Goal: Task Accomplishment & Management: Manage account settings

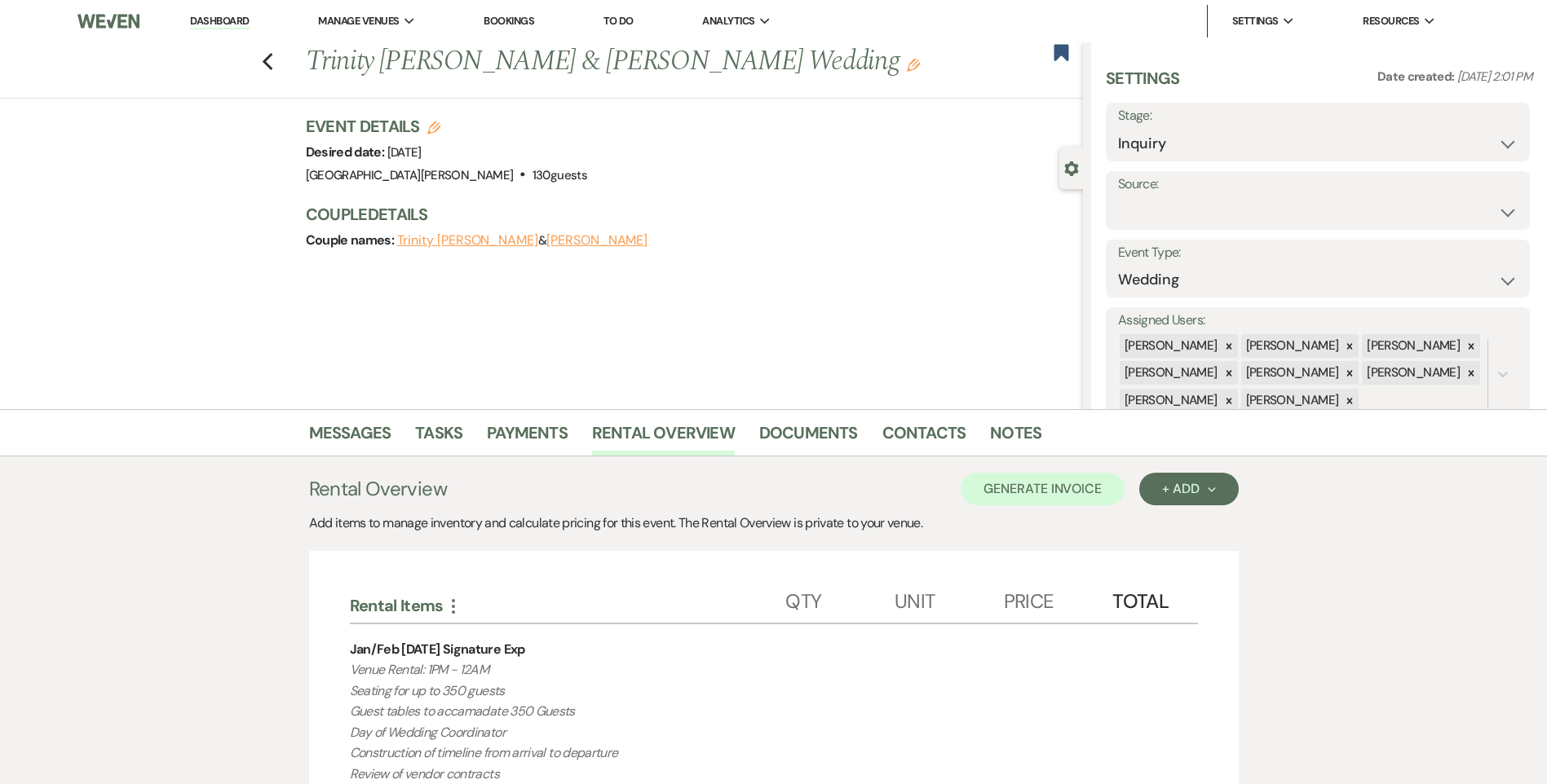
click at [240, 21] on link "Dashboard" at bounding box center [220, 21] width 59 height 15
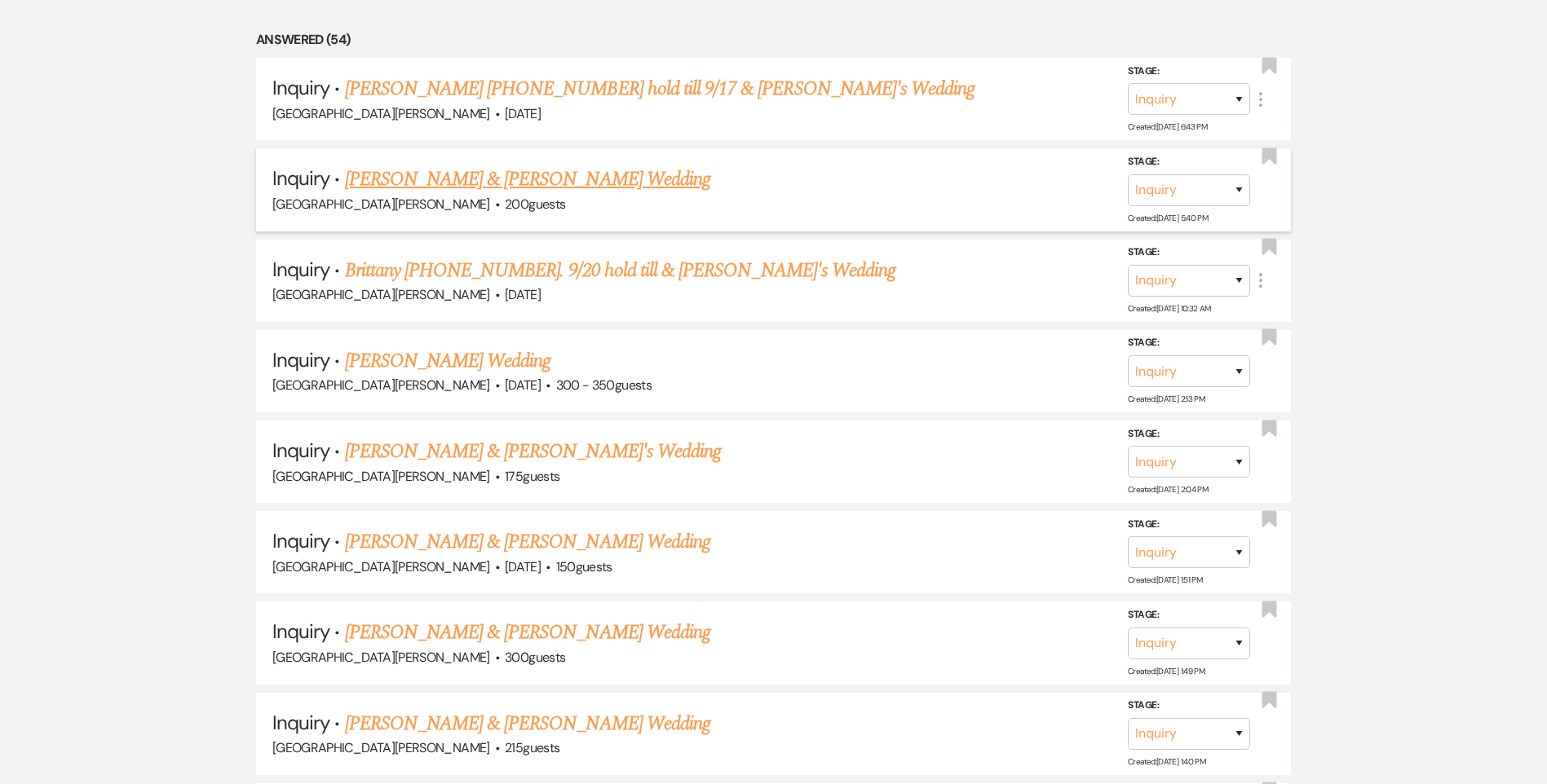
scroll to position [489, 0]
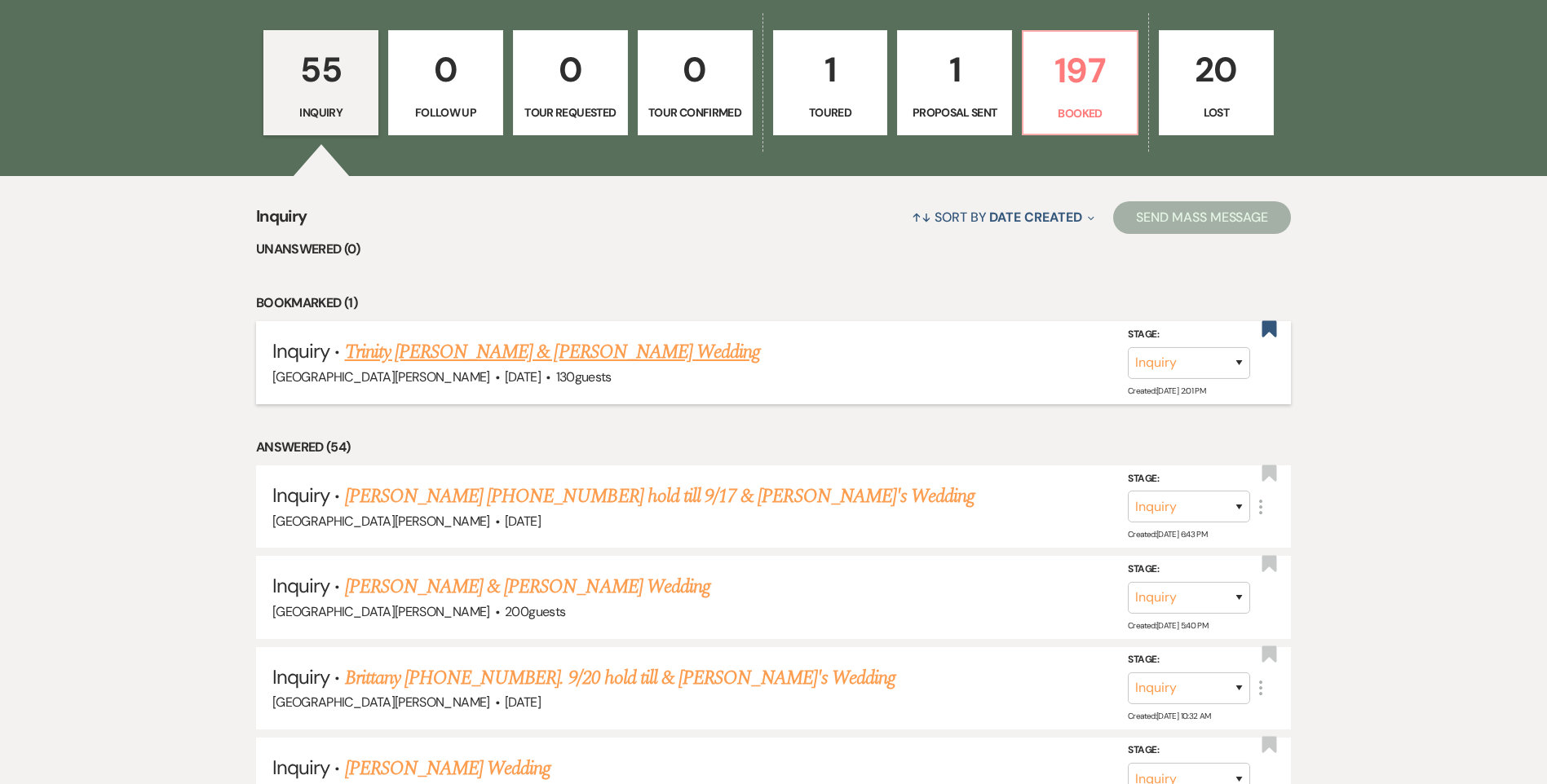
click at [583, 362] on link "Trinity [PERSON_NAME] & [PERSON_NAME] Wedding" at bounding box center [553, 352] width 416 height 30
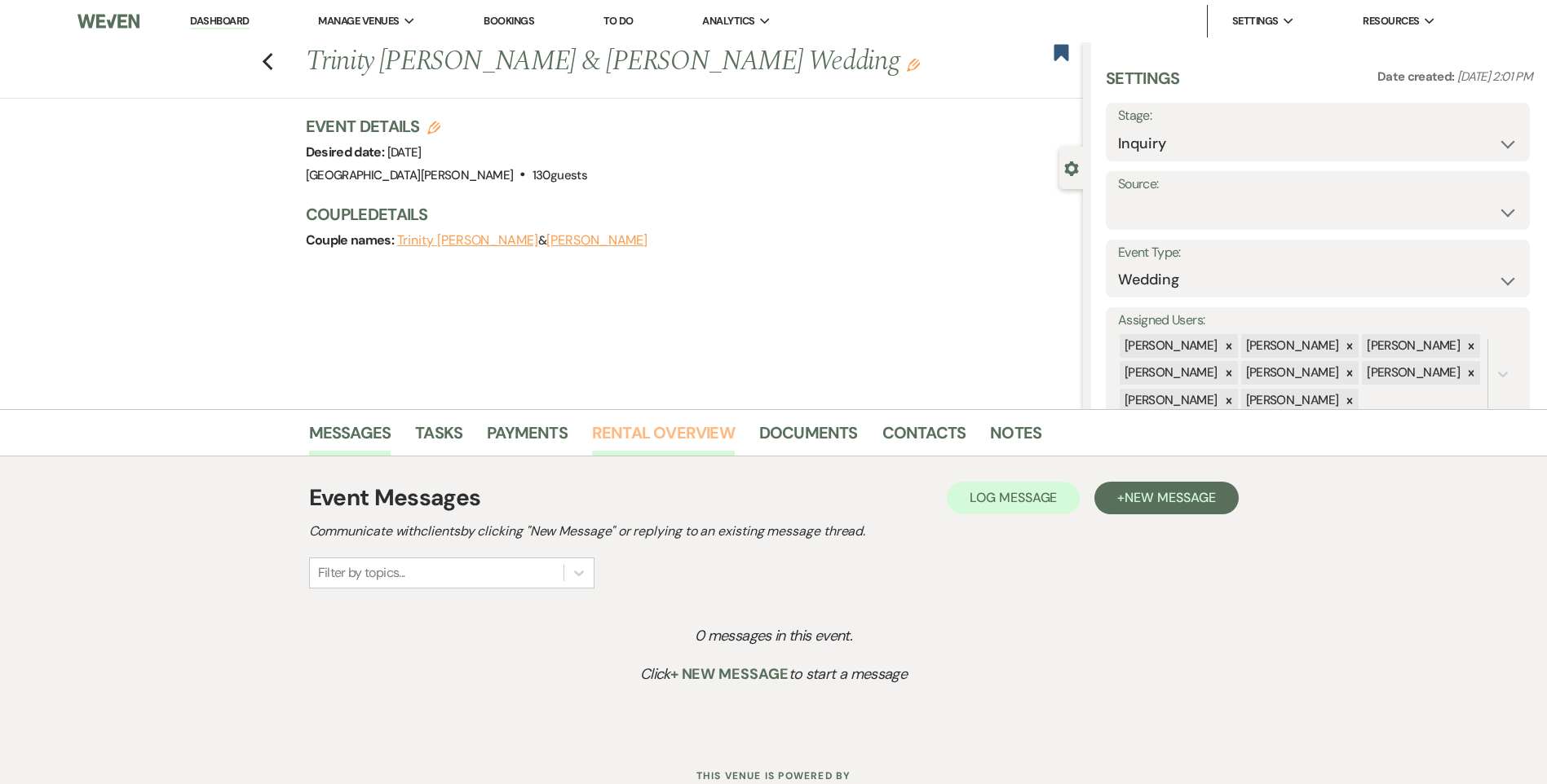
click at [661, 422] on link "Rental Overview" at bounding box center [663, 438] width 143 height 36
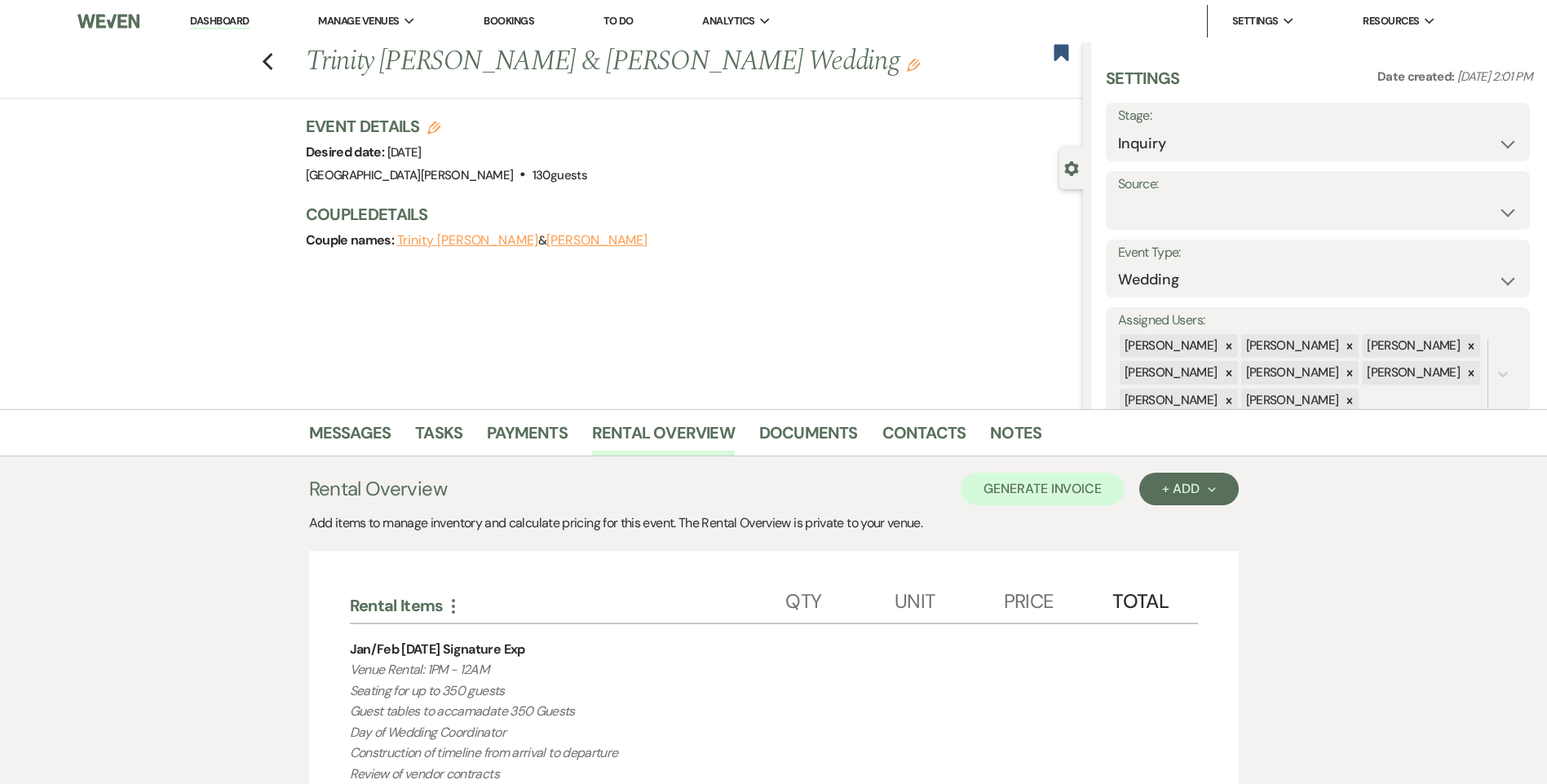
click at [284, 59] on div "Previous Trinity [PERSON_NAME] & [PERSON_NAME] Wedding Edit Bookmark" at bounding box center [537, 70] width 1091 height 56
click at [274, 59] on icon "Previous" at bounding box center [268, 62] width 13 height 20
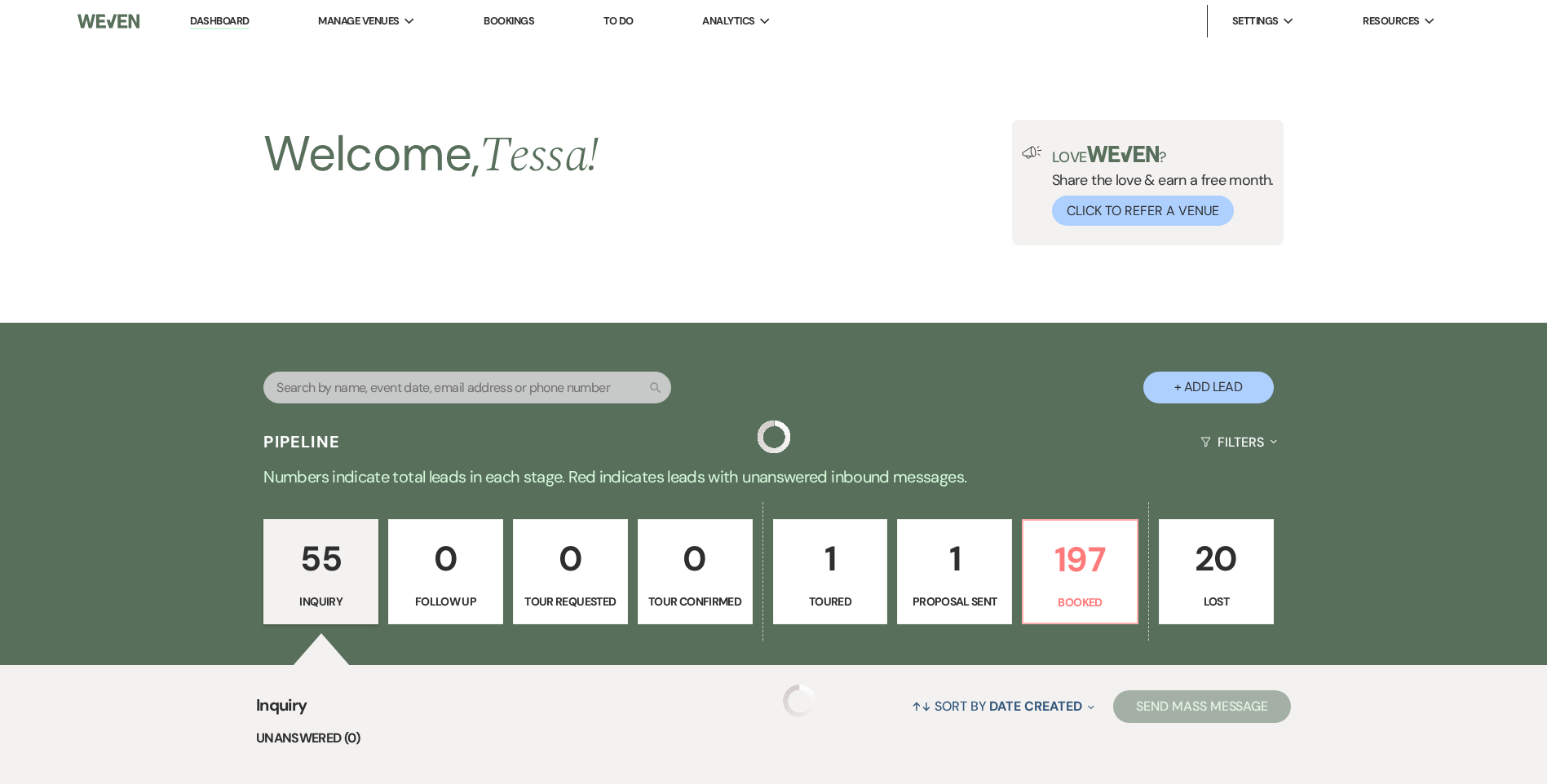
scroll to position [489, 0]
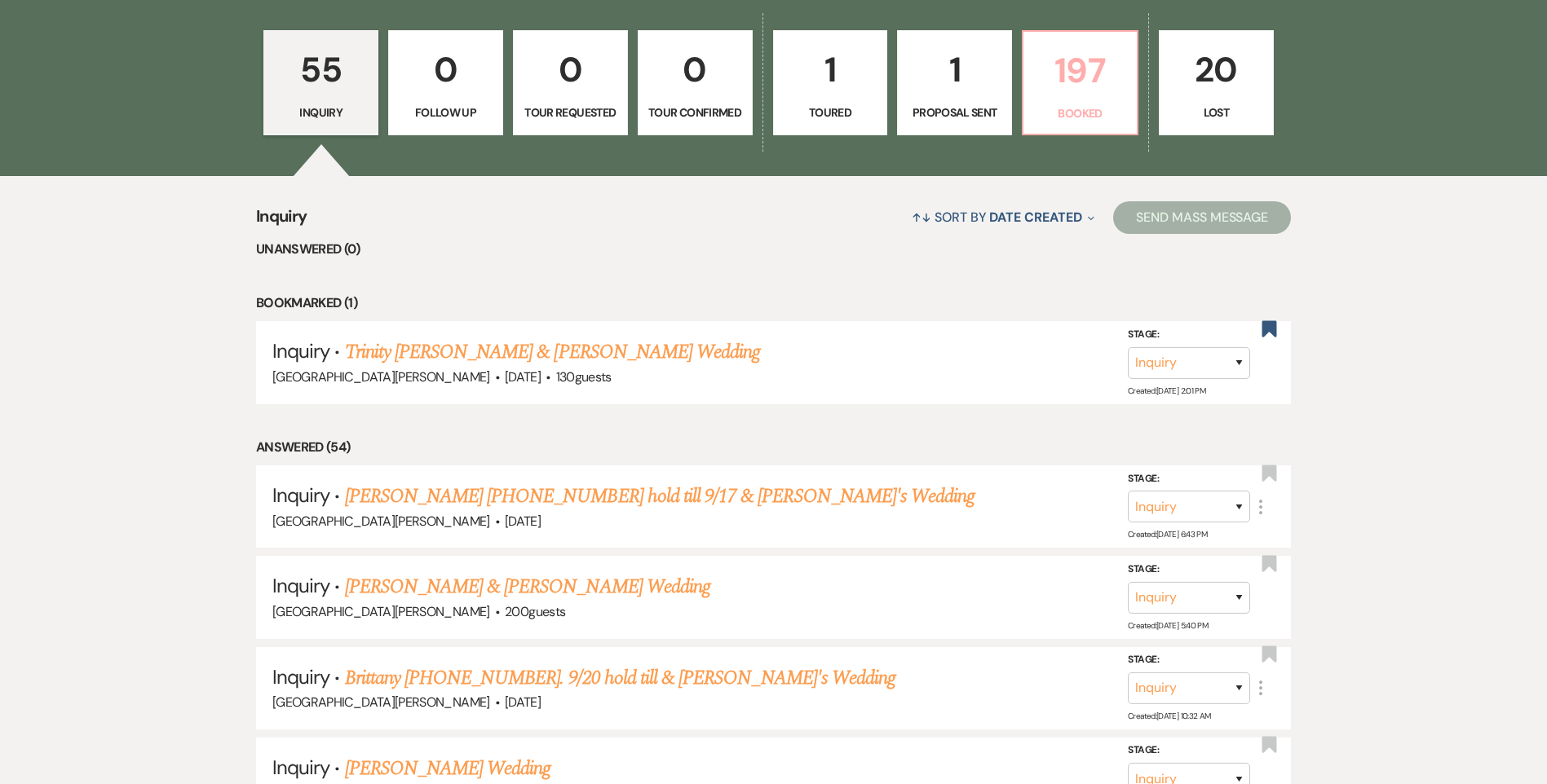
click at [1059, 86] on p "197" at bounding box center [1080, 70] width 94 height 55
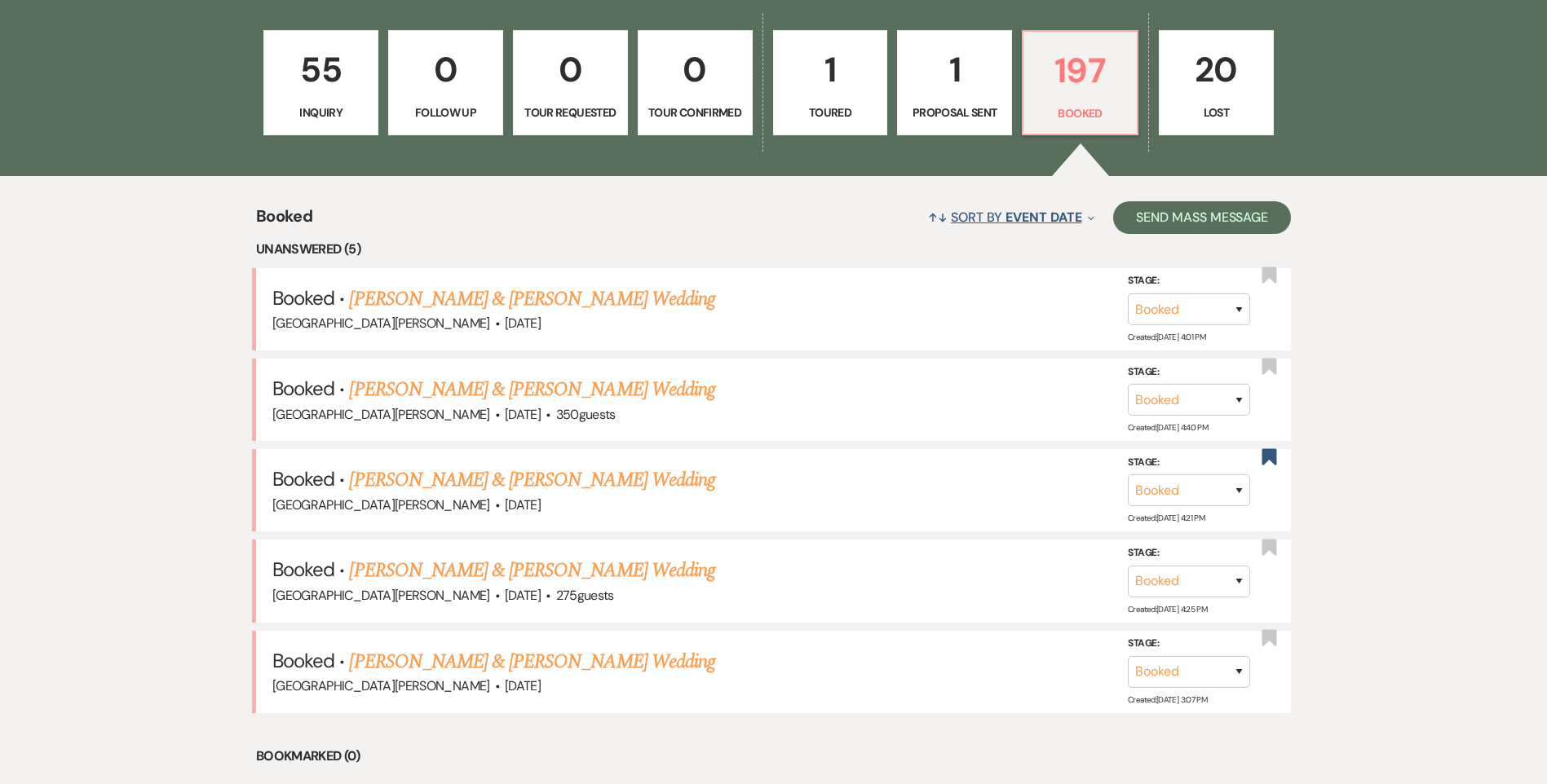
click at [1029, 215] on span "Event Date" at bounding box center [1043, 217] width 76 height 17
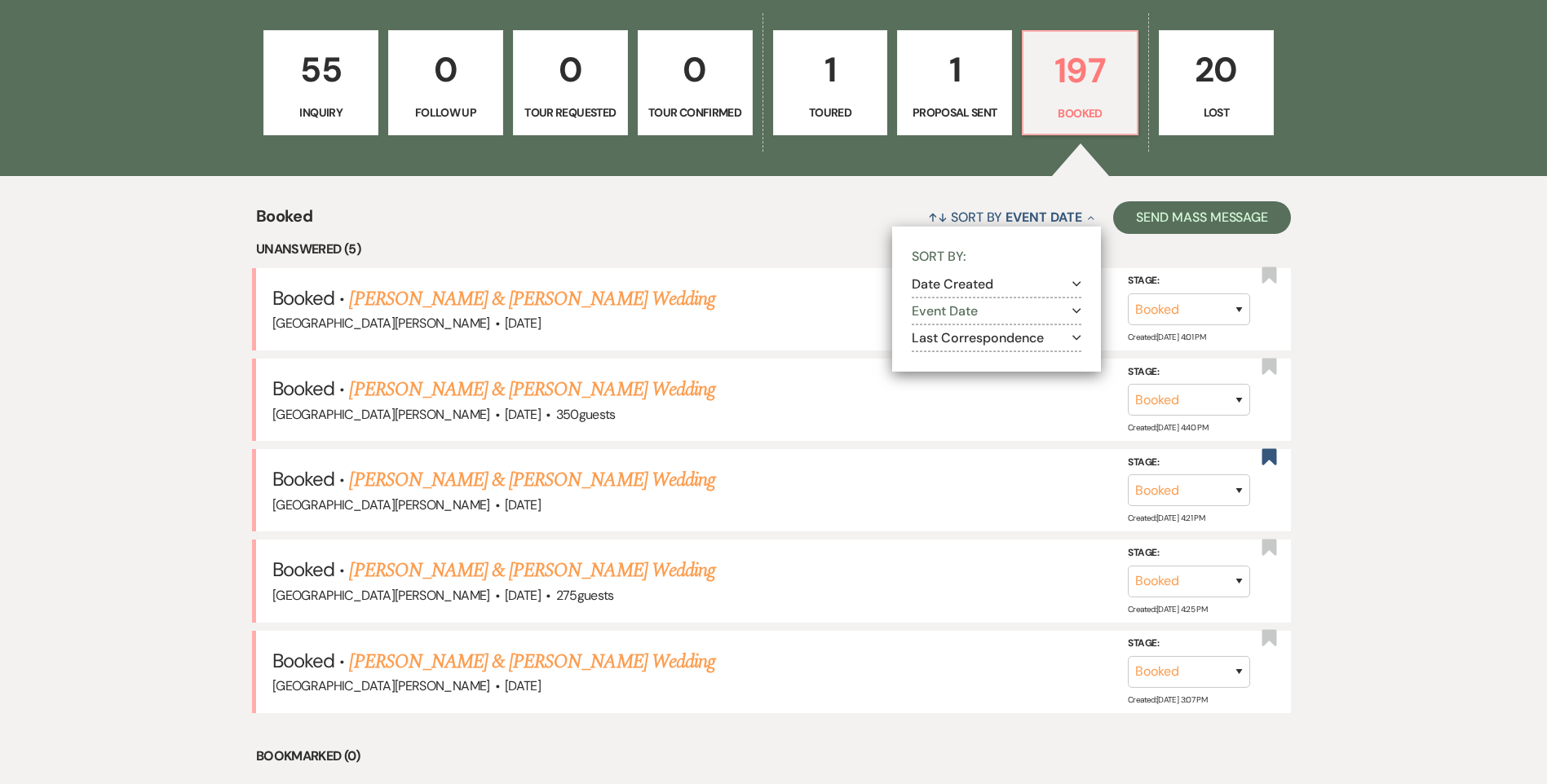
click at [982, 280] on button "Date Created Expand" at bounding box center [996, 284] width 169 height 13
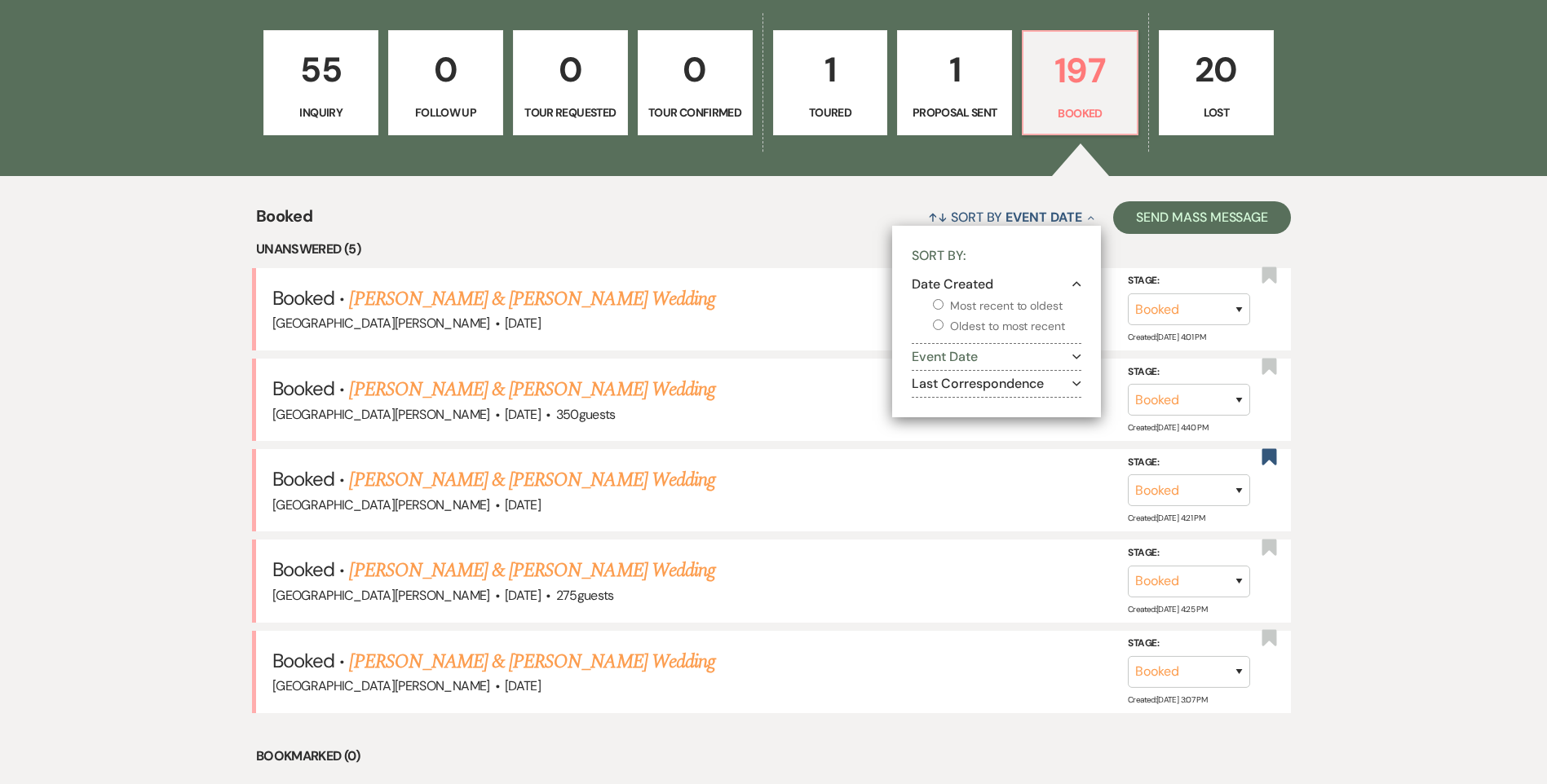
click at [940, 303] on input "Most recent to oldest" at bounding box center [938, 305] width 11 height 11
radio input "true"
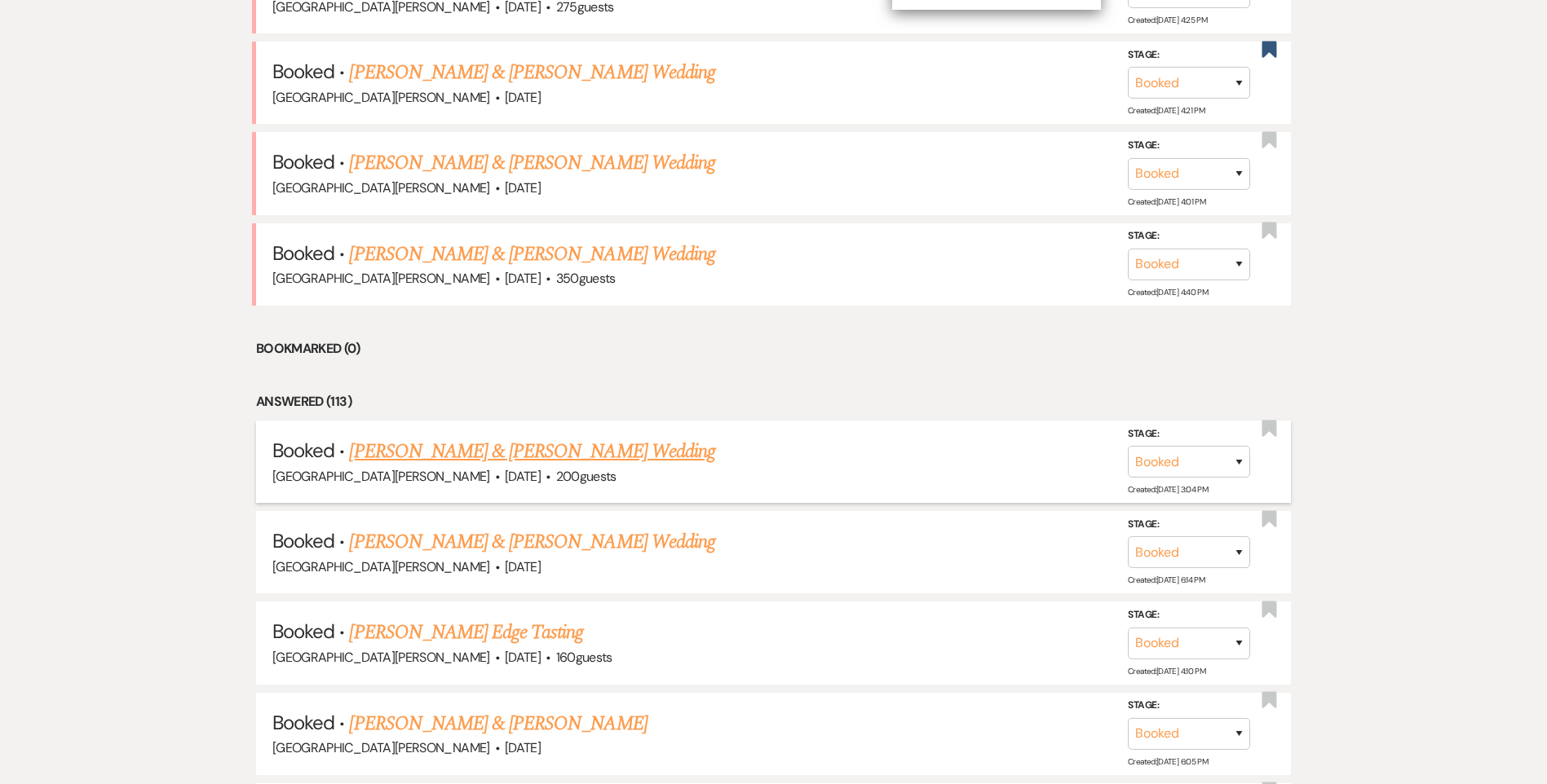
click at [536, 452] on link "[PERSON_NAME] & [PERSON_NAME] Wedding" at bounding box center [532, 452] width 366 height 30
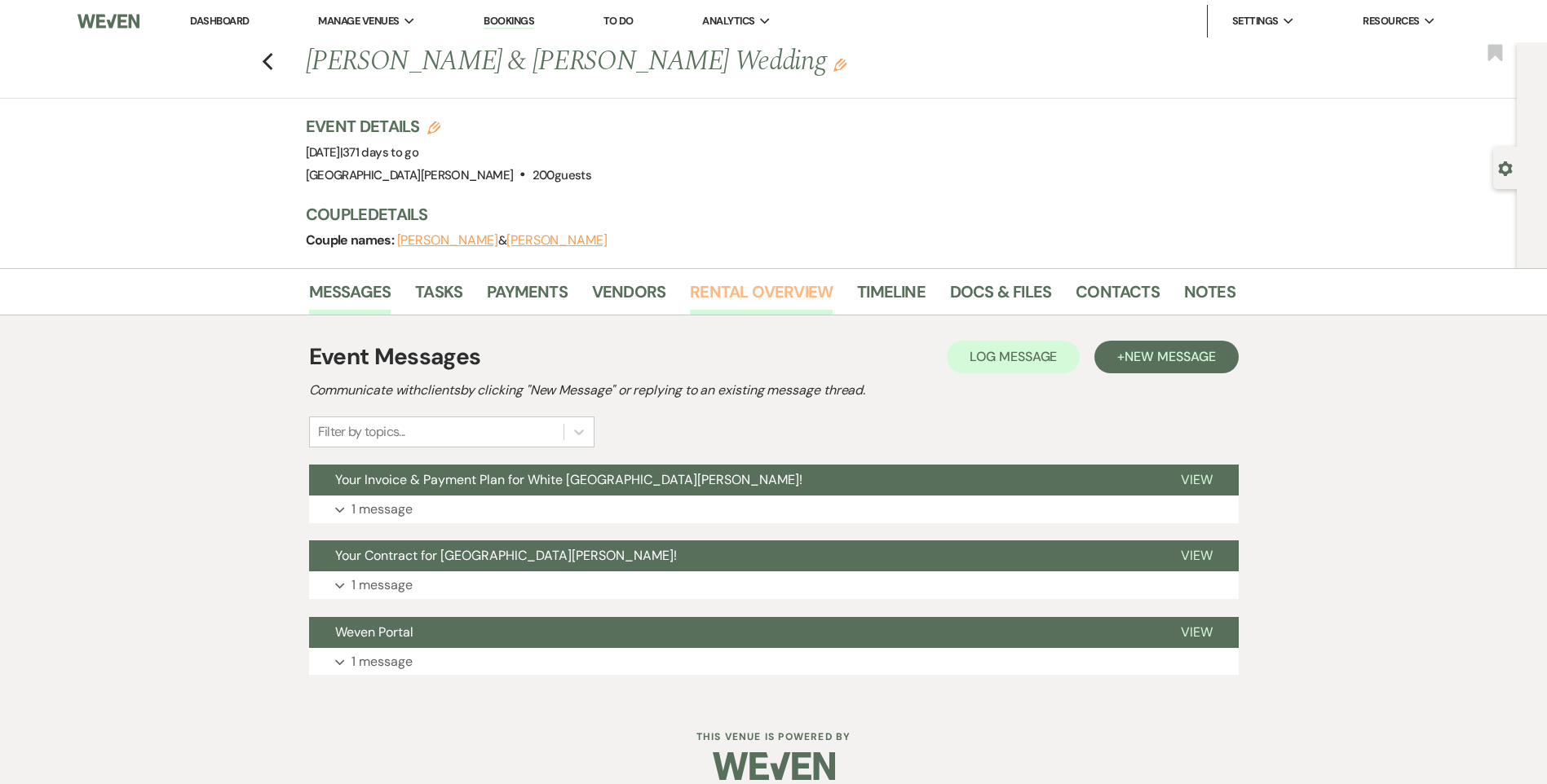
click at [770, 301] on link "Rental Overview" at bounding box center [761, 297] width 143 height 36
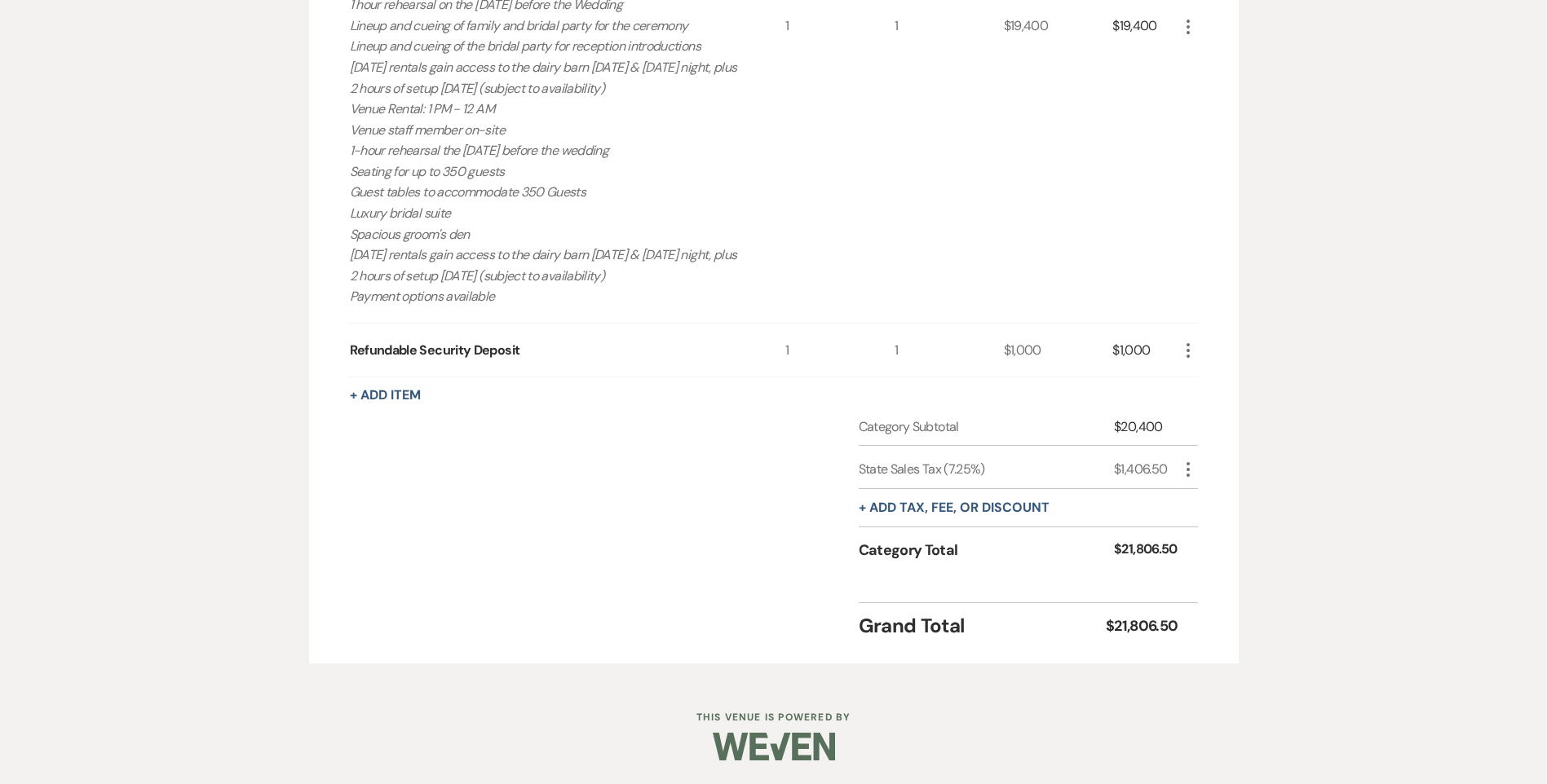
scroll to position [754, 0]
click at [1196, 468] on icon "More" at bounding box center [1188, 469] width 20 height 20
click at [1215, 507] on button "Pencil Edit" at bounding box center [1221, 500] width 85 height 26
select select "3"
select select "false"
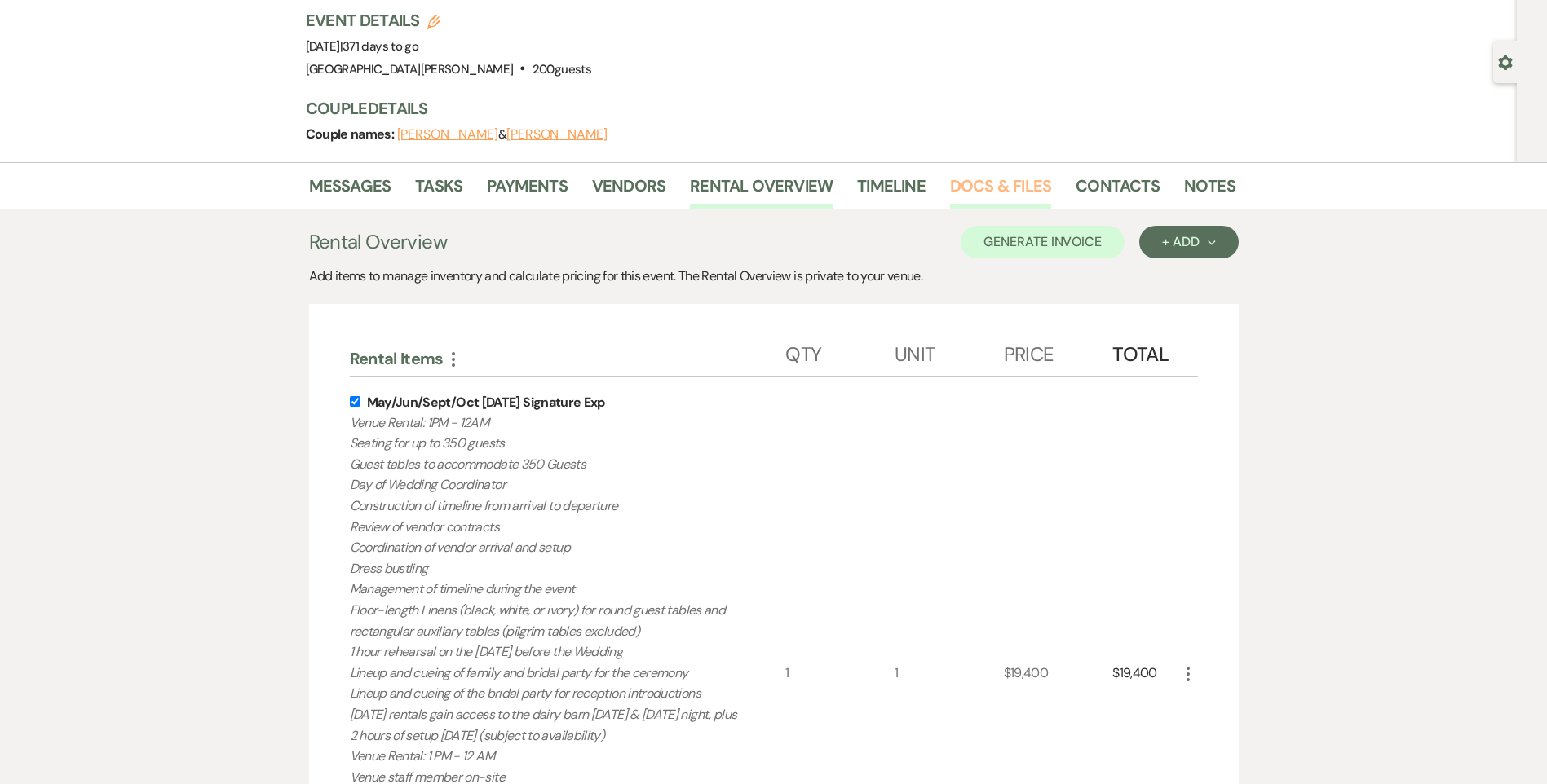
scroll to position [0, 0]
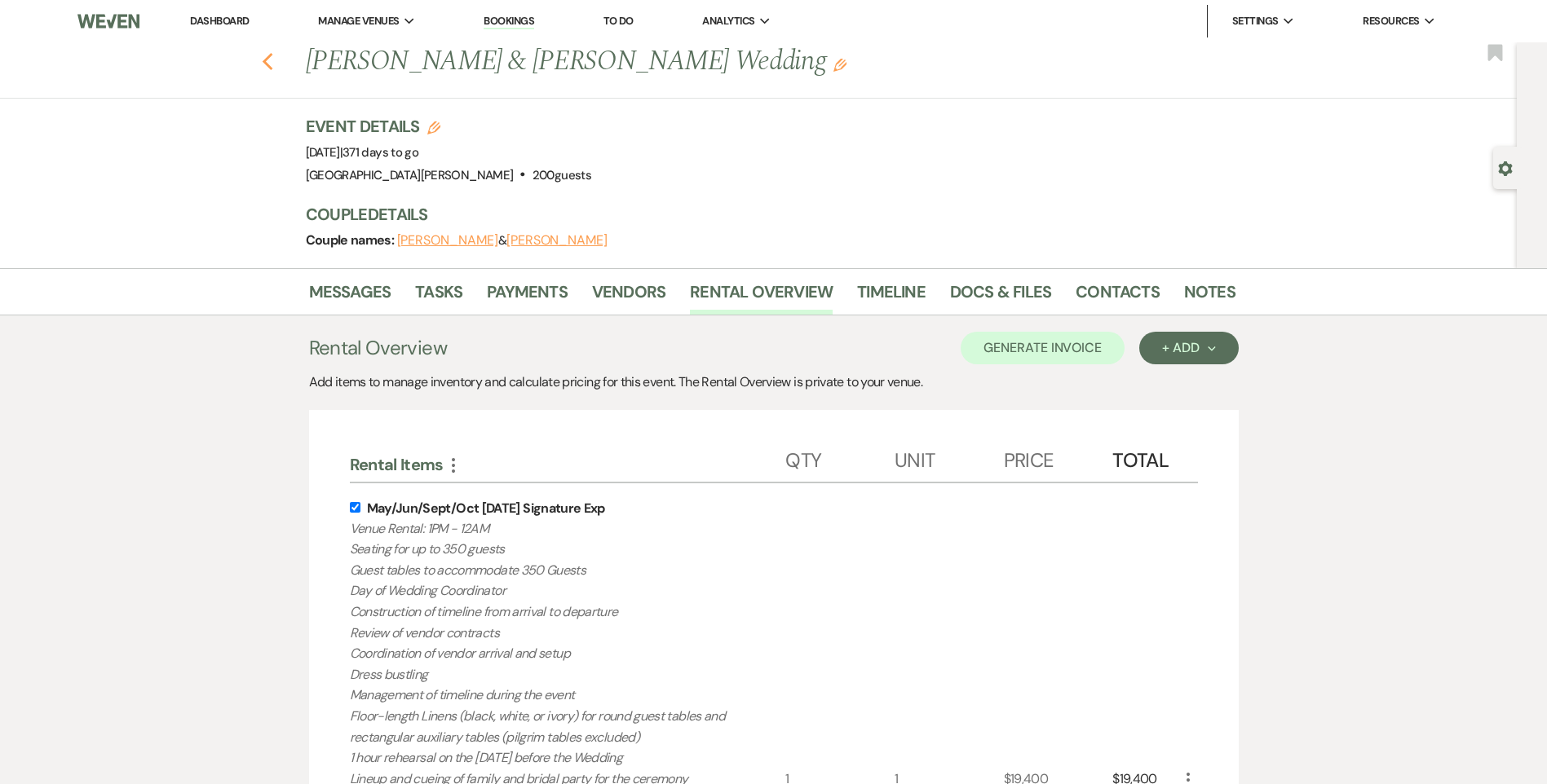
click at [274, 56] on icon "Previous" at bounding box center [268, 62] width 13 height 20
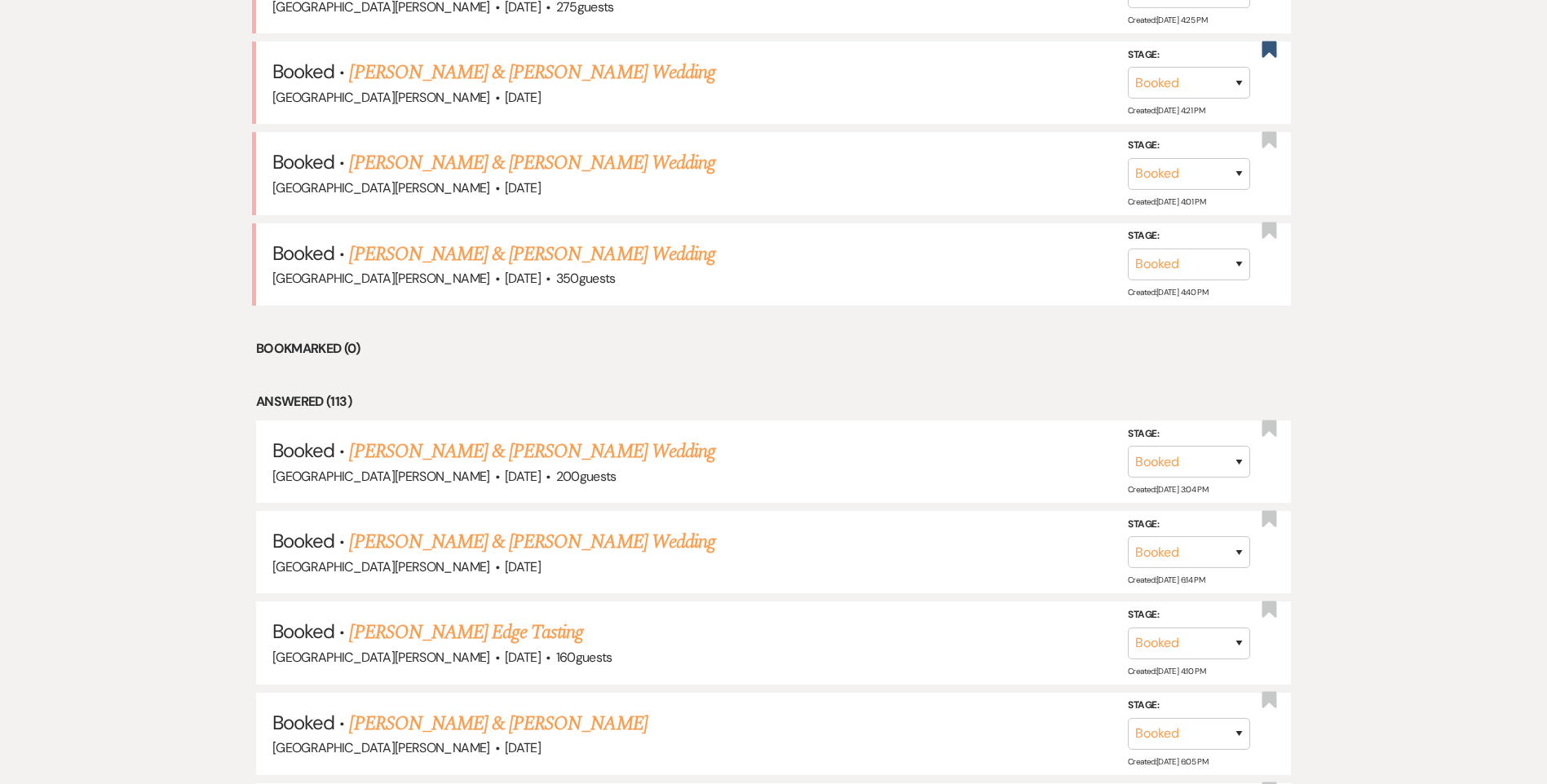
scroll to position [408, 0]
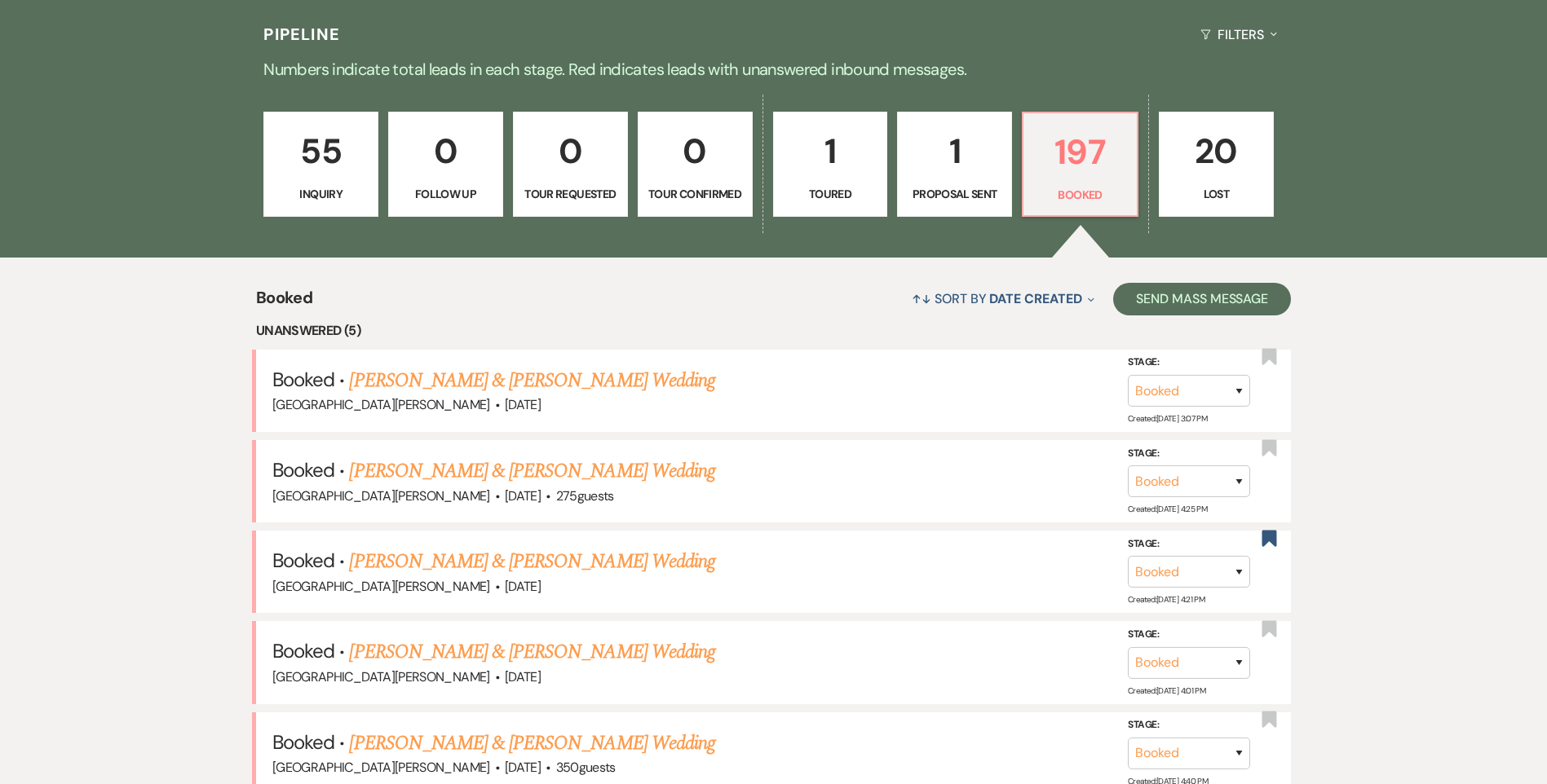
click at [324, 183] on link "55 Inquiry" at bounding box center [321, 165] width 115 height 106
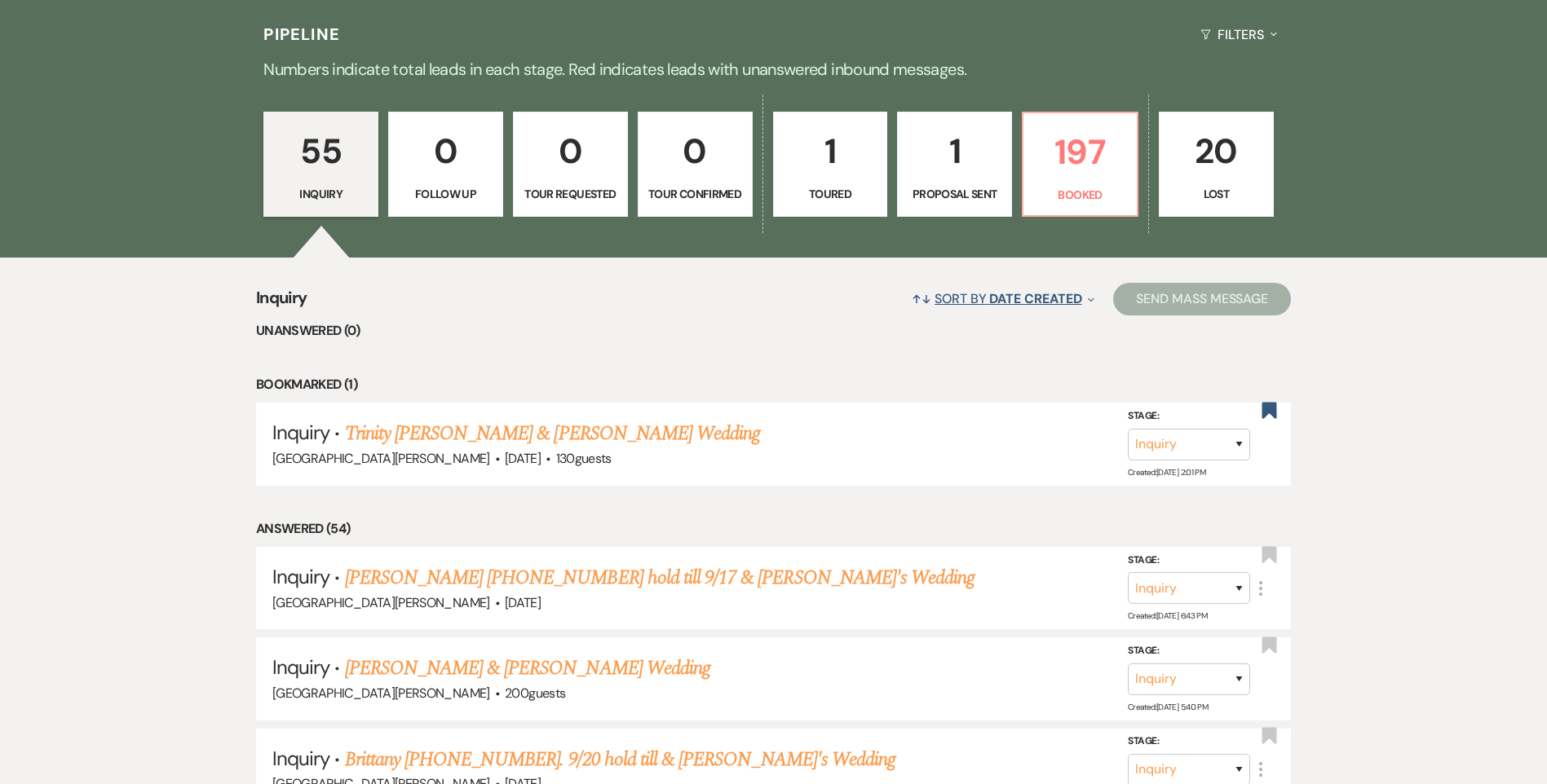
drag, startPoint x: 324, startPoint y: 183, endPoint x: 966, endPoint y: 300, distance: 652.6
click at [966, 300] on button "↑↓ Sort By Date Created Expand" at bounding box center [1003, 298] width 195 height 43
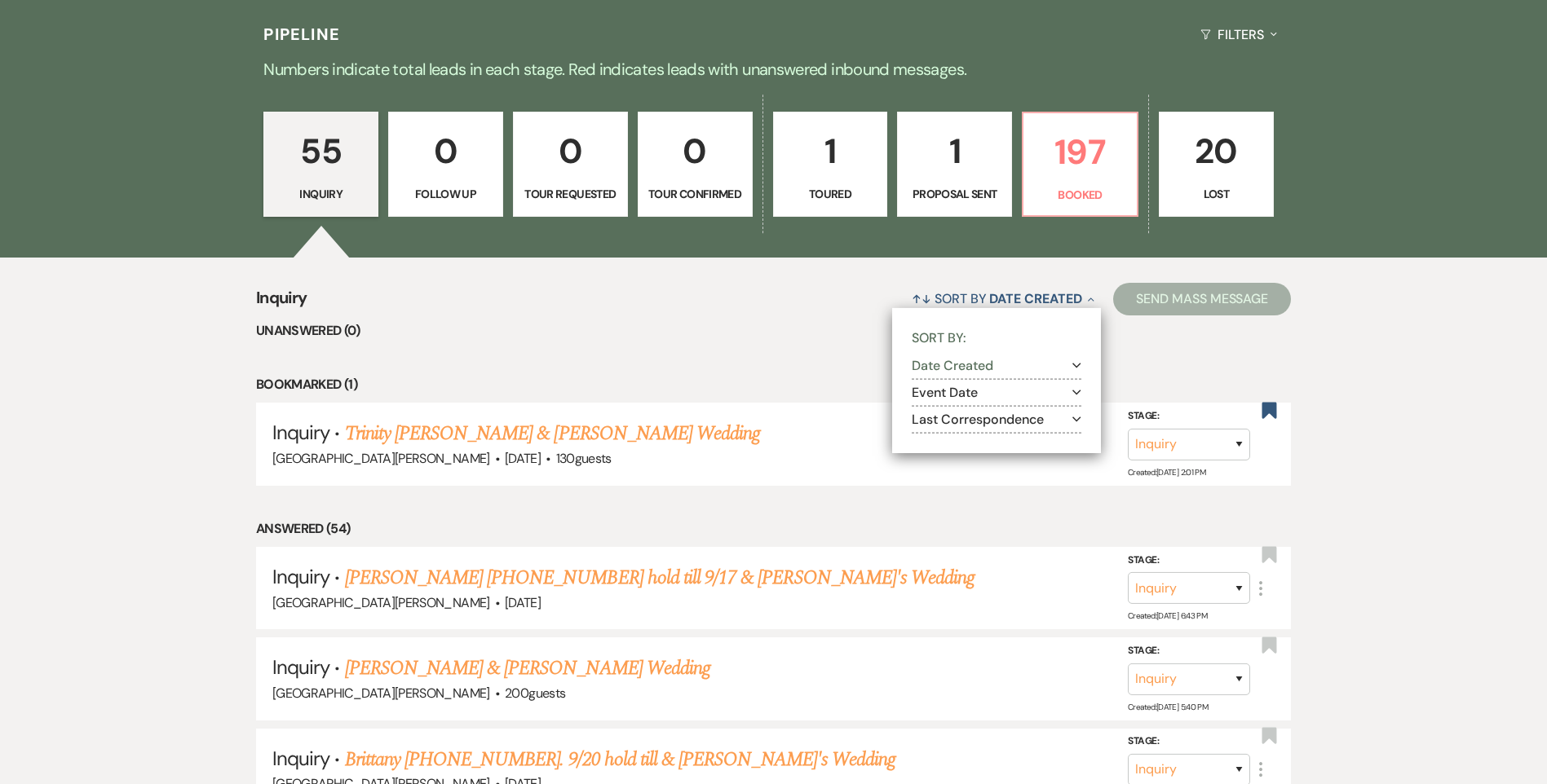
click at [979, 372] on button "Date Created Expand" at bounding box center [996, 366] width 169 height 13
click at [945, 447] on section "Event Date Expand" at bounding box center [996, 439] width 169 height 27
click at [945, 443] on button "Event Date Expand" at bounding box center [996, 438] width 169 height 13
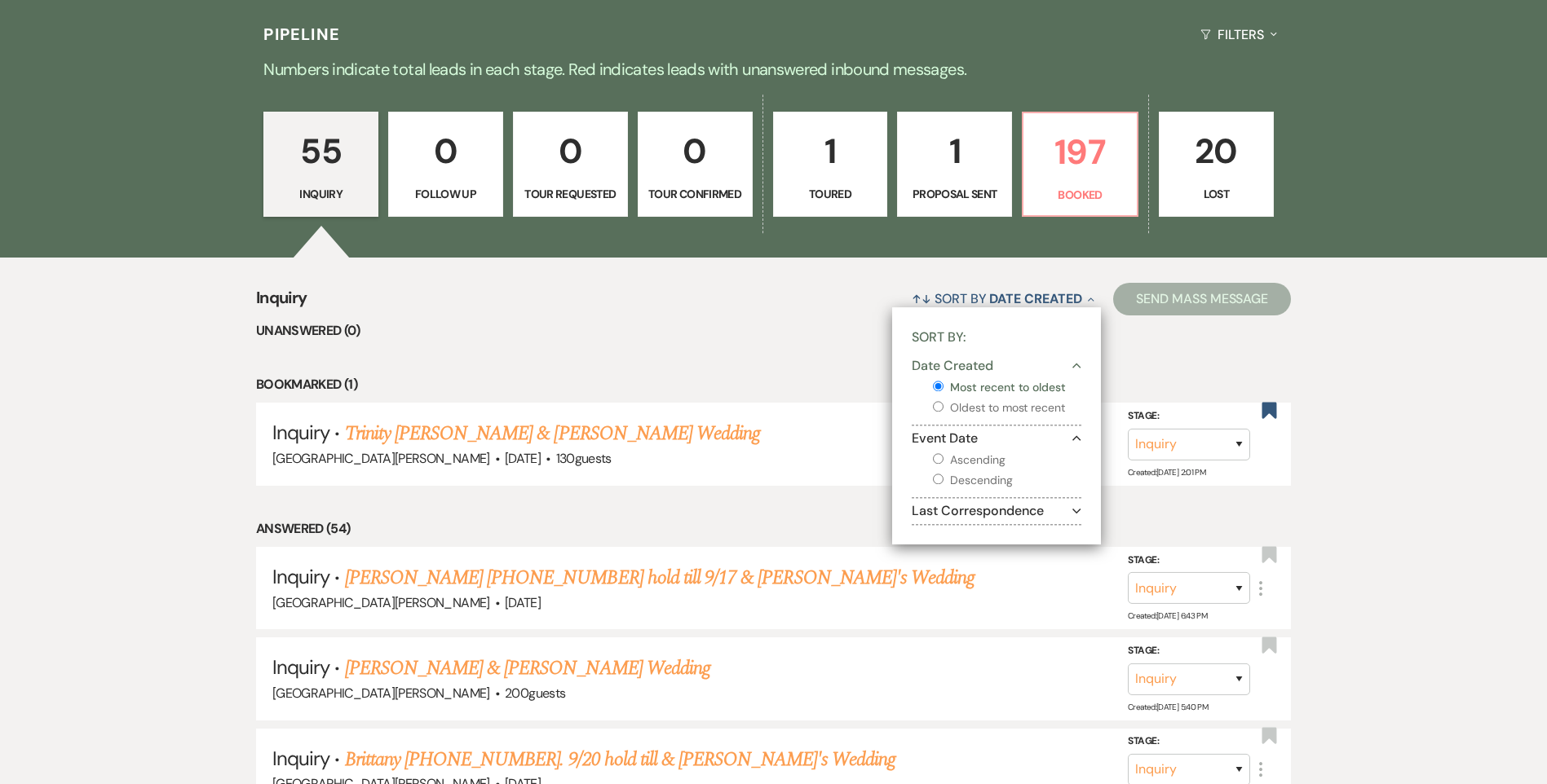
click at [935, 456] on input "Ascending" at bounding box center [938, 459] width 11 height 11
radio input "true"
radio input "false"
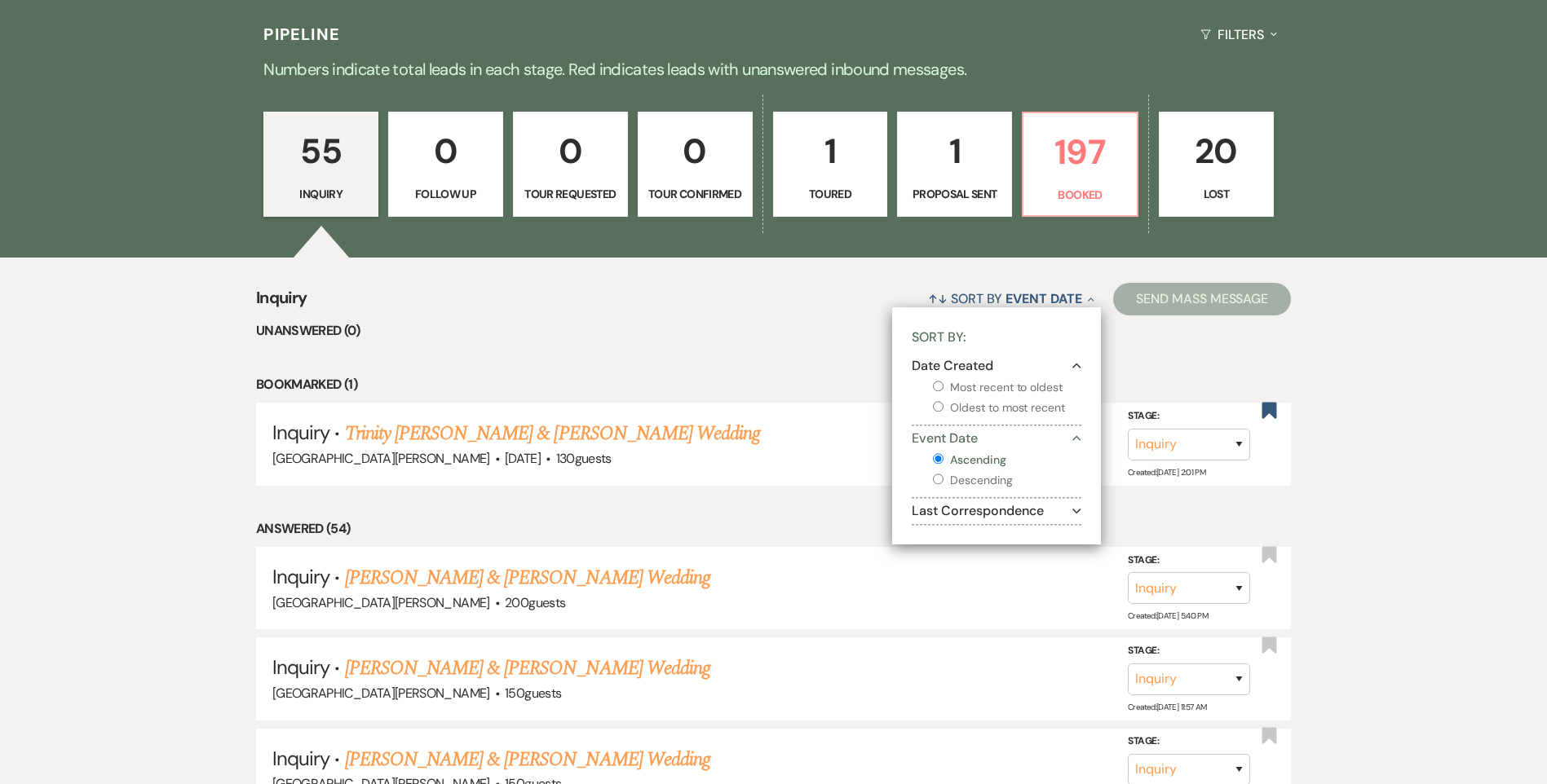
click at [938, 482] on input "Descending" at bounding box center [938, 479] width 11 height 11
radio input "true"
click at [933, 457] on input "Ascending" at bounding box center [938, 459] width 11 height 11
radio input "true"
click at [723, 338] on li "Unanswered (0)" at bounding box center [774, 332] width 1035 height 22
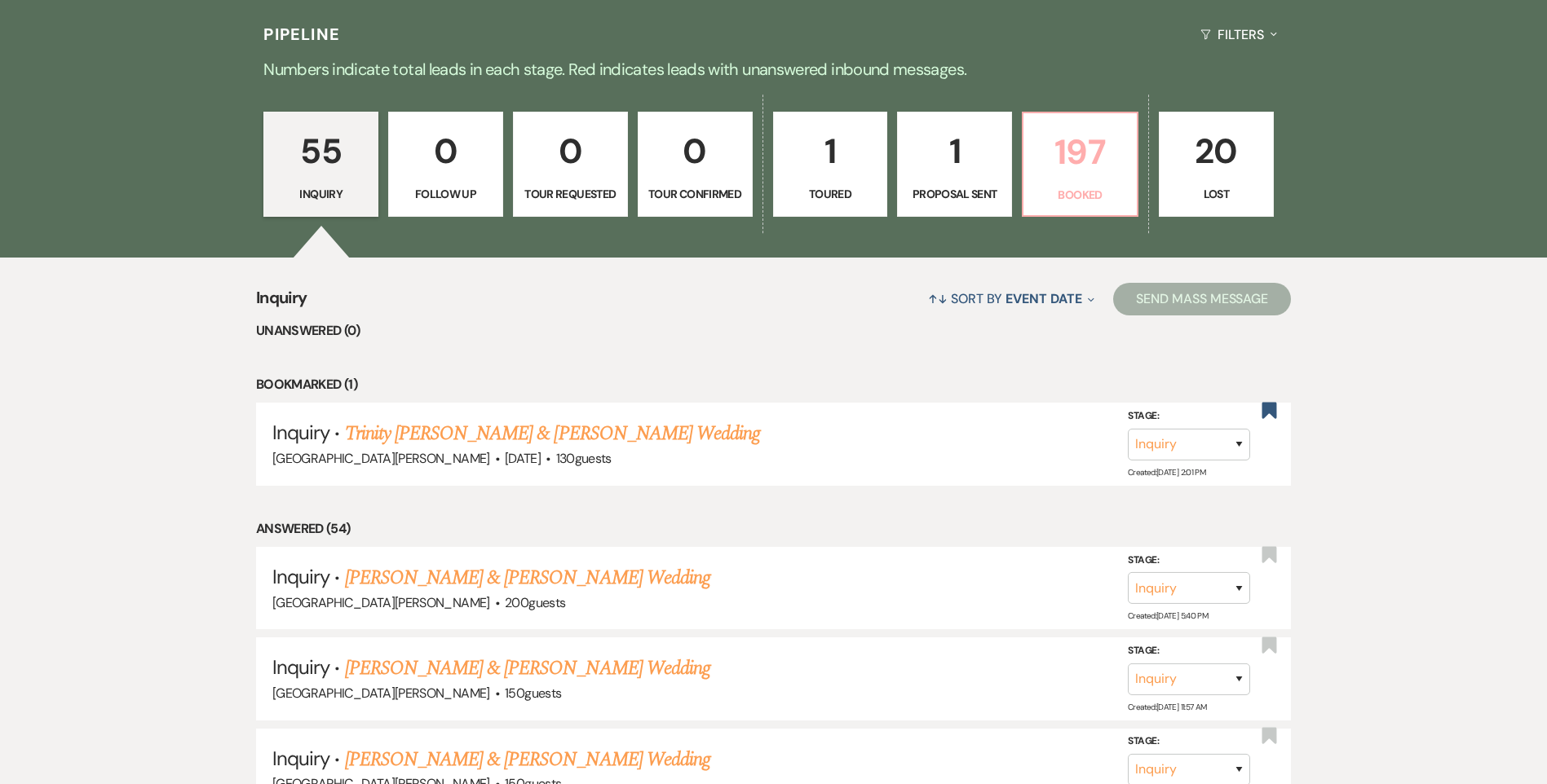
click at [1054, 163] on p "197" at bounding box center [1080, 151] width 94 height 55
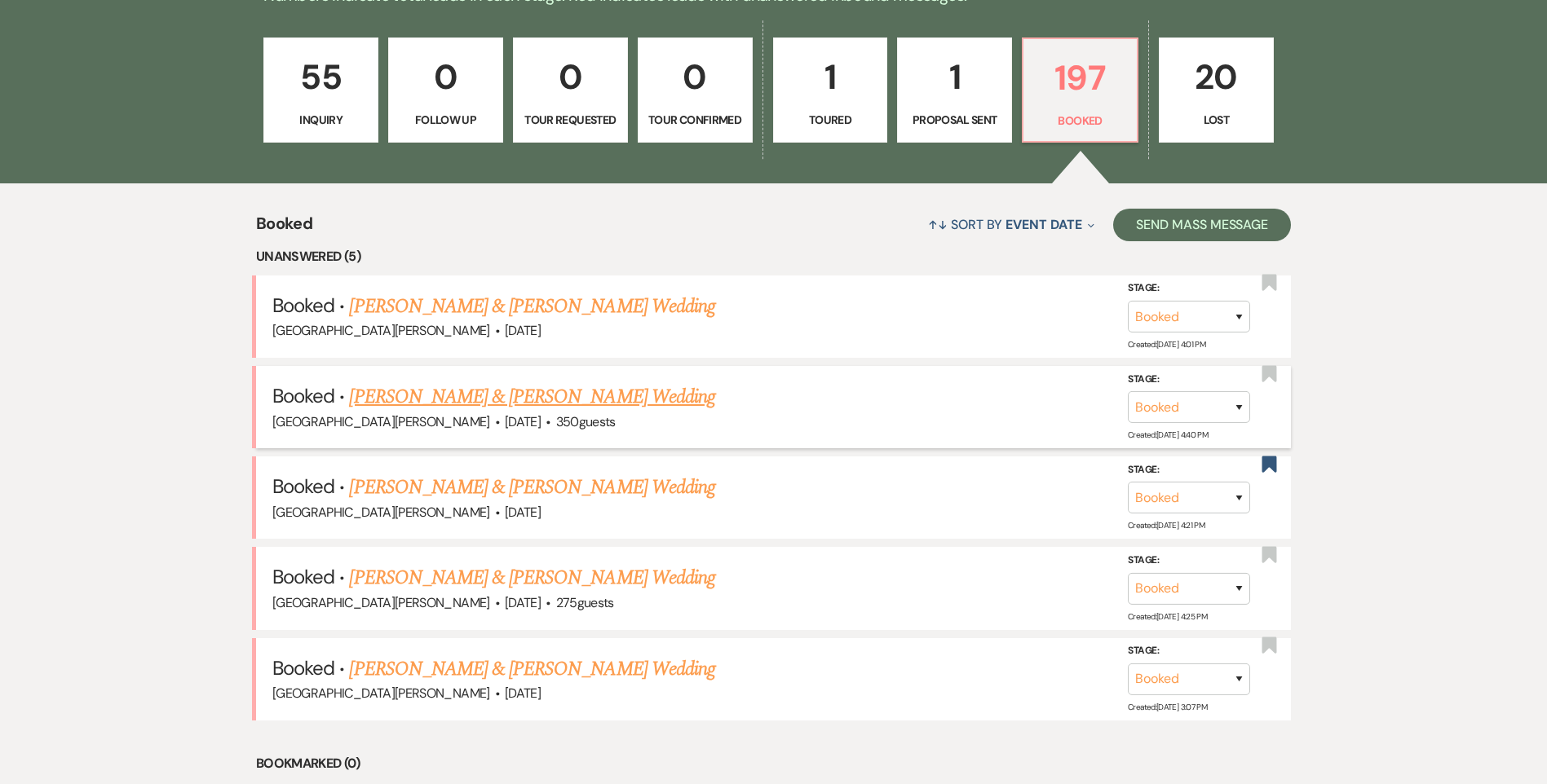
scroll to position [245, 0]
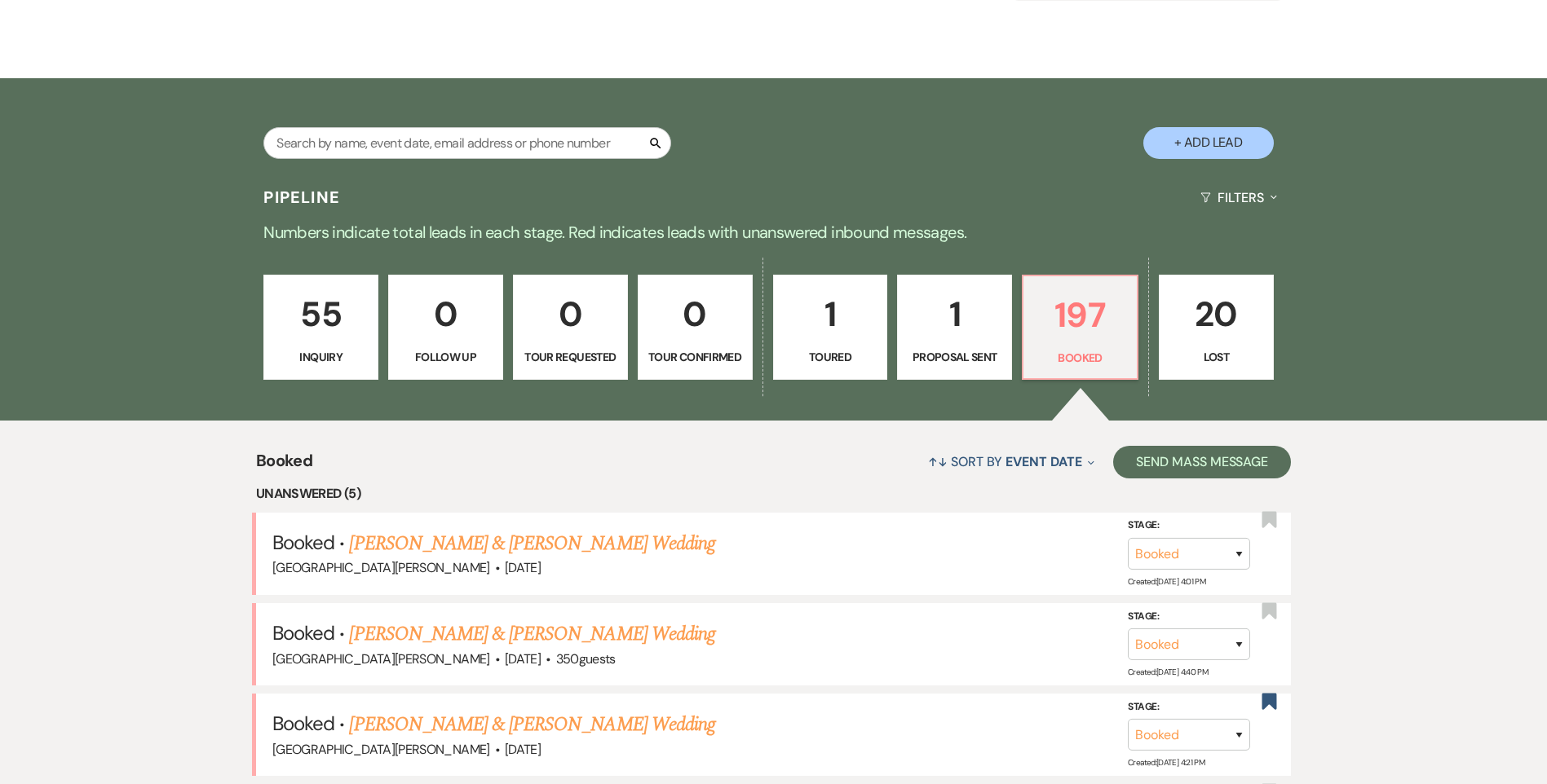
click at [318, 335] on p "55" at bounding box center [321, 314] width 94 height 55
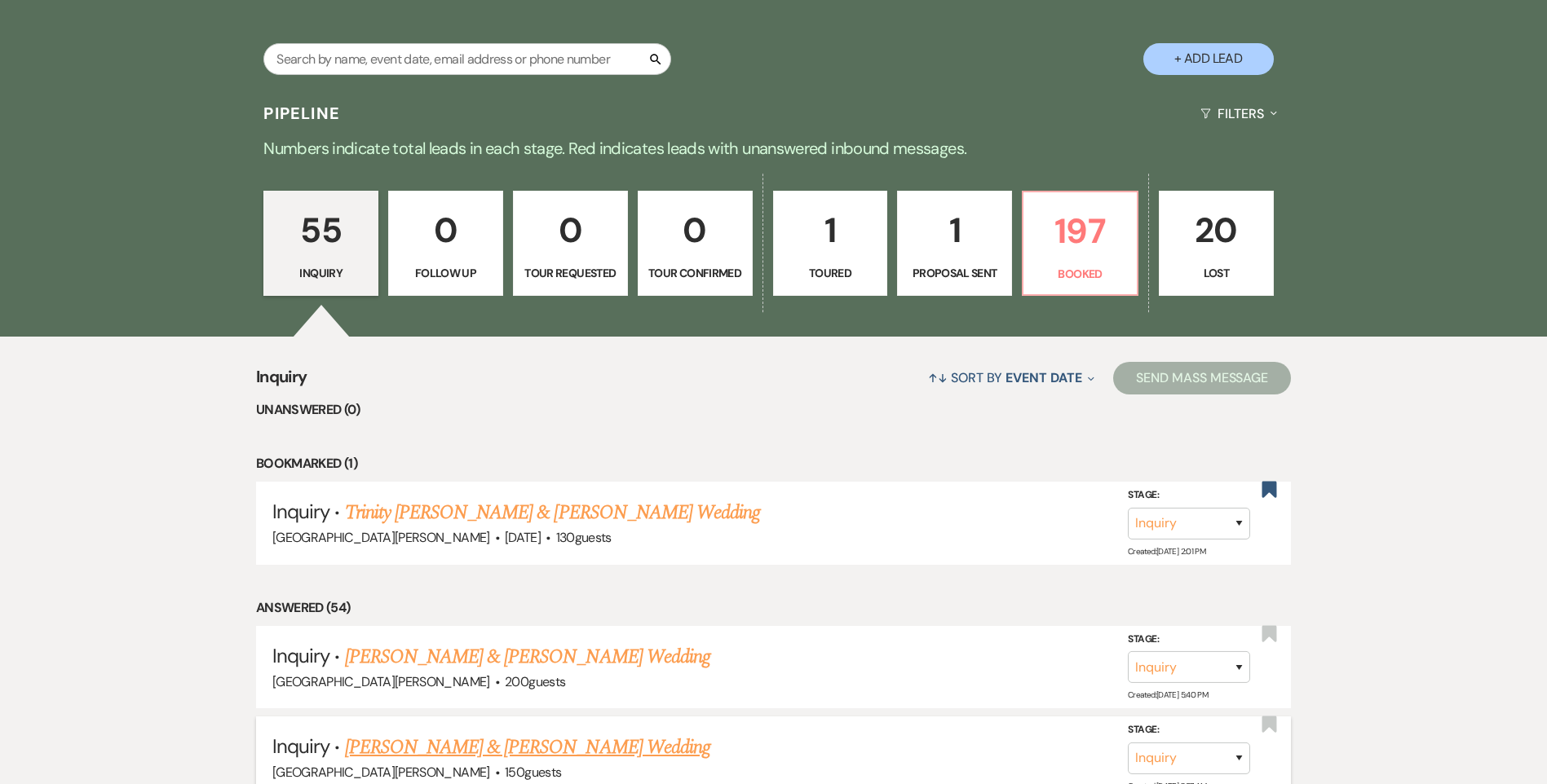
scroll to position [489, 0]
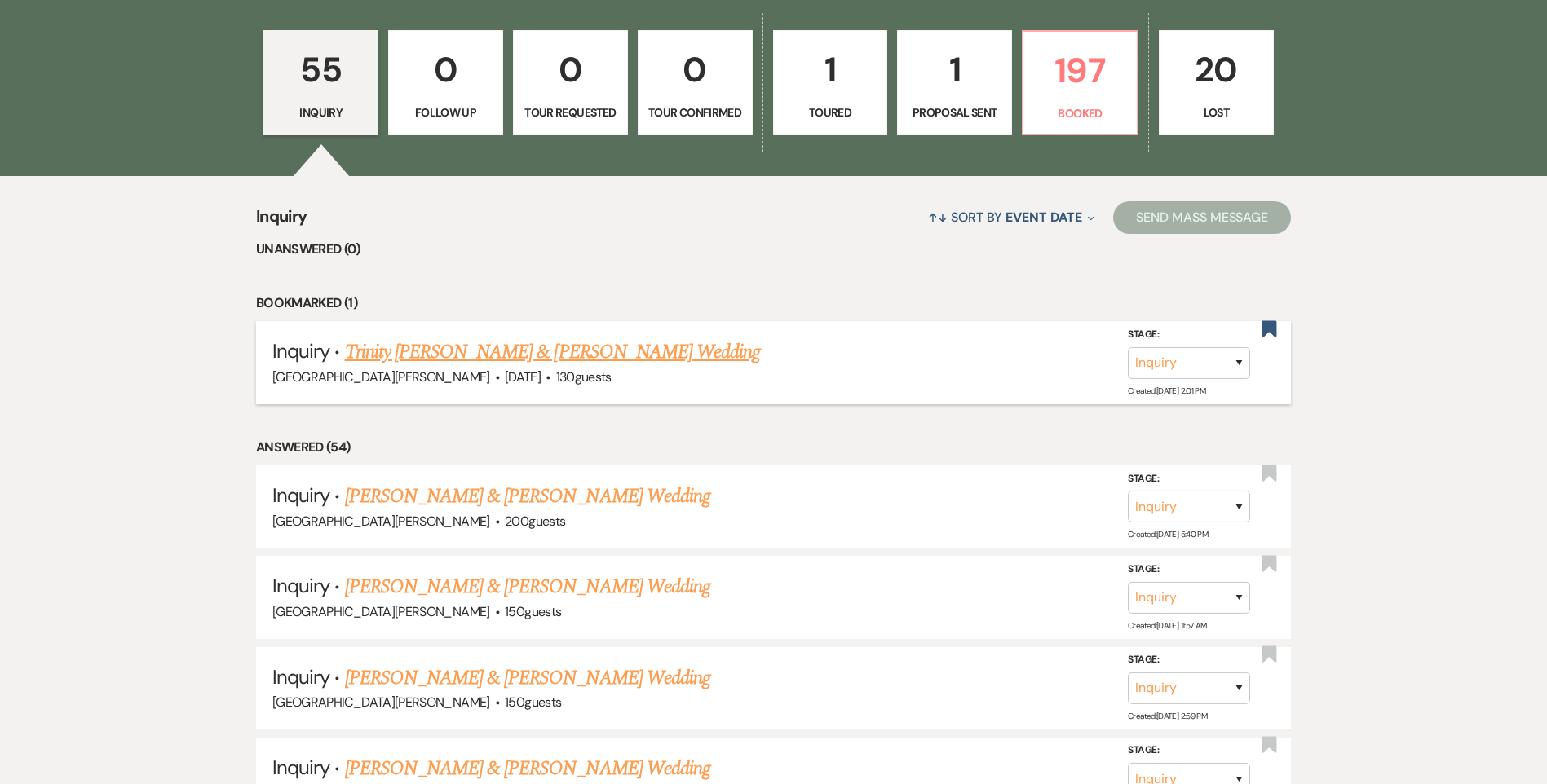
click at [633, 355] on link "Trinity [PERSON_NAME] & [PERSON_NAME] Wedding" at bounding box center [553, 352] width 416 height 30
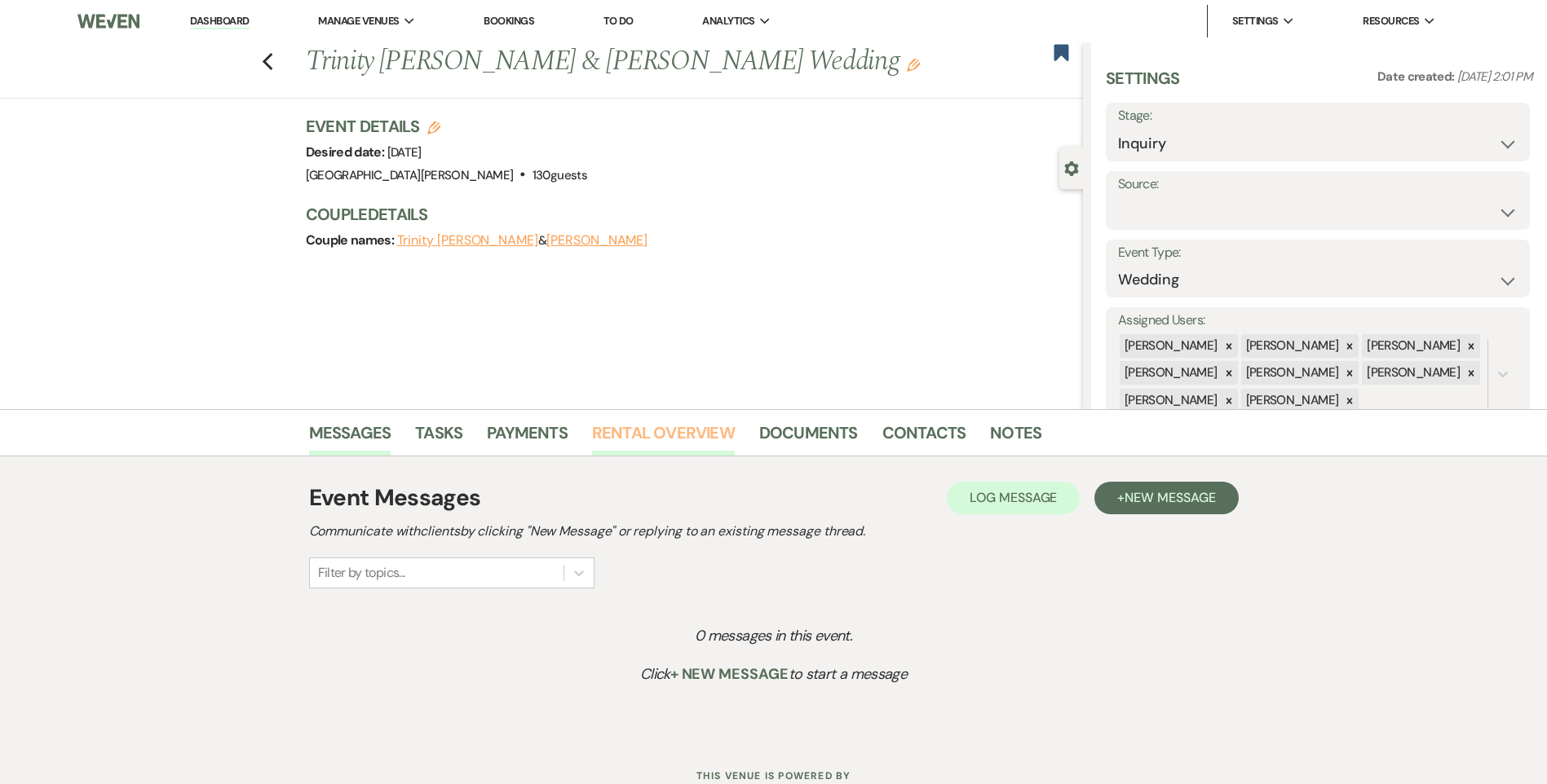
click at [667, 439] on link "Rental Overview" at bounding box center [663, 438] width 143 height 36
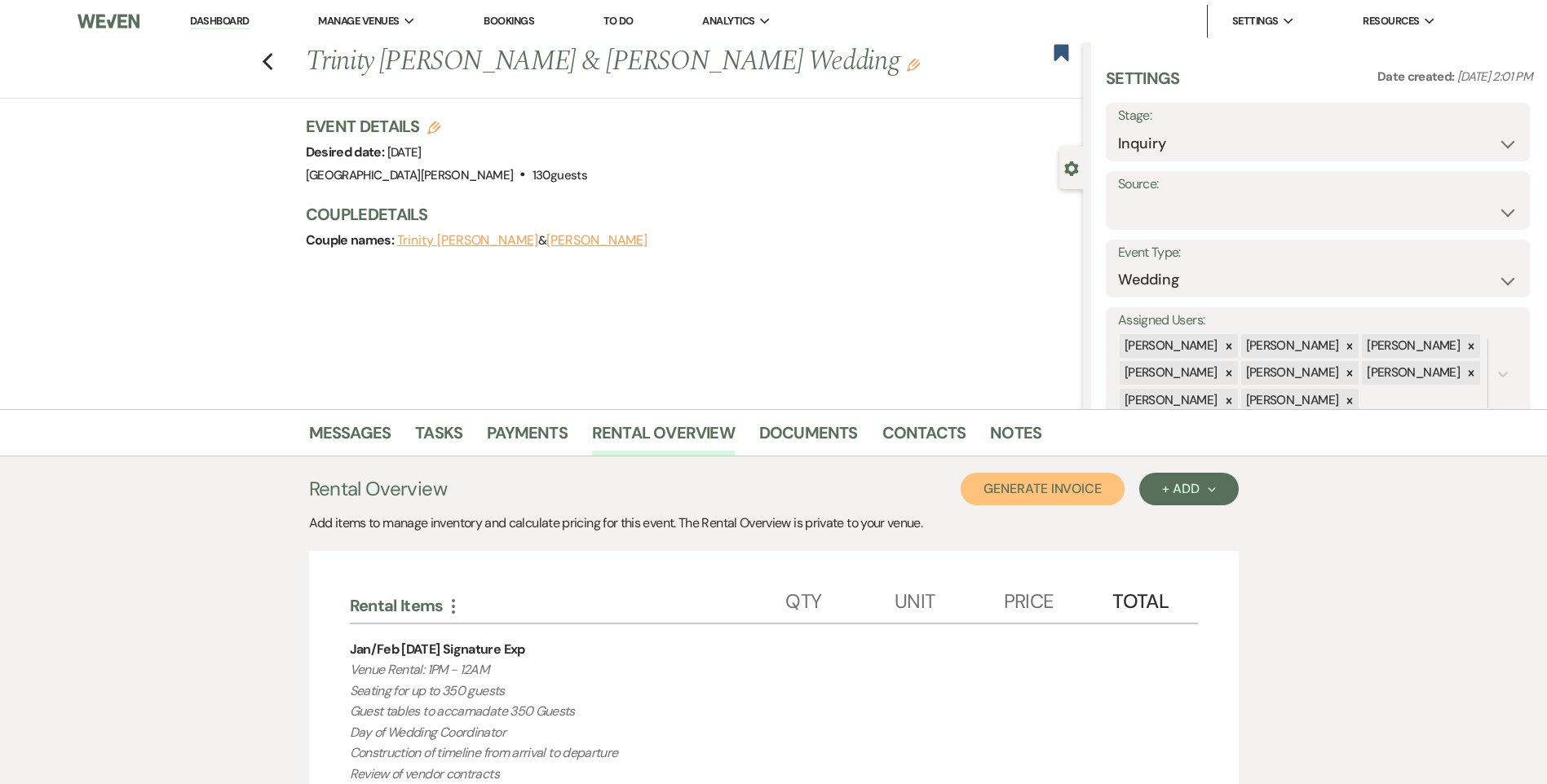
click at [1026, 492] on button "Generate Invoice" at bounding box center [1042, 489] width 164 height 32
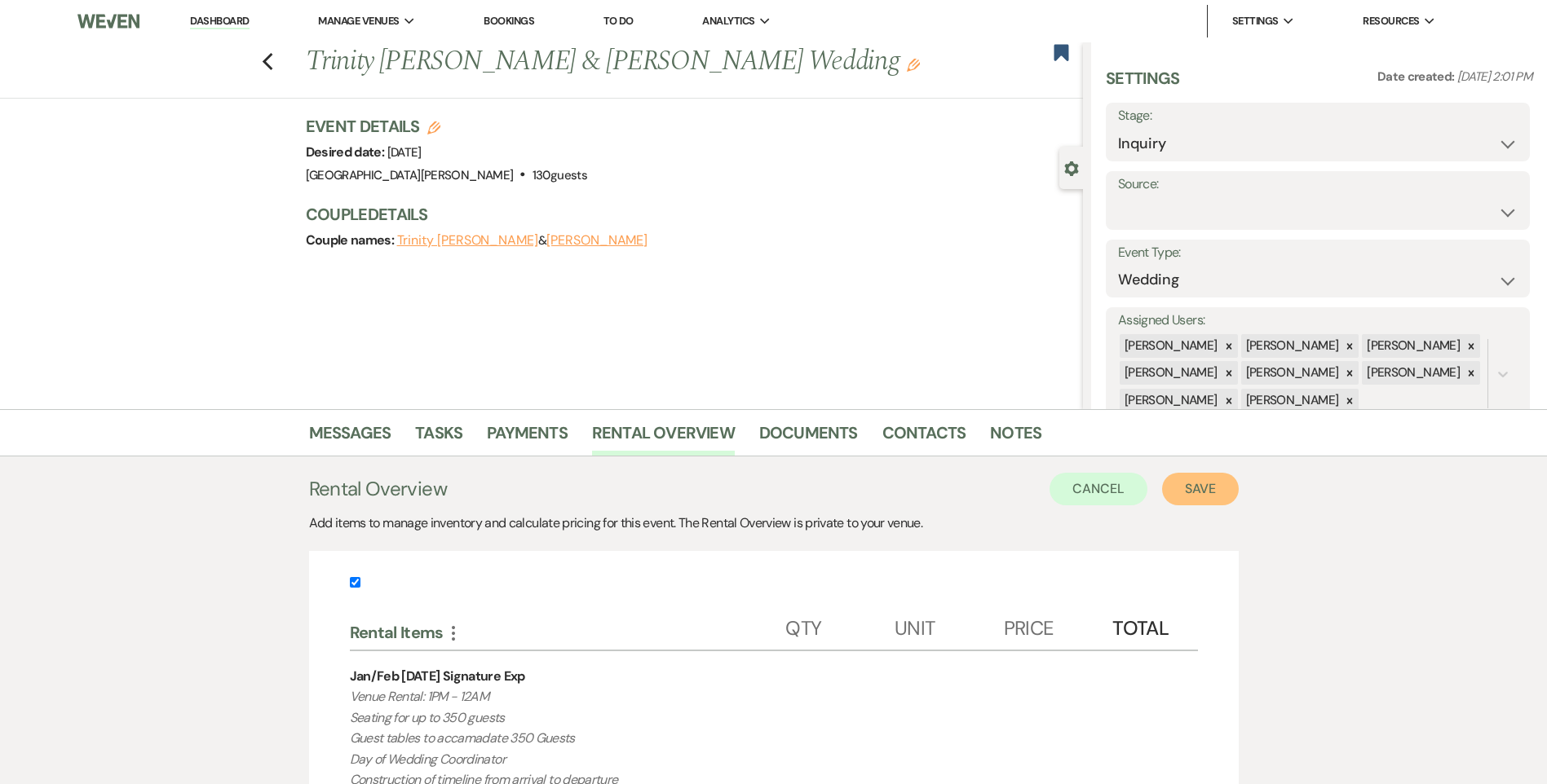
click at [1200, 497] on button "Save" at bounding box center [1200, 489] width 77 height 32
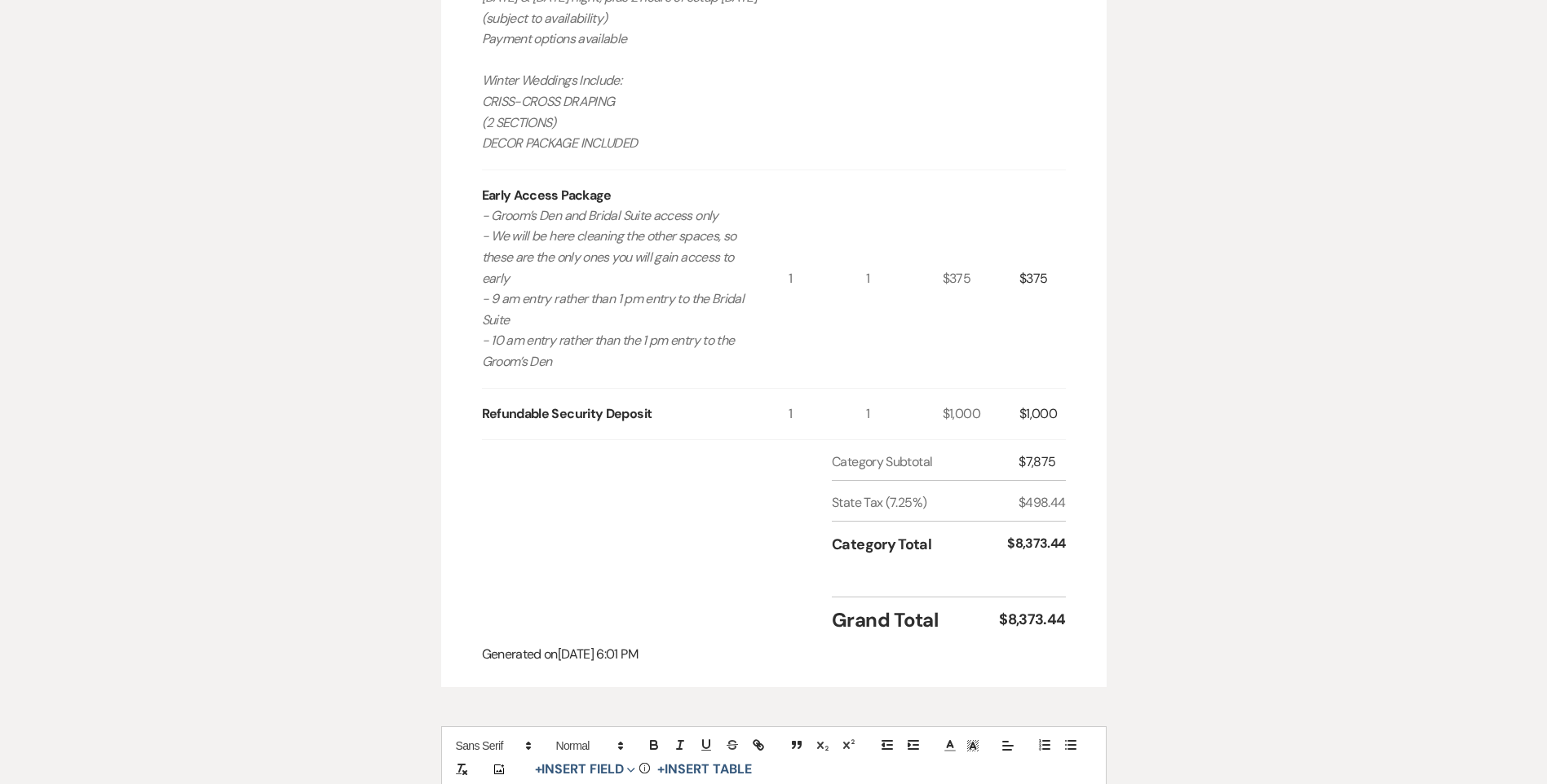
scroll to position [1386, 0]
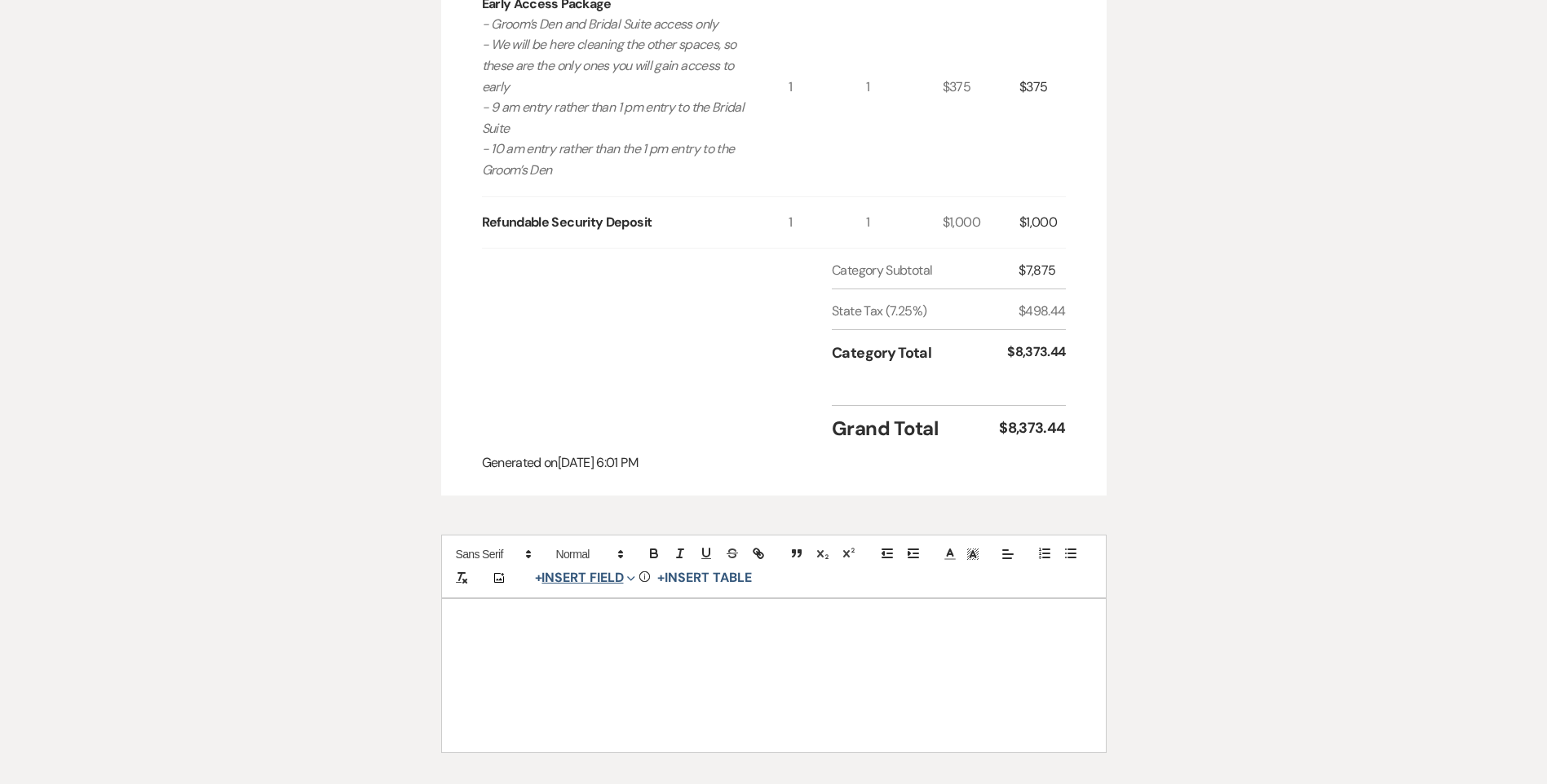
click at [592, 586] on button "+ Insert Field Expand" at bounding box center [585, 578] width 113 height 20
click at [606, 674] on button "Signature Field" at bounding box center [589, 670] width 122 height 30
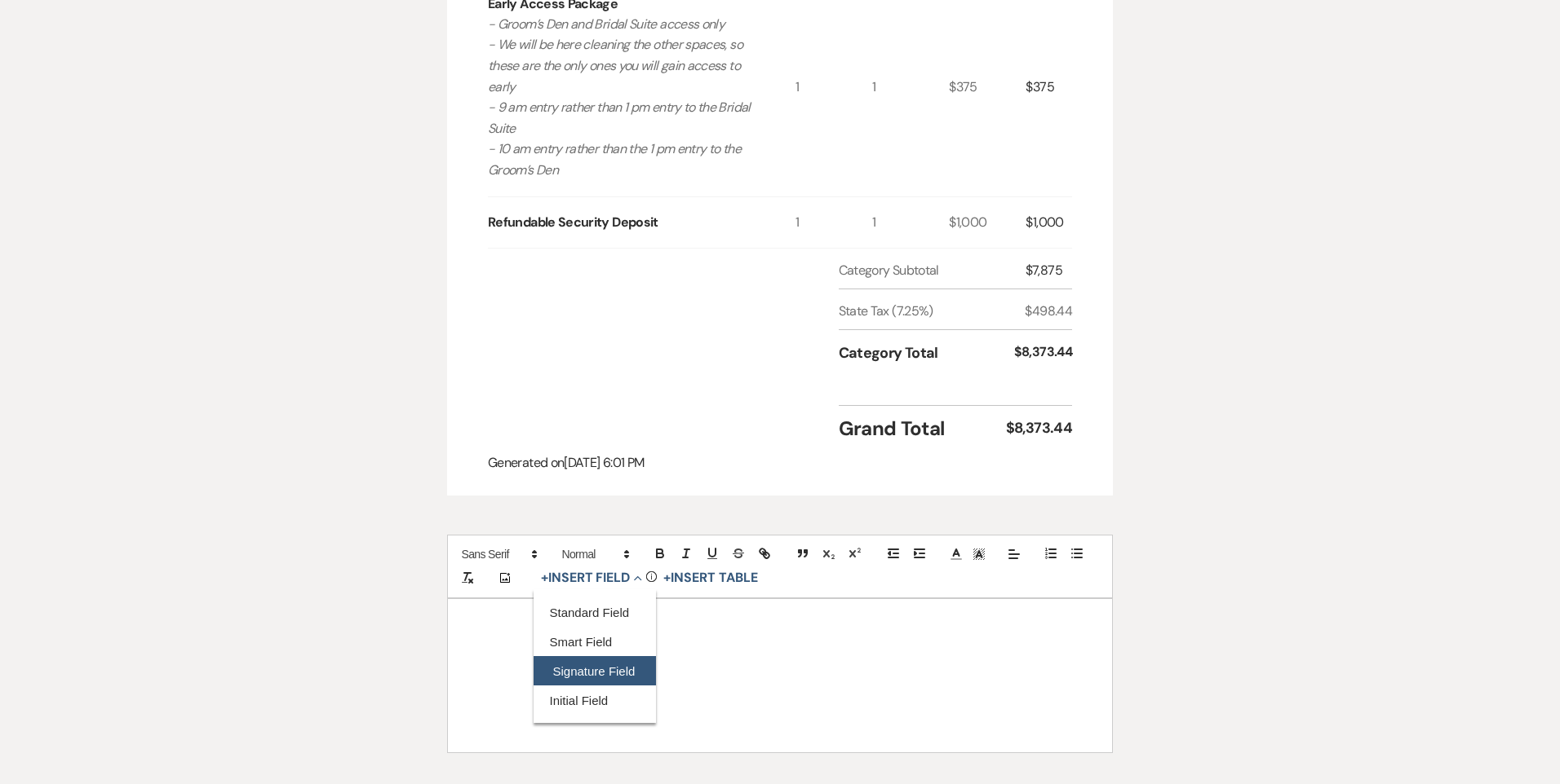
select select "signatureField"
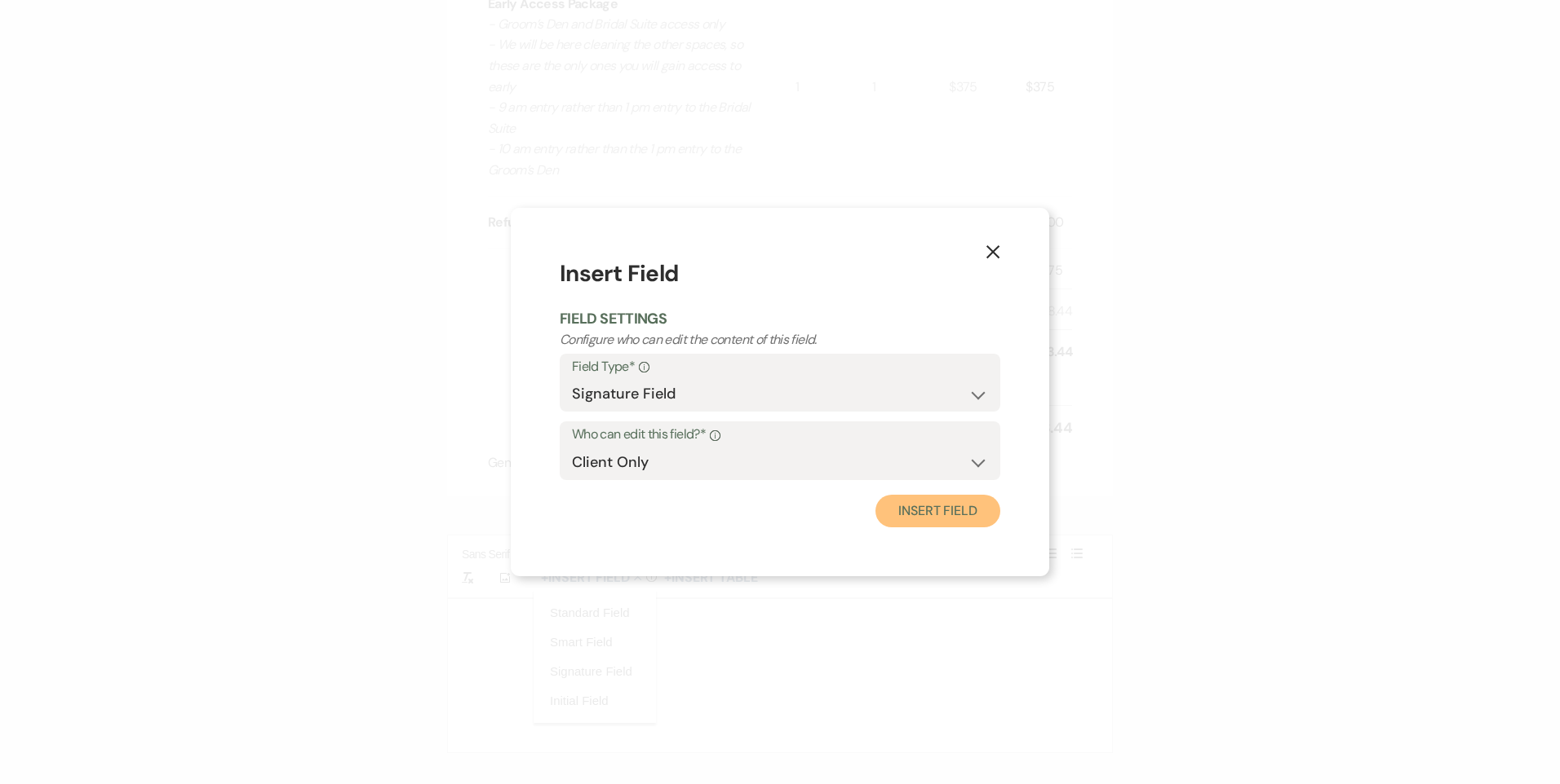
click at [919, 507] on button "Insert Field" at bounding box center [937, 511] width 125 height 32
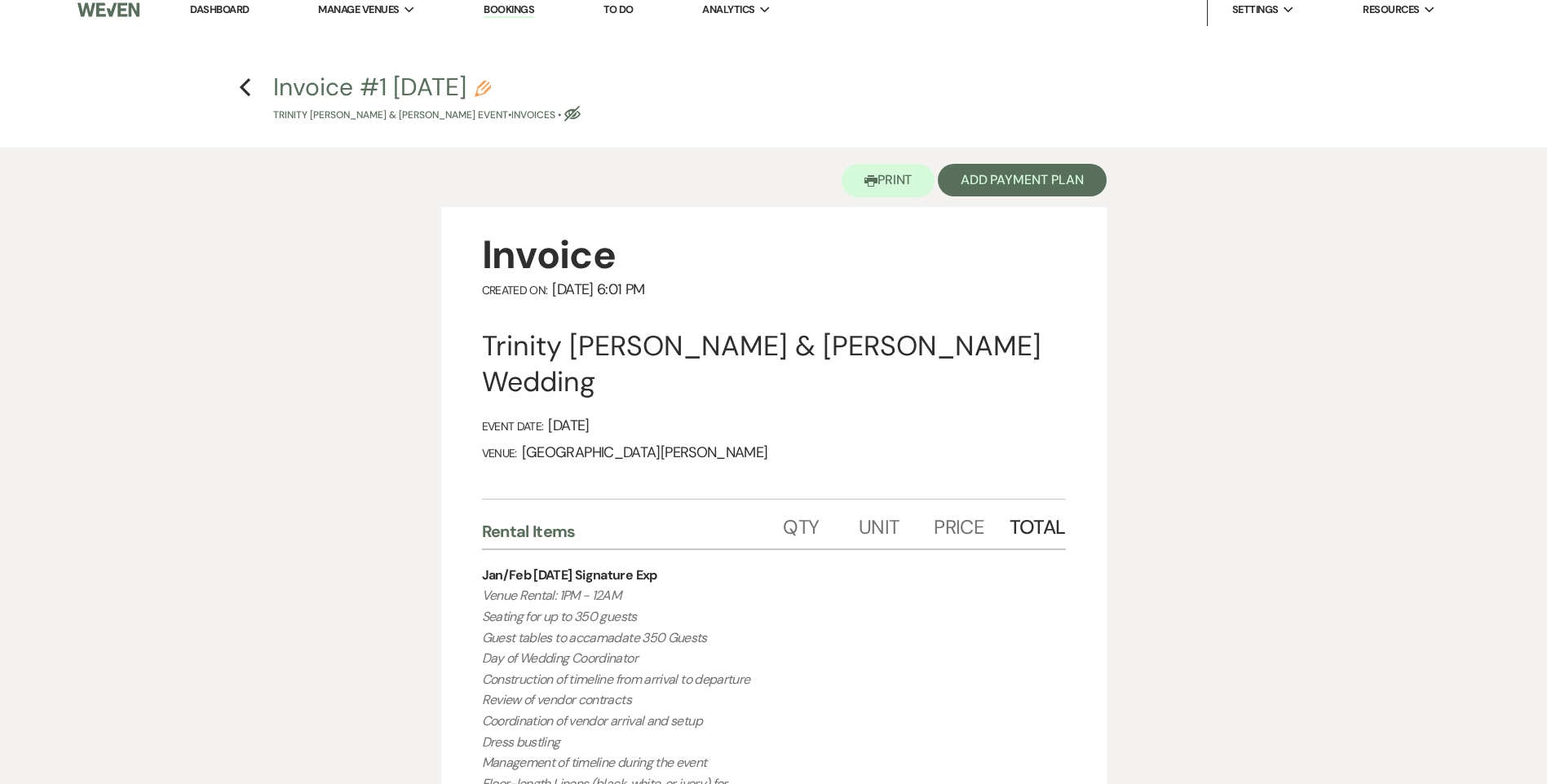
scroll to position [0, 0]
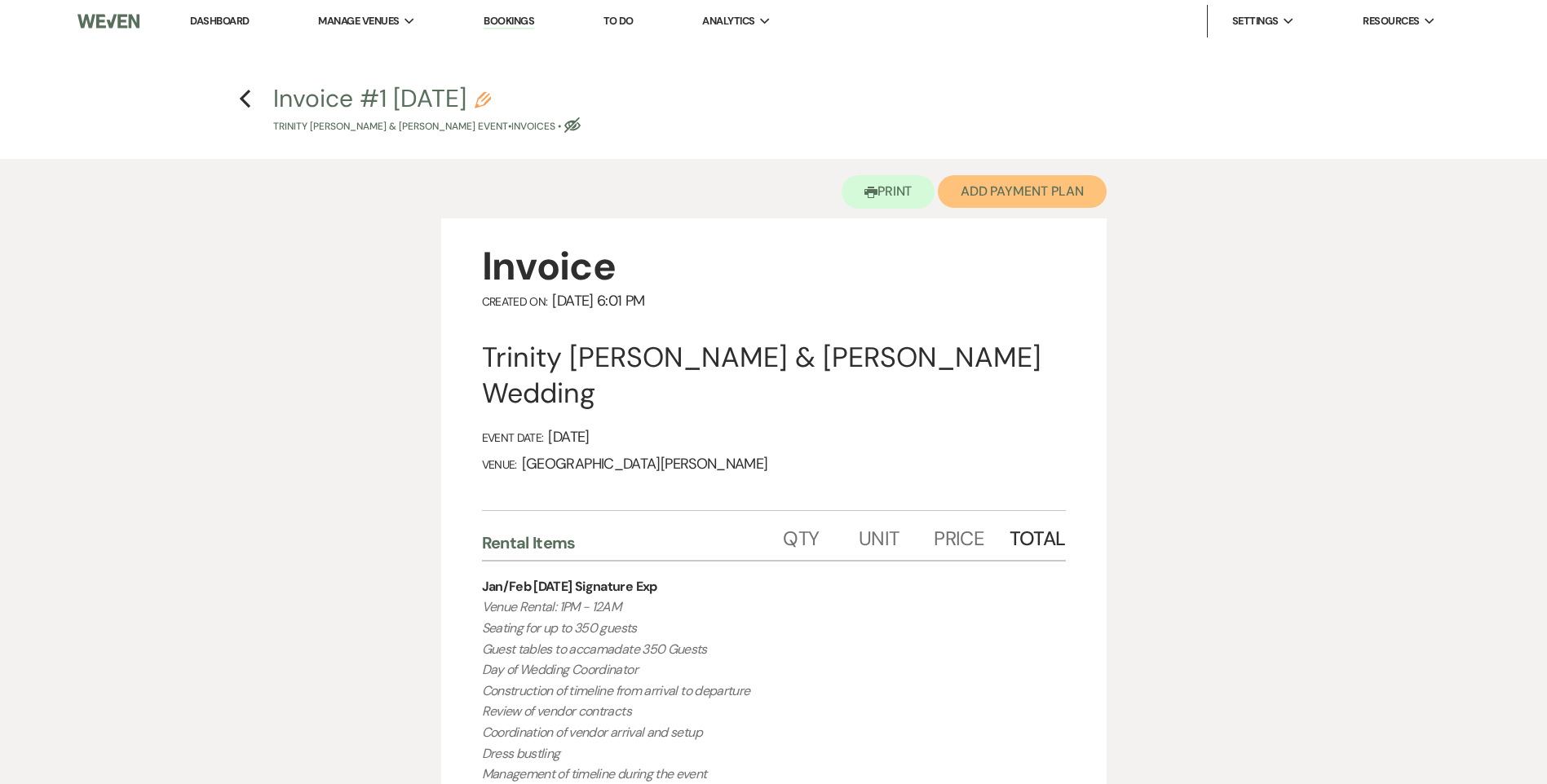
click at [1022, 200] on button "Add Payment Plan" at bounding box center [1022, 192] width 169 height 32
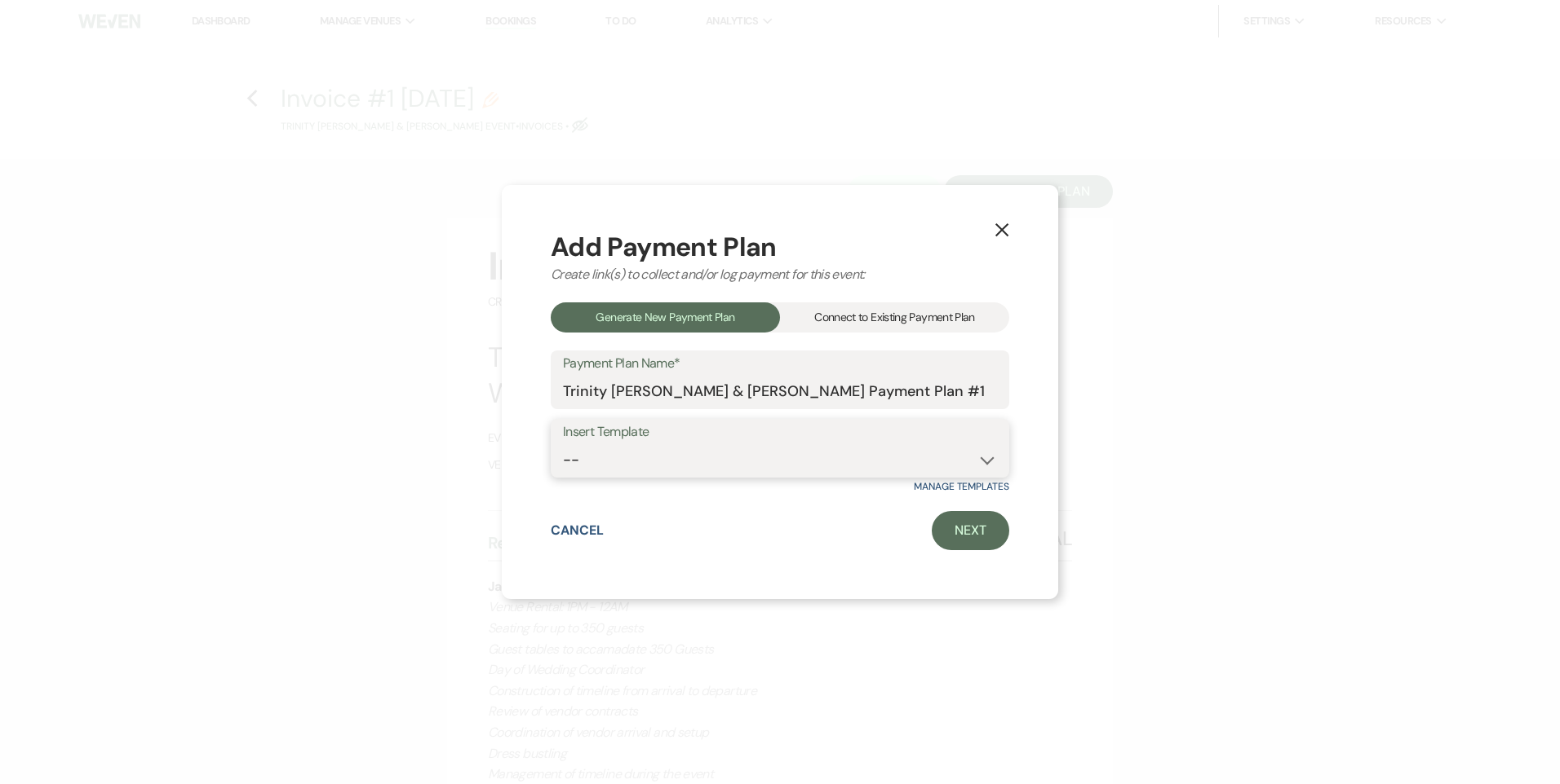
click at [746, 457] on select "-- Regular Payment Plan: Deposit & Security Deposit, 4 Payments Security Deposi…" at bounding box center [780, 460] width 434 height 31
select select "347"
click at [563, 444] on select "-- Regular Payment Plan: Deposit & Security Deposit, 4 Payments Security Deposi…" at bounding box center [780, 460] width 434 height 31
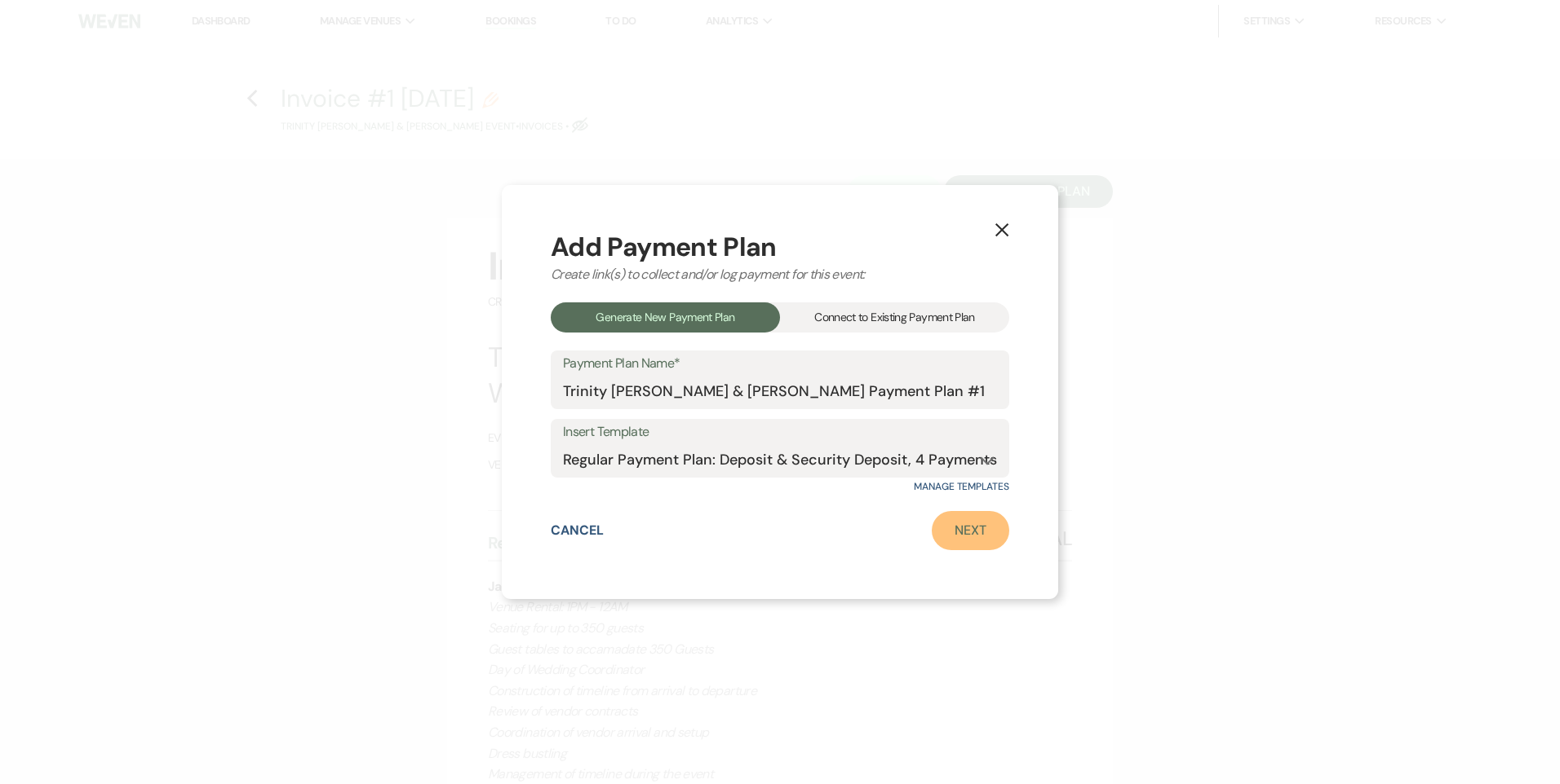
click at [950, 524] on link "Next" at bounding box center [970, 530] width 77 height 39
select select "28603"
select select "2"
select select "flat"
select select "true"
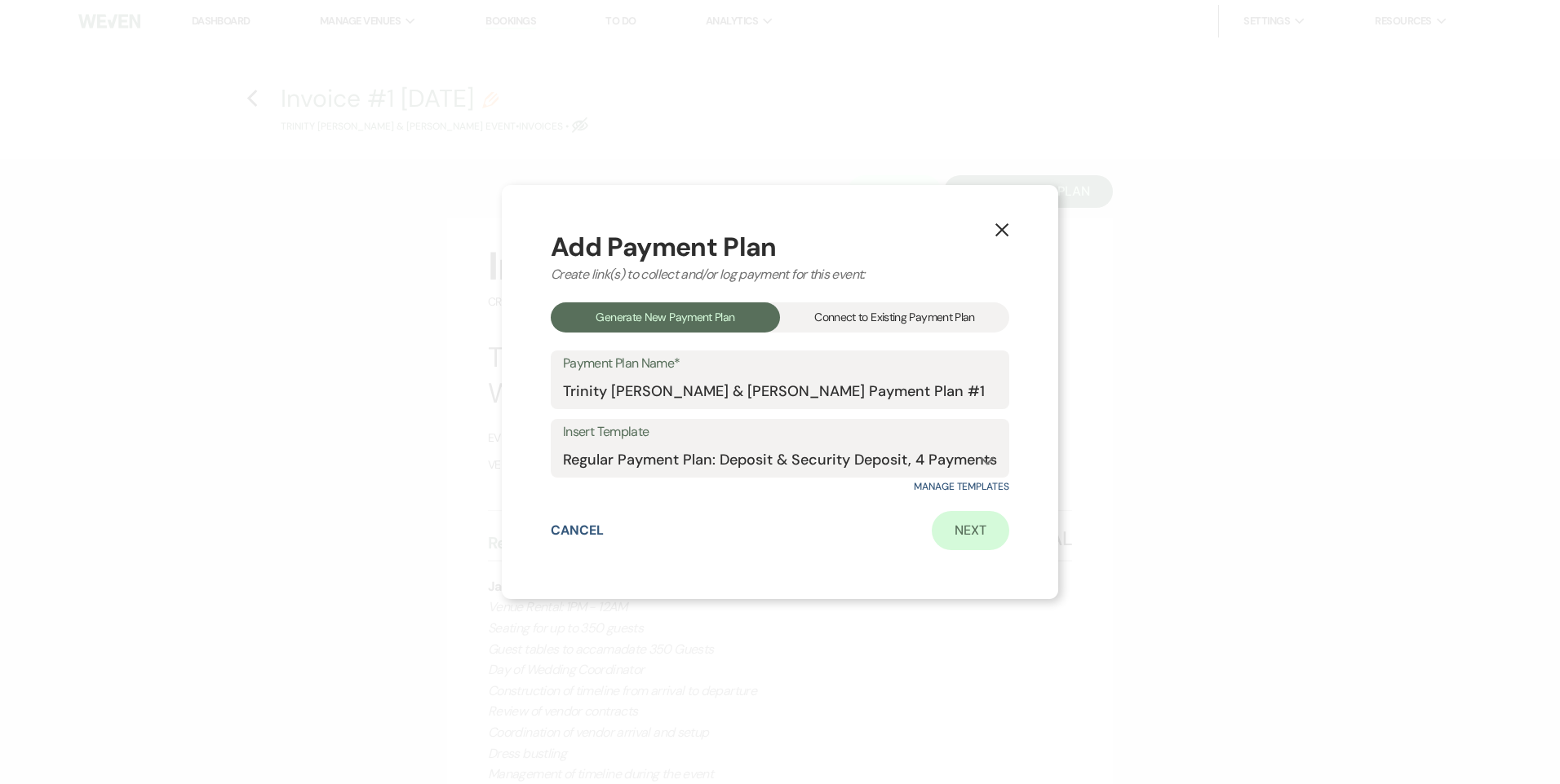
select select "client"
select select "weeks"
select select "client"
select select "days"
select select "2"
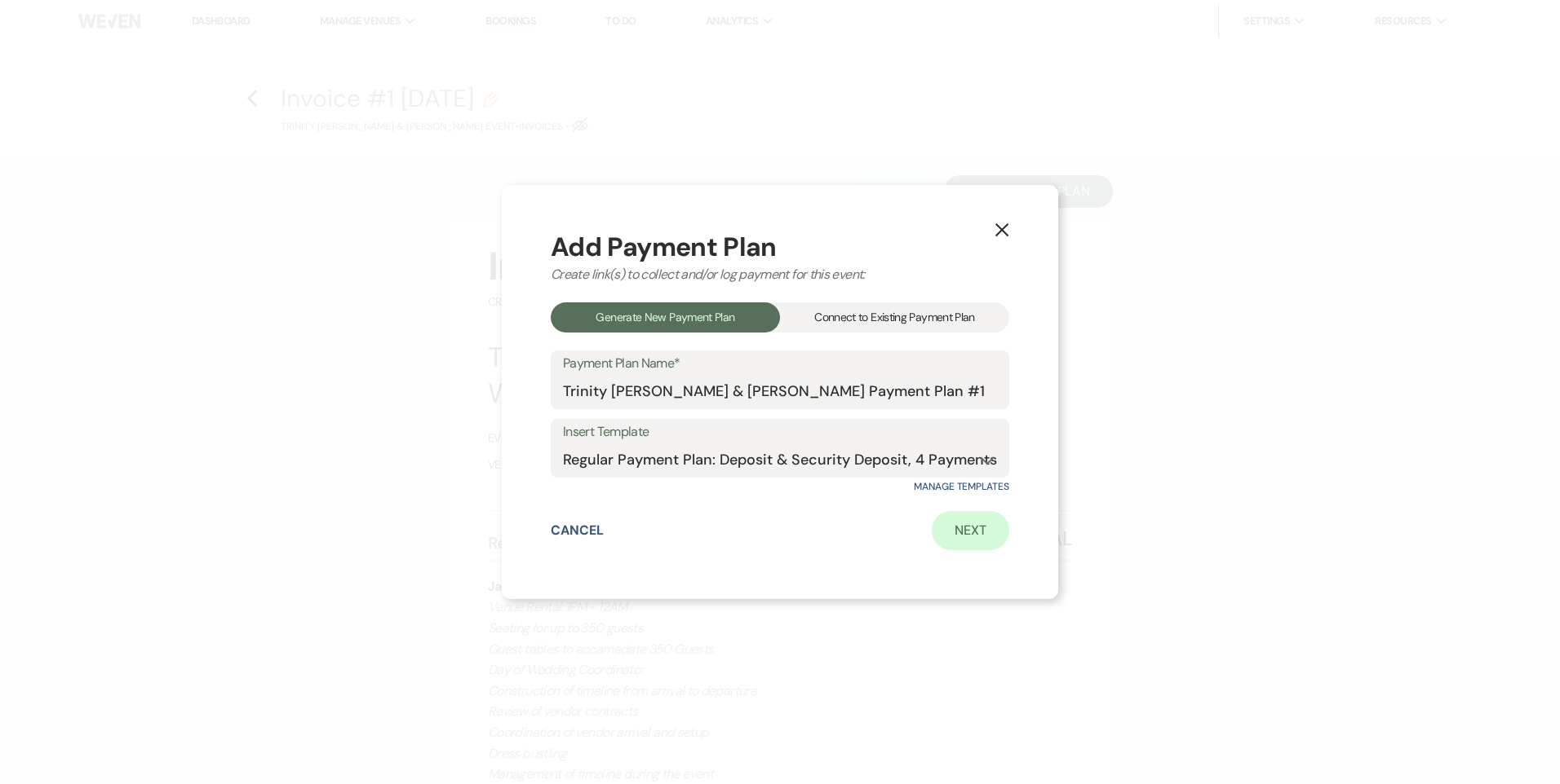
select select "percentage"
select select "true"
select select "client"
select select "weeks"
select select "client"
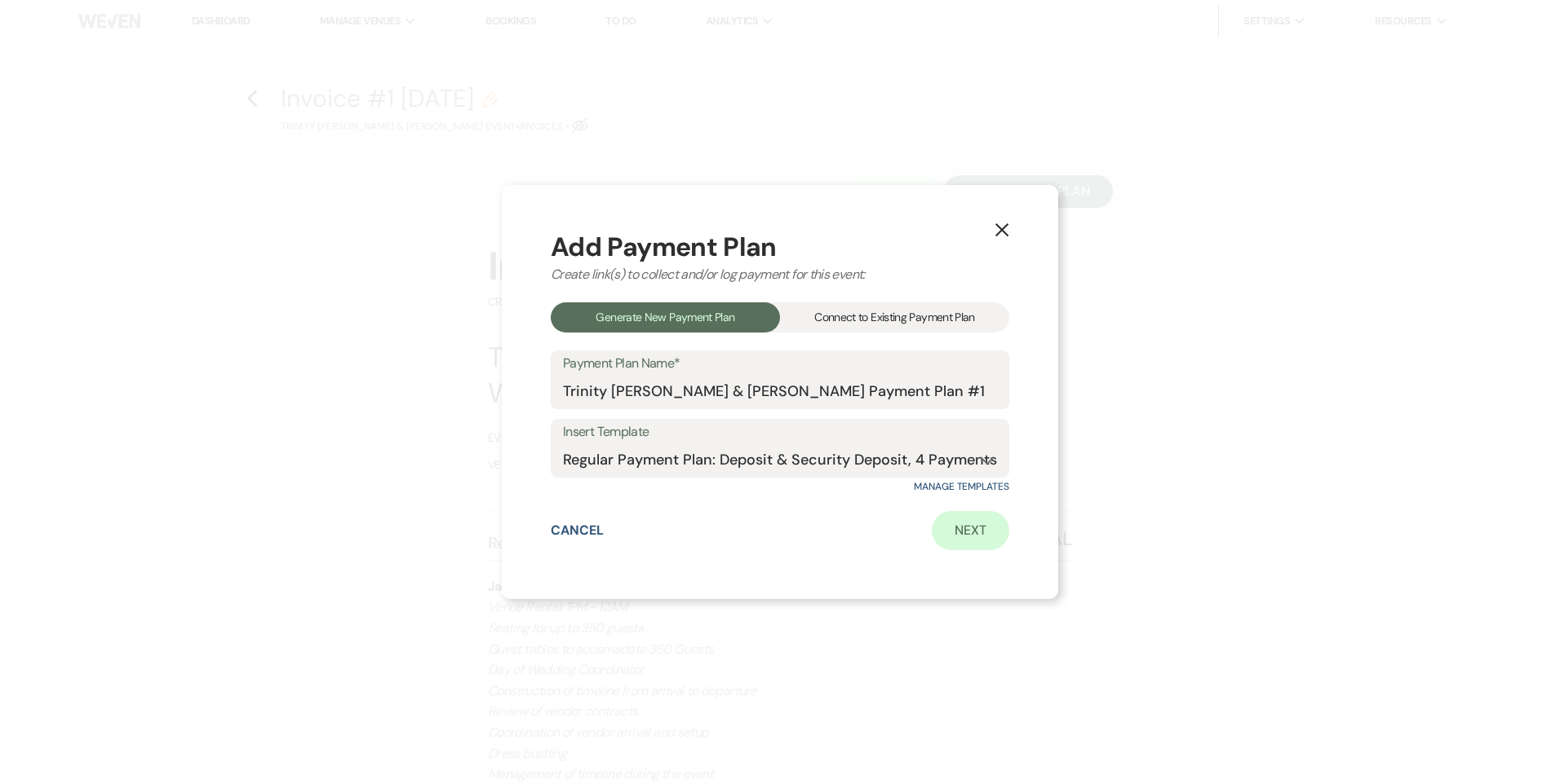
select select "days"
select select "2"
select select "percentage"
select select "true"
select select "client"
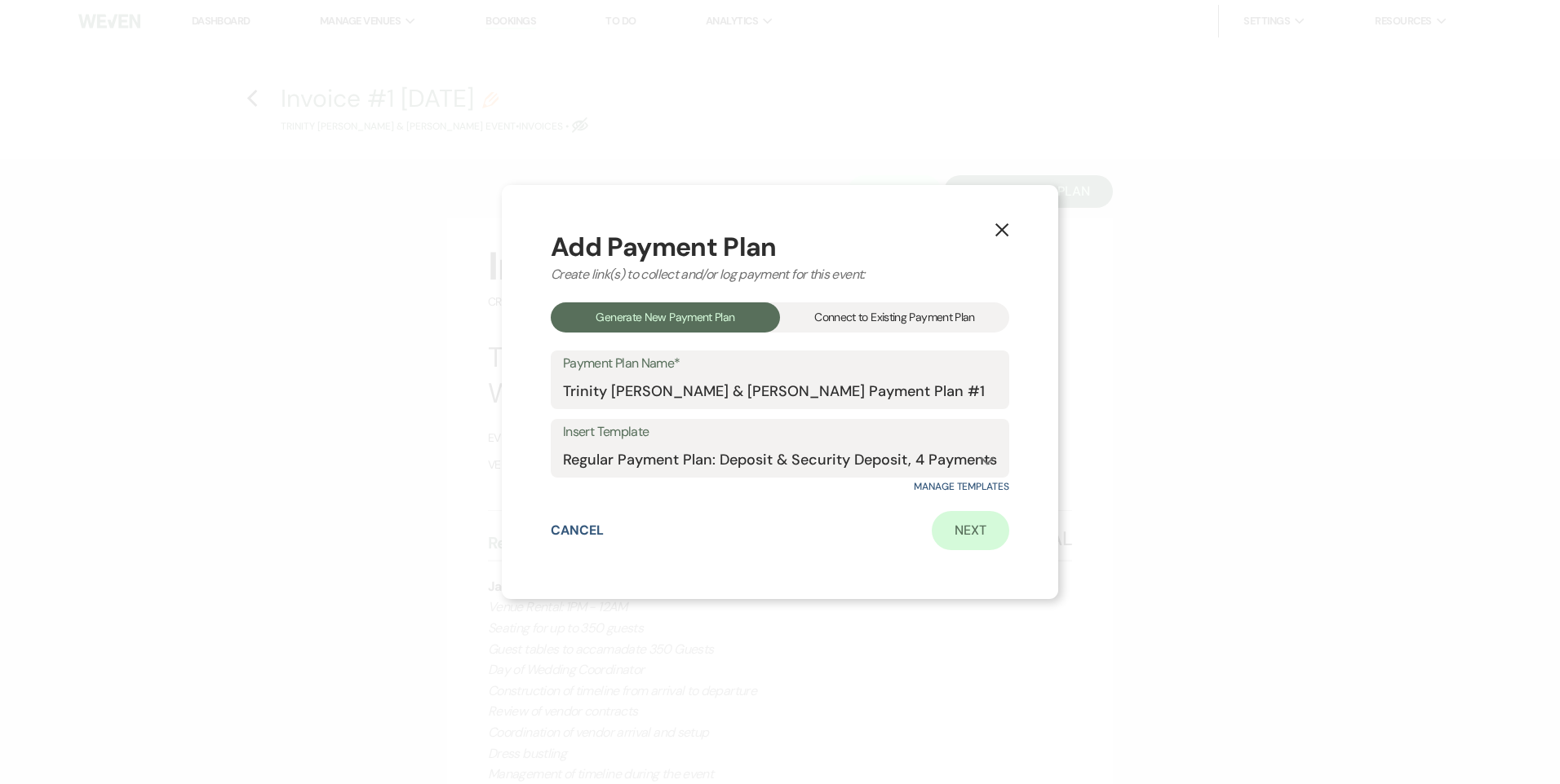
select select "weeks"
select select "client"
select select "days"
select select "2"
select select "percentage"
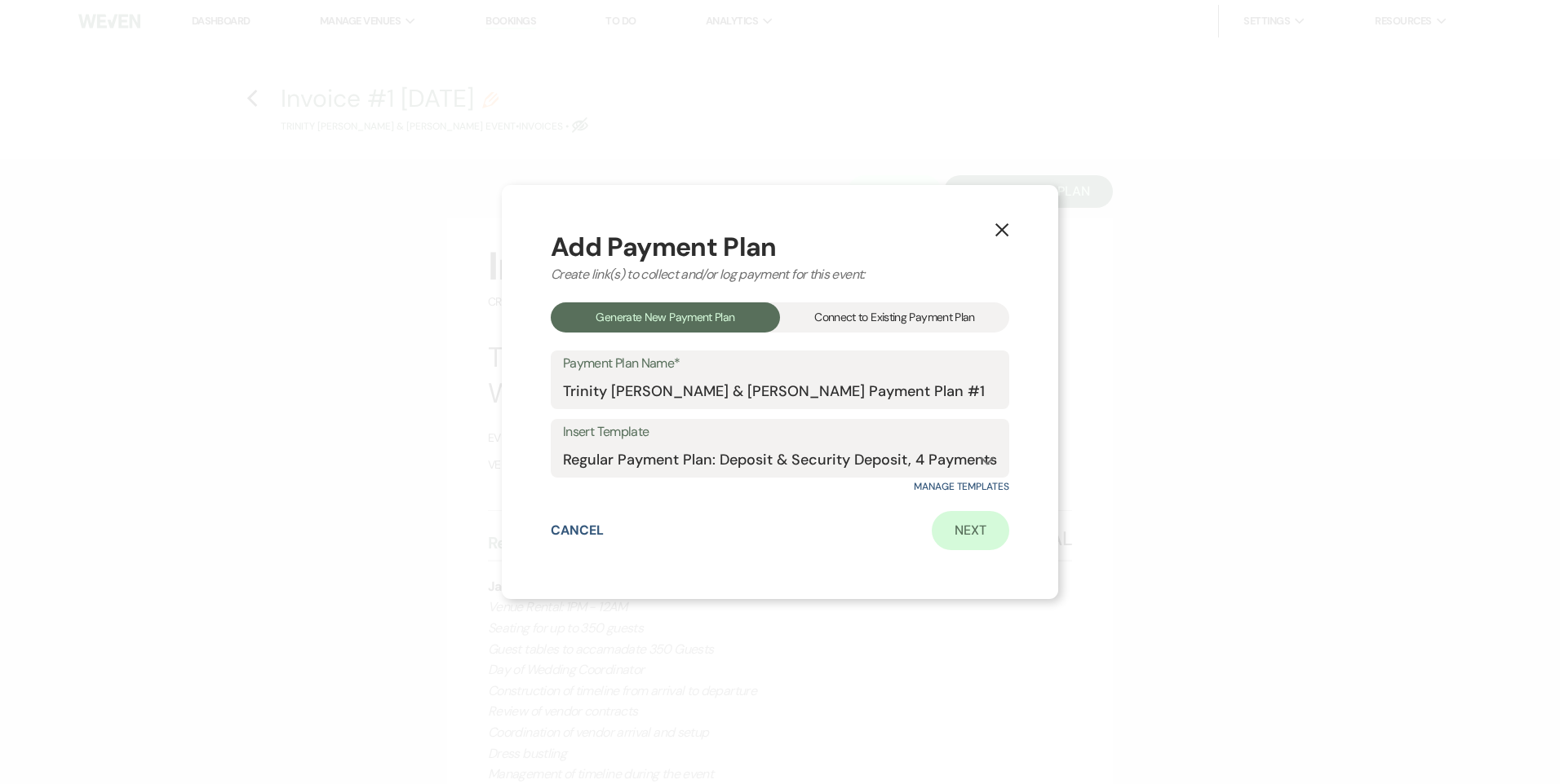
select select "true"
select select "client"
select select "weeks"
select select "client"
select select "days"
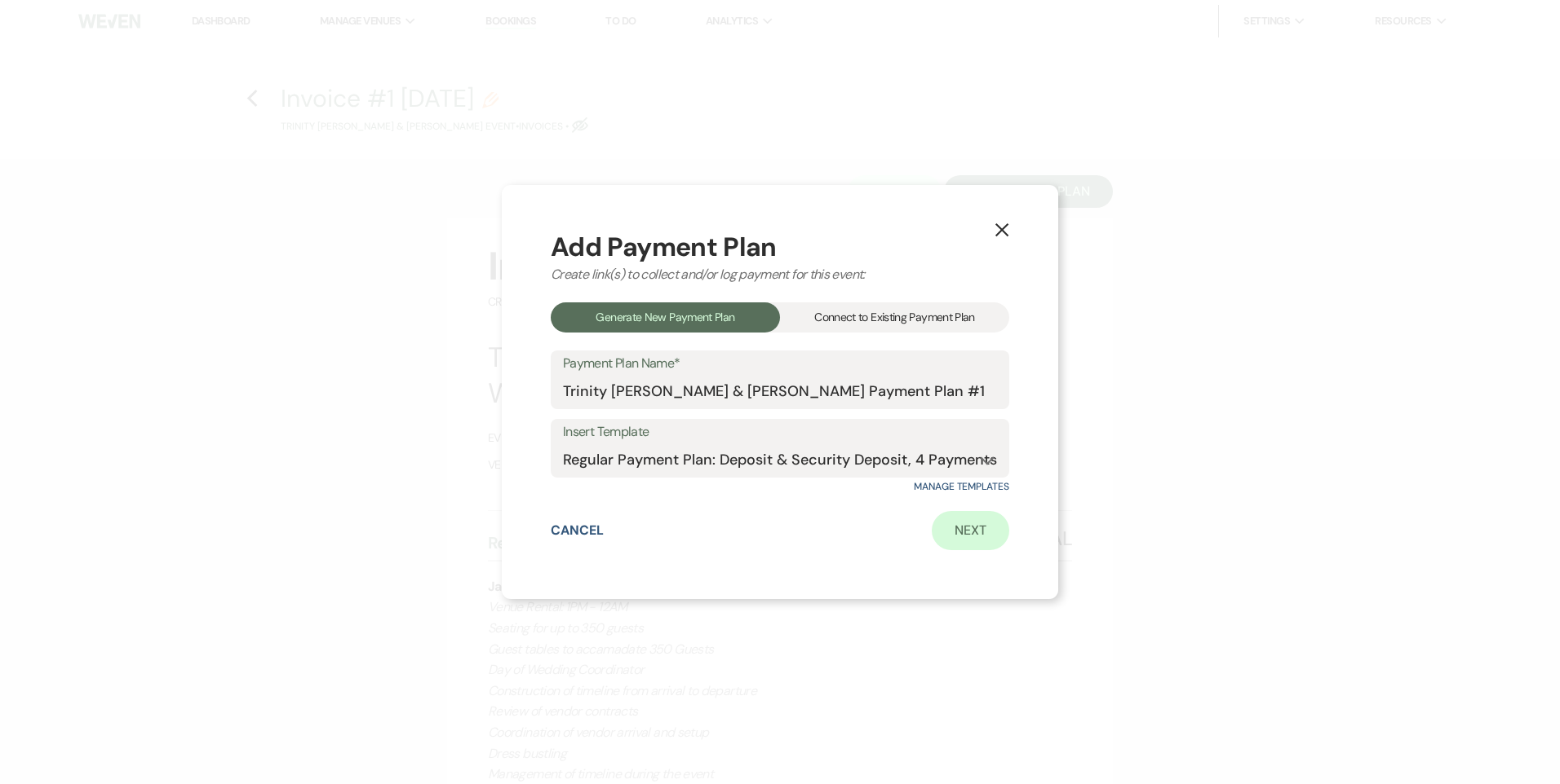
select select "2"
select select "percentage"
select select "true"
select select "client"
select select "days"
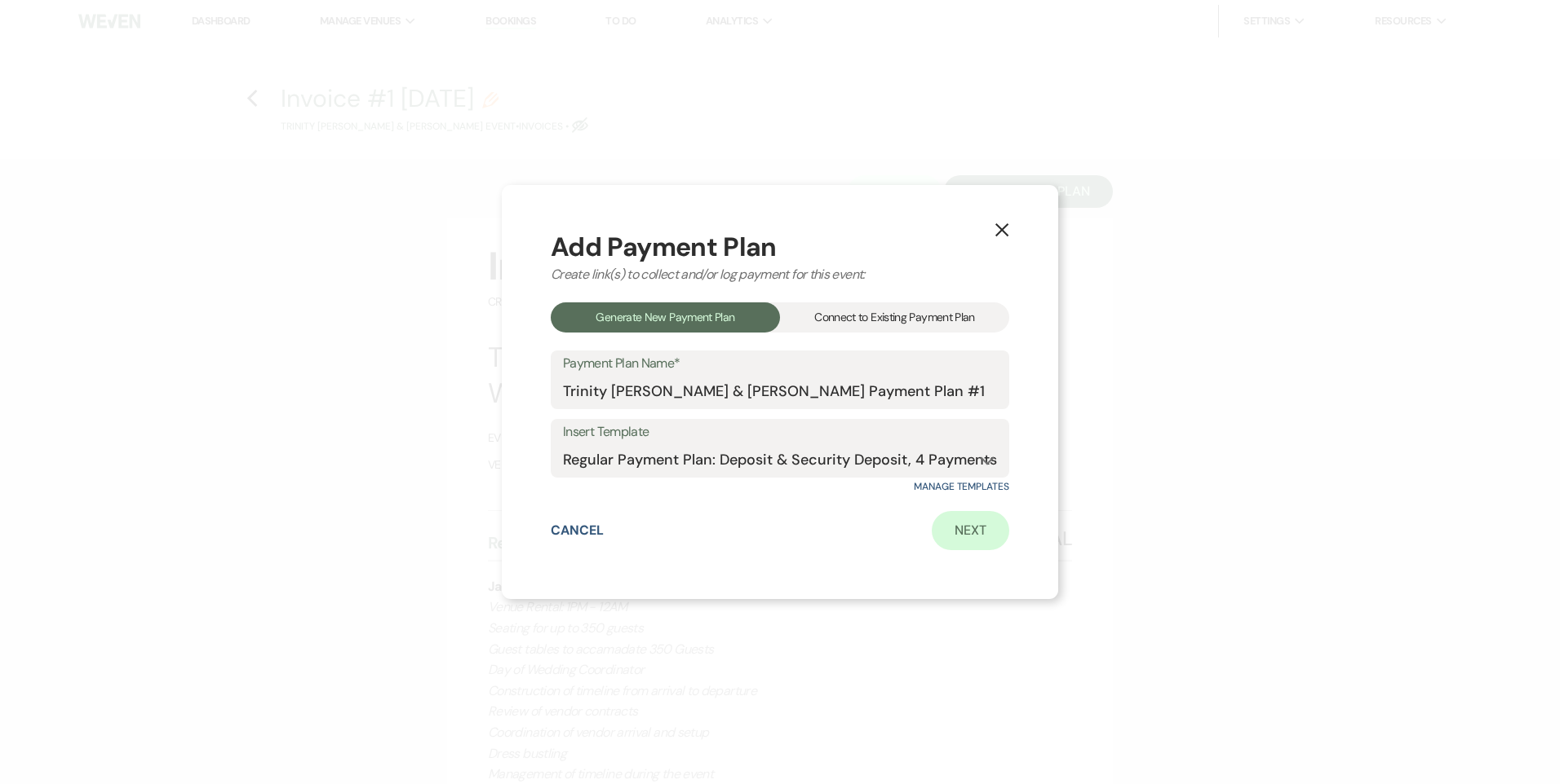
select select "client"
select select "weeks"
select select "2"
select select "flat"
select select "true"
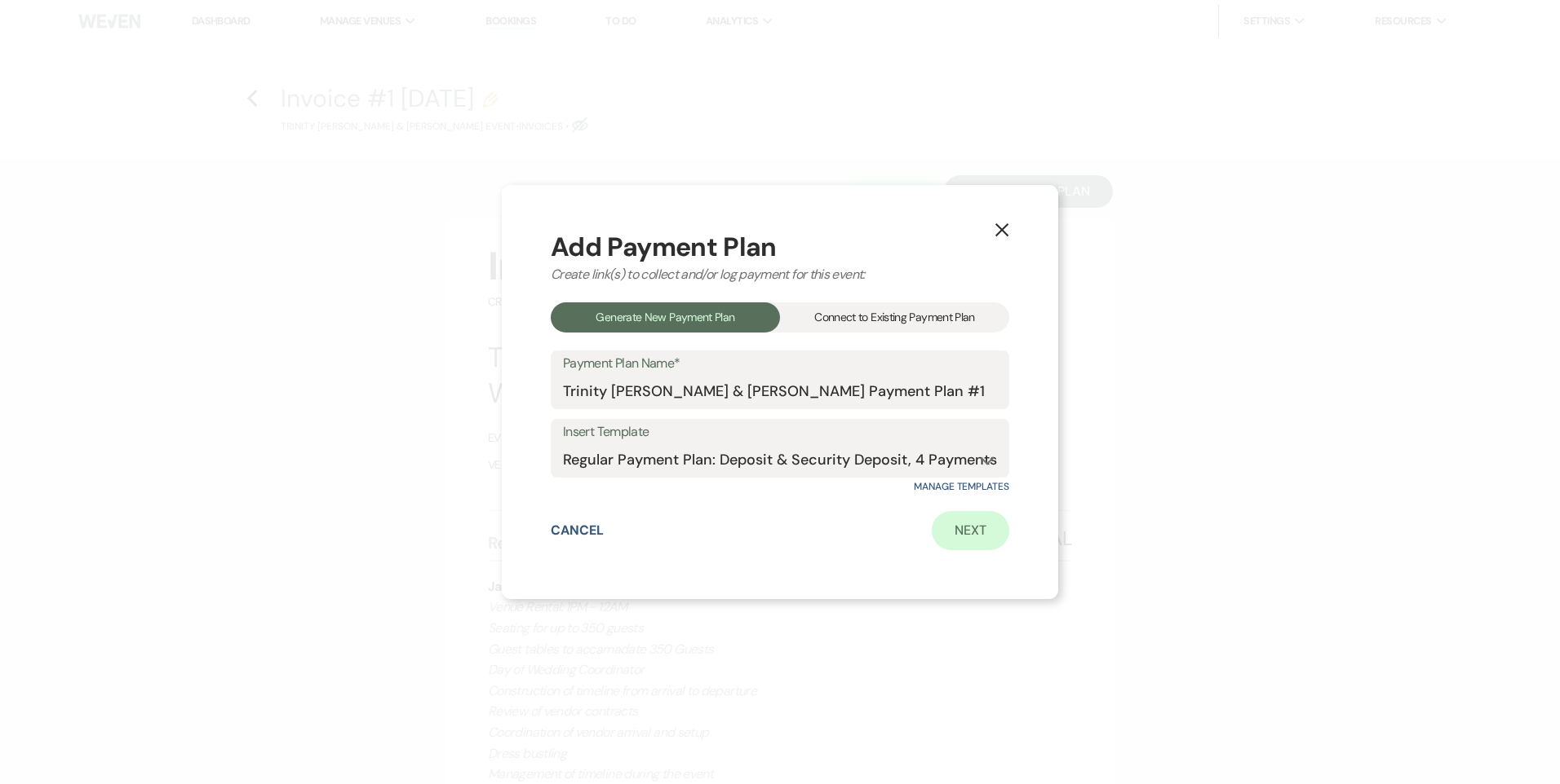
select select "client"
select select "days"
select select "client"
select select "weeks"
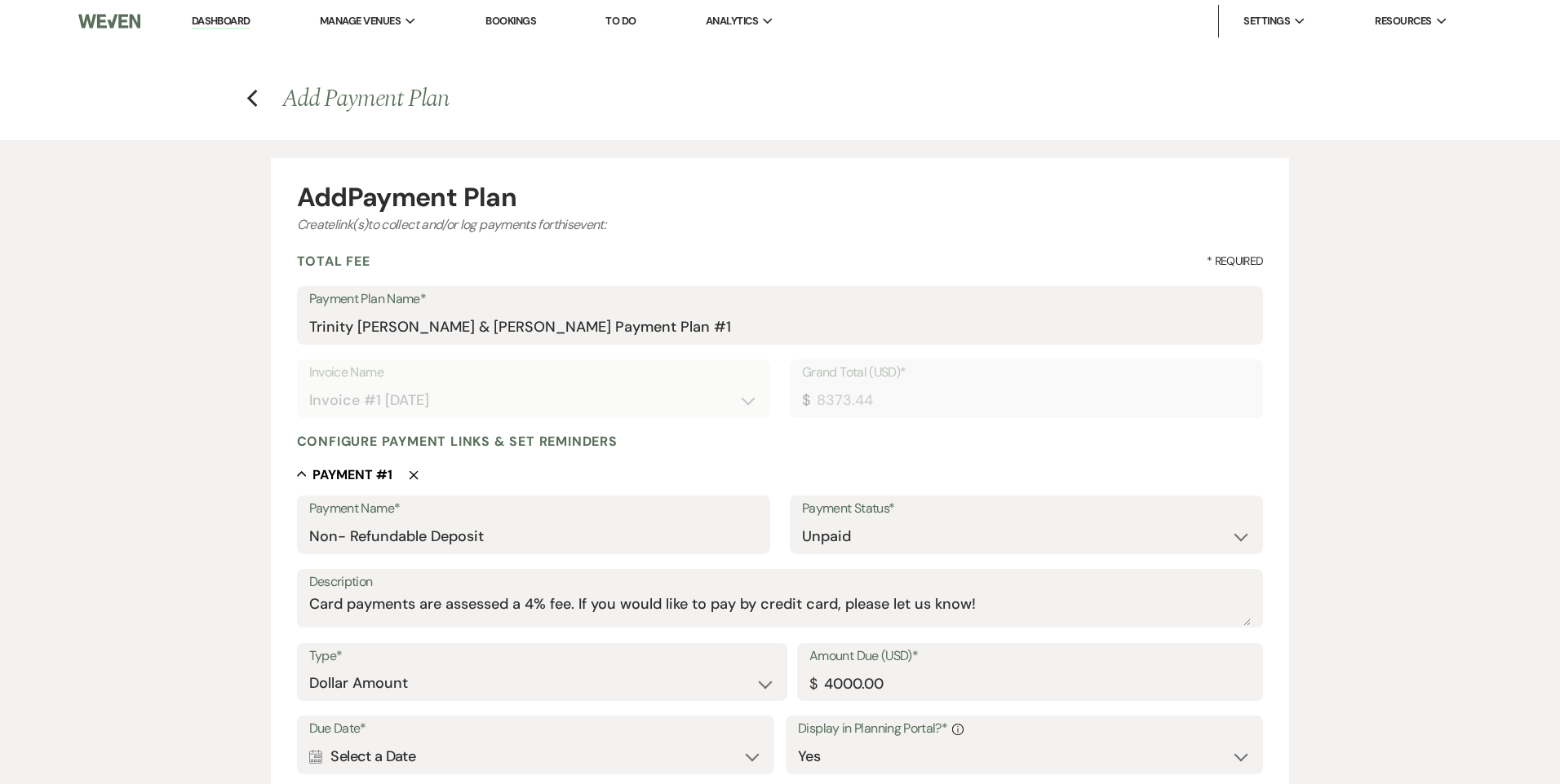
type input "8373.44"
type input "0.00"
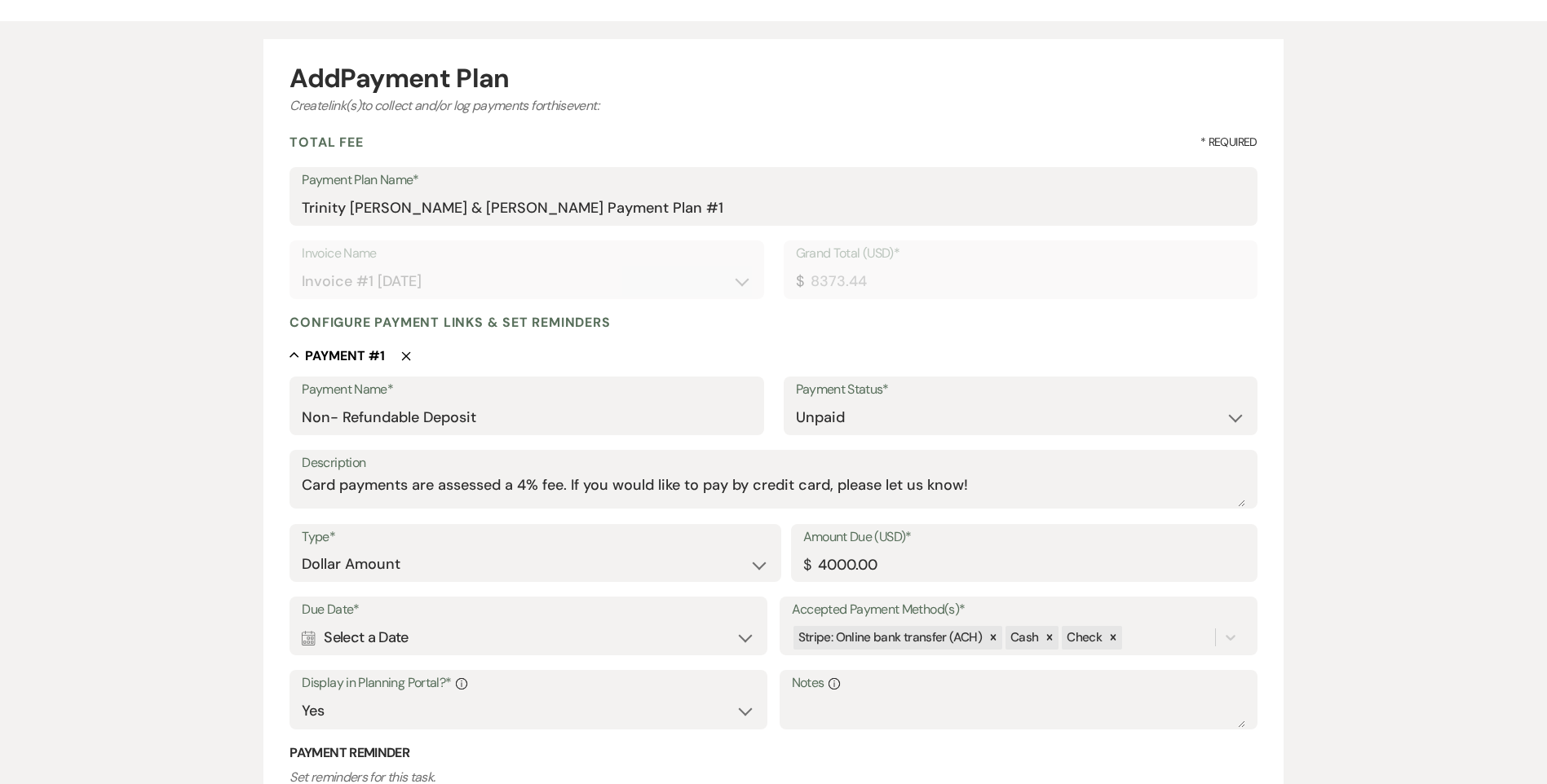
scroll to position [163, 0]
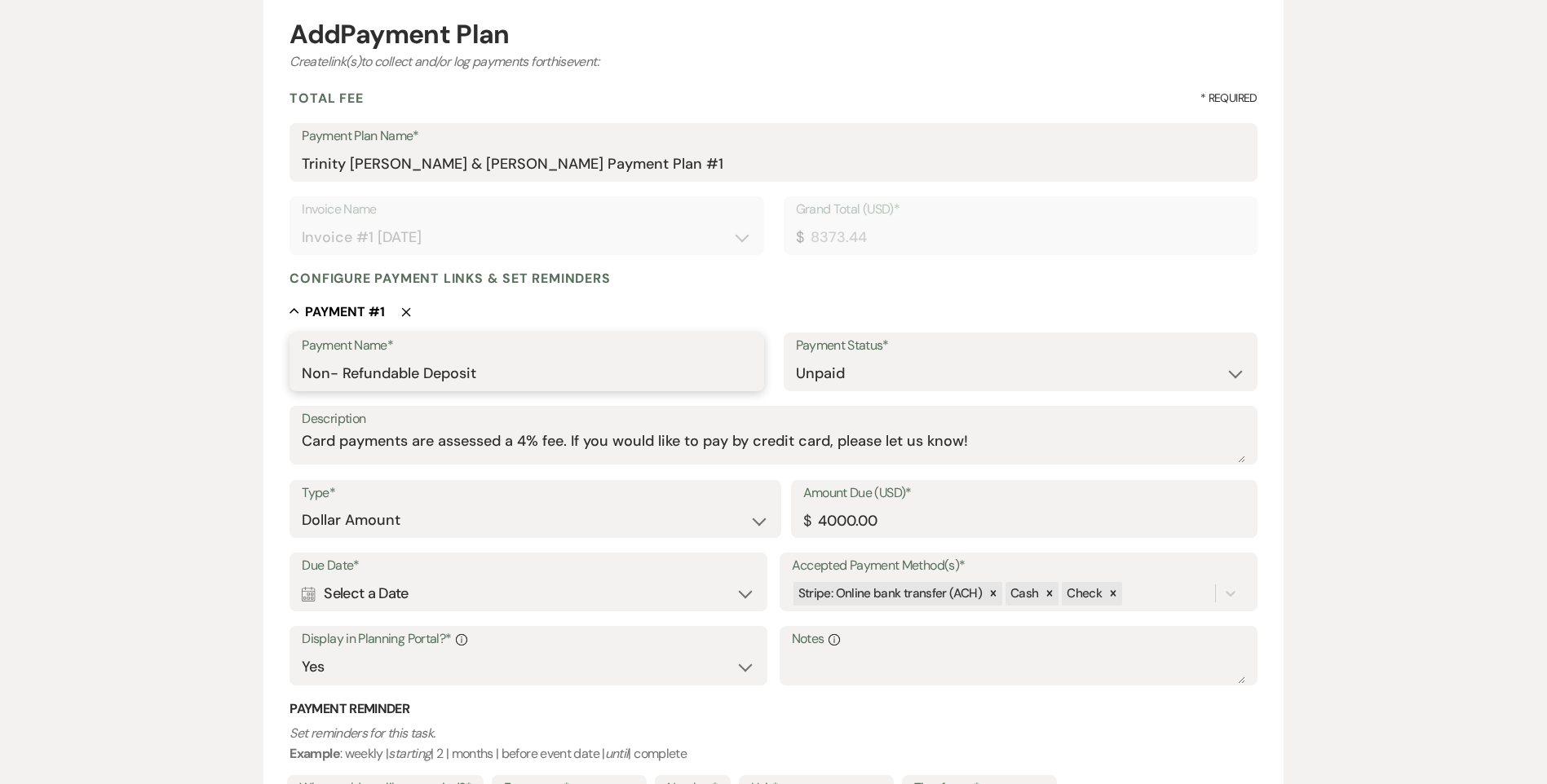
click at [533, 377] on input "Non- Refundable Deposit" at bounding box center [526, 373] width 449 height 31
click at [886, 521] on input "4000.00" at bounding box center [1024, 520] width 442 height 31
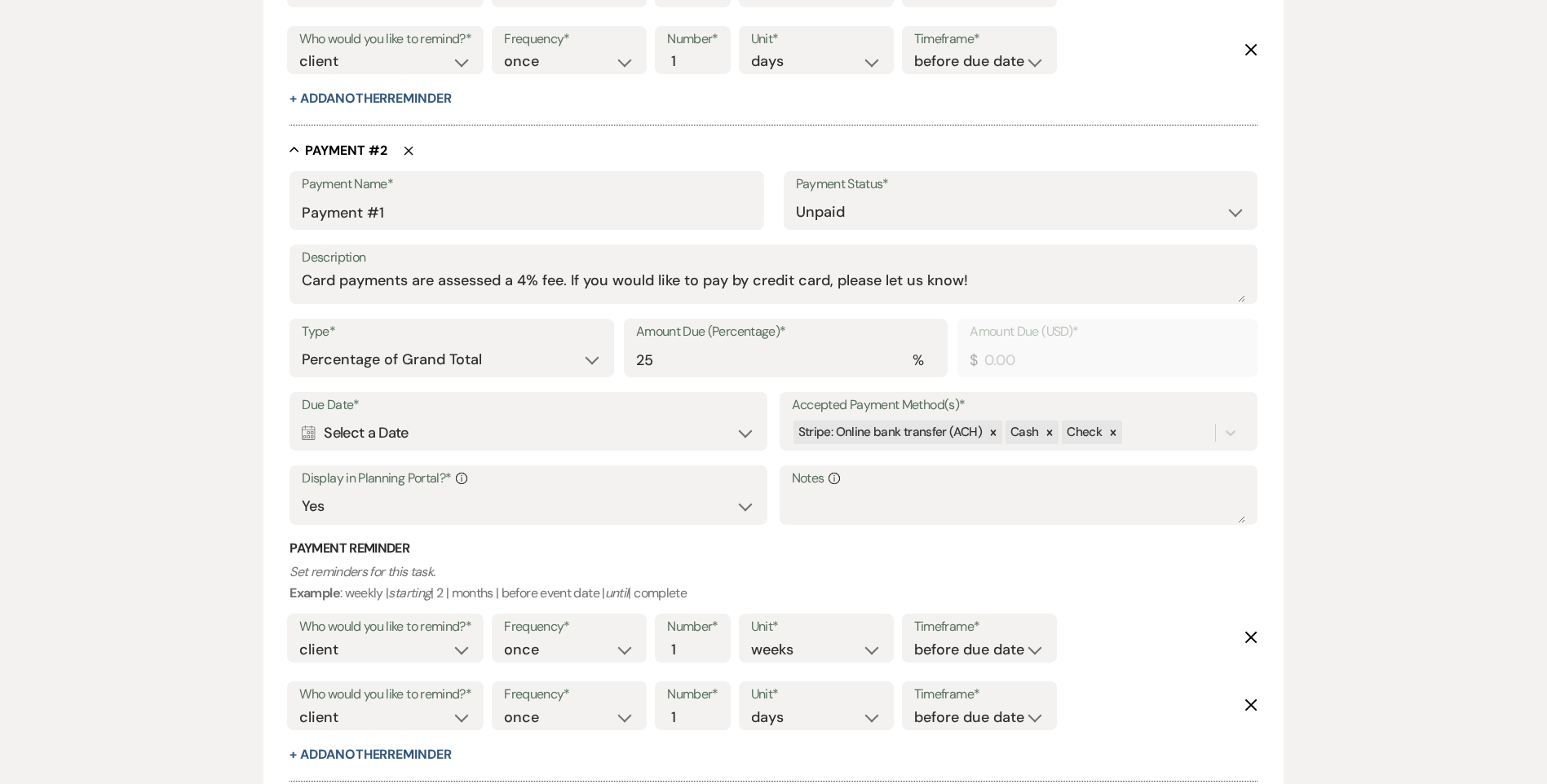
scroll to position [978, 0]
click at [532, 366] on select "Dollar Amount Percentage of Grand Total" at bounding box center [452, 361] width 299 height 31
click at [302, 346] on select "Dollar Amount Percentage of Grand Total" at bounding box center [452, 361] width 299 height 31
click at [672, 356] on input "25" at bounding box center [786, 361] width 299 height 31
type input "2"
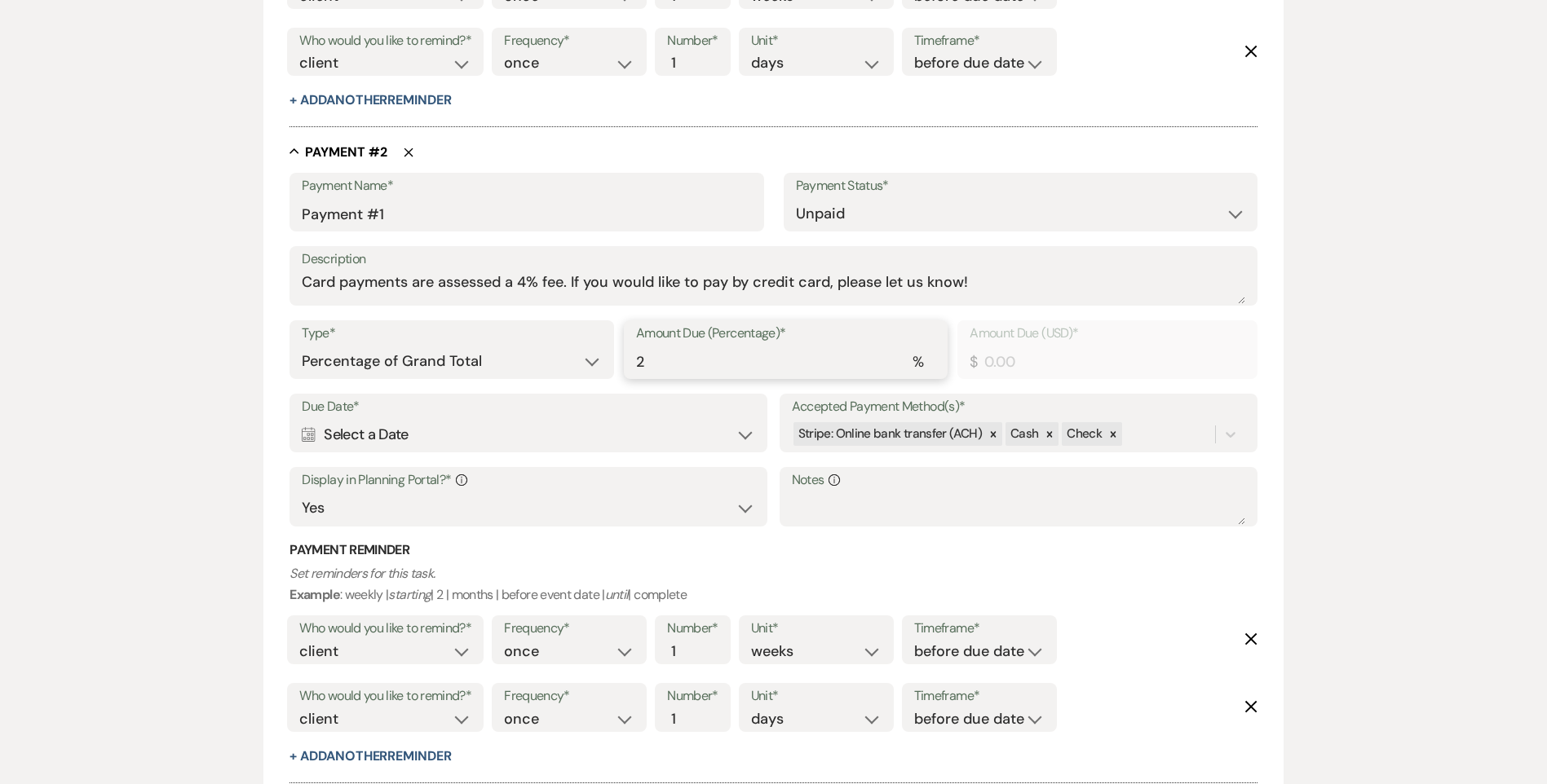
type input "167.47"
type input "25"
type input "2093.36"
click at [609, 448] on div "Calendar Select a Date Expand" at bounding box center [529, 435] width 454 height 31
select select "month"
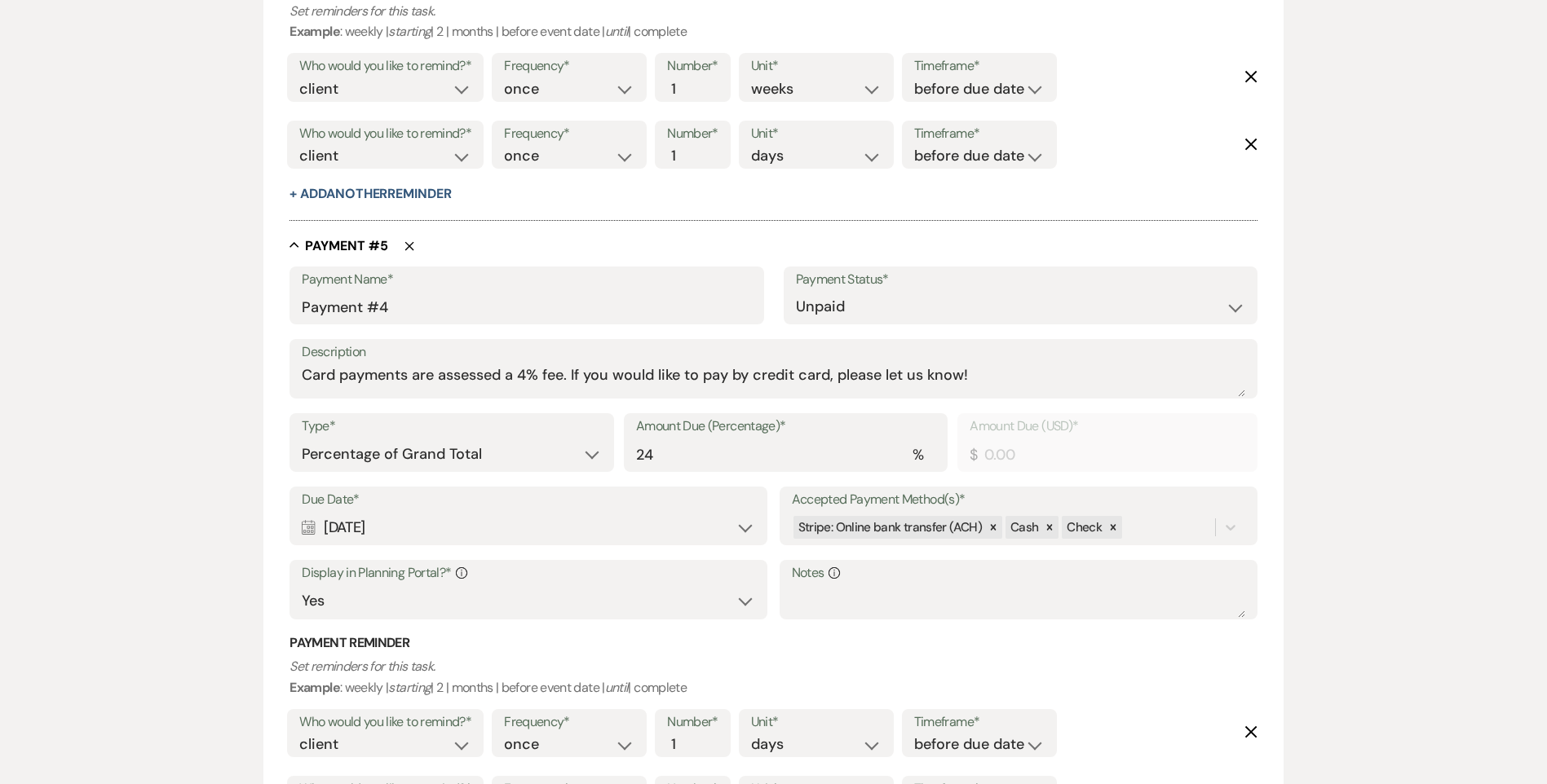
scroll to position [3179, 0]
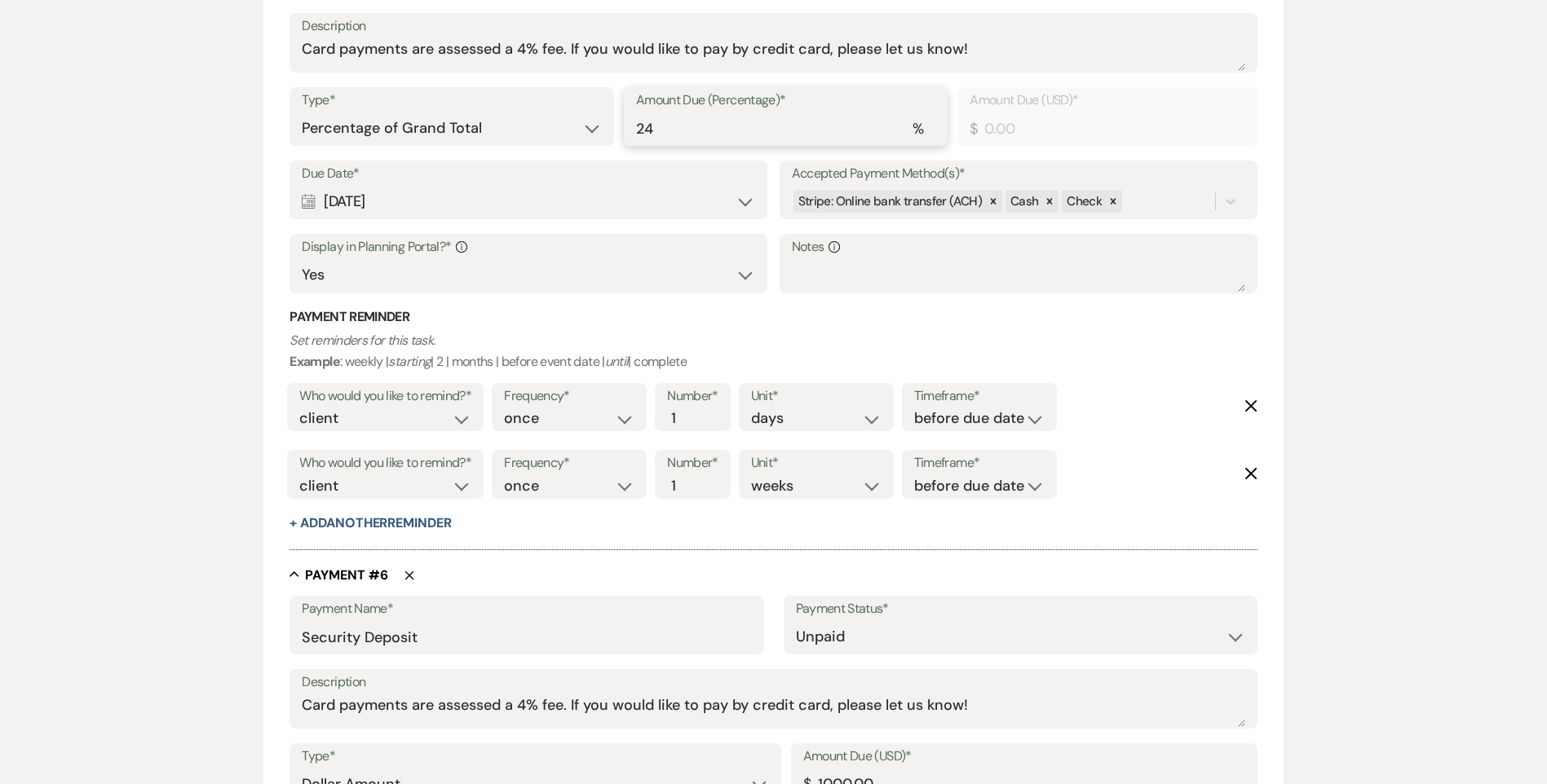
click at [683, 122] on input "24" at bounding box center [786, 128] width 299 height 31
type input "2"
type input "167.47"
type input "25"
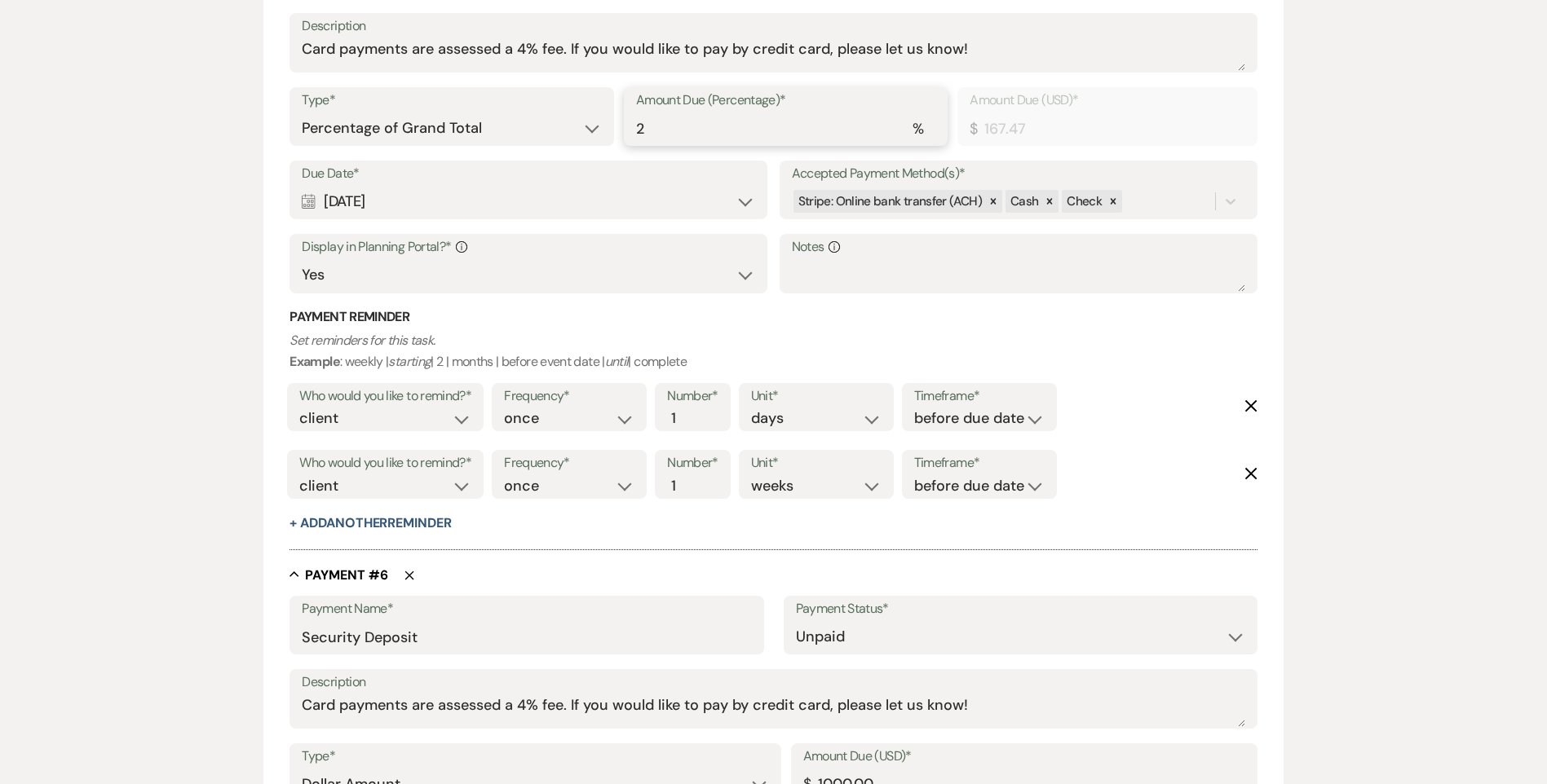
type input "2093.36"
type input "25"
click at [963, 334] on p "Set reminders for this task. Example : weekly | starting | 2 | months | before …" at bounding box center [773, 350] width 967 height 41
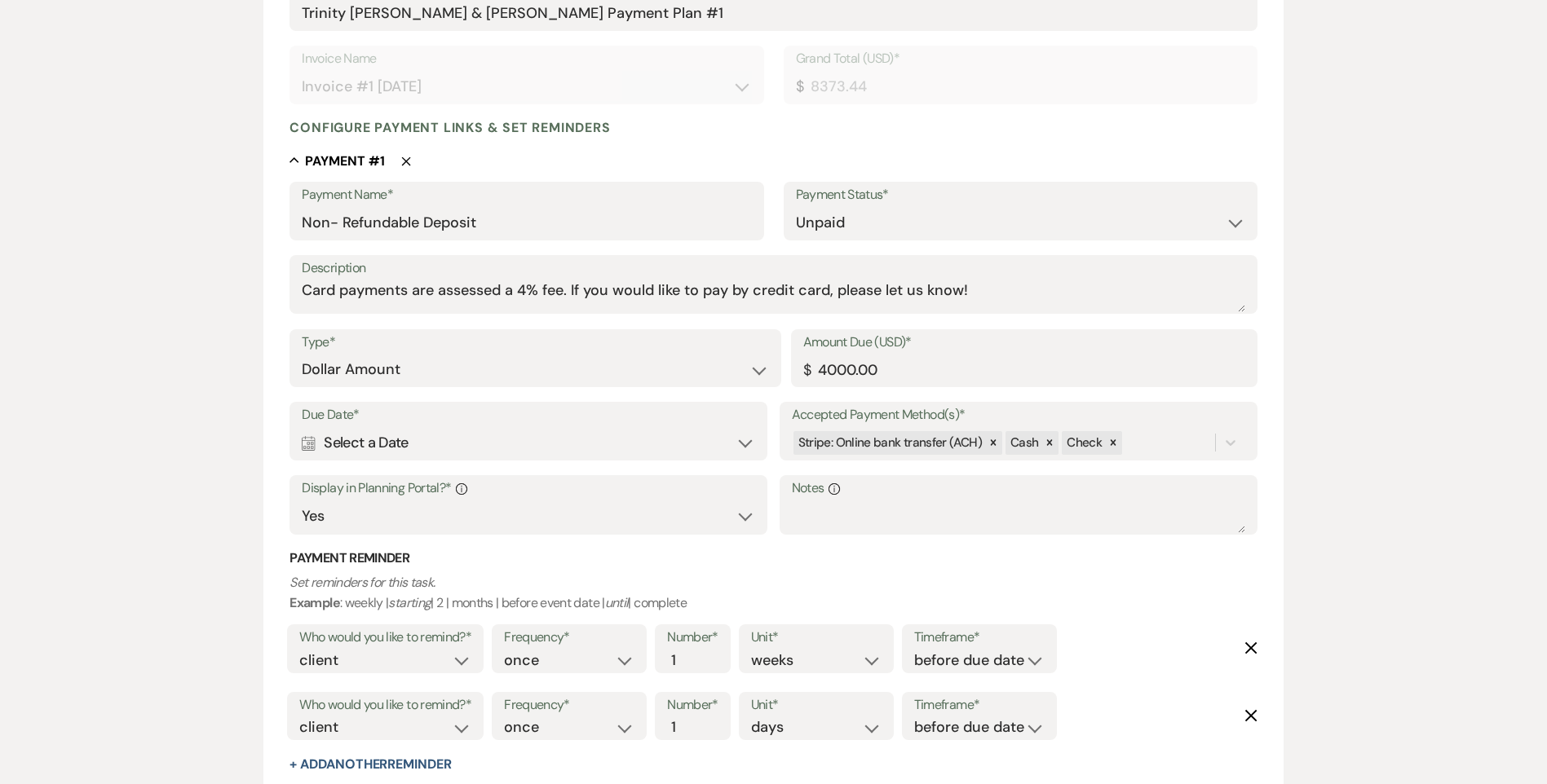
scroll to position [326, 0]
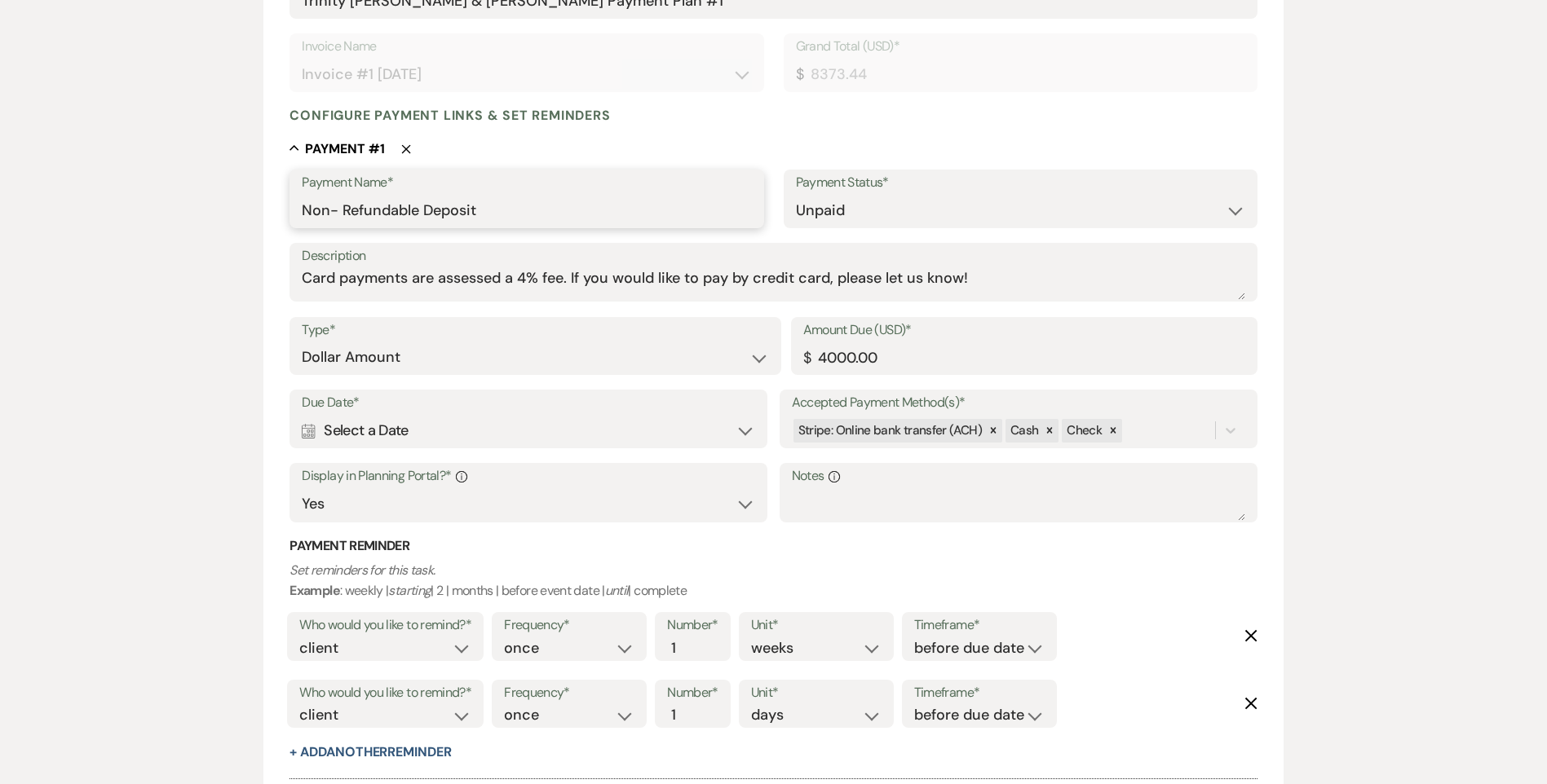
click at [486, 209] on input "Non- Refundable Deposit" at bounding box center [526, 210] width 449 height 31
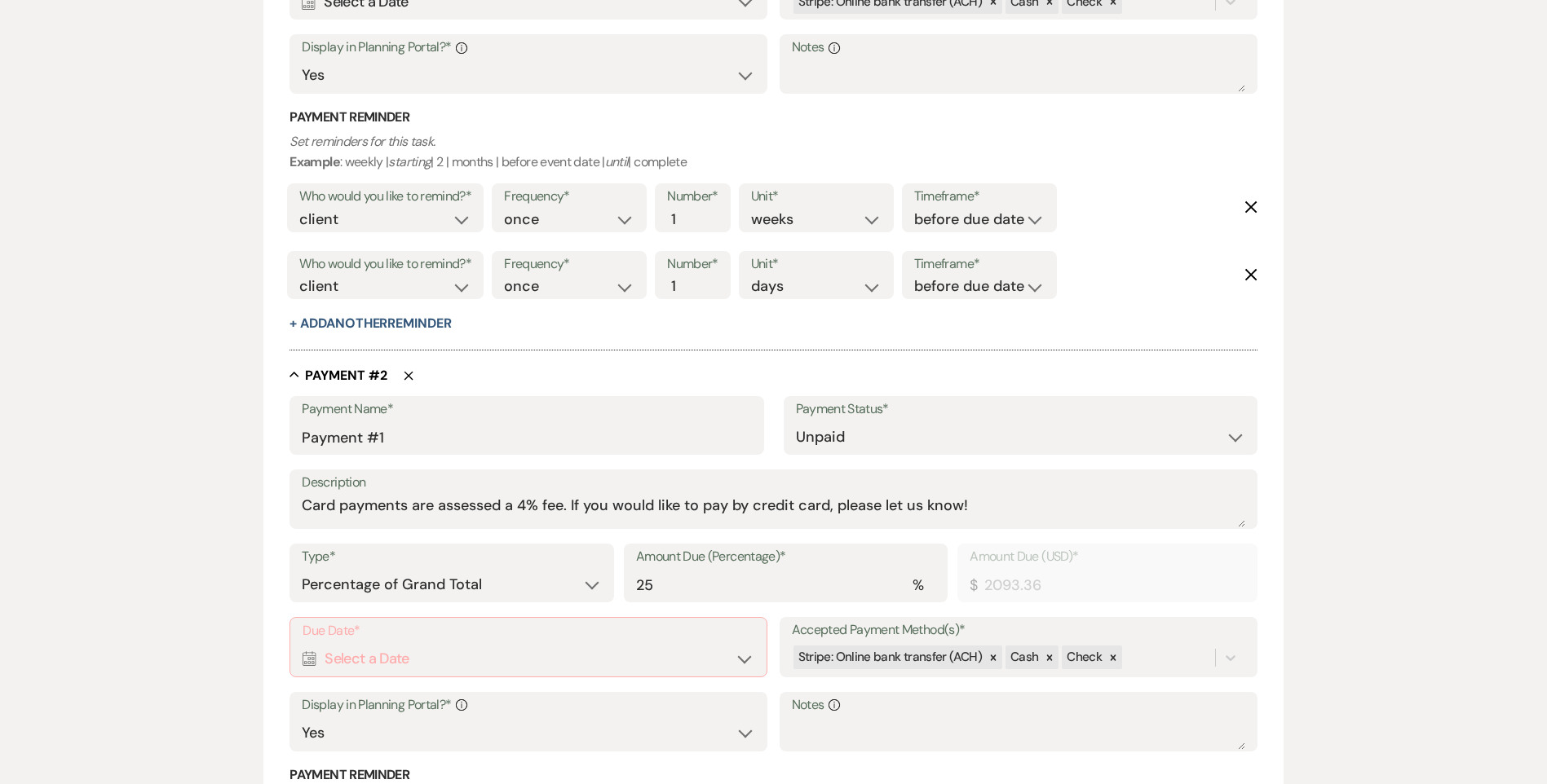
scroll to position [815, 0]
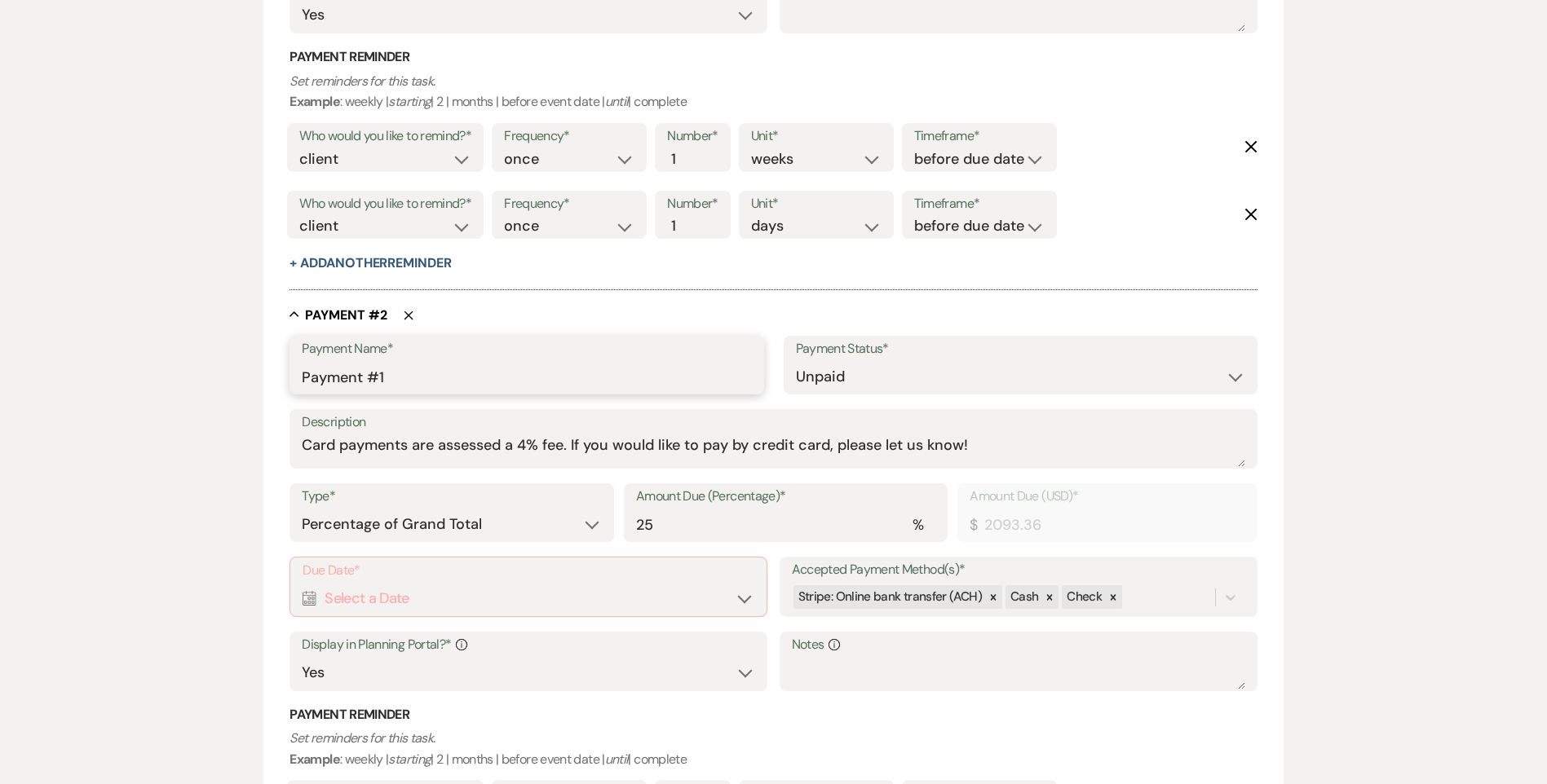
drag, startPoint x: 393, startPoint y: 376, endPoint x: 281, endPoint y: 379, distance: 112.0
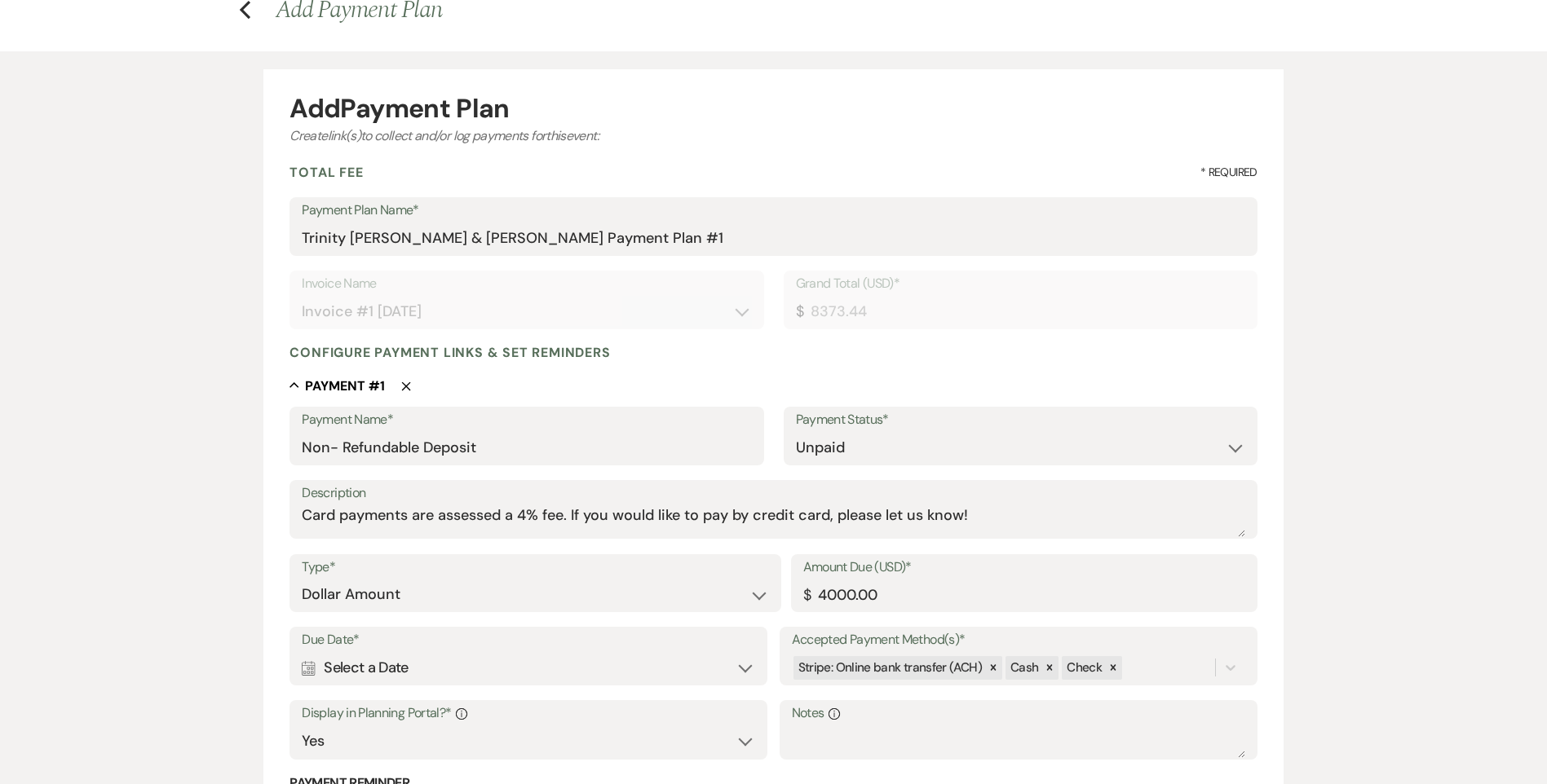
scroll to position [0, 0]
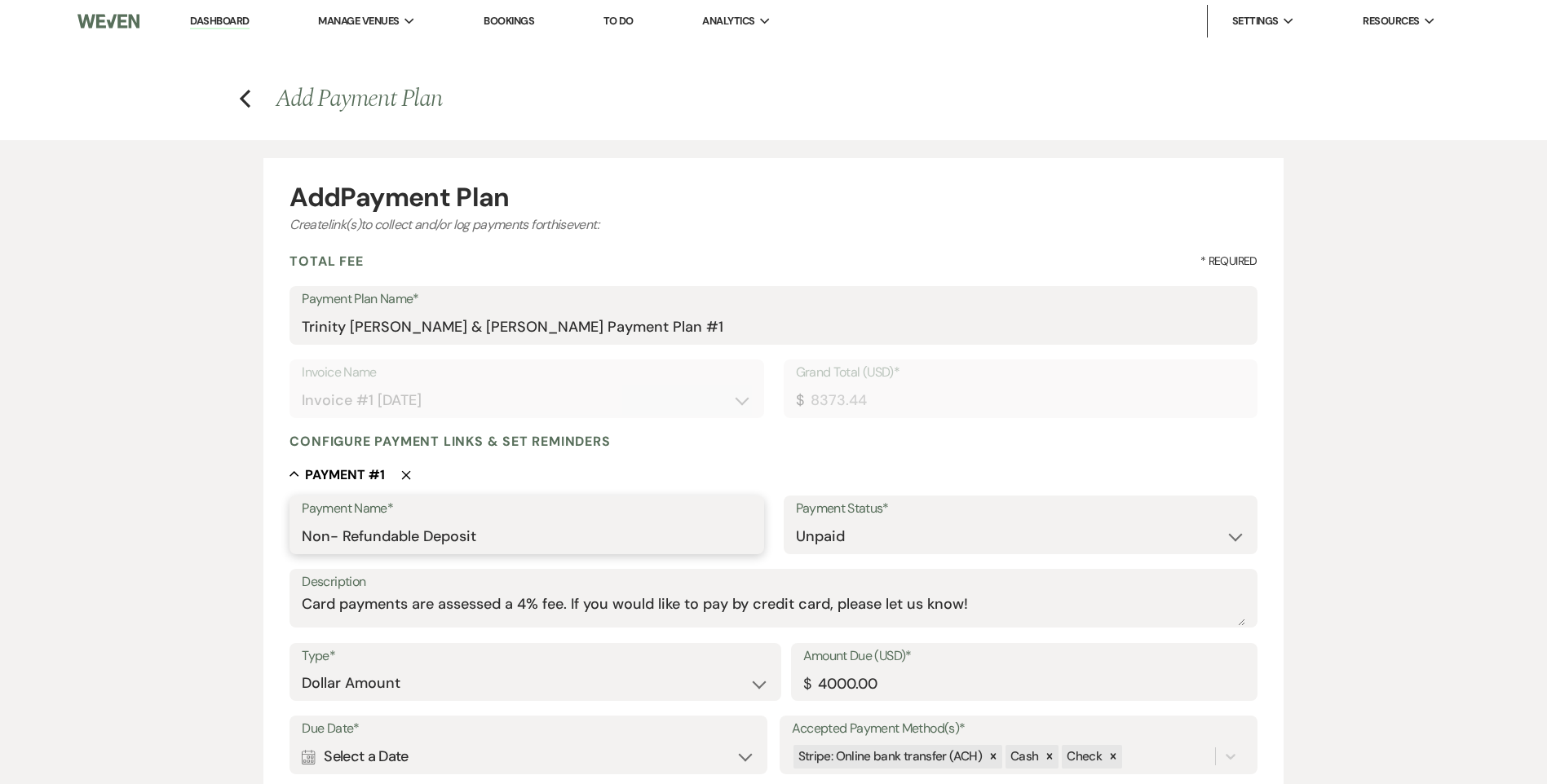
click at [502, 531] on input "Non- Refundable Deposit" at bounding box center [526, 536] width 449 height 31
drag, startPoint x: 525, startPoint y: 538, endPoint x: 483, endPoint y: 542, distance: 42.2
click at [483, 542] on input "Non- Refundable Deposit Part 1" at bounding box center [526, 536] width 449 height 31
type input "Non- Refundable Deposit"
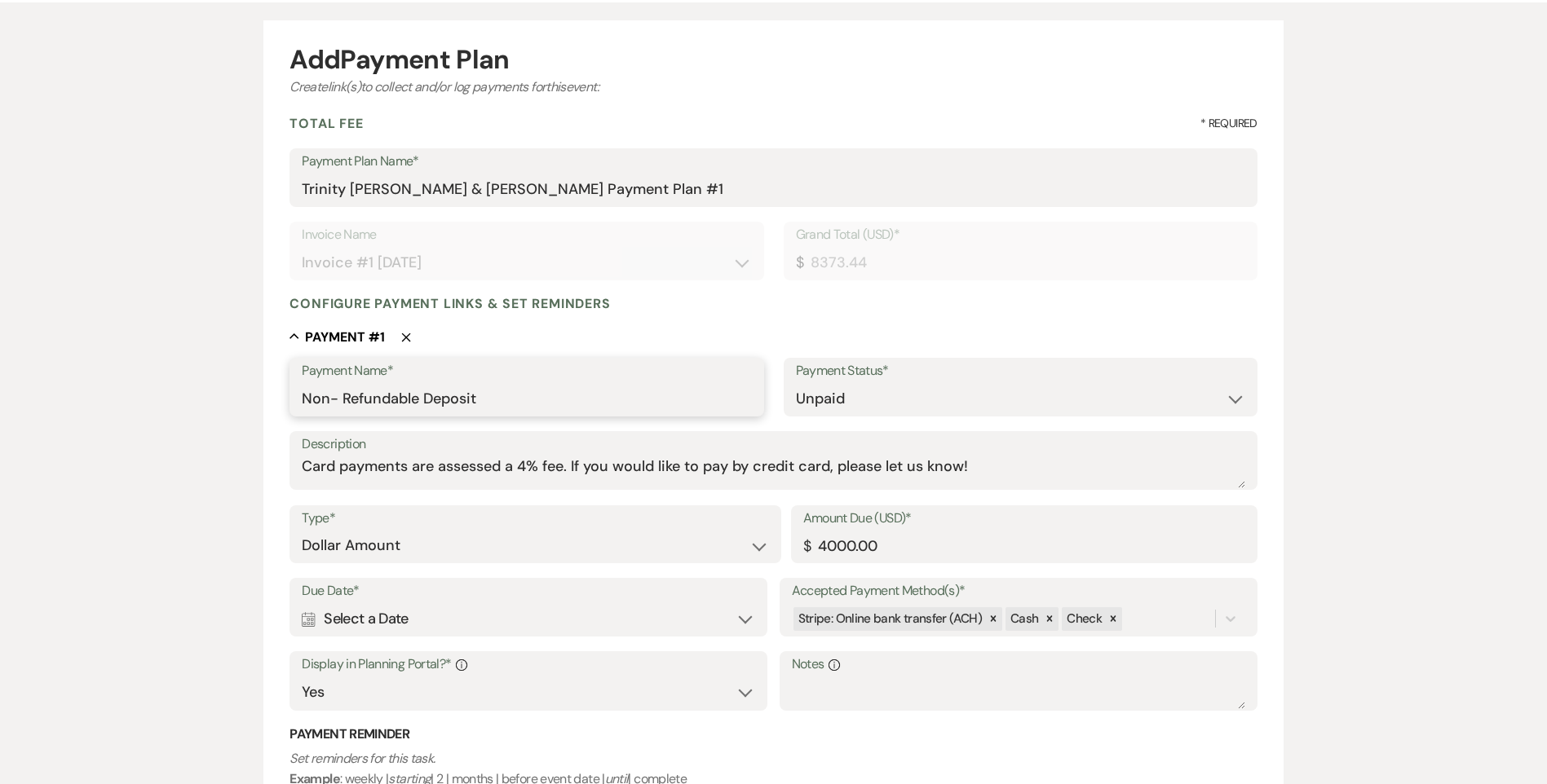
scroll to position [163, 0]
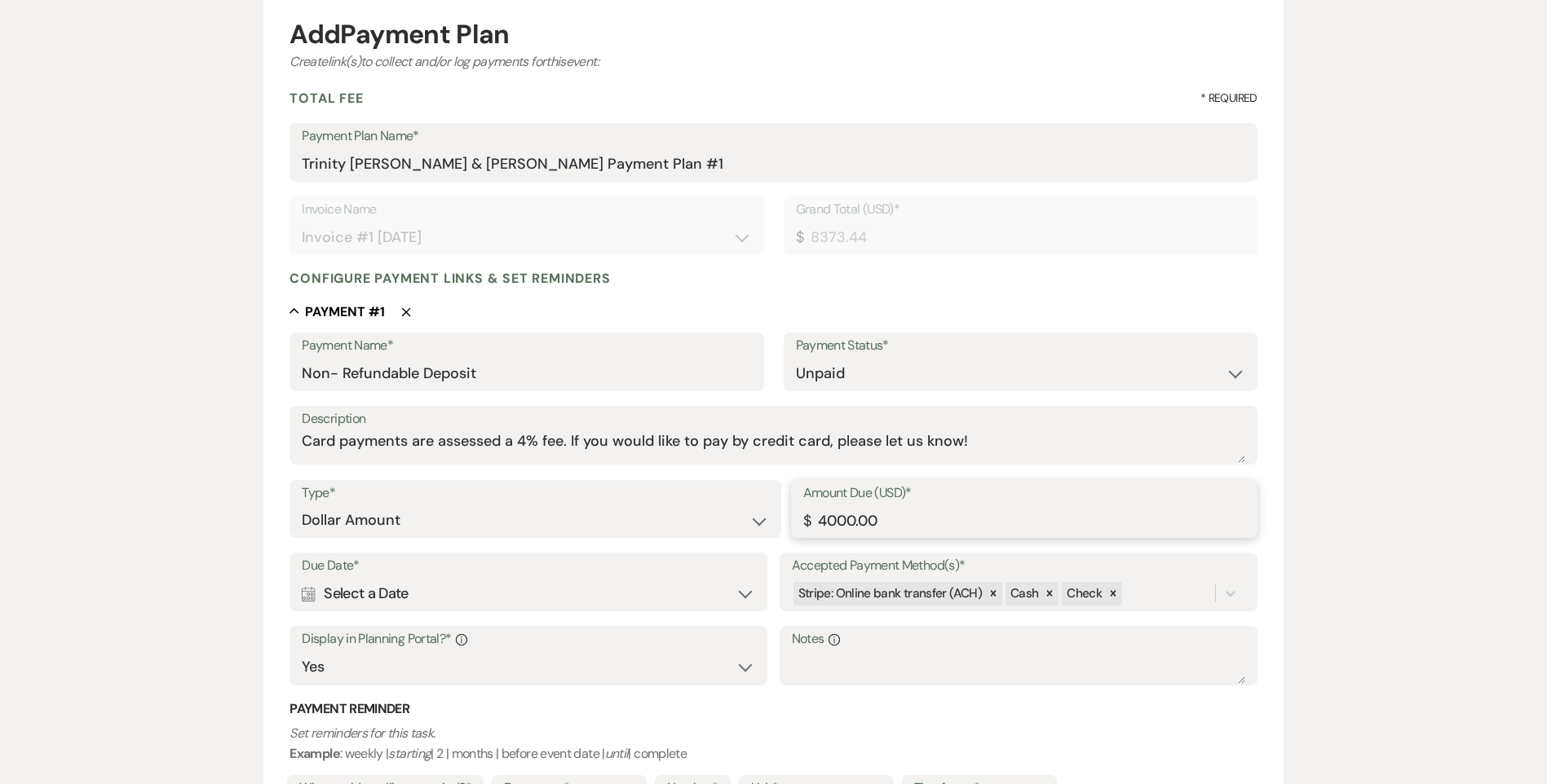
click at [894, 519] on input "4000.00" at bounding box center [1024, 520] width 442 height 31
drag, startPoint x: 894, startPoint y: 519, endPoint x: 800, endPoint y: 523, distance: 94.1
click at [800, 523] on div "Amount Due (USD)* $ 4000.00" at bounding box center [1024, 510] width 466 height 59
type input "2500.00"
click at [989, 653] on textarea "Notes Info" at bounding box center [1018, 668] width 454 height 32
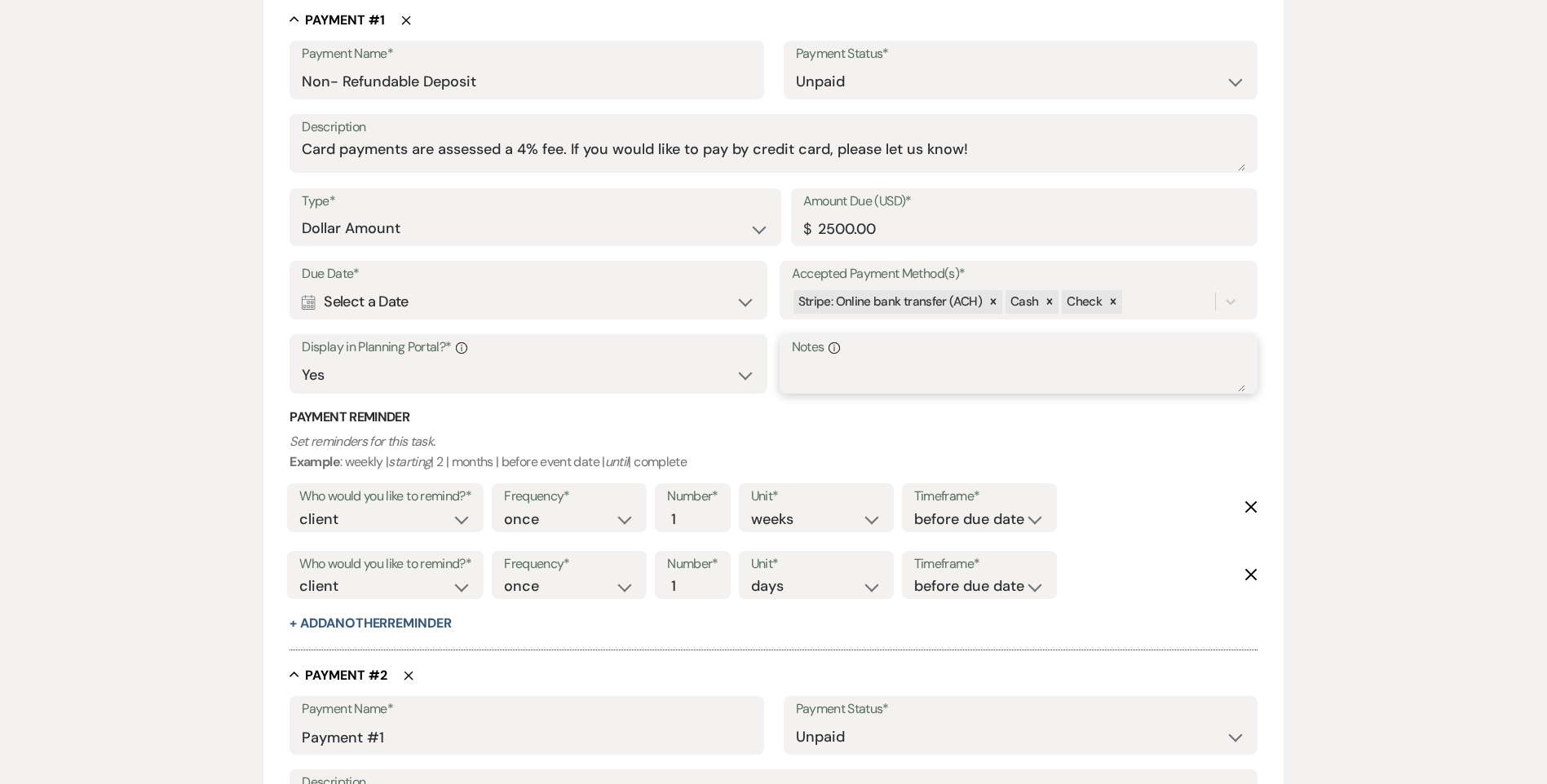
scroll to position [489, 0]
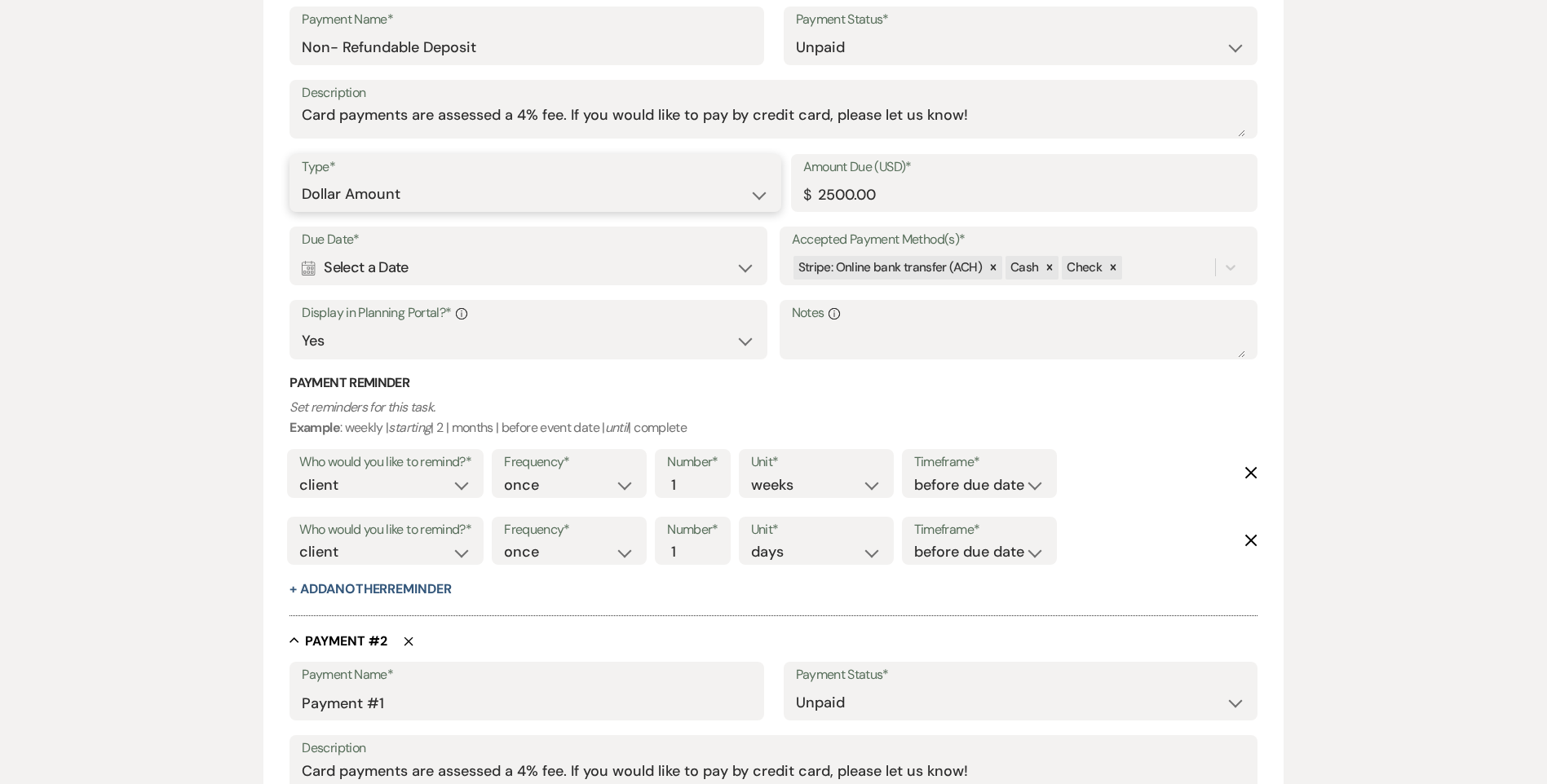
drag, startPoint x: 414, startPoint y: 202, endPoint x: 423, endPoint y: 202, distance: 9.0
click at [414, 202] on select "Dollar Amount Percentage of Grand Total" at bounding box center [535, 194] width 466 height 31
click at [302, 178] on select "Dollar Amount Percentage of Grand Total" at bounding box center [535, 194] width 466 height 31
click at [418, 268] on div "Calendar Select a Date Expand" at bounding box center [529, 267] width 454 height 31
select select "week"
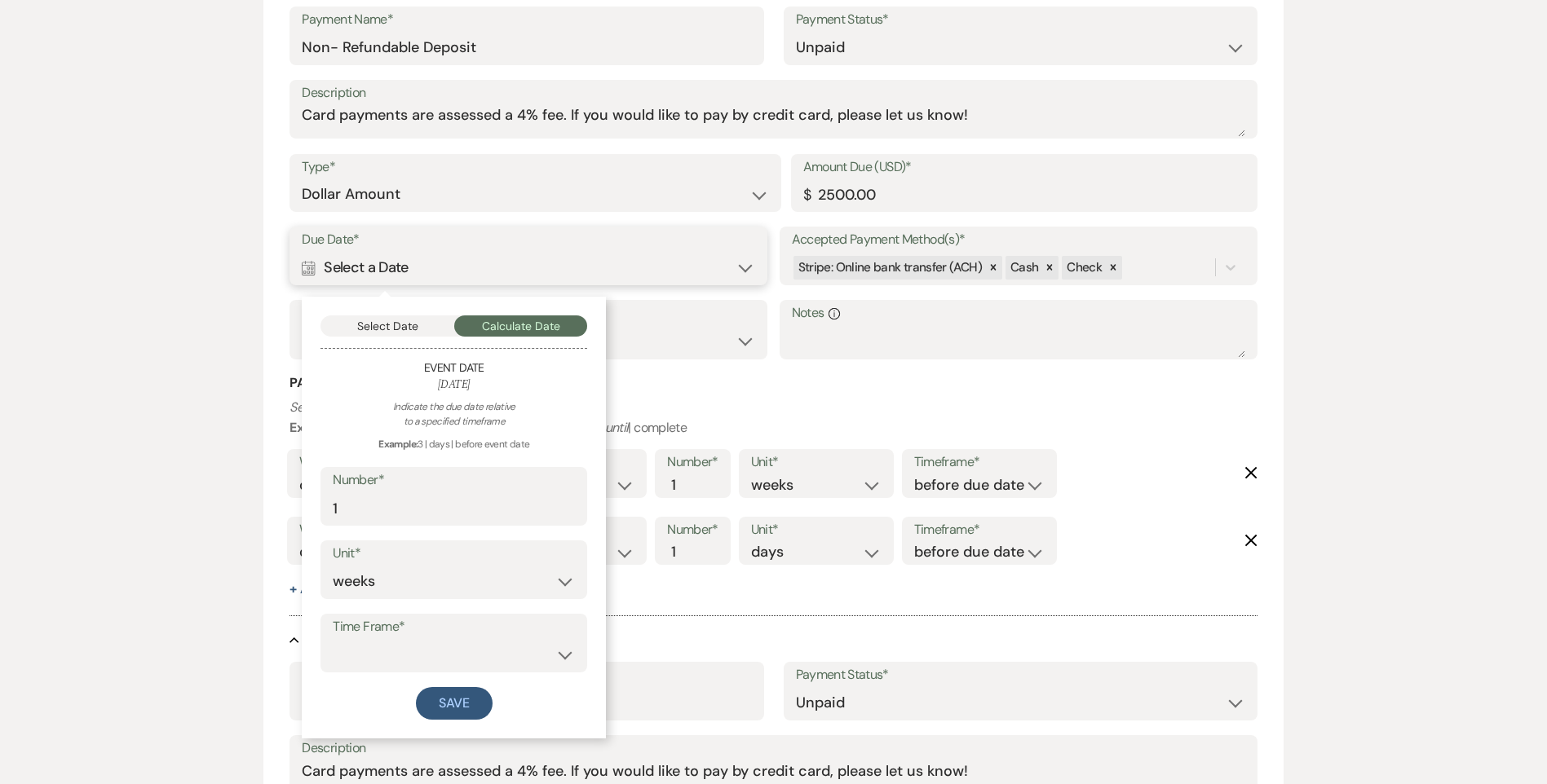
click at [413, 329] on button "Select Date" at bounding box center [387, 326] width 134 height 22
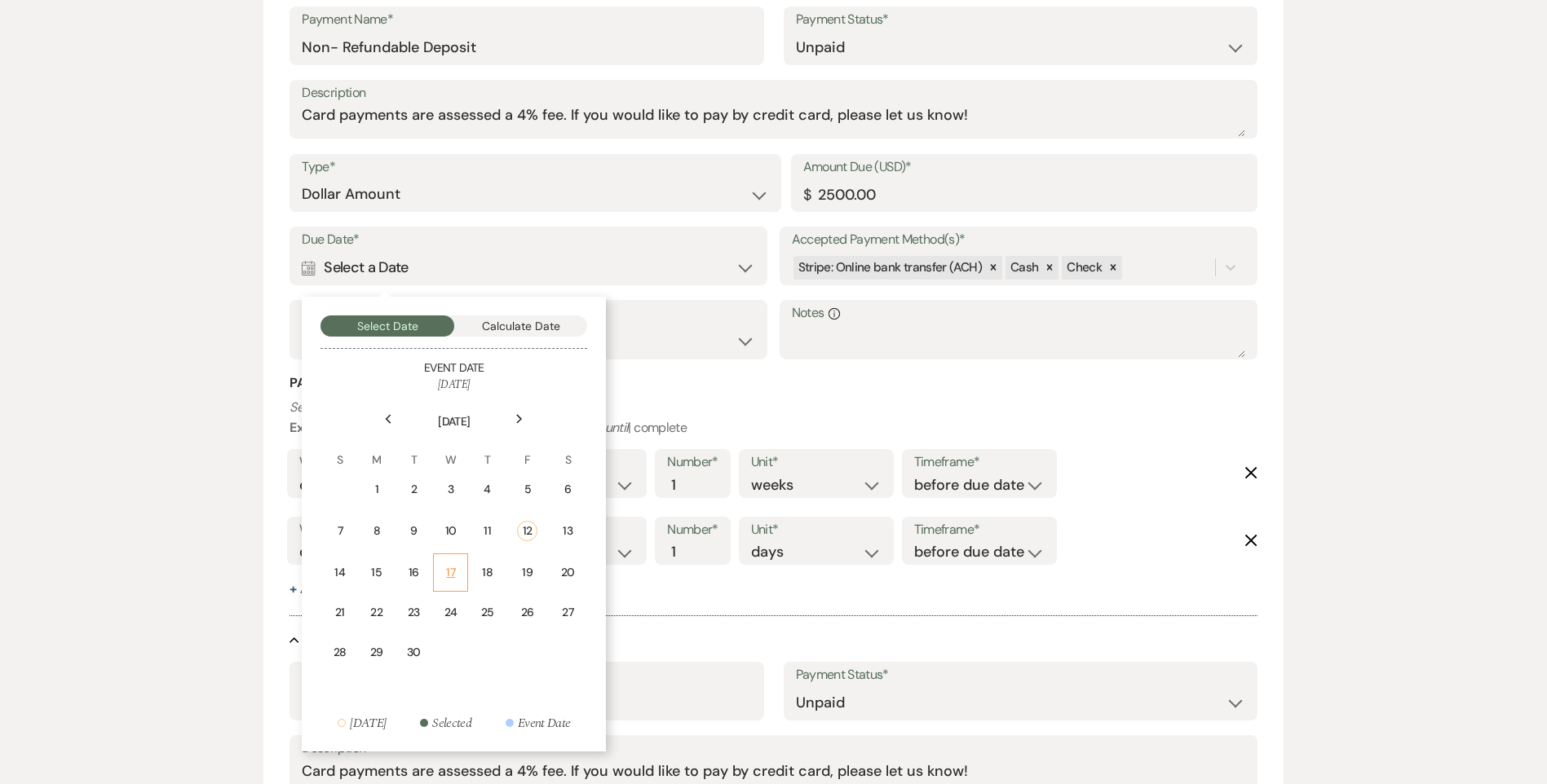
click at [447, 571] on div "17" at bounding box center [450, 573] width 13 height 17
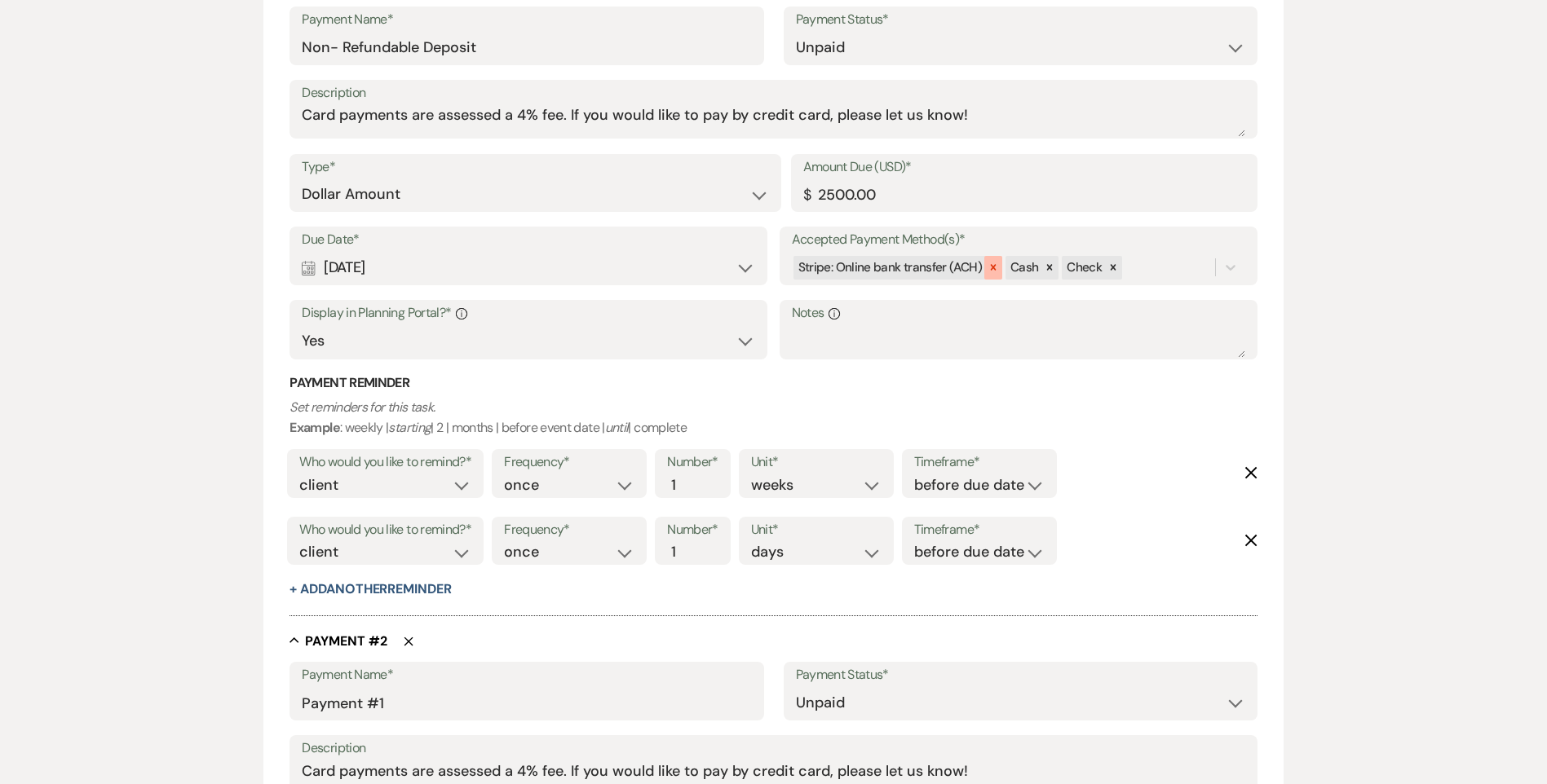
click at [988, 267] on icon at bounding box center [993, 267] width 12 height 12
click at [903, 269] on icon at bounding box center [901, 267] width 12 height 12
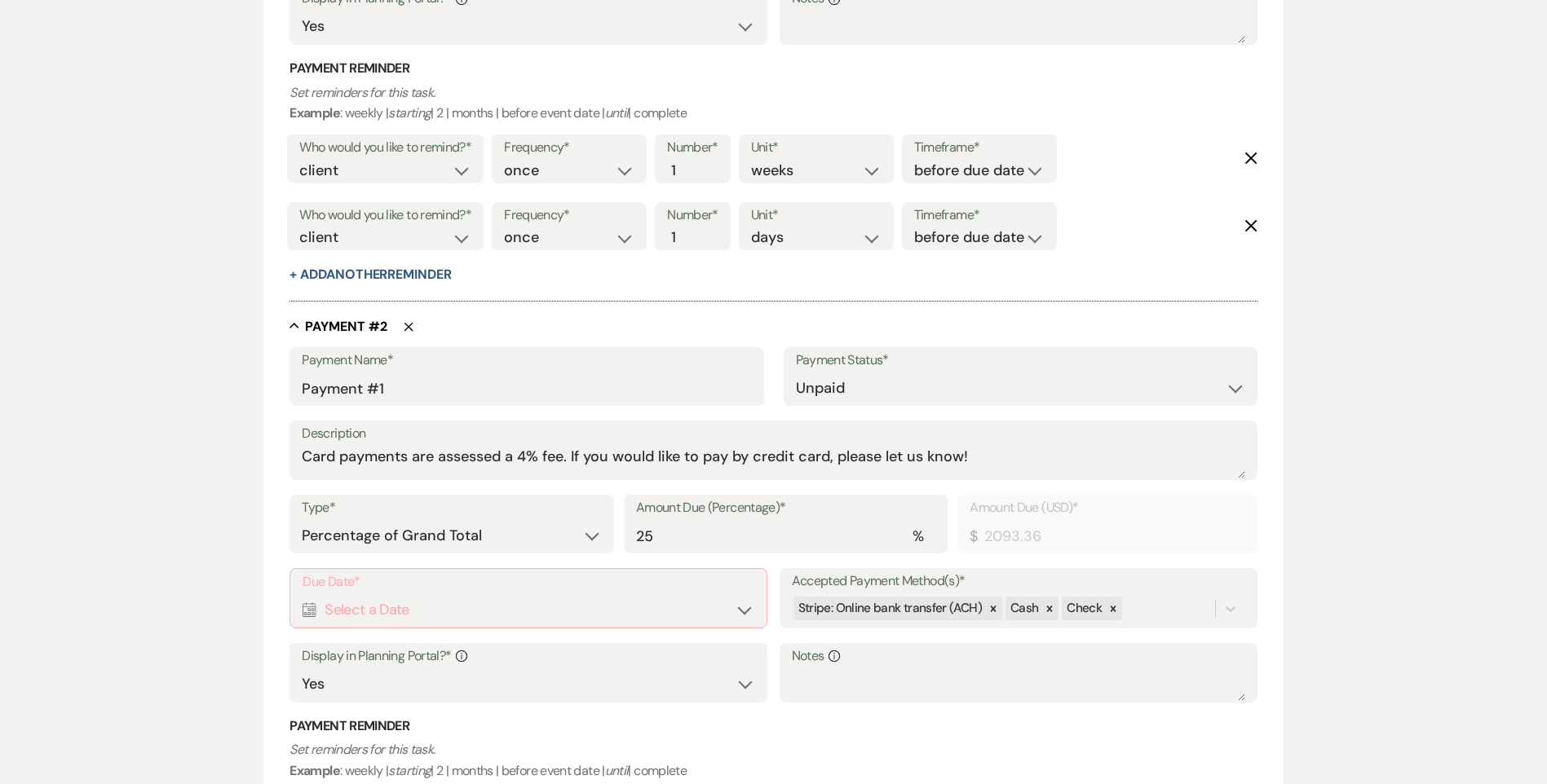
scroll to position [897, 0]
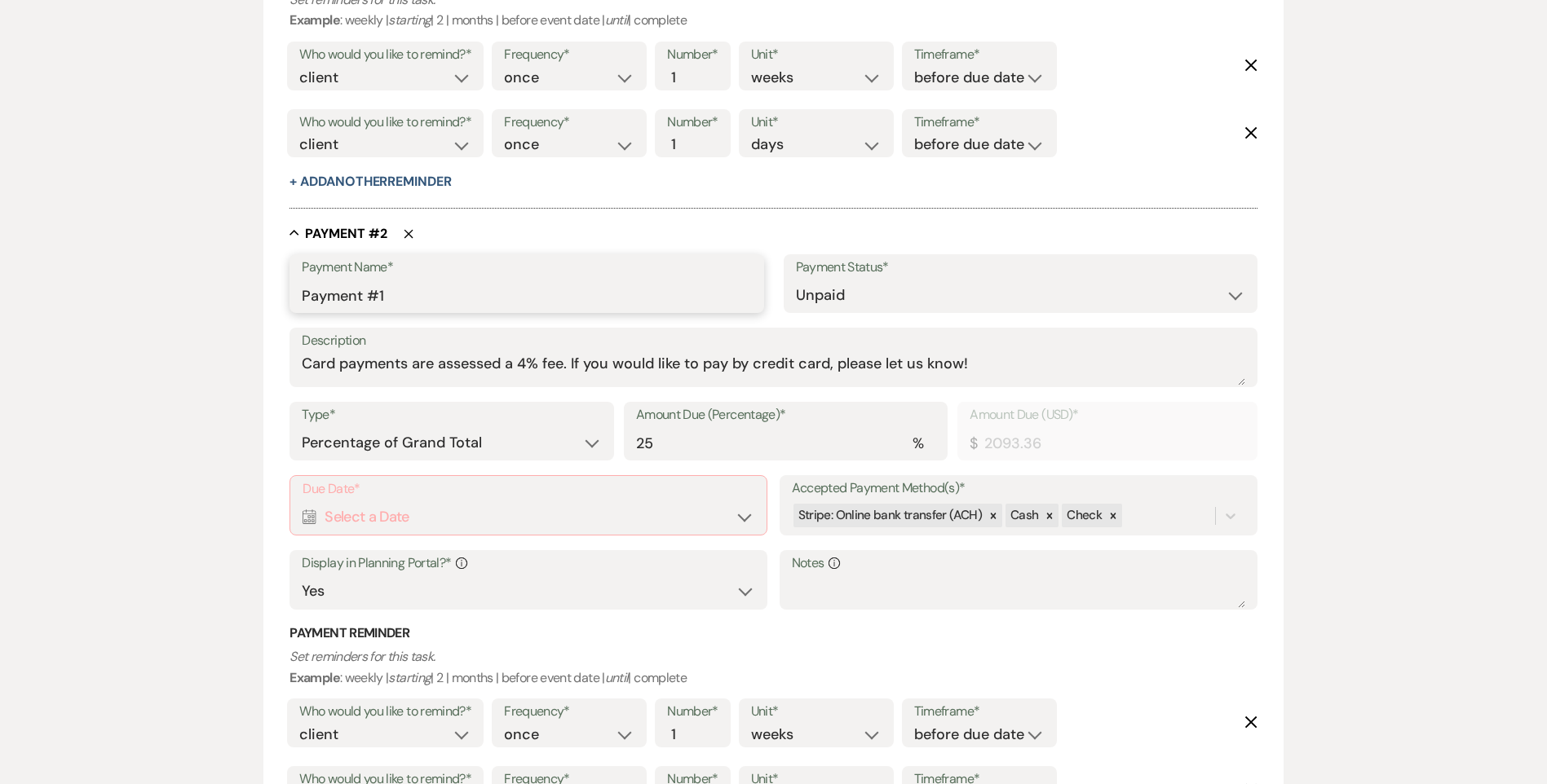
click at [410, 306] on input "Payment #1" at bounding box center [526, 295] width 449 height 31
drag, startPoint x: 382, startPoint y: 301, endPoint x: 231, endPoint y: 301, distance: 151.0
type input "S"
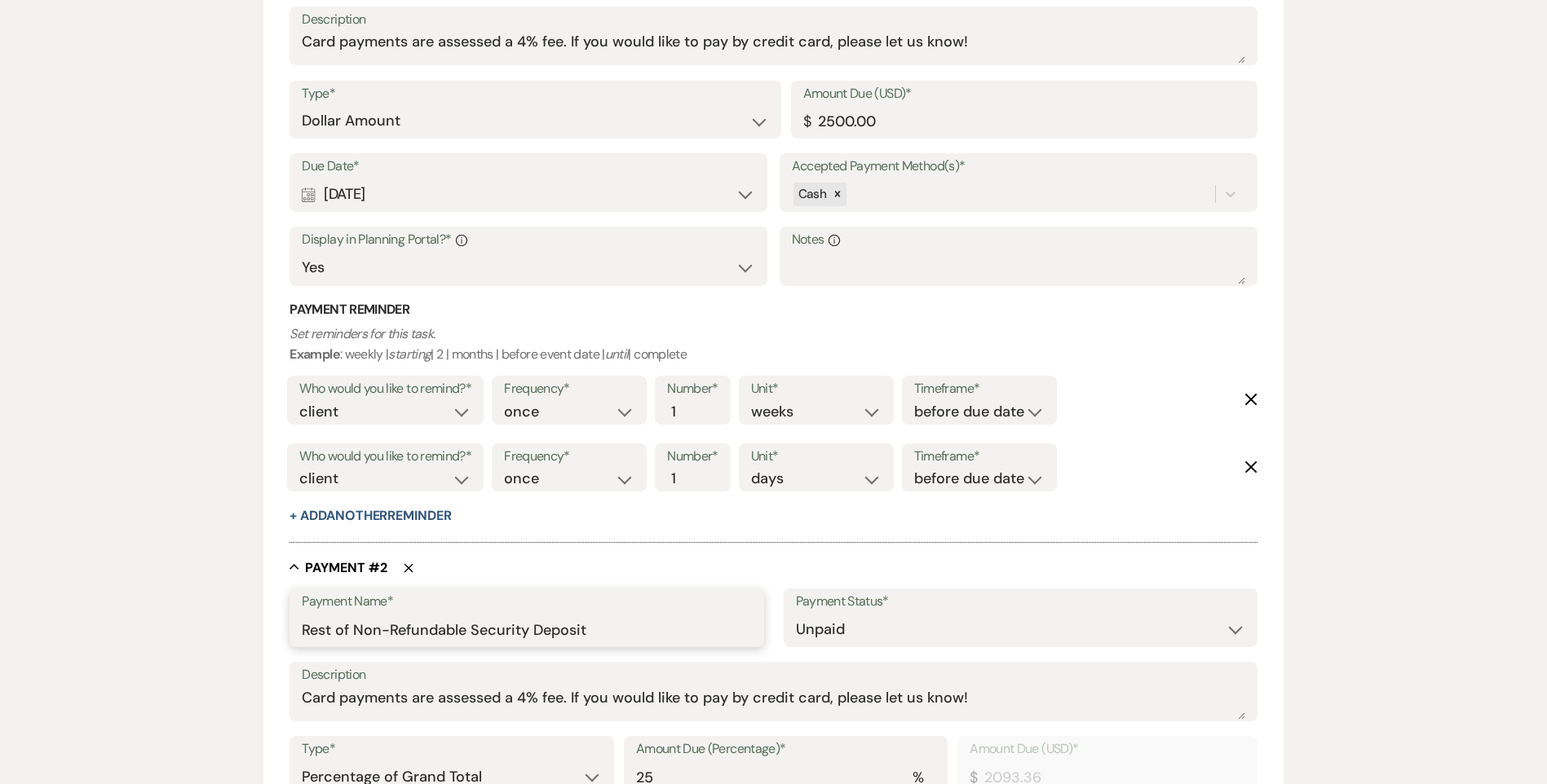
scroll to position [734, 0]
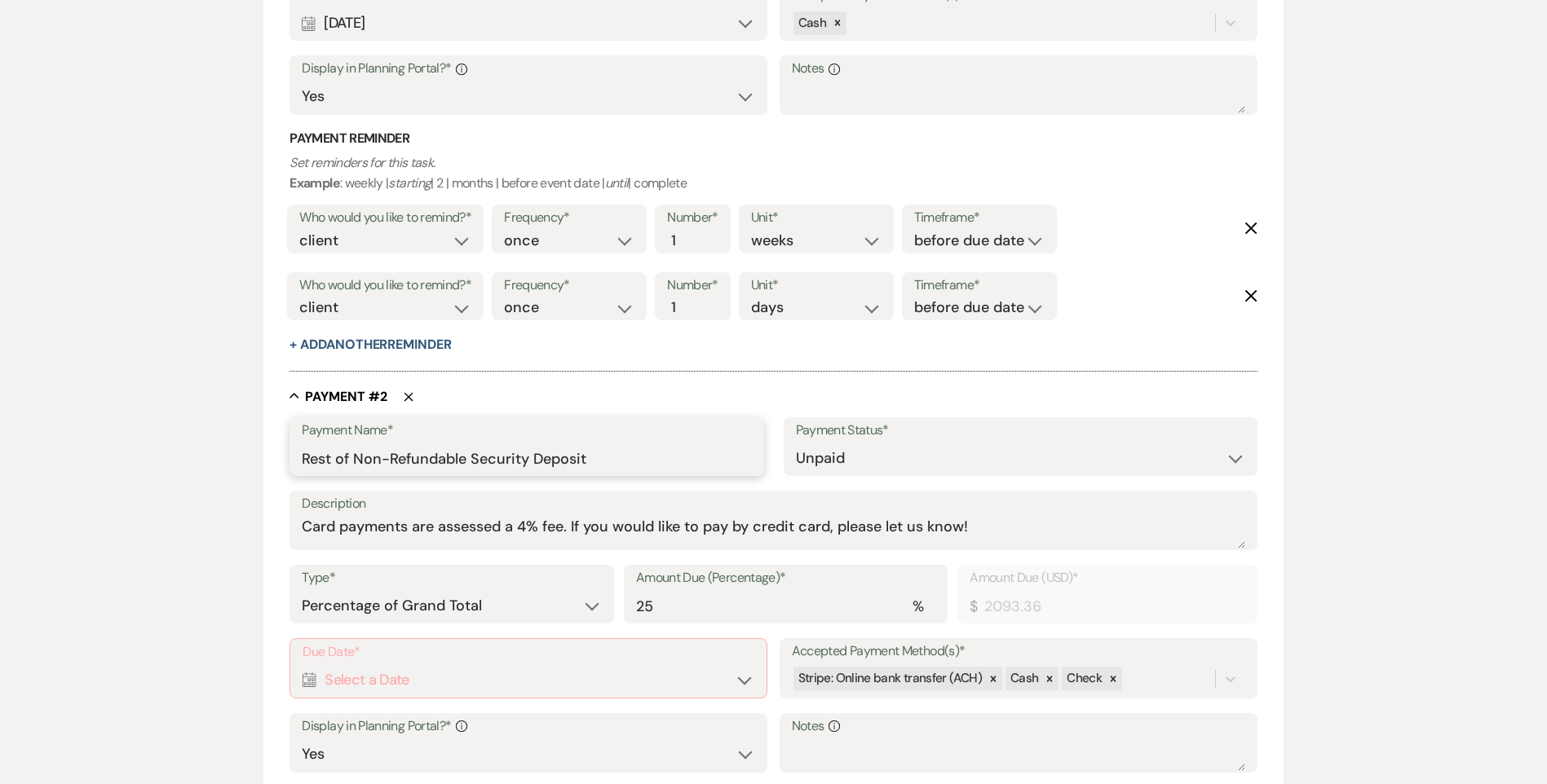
drag, startPoint x: 530, startPoint y: 460, endPoint x: 471, endPoint y: 454, distance: 59.3
click at [471, 454] on input "Rest of Non-Refundable Security Deposit" at bounding box center [526, 458] width 449 height 31
click at [535, 457] on input "Rest of Non-Refundable Deposit" at bounding box center [526, 458] width 449 height 31
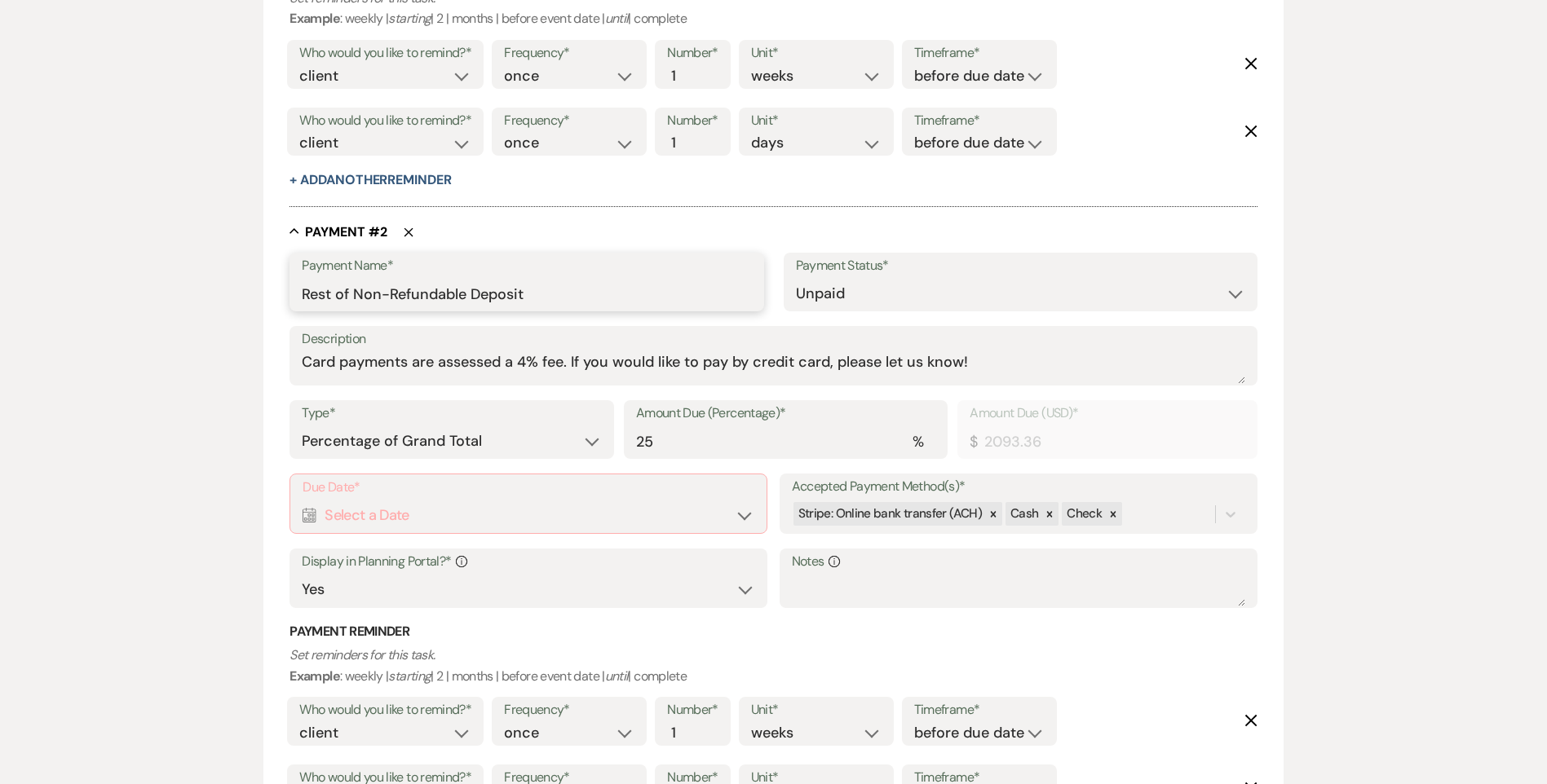
scroll to position [978, 0]
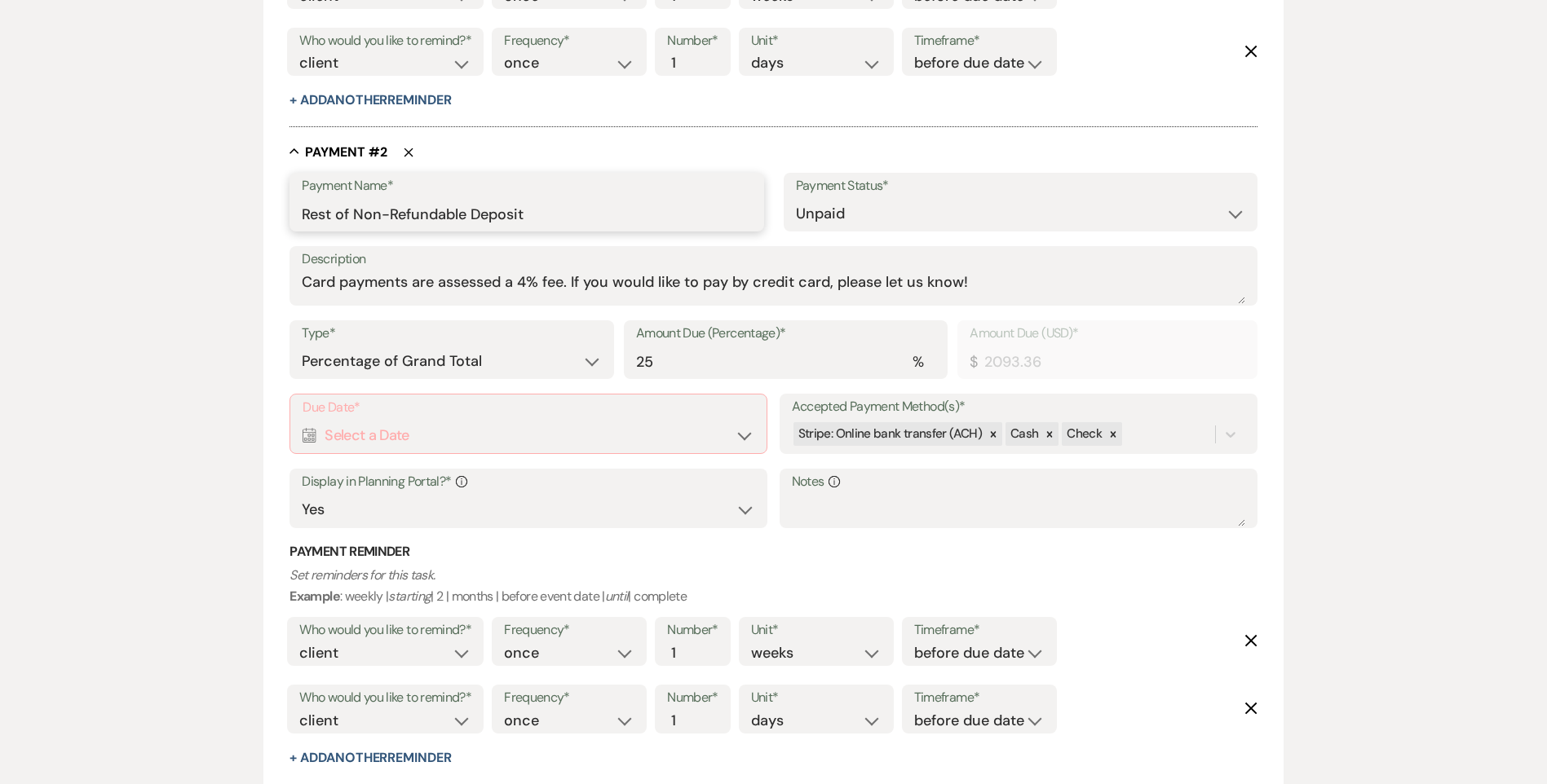
type input "Rest of Non-Refundable Deposit"
click at [430, 432] on div "Calendar Select a Date Expand" at bounding box center [529, 435] width 452 height 31
select select "month"
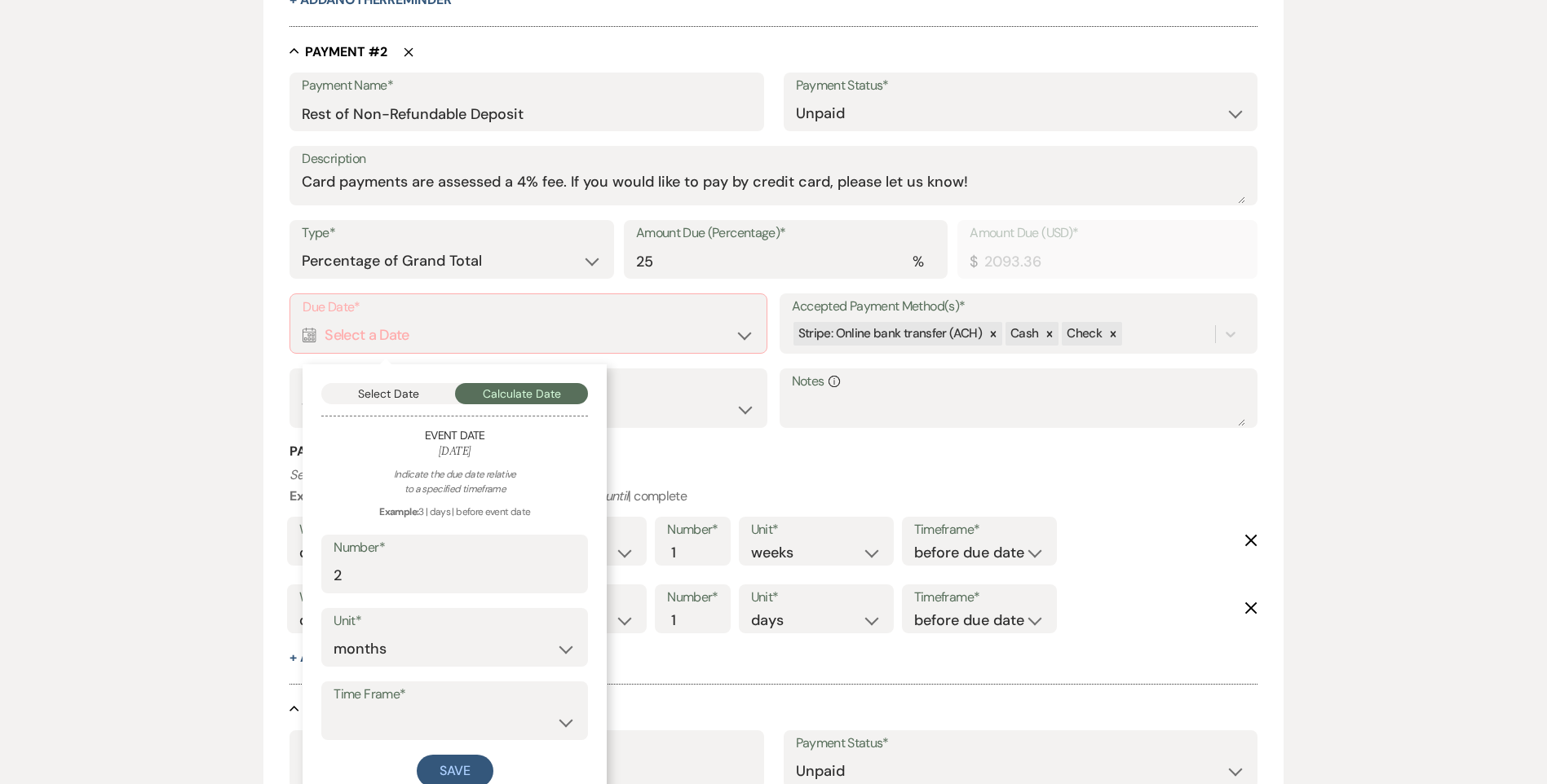
scroll to position [1223, 0]
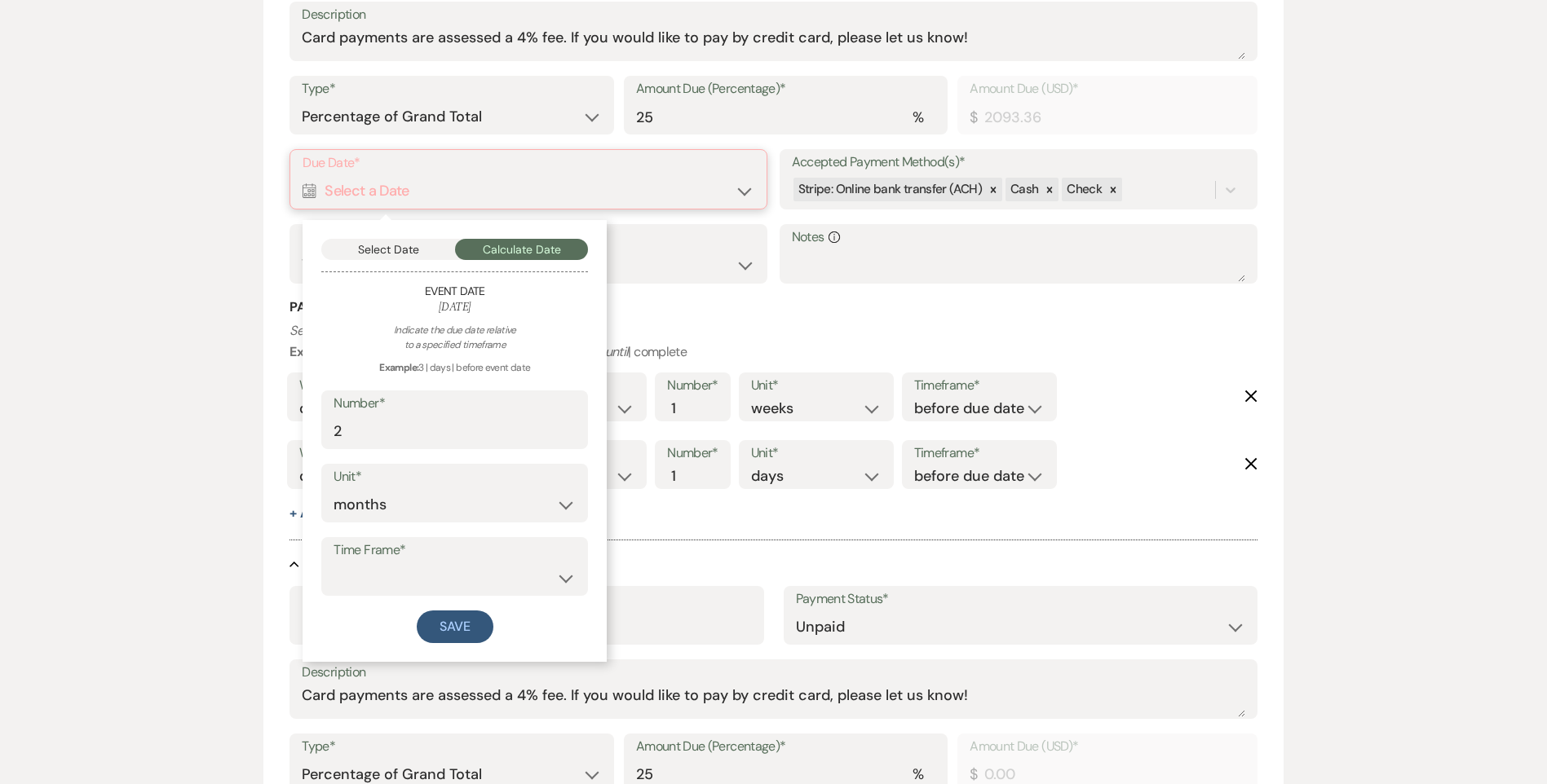
click at [409, 244] on button "Select Date" at bounding box center [387, 250] width 134 height 22
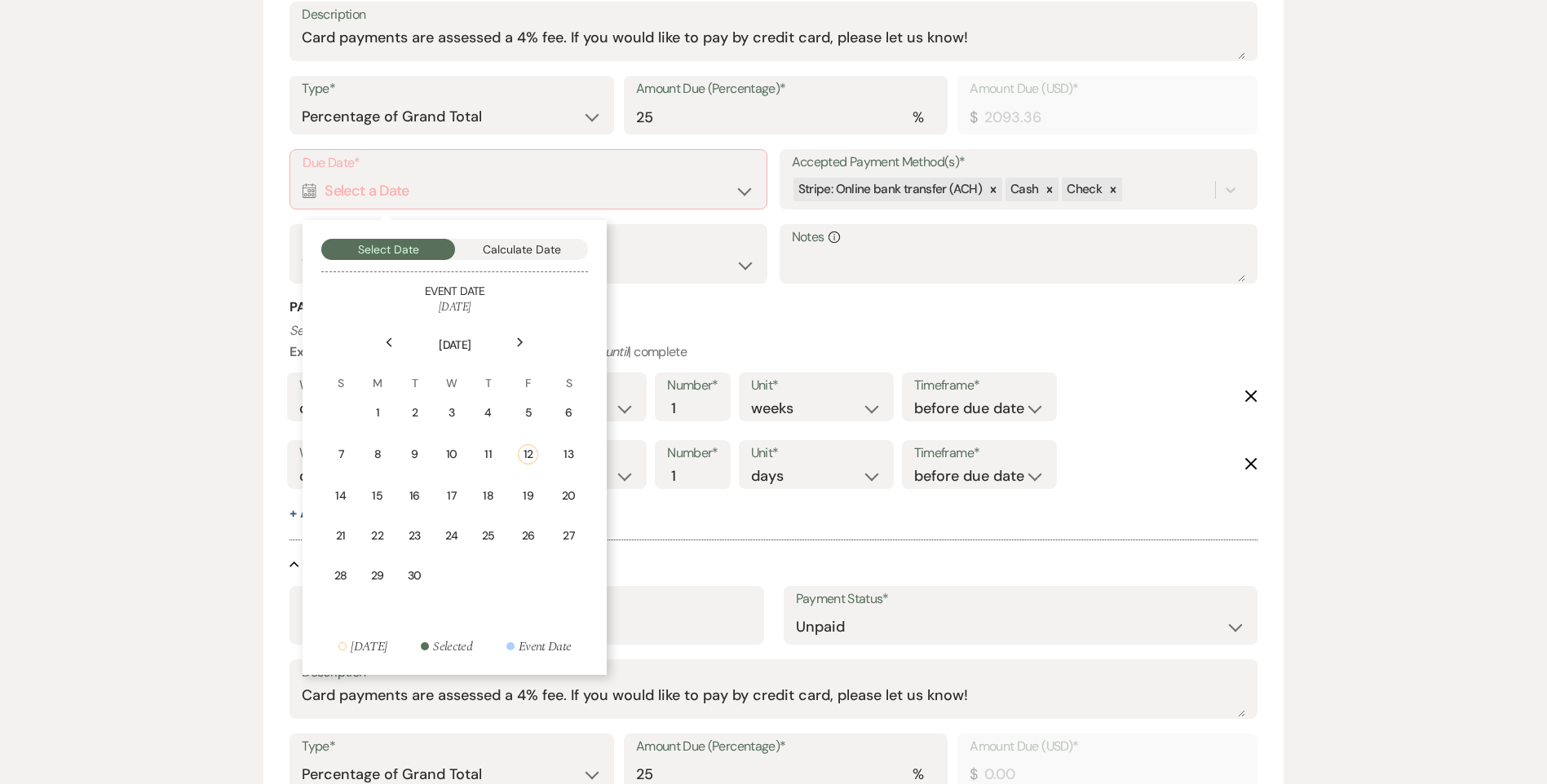
click at [523, 346] on icon "Next" at bounding box center [520, 342] width 8 height 10
click at [463, 460] on td "8" at bounding box center [455, 452] width 36 height 39
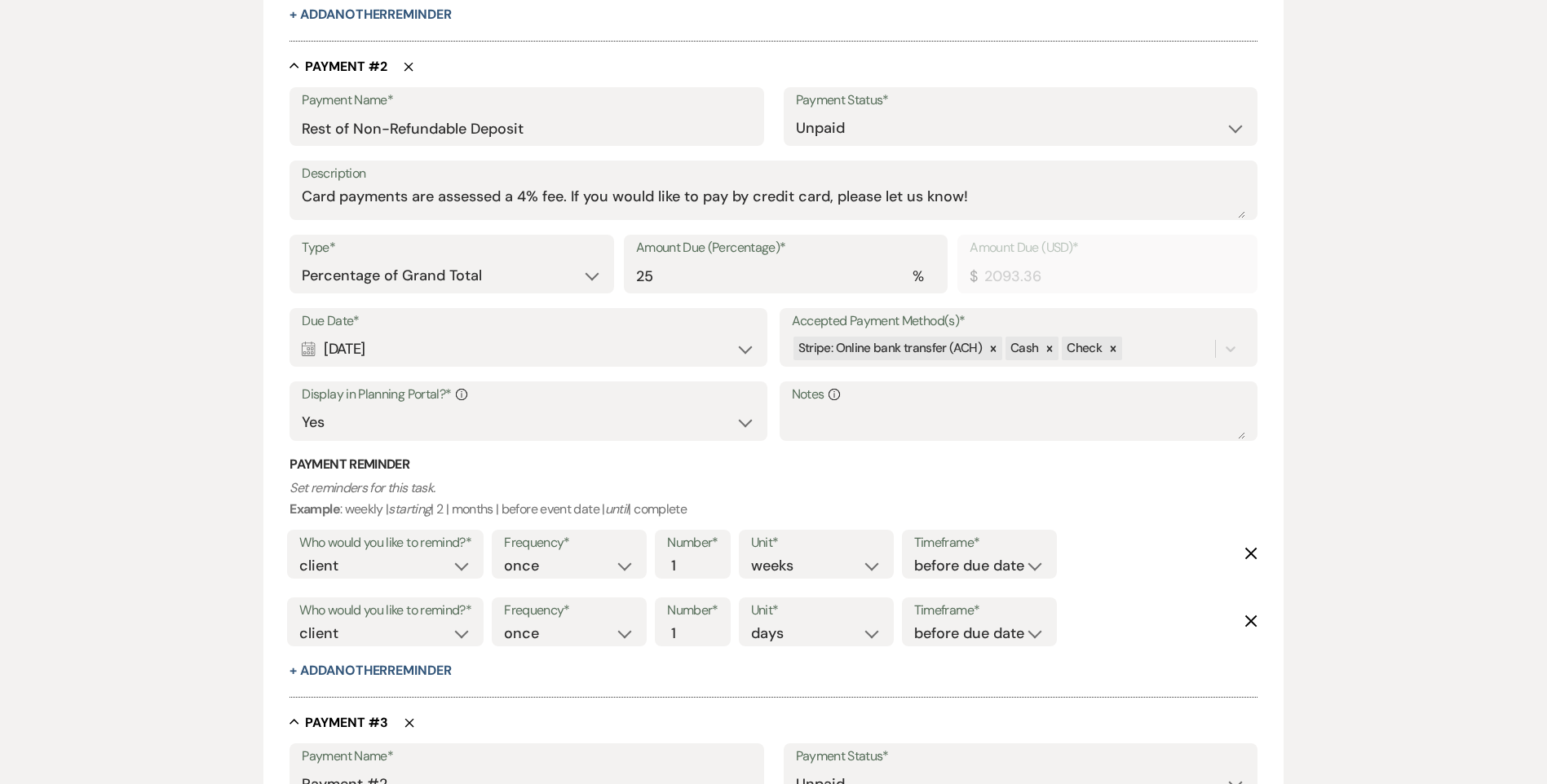
scroll to position [1060, 0]
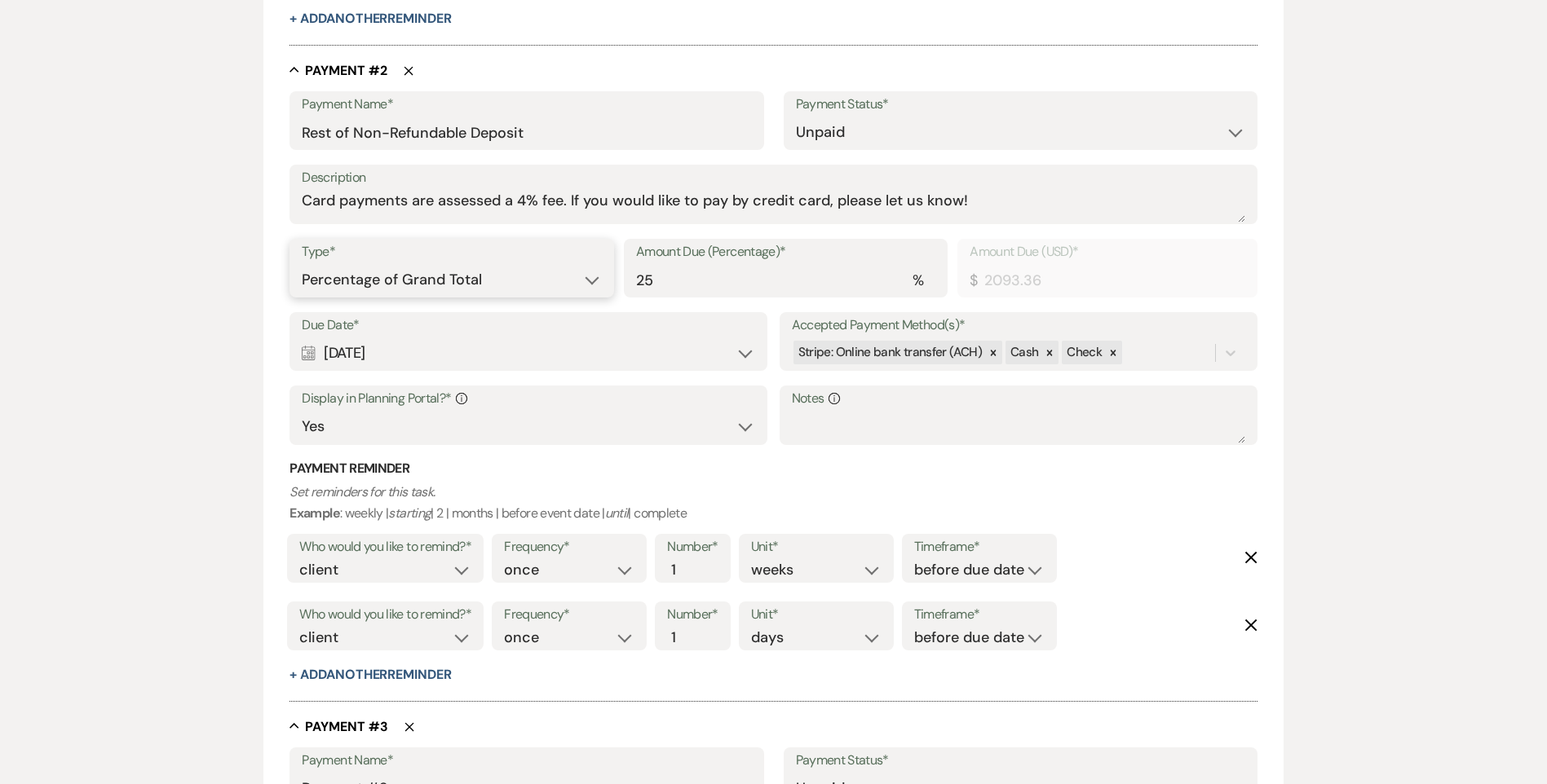
click at [496, 281] on select "Dollar Amount Percentage of Grand Total" at bounding box center [452, 280] width 299 height 31
select select "flat"
click at [302, 264] on select "Dollar Amount Percentage of Grand Total" at bounding box center [452, 280] width 299 height 31
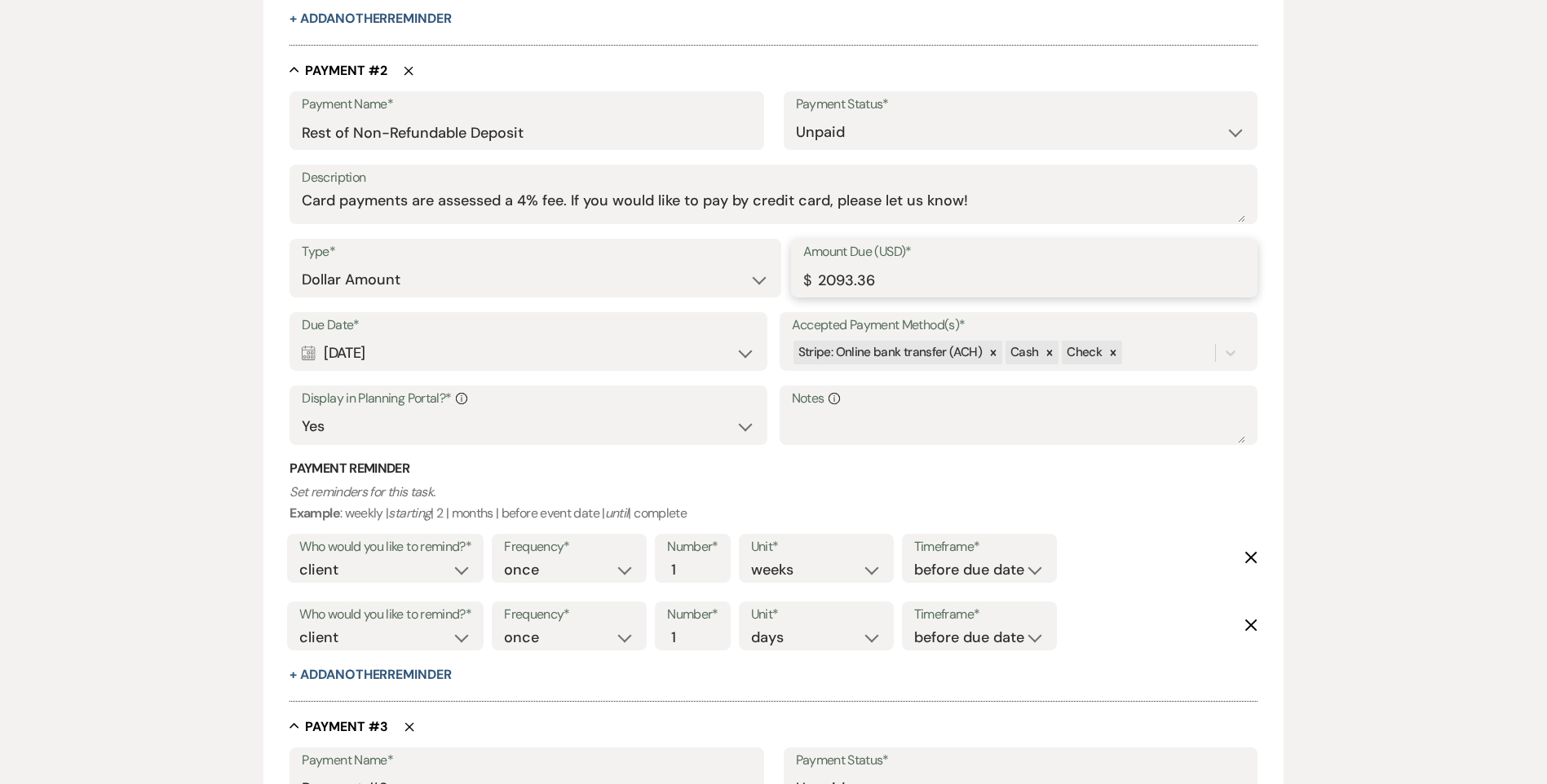
click at [861, 276] on input "2093.36" at bounding box center [1024, 280] width 442 height 31
drag, startPoint x: 877, startPoint y: 281, endPoint x: 714, endPoint y: 294, distance: 163.5
click at [714, 294] on div "Type* Dollar Amount Percentage of Grand Total Amount Due (USD)* $ 2093.36" at bounding box center [773, 276] width 967 height 73
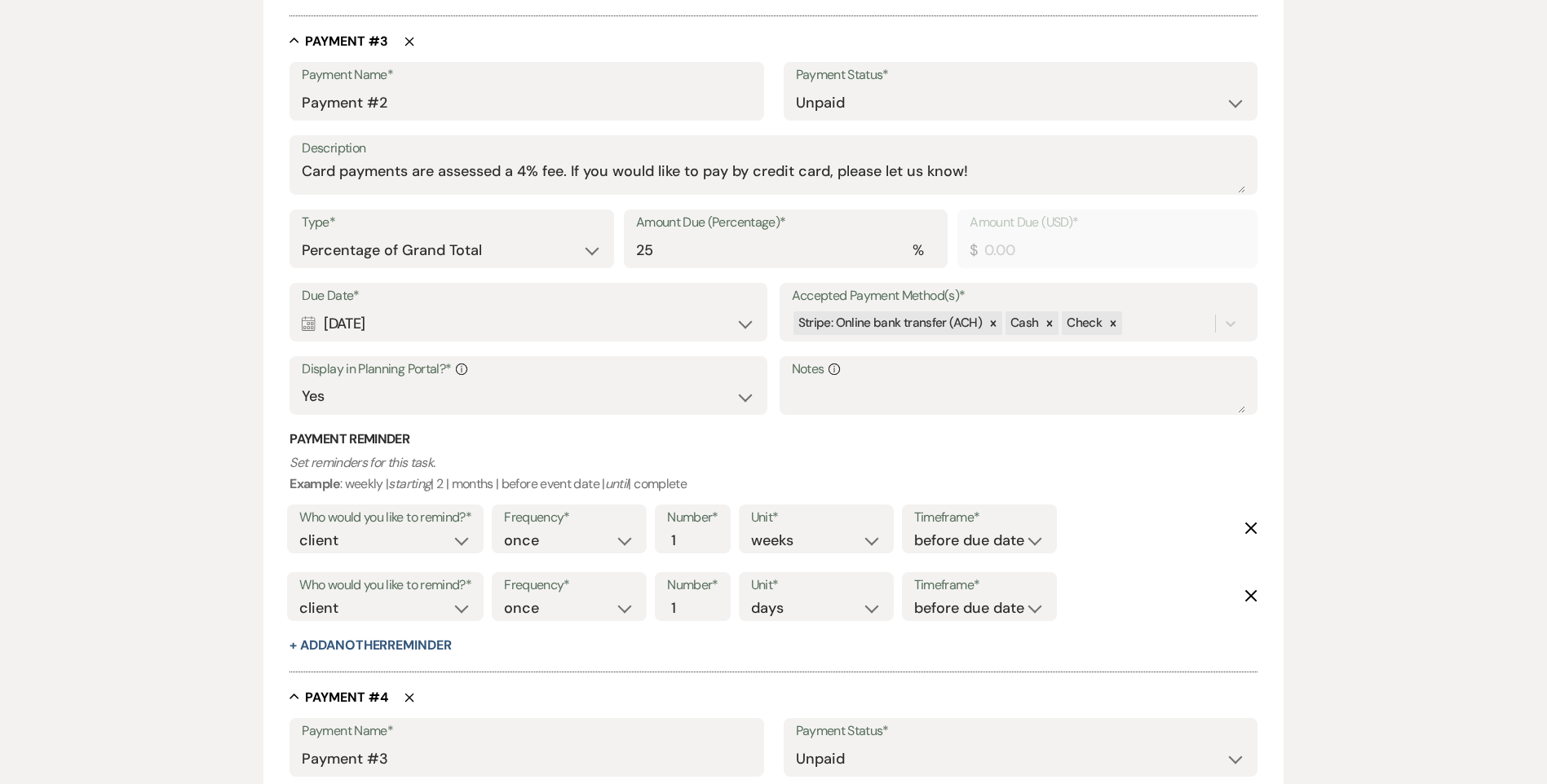
type input "1500.00"
click at [1414, 337] on div "Add Payment Plan Create link(s) to collect and/or log payments for this event: …" at bounding box center [774, 611] width 1547 height 4432
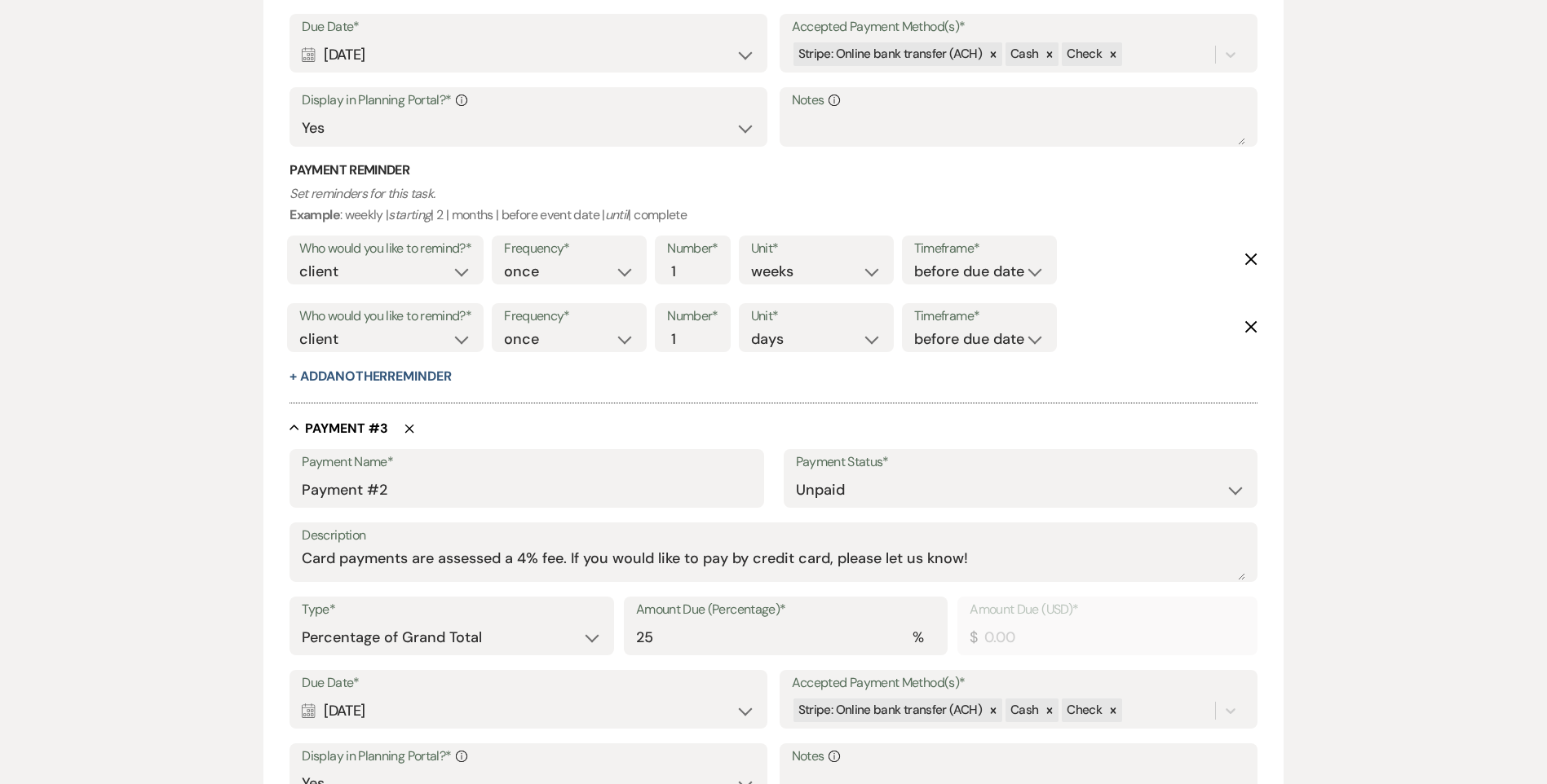
scroll to position [1419, 0]
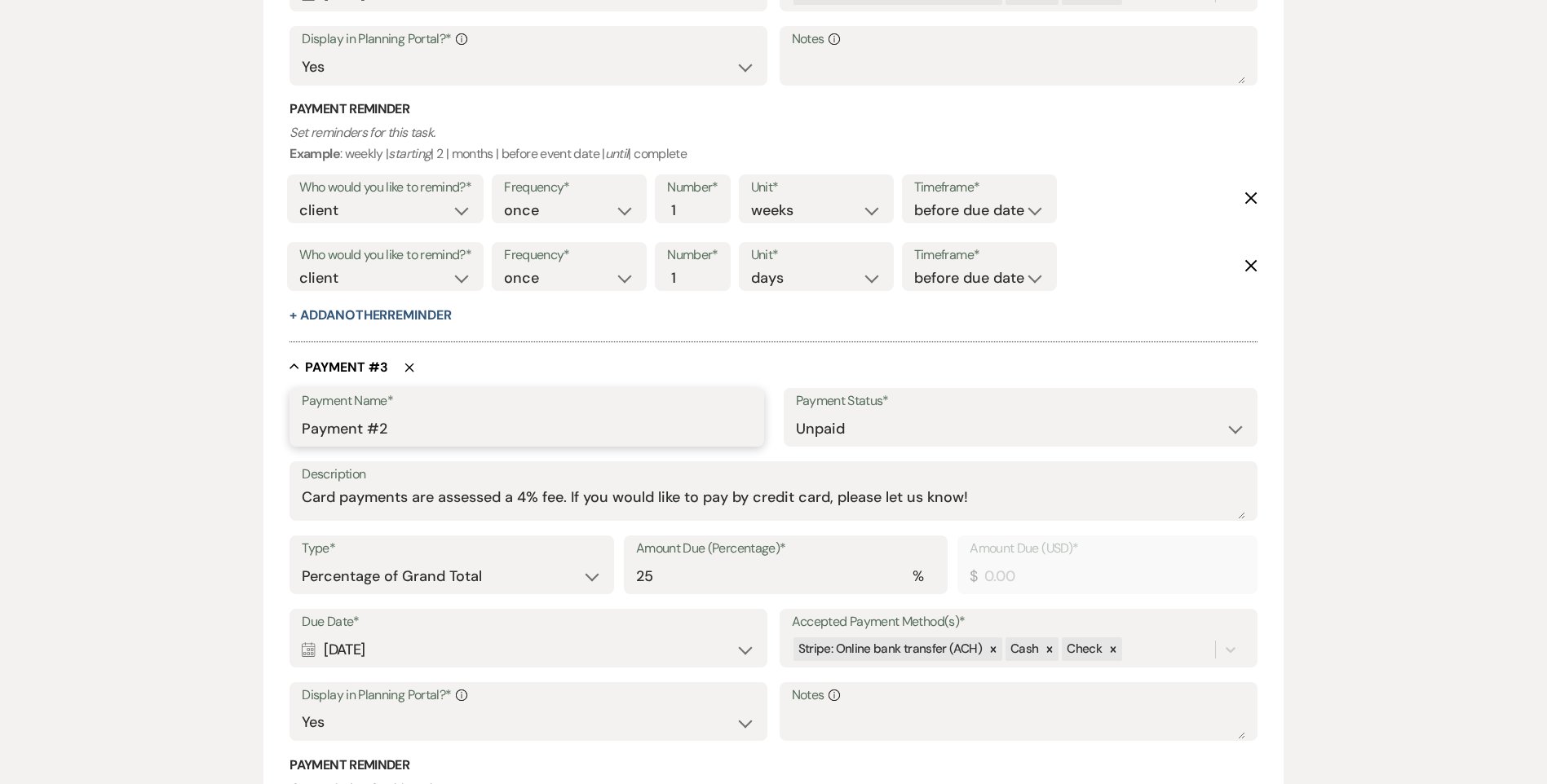
click at [406, 429] on input "Payment #2" at bounding box center [526, 428] width 449 height 31
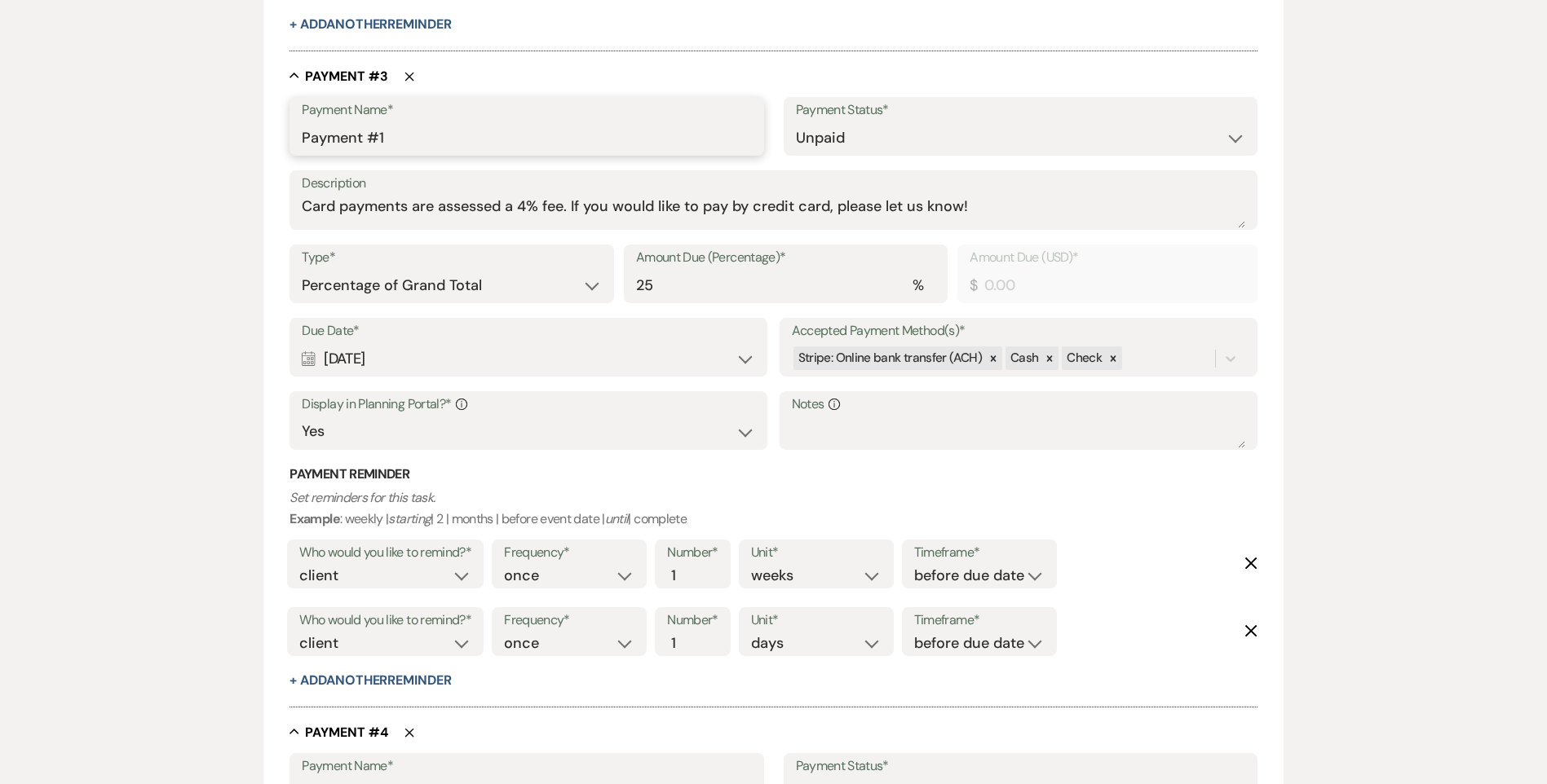
scroll to position [1745, 0]
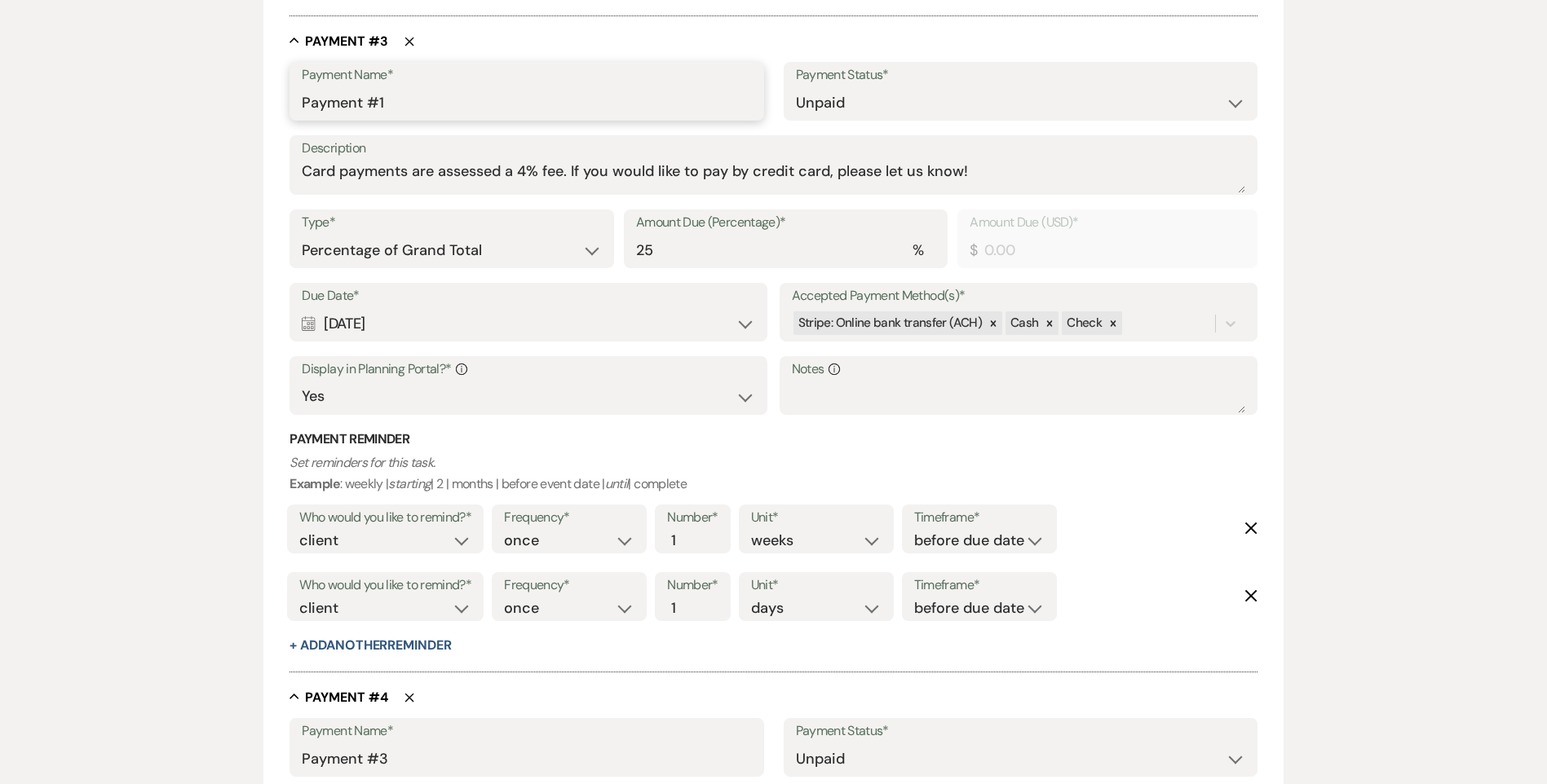
type input "Payment #1"
click at [660, 240] on input "25" at bounding box center [786, 250] width 299 height 31
type input "2"
type input "167.47"
type input "25"
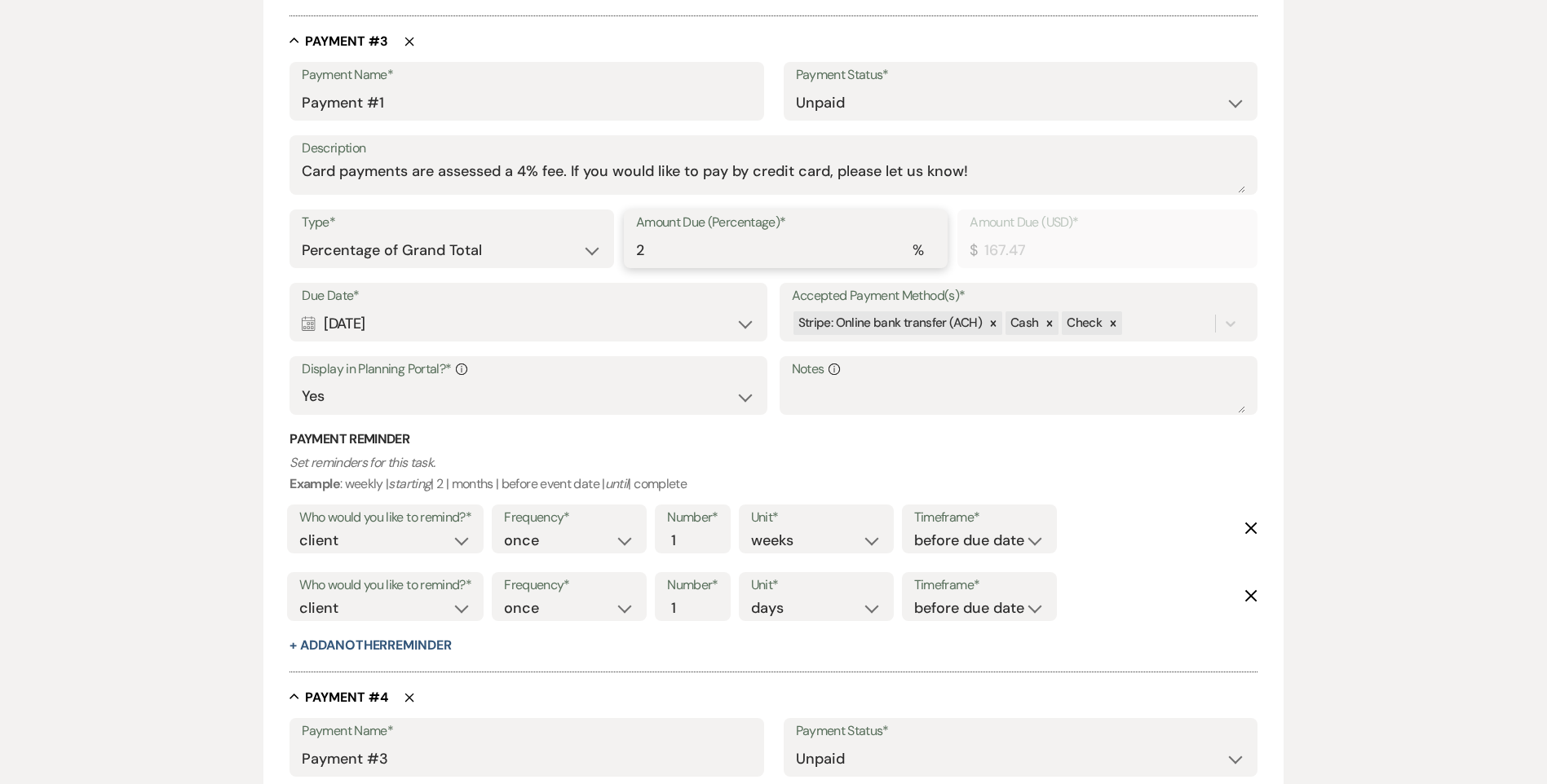
type input "2093.36"
click at [1329, 359] on div "Add Payment Plan Create link(s) to collect and/or log payments for this event: …" at bounding box center [774, 604] width 1174 height 4418
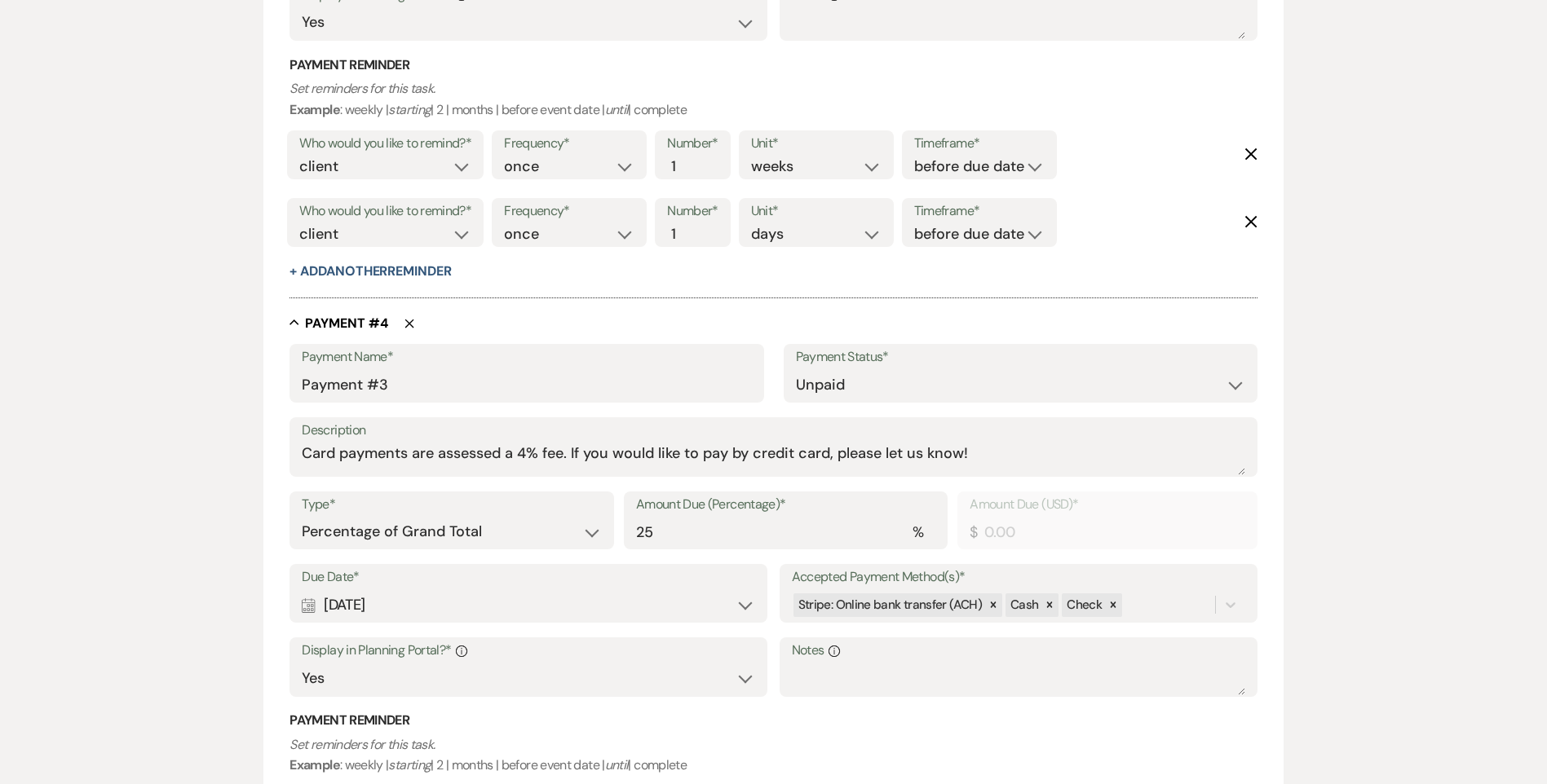
scroll to position [2153, 0]
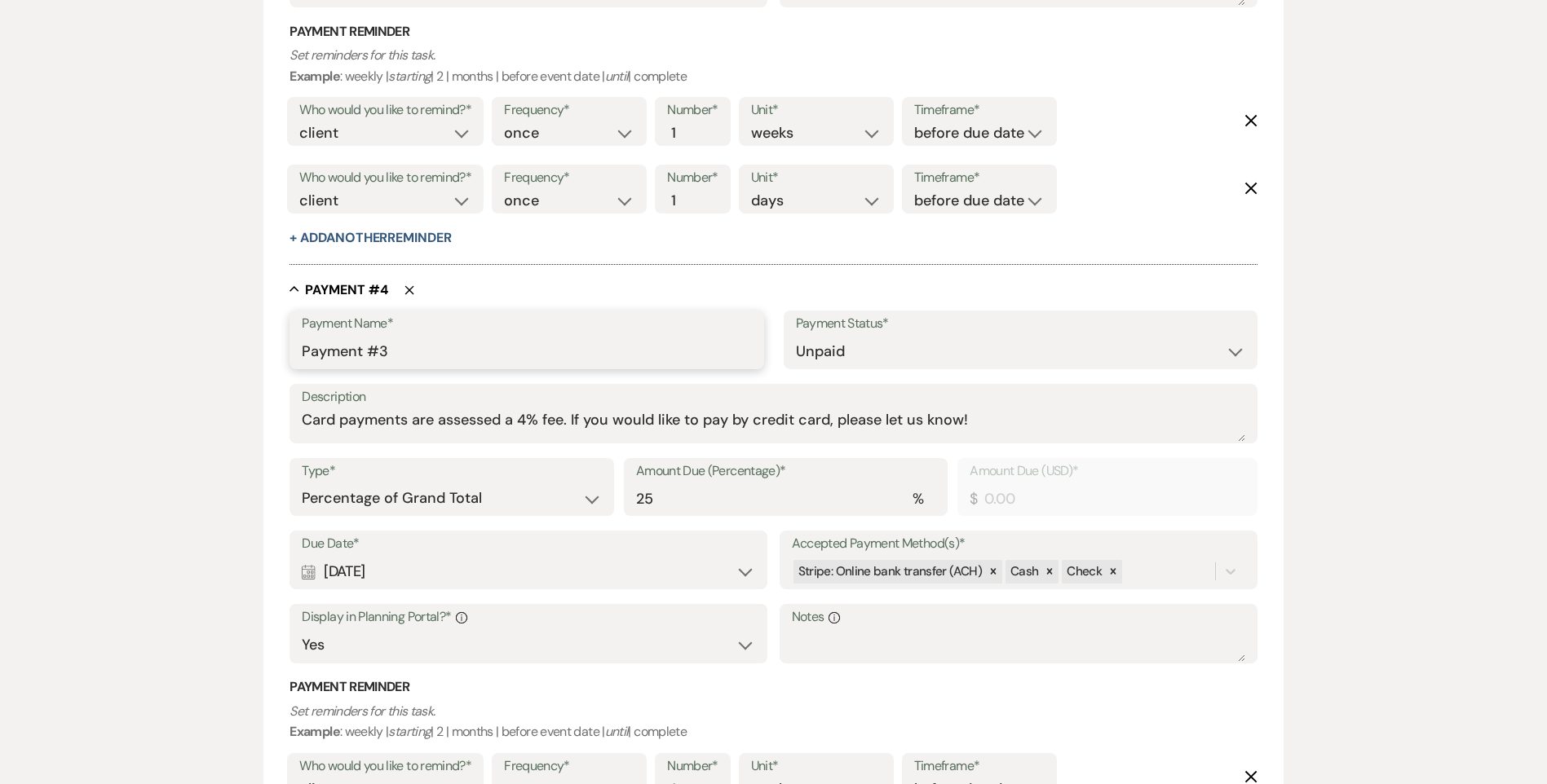
drag, startPoint x: 393, startPoint y: 357, endPoint x: 382, endPoint y: 357, distance: 11.0
click at [382, 357] on input "Payment #3" at bounding box center [526, 351] width 449 height 31
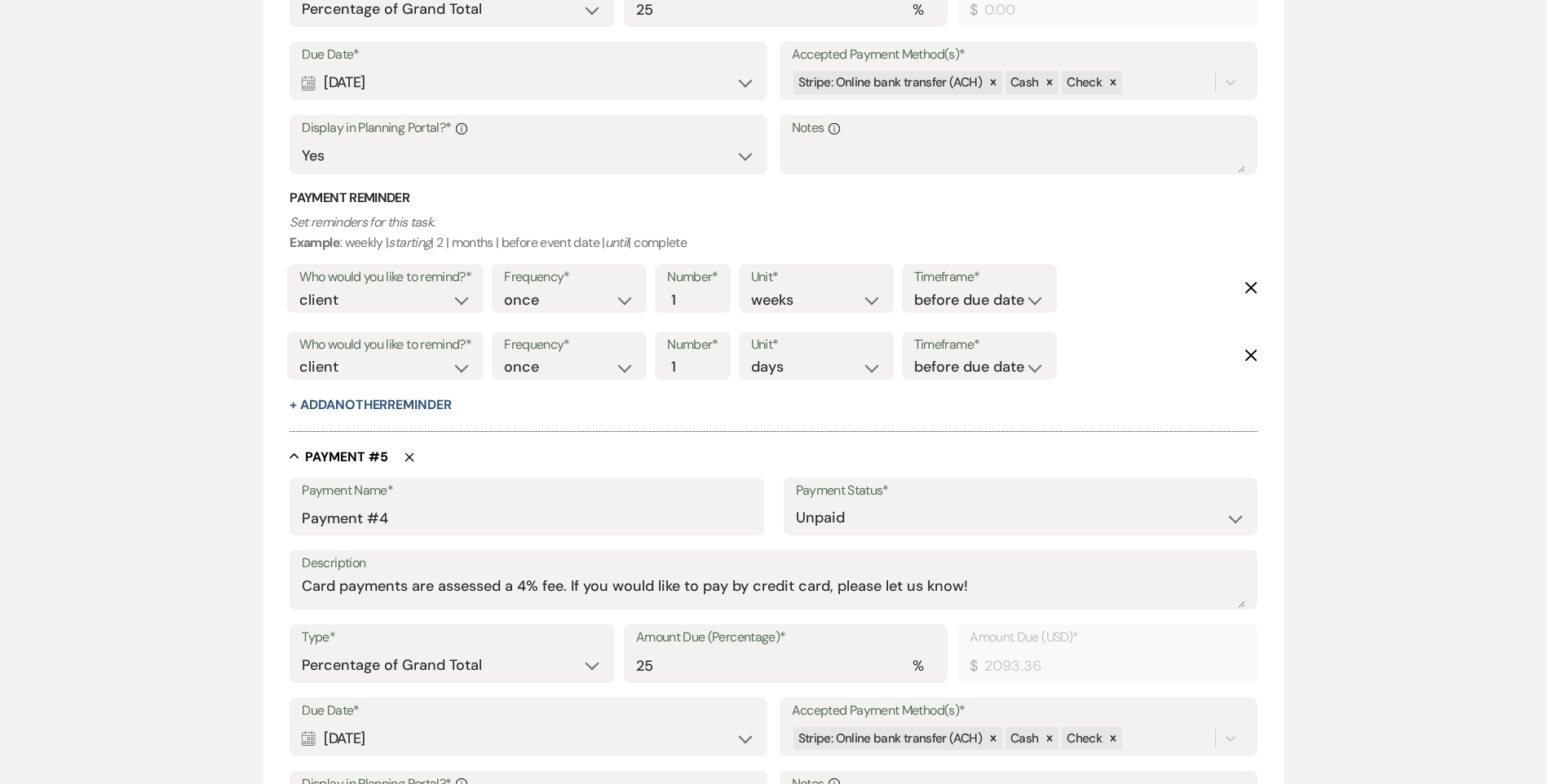
scroll to position [2724, 0]
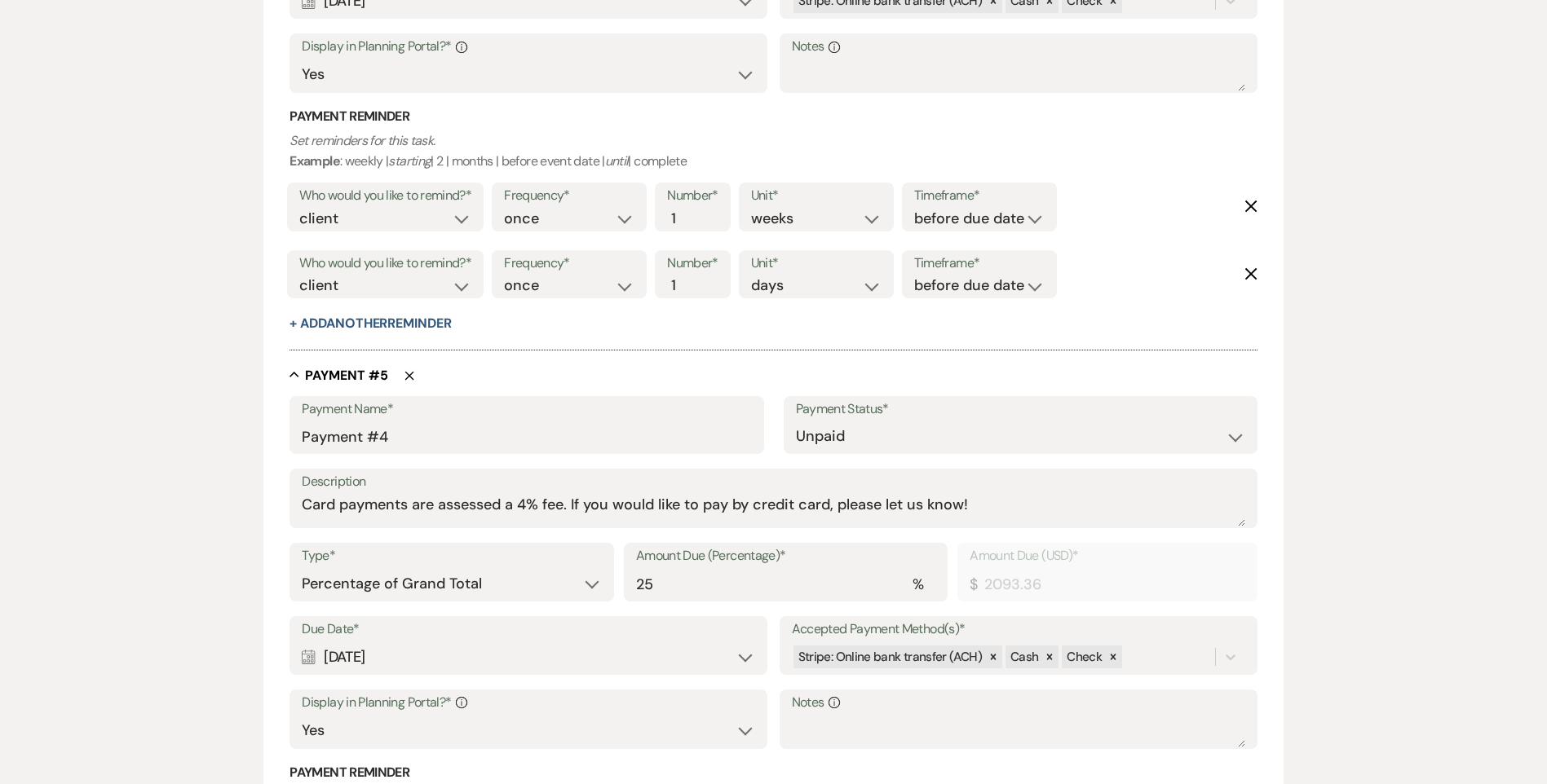
type input "Payment #2"
drag, startPoint x: 395, startPoint y: 442, endPoint x: 383, endPoint y: 441, distance: 12.0
click at [383, 441] on input "Payment #4" at bounding box center [526, 435] width 449 height 31
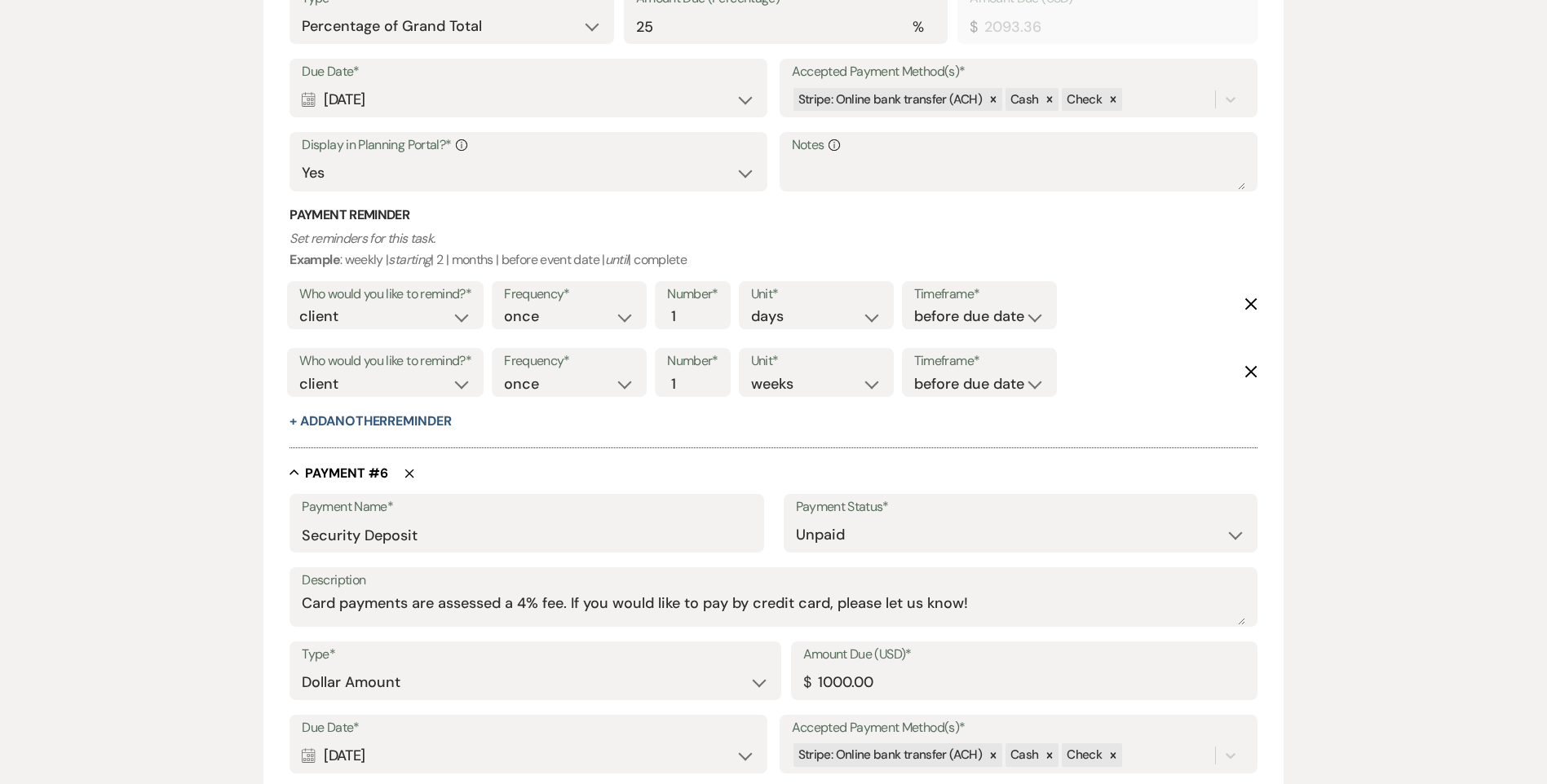
scroll to position [3308, 0]
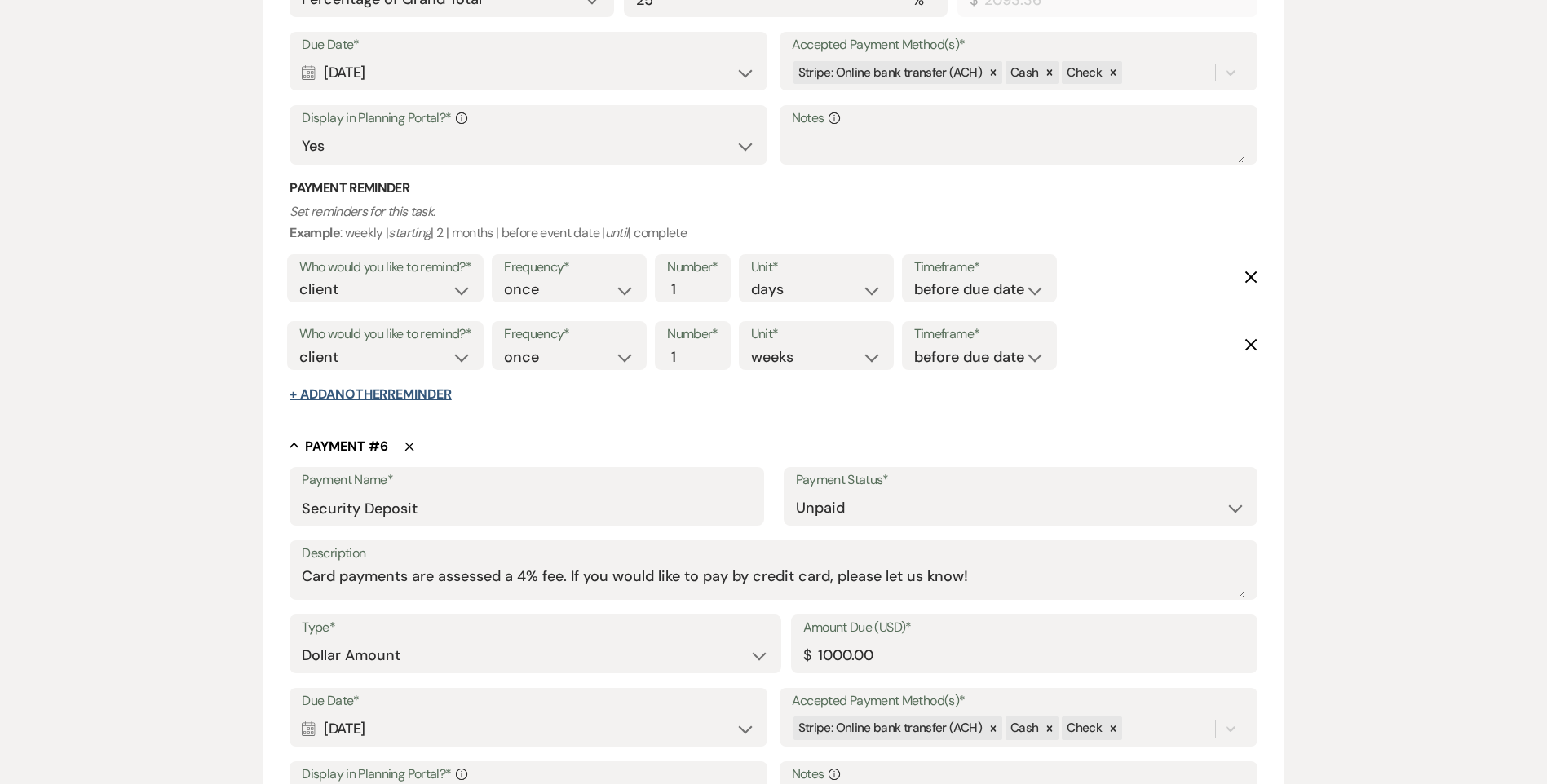
type input "Payment #3"
click at [431, 393] on button "+ Add Another Reminder" at bounding box center [370, 394] width 161 height 13
select select "client"
select select "days"
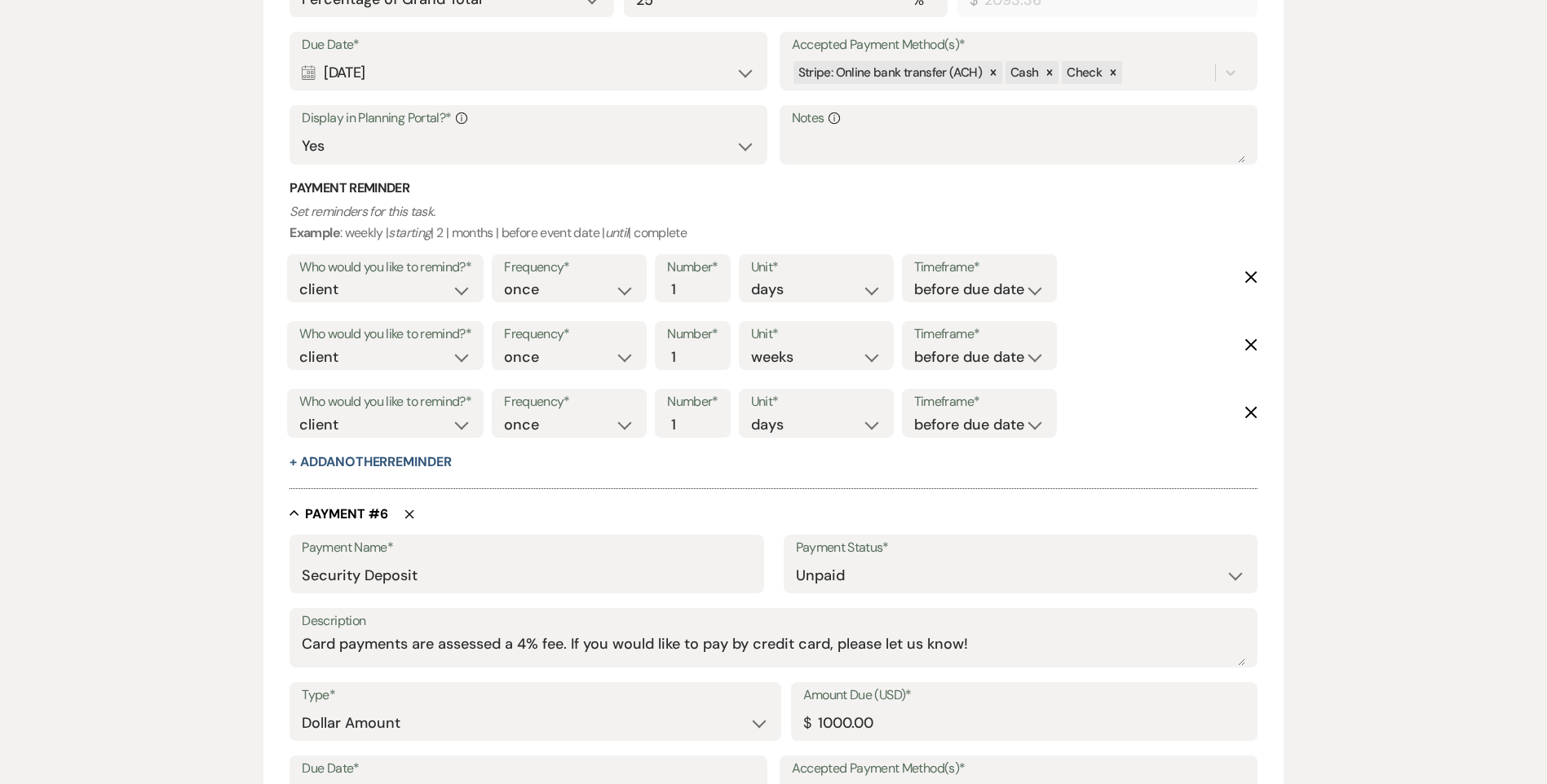
click at [1256, 412] on icon "Delete" at bounding box center [1250, 412] width 13 height 13
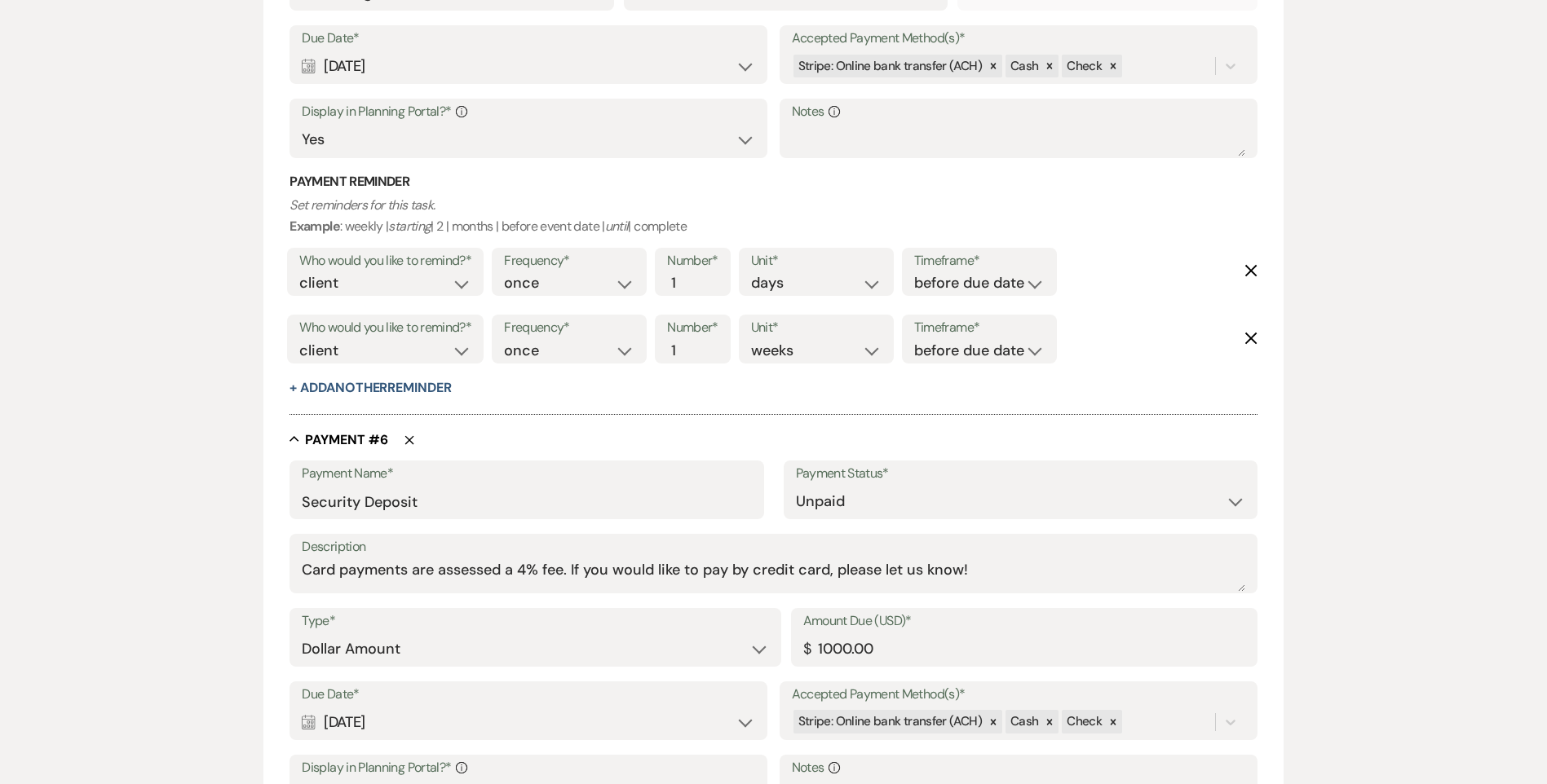
scroll to position [3145, 0]
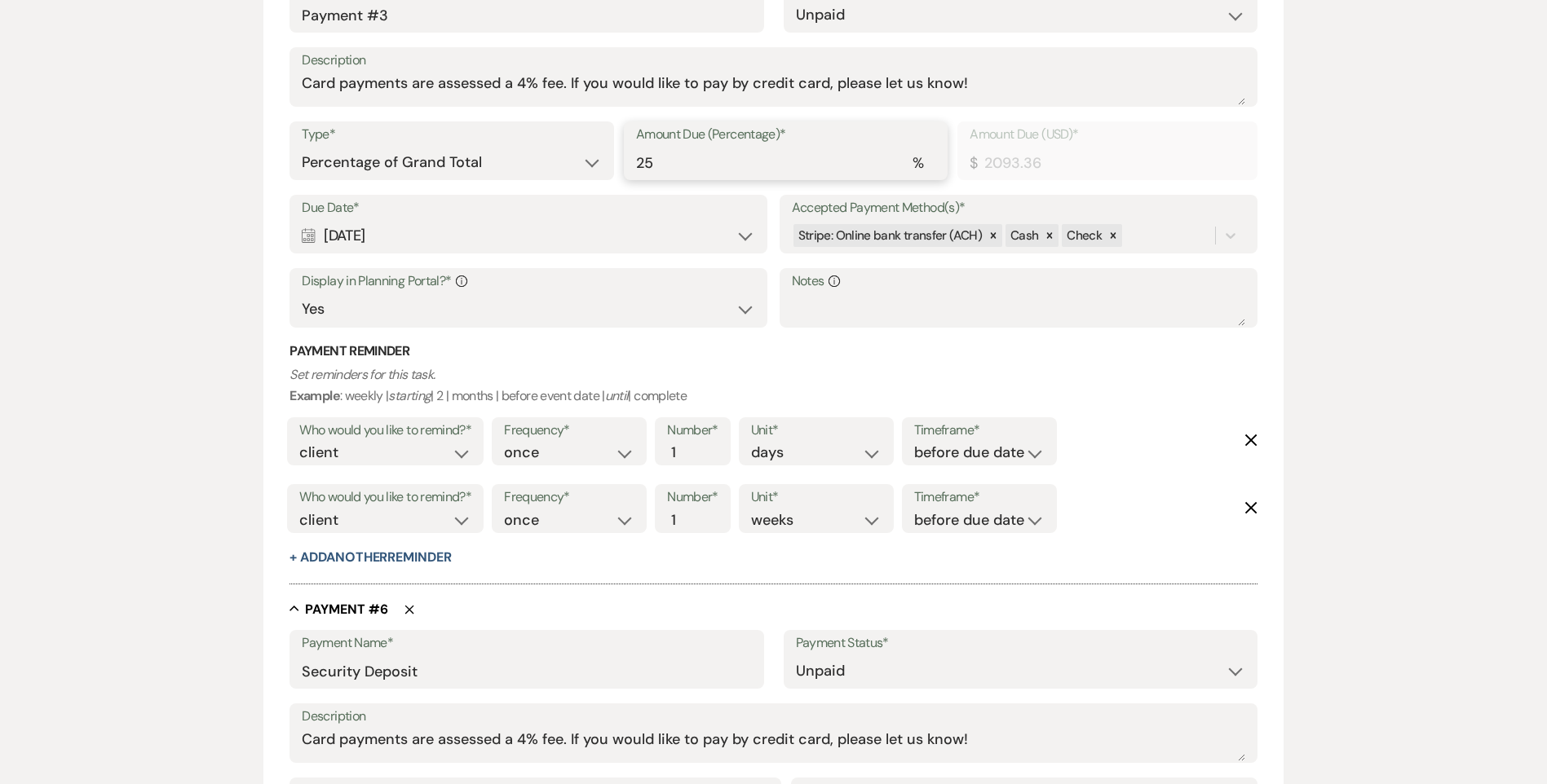
click at [664, 172] on input "25" at bounding box center [786, 162] width 299 height 31
type input "2"
type input "167.47"
type input "24"
type input "2009.63"
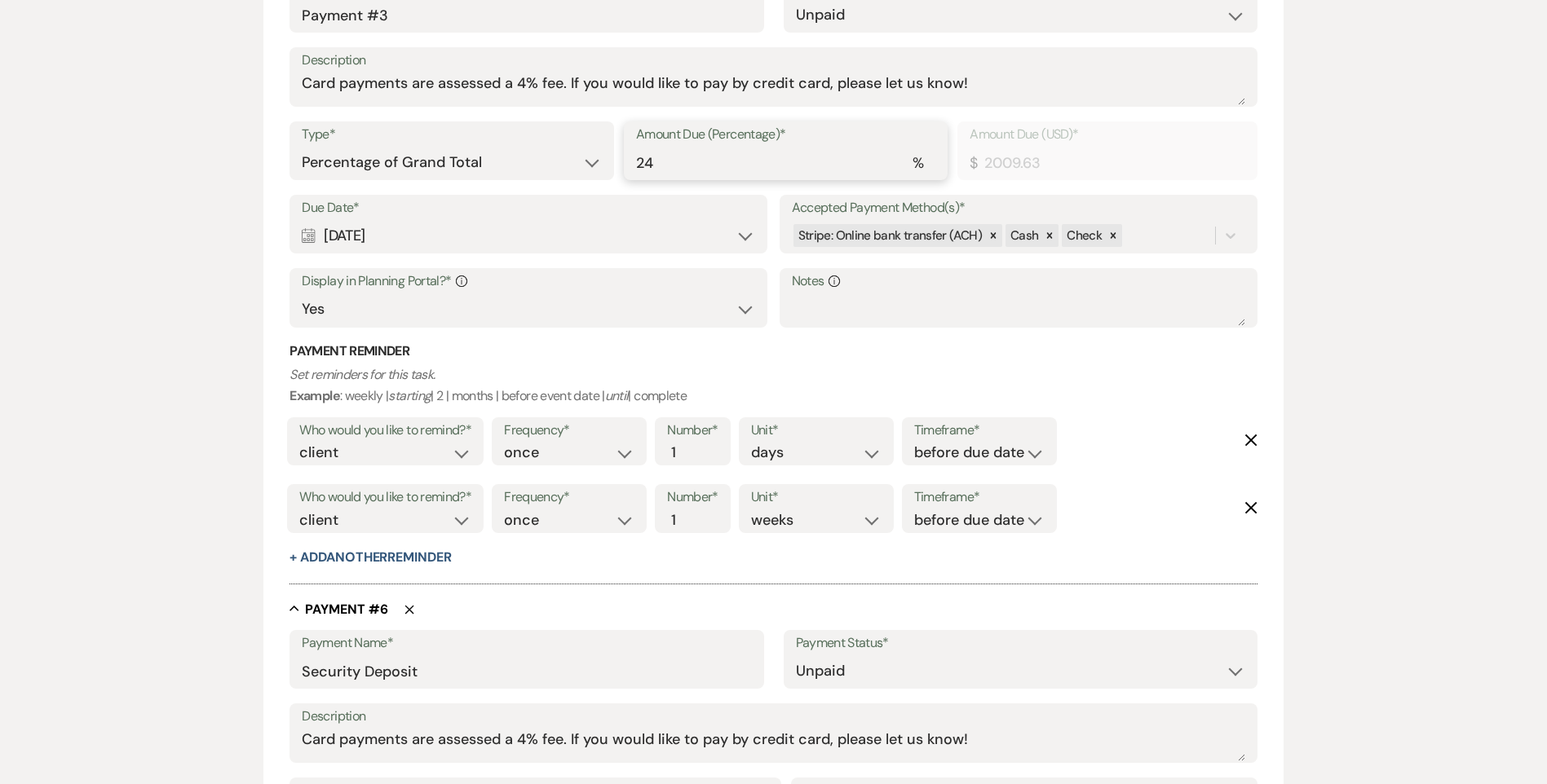
type input "24"
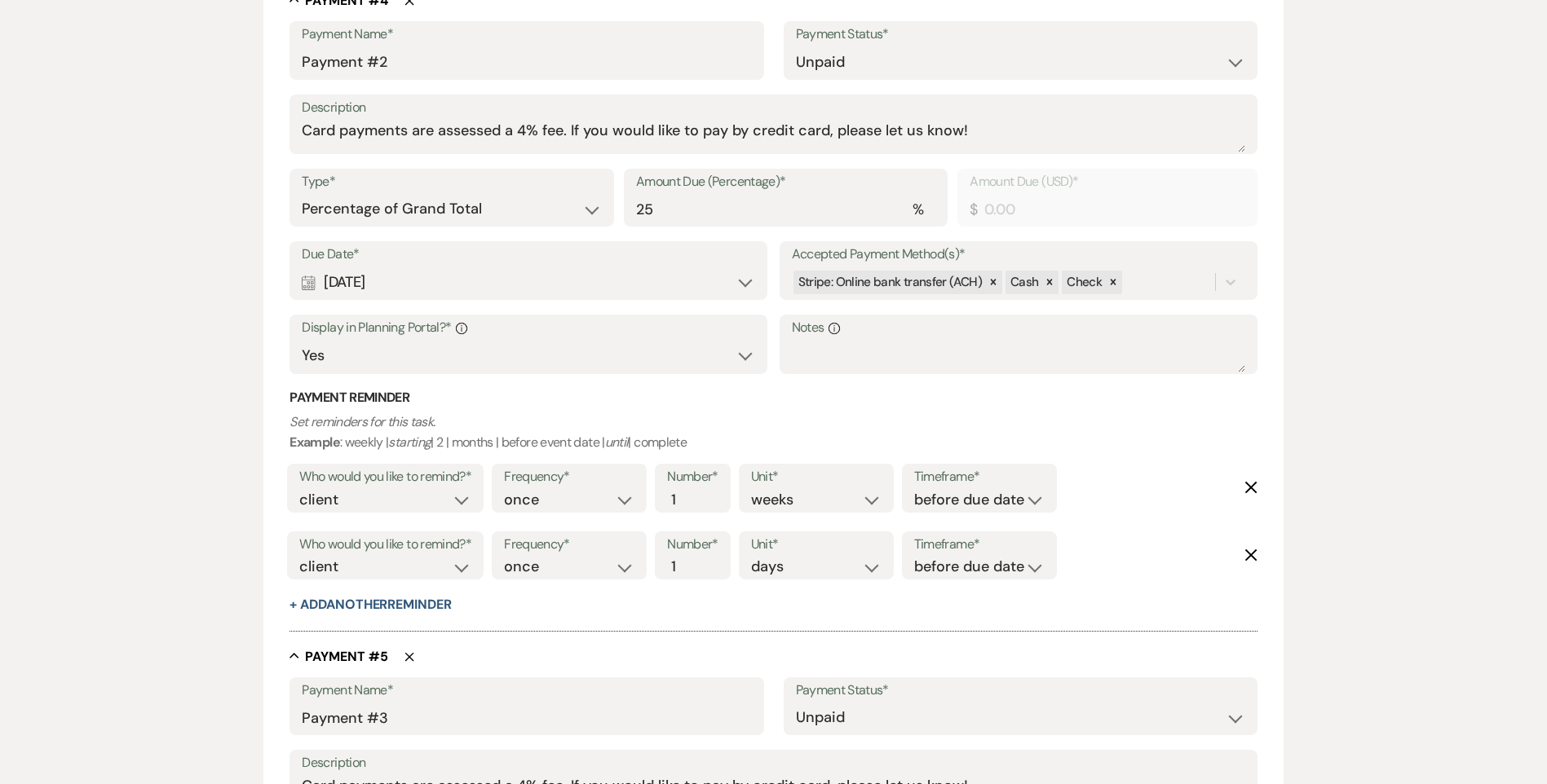
scroll to position [2330, 0]
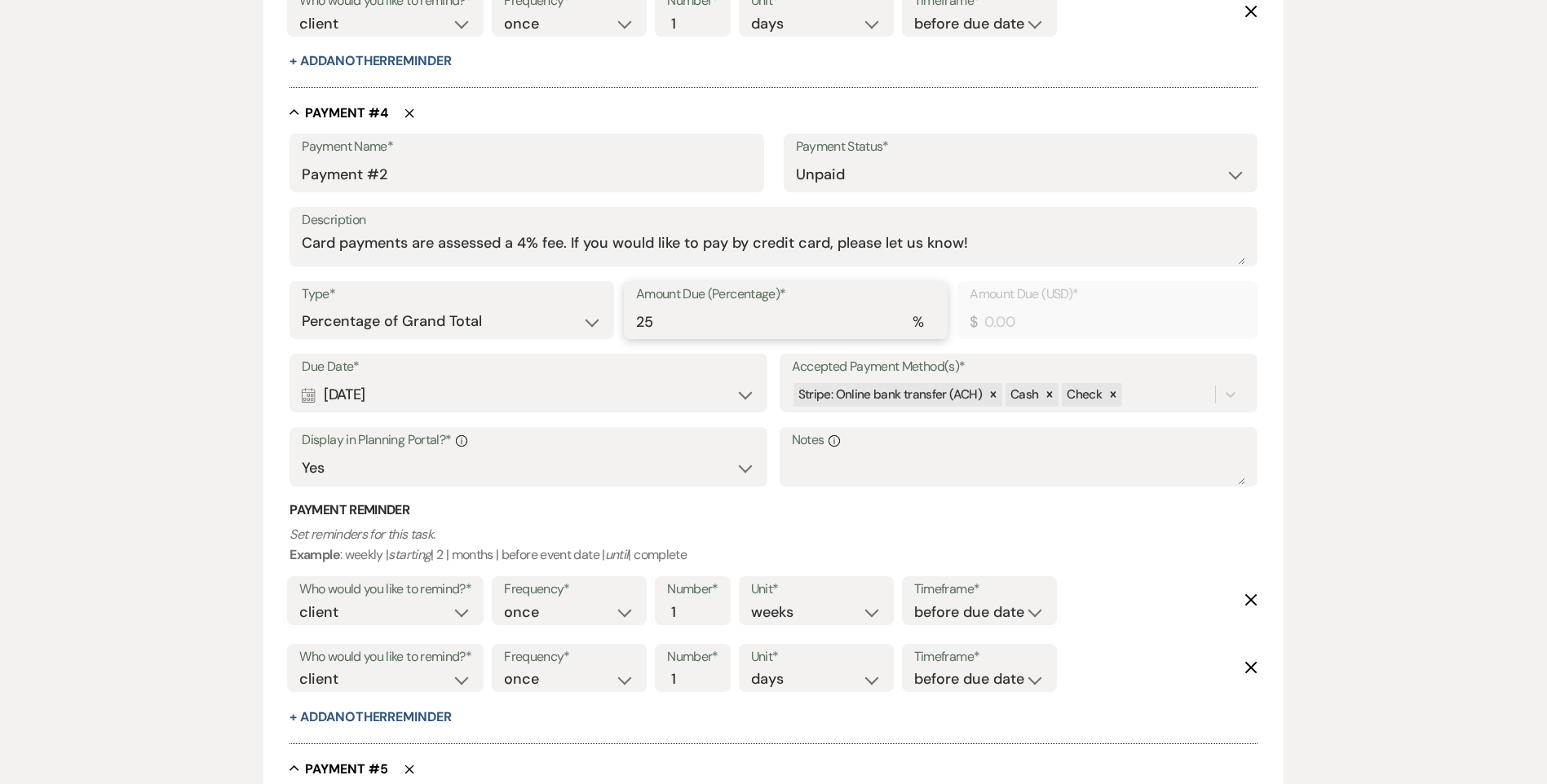
click at [656, 323] on input "25" at bounding box center [786, 321] width 299 height 31
type input "2"
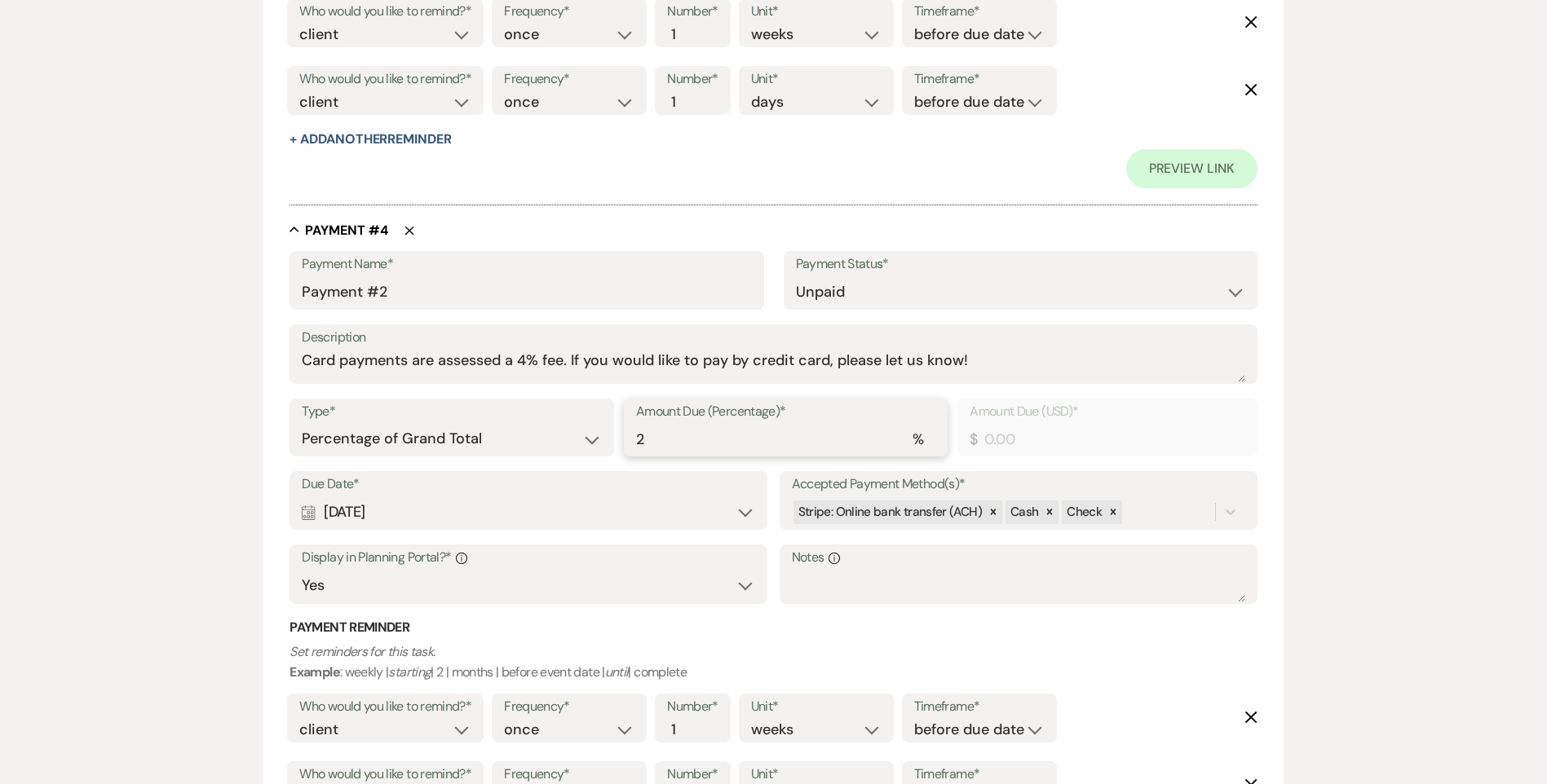
type input "167.47"
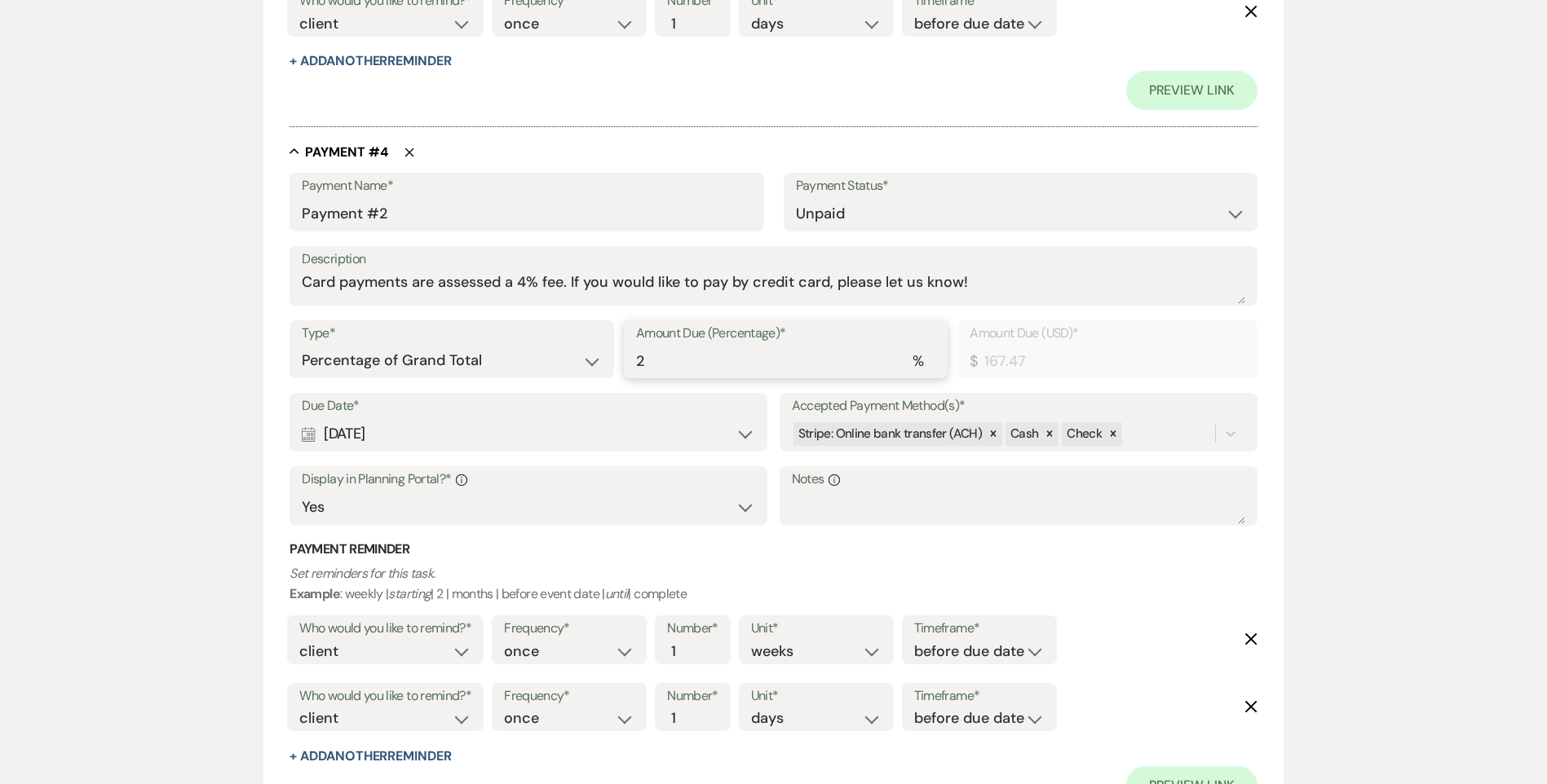
type input "24"
type input "2009.63"
type input "24"
click at [1365, 390] on div "Add Payment Plan Create link(s) to collect and/or log payments for this event: …" at bounding box center [774, 58] width 1547 height 4653
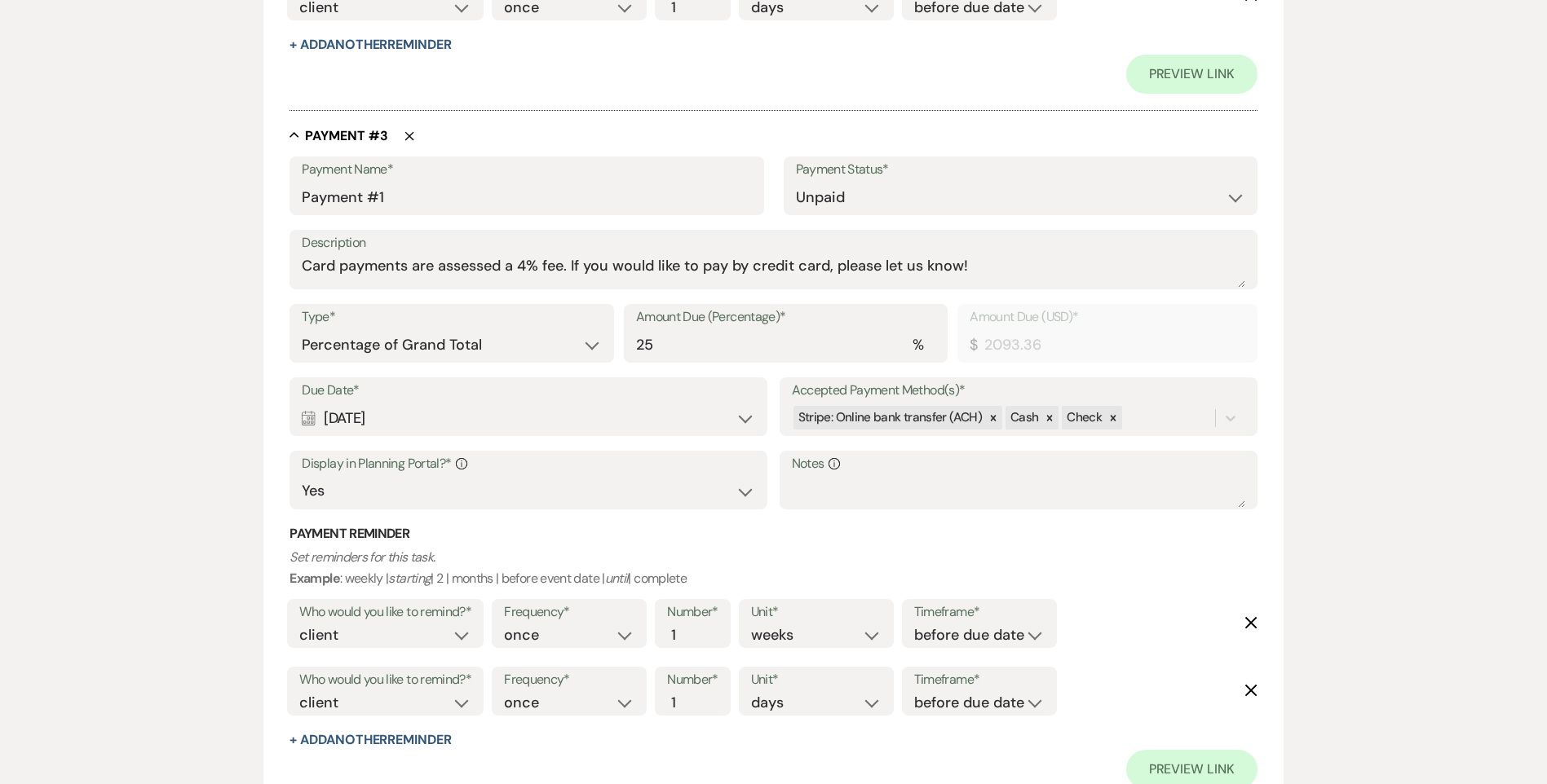
scroll to position [1749, 0]
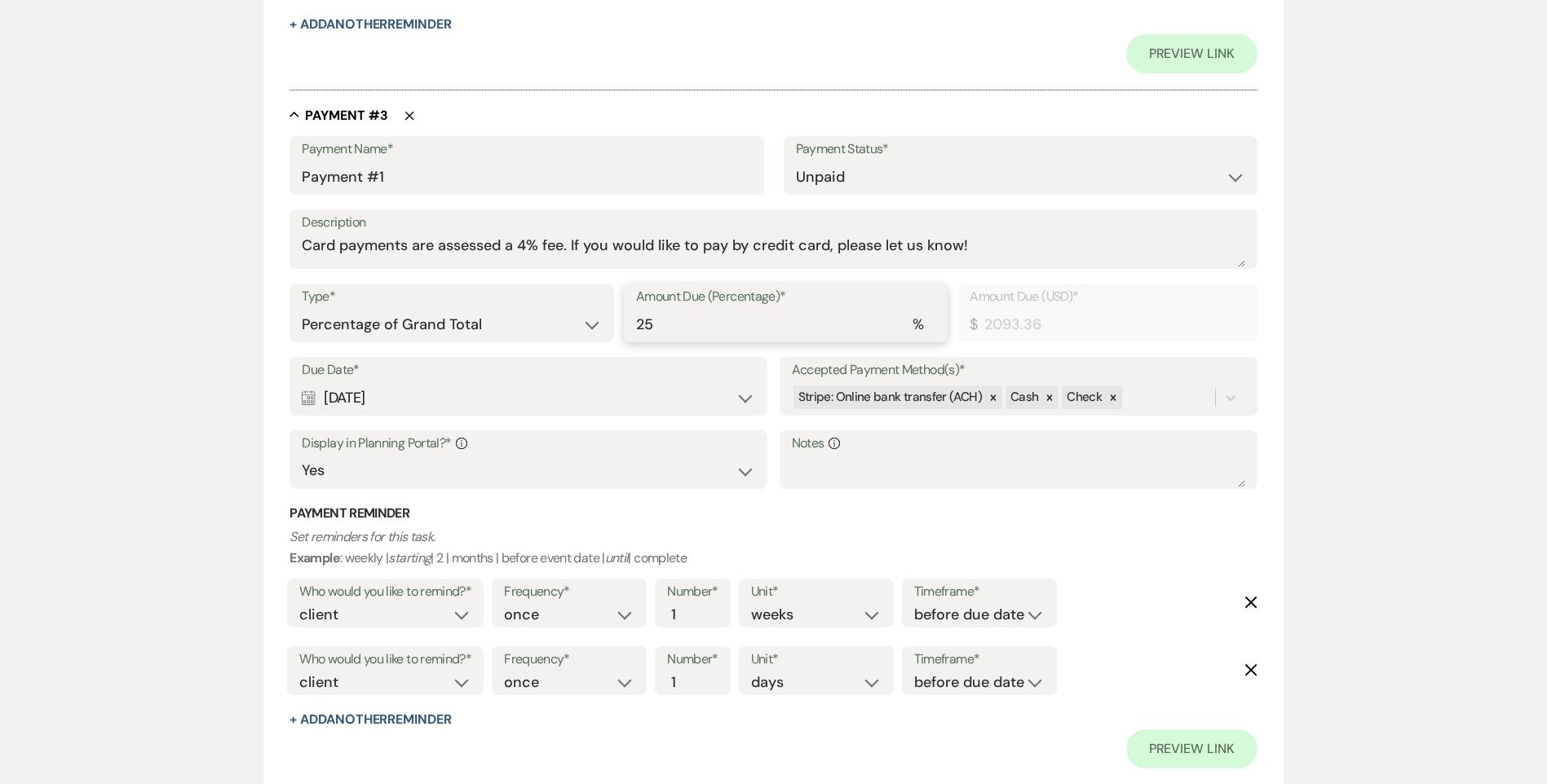
click at [648, 323] on input "25" at bounding box center [786, 324] width 299 height 31
click at [523, 348] on div "Type* Dollar Amount Percentage of Grand Total Amount Due (Percentage)* % 25 Amo…" at bounding box center [773, 321] width 967 height 73
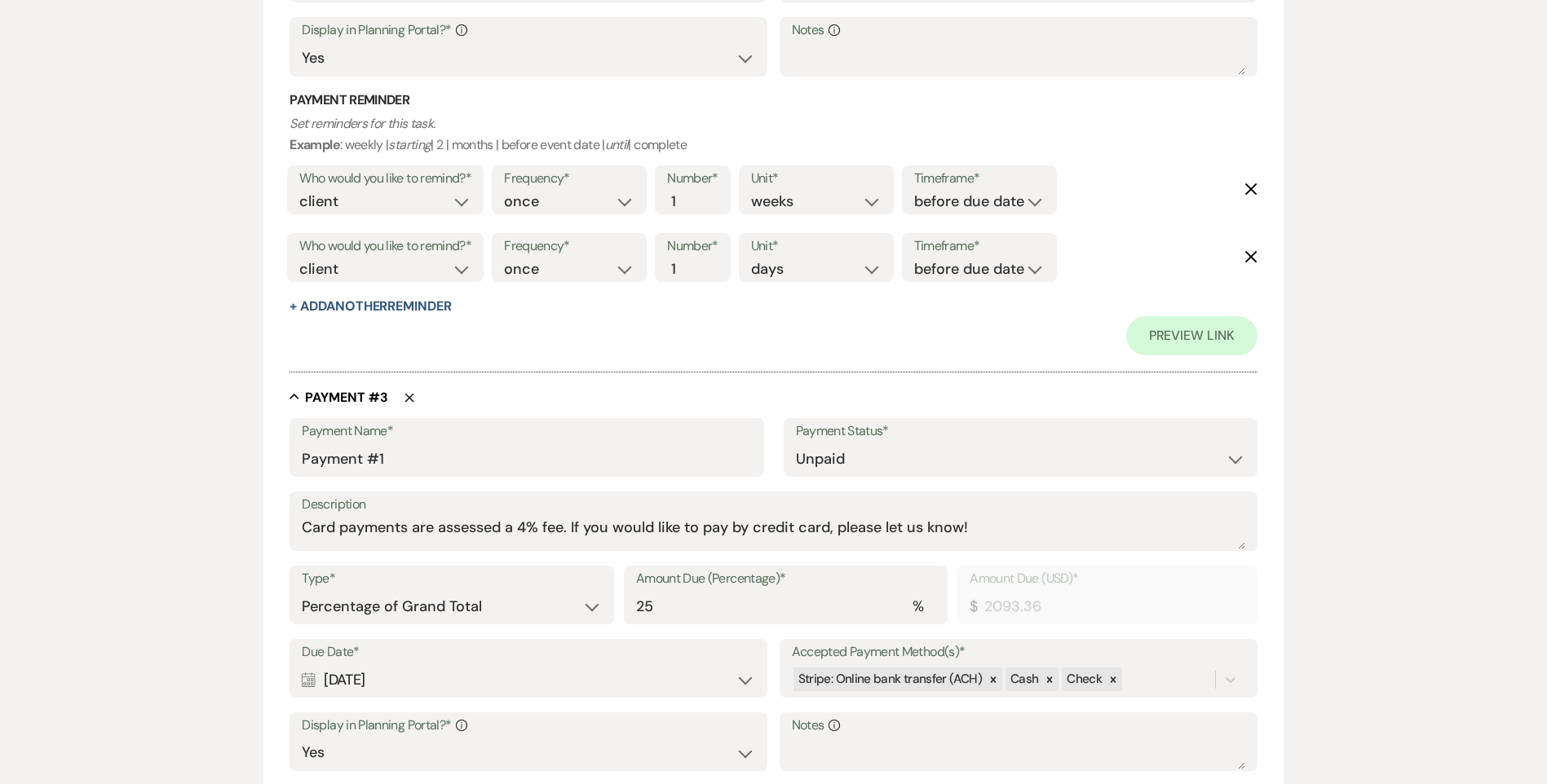
scroll to position [1631, 0]
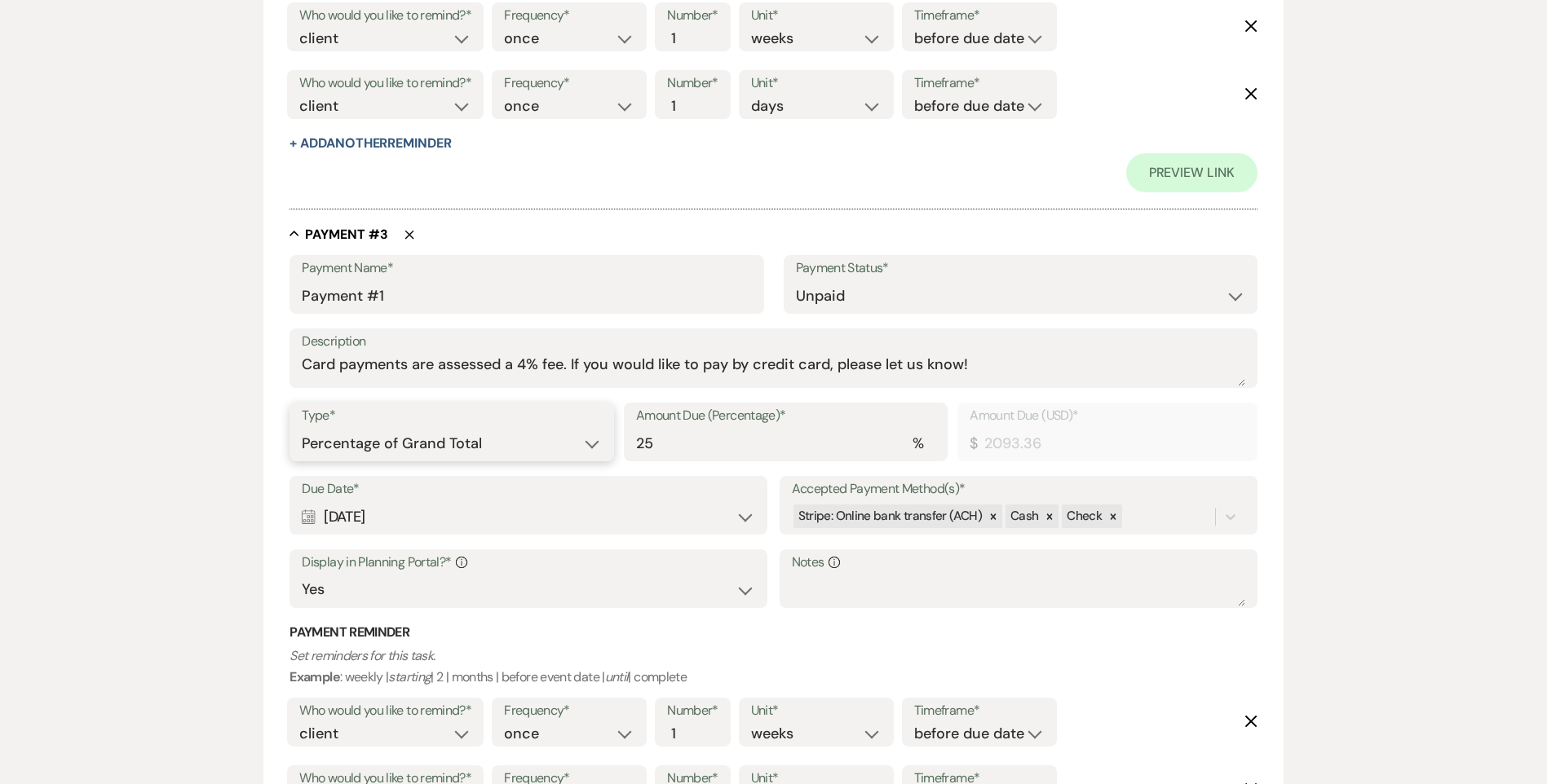
click at [493, 434] on select "Dollar Amount Percentage of Grand Total" at bounding box center [452, 444] width 299 height 31
select select "flat"
click at [302, 428] on select "Dollar Amount Percentage of Grand Total" at bounding box center [452, 444] width 299 height 31
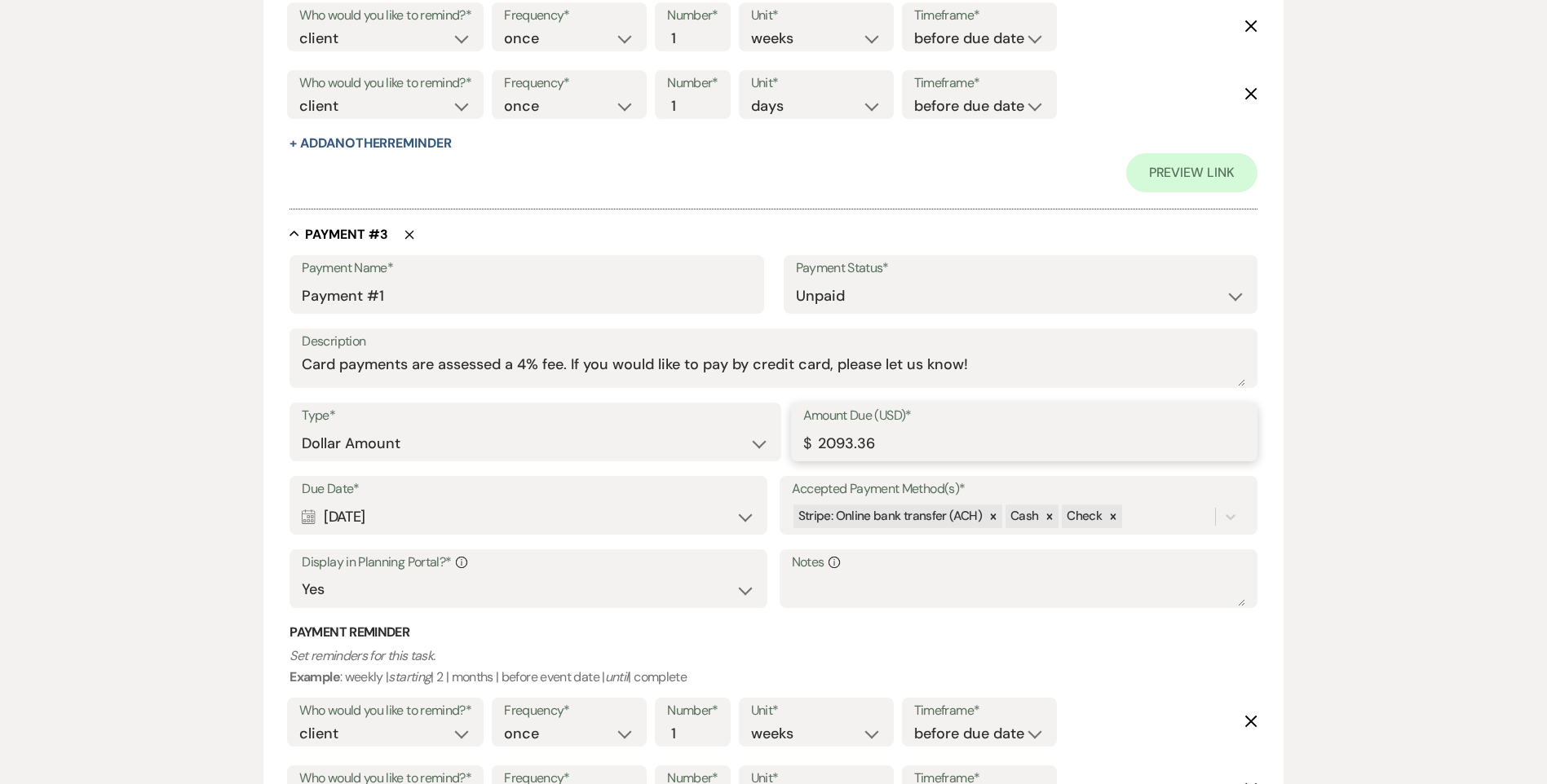
drag, startPoint x: 873, startPoint y: 442, endPoint x: 760, endPoint y: 448, distance: 113.2
click at [760, 448] on div "Type* Dollar Amount Percentage of Grand Total Amount Due (USD)* $ 2093.36" at bounding box center [773, 439] width 967 height 73
click at [825, 444] on input "193.36" at bounding box center [1024, 444] width 442 height 31
type input "1093.36"
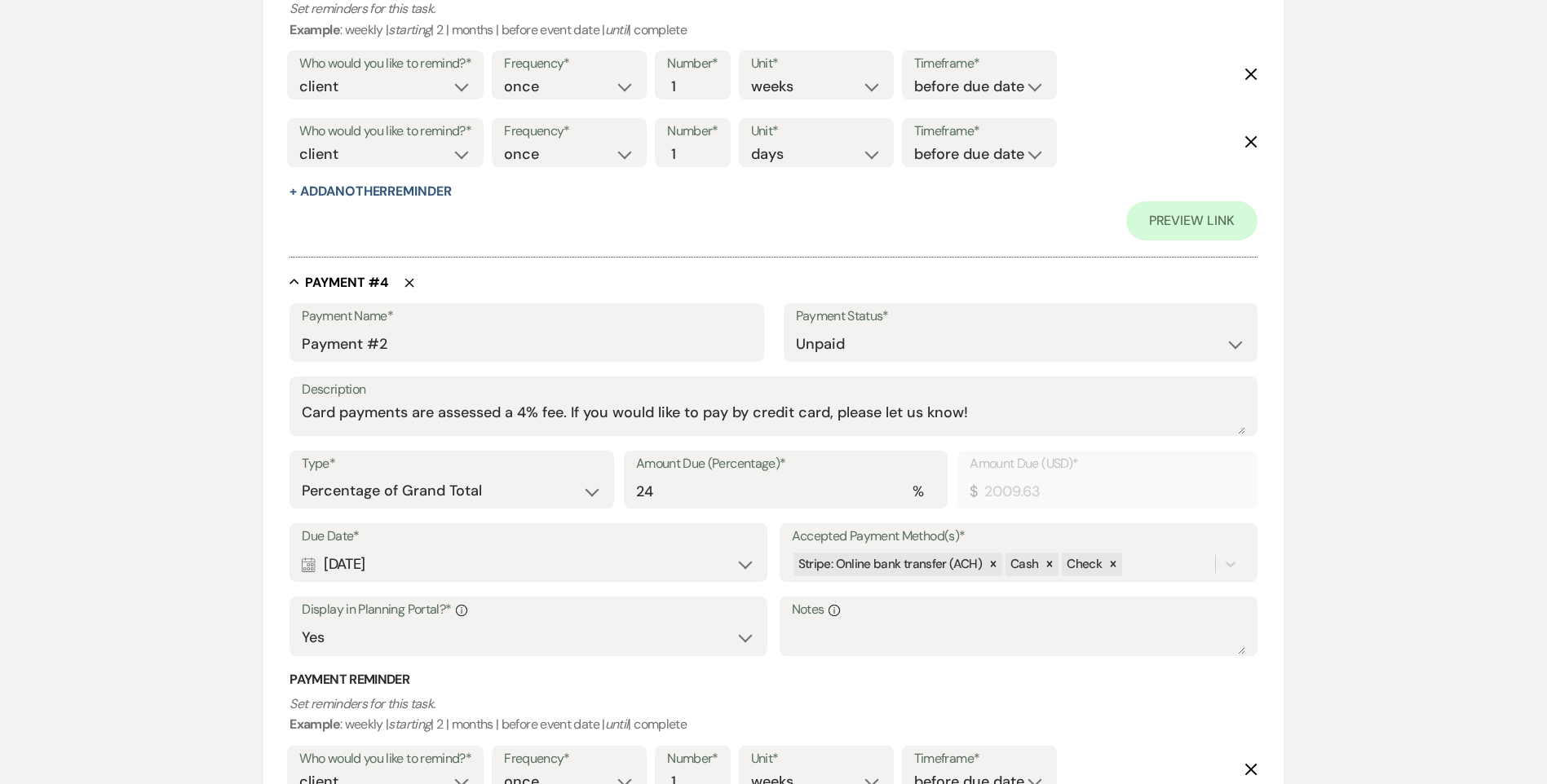
scroll to position [2282, 0]
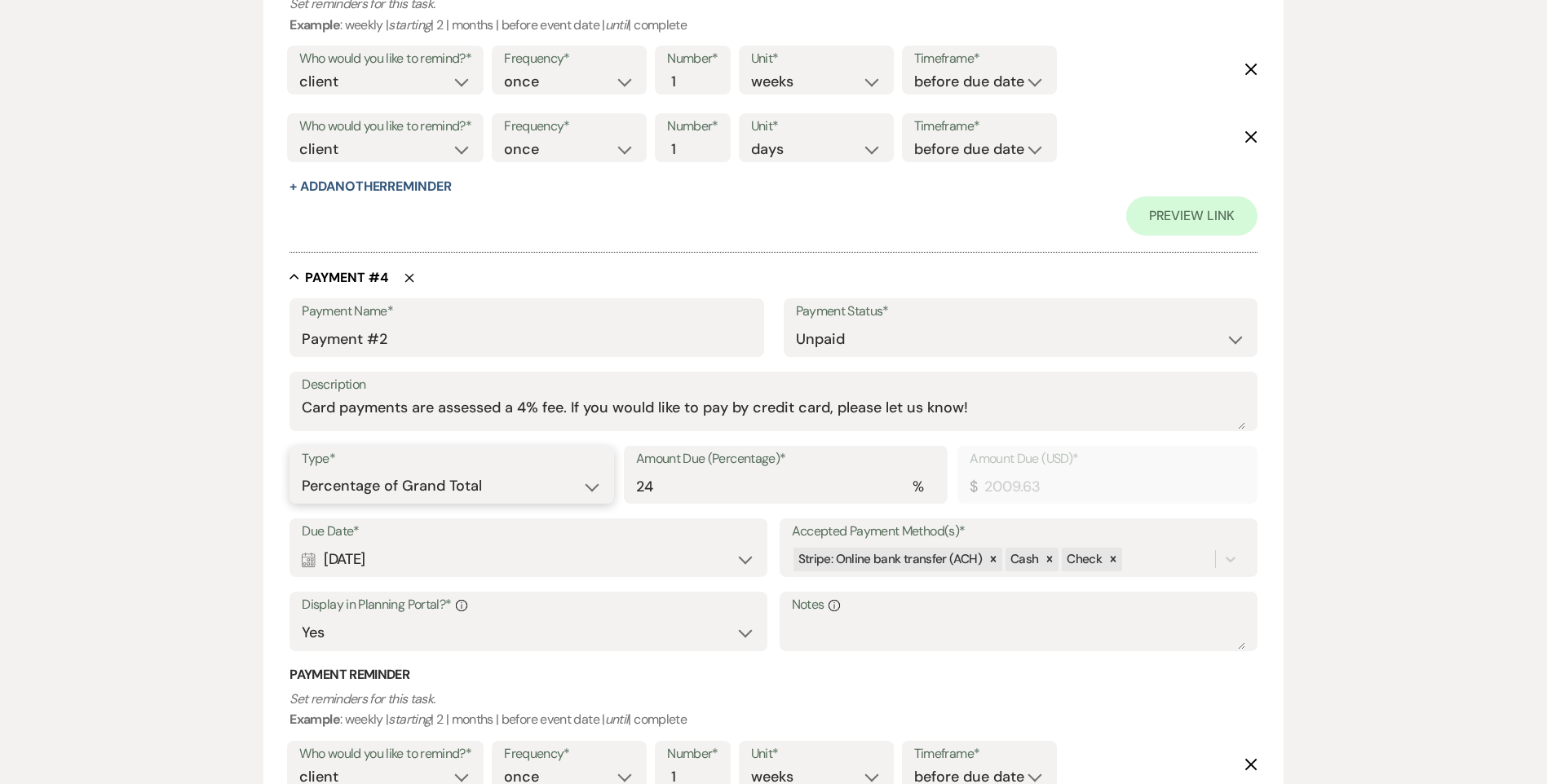
click at [552, 493] on select "Dollar Amount Percentage of Grand Total" at bounding box center [452, 486] width 299 height 31
select select "flat"
click at [302, 470] on select "Dollar Amount Percentage of Grand Total" at bounding box center [452, 486] width 299 height 31
drag, startPoint x: 879, startPoint y: 484, endPoint x: 756, endPoint y: 503, distance: 124.5
click at [756, 503] on div "Type* Dollar Amount Percentage of Grand Total Amount Due (USD)* $ 2009.63" at bounding box center [773, 483] width 967 height 73
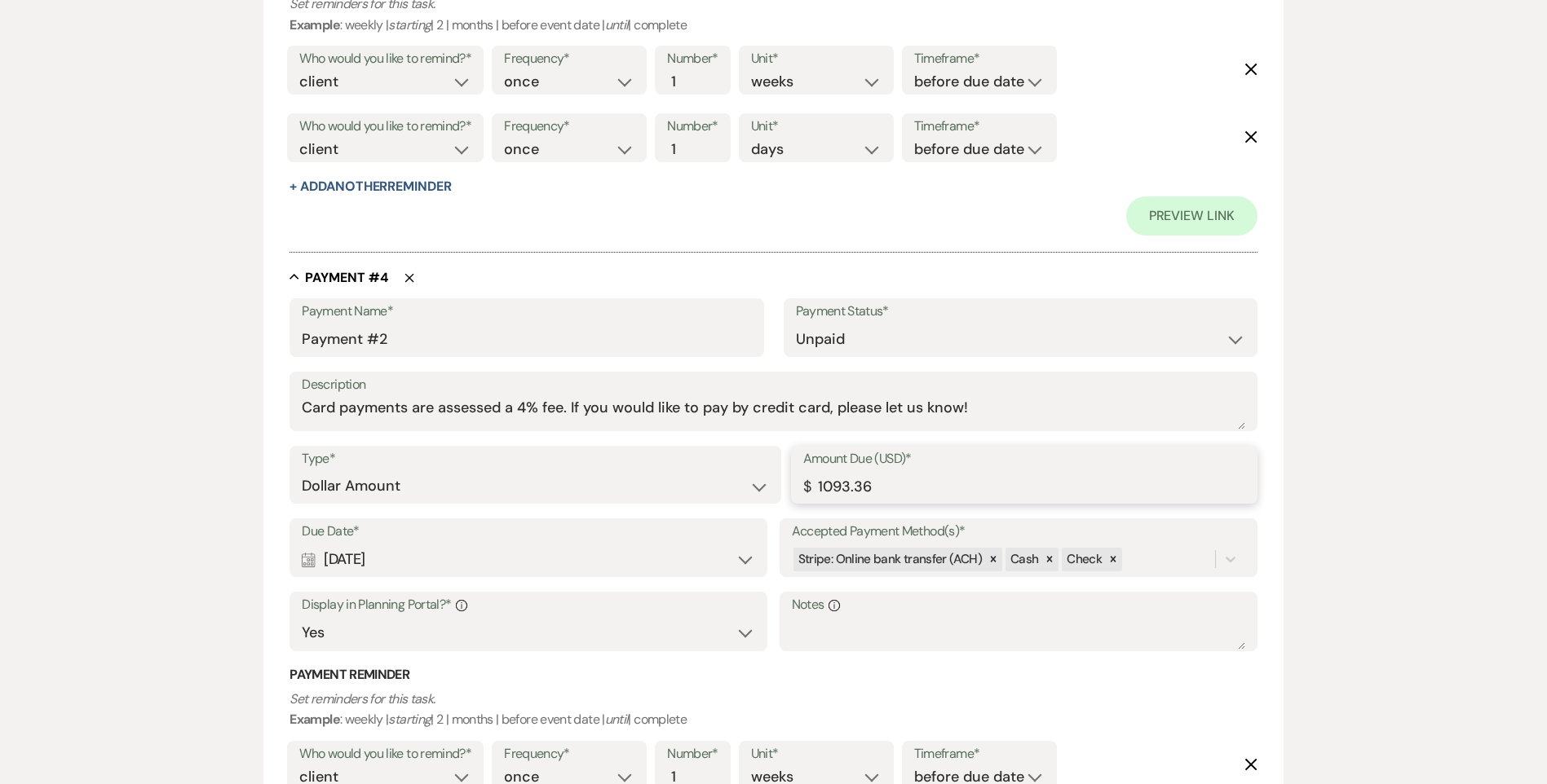
type input "1093.36"
click at [1373, 538] on div "Add Payment Plan Create link(s) to collect and/or log payments for this event: …" at bounding box center [774, 184] width 1547 height 4653
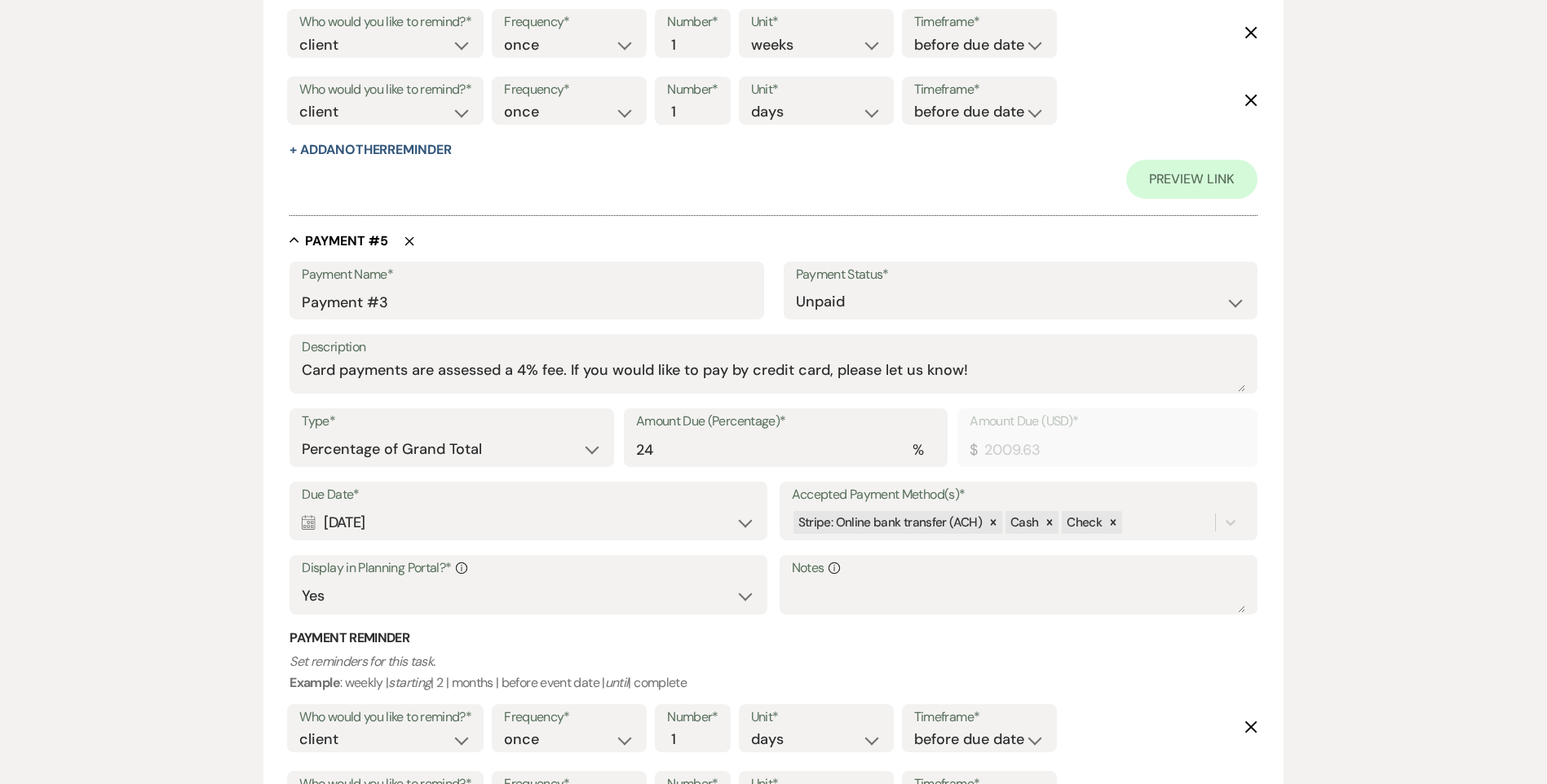
scroll to position [3016, 0]
click at [532, 462] on select "Dollar Amount Percentage of Grand Total" at bounding box center [452, 447] width 299 height 31
select select "flat"
click at [302, 432] on select "Dollar Amount Percentage of Grand Total" at bounding box center [452, 447] width 299 height 31
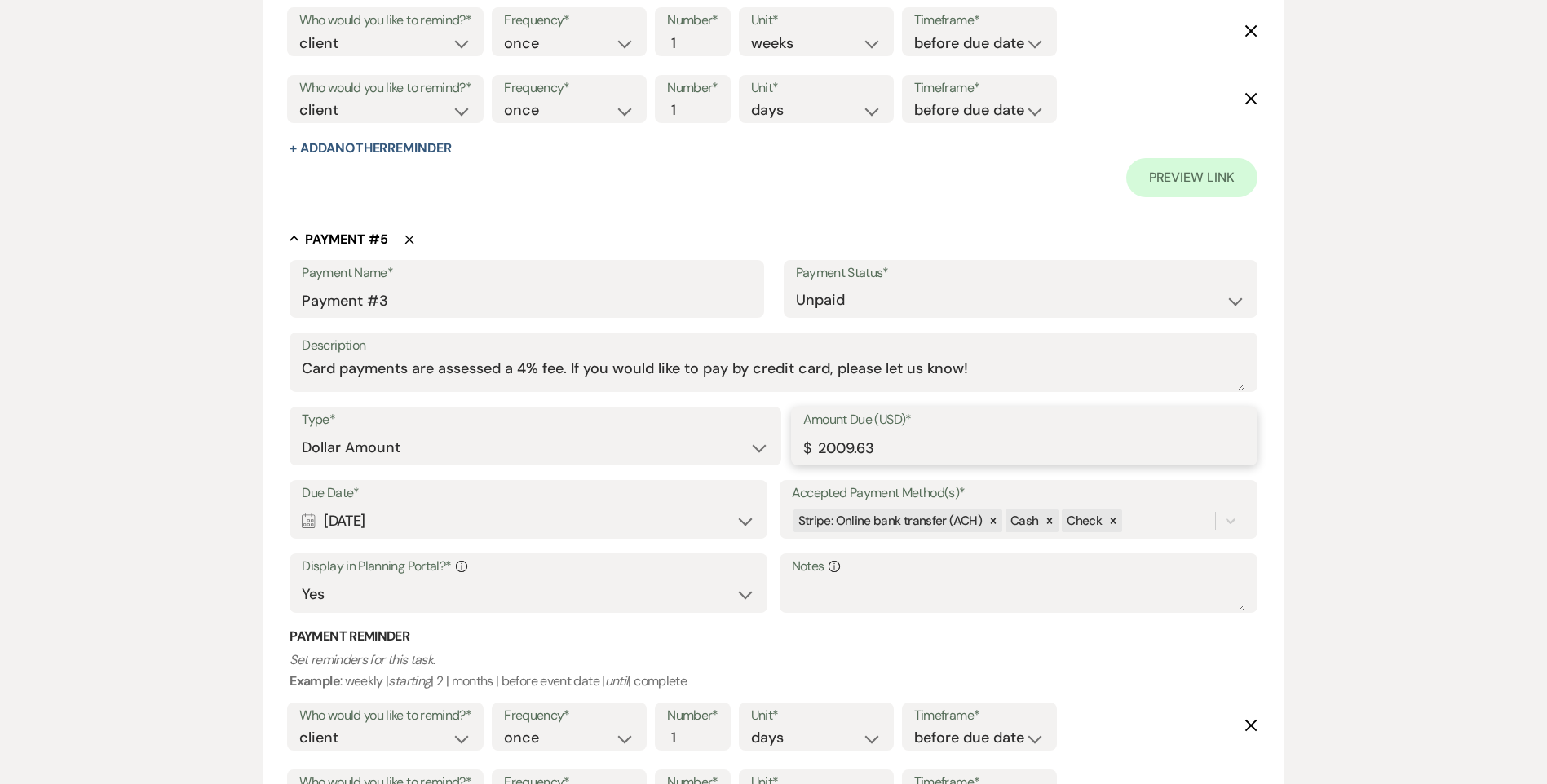
drag, startPoint x: 882, startPoint y: 443, endPoint x: 798, endPoint y: 447, distance: 84.1
click at [798, 447] on div "Amount Due (USD)* $ 2009.63" at bounding box center [1024, 436] width 466 height 59
type input "1093.36"
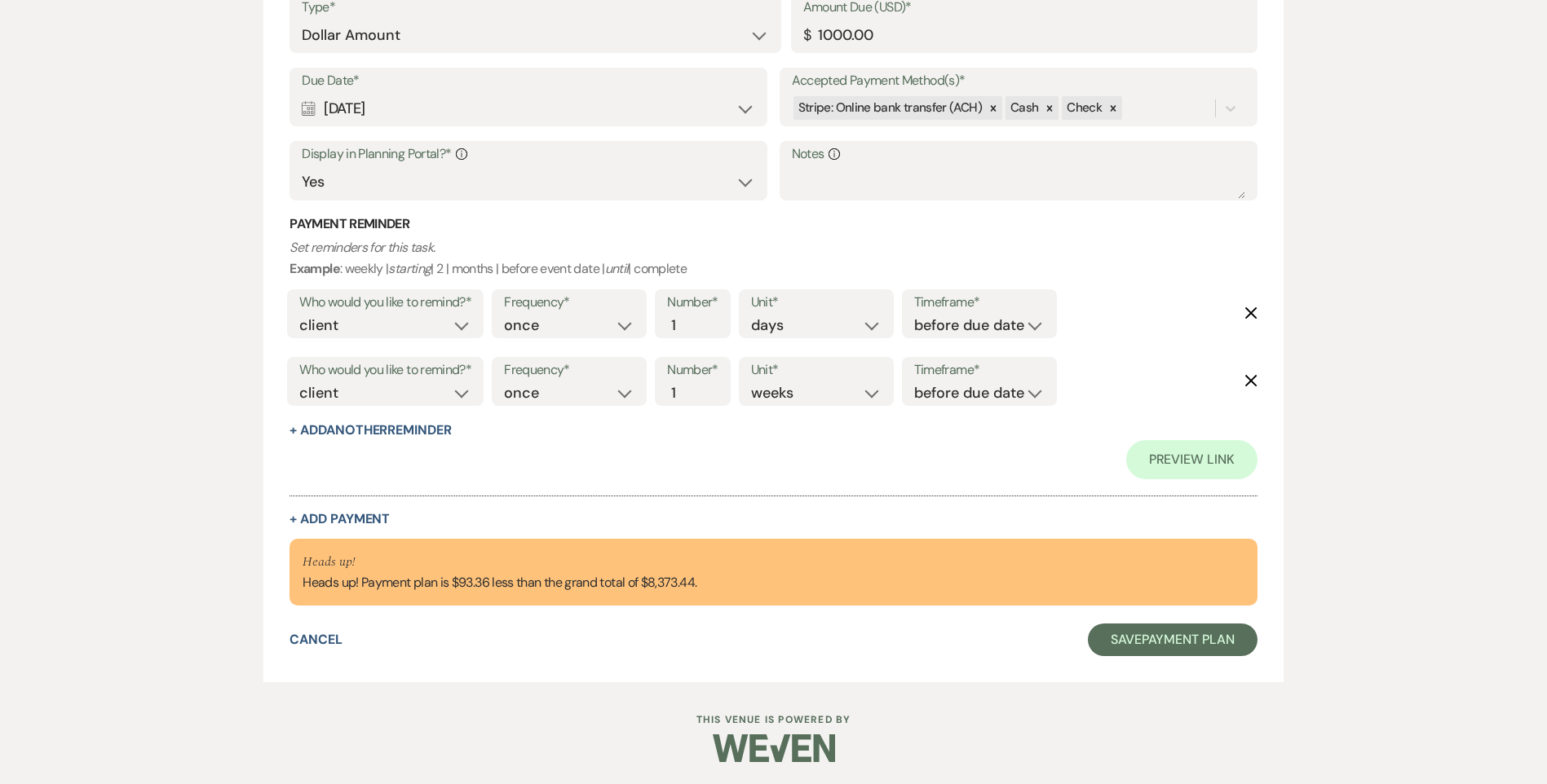
scroll to position [4126, 0]
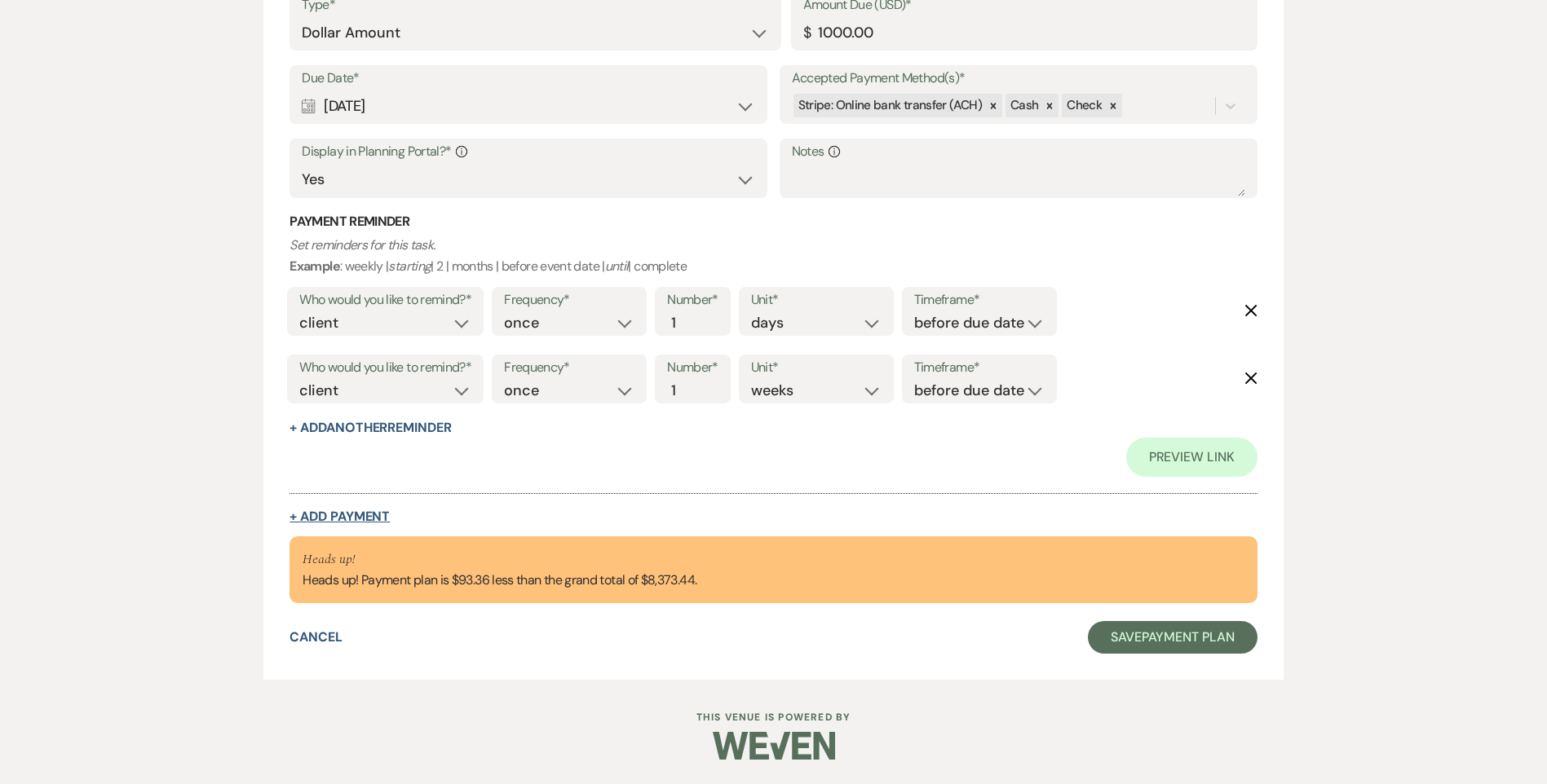
click at [365, 518] on button "+ Add Payment" at bounding box center [340, 517] width 100 height 13
select select "2"
select select "flat"
select select "false"
select select "client"
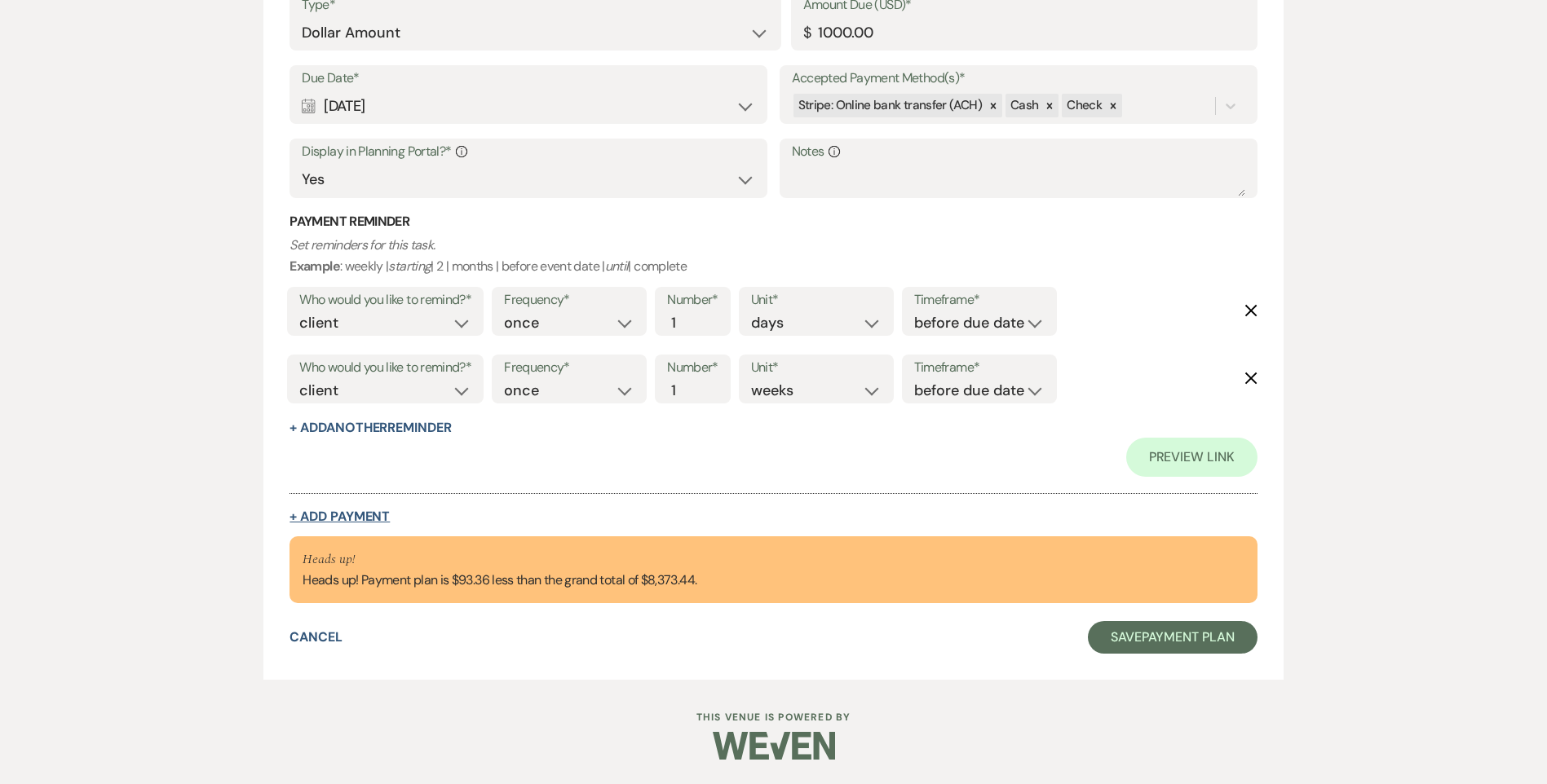
select select "weeks"
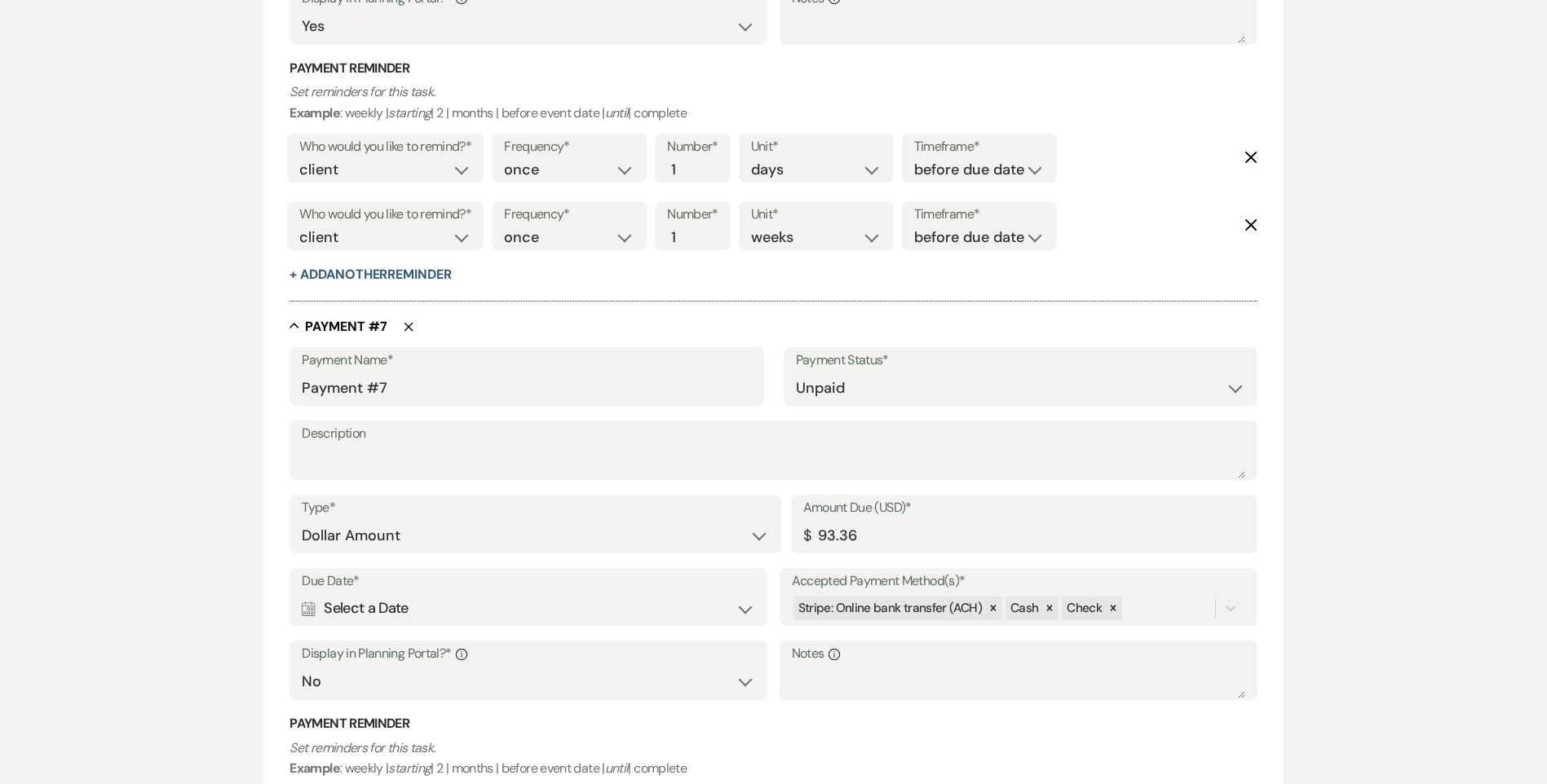
scroll to position [4094, 0]
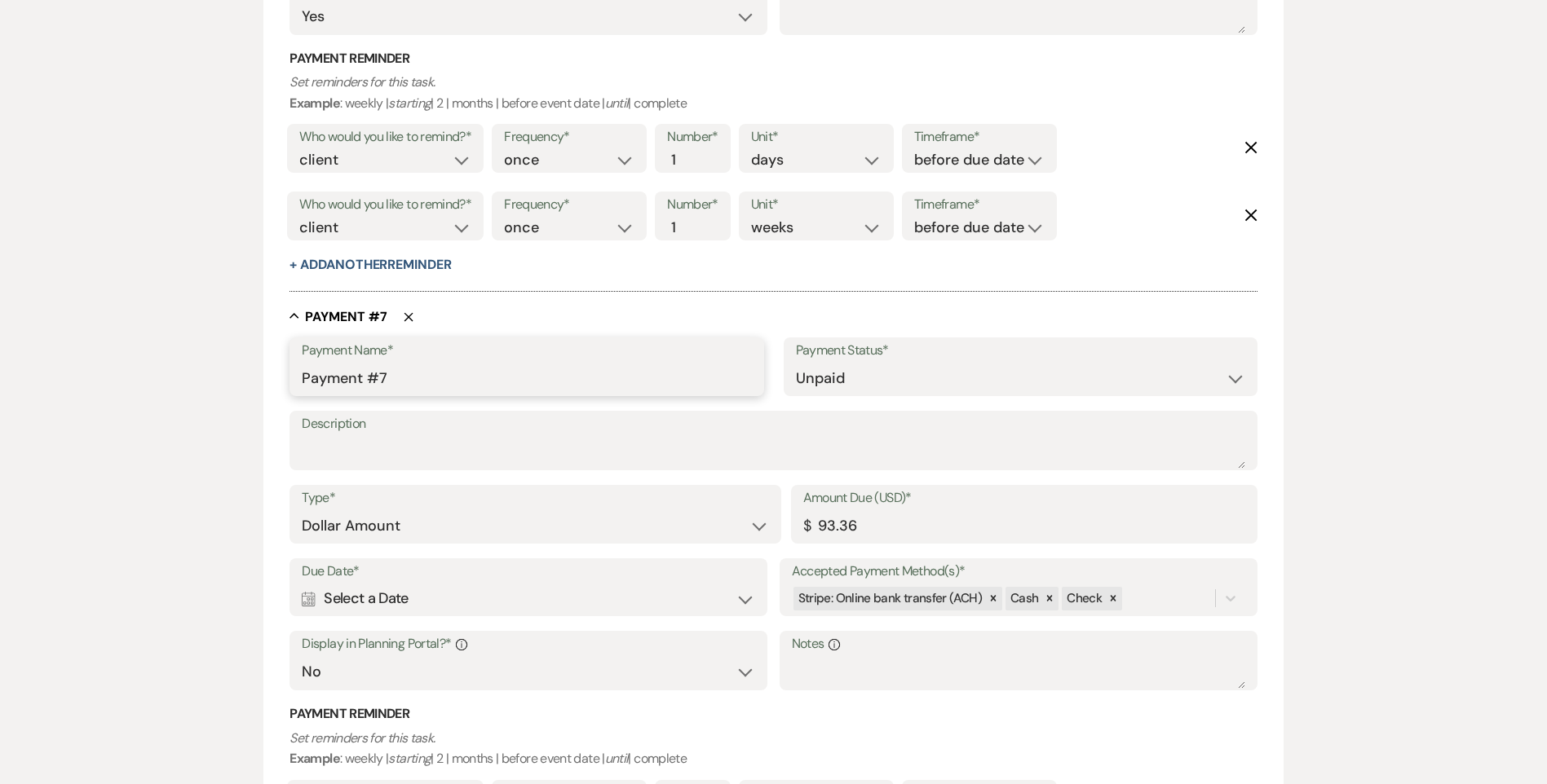
drag, startPoint x: 402, startPoint y: 378, endPoint x: 382, endPoint y: 382, distance: 20.4
click at [382, 382] on input "Payment #7" at bounding box center [526, 378] width 449 height 31
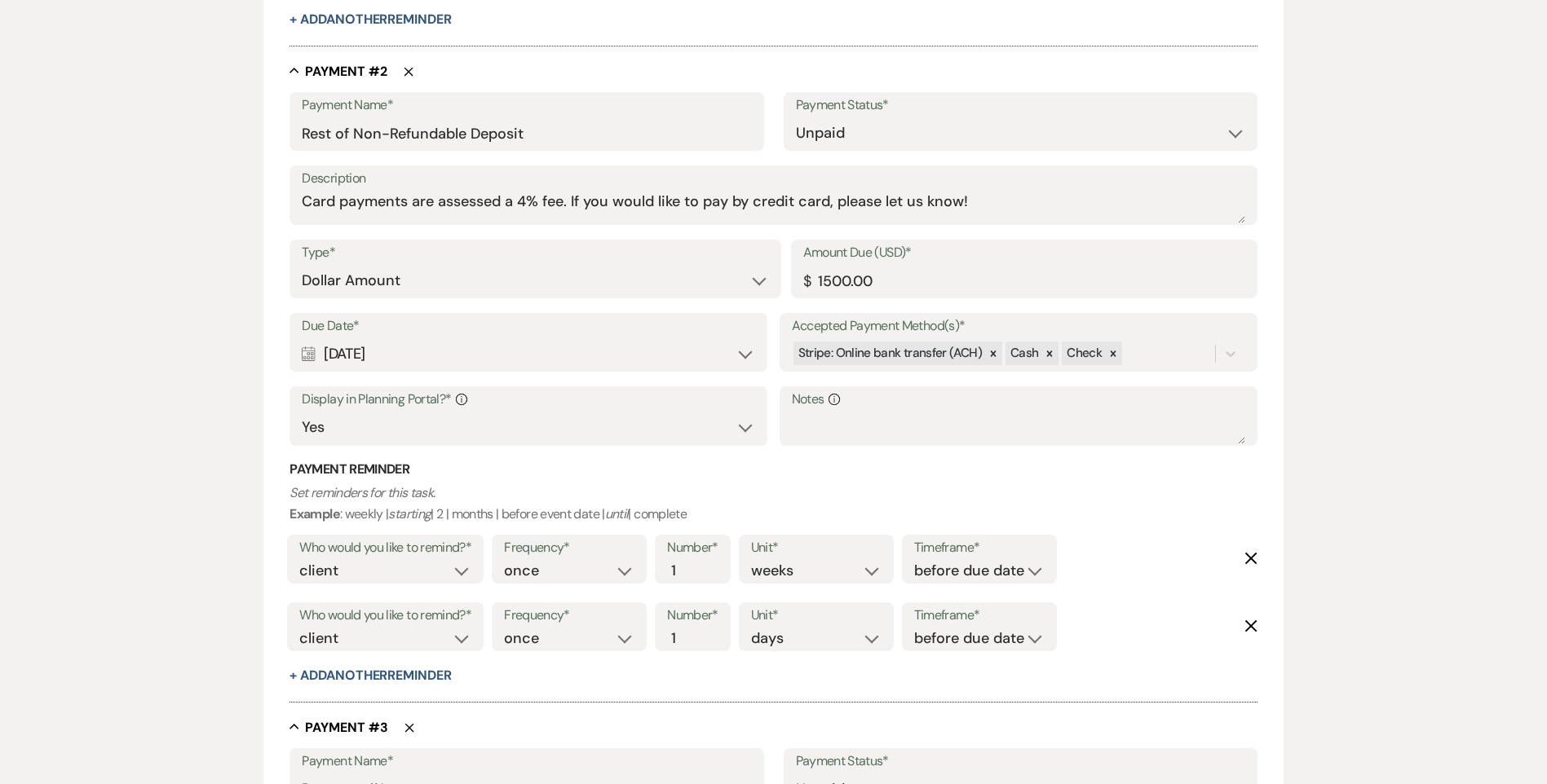
scroll to position [1060, 0]
drag, startPoint x: 887, startPoint y: 278, endPoint x: 799, endPoint y: 282, distance: 88.1
click at [799, 282] on div "Amount Due (USD)* $ 1500.00" at bounding box center [1024, 269] width 466 height 59
type input "843.36"
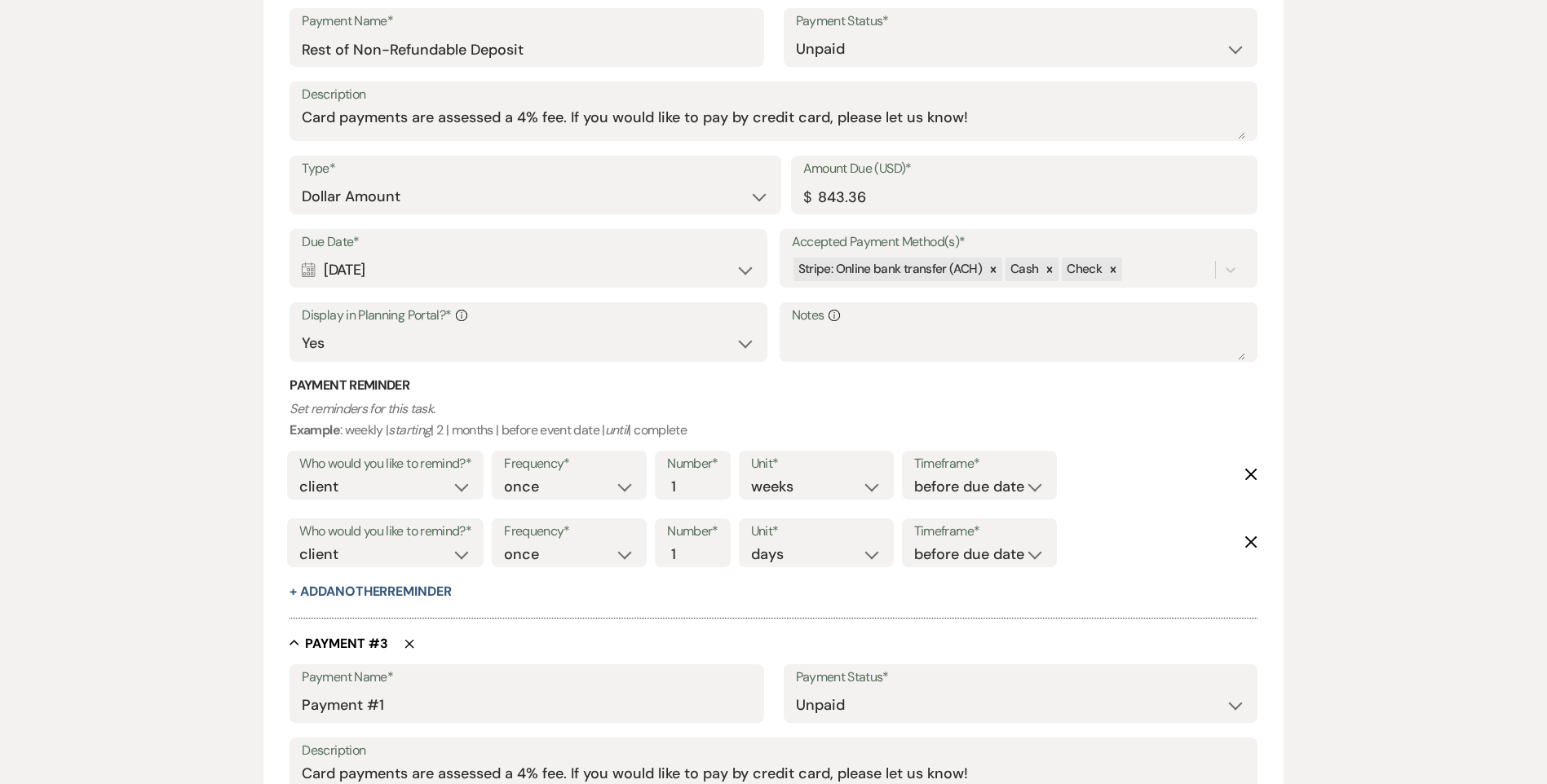
scroll to position [1386, 0]
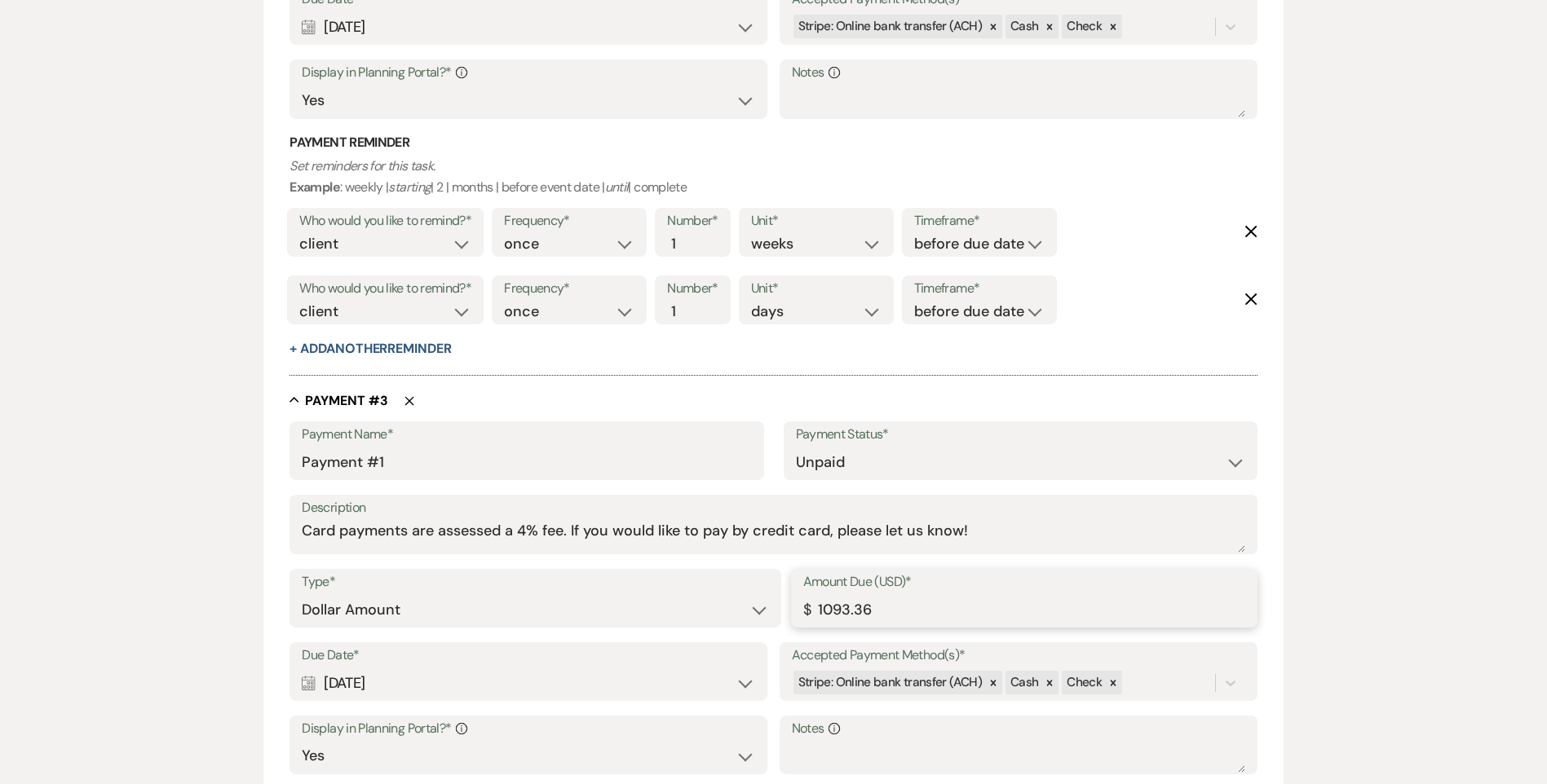
drag, startPoint x: 875, startPoint y: 606, endPoint x: 804, endPoint y: 610, distance: 71.1
click at [804, 610] on div "Amount Due (USD)* $ 1093.36" at bounding box center [1024, 599] width 466 height 59
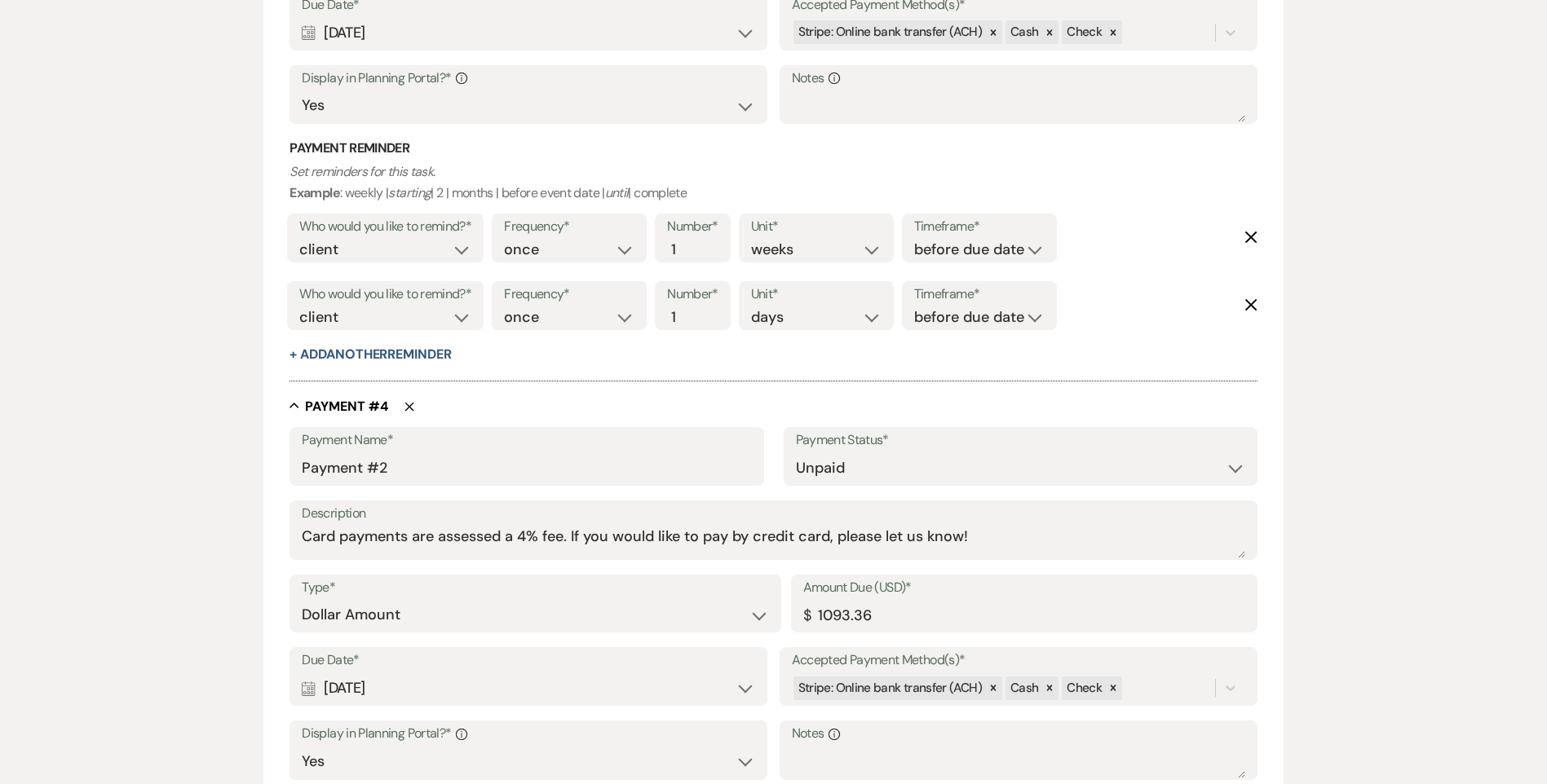
scroll to position [2038, 0]
type input "843.36"
drag, startPoint x: 879, startPoint y: 617, endPoint x: 803, endPoint y: 621, distance: 76.1
click at [803, 621] on div "Amount Due (USD)* $ 1093.36" at bounding box center [1024, 603] width 466 height 59
type input "843.36"
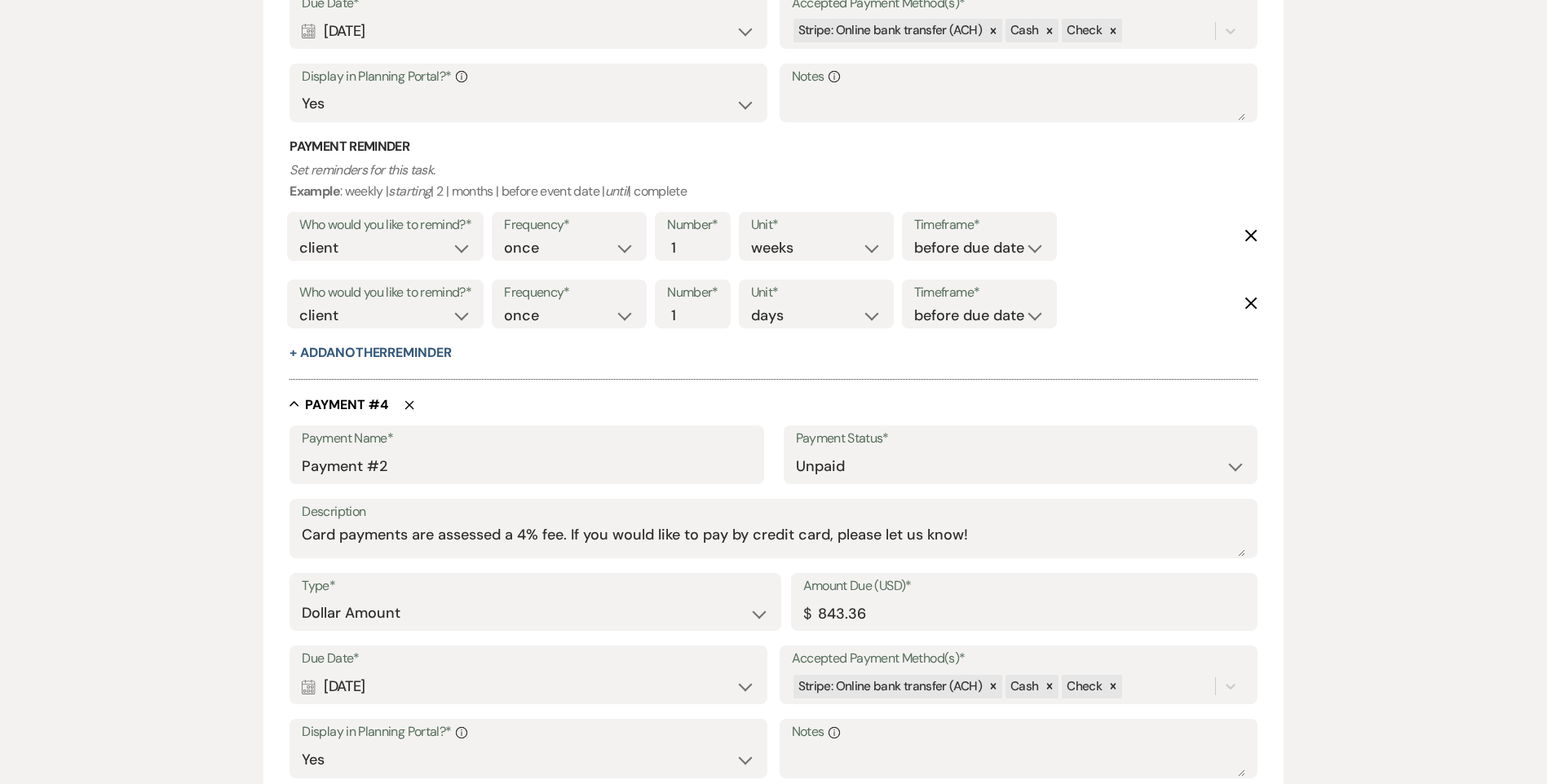
click at [1335, 556] on div "Add Payment Plan Create link(s) to collect and/or log payments for this event: …" at bounding box center [774, 612] width 1174 height 5019
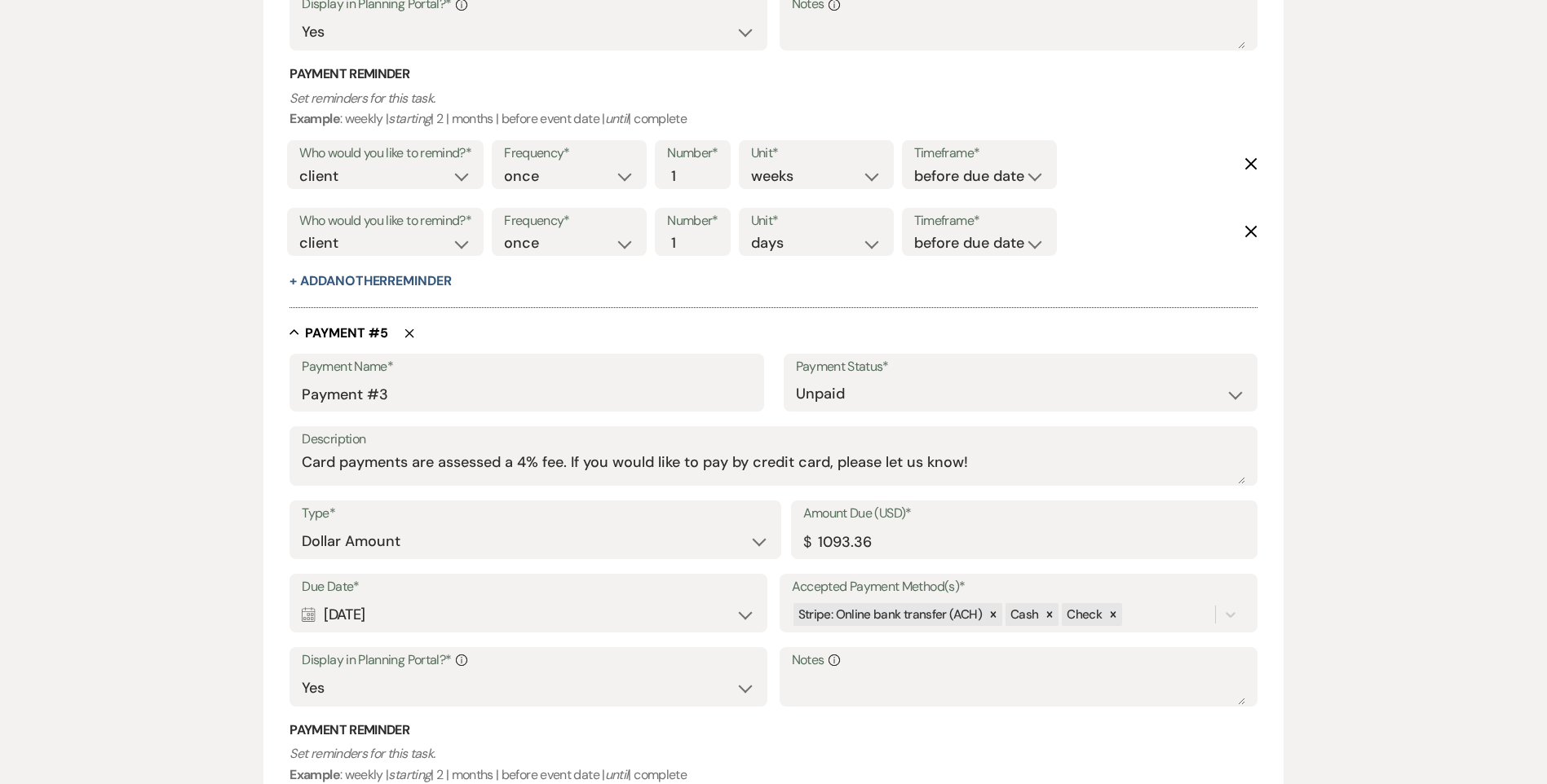
scroll to position [2771, 0]
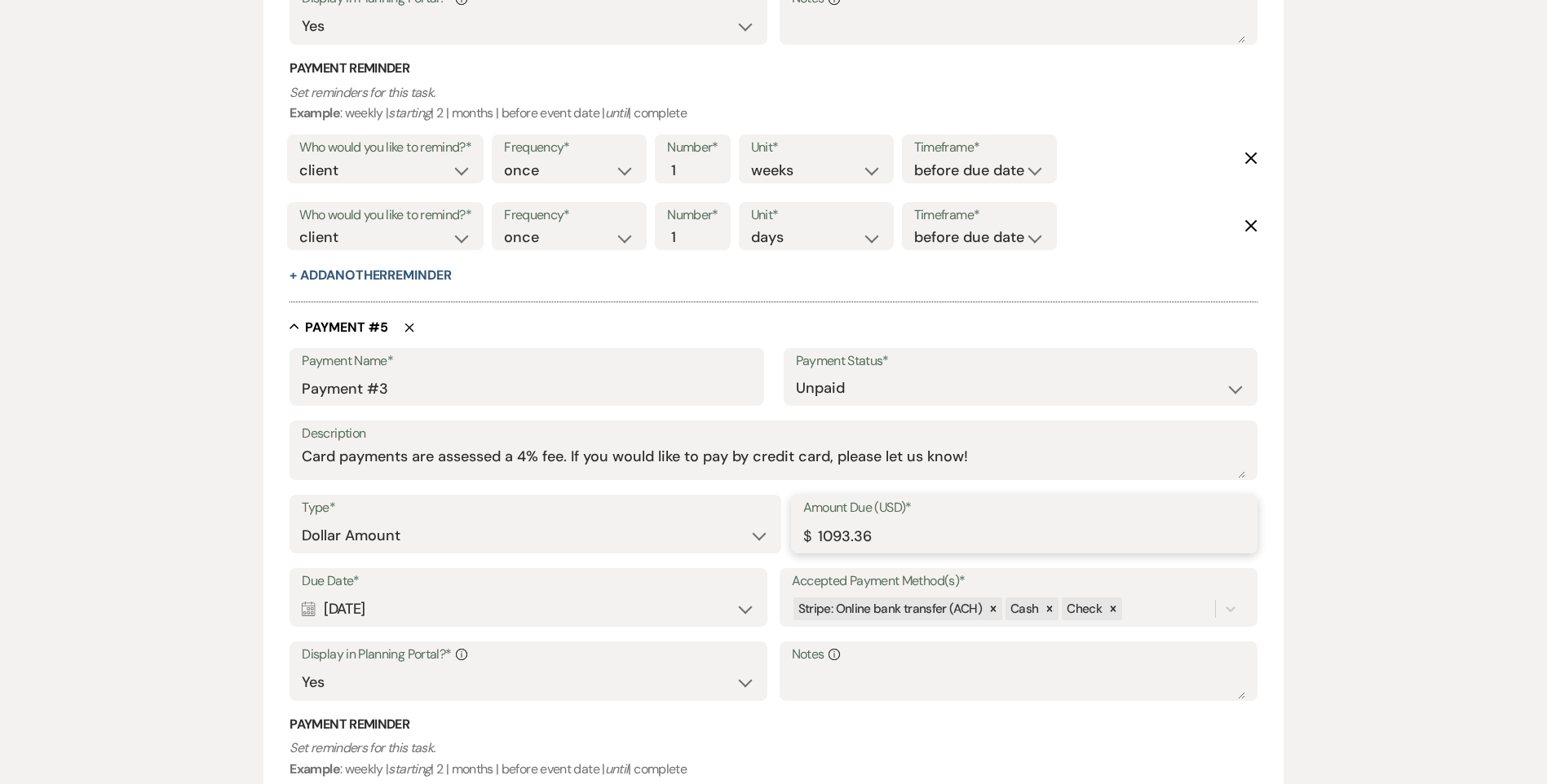
drag, startPoint x: 866, startPoint y: 538, endPoint x: 784, endPoint y: 535, distance: 82.1
click at [784, 535] on div "Type* Dollar Amount Percentage of Grand Total Amount Due (USD)* $ 1093.36" at bounding box center [773, 531] width 967 height 73
type input "843.36"
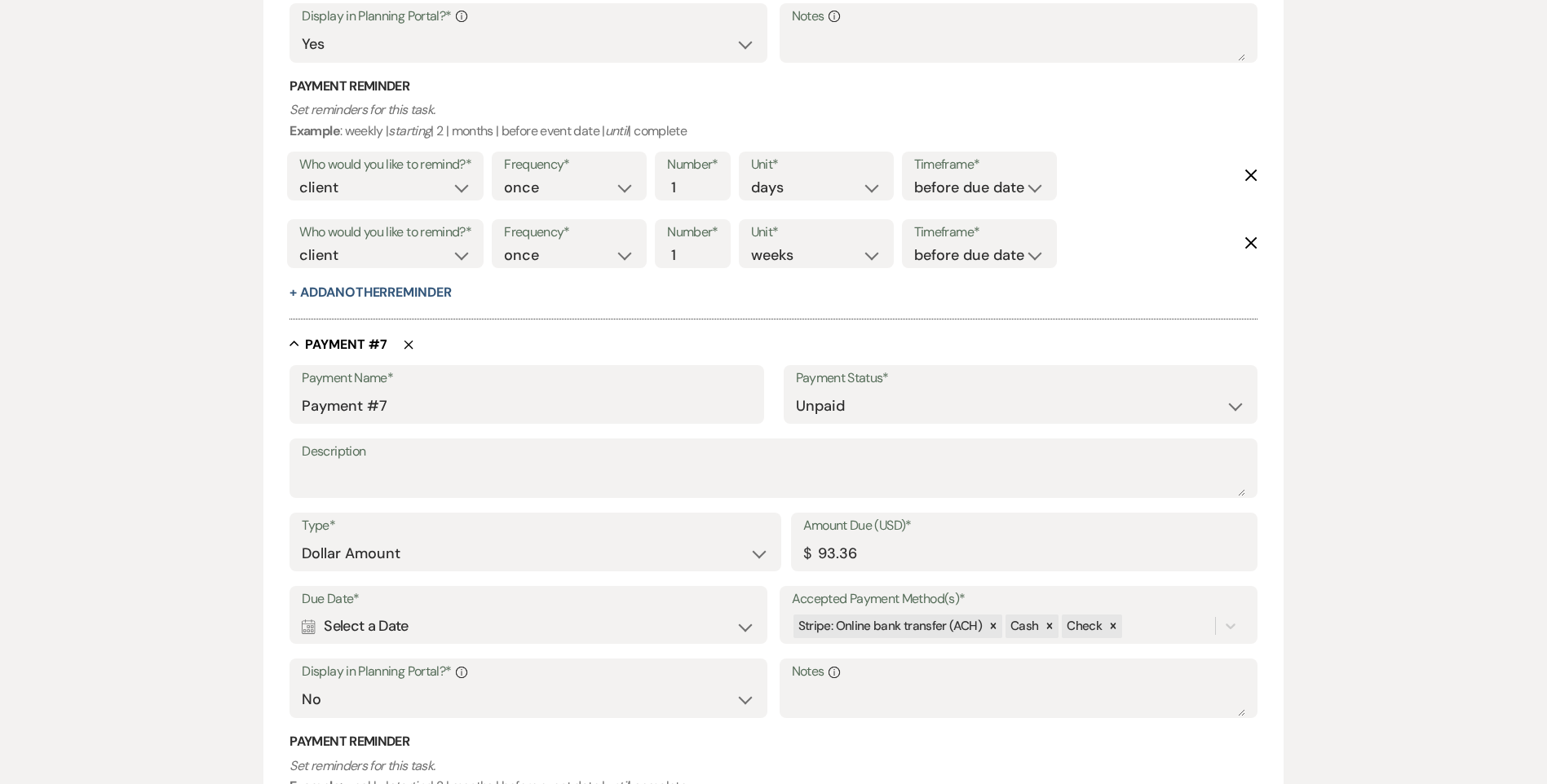
scroll to position [4157, 0]
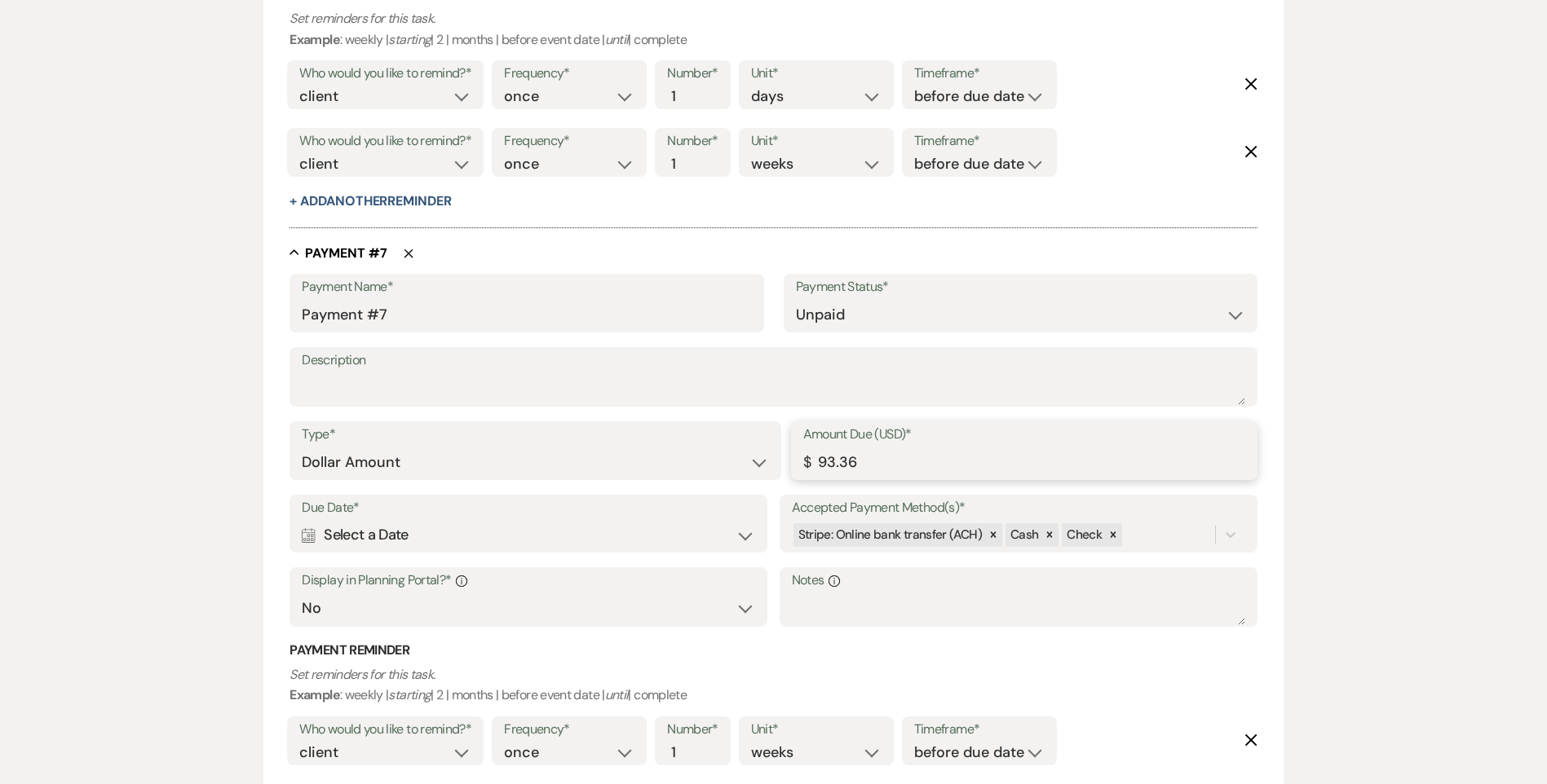
drag, startPoint x: 866, startPoint y: 466, endPoint x: 799, endPoint y: 465, distance: 67.0
click at [799, 465] on div "Amount Due (USD)* $ 93.36" at bounding box center [1024, 451] width 466 height 59
type input "843.36"
drag, startPoint x: 393, startPoint y: 306, endPoint x: 377, endPoint y: 308, distance: 16.1
click at [377, 308] on input "Payment #7" at bounding box center [526, 314] width 449 height 31
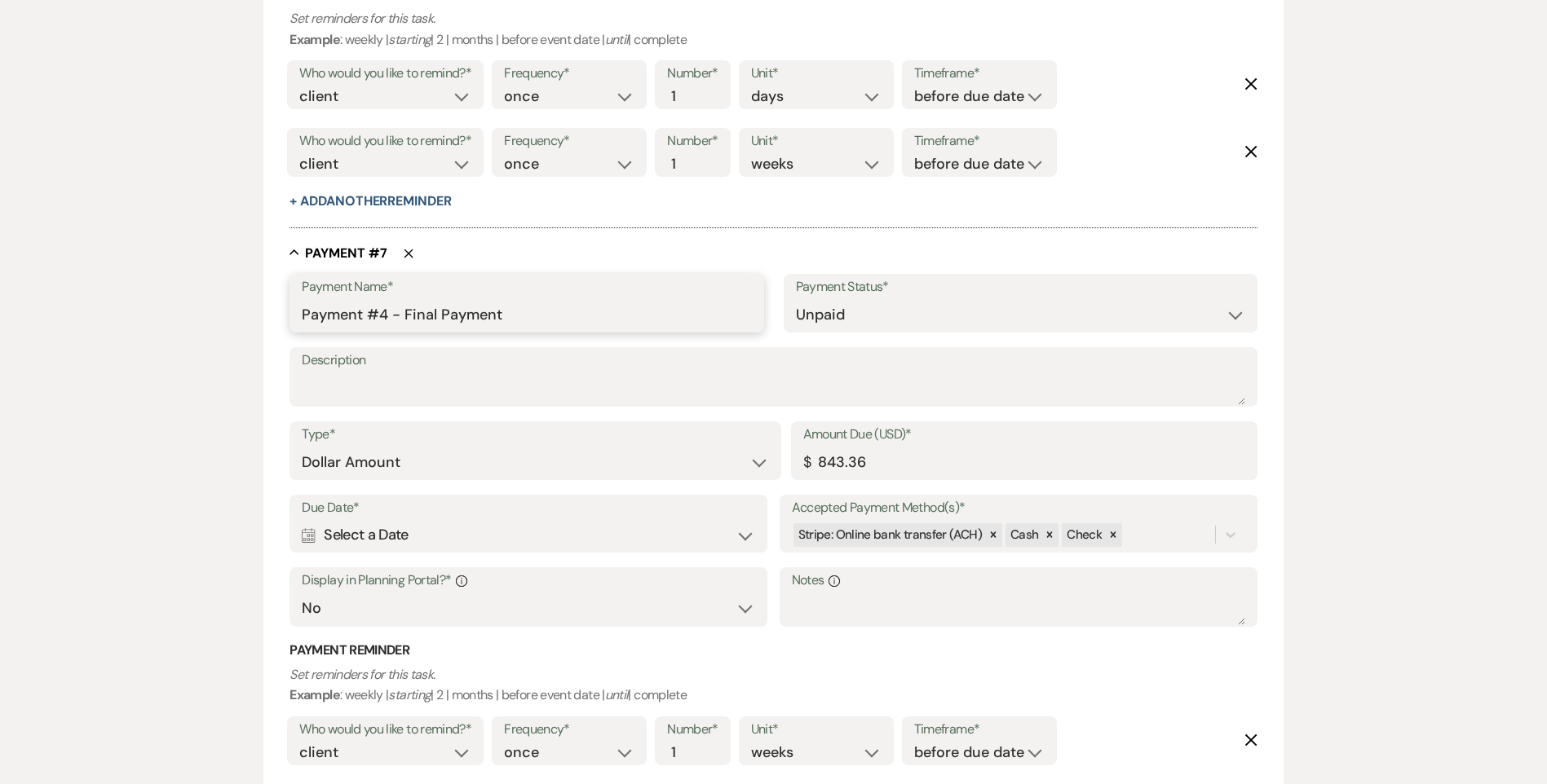
type input "Payment #4 - Final Payment"
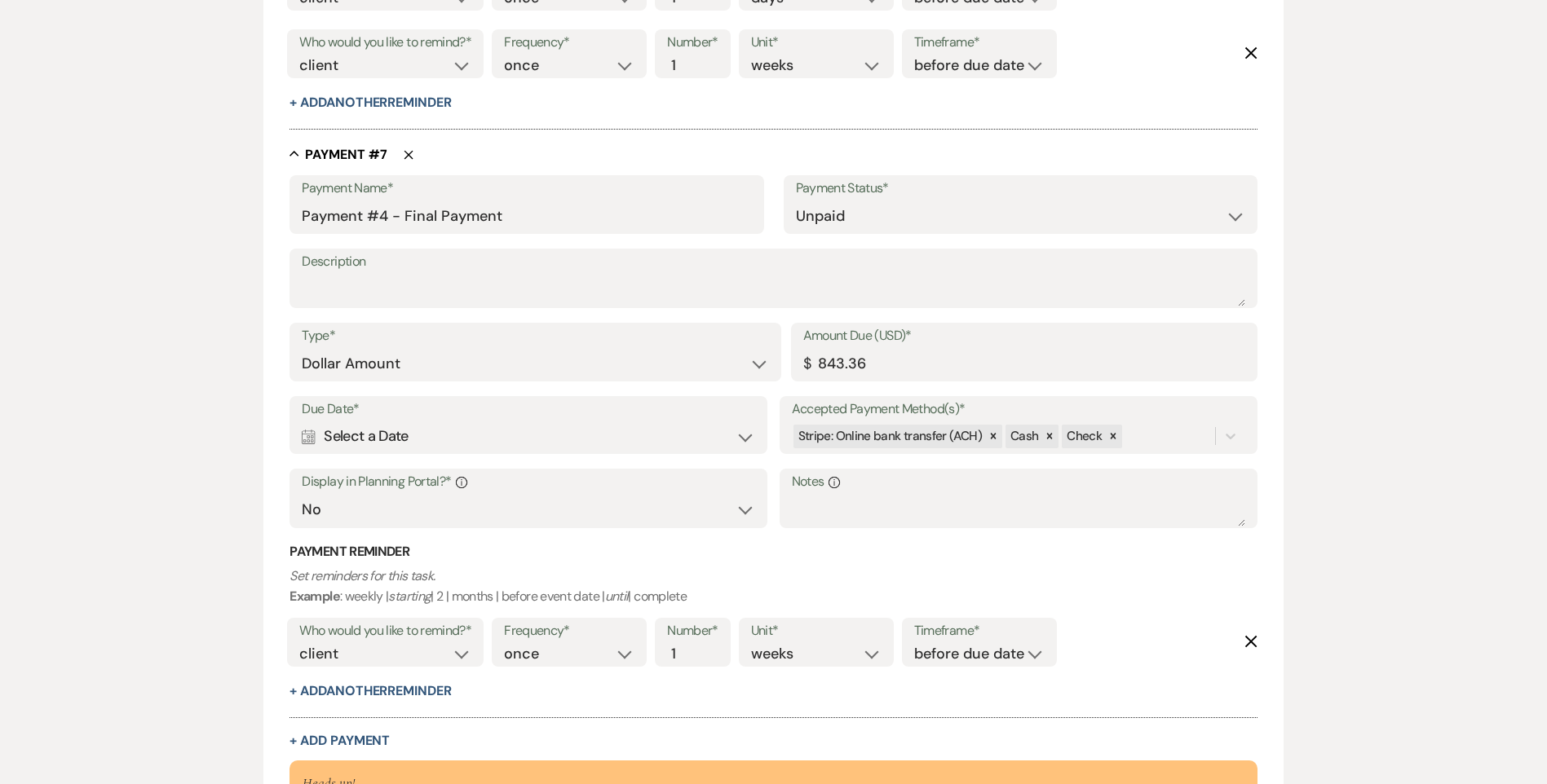
scroll to position [4235, 0]
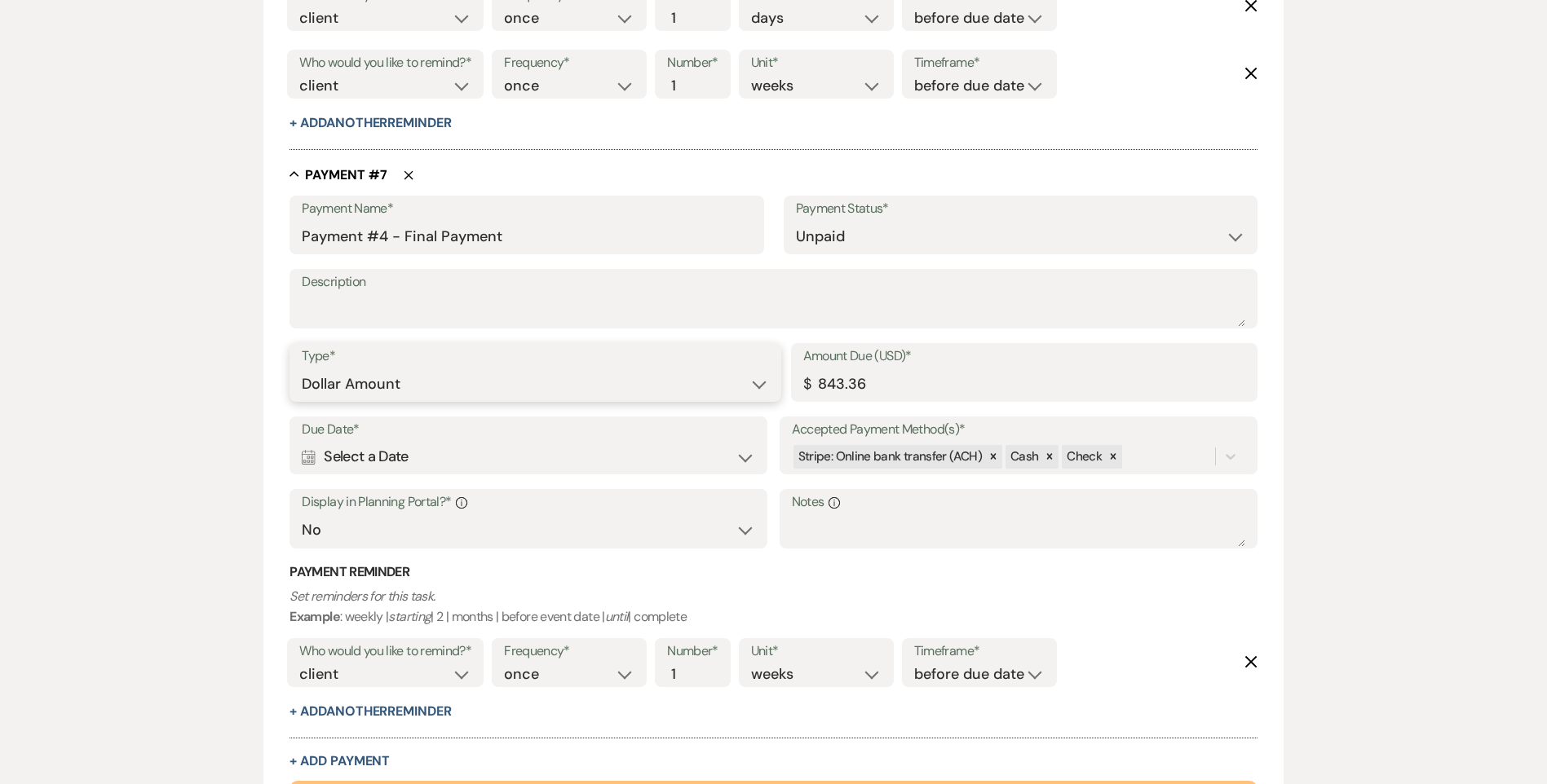
click at [428, 386] on select "Dollar Amount Percentage of Grand Total" at bounding box center [535, 383] width 466 height 31
click at [490, 361] on label "Type*" at bounding box center [535, 357] width 466 height 23
click at [445, 465] on div "Calendar Select a Date Expand" at bounding box center [529, 456] width 454 height 31
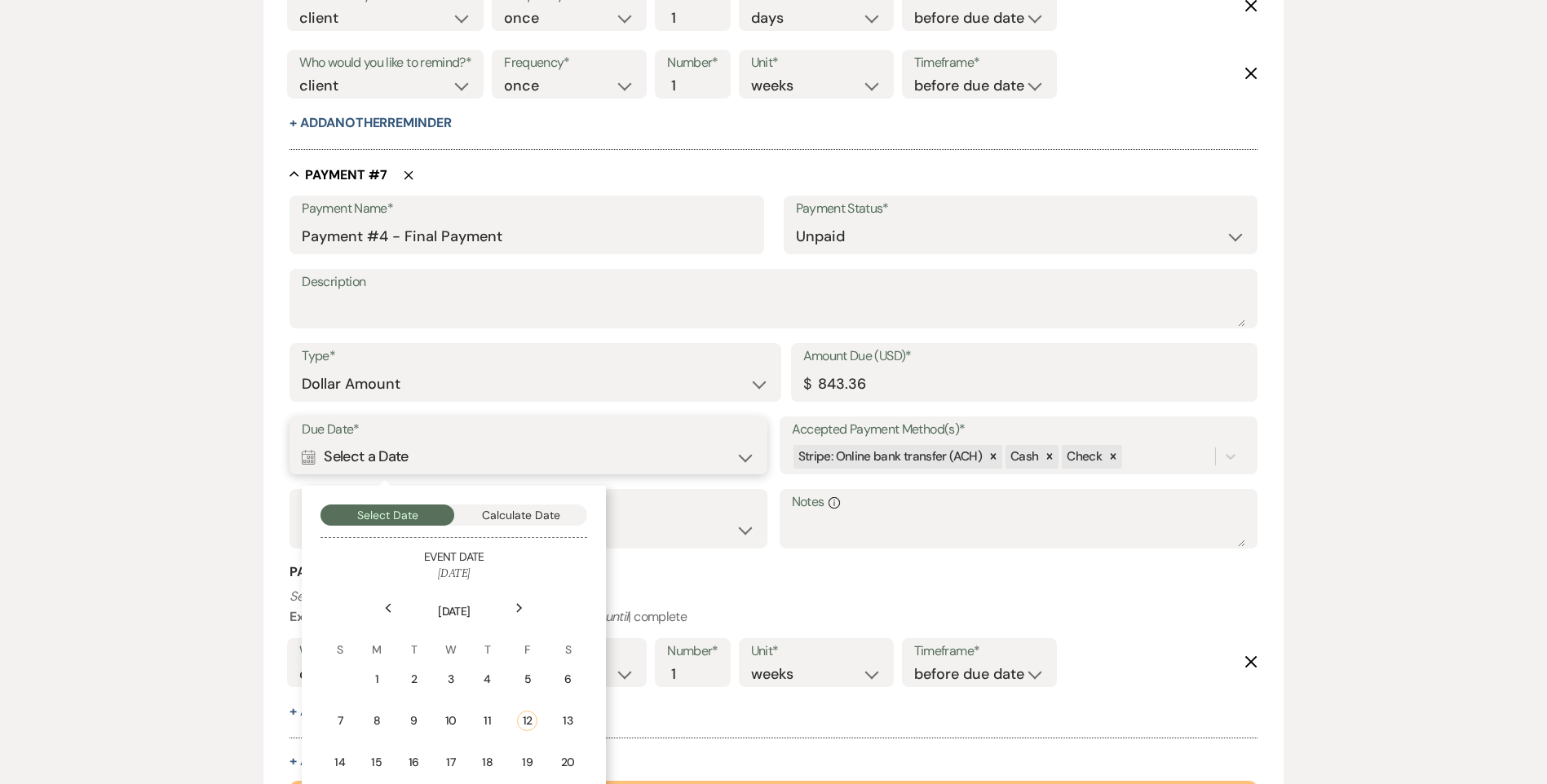
click at [502, 517] on button "Calculate Date" at bounding box center [521, 515] width 134 height 22
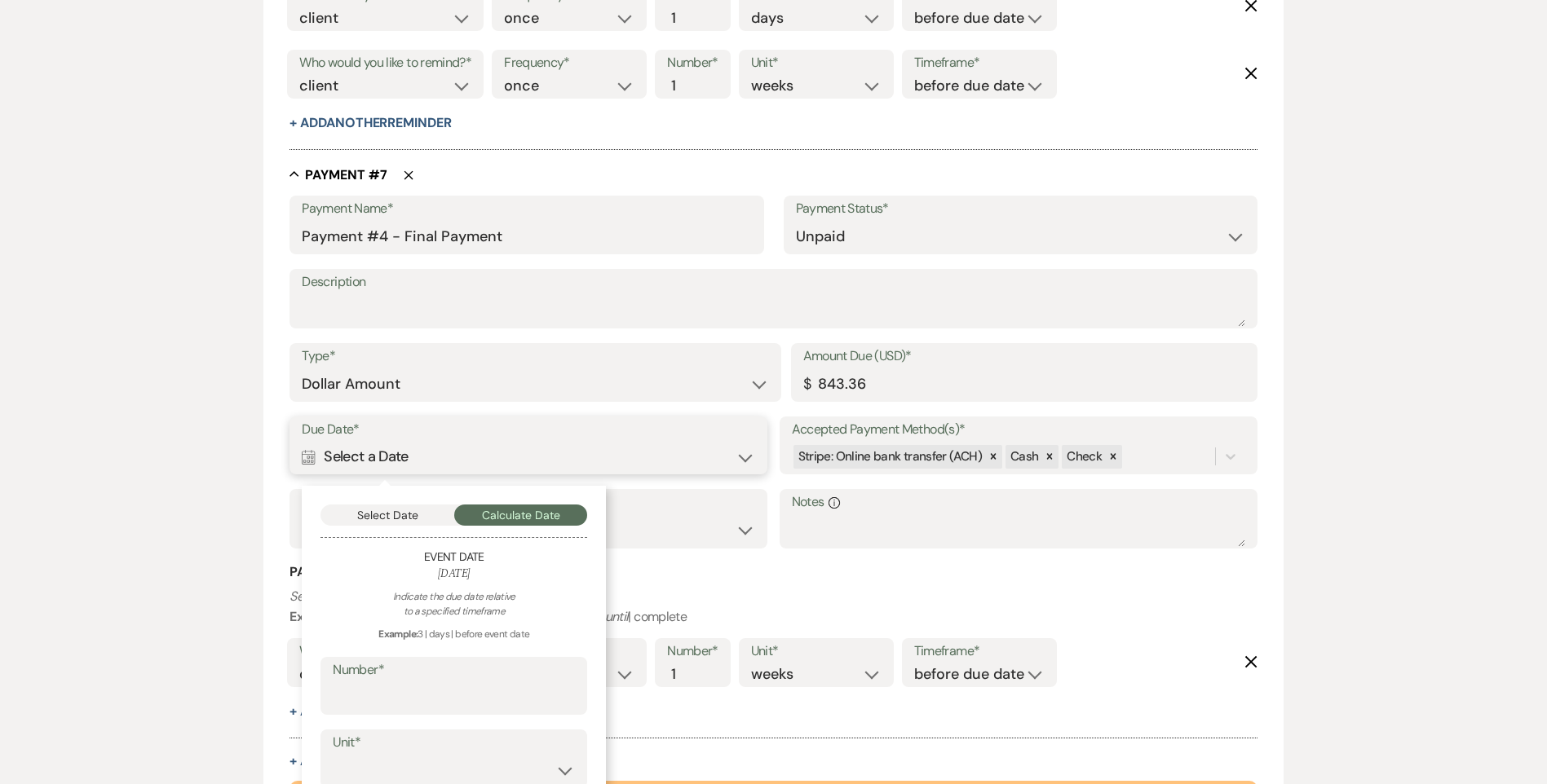
scroll to position [4398, 0]
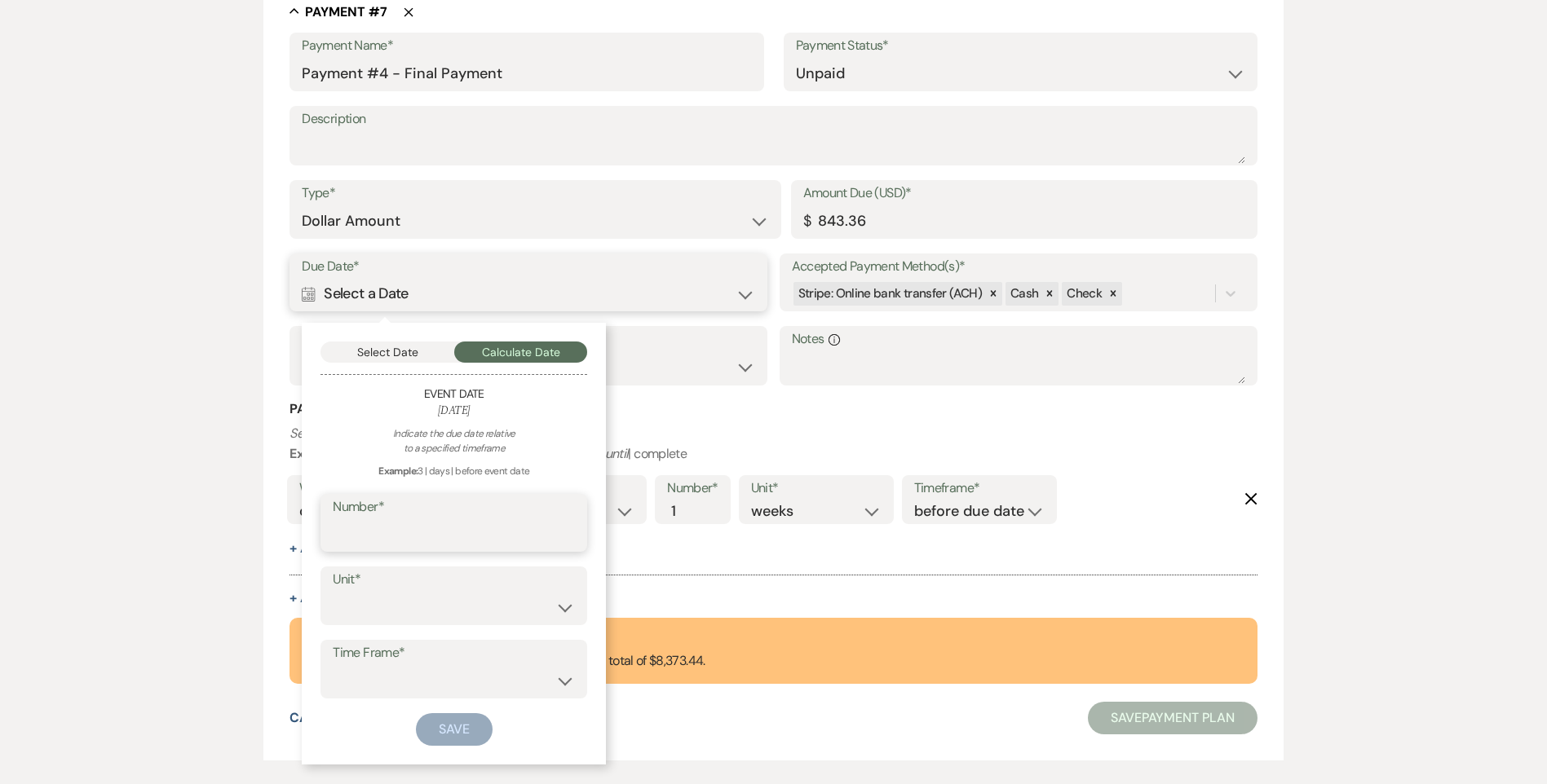
click at [372, 548] on input "Number*" at bounding box center [454, 534] width 242 height 31
click at [387, 598] on select "days weeks months" at bounding box center [454, 607] width 242 height 31
select select "day"
click at [333, 593] on select "days weeks months" at bounding box center [454, 608] width 242 height 31
click at [378, 538] on input "Number*" at bounding box center [454, 535] width 240 height 31
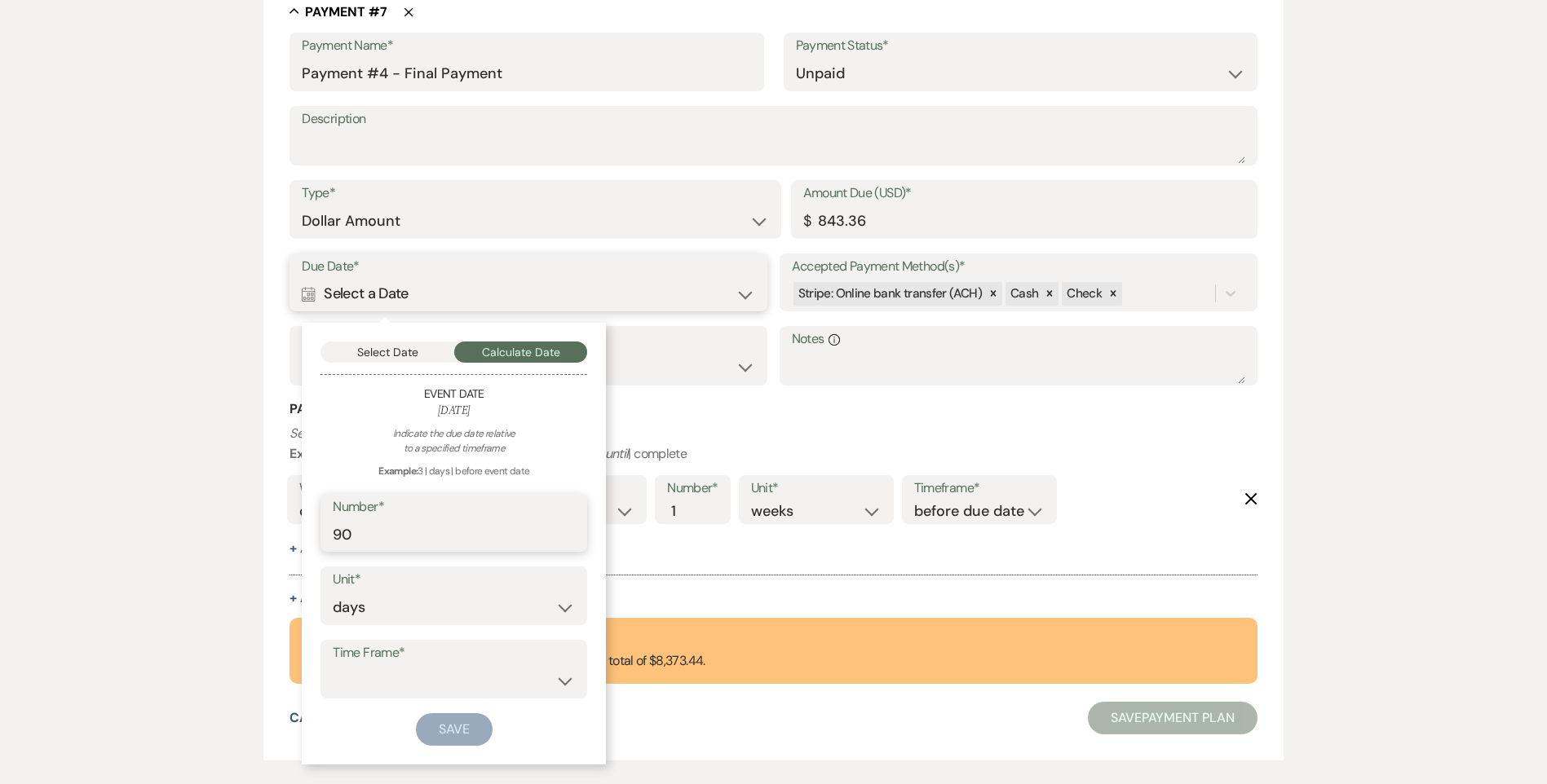
type input "90"
click at [419, 679] on select "before event date after event date after [DATE] date" at bounding box center [454, 680] width 242 height 31
select select "beforeEventDate"
click at [333, 665] on select "before event date after event date after [DATE] date" at bounding box center [454, 680] width 242 height 31
click at [455, 751] on div "Select Date Calculate Date Event Date [DATE] Indicate the due date relative to …" at bounding box center [454, 543] width 304 height 442
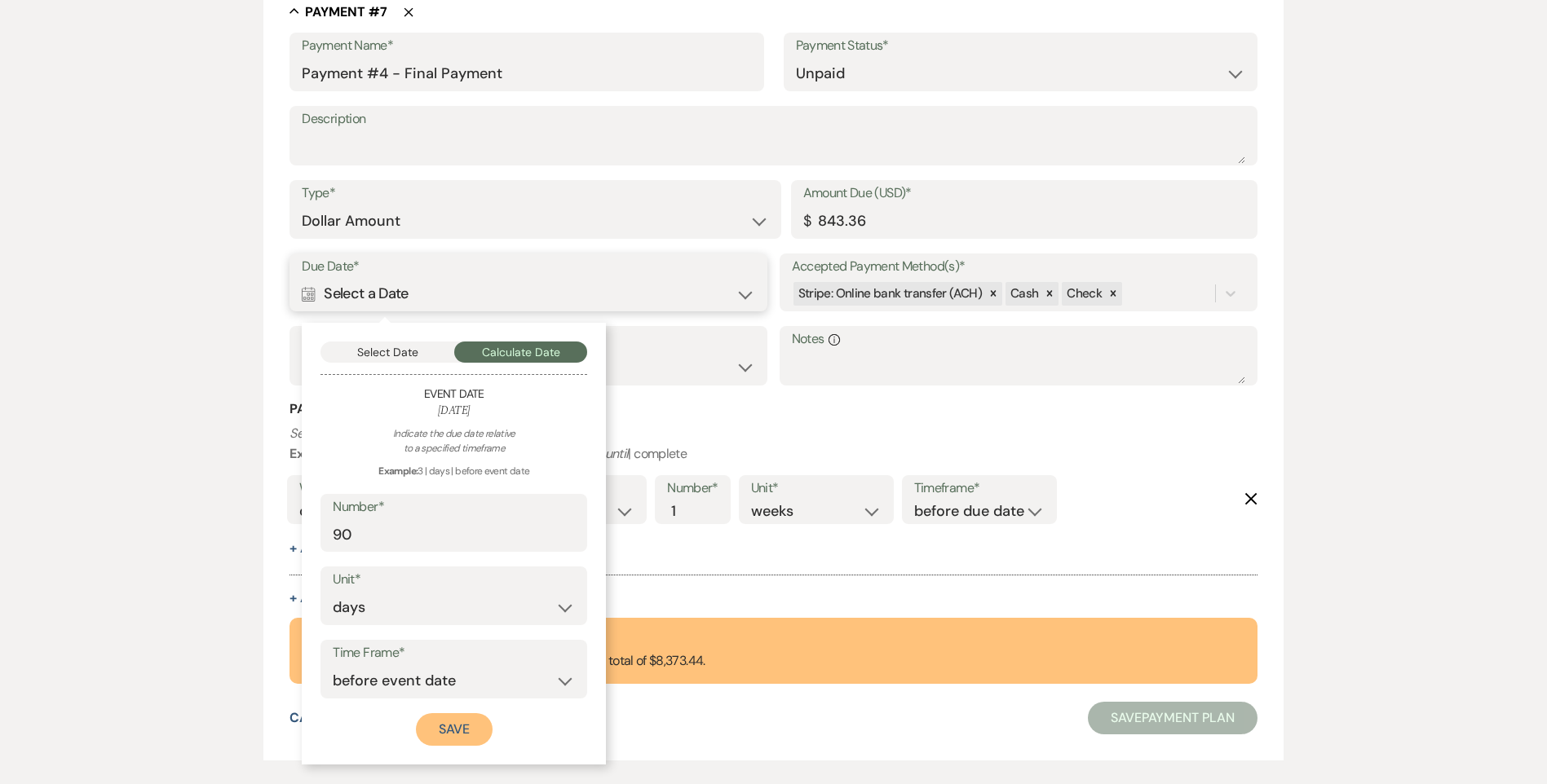
click at [462, 745] on button "Save" at bounding box center [454, 729] width 77 height 32
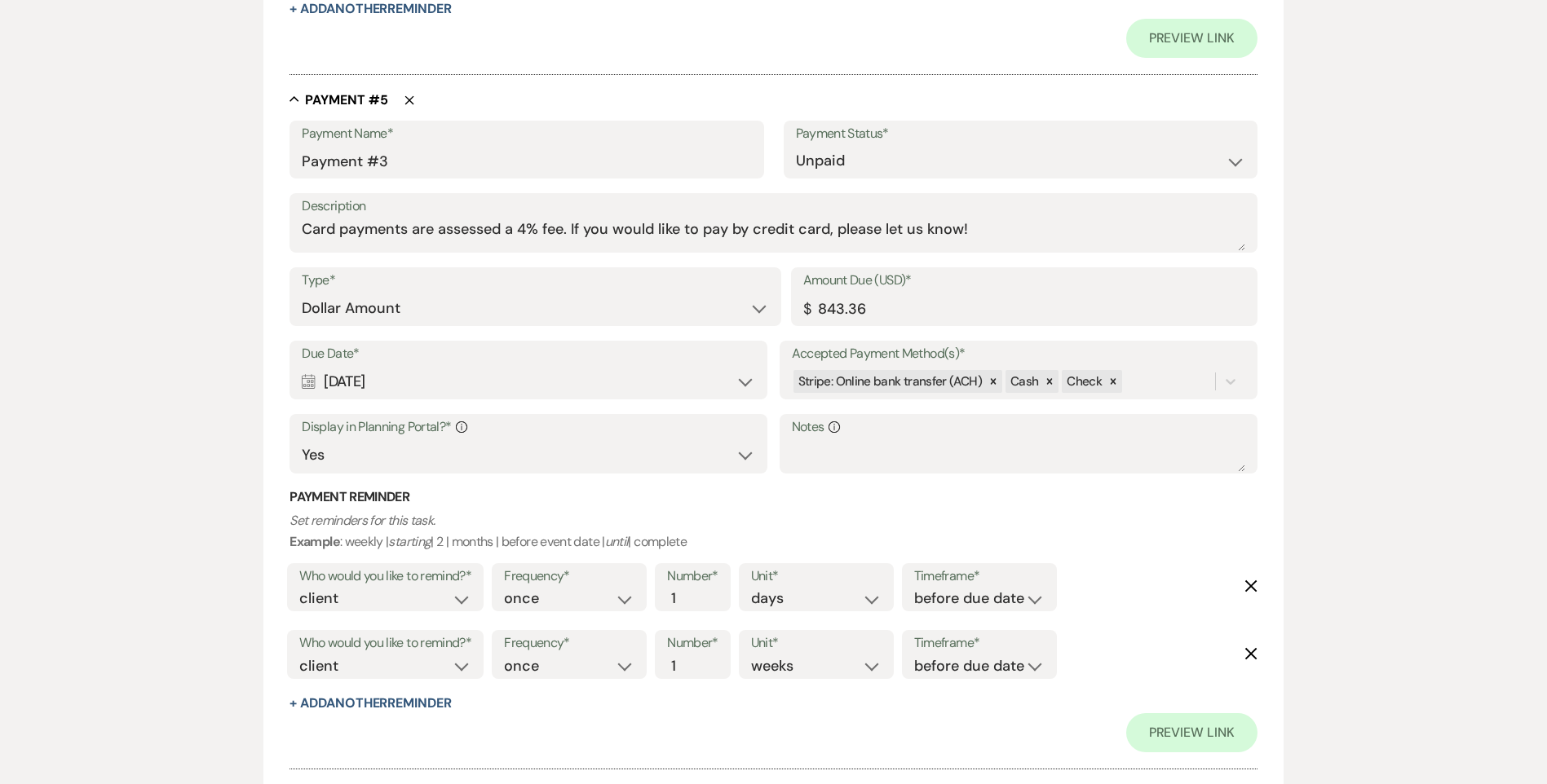
scroll to position [3127, 0]
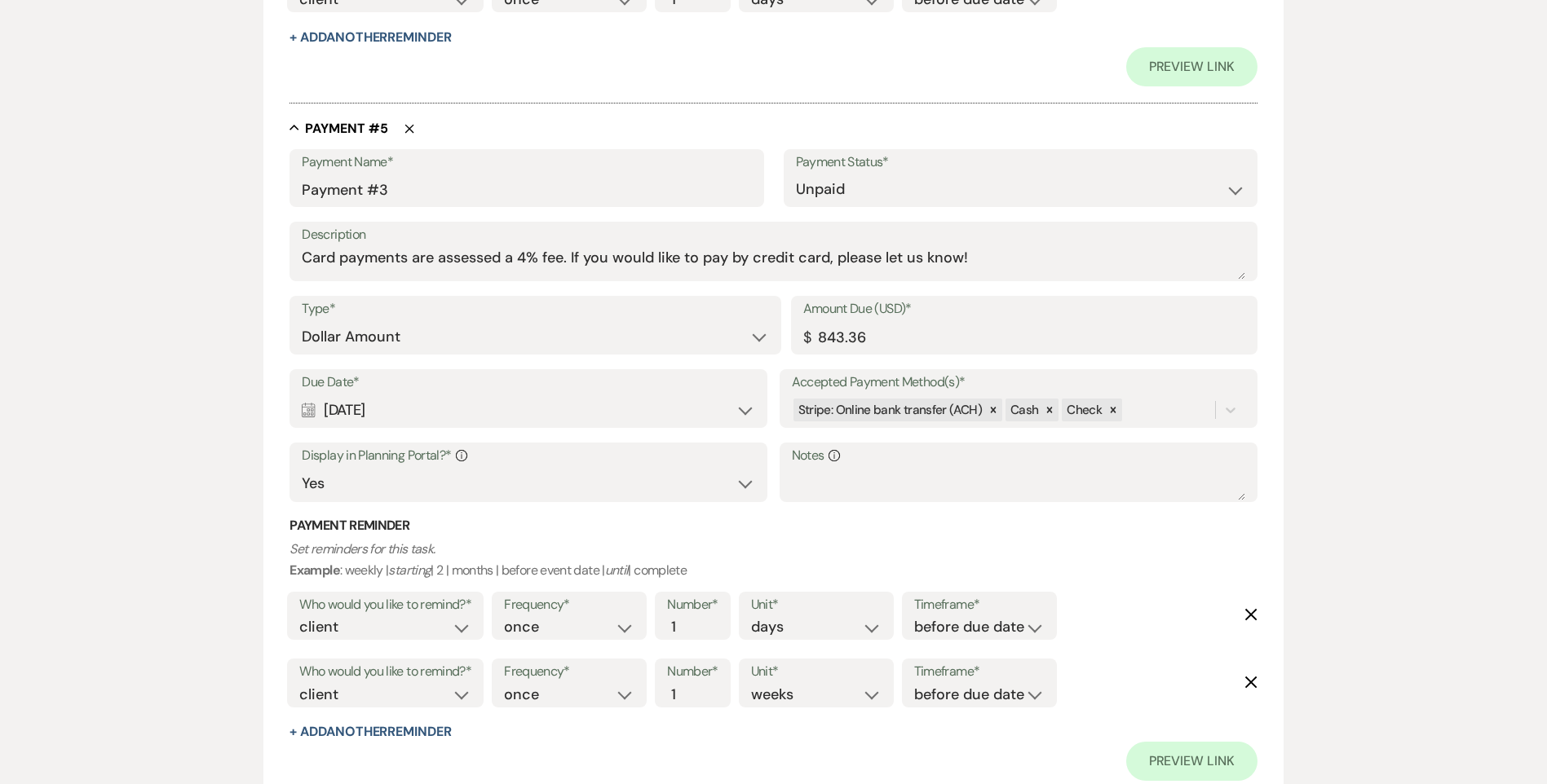
click at [446, 404] on div "Calendar [DATE] Expand" at bounding box center [529, 409] width 454 height 31
select select "day"
select select "beforeEventDate"
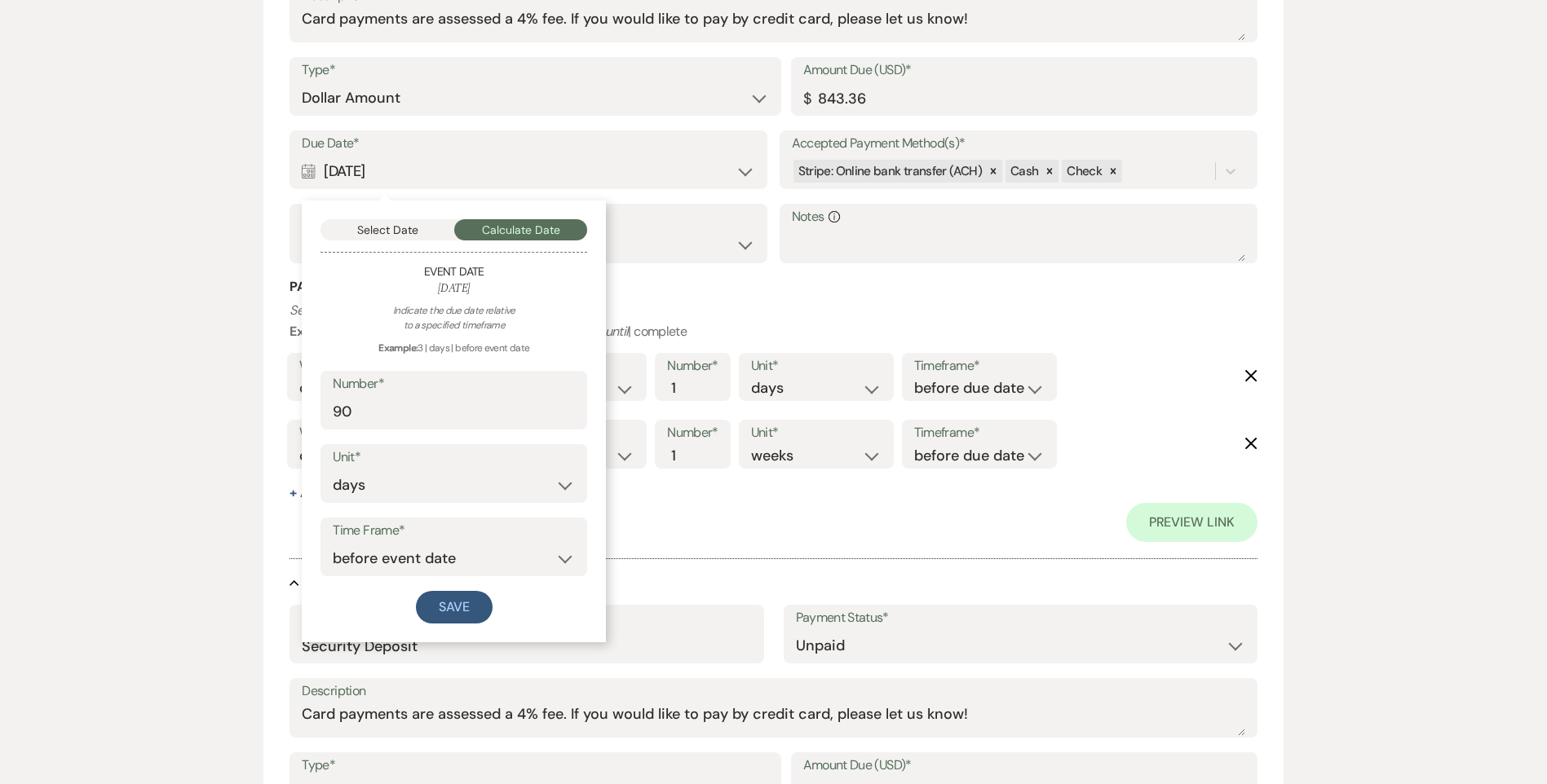
scroll to position [3372, 0]
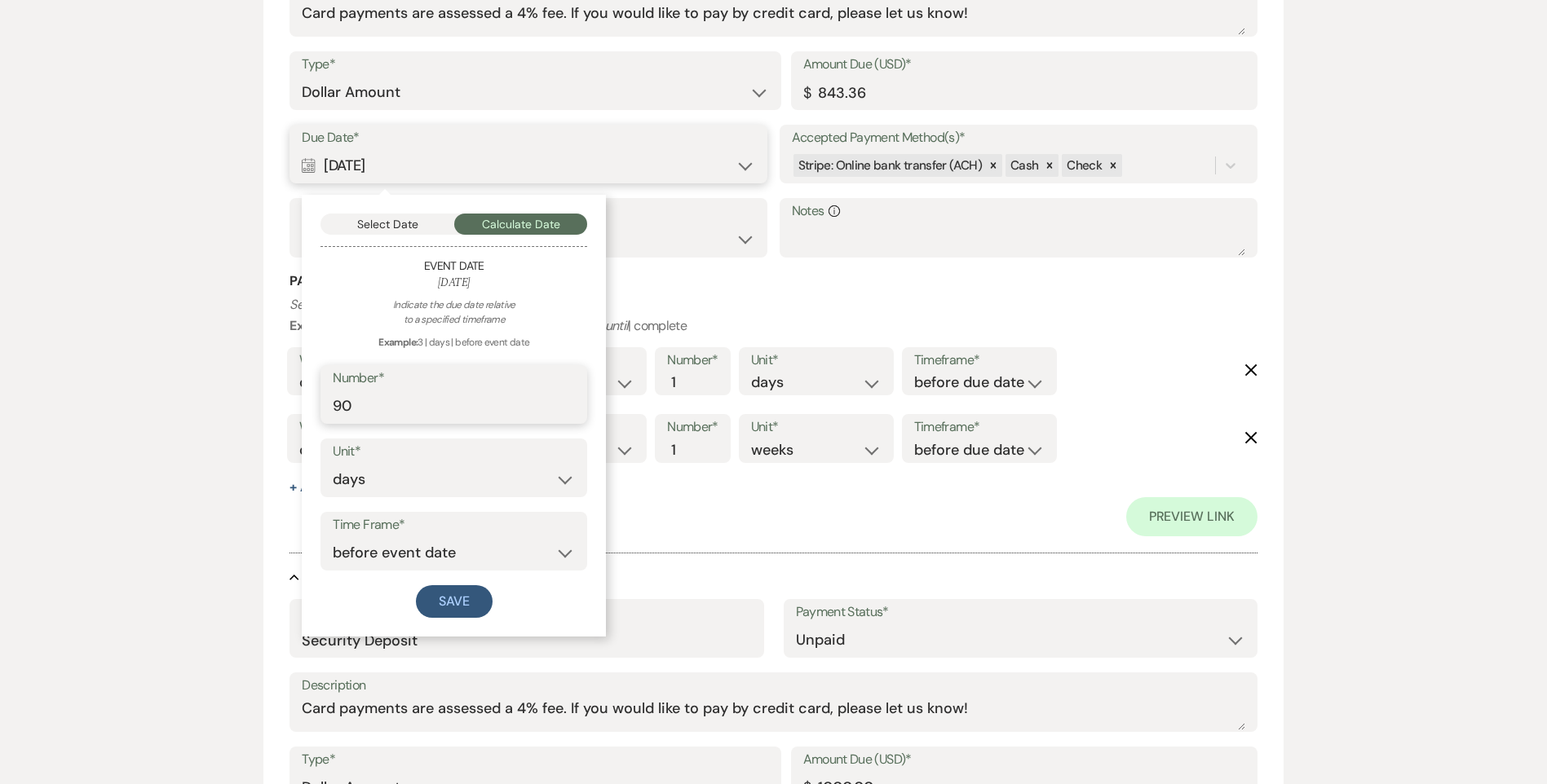
drag, startPoint x: 360, startPoint y: 407, endPoint x: 350, endPoint y: 406, distance: 10.0
click at [350, 406] on input "90" at bounding box center [454, 406] width 242 height 31
click at [389, 220] on button "Select Date" at bounding box center [387, 224] width 134 height 22
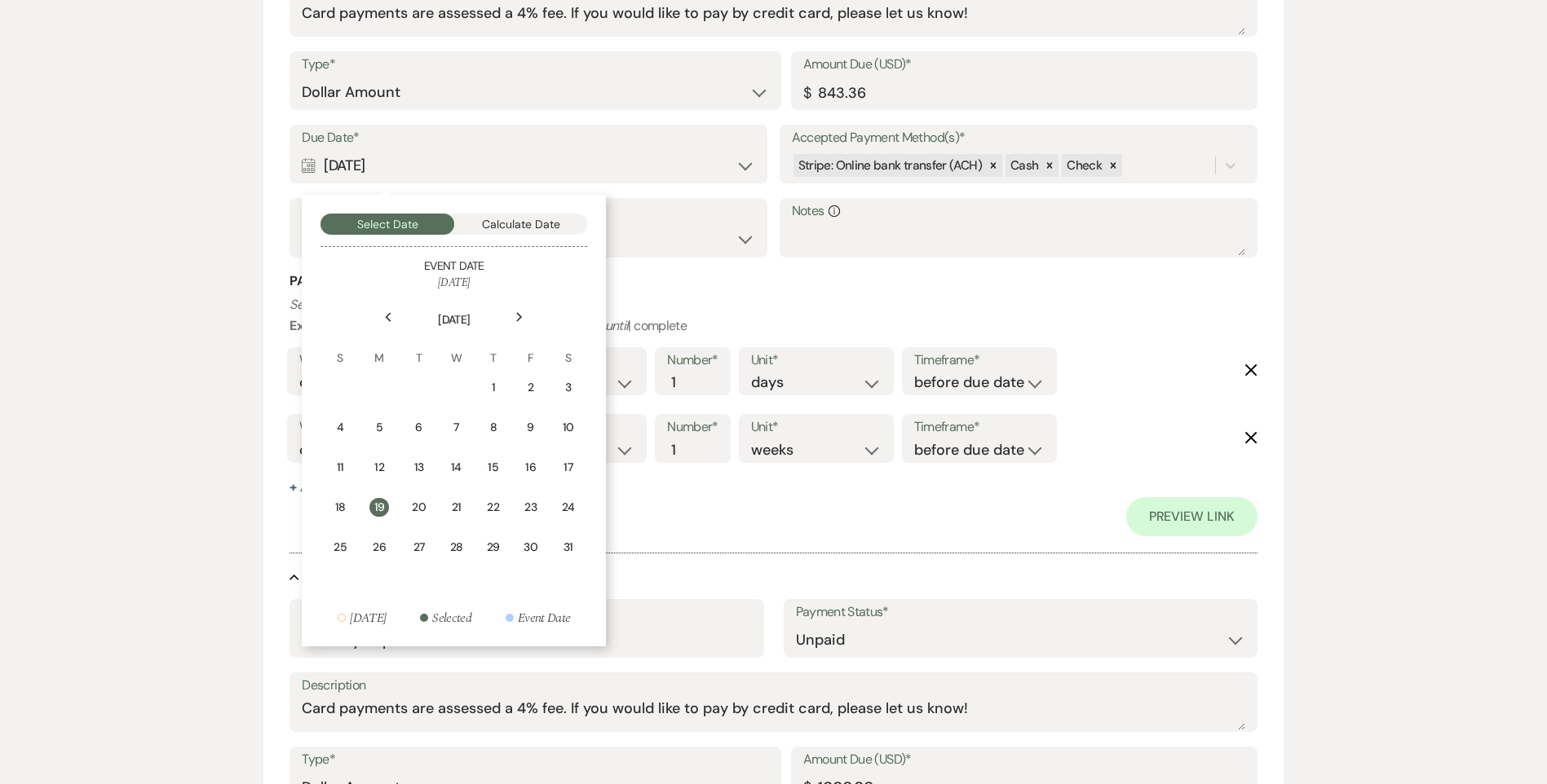
click at [399, 316] on div "Previous" at bounding box center [388, 316] width 26 height 26
click at [393, 316] on icon "Previous" at bounding box center [388, 316] width 8 height 10
click at [465, 461] on td "15" at bounding box center [454, 467] width 36 height 39
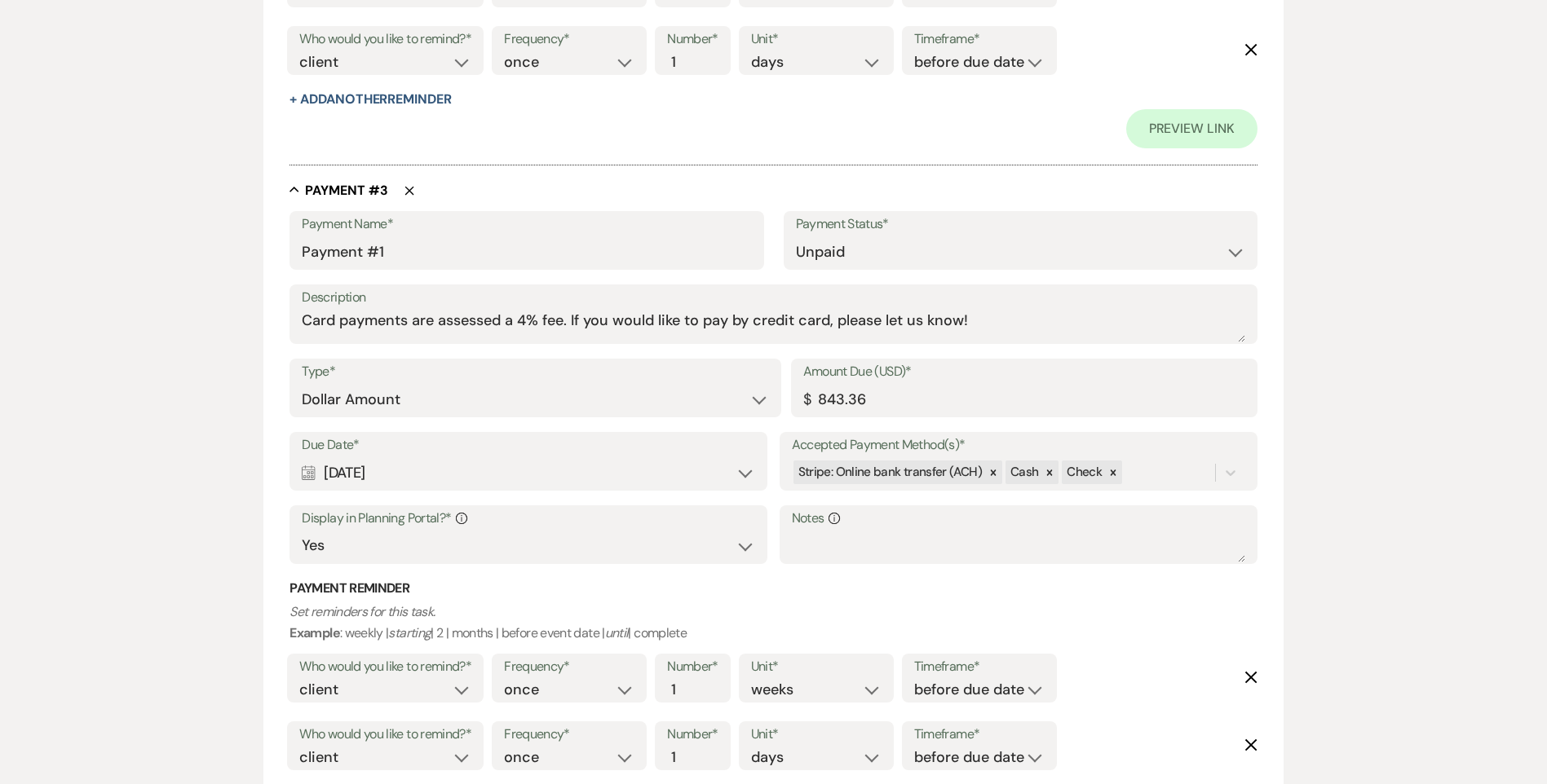
scroll to position [1659, 0]
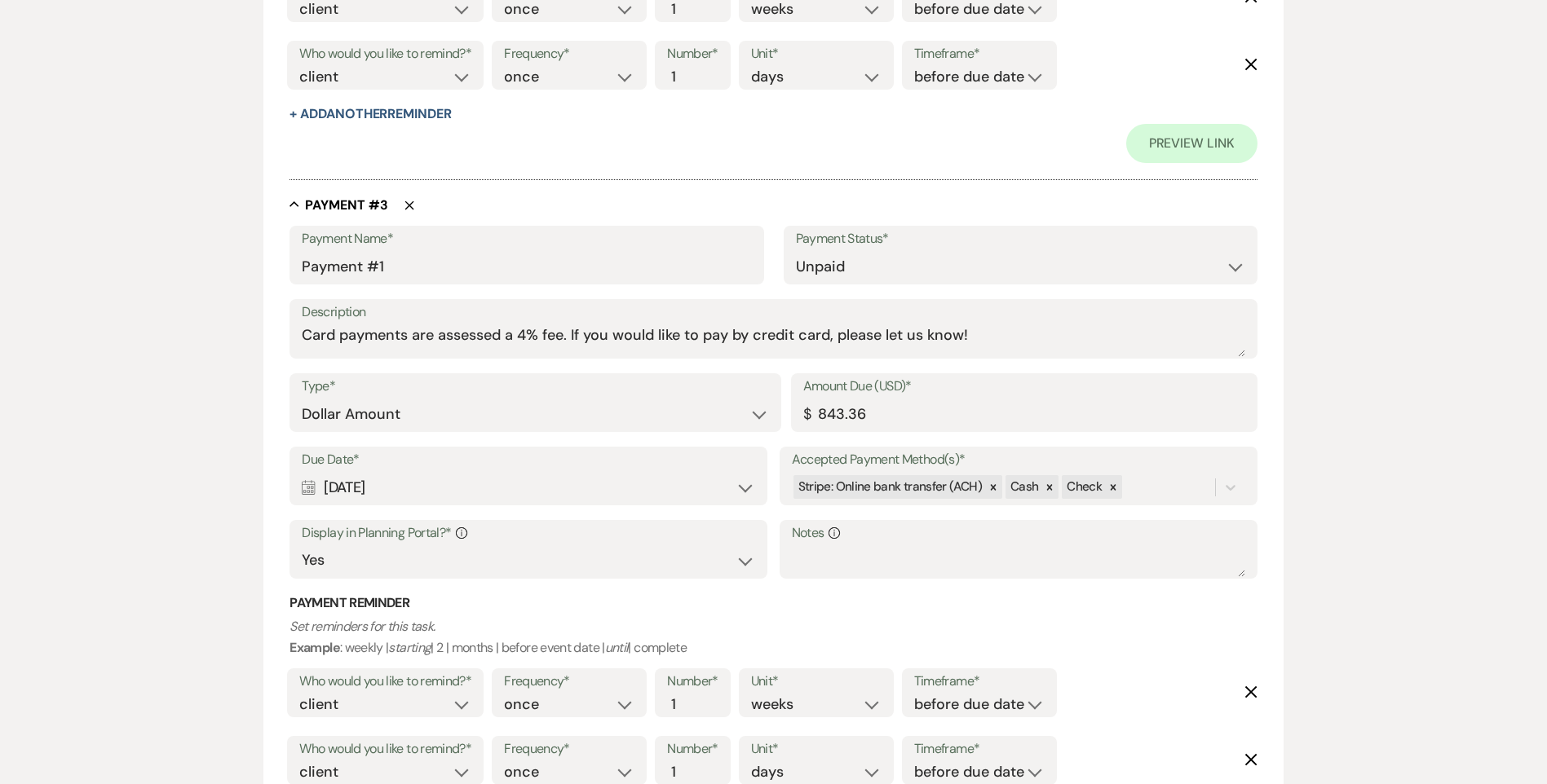
click at [436, 480] on div "Calendar [DATE] Expand" at bounding box center [529, 487] width 454 height 31
select select "month"
select select "beforeEventDate"
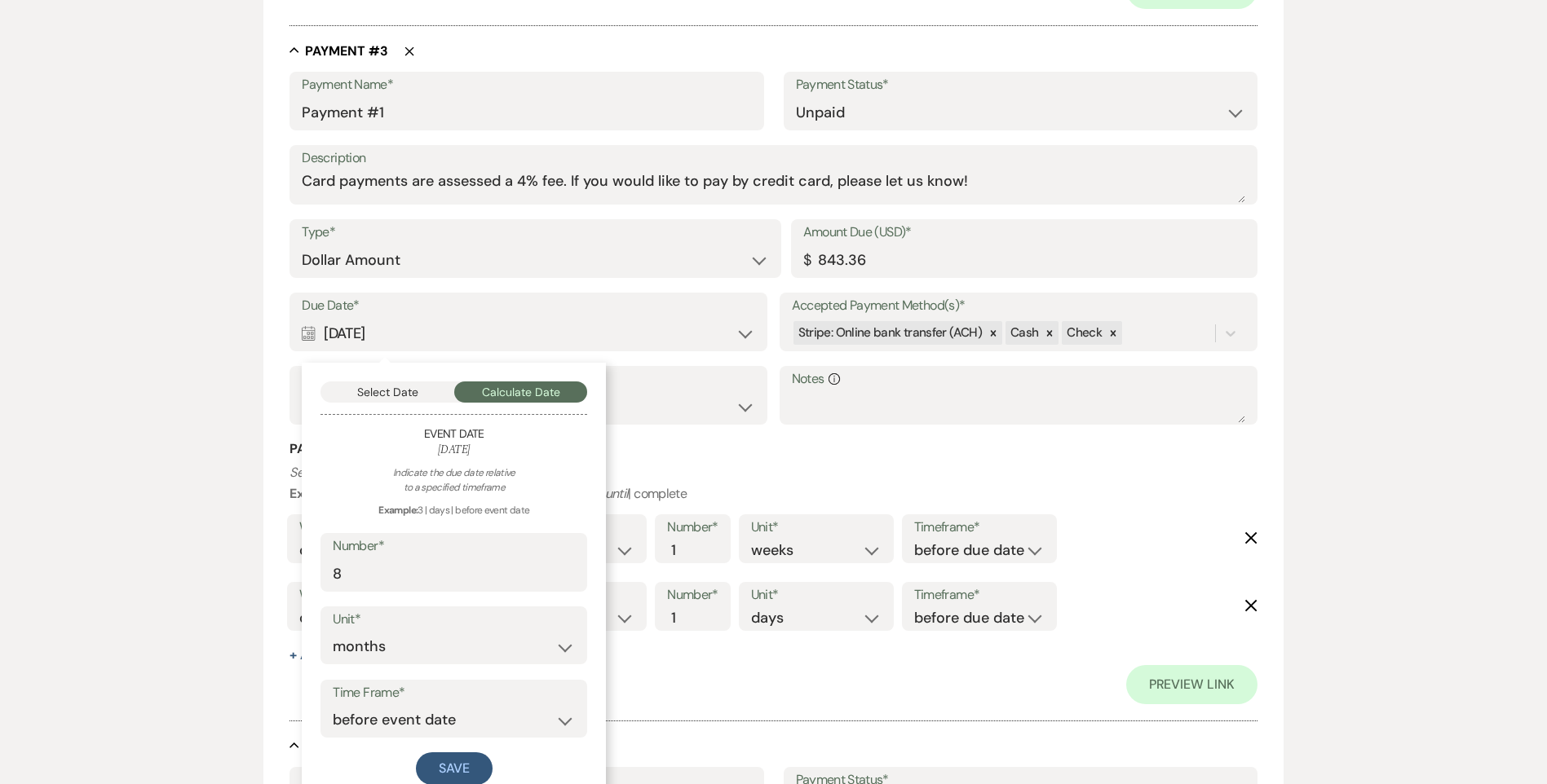
scroll to position [1986, 0]
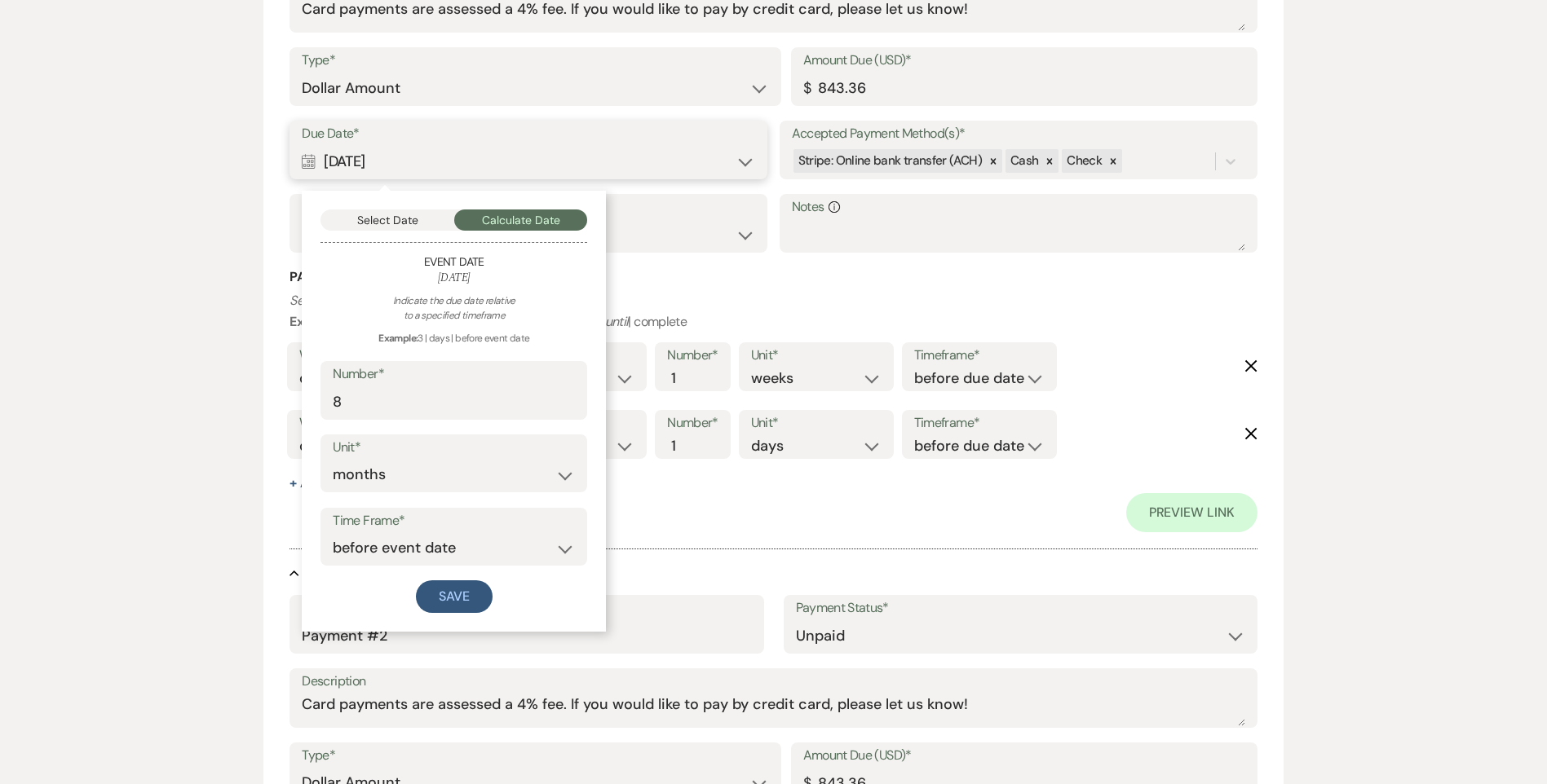
click at [412, 221] on button "Select Date" at bounding box center [387, 220] width 134 height 22
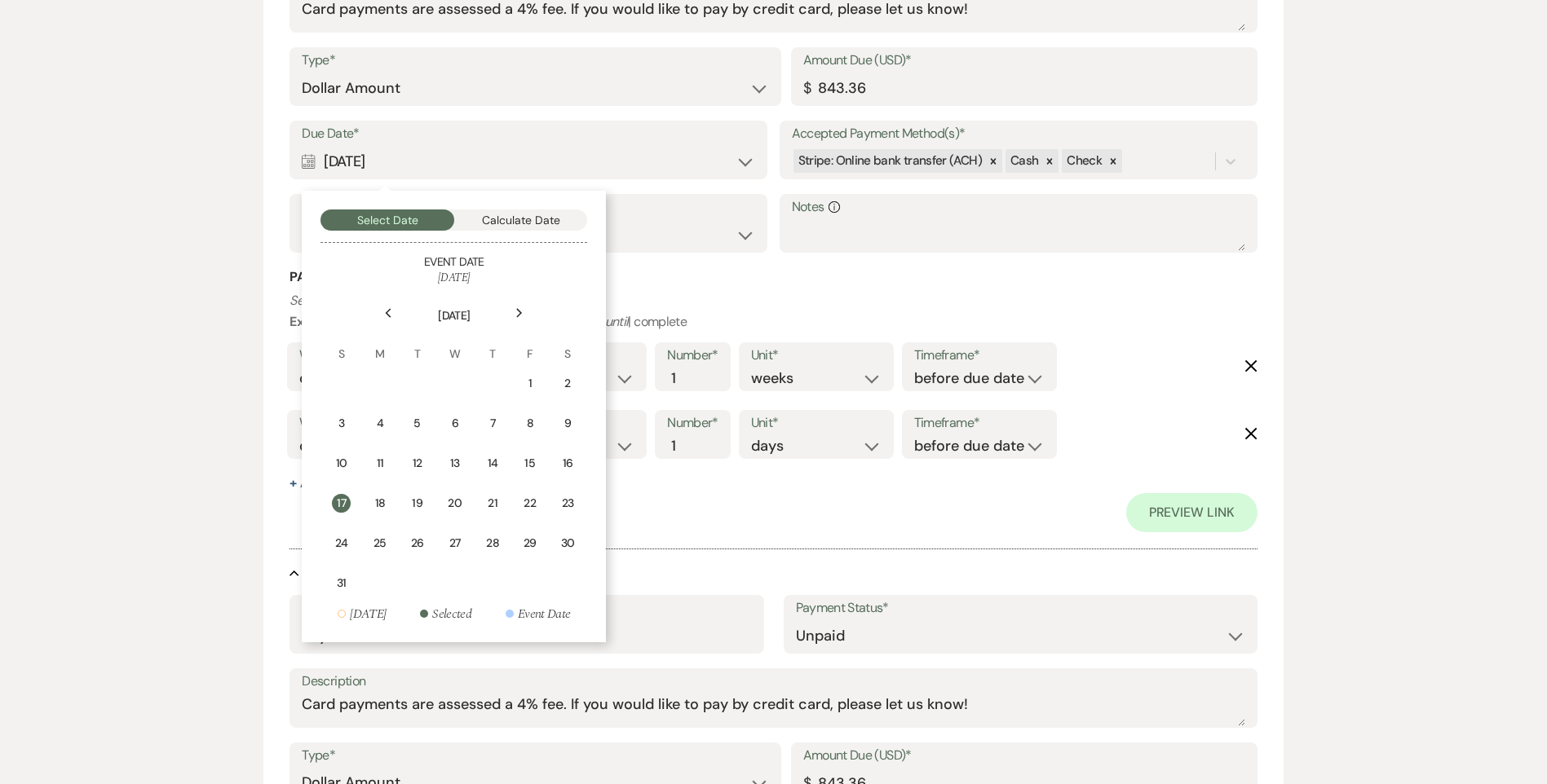
click at [387, 315] on icon "Previous" at bounding box center [388, 313] width 8 height 10
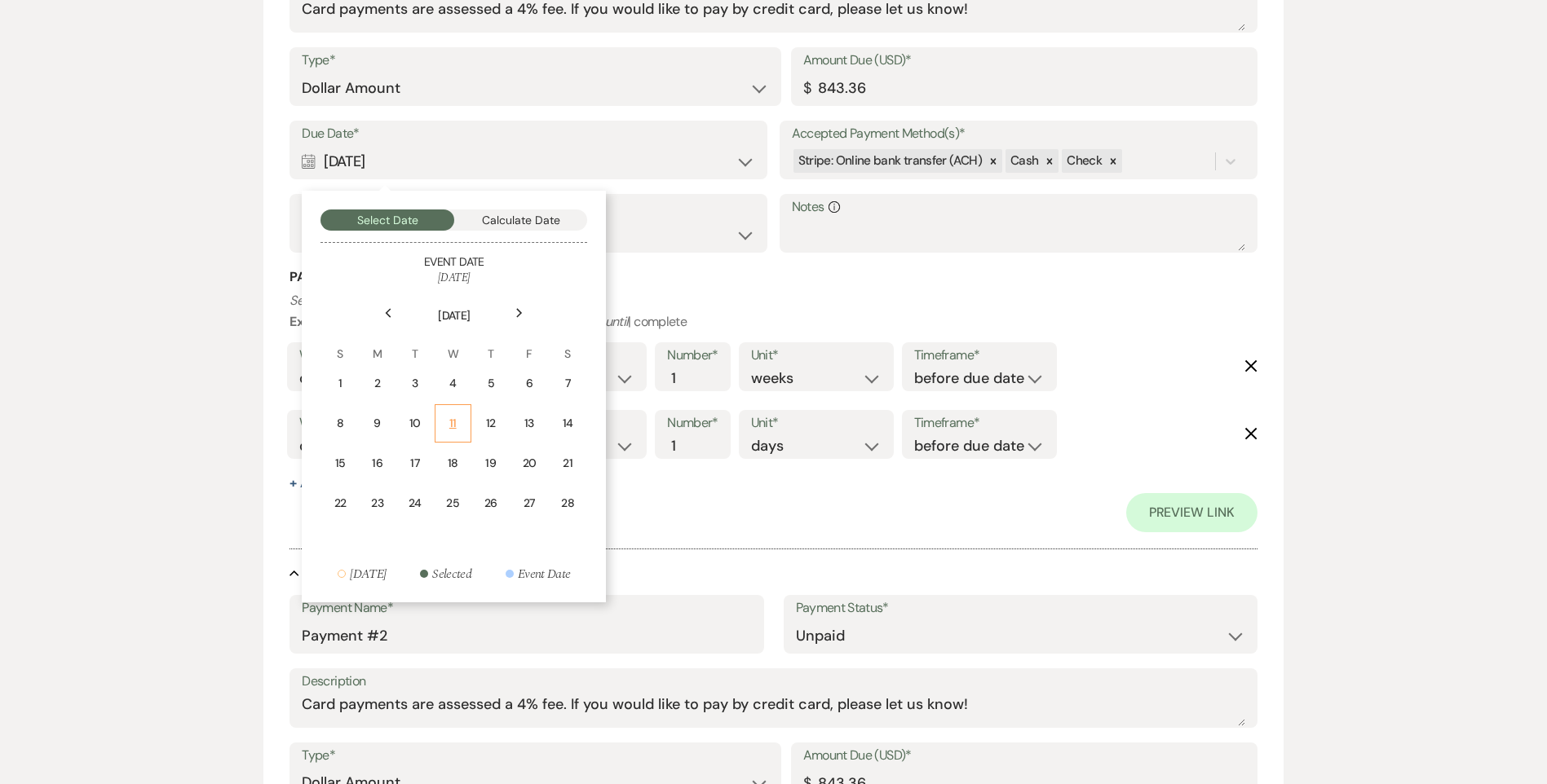
click at [456, 411] on td "11" at bounding box center [453, 423] width 37 height 39
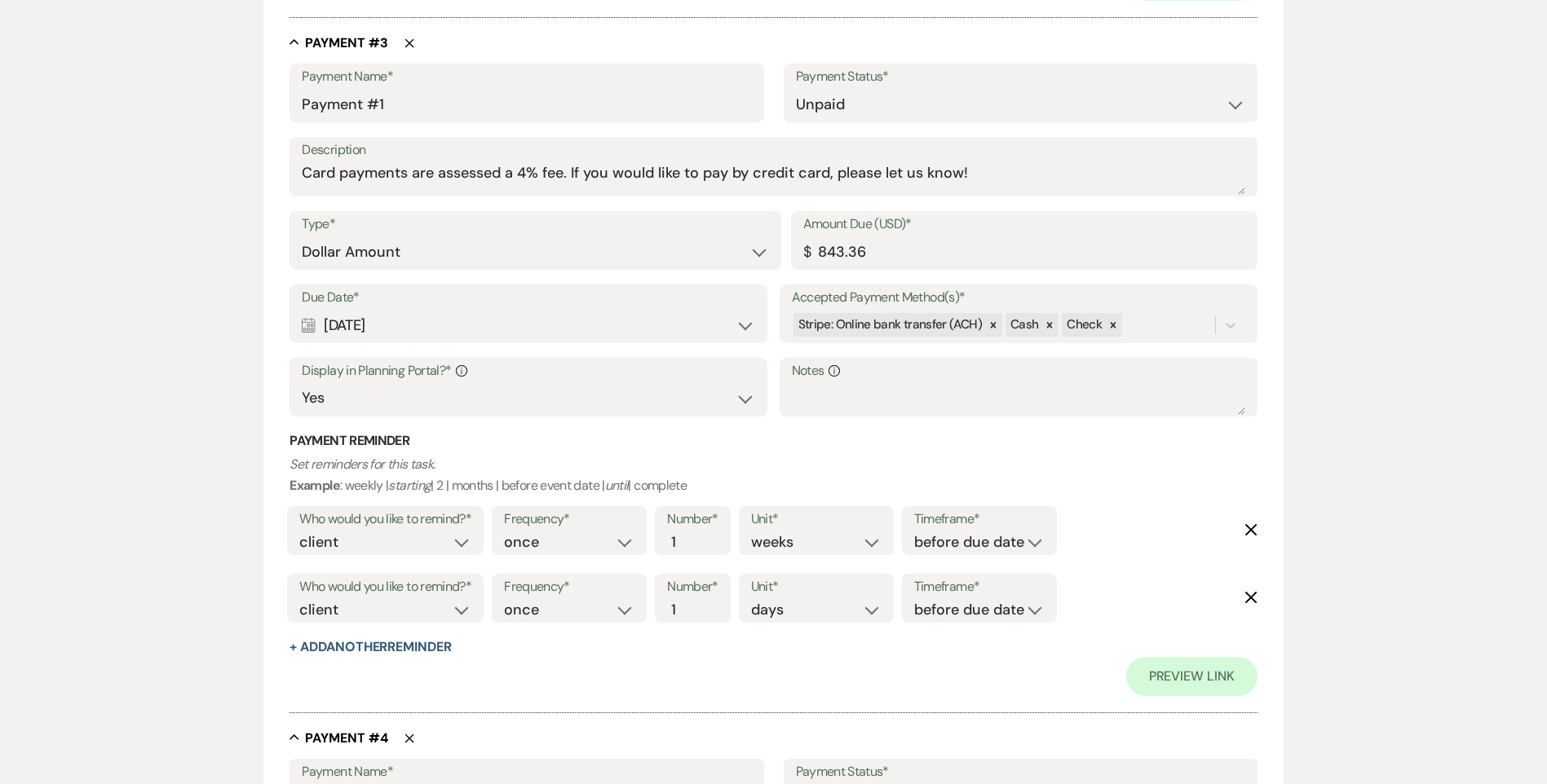
scroll to position [1822, 0]
click at [413, 332] on div "Calendar [DATE] Expand" at bounding box center [529, 324] width 454 height 31
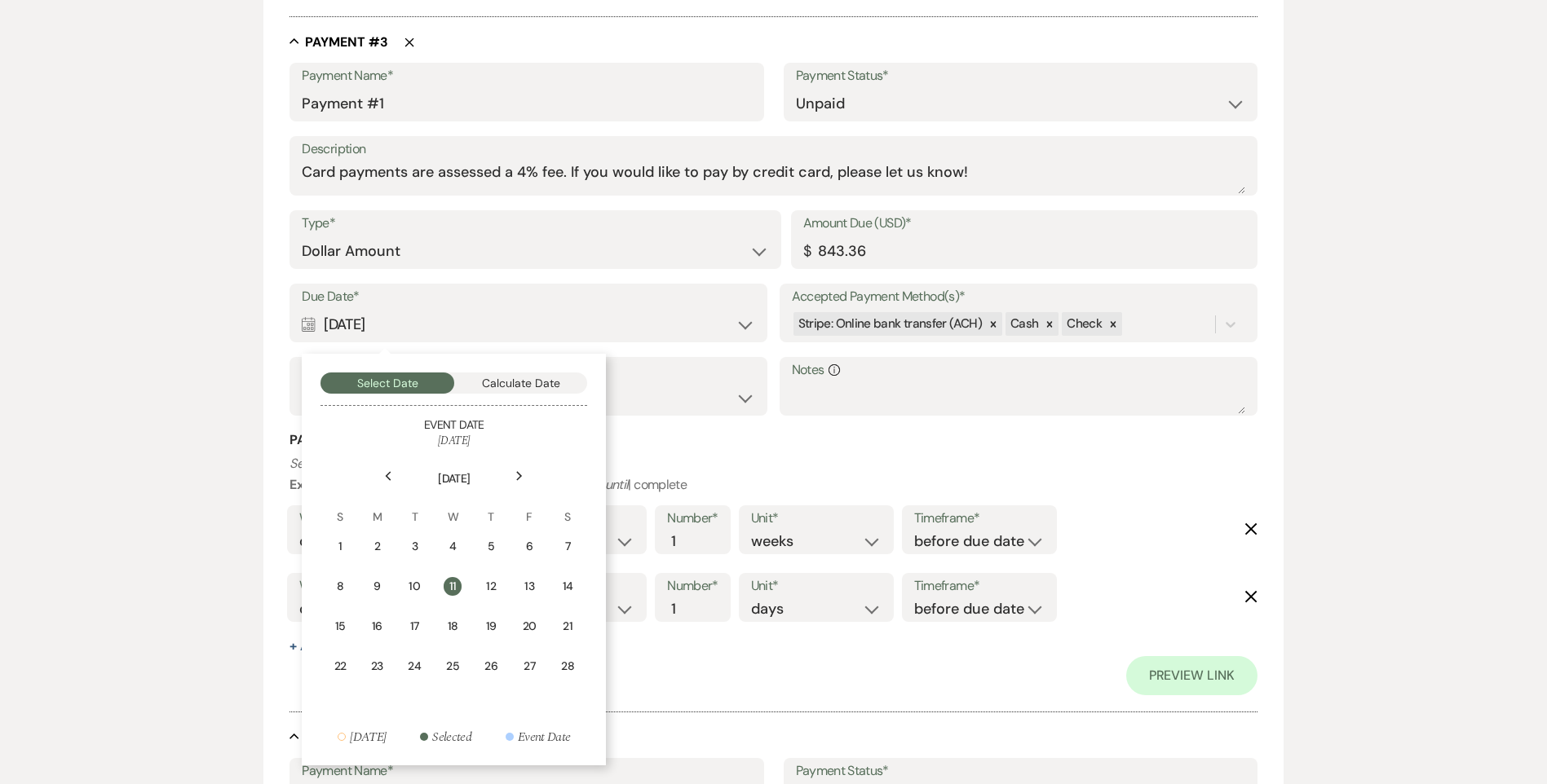
click at [388, 466] on div "Previous" at bounding box center [388, 476] width 26 height 26
click at [459, 621] on div "14" at bounding box center [454, 626] width 14 height 17
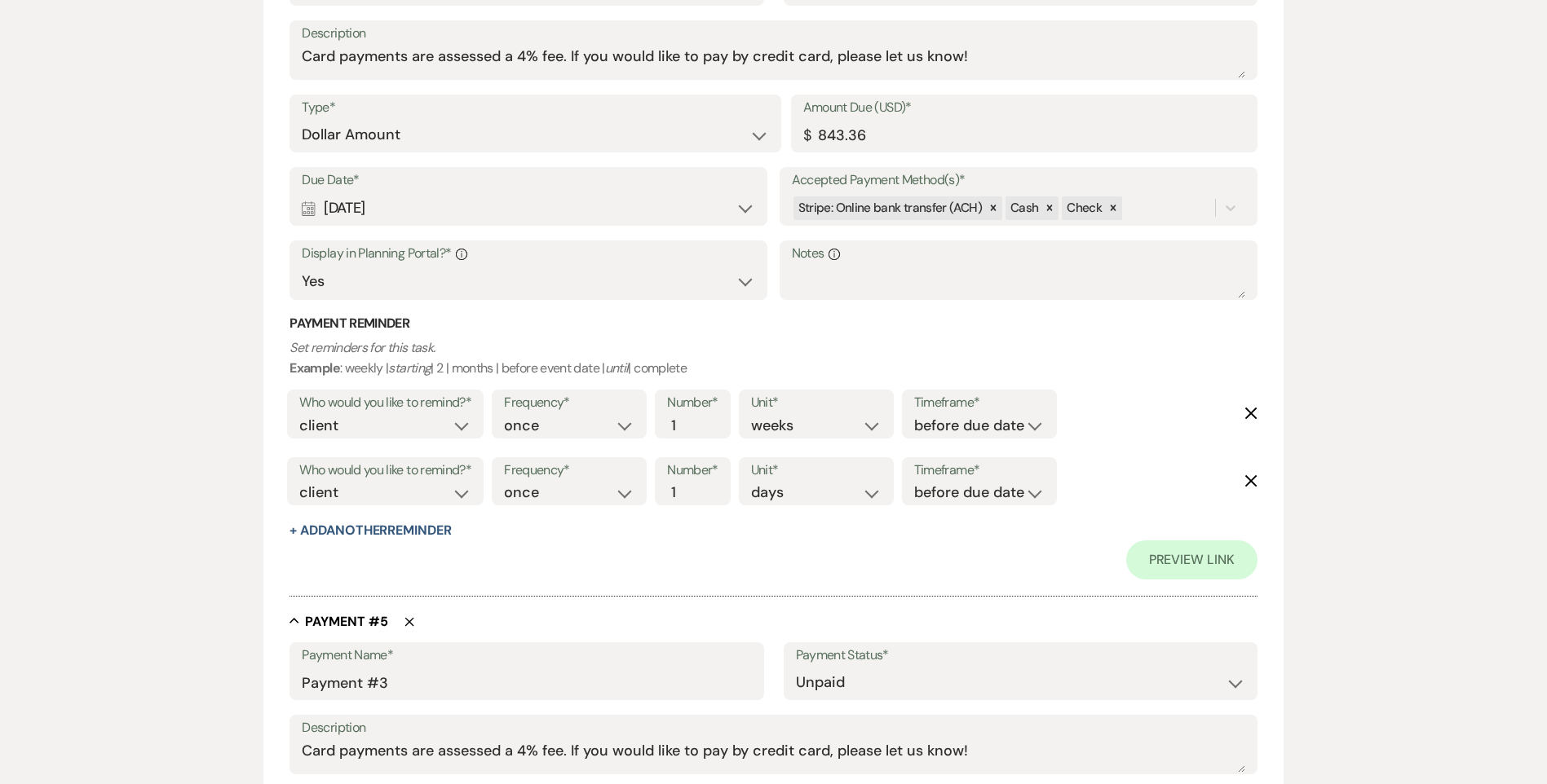
scroll to position [2638, 0]
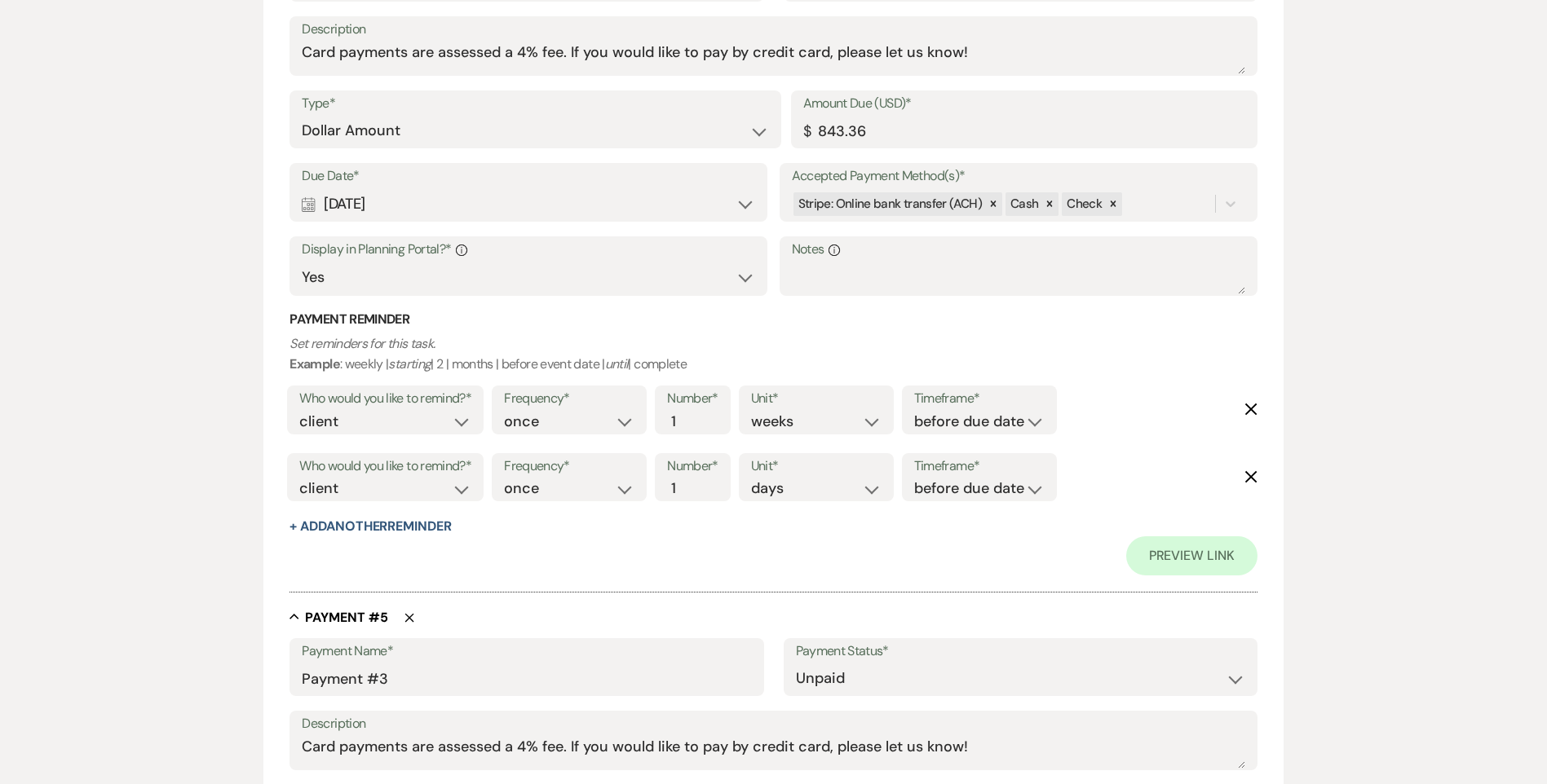
click at [429, 214] on div "Calendar [DATE] Expand" at bounding box center [529, 203] width 454 height 31
select select "month"
select select "beforeEventDate"
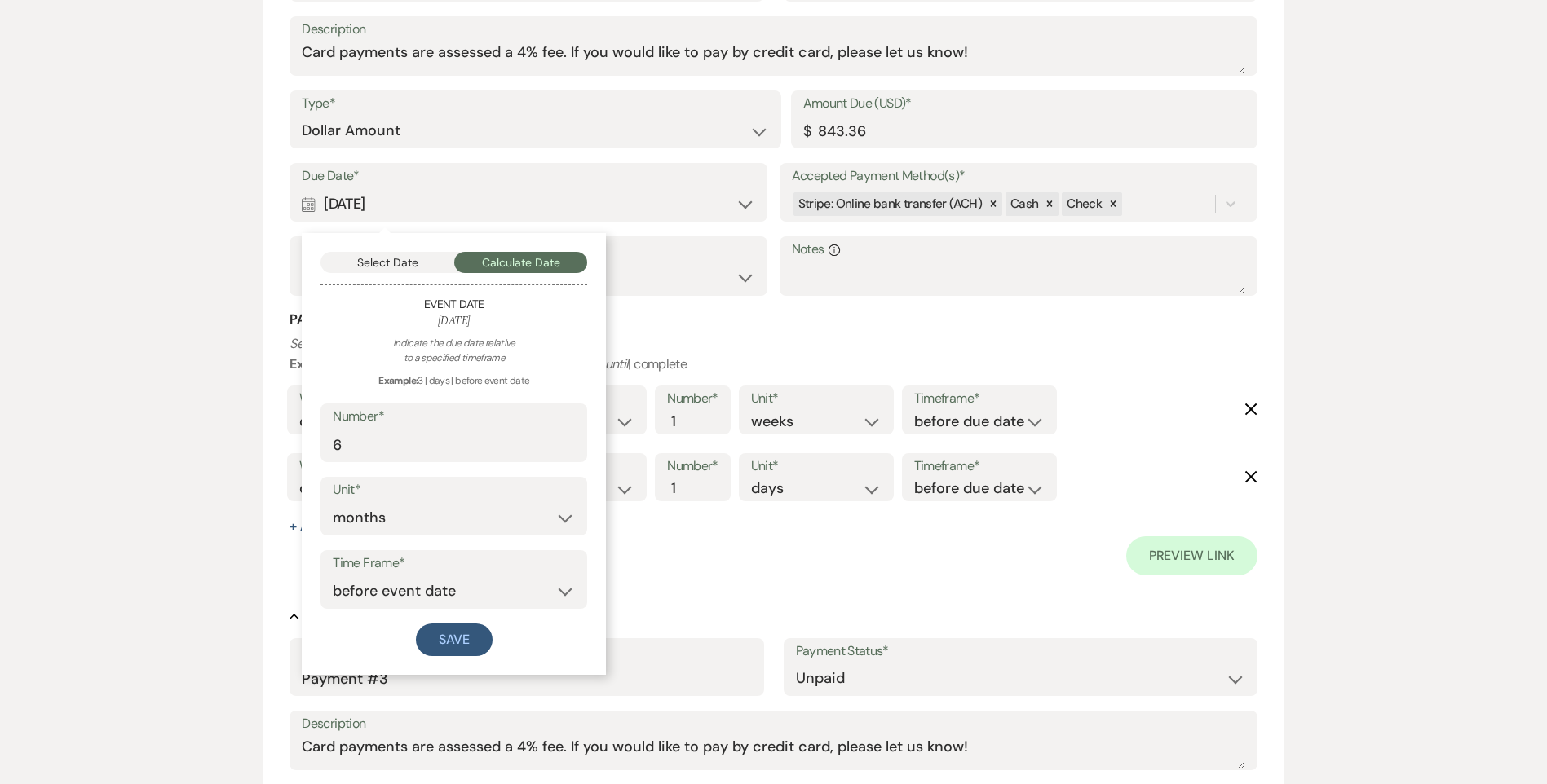
click at [385, 275] on div "Select Date Calculate Date Event Date [DATE] Indicate the due date relative to …" at bounding box center [454, 453] width 304 height 442
click at [1399, 307] on div "Add Payment Plan Create link(s) to collect and/or log payments for this event: …" at bounding box center [774, 148] width 1547 height 5293
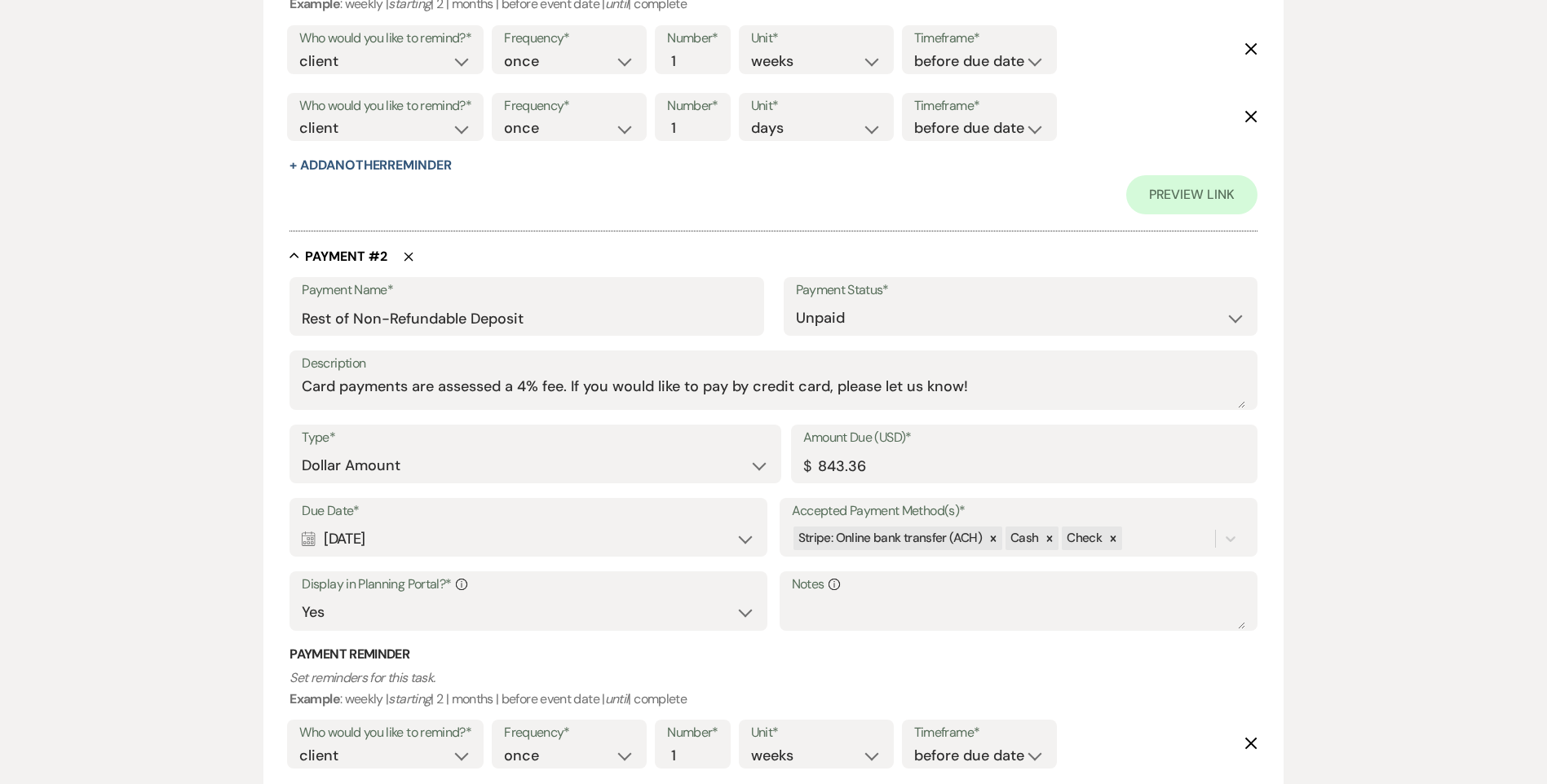
scroll to position [897, 0]
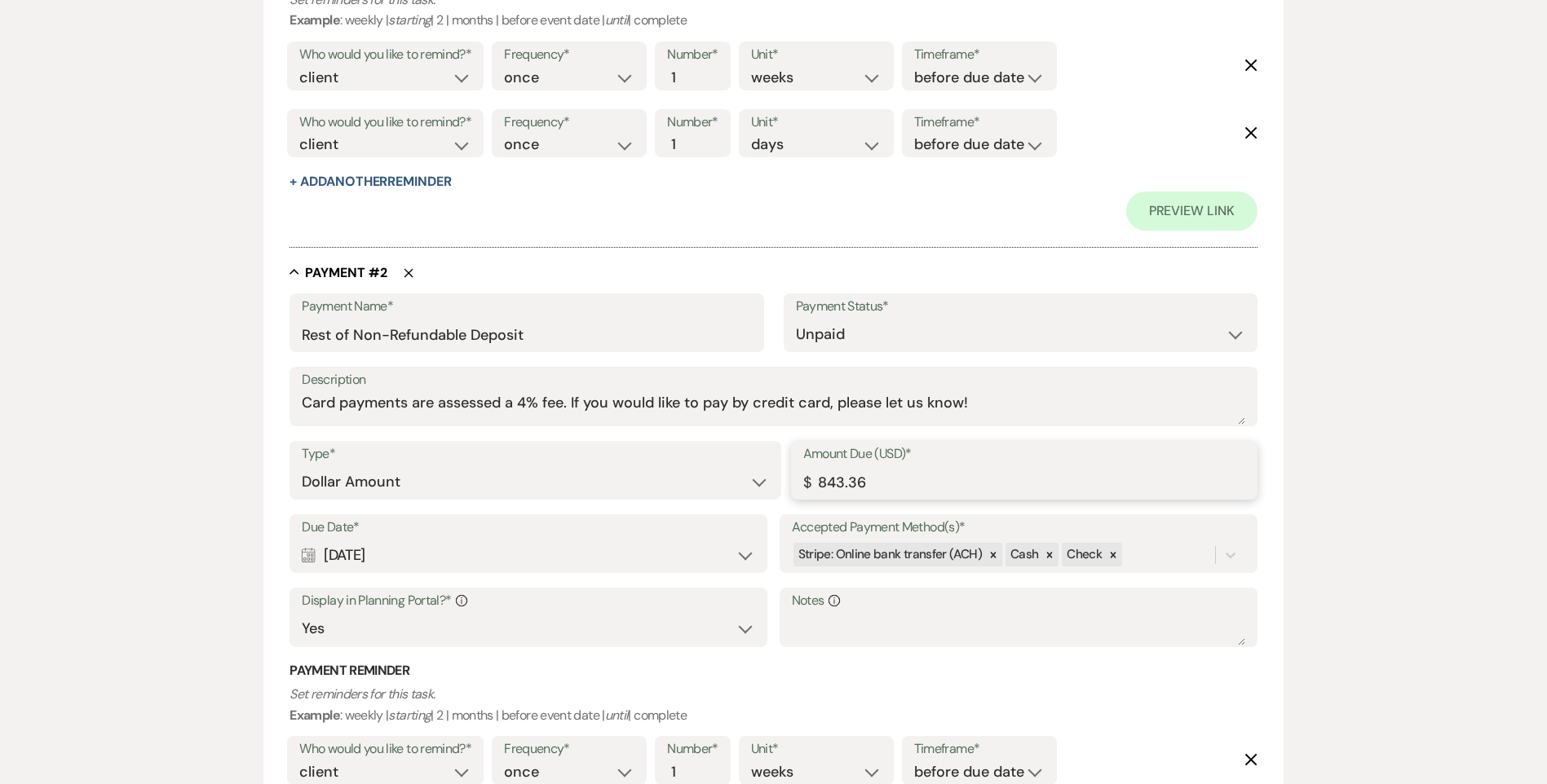
drag, startPoint x: 879, startPoint y: 476, endPoint x: 798, endPoint y: 480, distance: 81.1
click at [798, 480] on div "Amount Due (USD)* $ 843.36" at bounding box center [1024, 470] width 466 height 59
type input "1500.00"
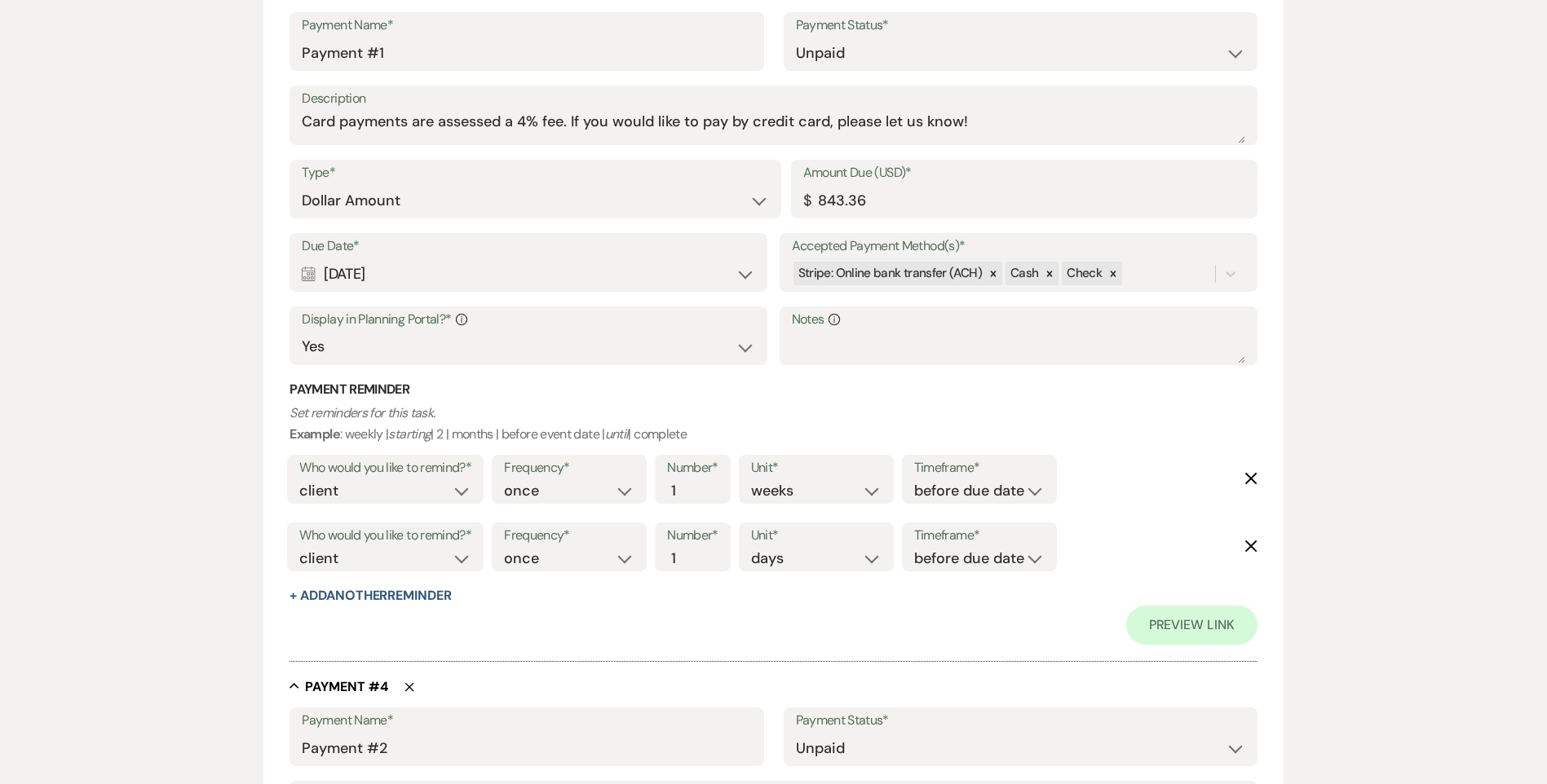
scroll to position [1875, 0]
click at [453, 285] on div "Calendar [DATE] Expand" at bounding box center [529, 272] width 454 height 31
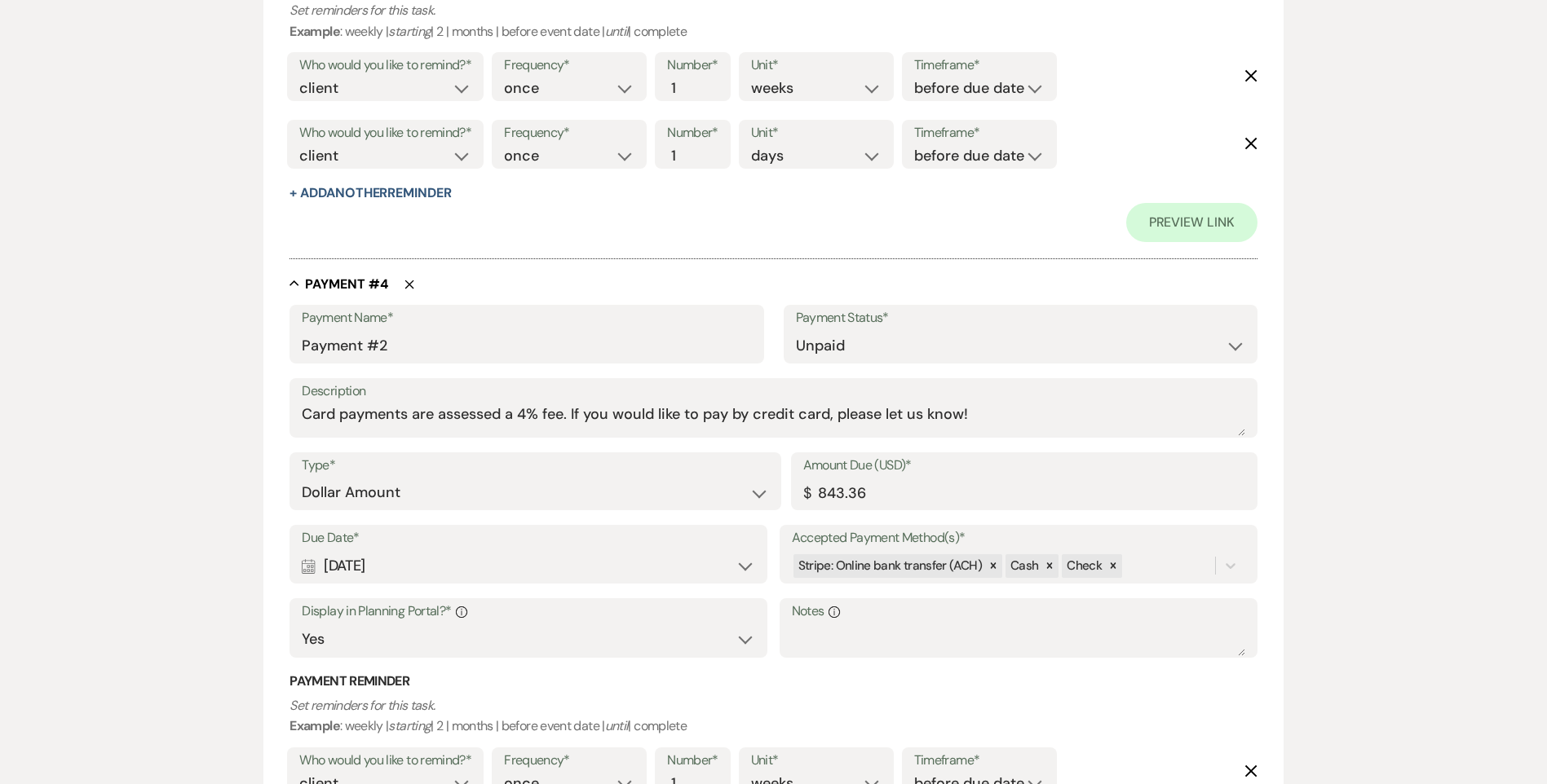
scroll to position [2364, 0]
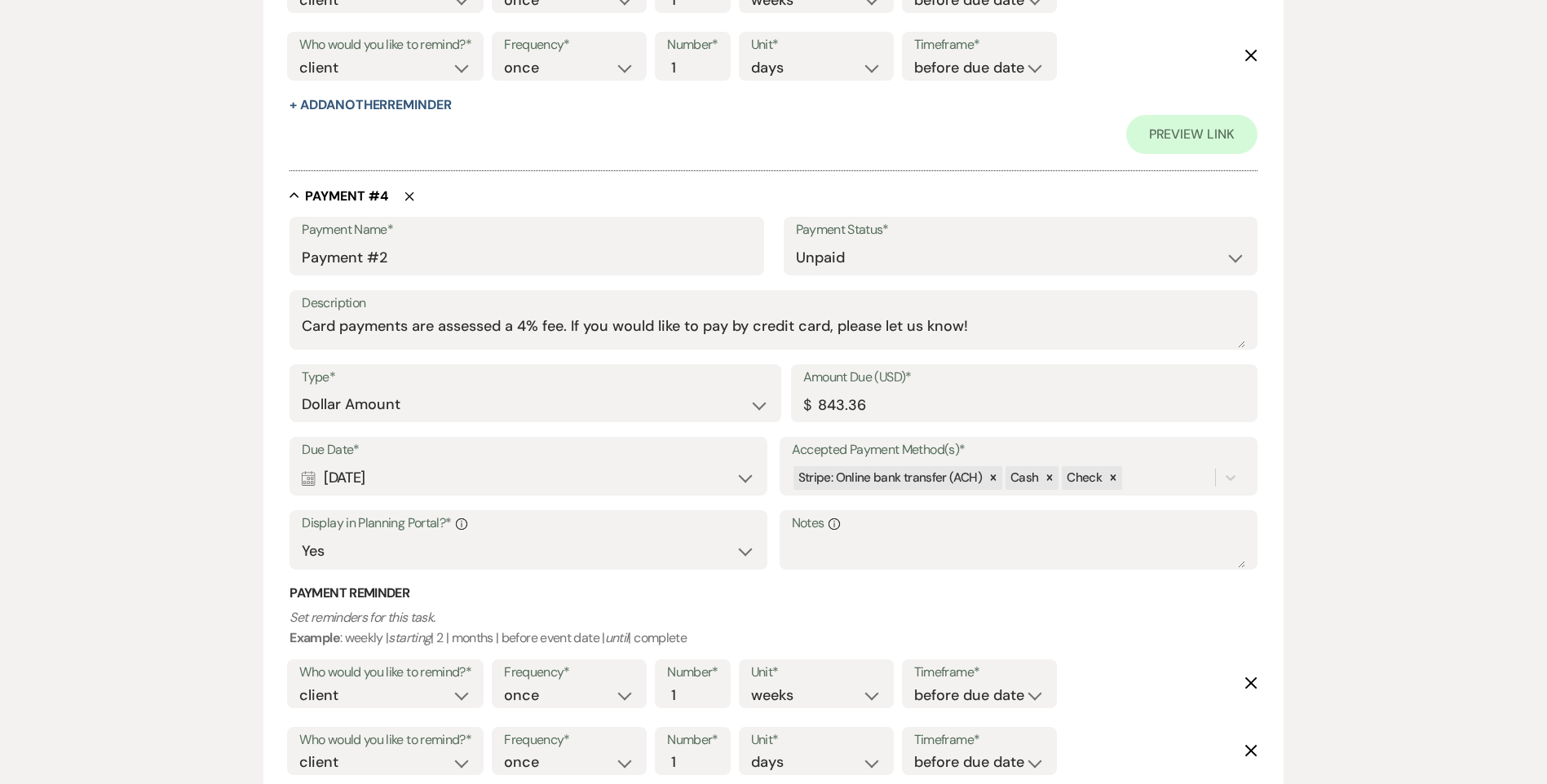
click at [474, 475] on div "Calendar [DATE] Expand" at bounding box center [529, 478] width 454 height 31
select select "month"
select select "beforeEventDate"
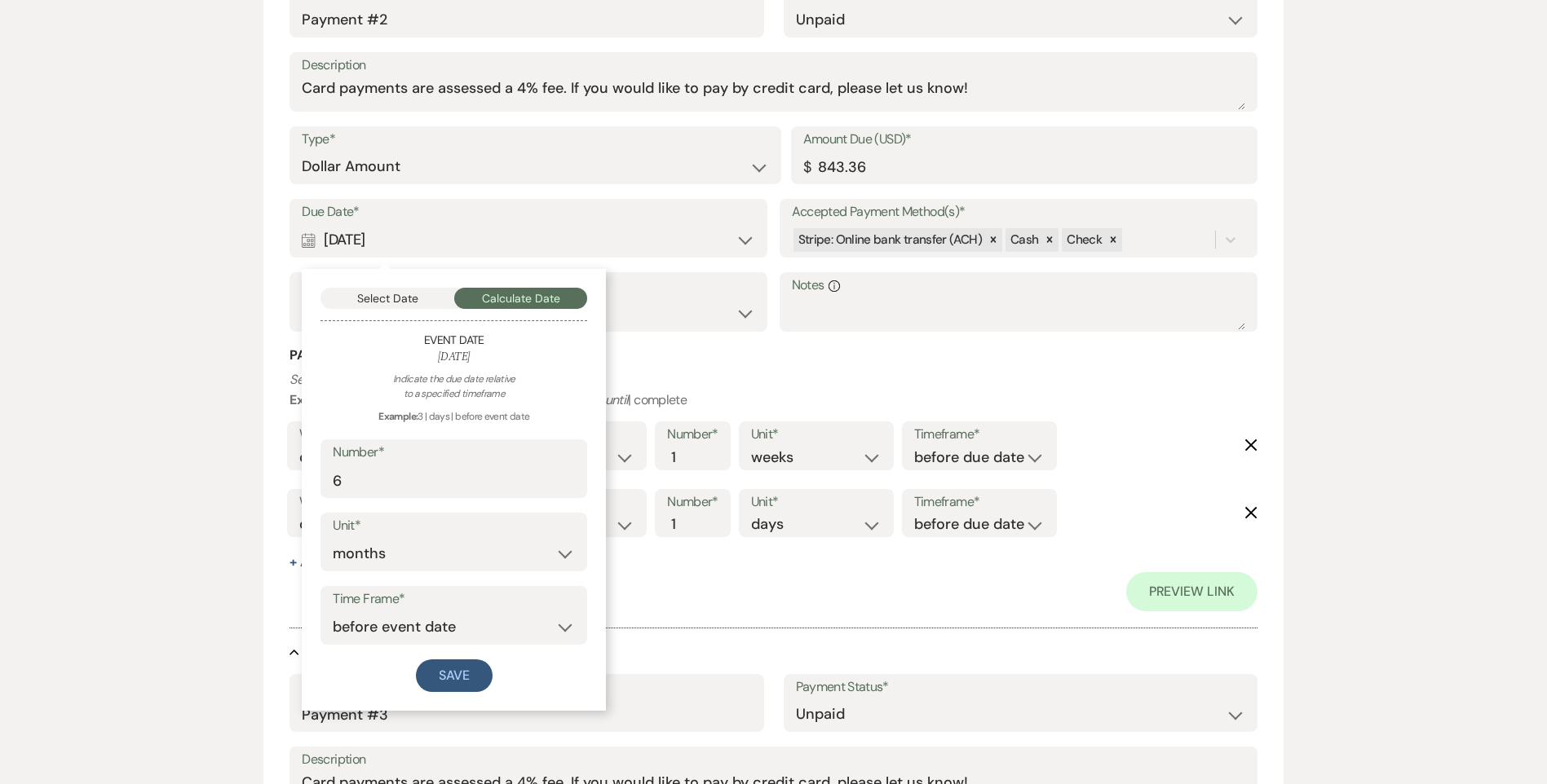
scroll to position [2608, 0]
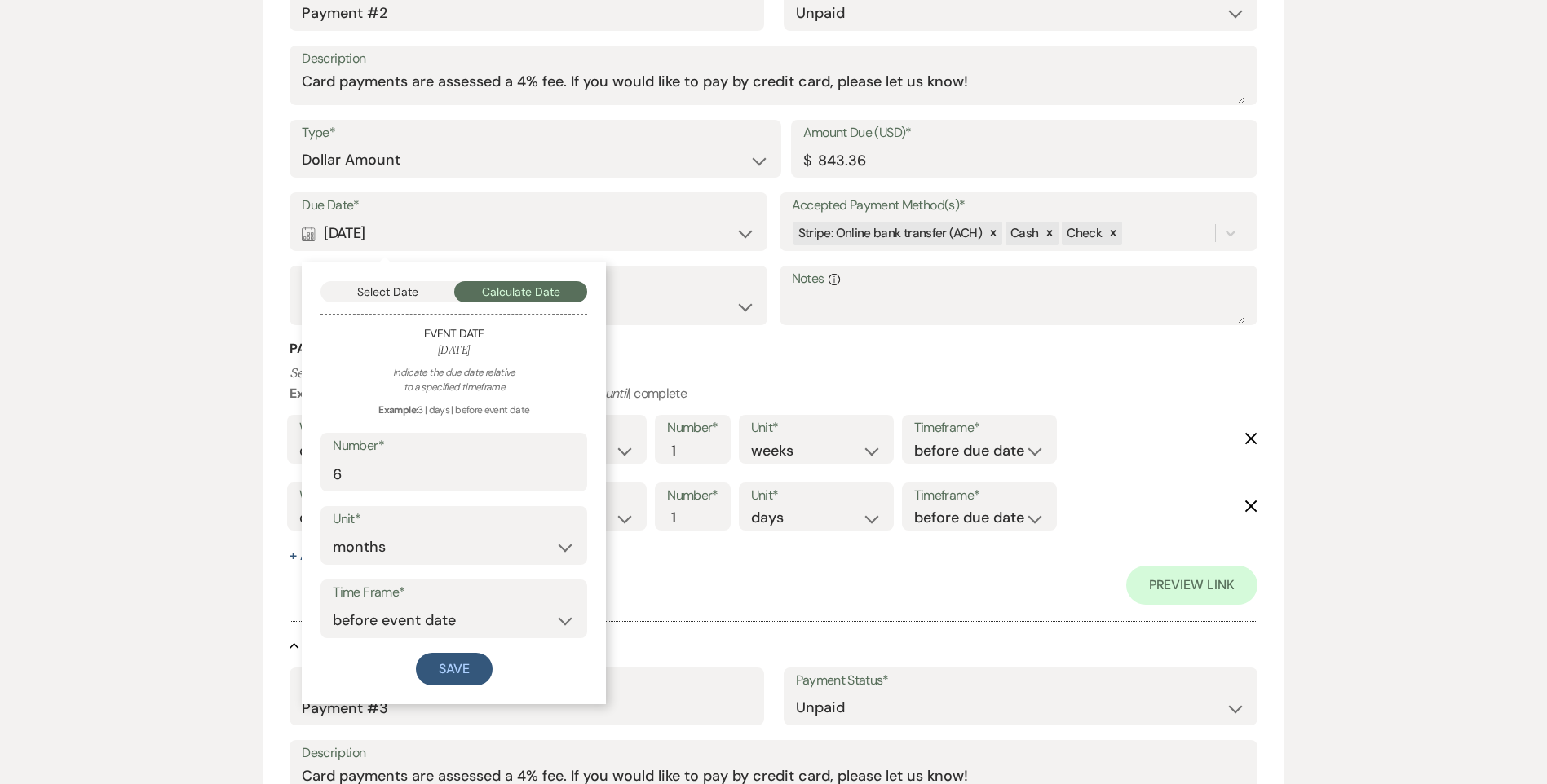
click at [378, 280] on div "Select Date Calculate Date Event Date [DATE] Indicate the due date relative to …" at bounding box center [454, 483] width 304 height 442
click at [382, 294] on button "Select Date" at bounding box center [387, 292] width 134 height 22
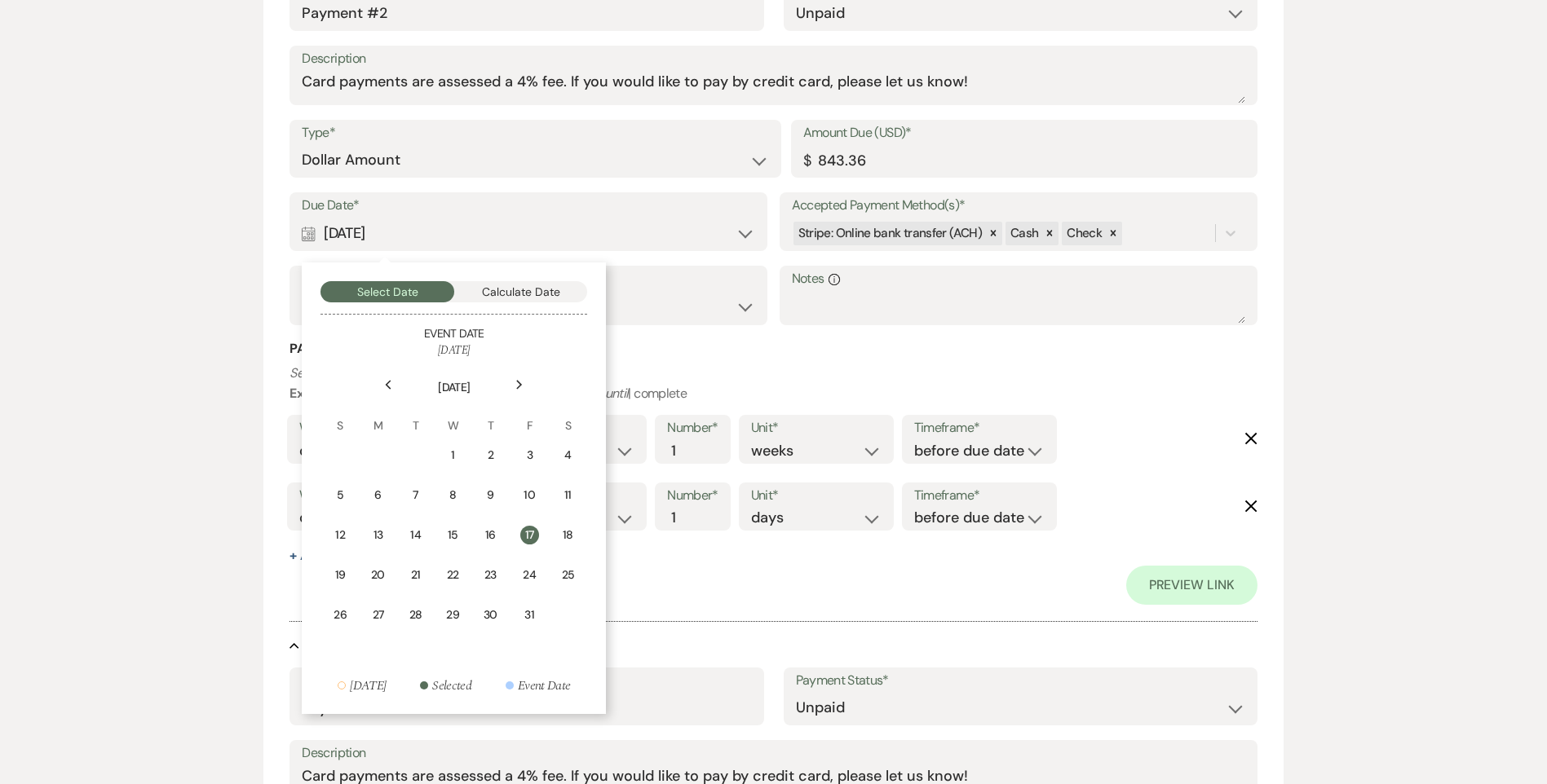
click at [393, 389] on icon "Previous" at bounding box center [388, 384] width 8 height 10
click at [466, 531] on td "15" at bounding box center [454, 535] width 36 height 39
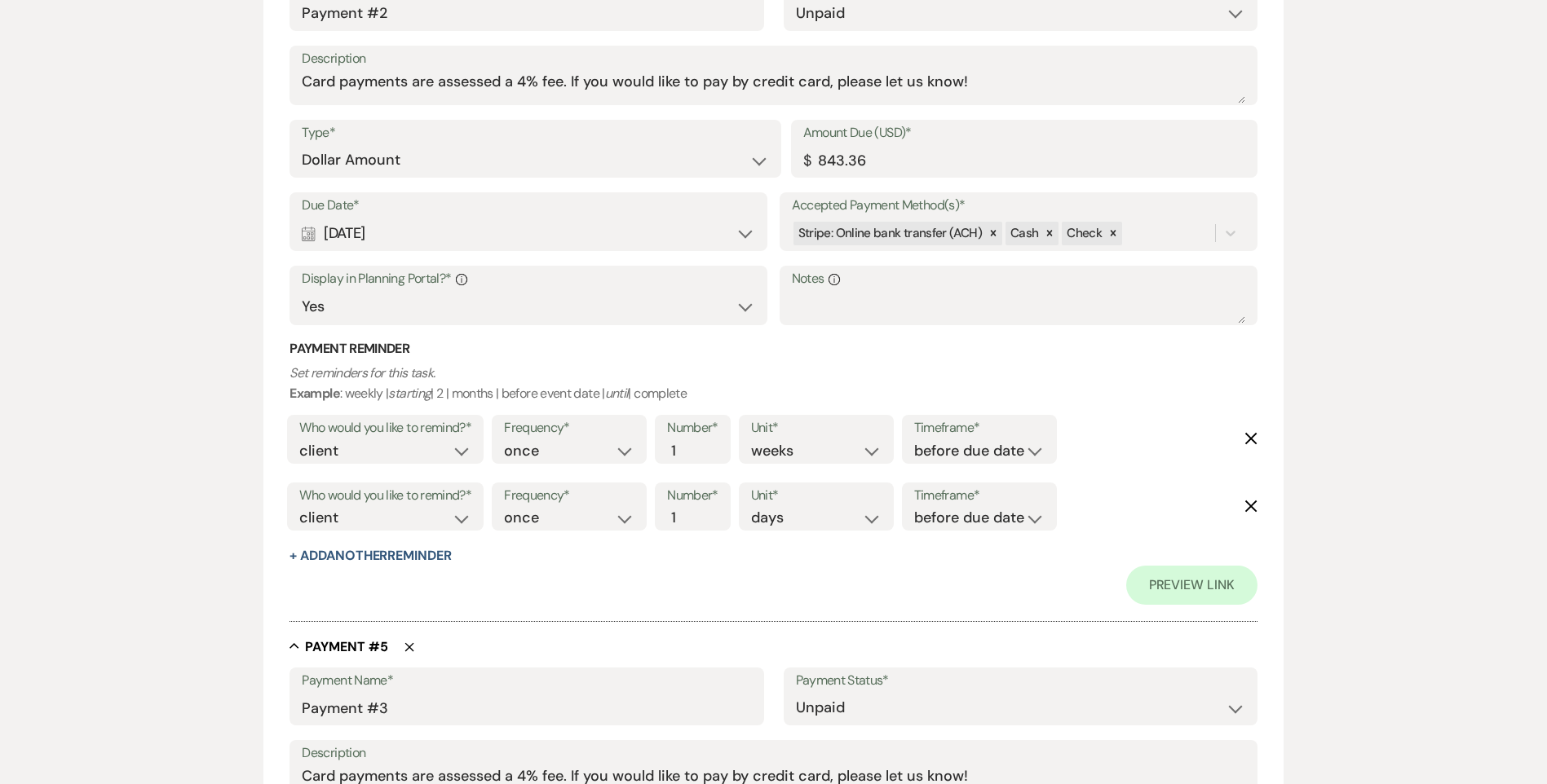
click at [1411, 264] on div "Add Payment Plan Create link(s) to collect and/or log payments for this event: …" at bounding box center [774, 132] width 1547 height 5201
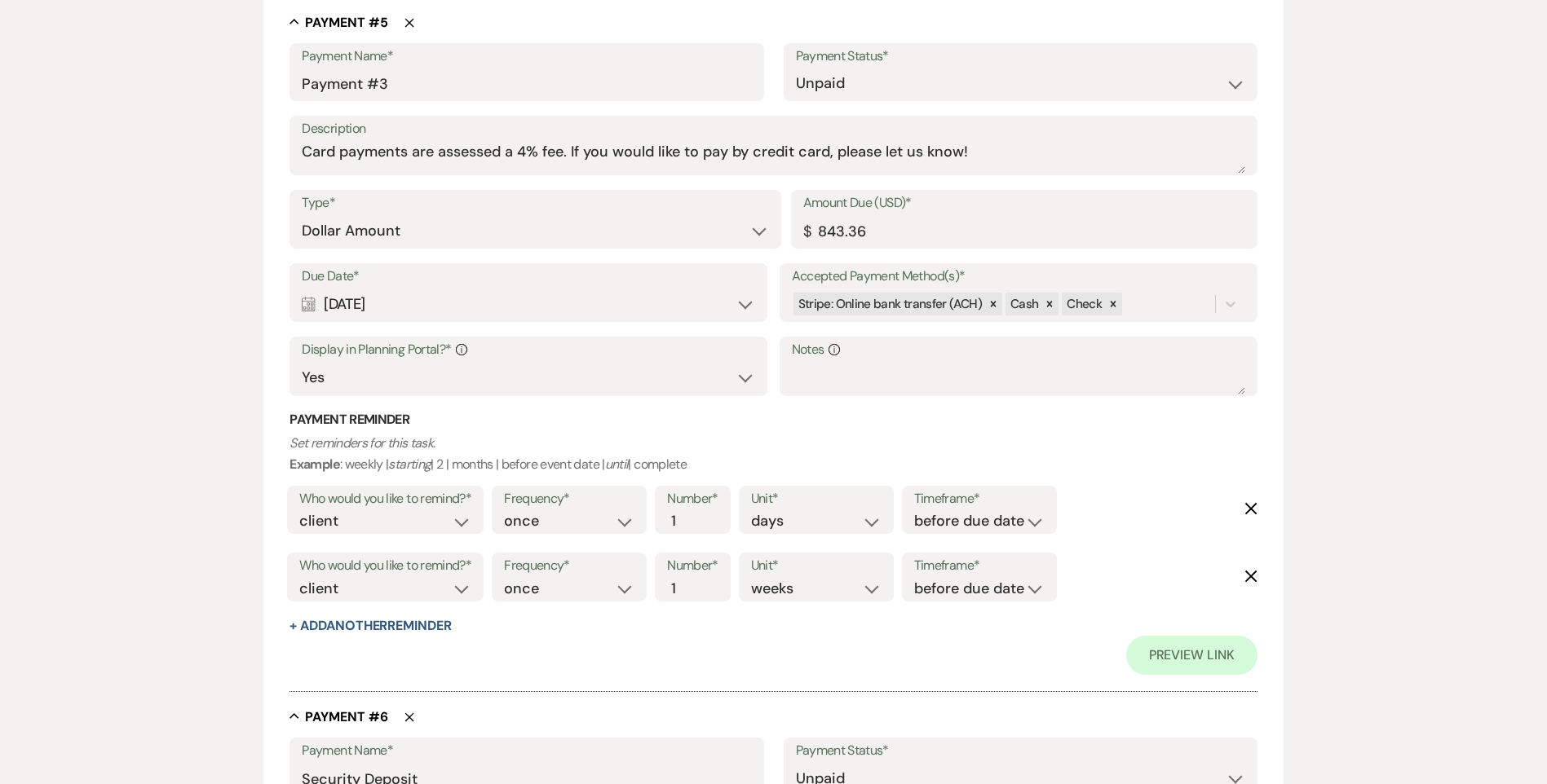
scroll to position [3261, 0]
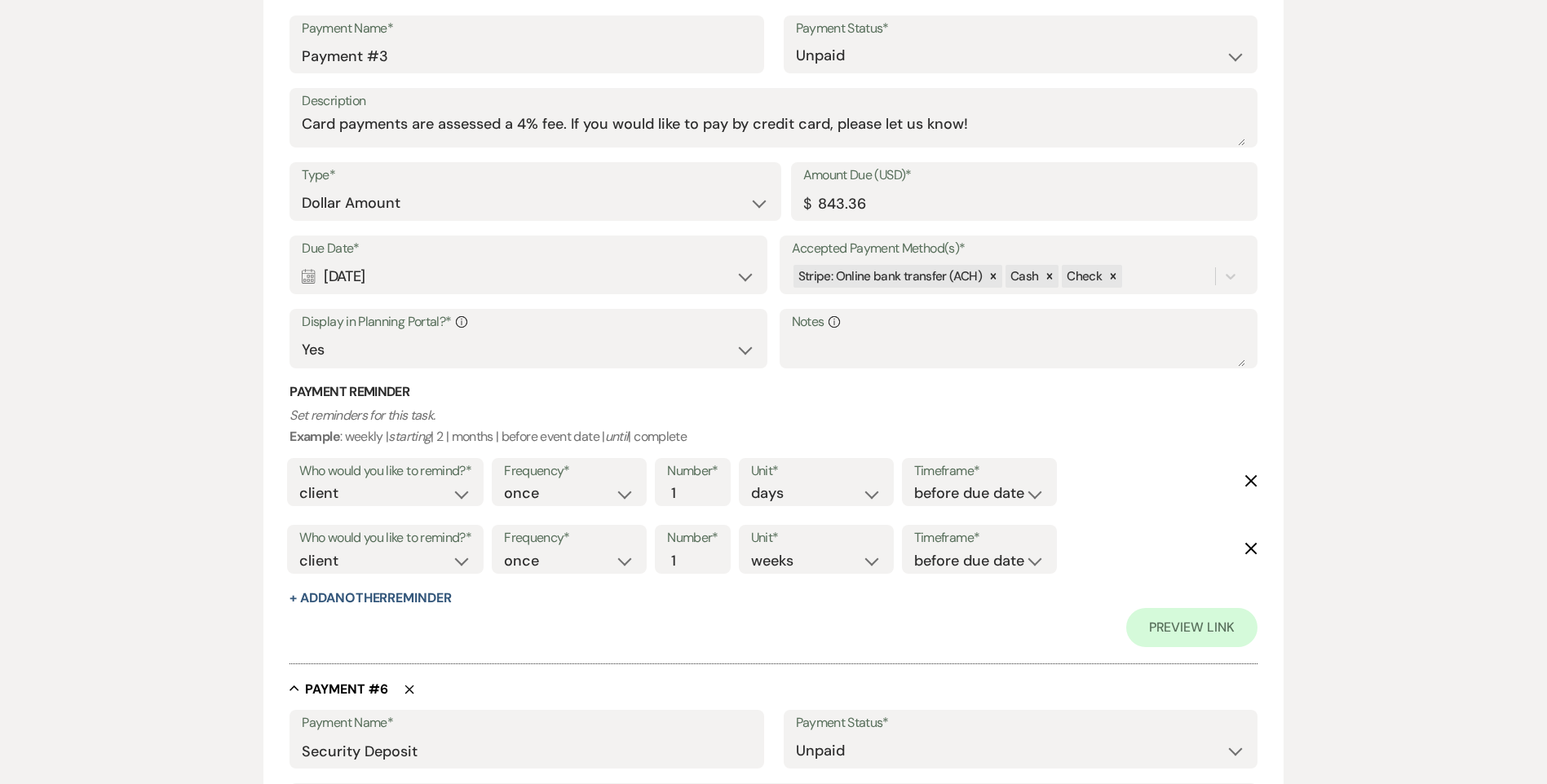
click at [398, 280] on div "Calendar [DATE] Expand" at bounding box center [529, 276] width 454 height 31
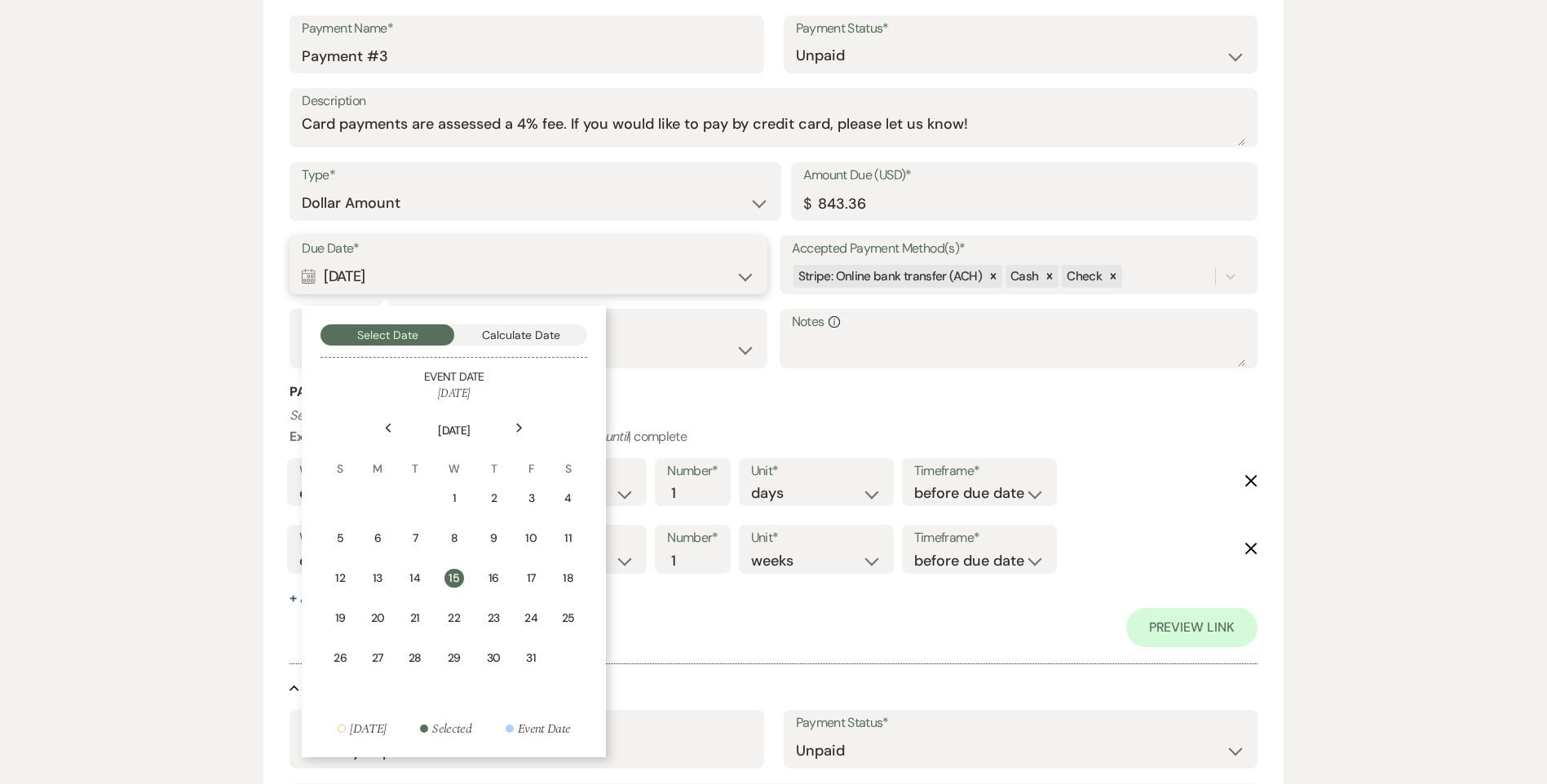
click at [487, 332] on button "Calculate Date" at bounding box center [521, 335] width 134 height 22
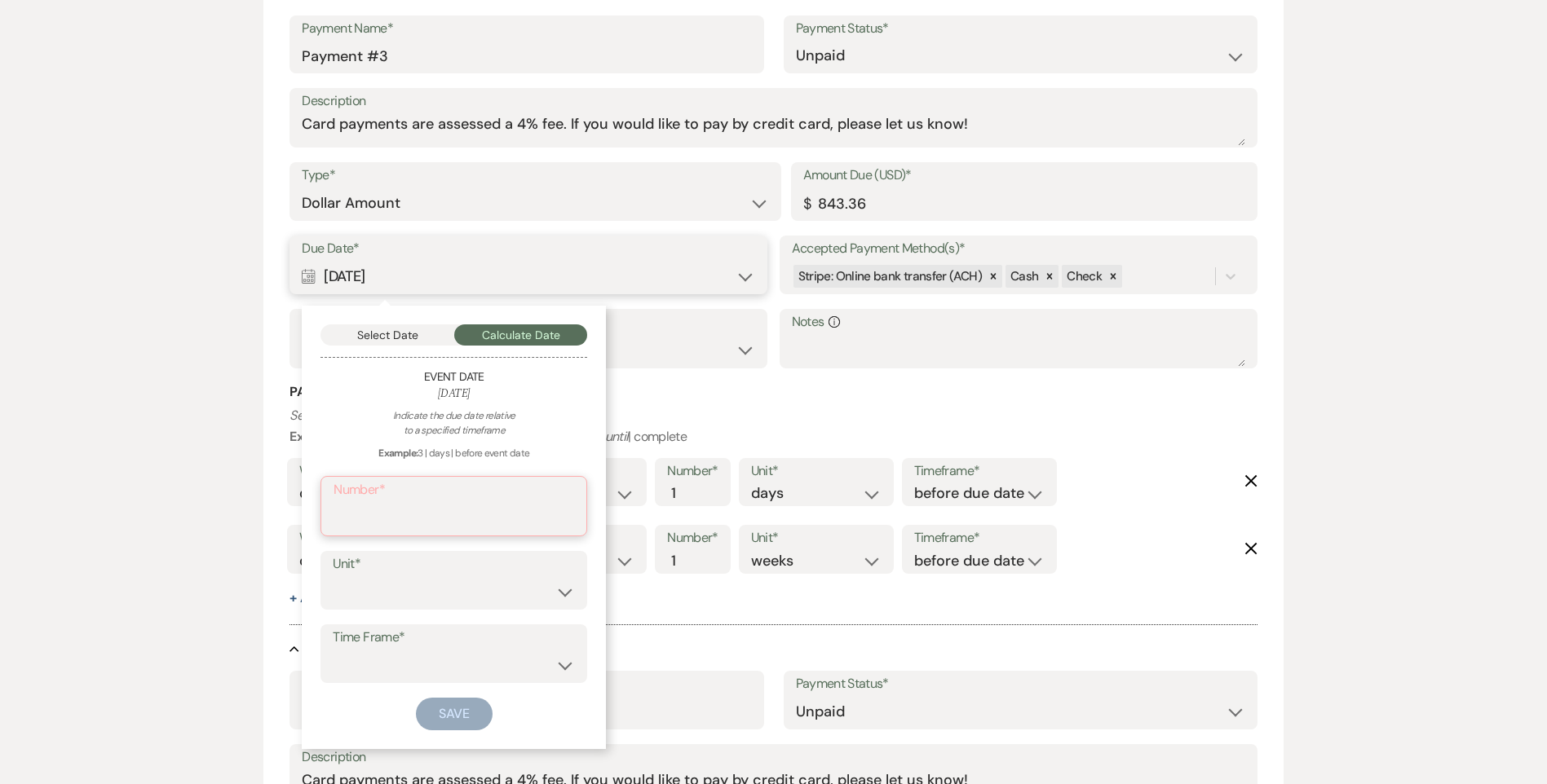
click at [377, 529] on input "Number*" at bounding box center [454, 517] width 240 height 31
type input "6"
click at [402, 599] on select "days weeks months" at bounding box center [454, 590] width 242 height 31
select select "month"
click at [333, 574] on select "days weeks months" at bounding box center [454, 590] width 242 height 31
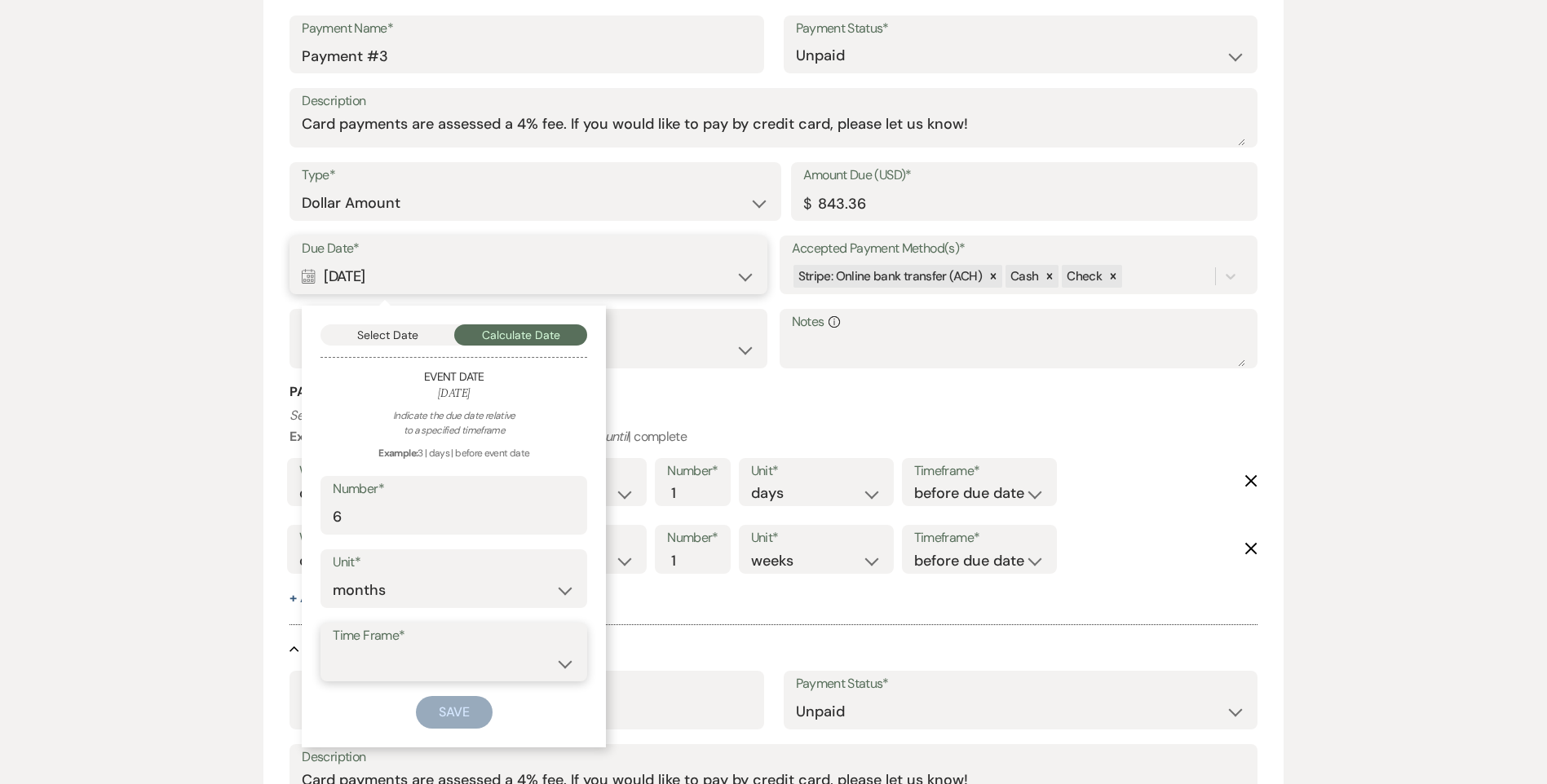
click at [381, 651] on select "before event date after event date after [DATE] date" at bounding box center [454, 663] width 242 height 31
select select "beforeEventDate"
click at [333, 648] on select "before event date after event date after [DATE] date" at bounding box center [454, 663] width 242 height 31
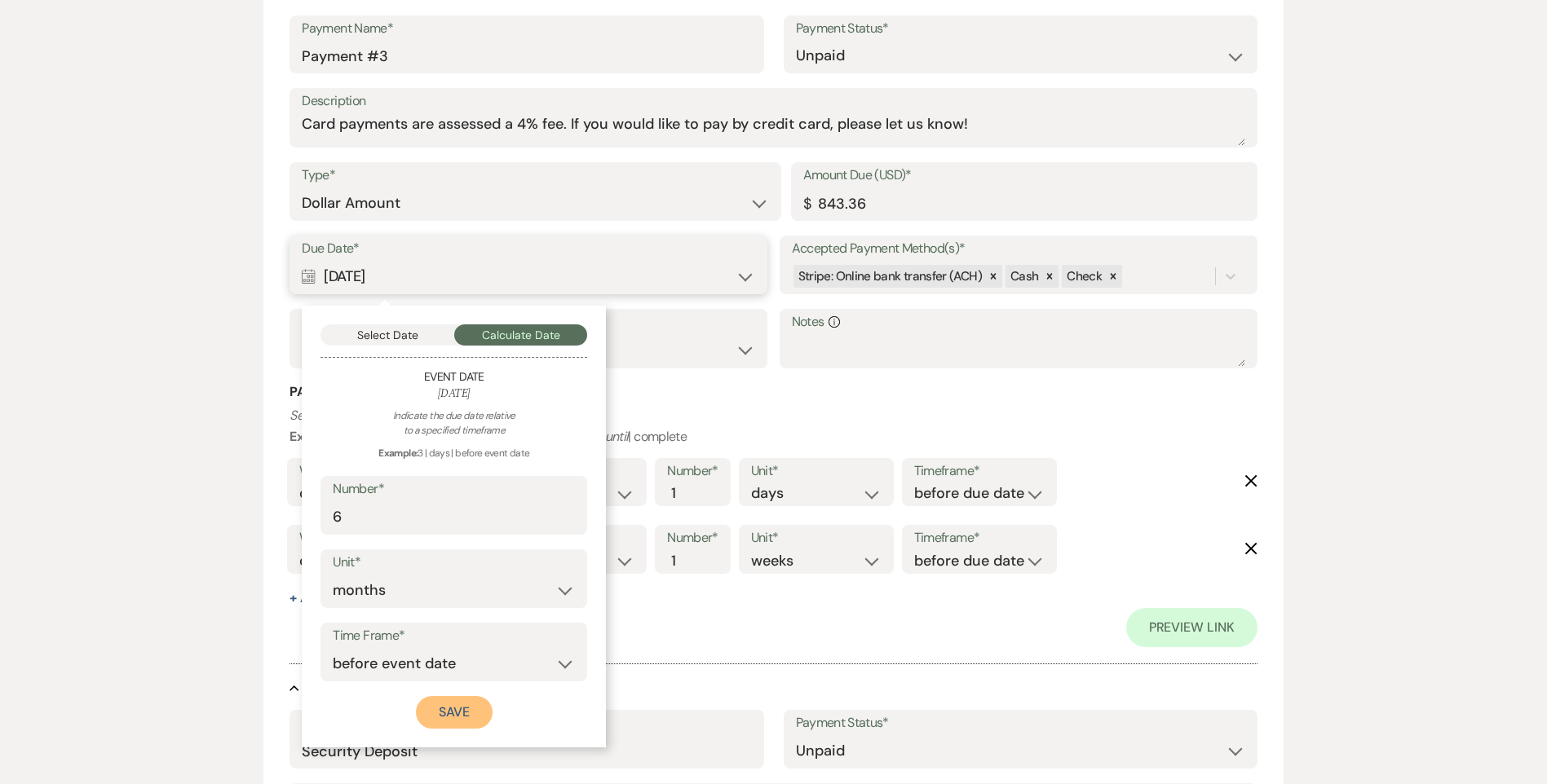
click at [428, 698] on button "Save" at bounding box center [454, 712] width 77 height 32
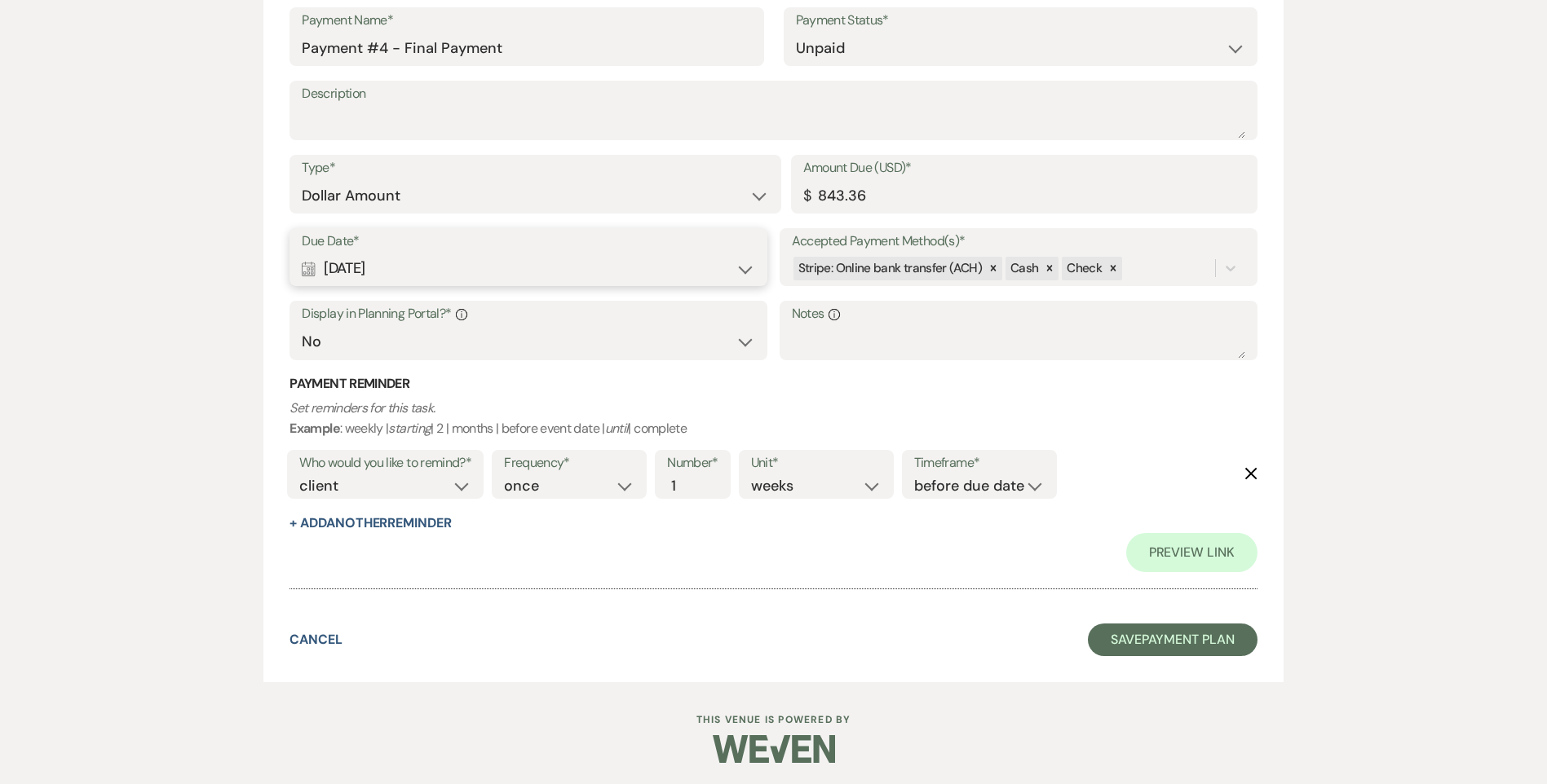
scroll to position [4662, 0]
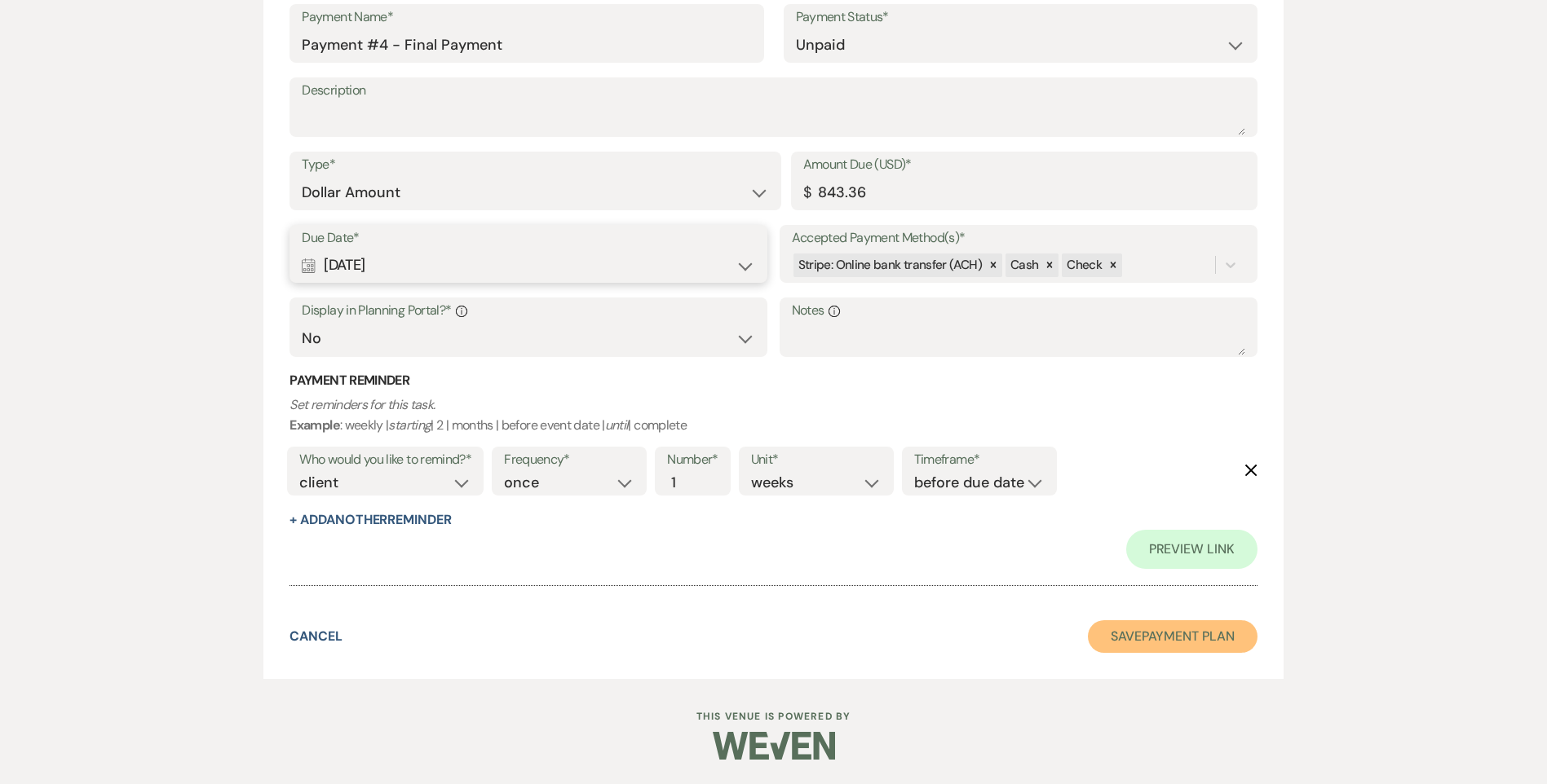
click at [1129, 637] on button "Save Payment Plan" at bounding box center [1172, 636] width 169 height 32
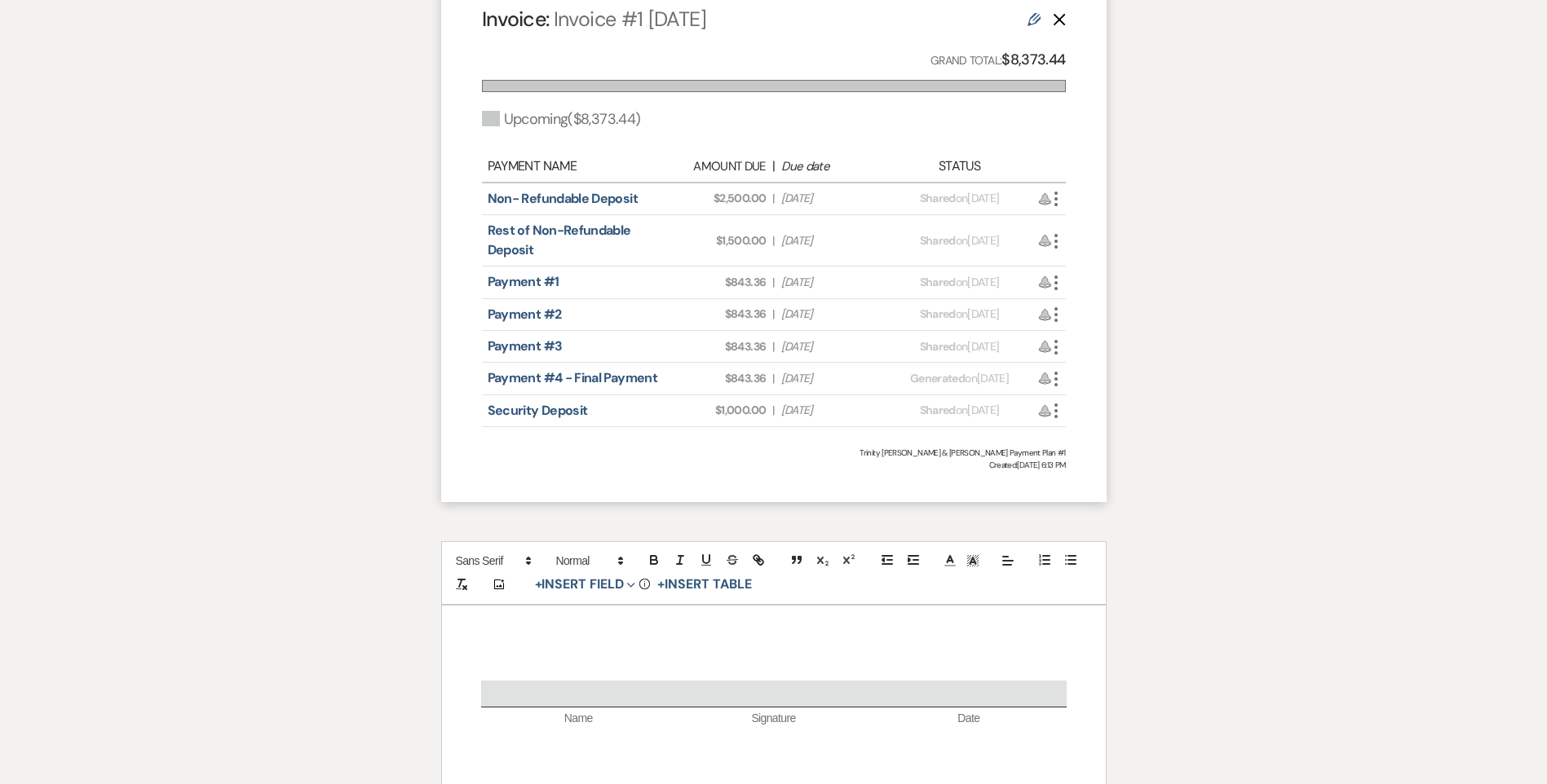
scroll to position [1986, 0]
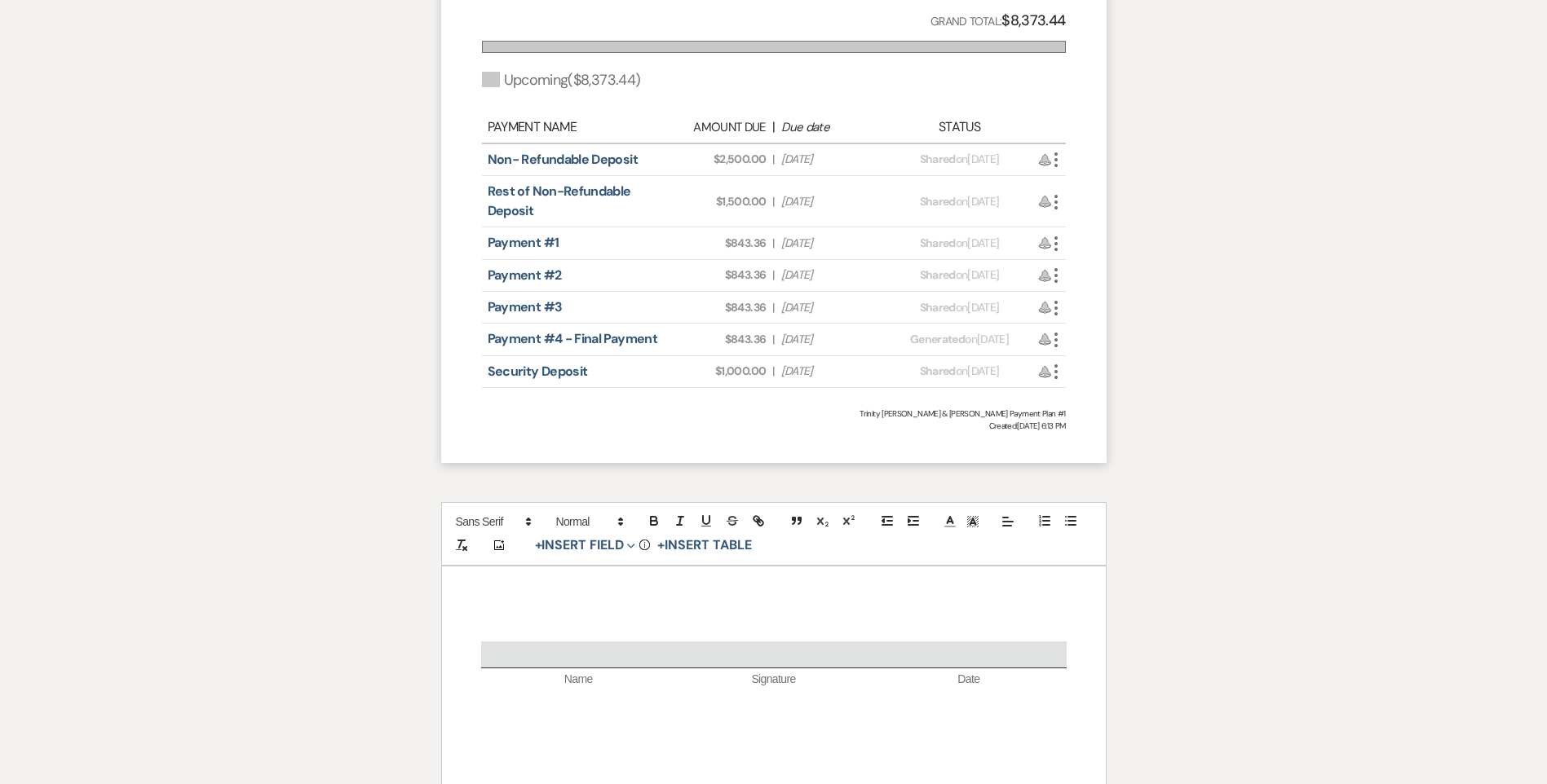
click at [1056, 168] on use "button" at bounding box center [1056, 159] width 4 height 14
click at [1094, 277] on link "Pencil Edit" at bounding box center [1128, 275] width 165 height 28
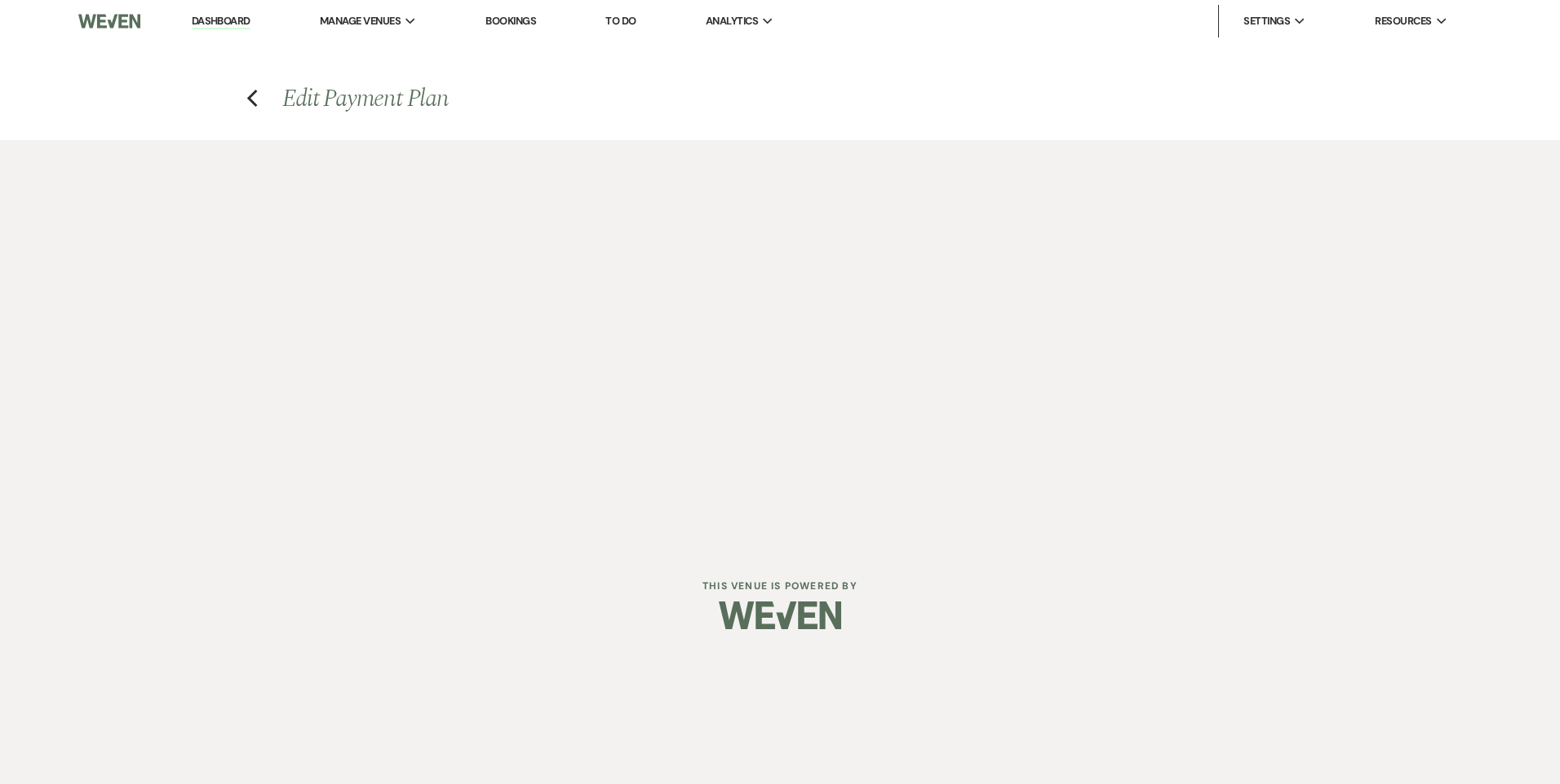
select select "28603"
select select "2"
select select "flat"
select select "true"
select select "client"
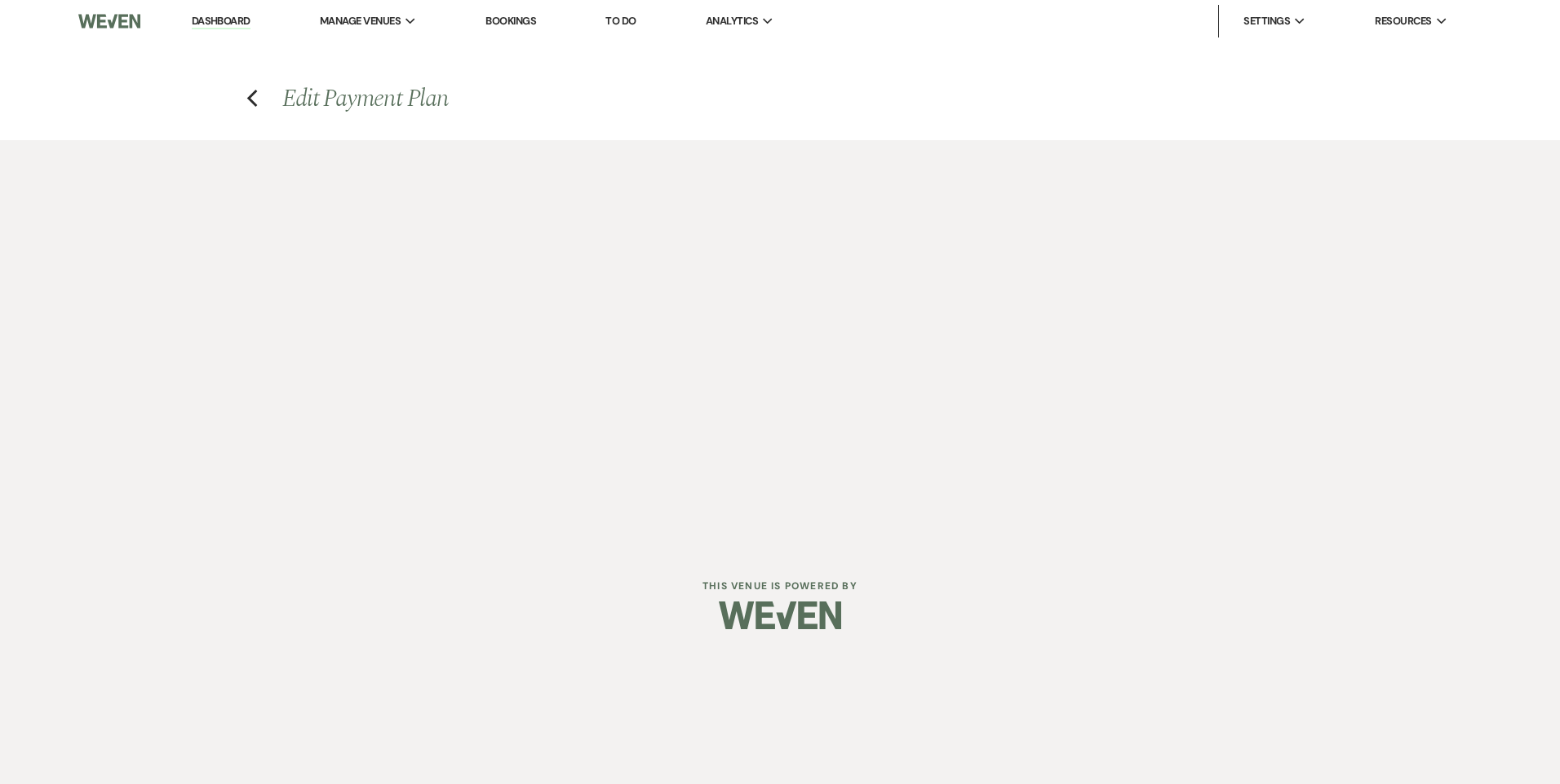
select select "weeks"
select select "client"
select select "days"
select select "2"
select select "flat"
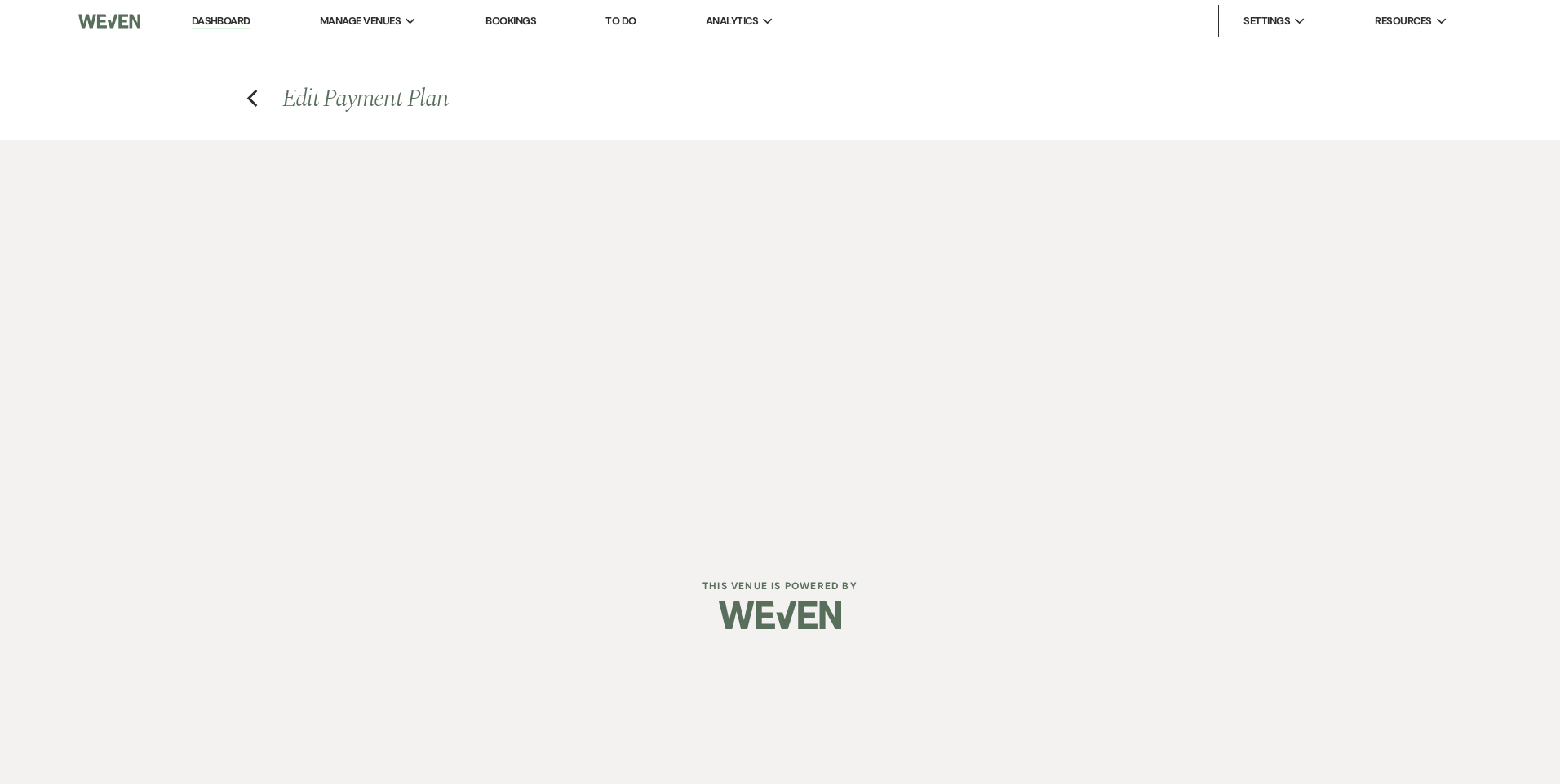
select select "true"
select select "client"
select select "weeks"
select select "client"
select select "days"
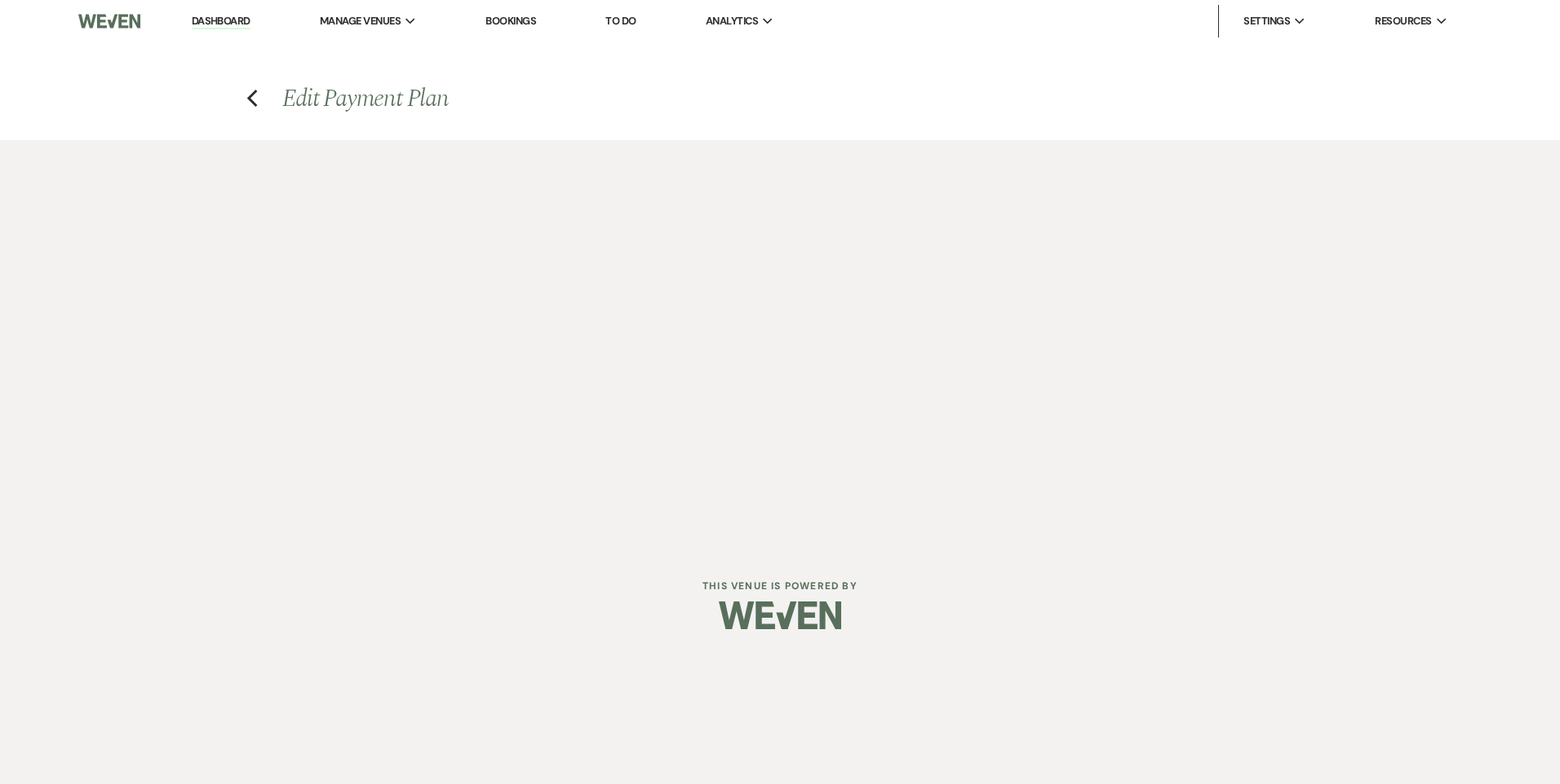
select select "2"
select select "flat"
select select "true"
select select "client"
select select "weeks"
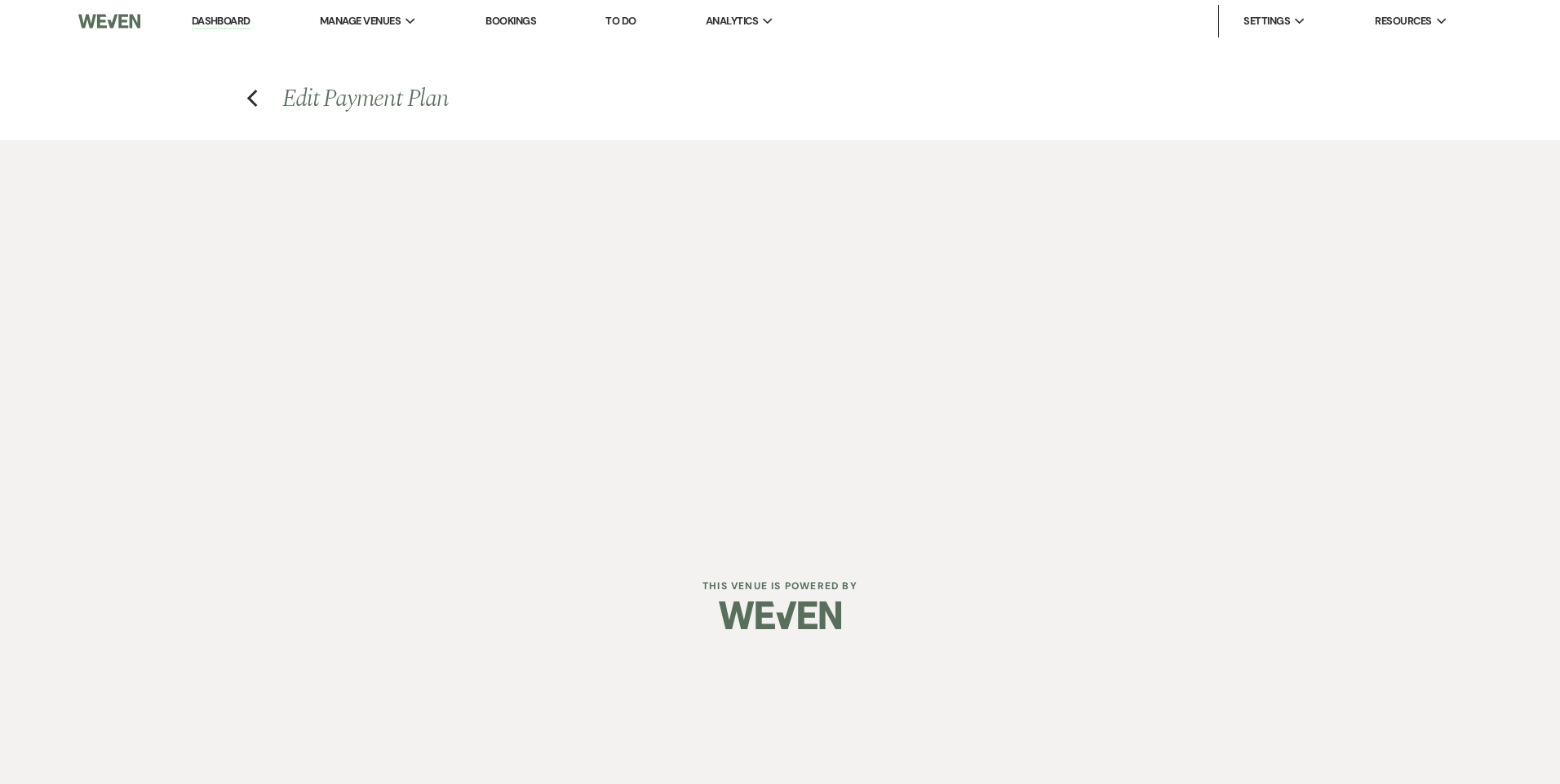
select select "client"
select select "days"
select select "2"
select select "flat"
select select "true"
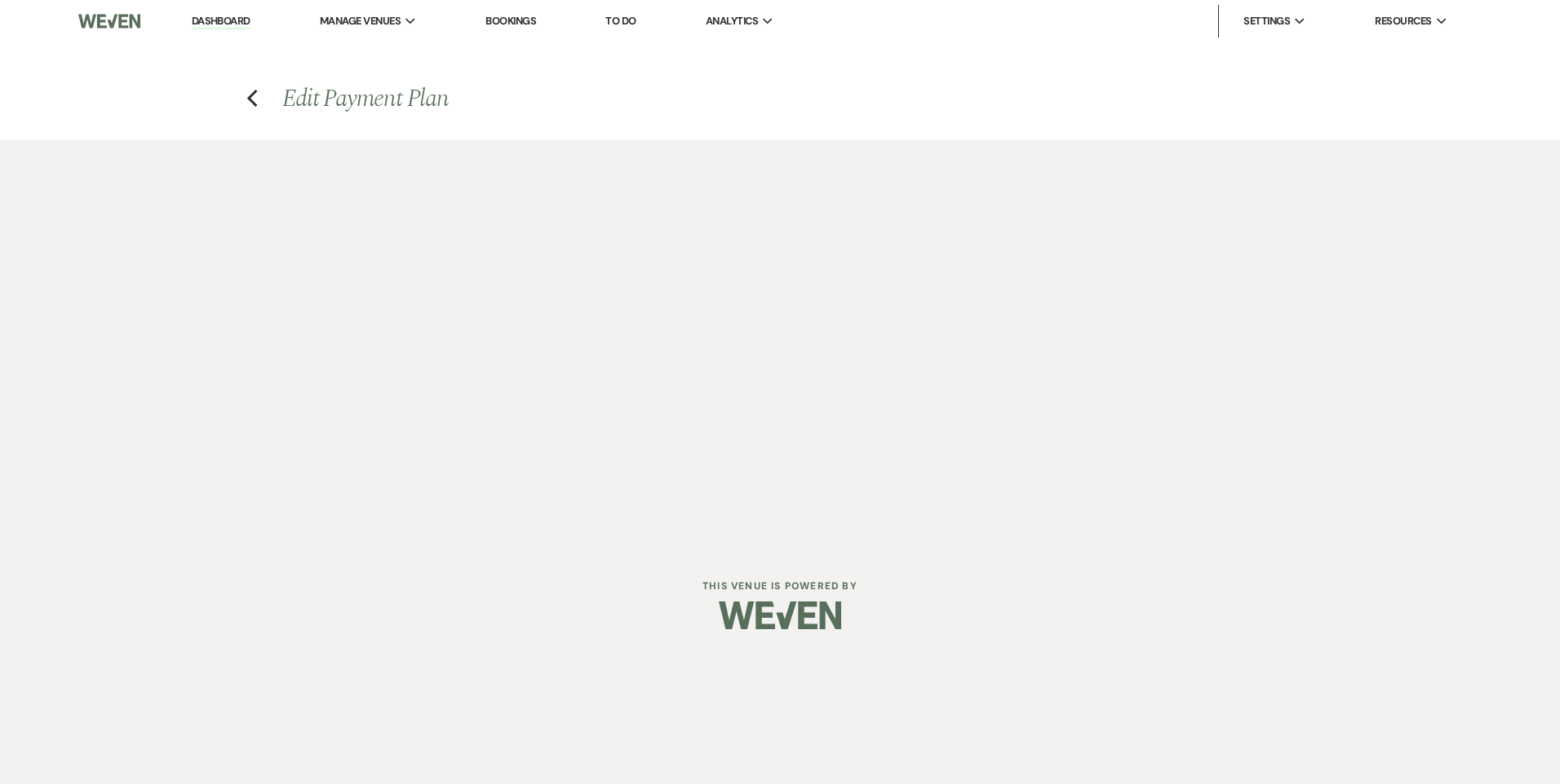
select select "client"
select select "weeks"
select select "client"
select select "days"
select select "2"
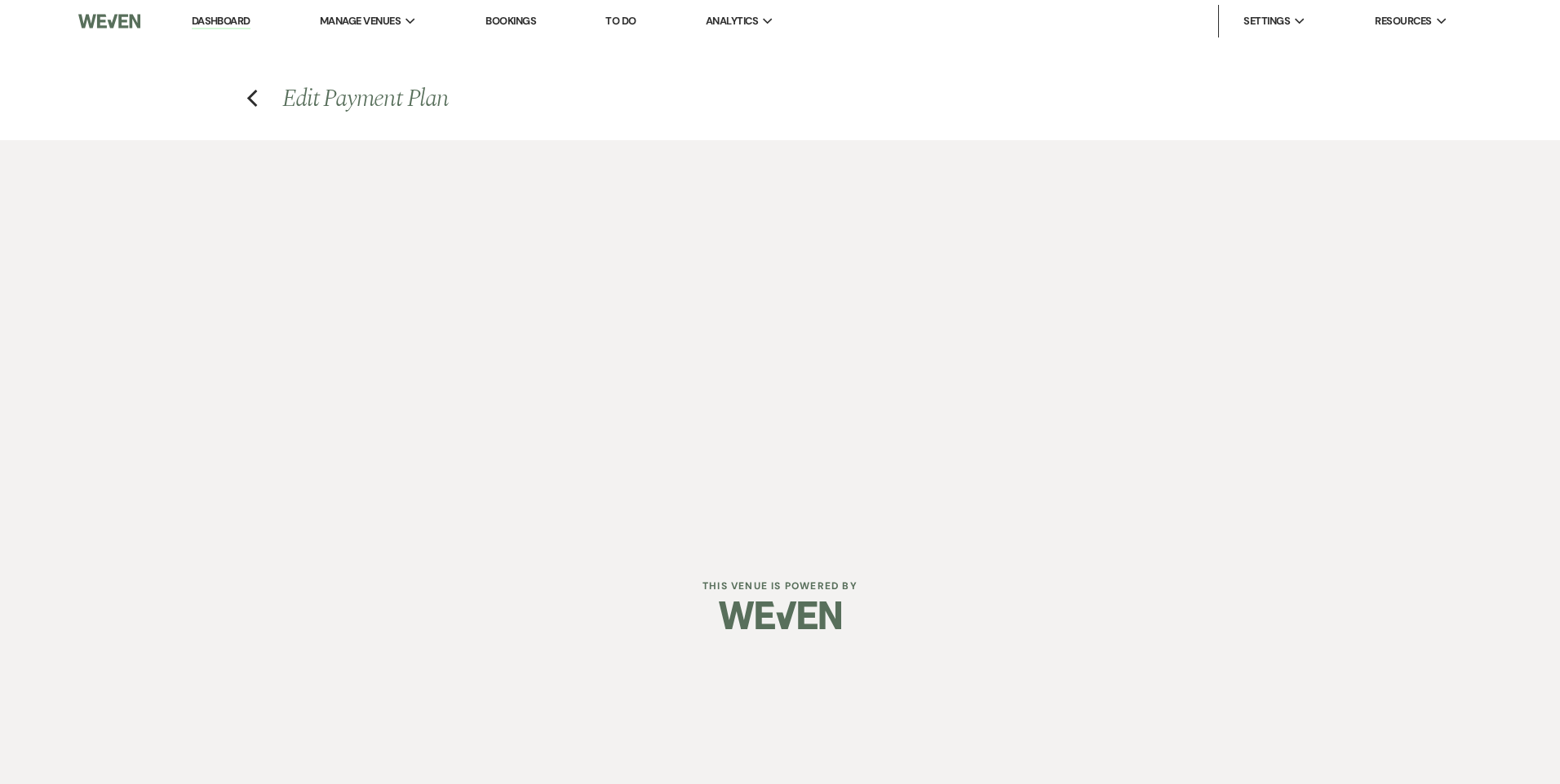
select select "flat"
select select "true"
select select "client"
select select "days"
select select "client"
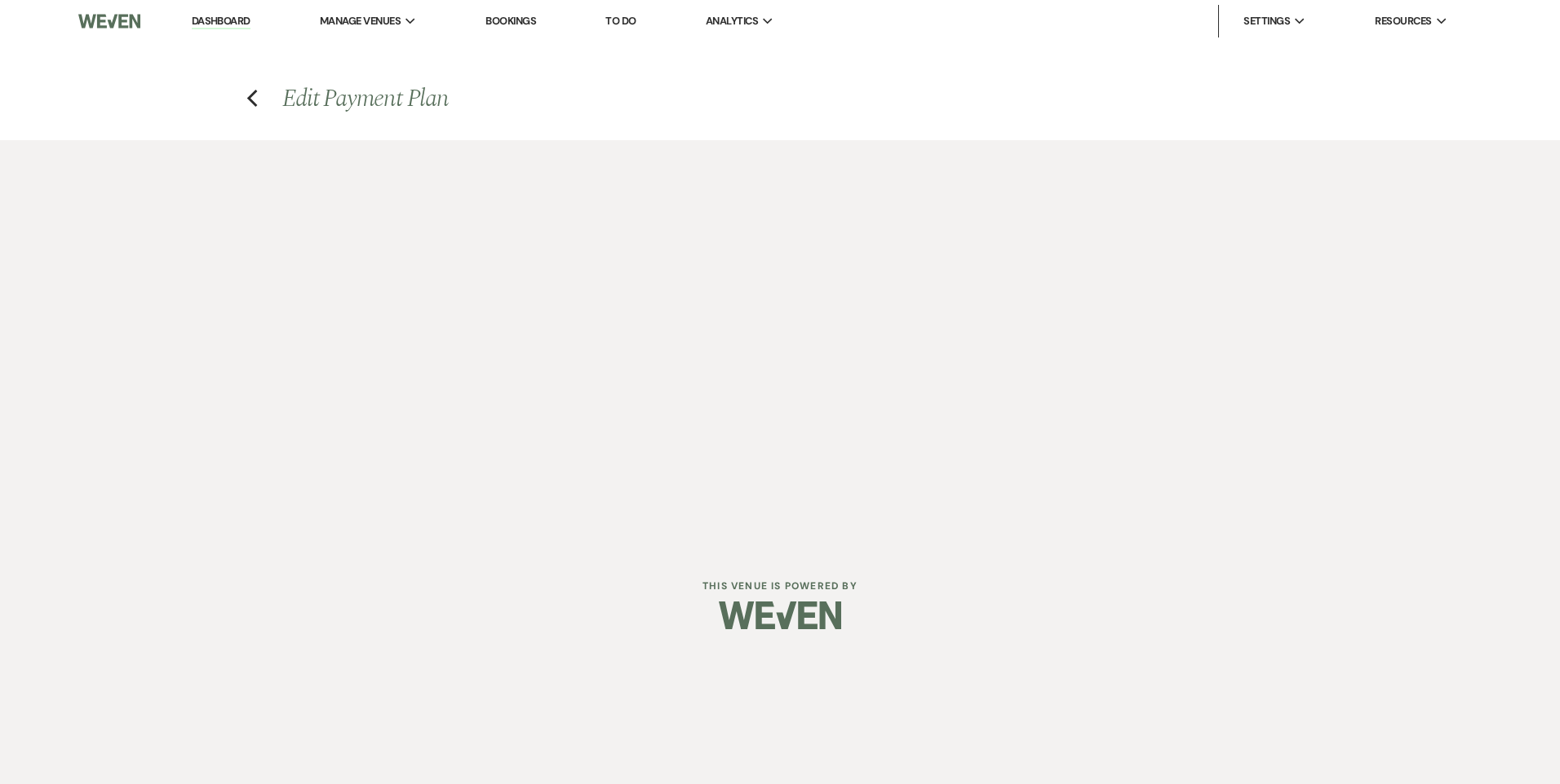
select select "weeks"
select select "2"
select select "flat"
select select "true"
select select "client"
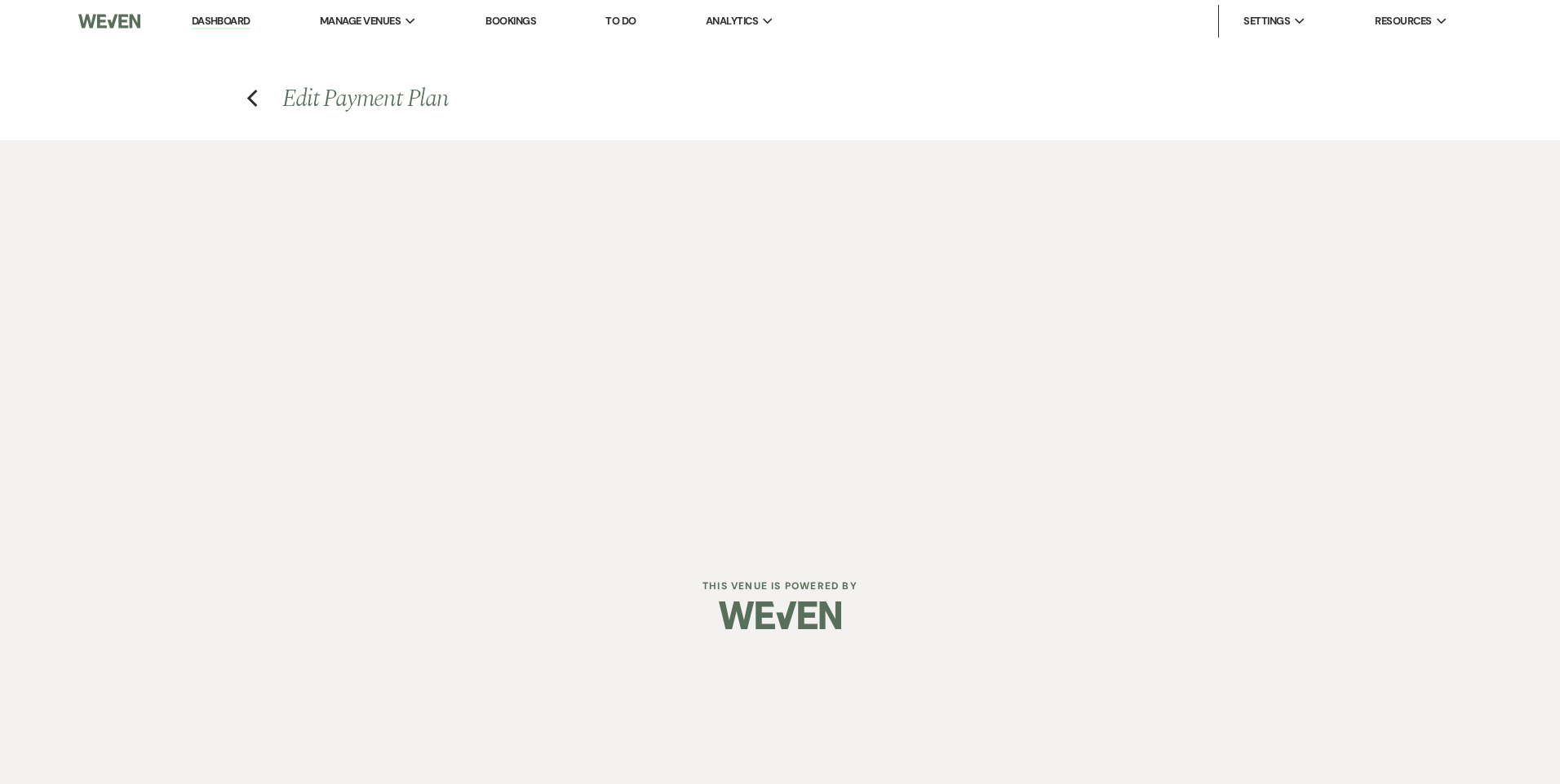
select select "days"
select select "client"
select select "weeks"
select select "2"
select select "flat"
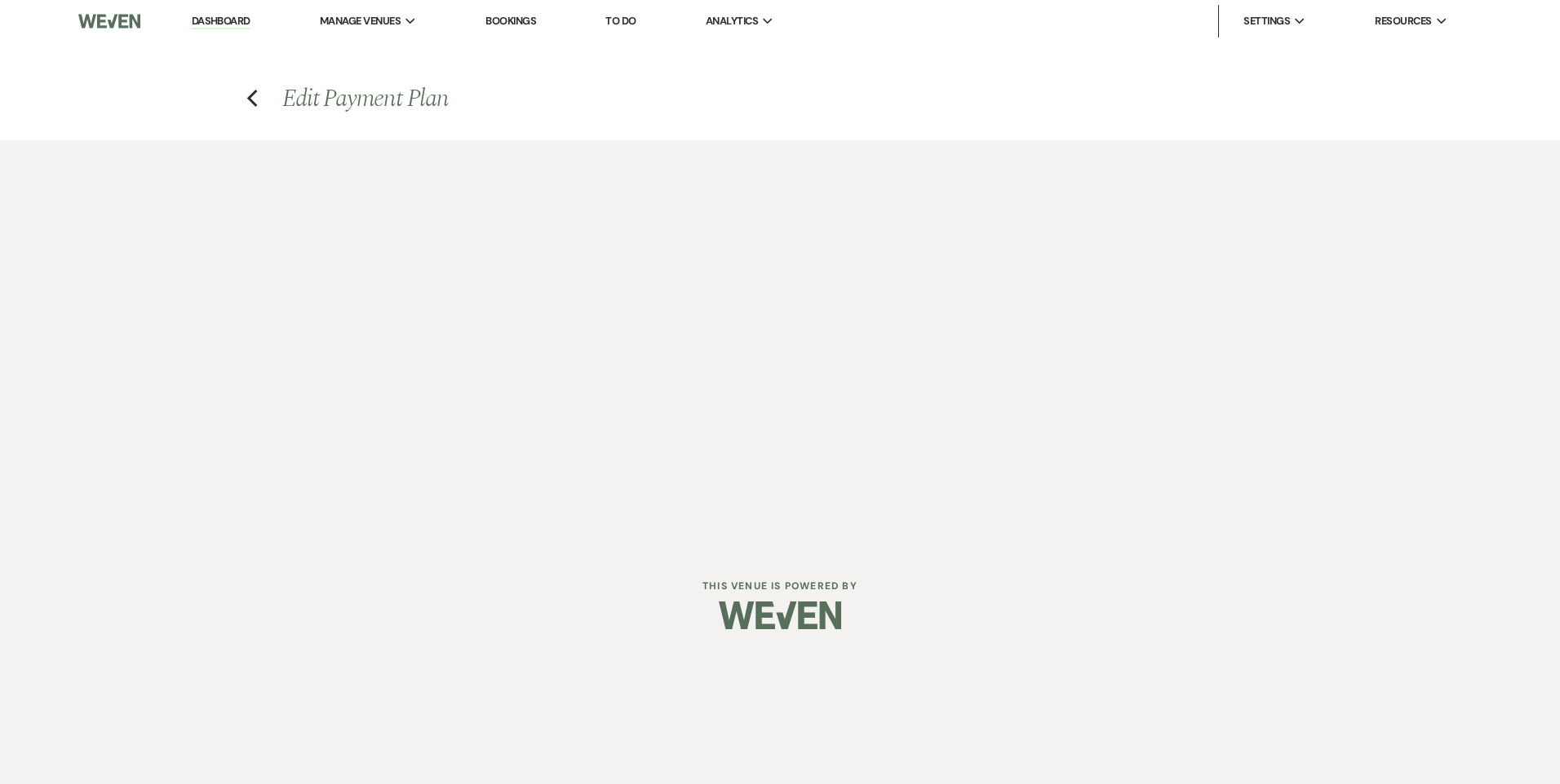
select select "false"
select select "client"
select select "weeks"
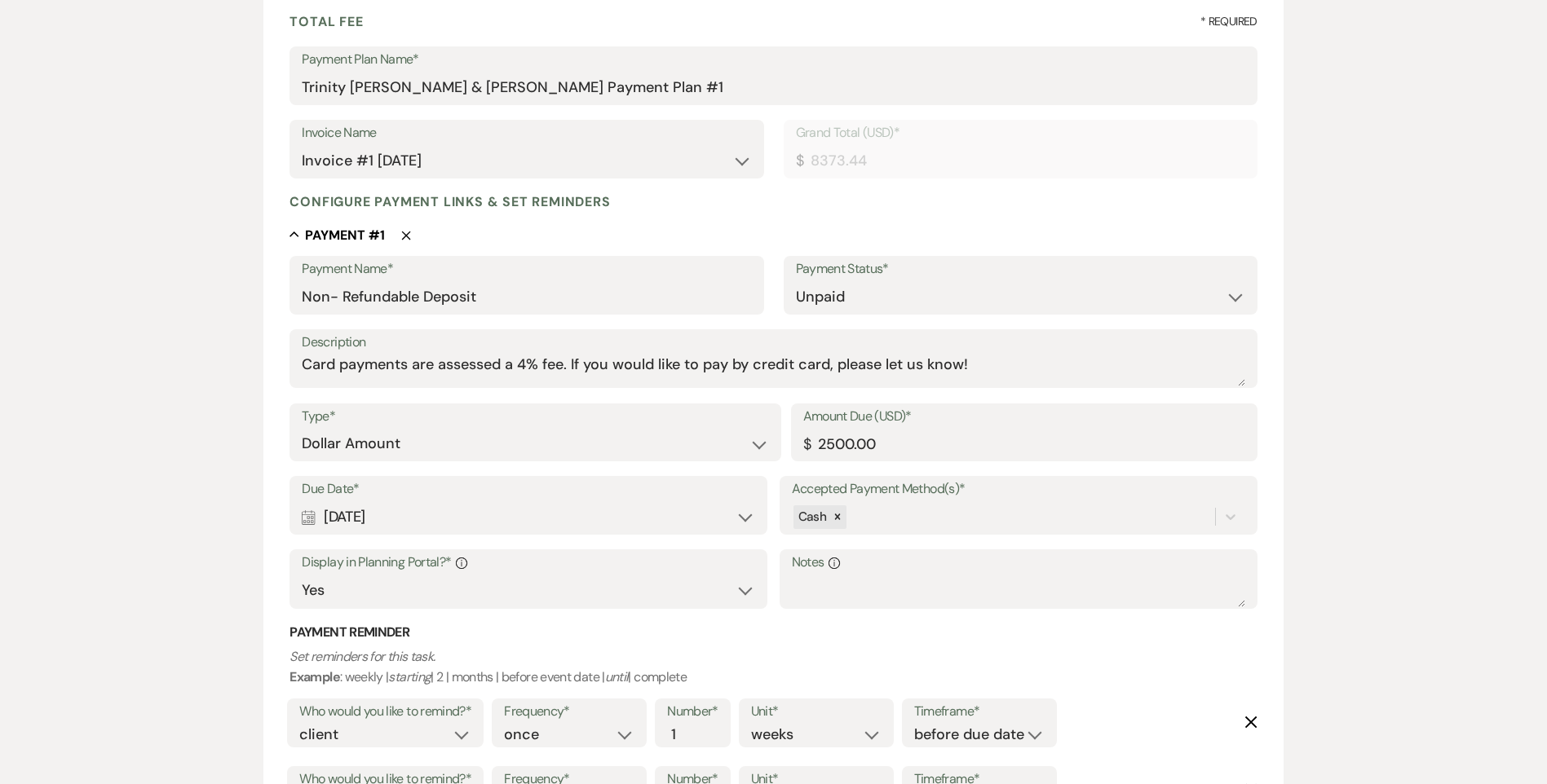
scroll to position [245, 0]
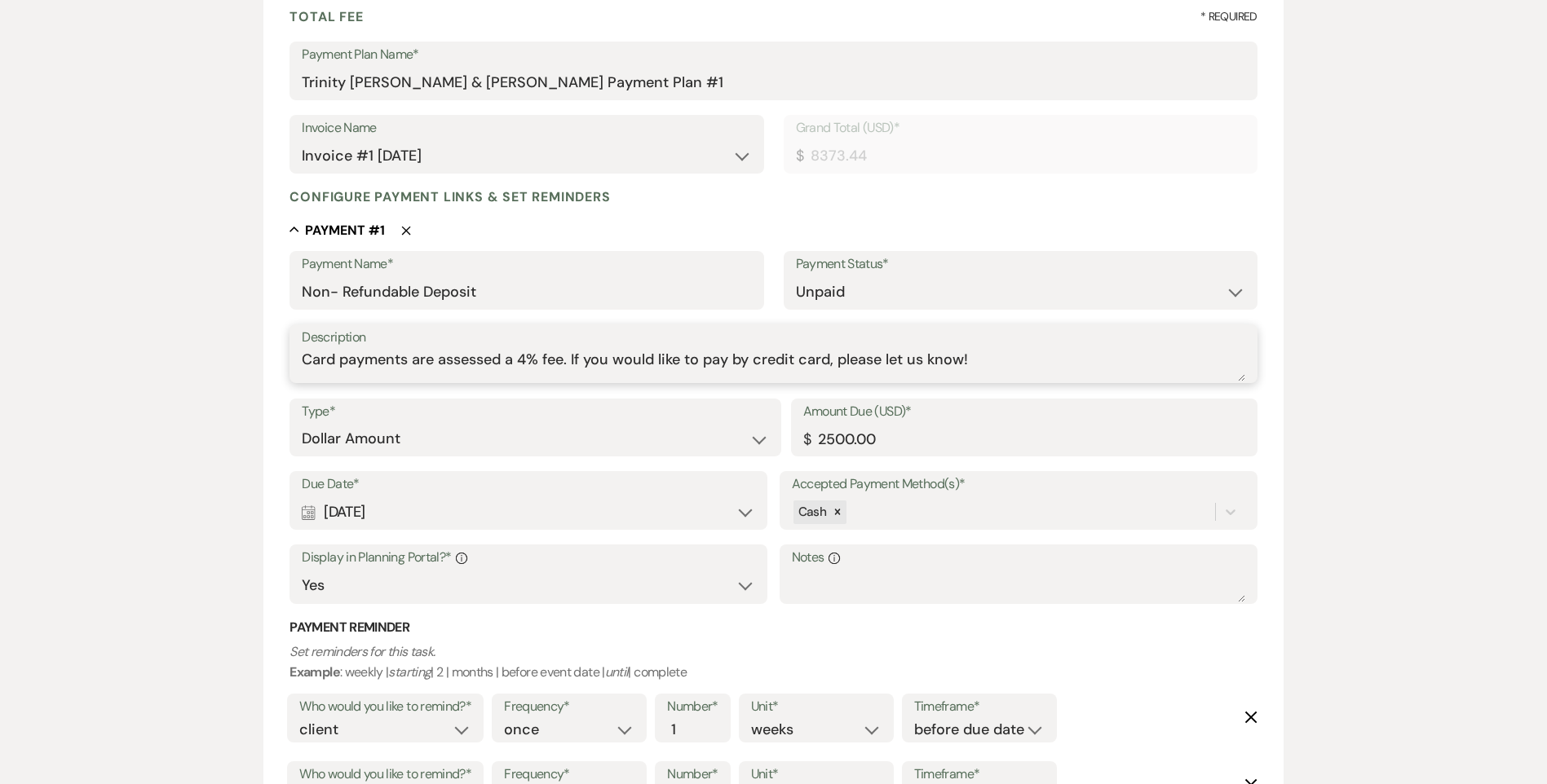
drag, startPoint x: 1028, startPoint y: 349, endPoint x: 296, endPoint y: 334, distance: 732.2
click at [296, 334] on div "Description Card payments are assessed a 4% fee. If you would like to pay by cr…" at bounding box center [773, 354] width 967 height 59
type textarea "Cash"
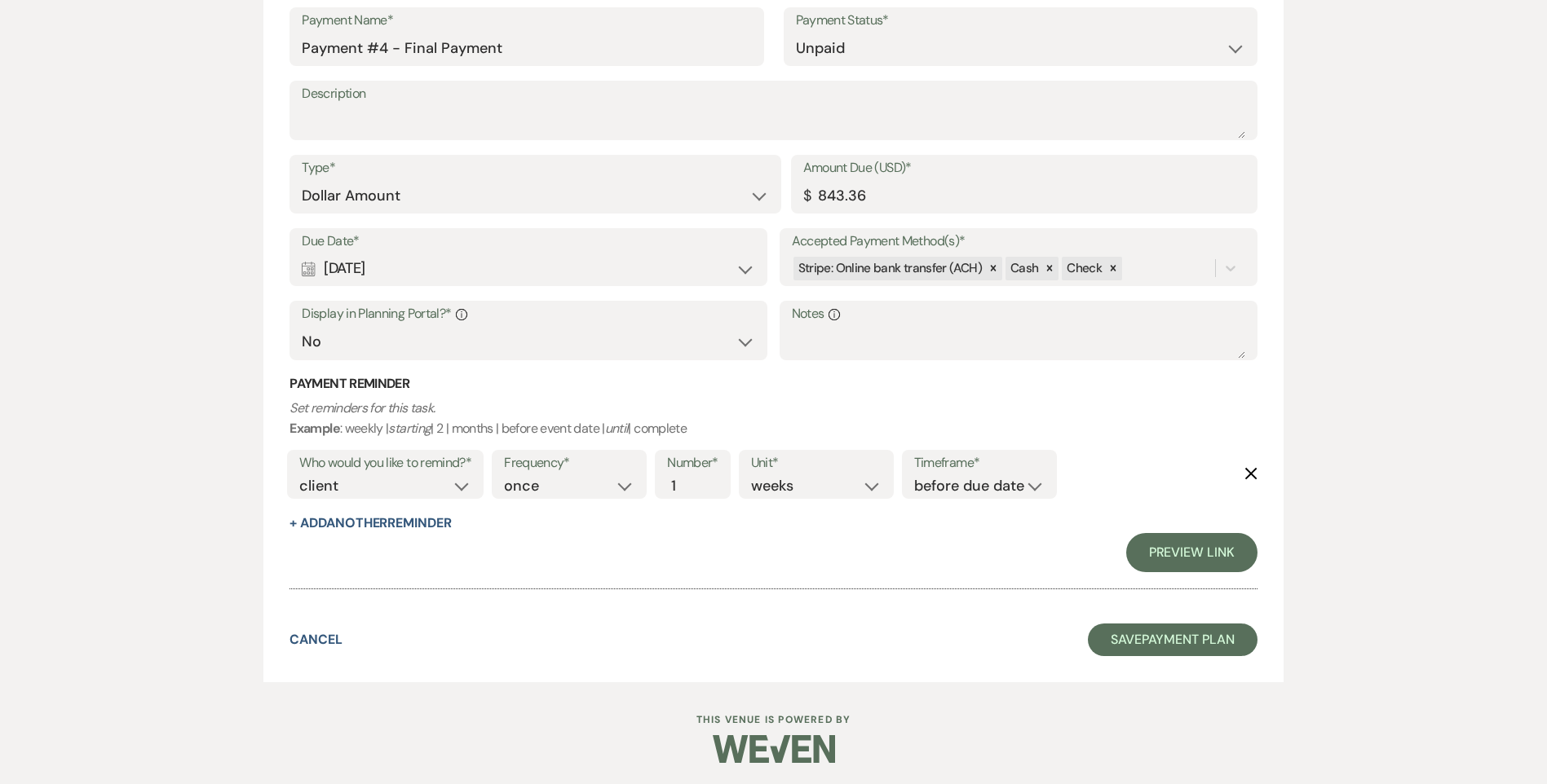
scroll to position [4662, 0]
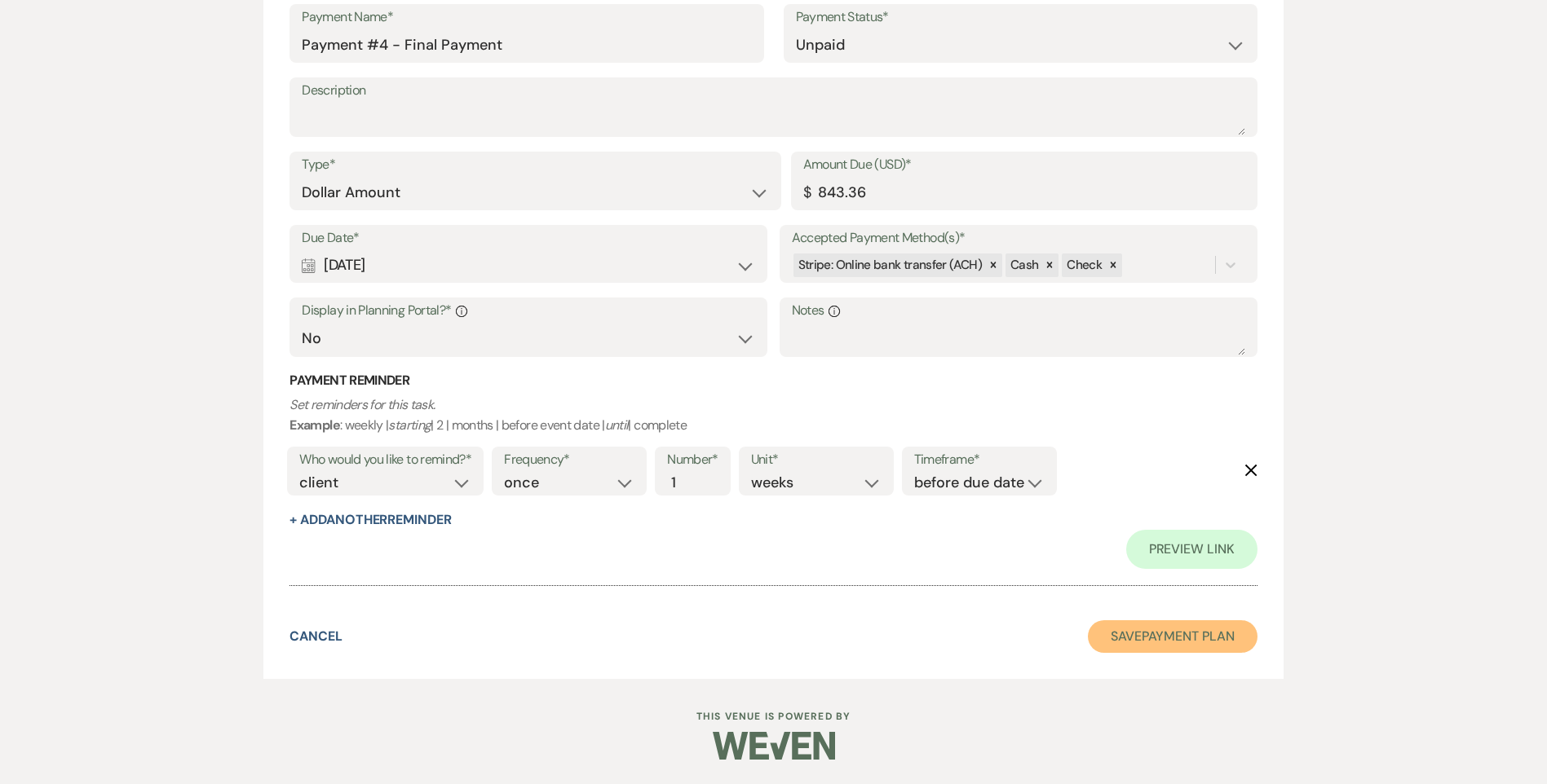
click at [1151, 626] on button "Save Payment Plan" at bounding box center [1172, 636] width 169 height 32
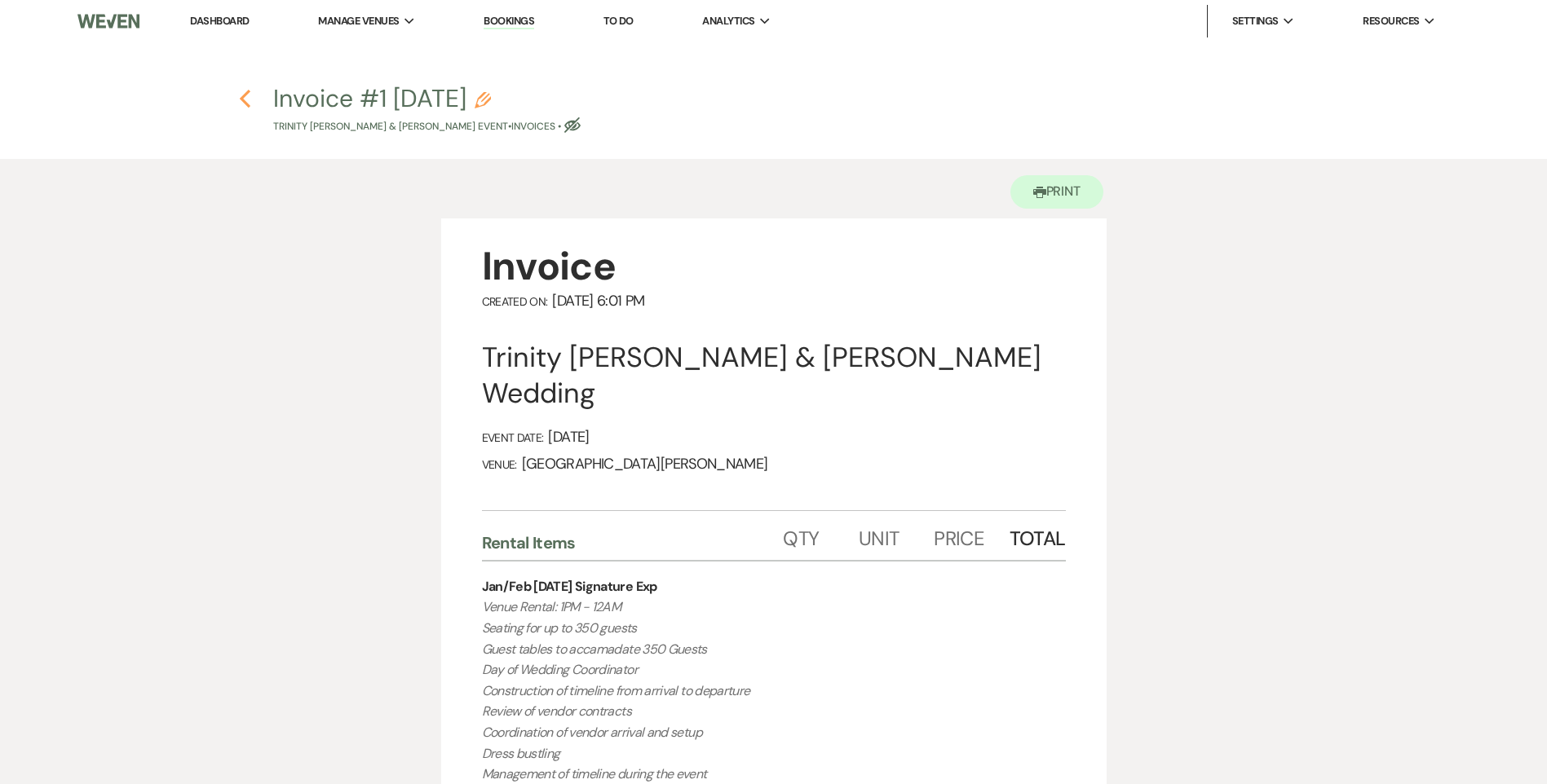
click at [242, 97] on use "button" at bounding box center [245, 99] width 11 height 18
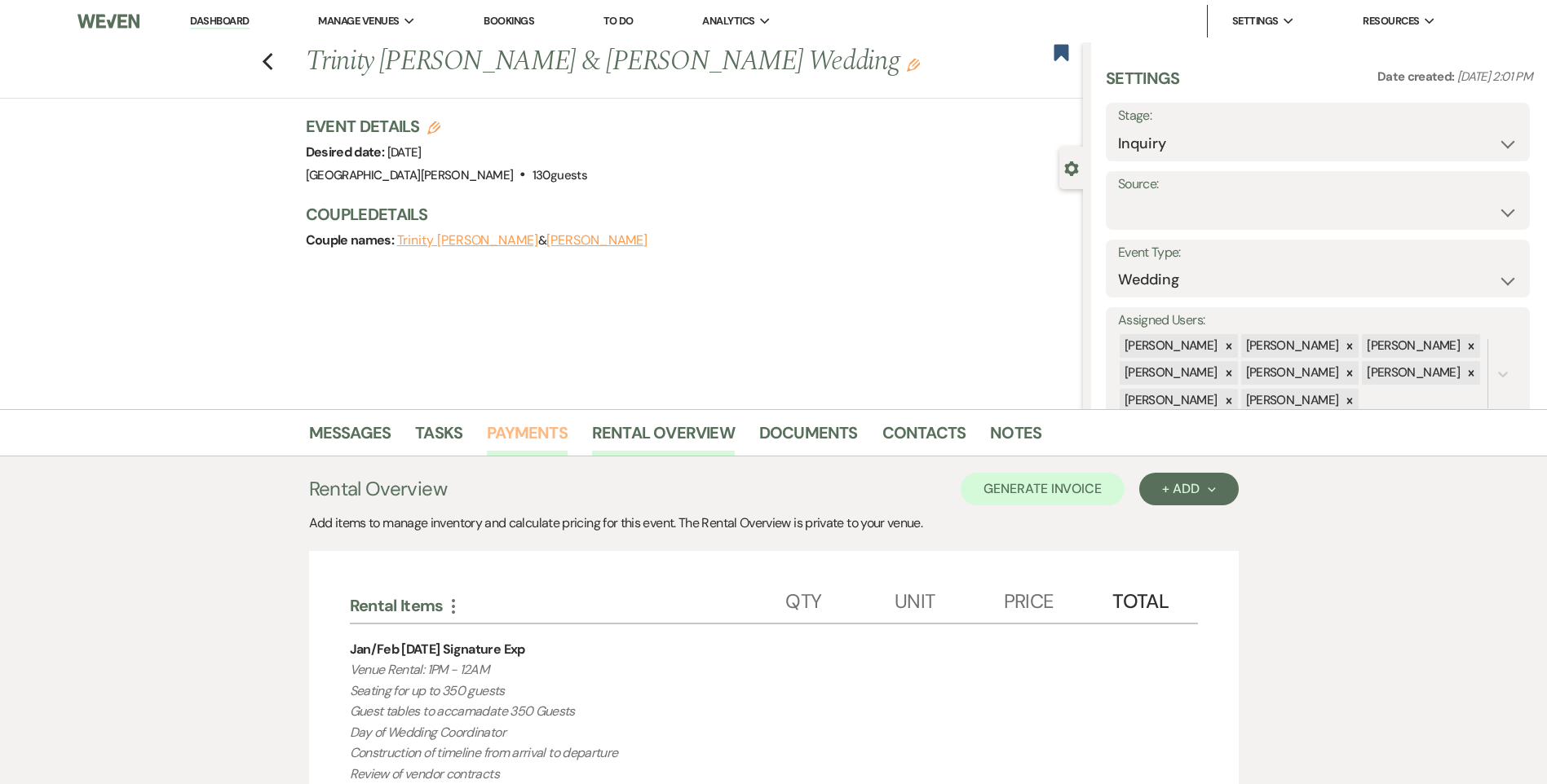
click at [549, 435] on link "Payments" at bounding box center [527, 438] width 81 height 36
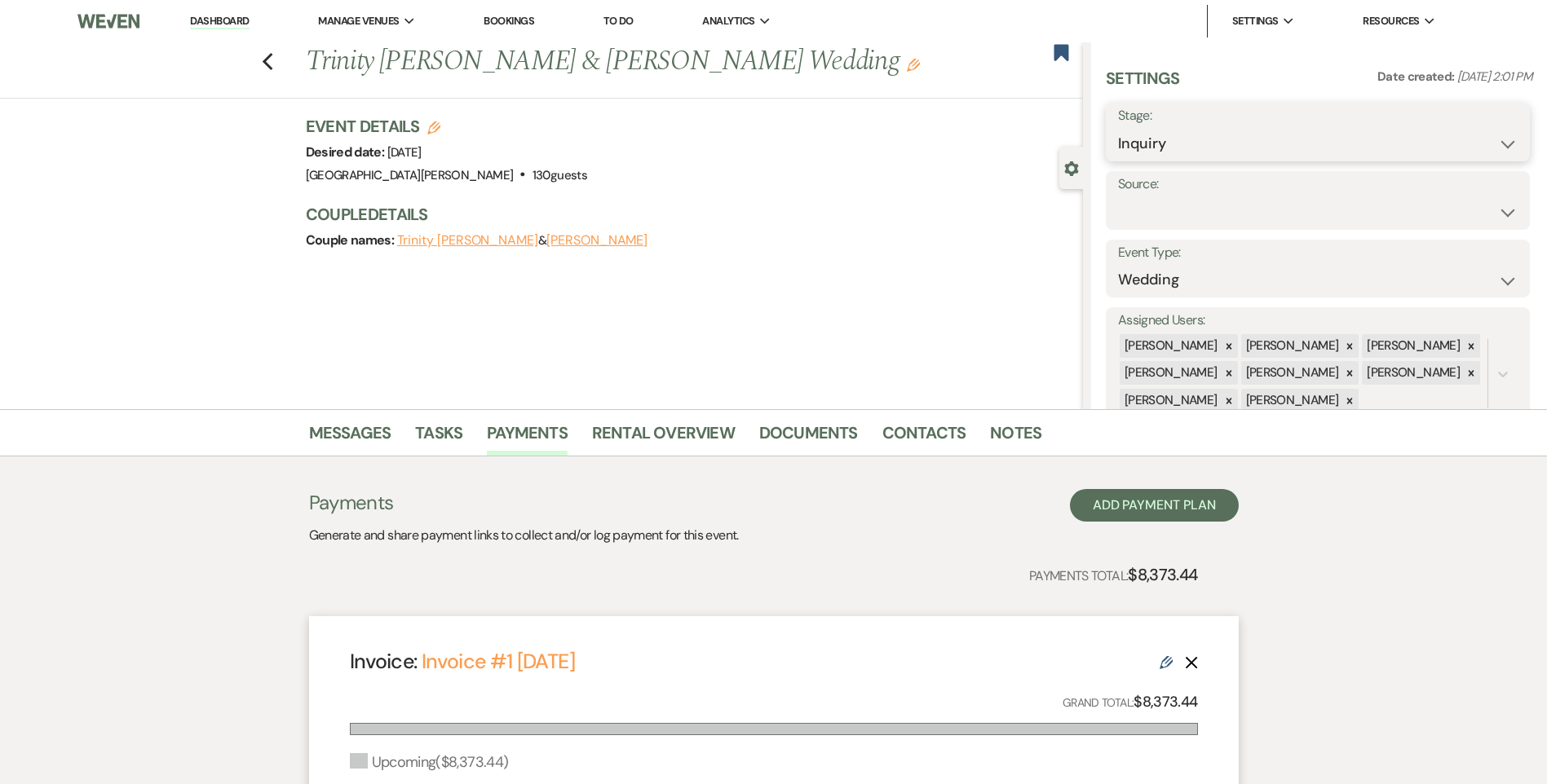
click at [1499, 149] on select "Inquiry Follow Up Tour Requested Tour Confirmed Toured Proposal Sent Booked Lost" at bounding box center [1318, 143] width 400 height 31
click at [368, 433] on link "Messages" at bounding box center [350, 438] width 82 height 36
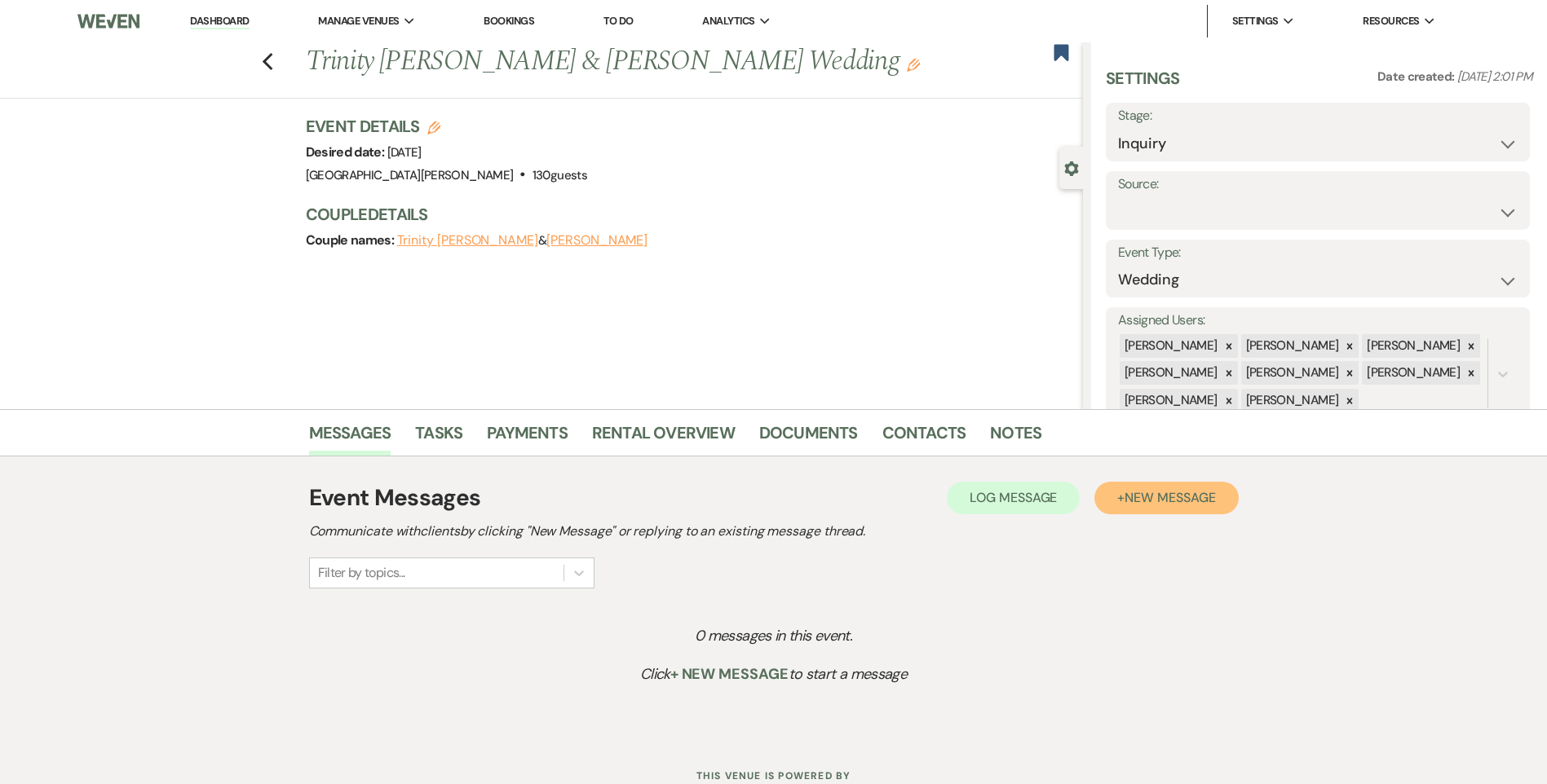
click at [1119, 509] on button "+ New Message" at bounding box center [1166, 498] width 143 height 32
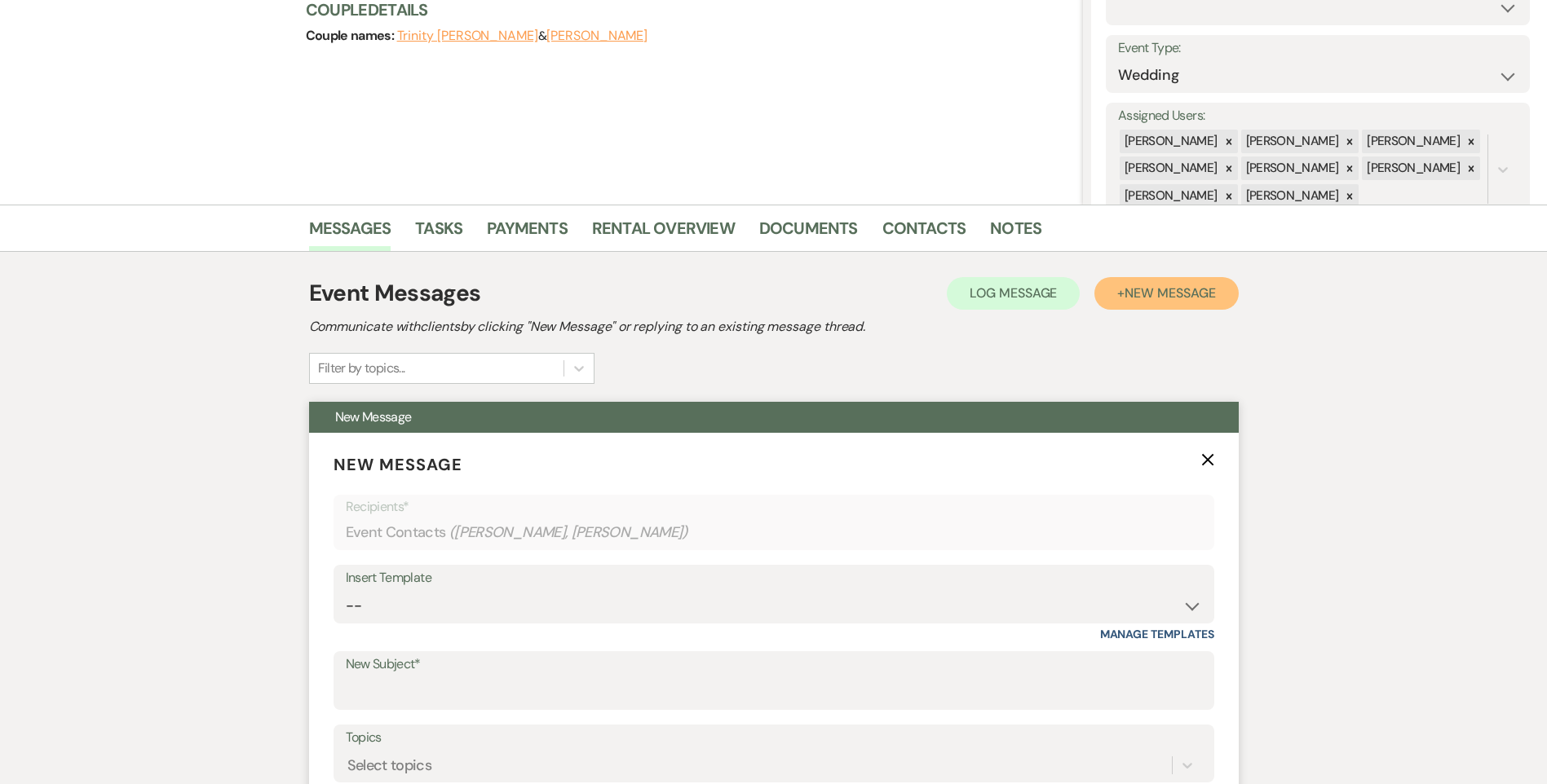
scroll to position [245, 0]
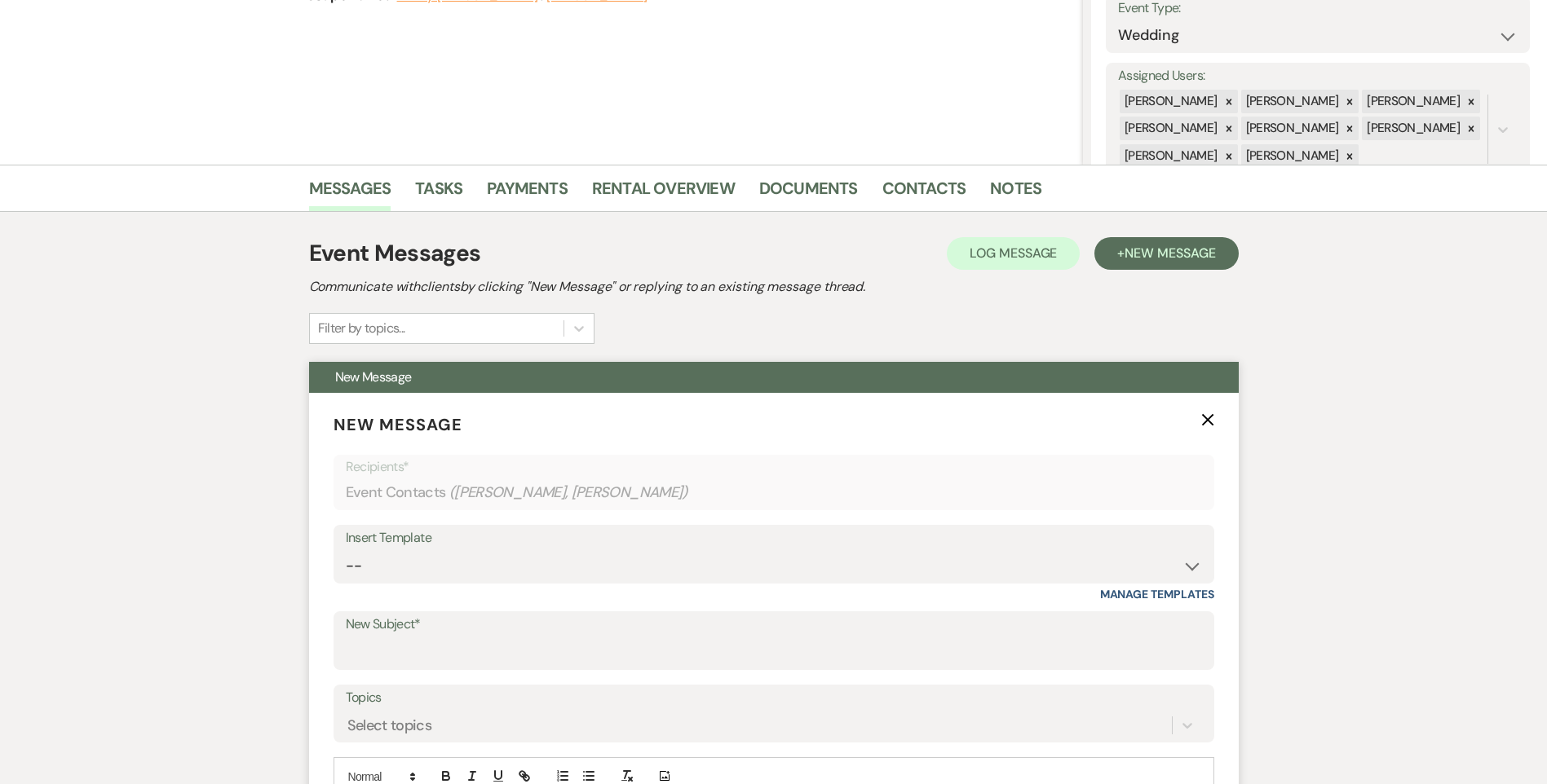
click at [407, 547] on div "Insert Template" at bounding box center [774, 538] width 856 height 23
click at [408, 564] on select "-- Follow Up WWM Initial Inquiry Response Planning Portal Introduction (Booked …" at bounding box center [774, 565] width 856 height 31
select select "4633"
click at [346, 550] on select "-- Follow Up WWM Initial Inquiry Response Planning Portal Introduction (Booked …" at bounding box center [774, 565] width 856 height 31
type input "Welcome to Your Planning Portal - Let's Get Started!"
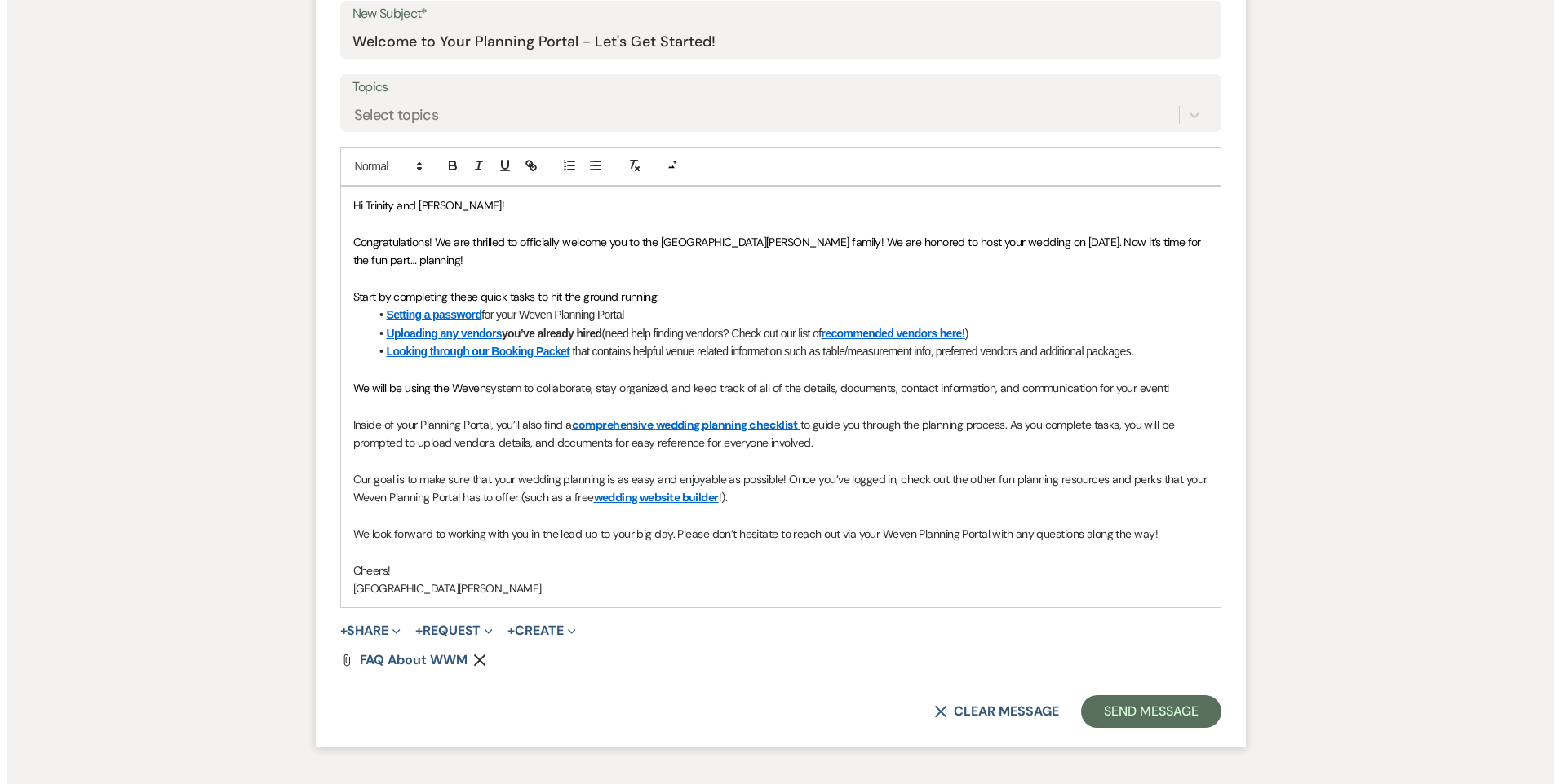
scroll to position [897, 0]
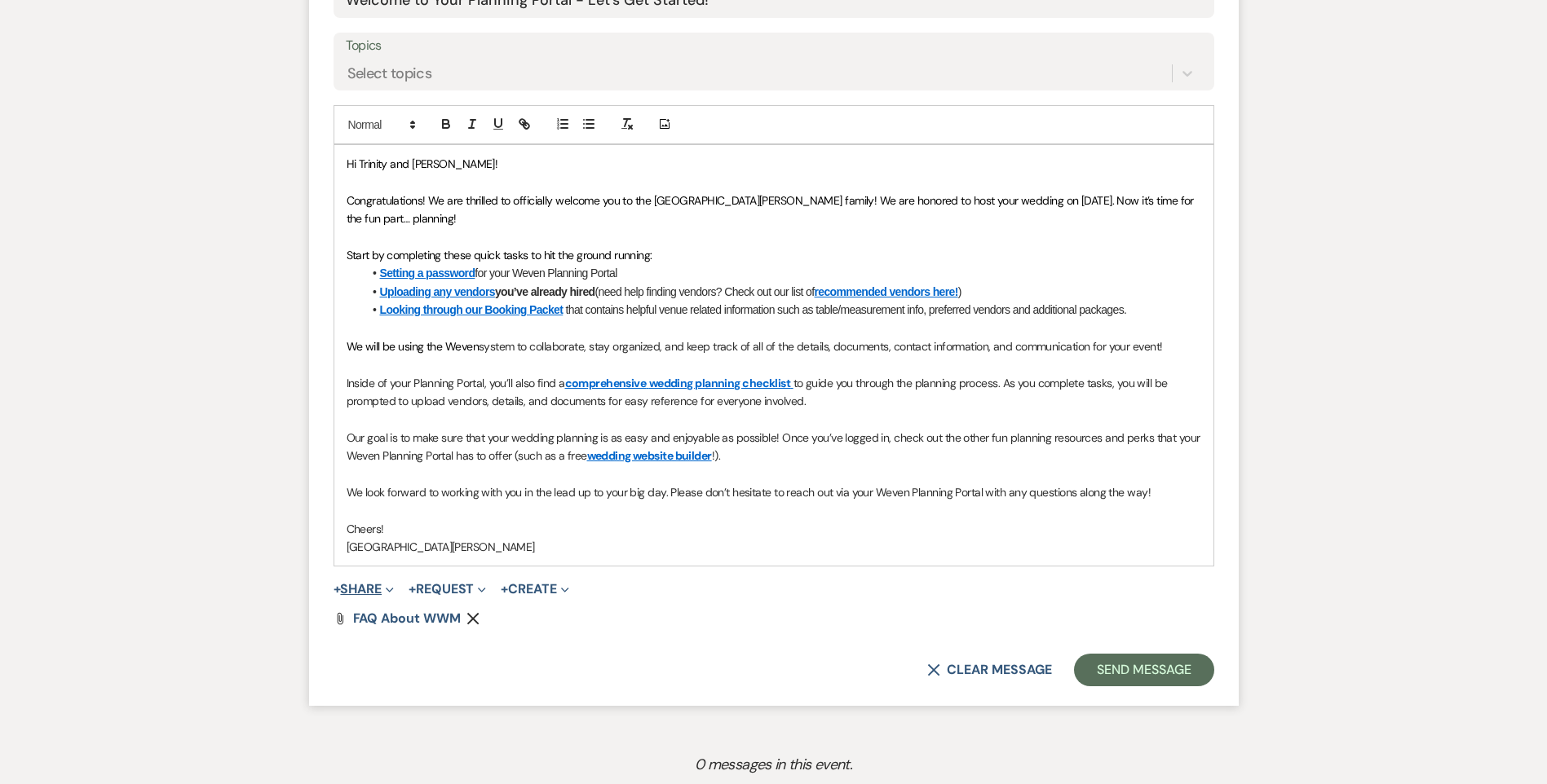
click at [379, 588] on button "+ Share Expand" at bounding box center [364, 590] width 61 height 13
click at [541, 590] on button "+ Create Expand" at bounding box center [535, 590] width 68 height 13
click at [346, 583] on button "+ Share Expand" at bounding box center [364, 590] width 61 height 13
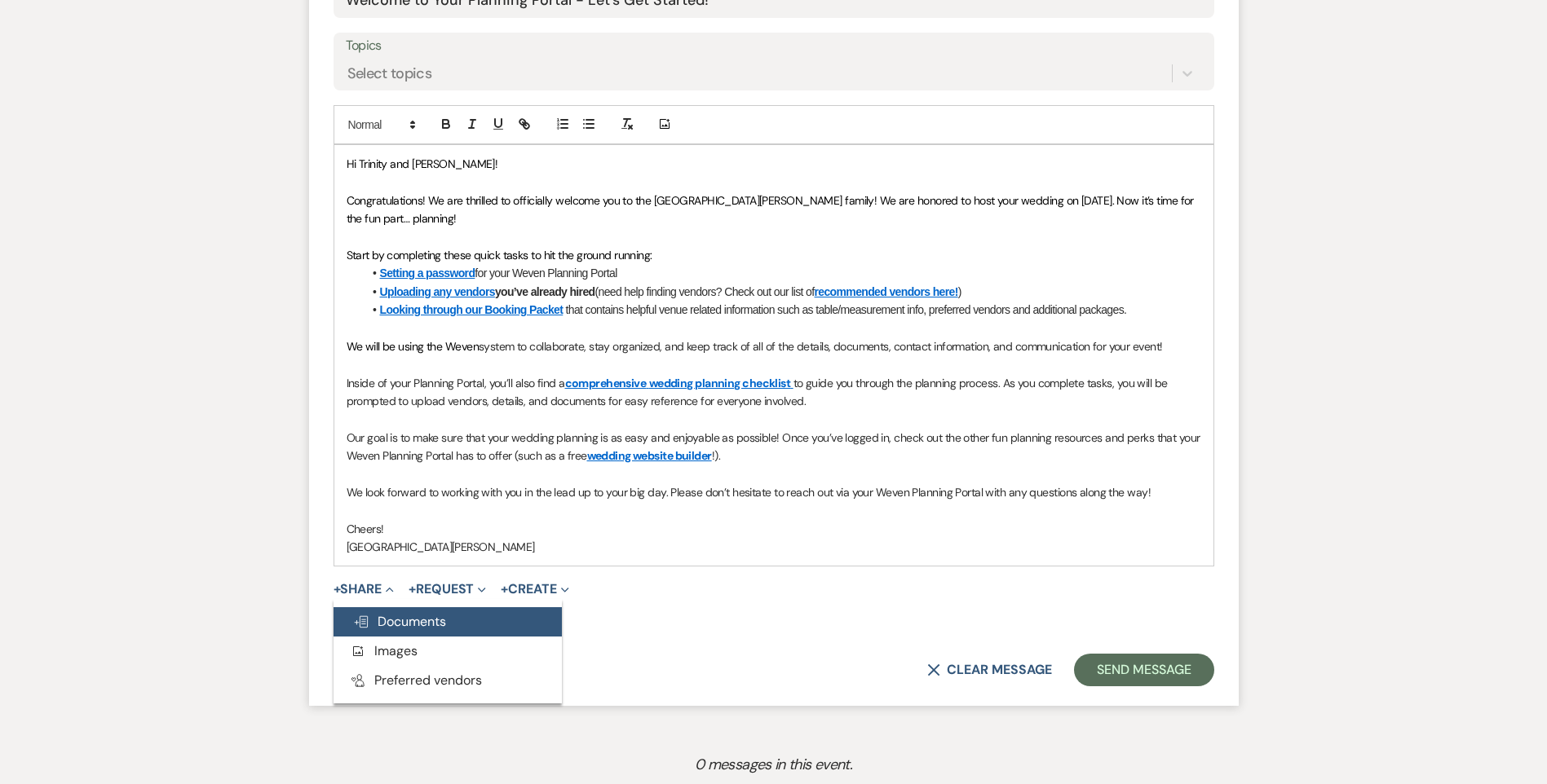
click at [382, 628] on span "Doc Upload Documents" at bounding box center [400, 621] width 93 height 17
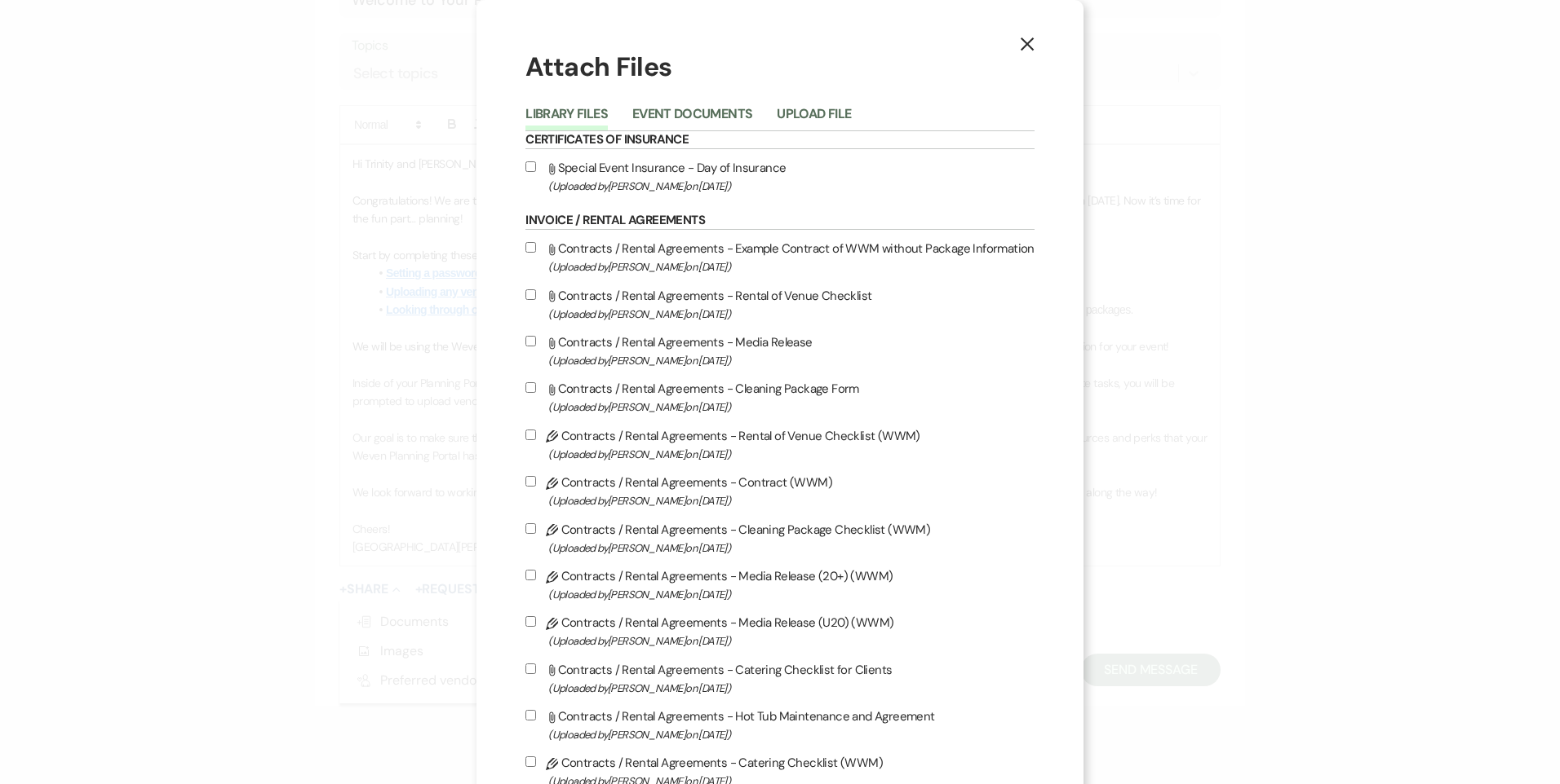
click at [526, 480] on input "Pencil Contracts / Rental Agreements - Contract (WWM) (Uploaded by [PERSON_NAME…" at bounding box center [531, 481] width 11 height 11
checkbox input "true"
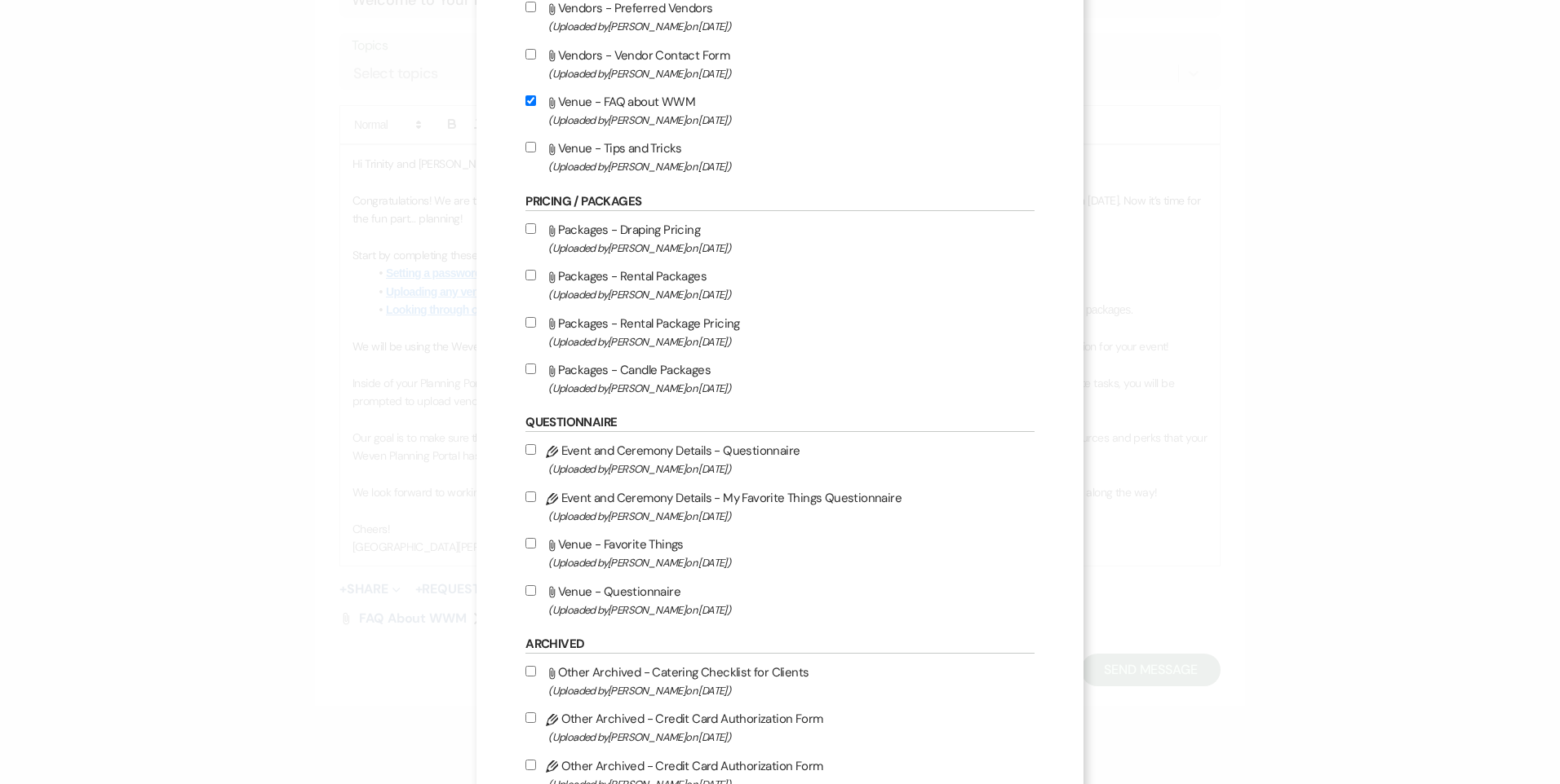
scroll to position [1901, 0]
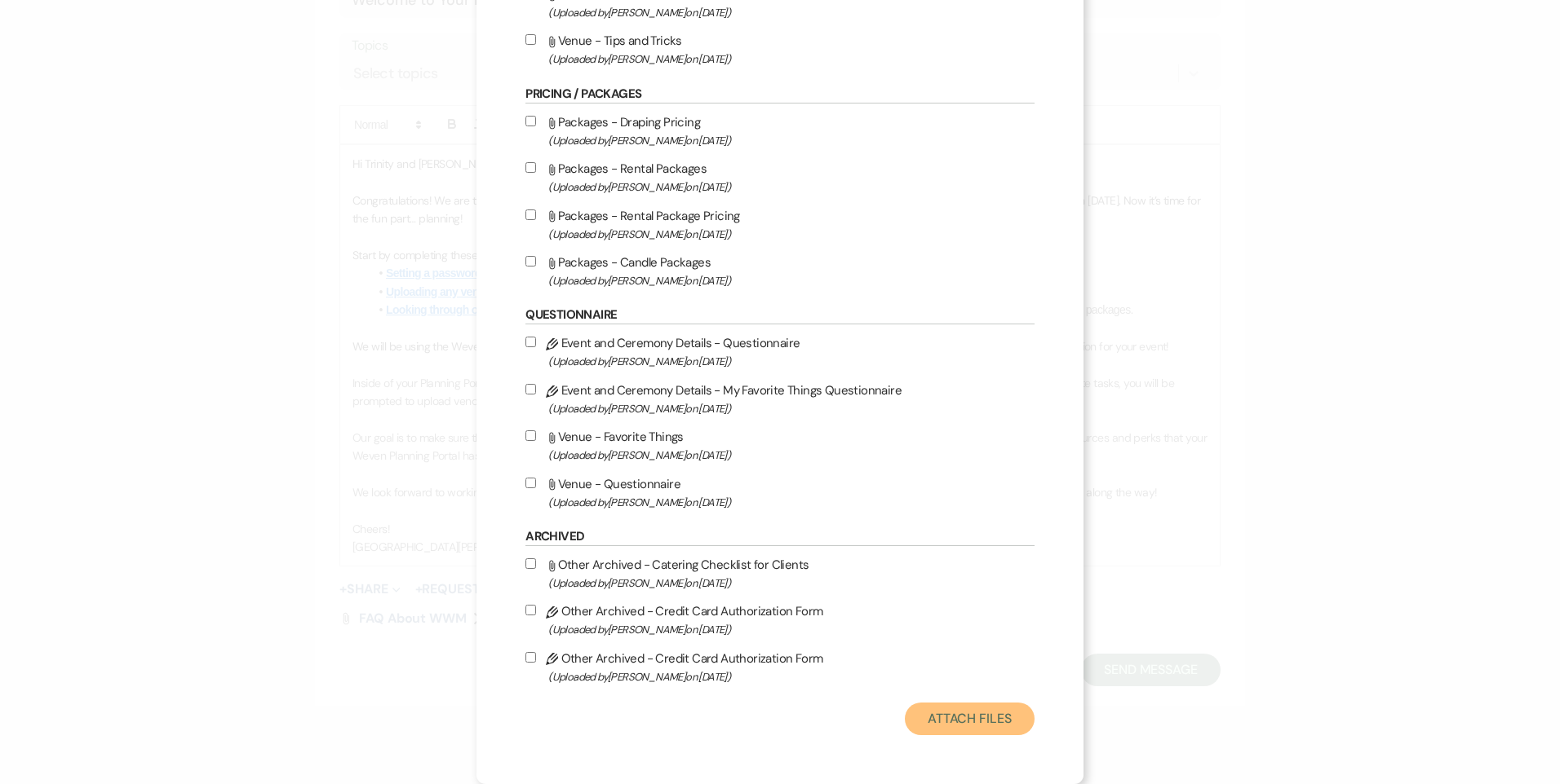
click at [963, 717] on button "Attach Files" at bounding box center [969, 719] width 130 height 32
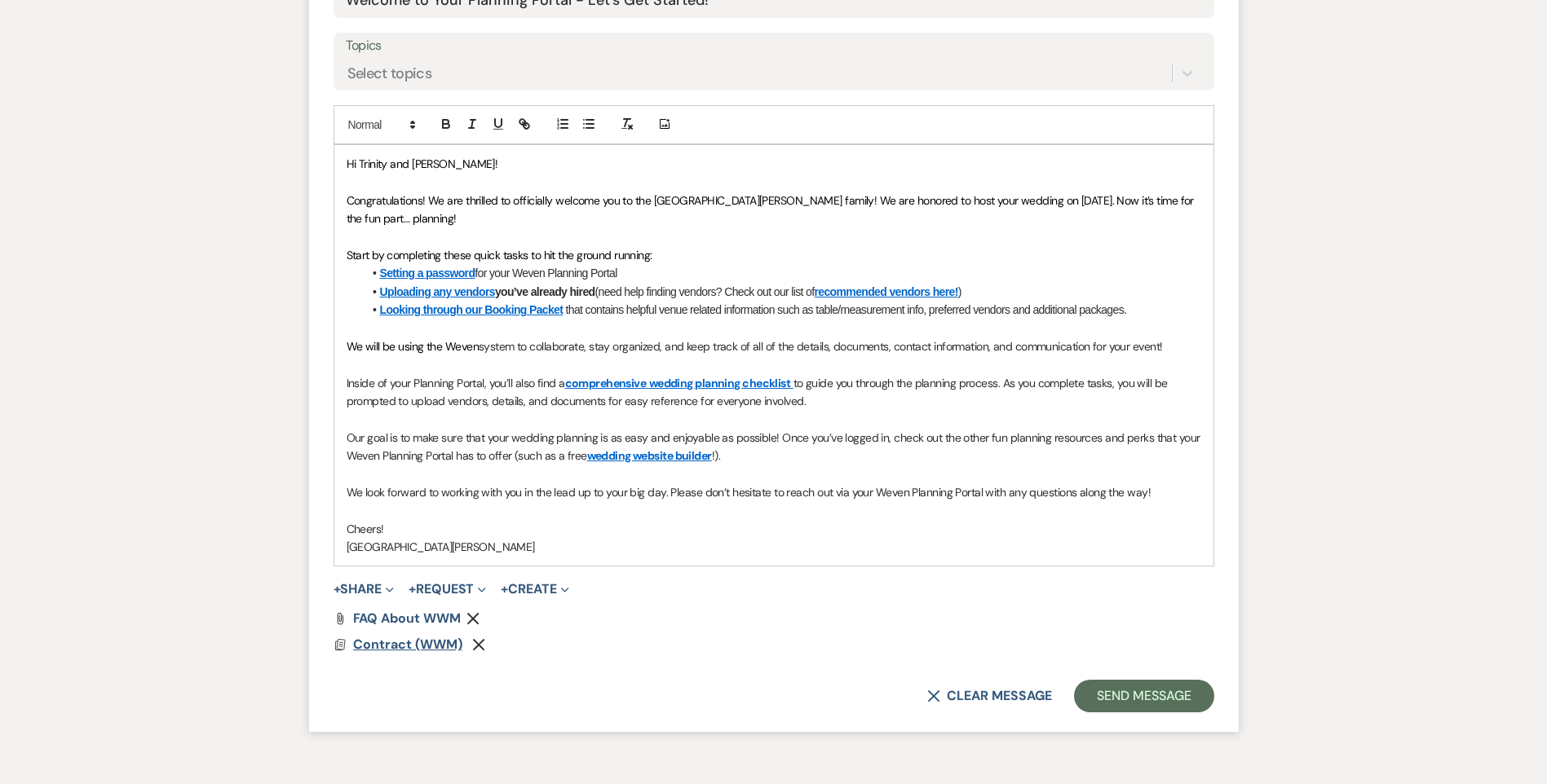
click at [395, 642] on span "Contract (WWM)" at bounding box center [408, 644] width 109 height 17
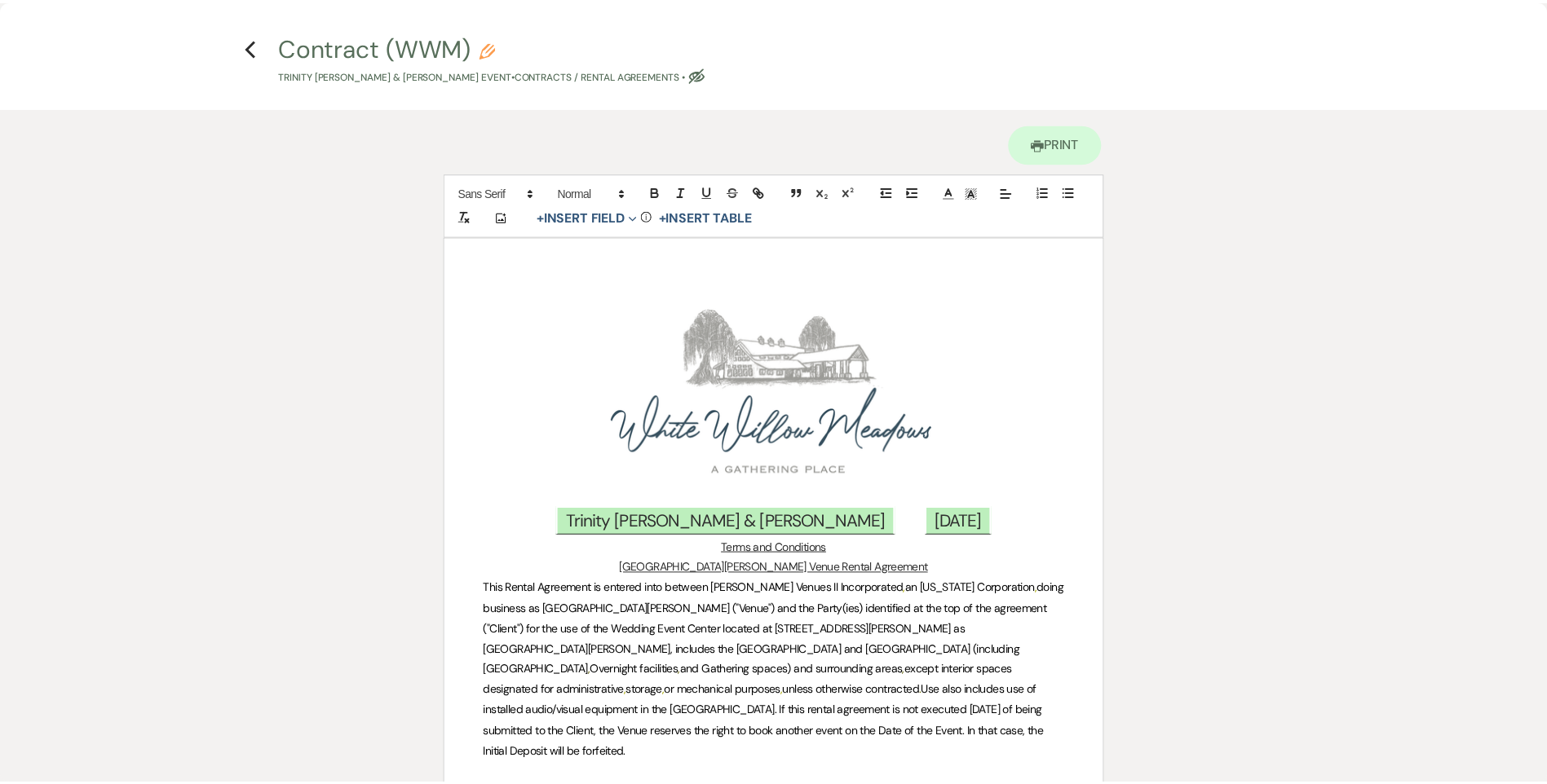
scroll to position [0, 0]
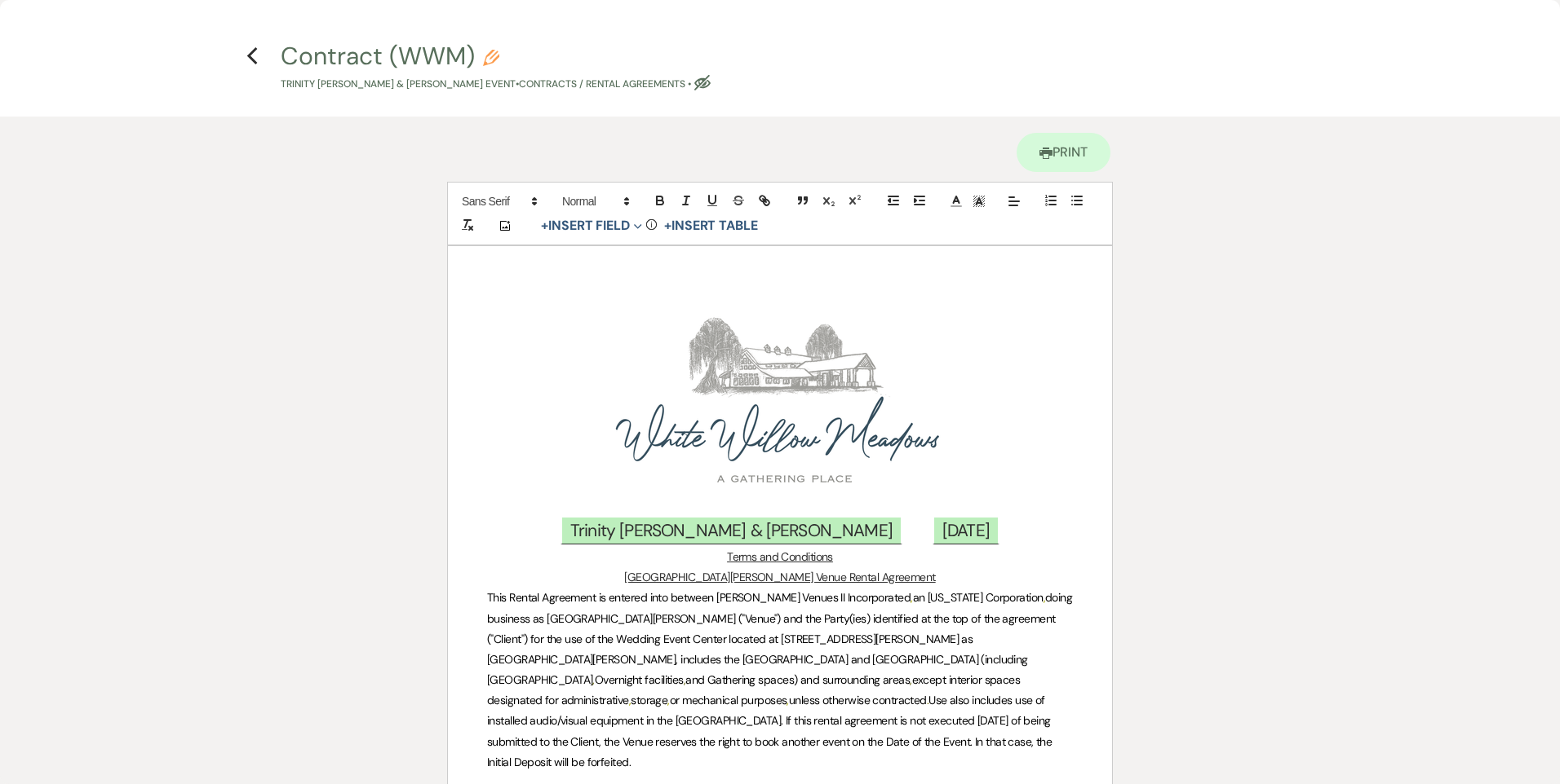
click at [260, 47] on h4 "Previous Contract (WWM) Pencil Trinity [PERSON_NAME] & [PERSON_NAME] Event • Co…" at bounding box center [780, 65] width 1174 height 53
click at [257, 49] on icon "Previous" at bounding box center [253, 56] width 13 height 20
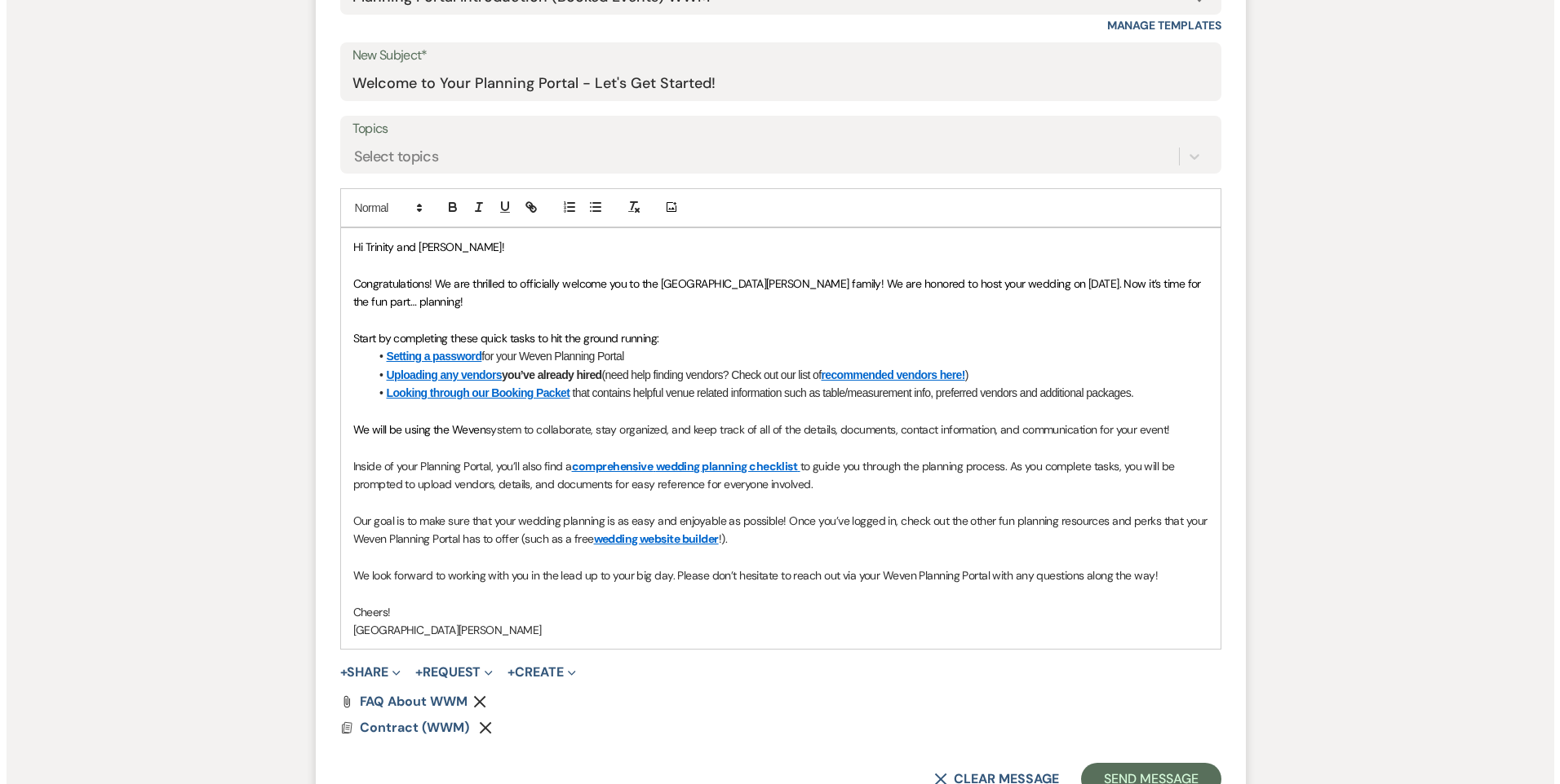
scroll to position [815, 0]
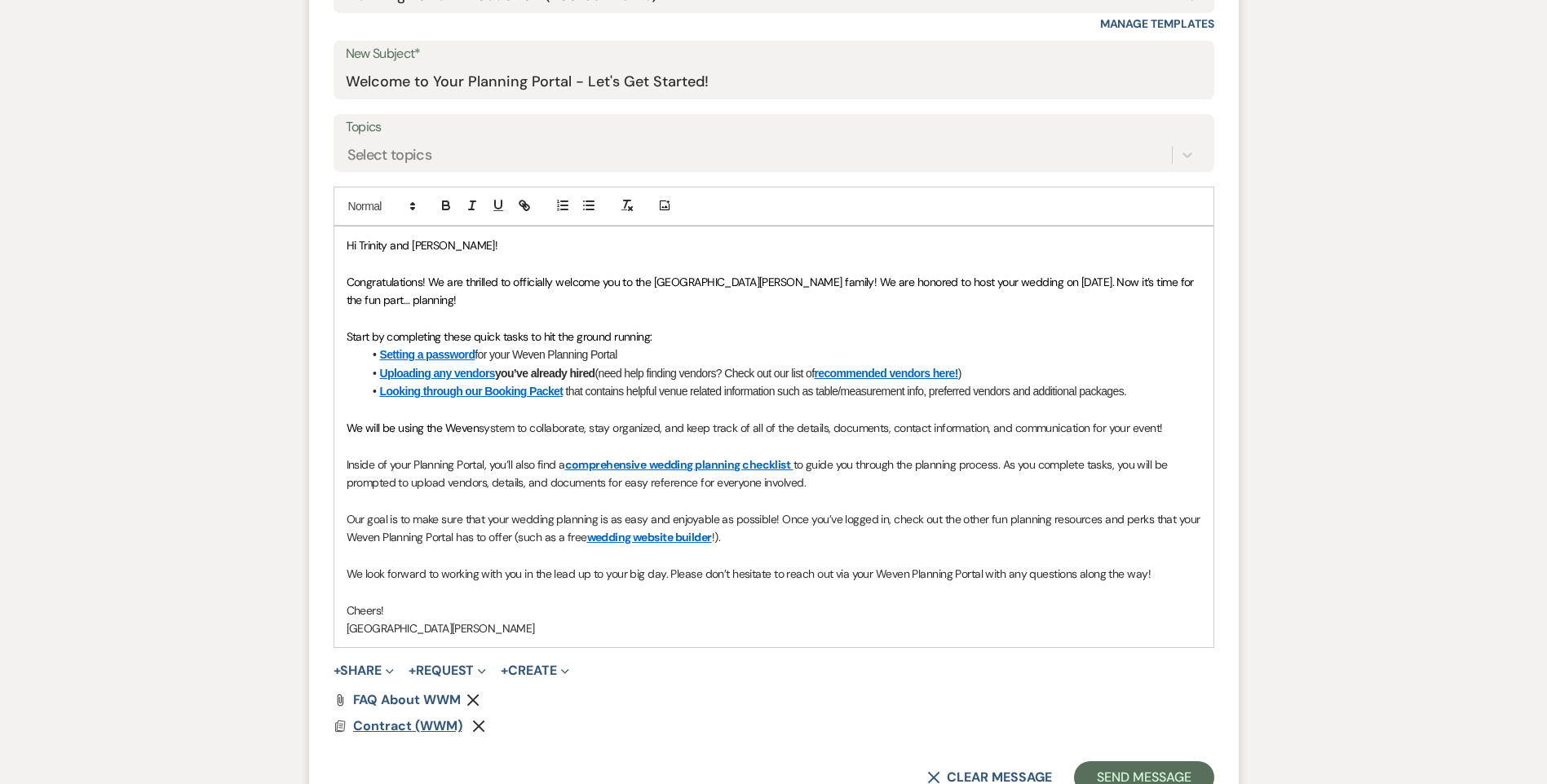
click at [404, 728] on span "Contract (WWM)" at bounding box center [408, 726] width 109 height 17
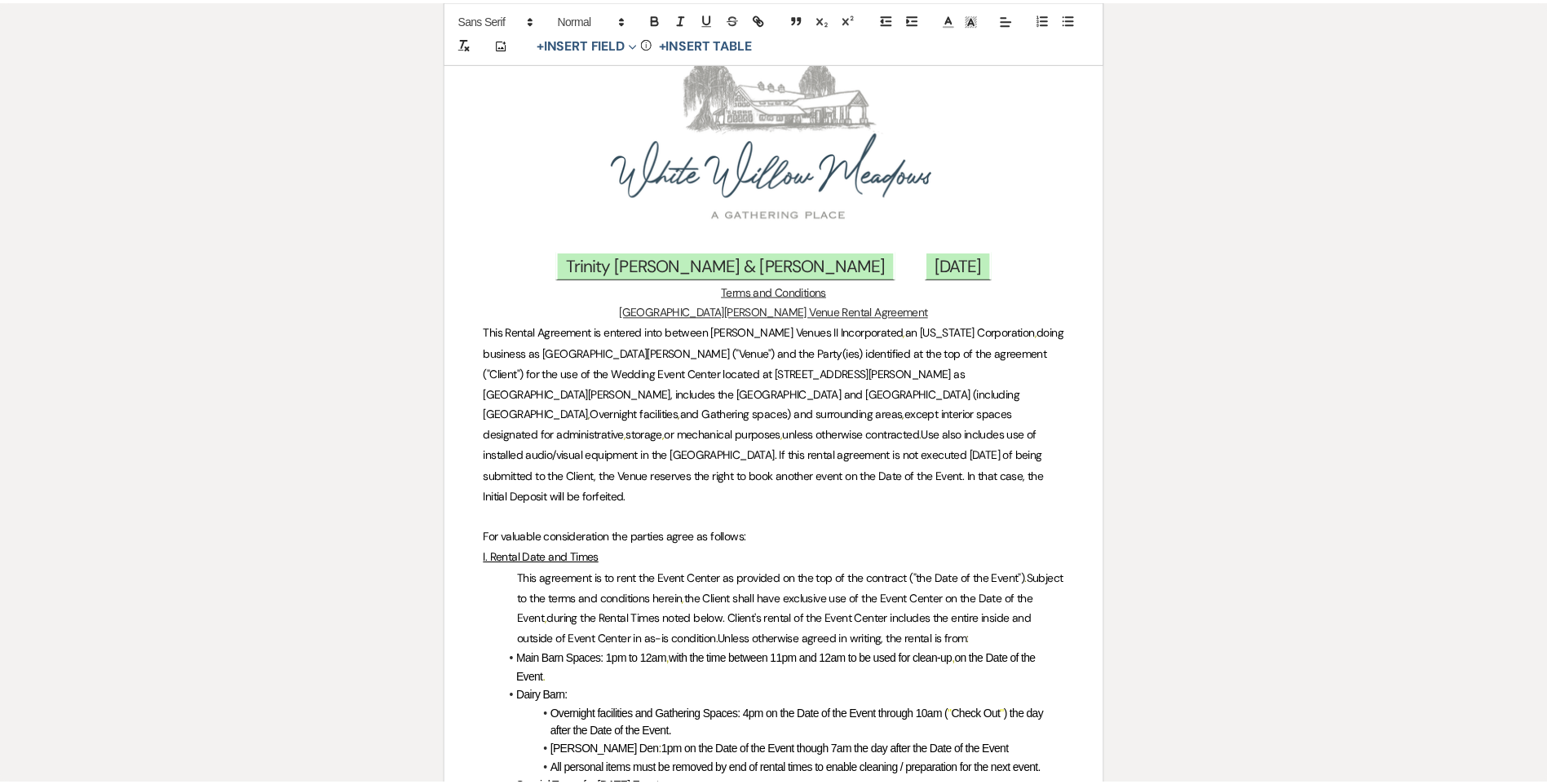
scroll to position [0, 0]
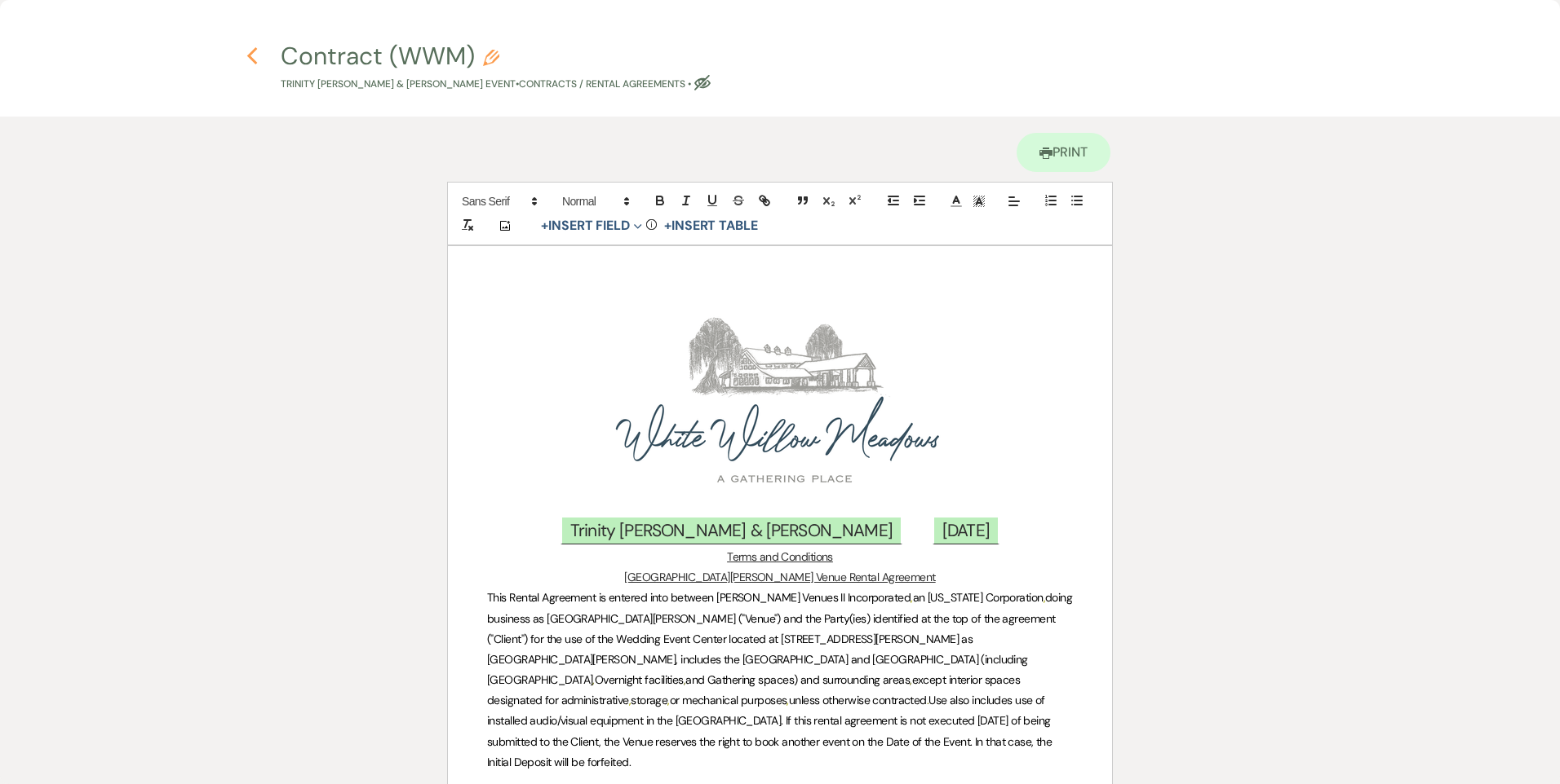
click at [256, 55] on icon "Previous" at bounding box center [253, 56] width 13 height 20
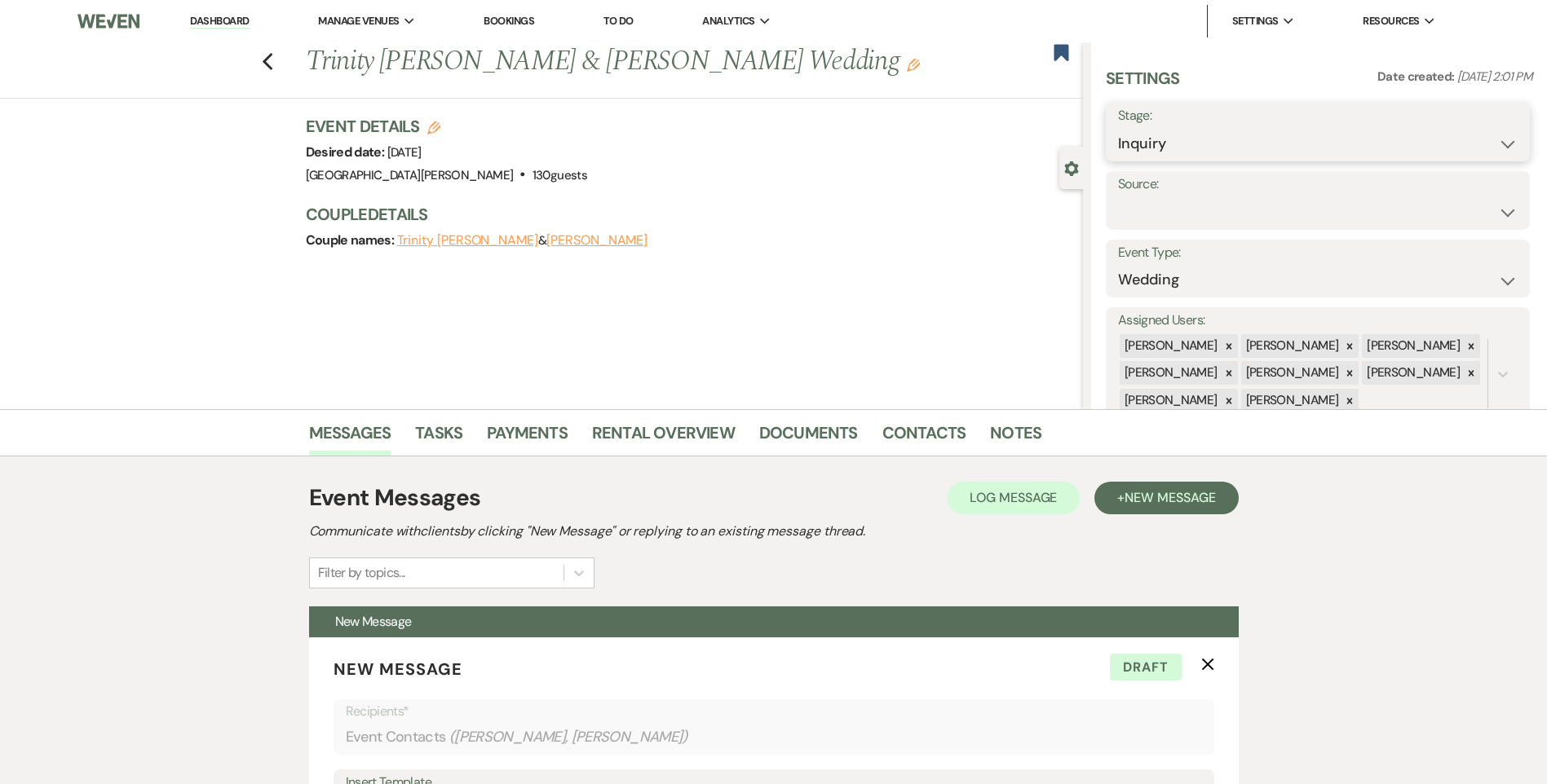
click at [1197, 134] on select "Inquiry Follow Up Tour Requested Tour Confirmed Toured Proposal Sent Booked Lost" at bounding box center [1318, 143] width 400 height 31
click at [933, 325] on div "Previous Trinity [PERSON_NAME] & [PERSON_NAME] Wedding Edit Bookmark Gear Setti…" at bounding box center [541, 225] width 1083 height 366
click at [1145, 145] on select "Inquiry Follow Up Tour Requested Tour Confirmed Toured Proposal Sent Booked Lost" at bounding box center [1318, 143] width 400 height 31
click at [1017, 322] on div "Previous Trinity [PERSON_NAME] & [PERSON_NAME] Wedding Edit Bookmark Gear Setti…" at bounding box center [541, 225] width 1083 height 366
click at [1239, 212] on select "Weven Venue Website Instagram Facebook Pinterest Google The Knot Wedding Wire H…" at bounding box center [1318, 211] width 400 height 31
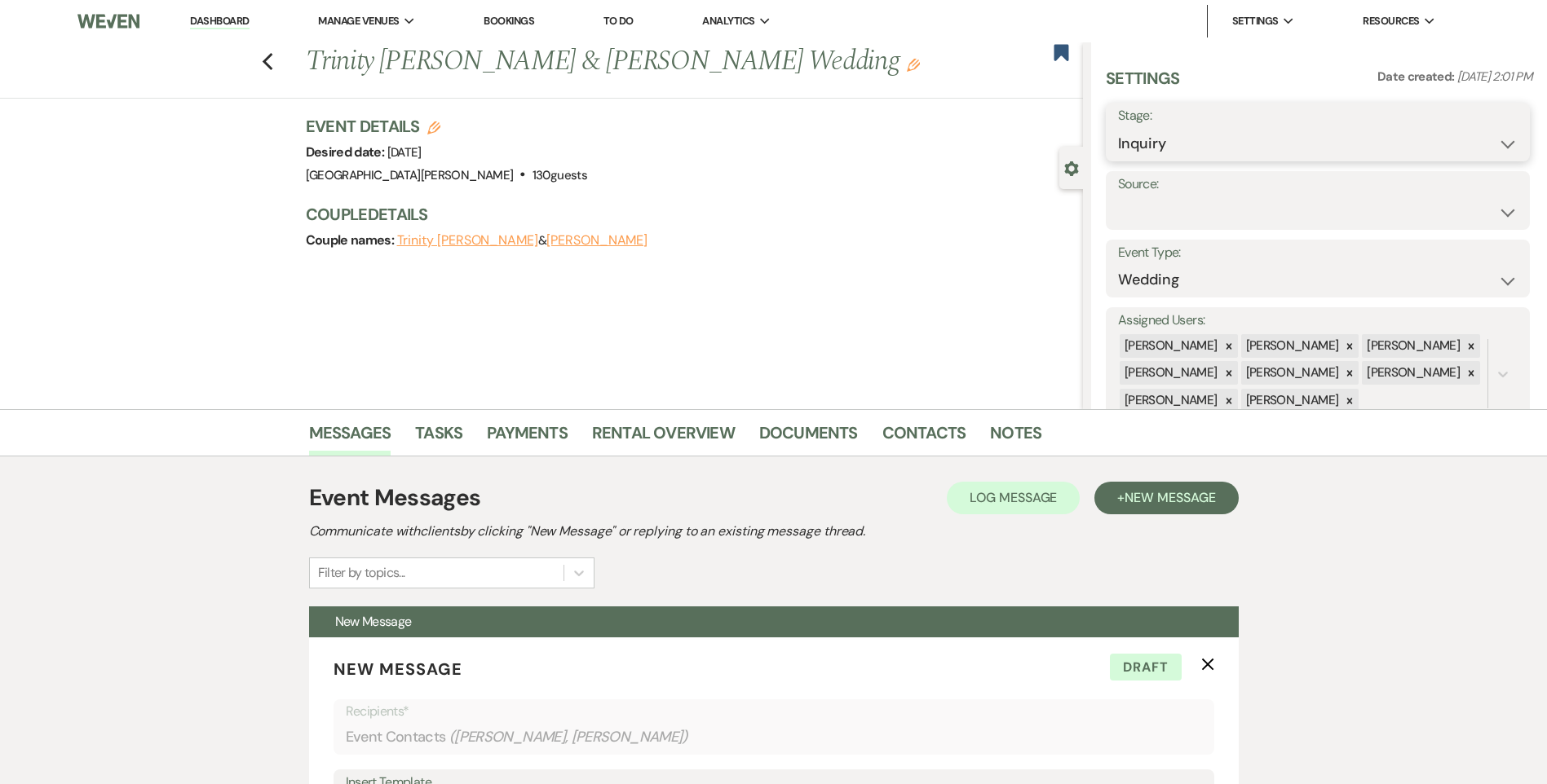
click at [1179, 150] on select "Inquiry Follow Up Tour Requested Tour Confirmed Toured Proposal Sent Booked Lost" at bounding box center [1318, 143] width 400 height 31
select select "7"
click at [1118, 128] on select "Inquiry Follow Up Tour Requested Tour Confirmed Toured Proposal Sent Booked Lost" at bounding box center [1318, 143] width 400 height 31
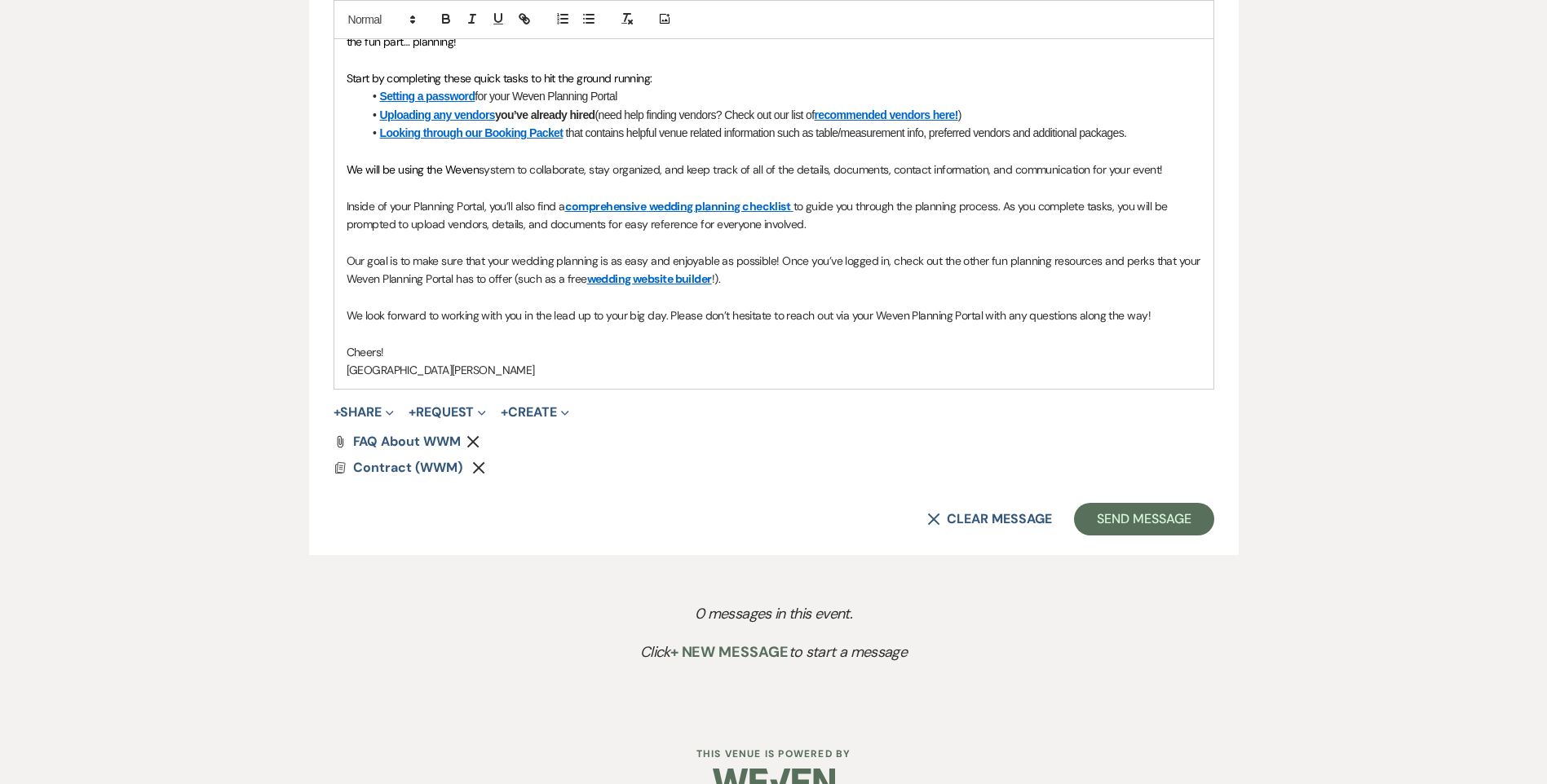
scroll to position [1110, 0]
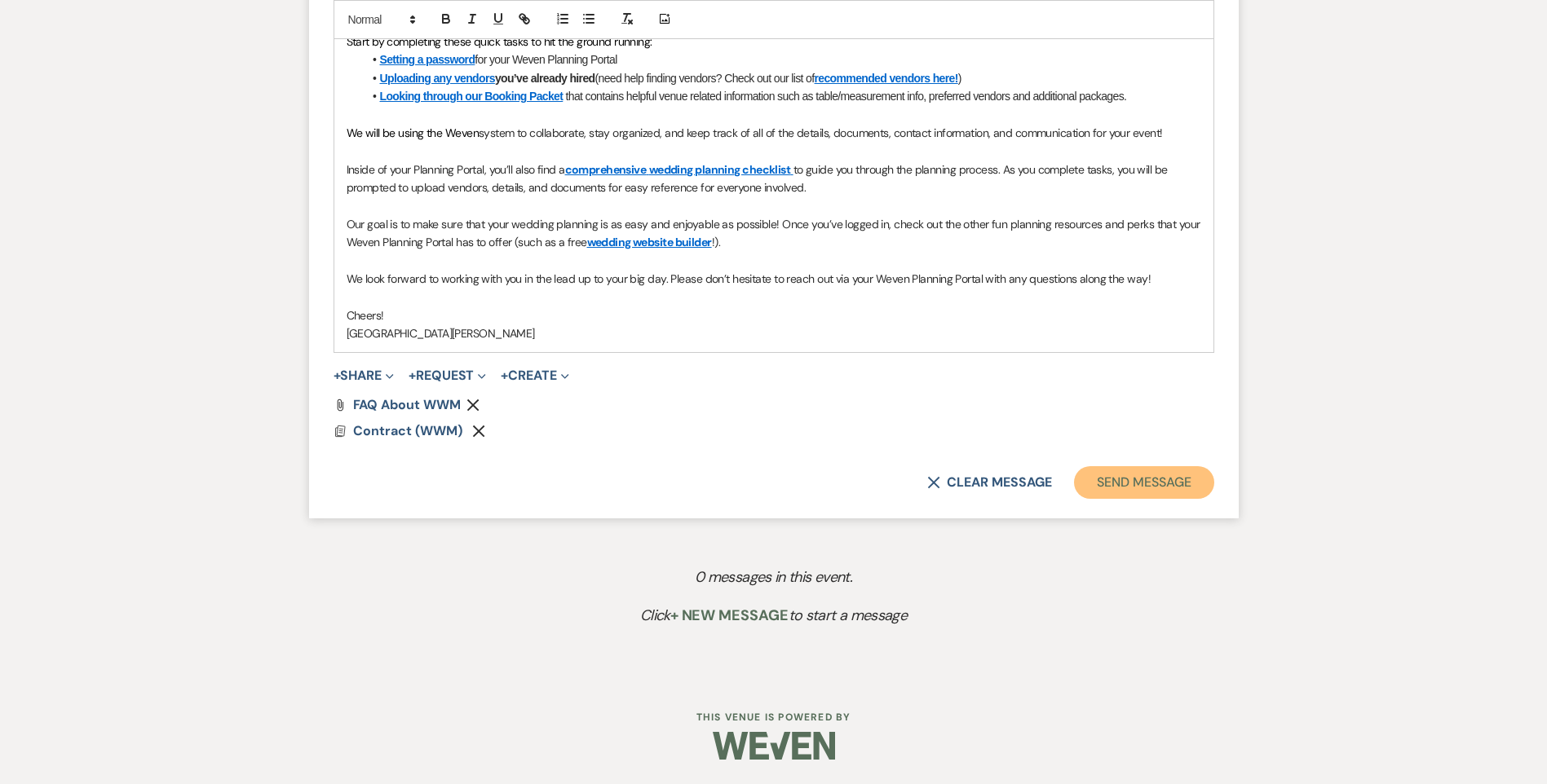
click at [1165, 491] on button "Send Message" at bounding box center [1144, 482] width 140 height 32
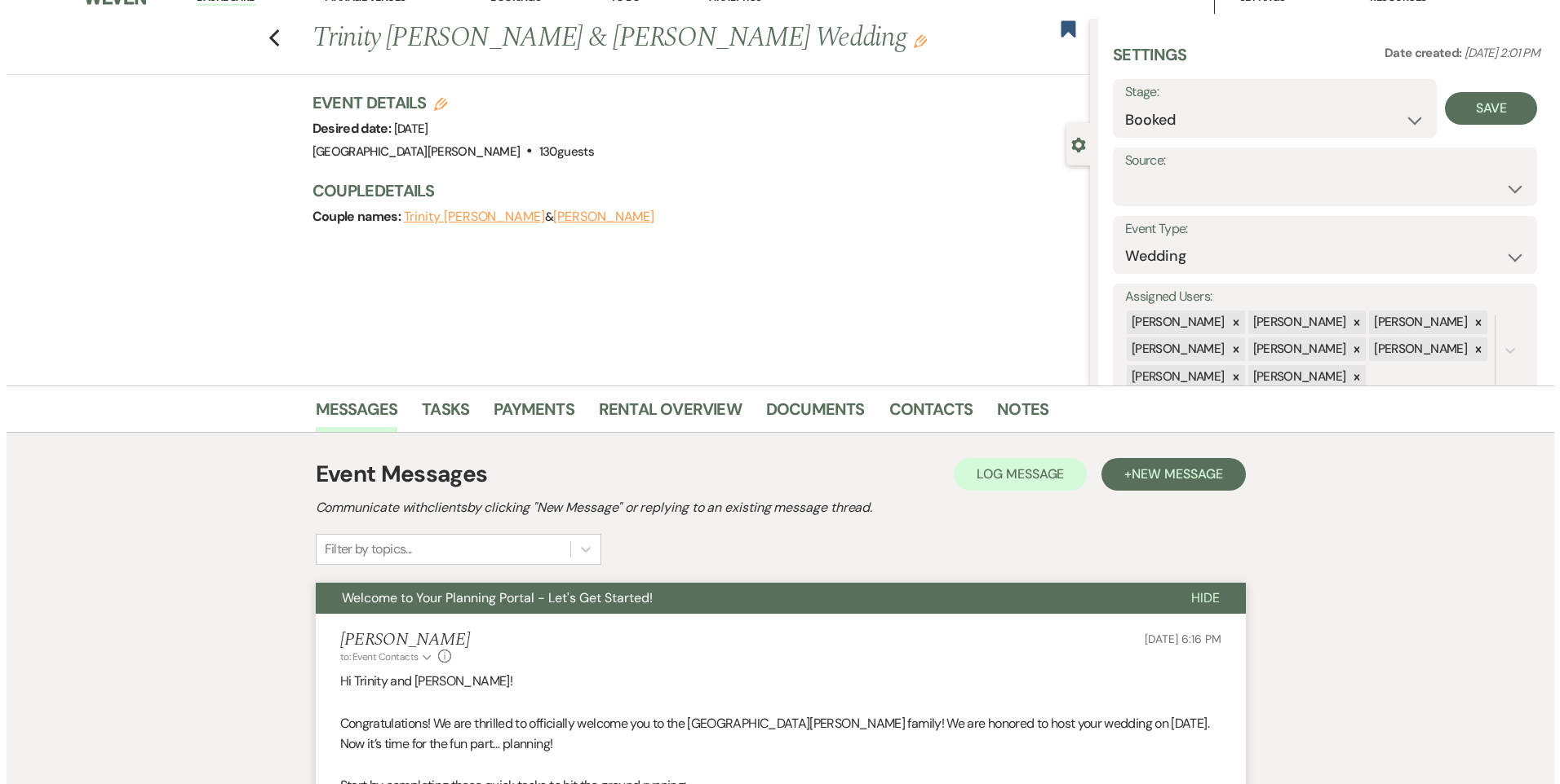
scroll to position [0, 0]
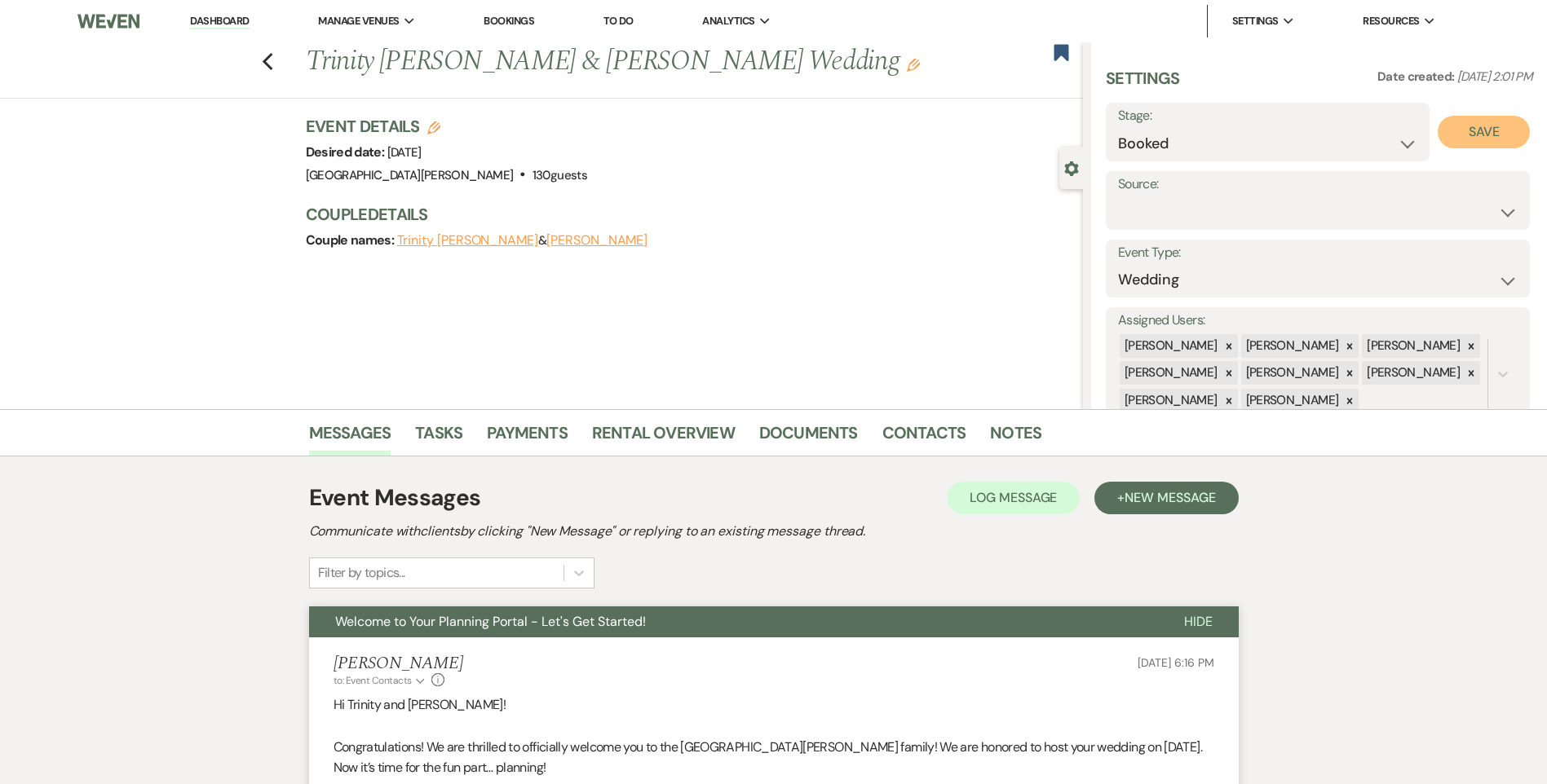
click at [1455, 135] on button "Save" at bounding box center [1483, 132] width 92 height 32
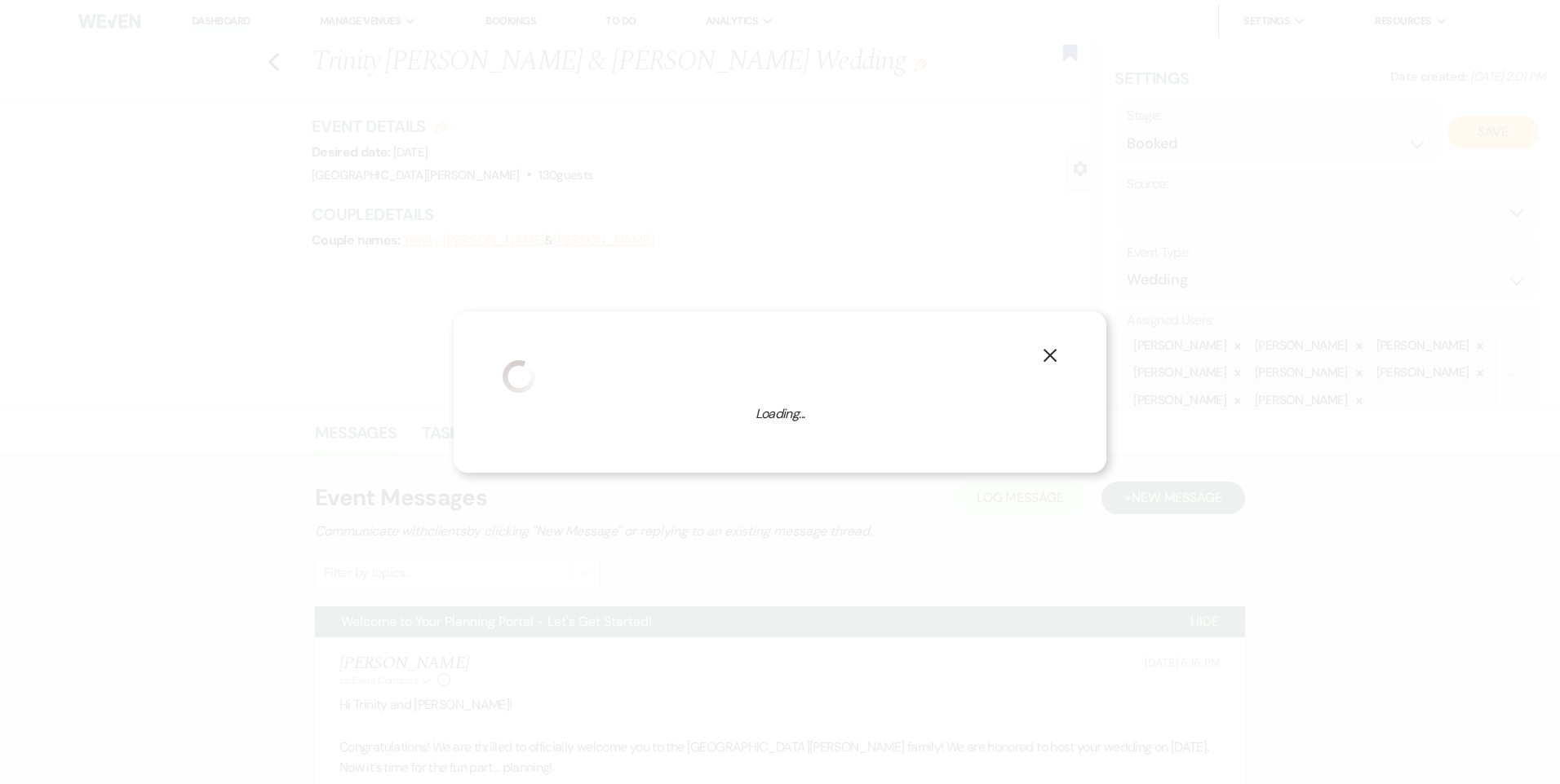
select select "1"
select select "823"
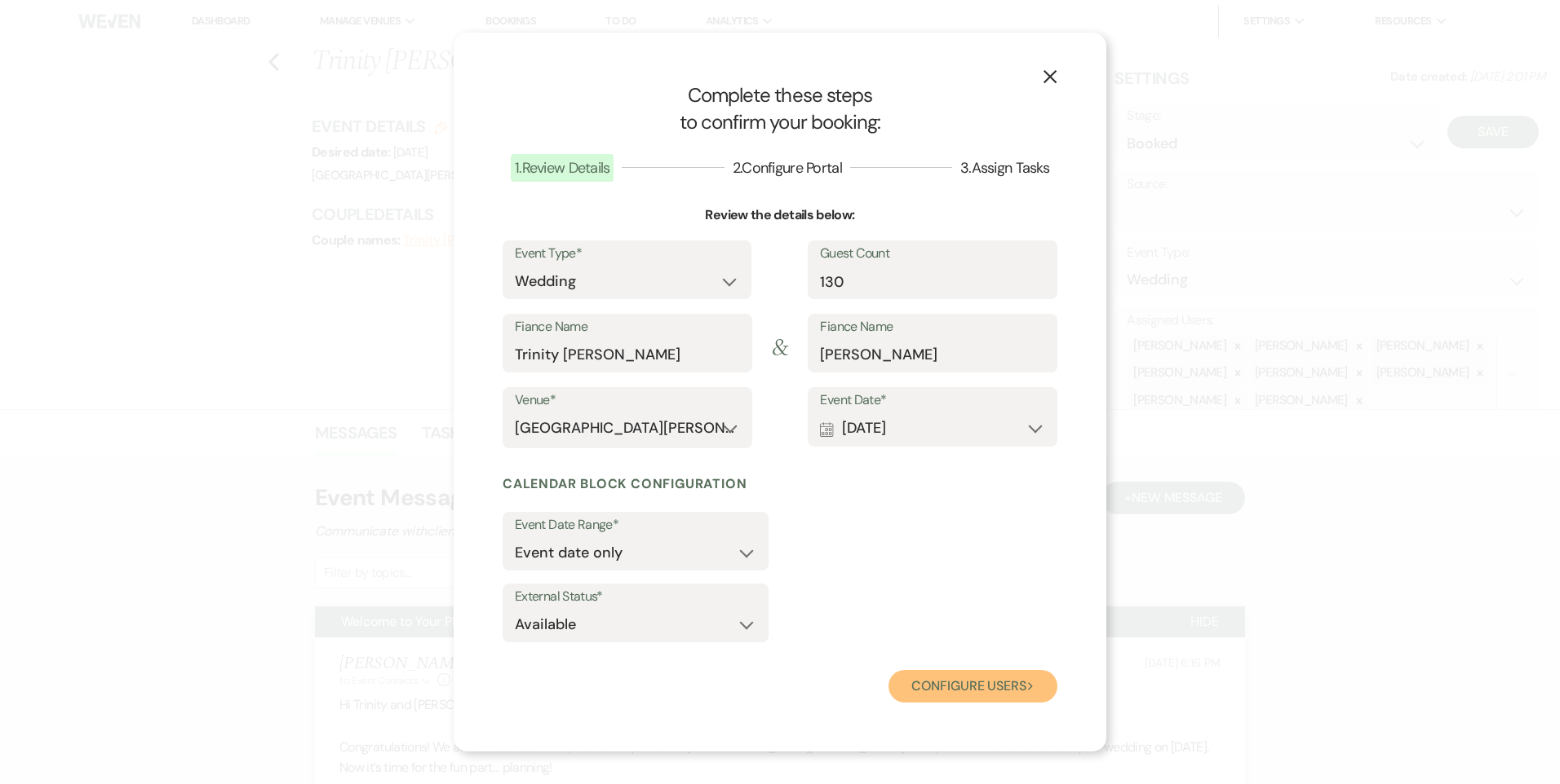
click at [954, 698] on button "Configure users Next" at bounding box center [973, 686] width 169 height 32
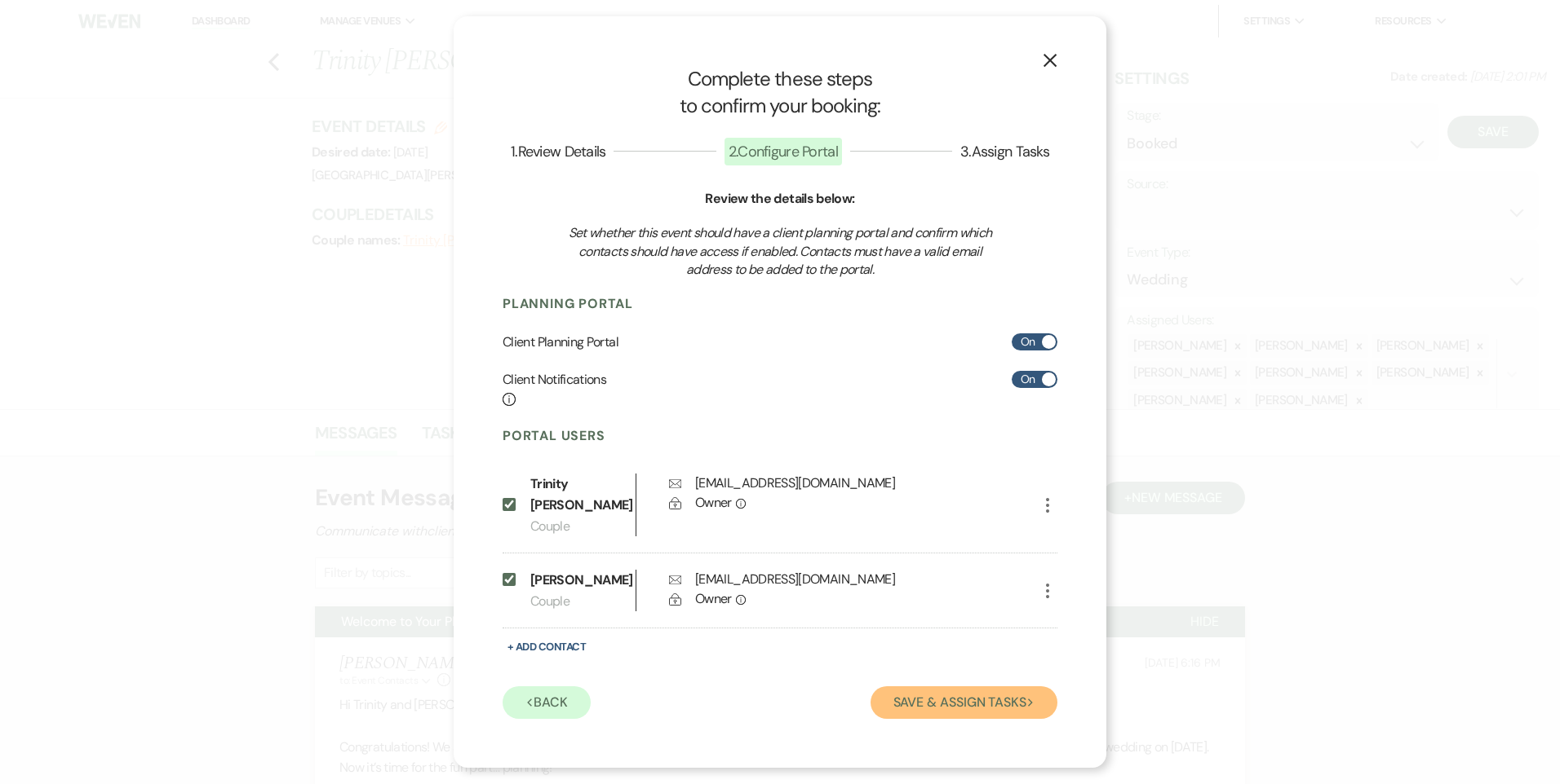
click at [948, 709] on button "Save & Assign Tasks Next" at bounding box center [964, 702] width 186 height 32
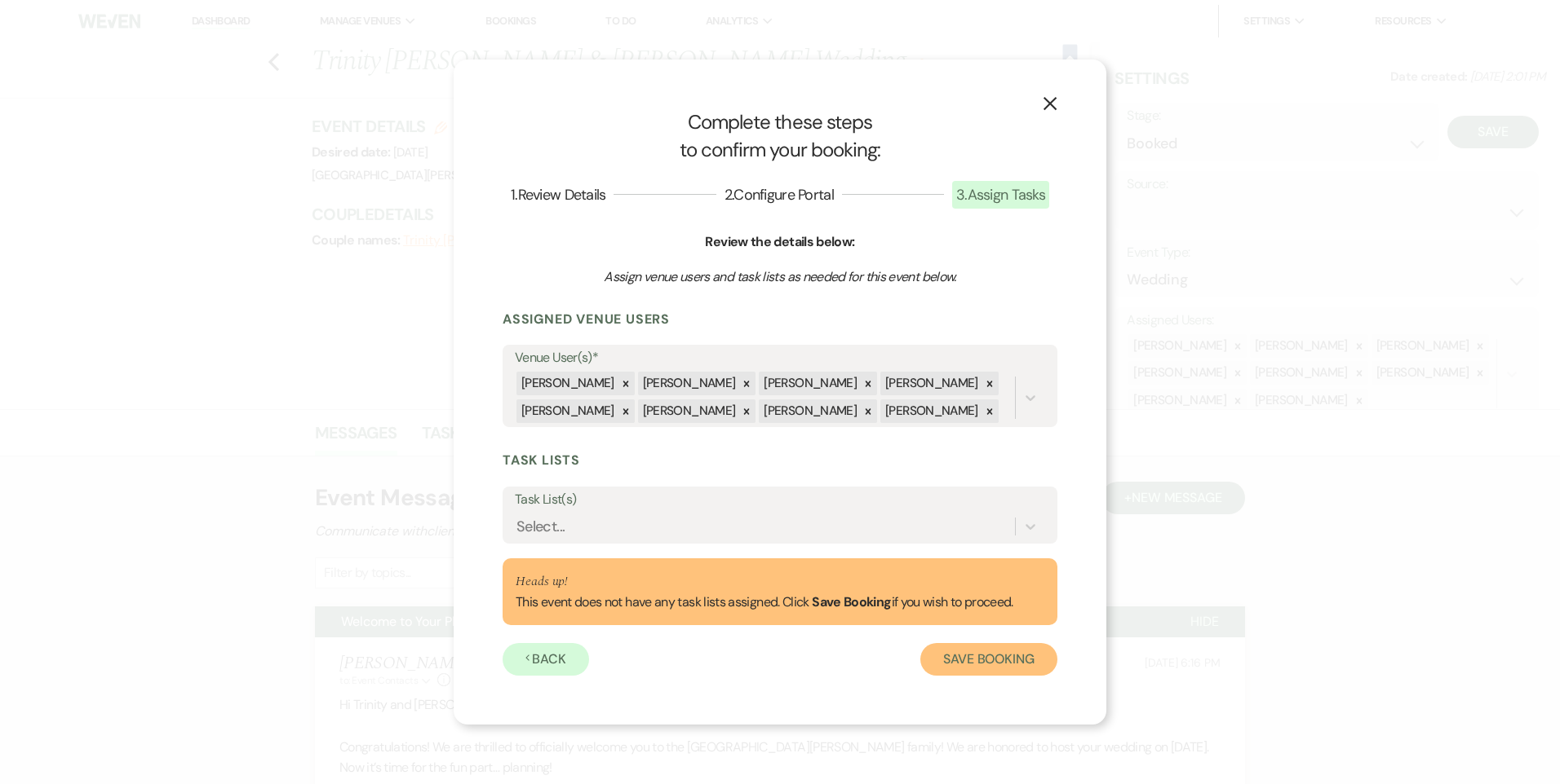
click at [958, 659] on button "Save Booking" at bounding box center [988, 659] width 137 height 32
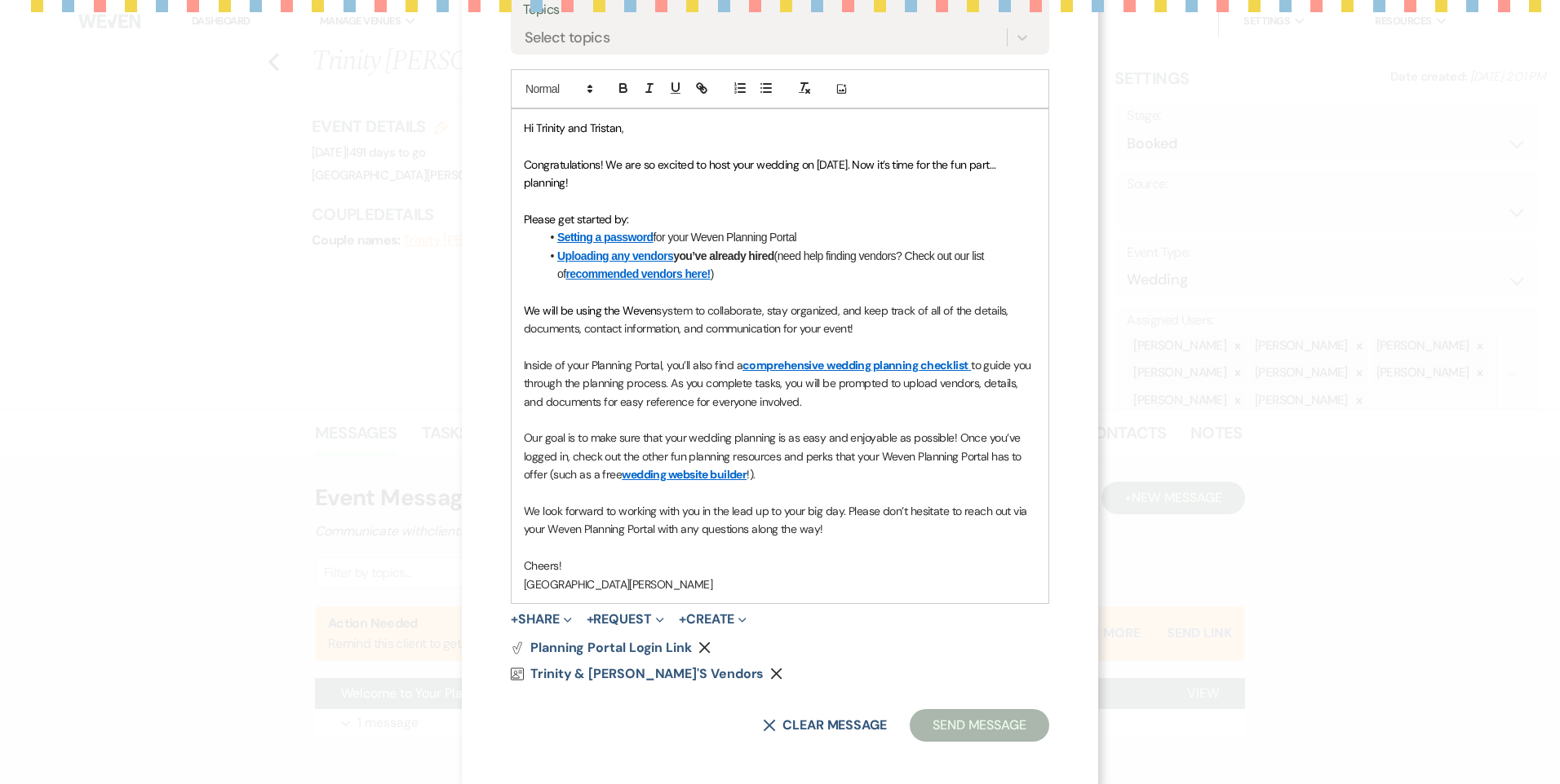
scroll to position [356, 0]
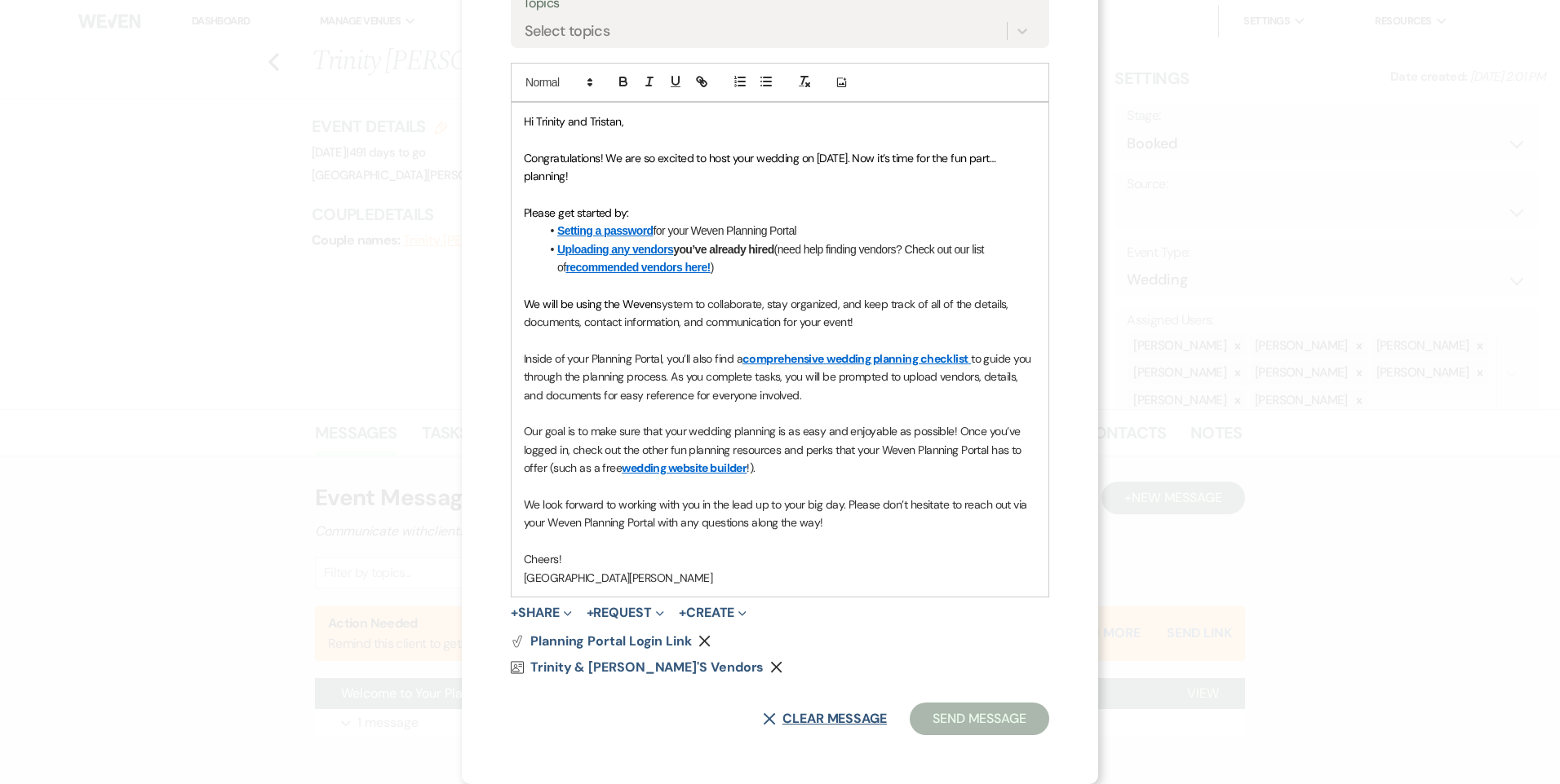
click at [802, 719] on button "X Clear message" at bounding box center [825, 719] width 124 height 13
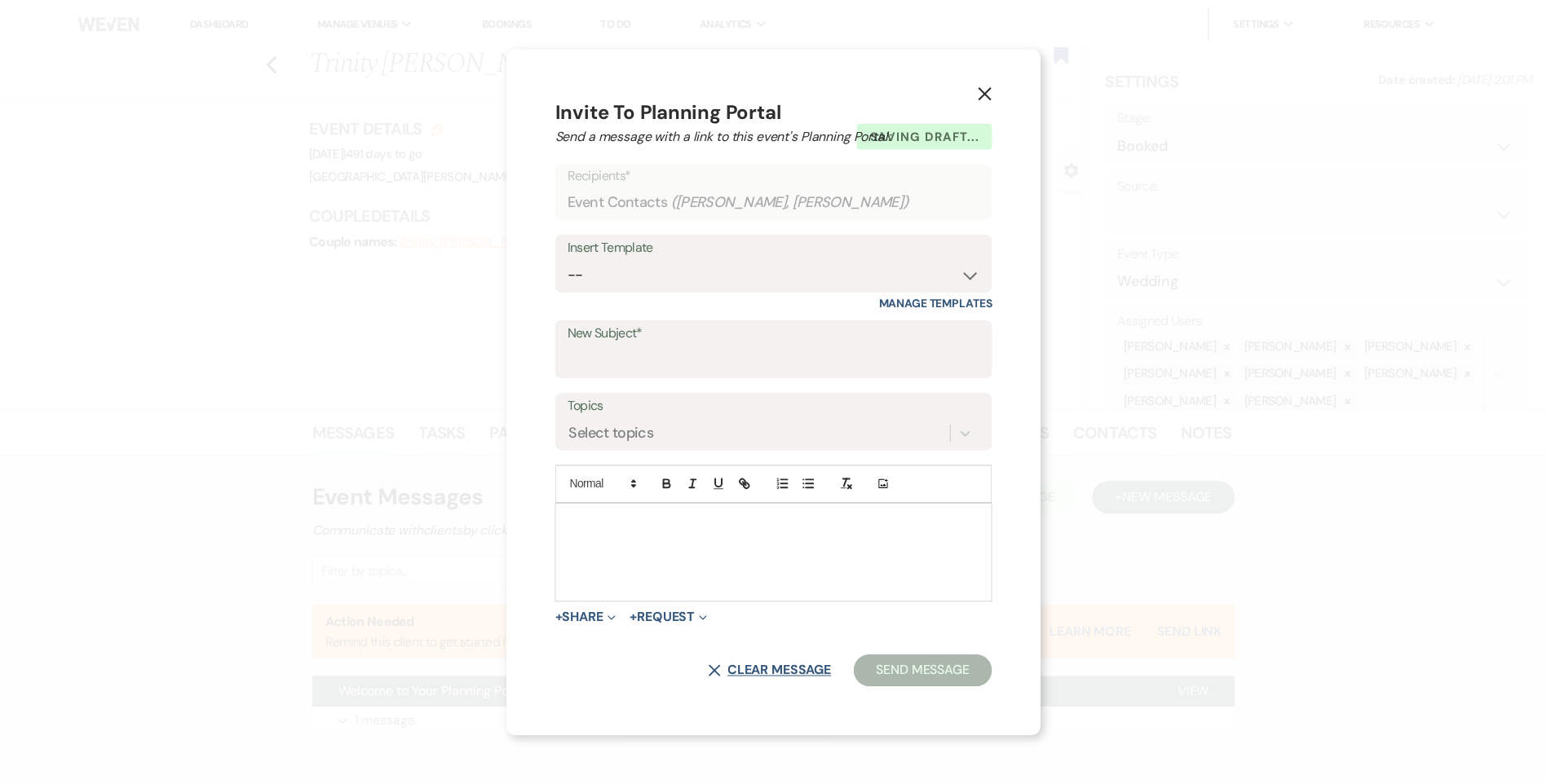
scroll to position [0, 0]
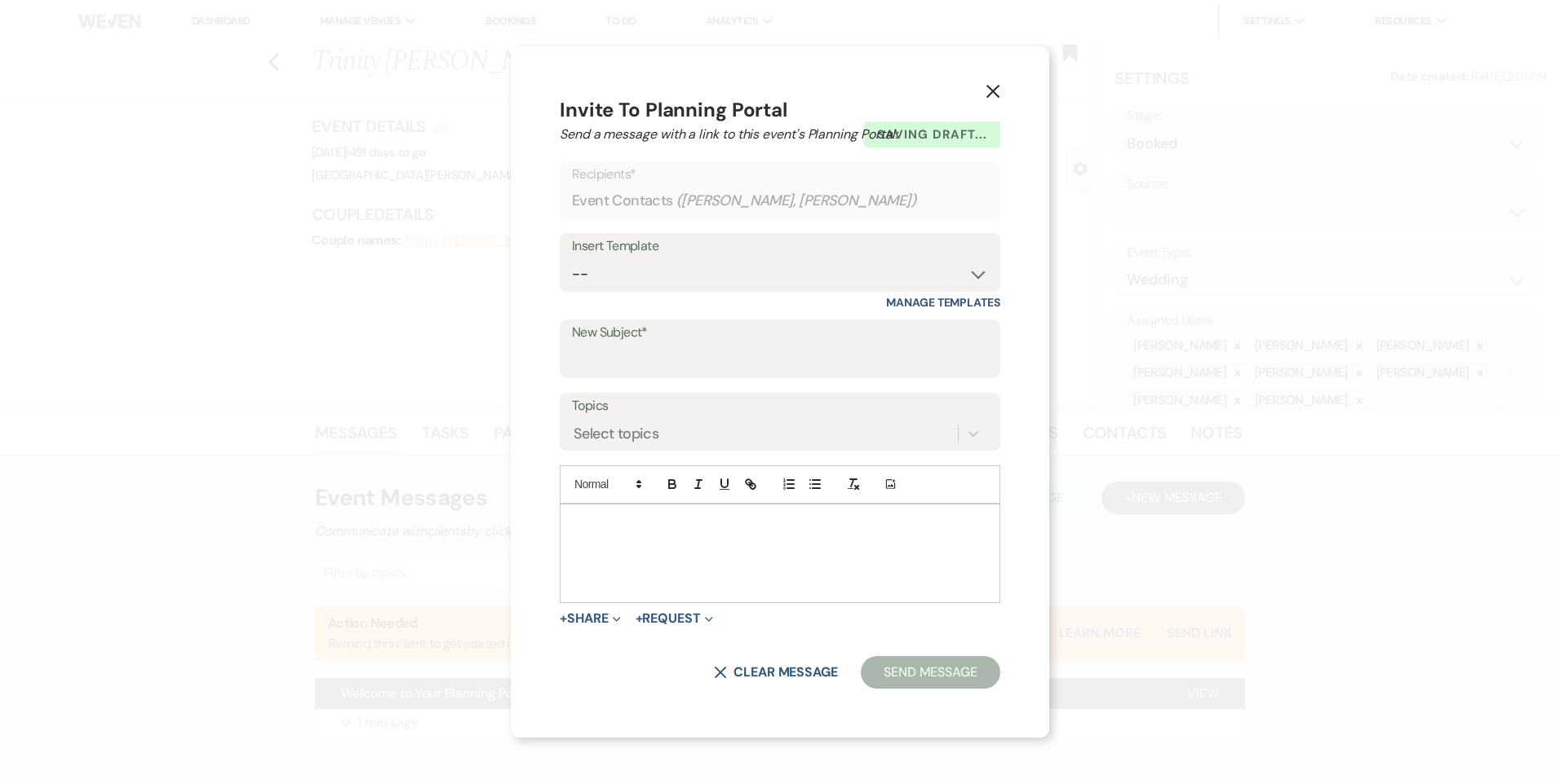
click at [997, 92] on icon "X" at bounding box center [992, 91] width 14 height 14
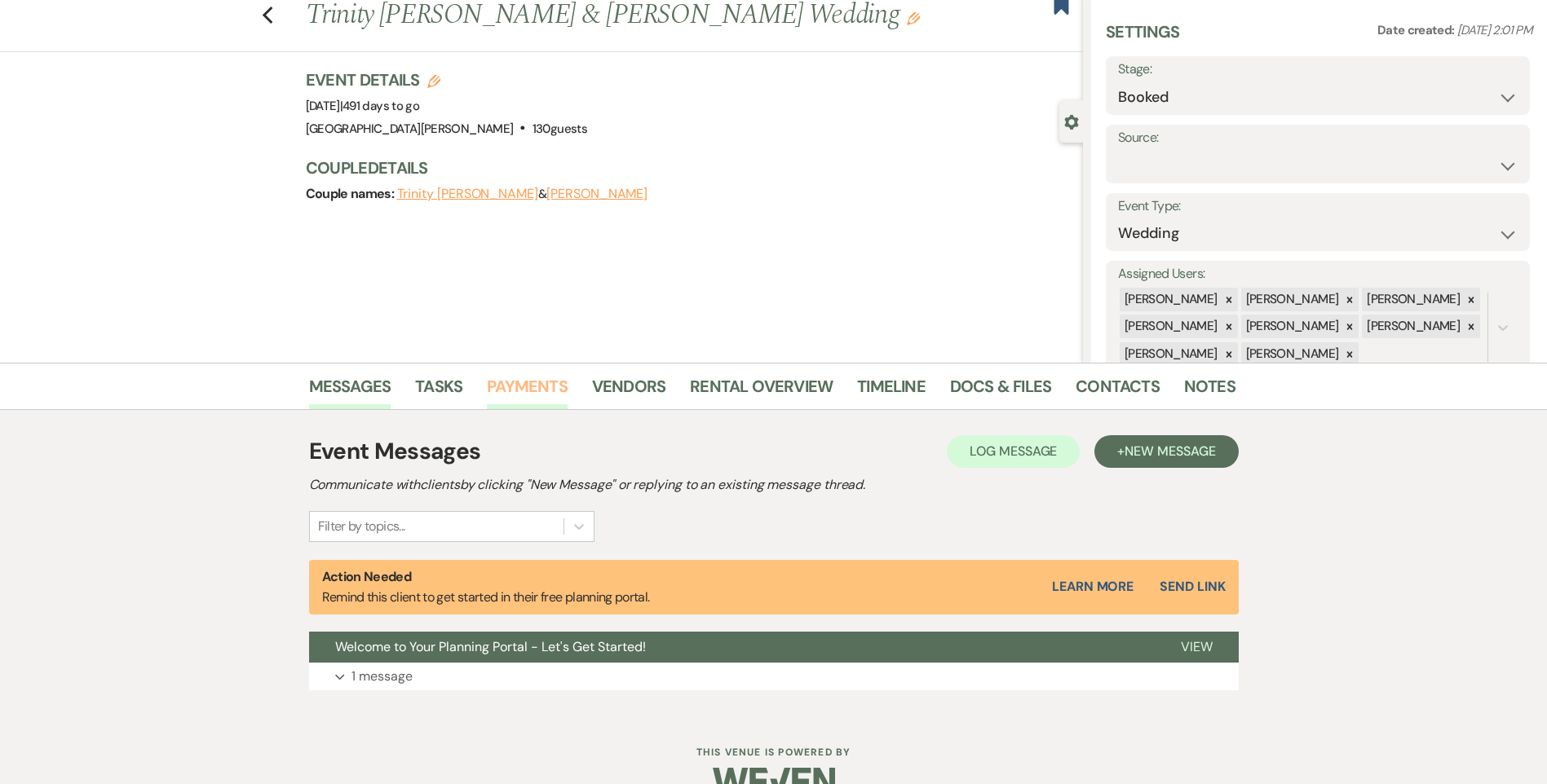
scroll to position [82, 0]
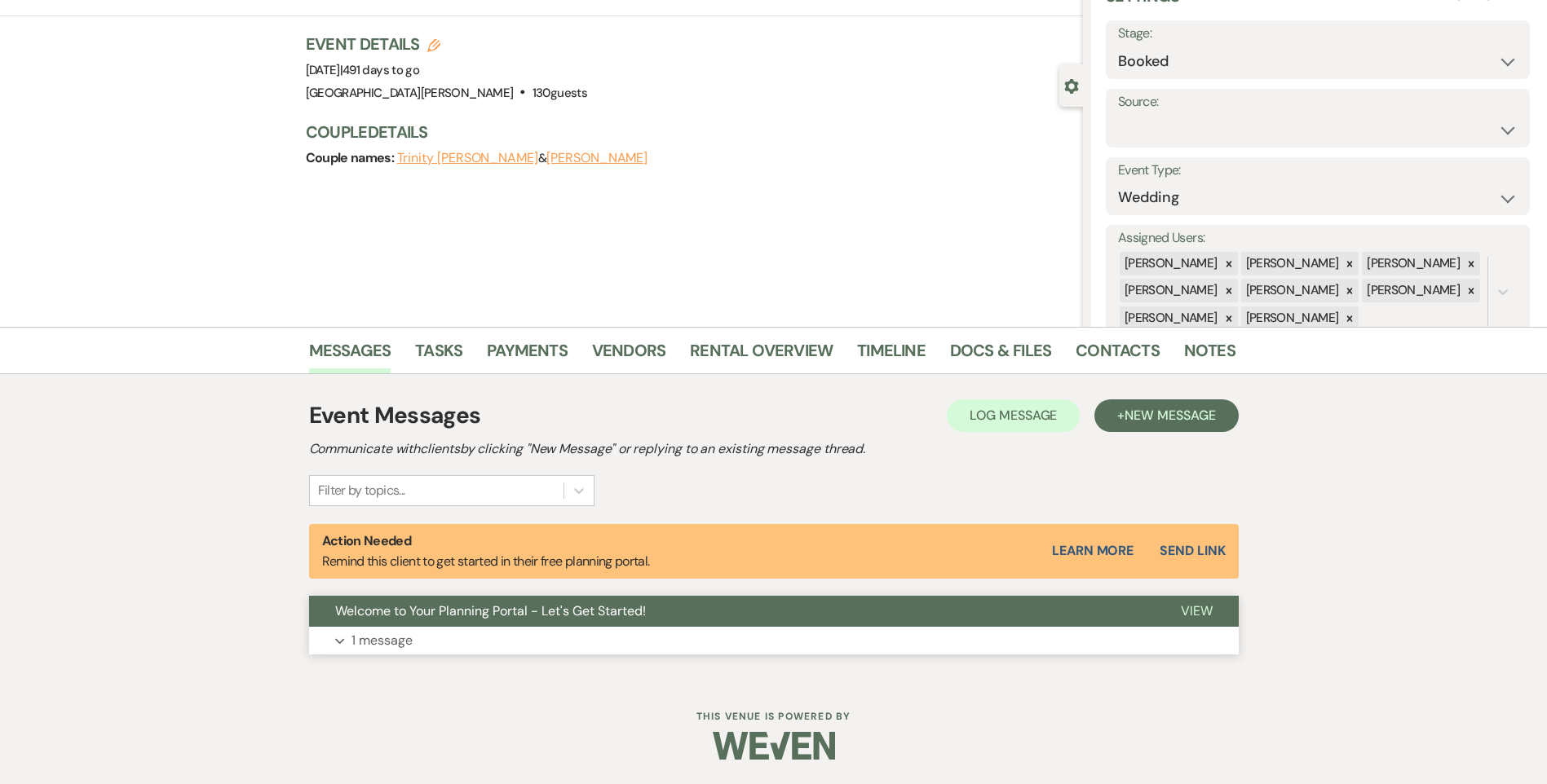
click at [524, 631] on button "Expand 1 message" at bounding box center [774, 641] width 929 height 28
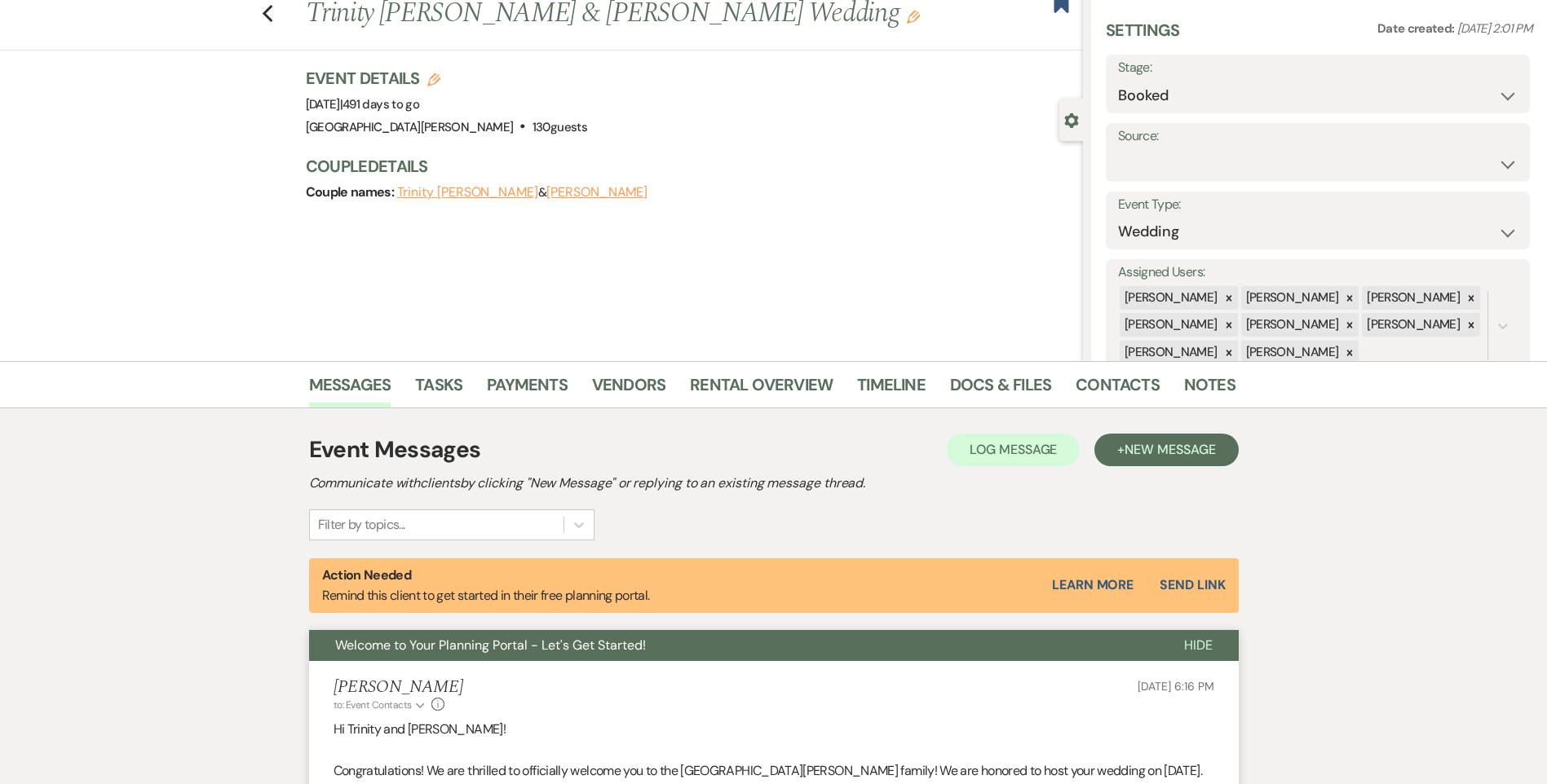
scroll to position [0, 0]
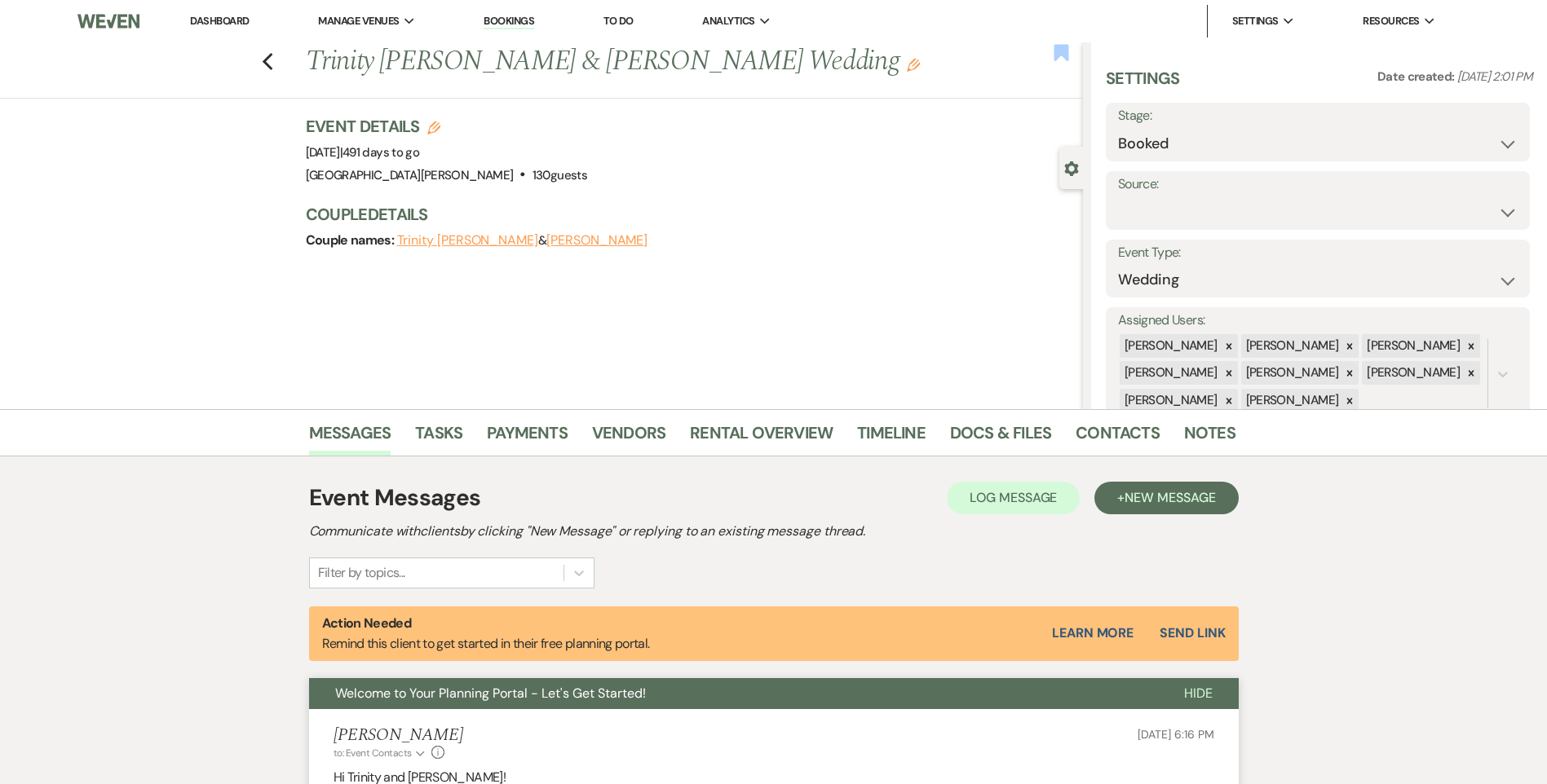
click at [1053, 47] on icon "Bookmark" at bounding box center [1061, 53] width 17 height 20
click at [1076, 161] on icon "Gear" at bounding box center [1071, 168] width 14 height 14
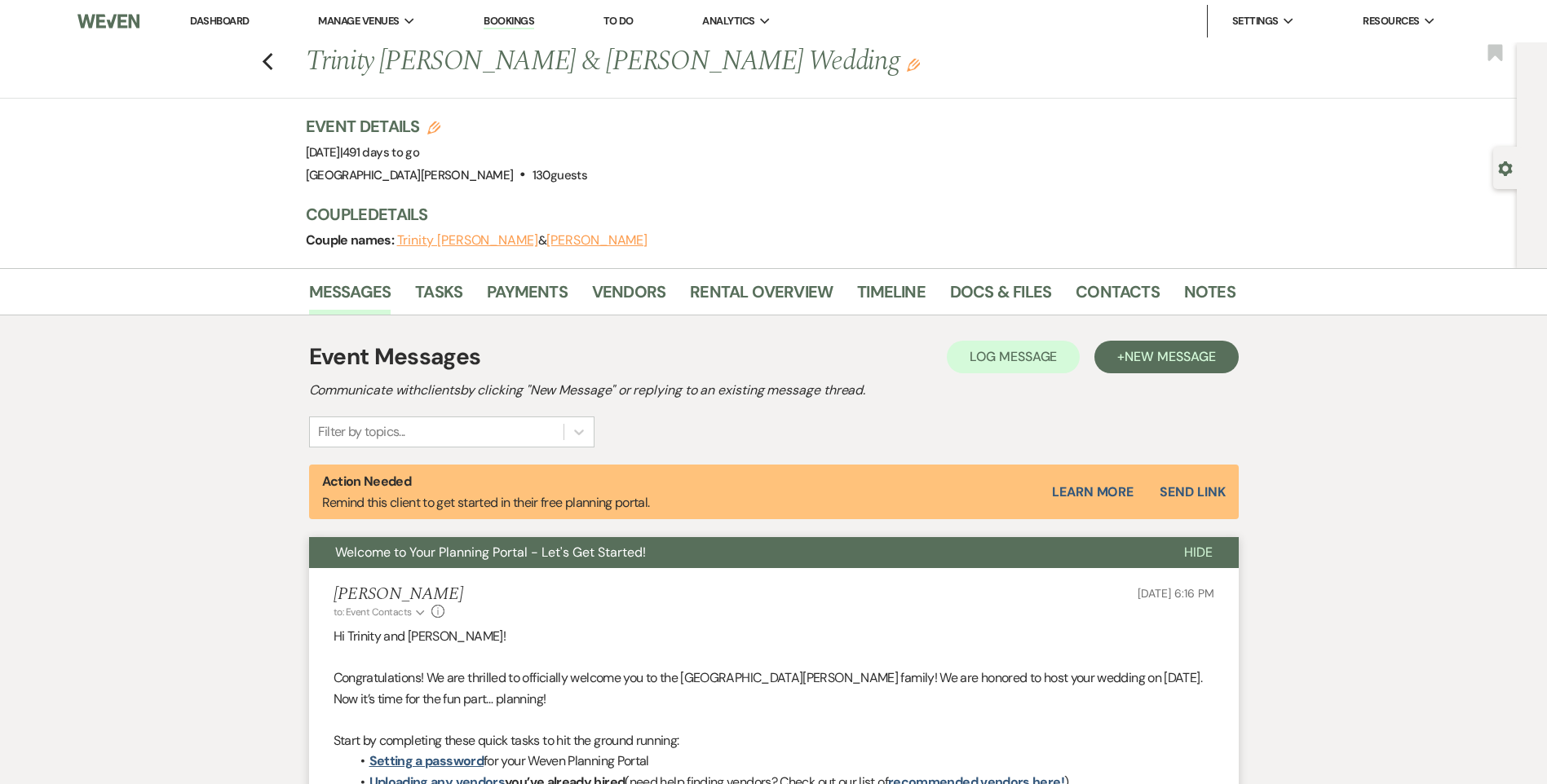
click at [255, 51] on div "Previous Trinity [PERSON_NAME] & [PERSON_NAME] Wedding Edit Bookmark" at bounding box center [754, 70] width 1525 height 56
click at [274, 64] on icon "Previous" at bounding box center [268, 62] width 13 height 20
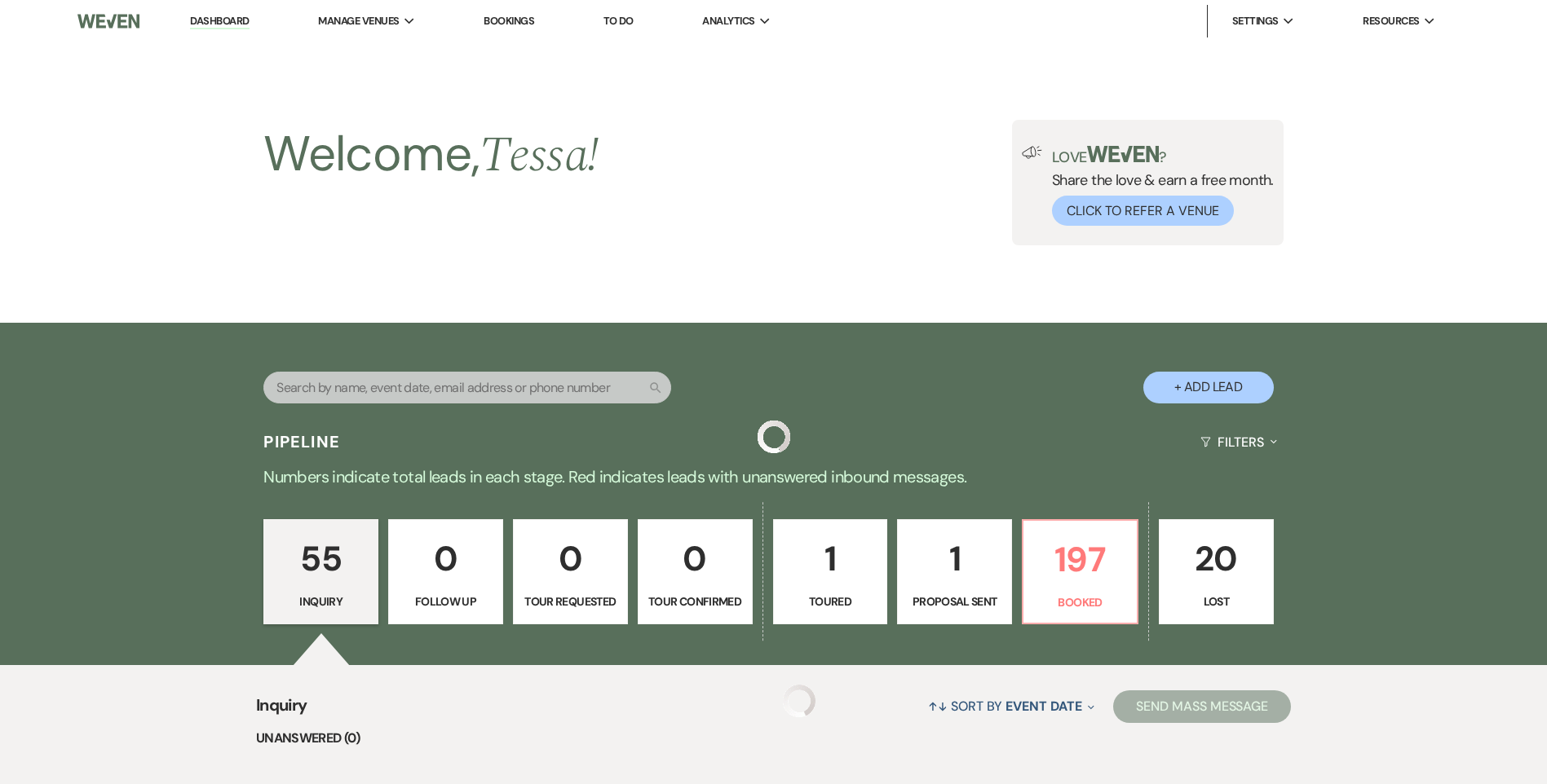
scroll to position [489, 0]
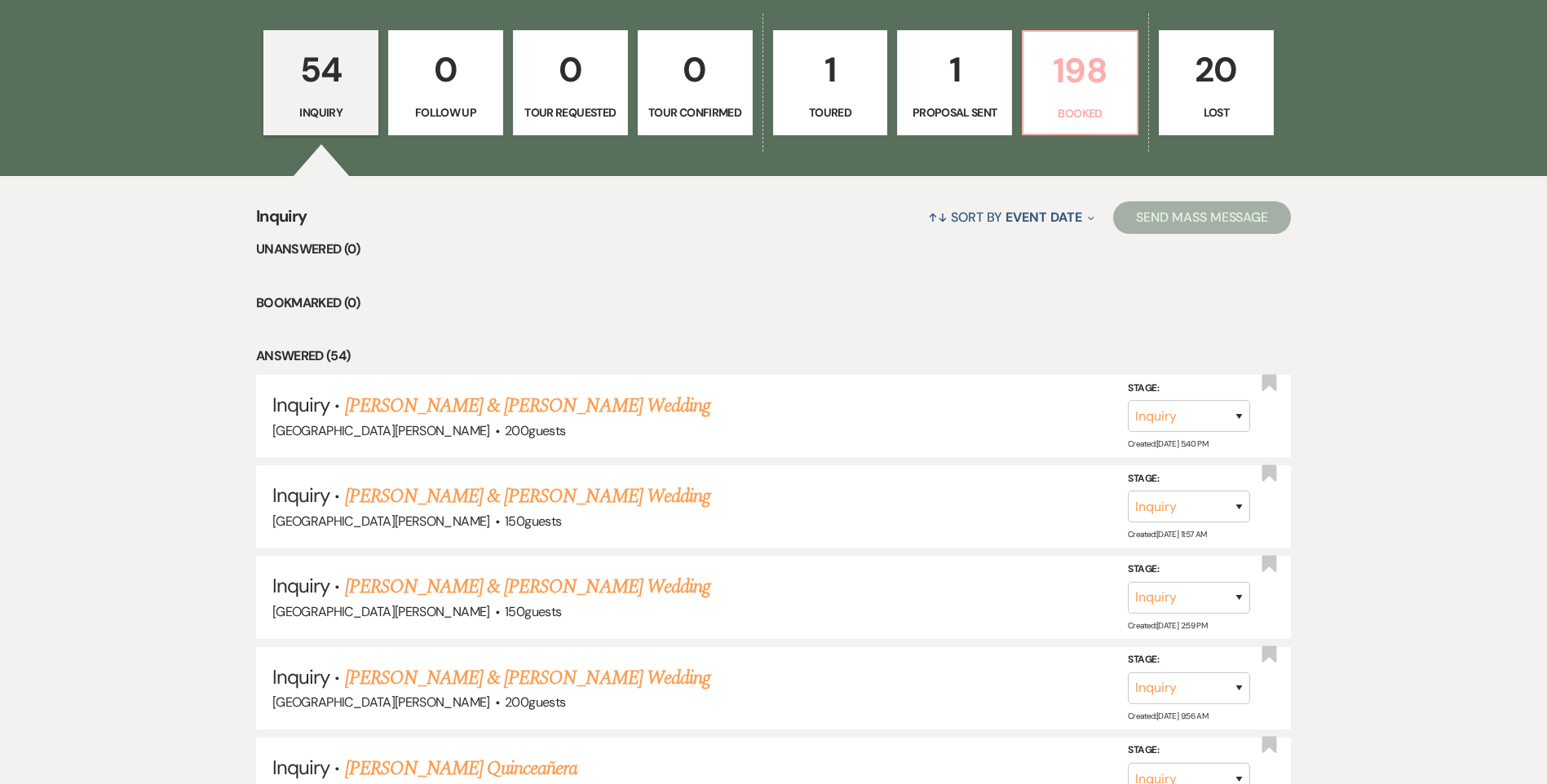
click at [1068, 90] on p "198" at bounding box center [1080, 70] width 94 height 55
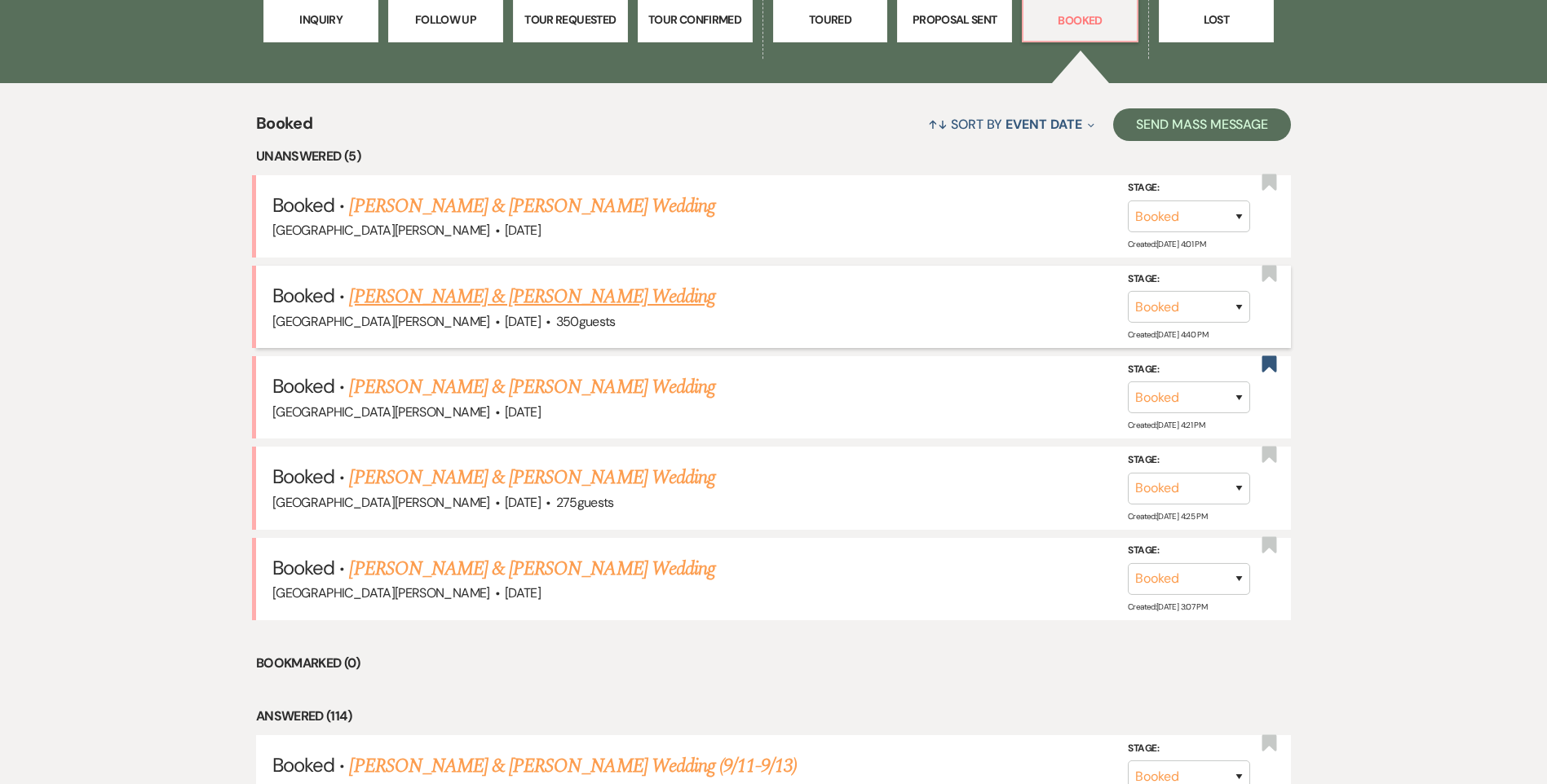
scroll to position [571, 0]
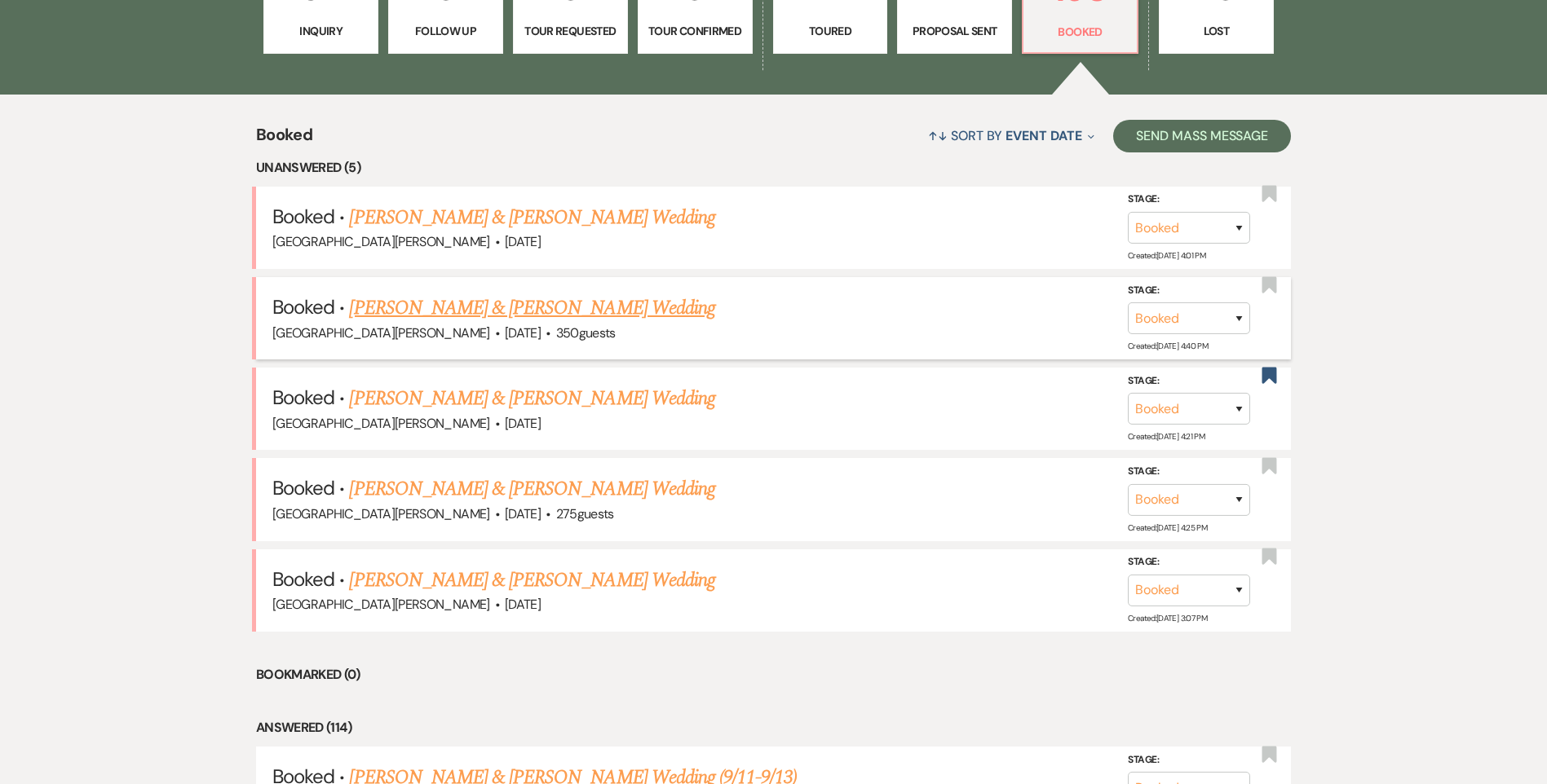
click at [546, 334] on span "·" at bounding box center [548, 334] width 4 height 0
click at [491, 312] on link "[PERSON_NAME] & [PERSON_NAME] Wedding" at bounding box center [532, 308] width 366 height 30
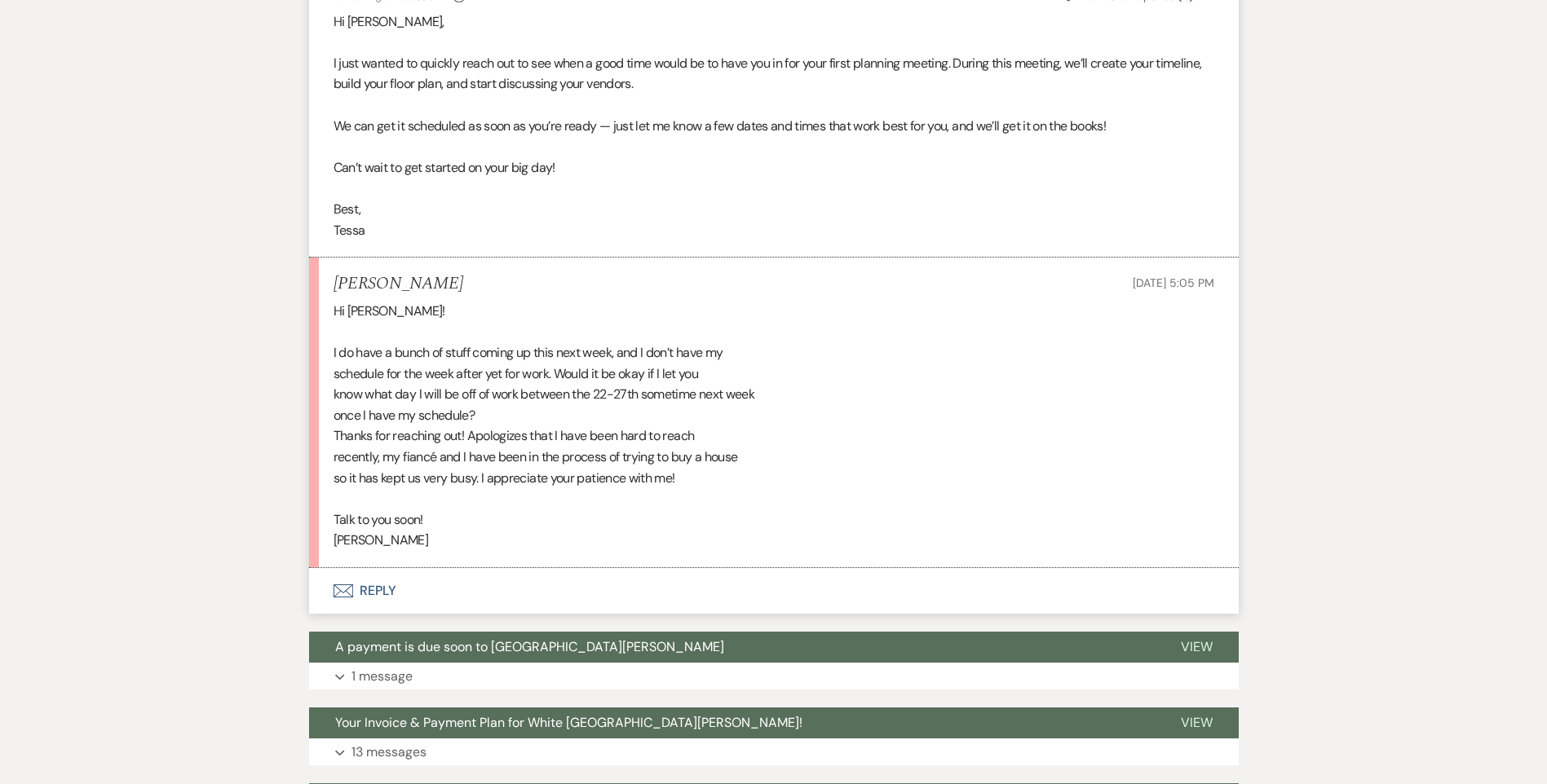
scroll to position [571, 0]
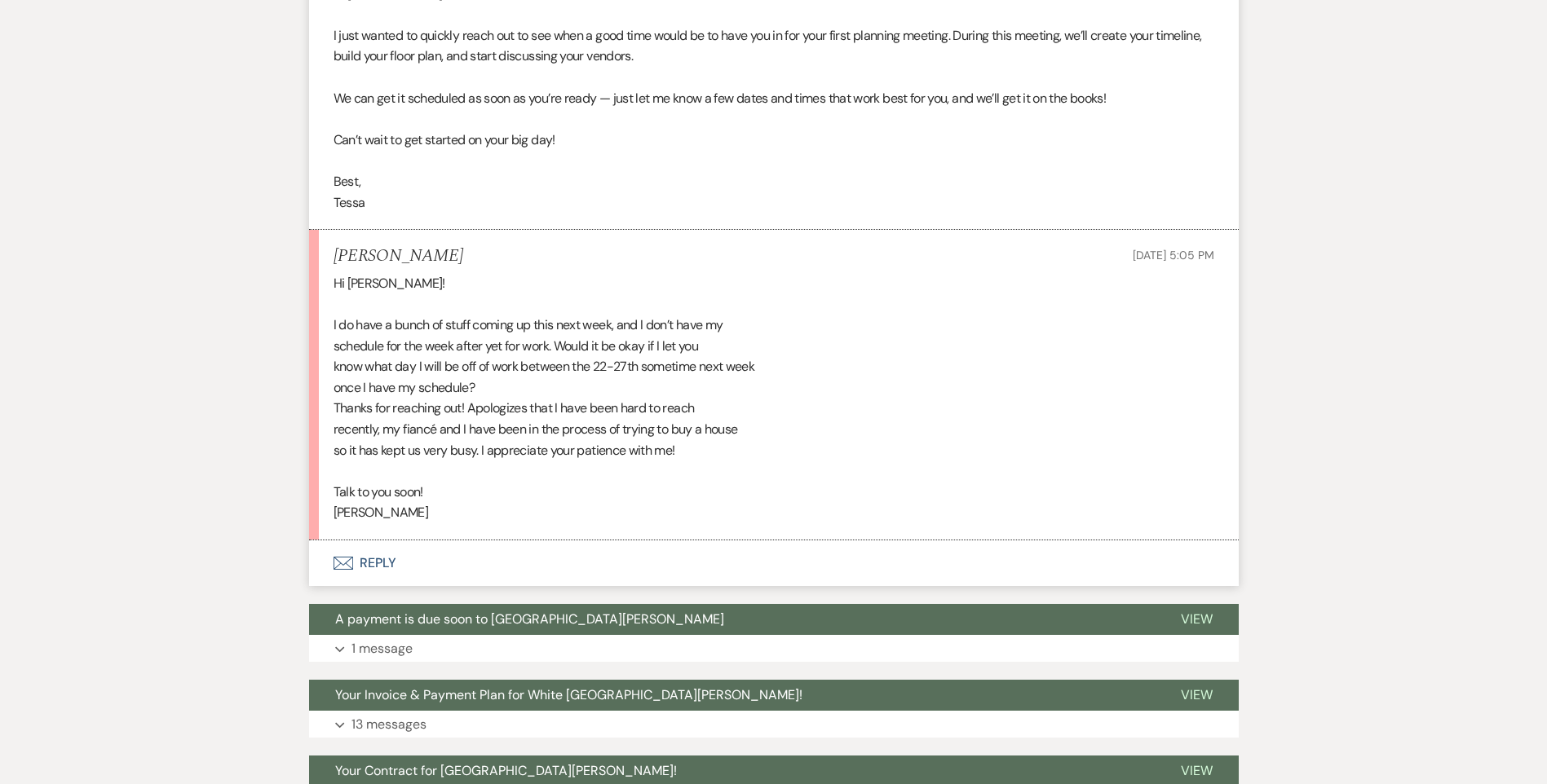
click at [383, 568] on button "Envelope Reply" at bounding box center [774, 563] width 929 height 46
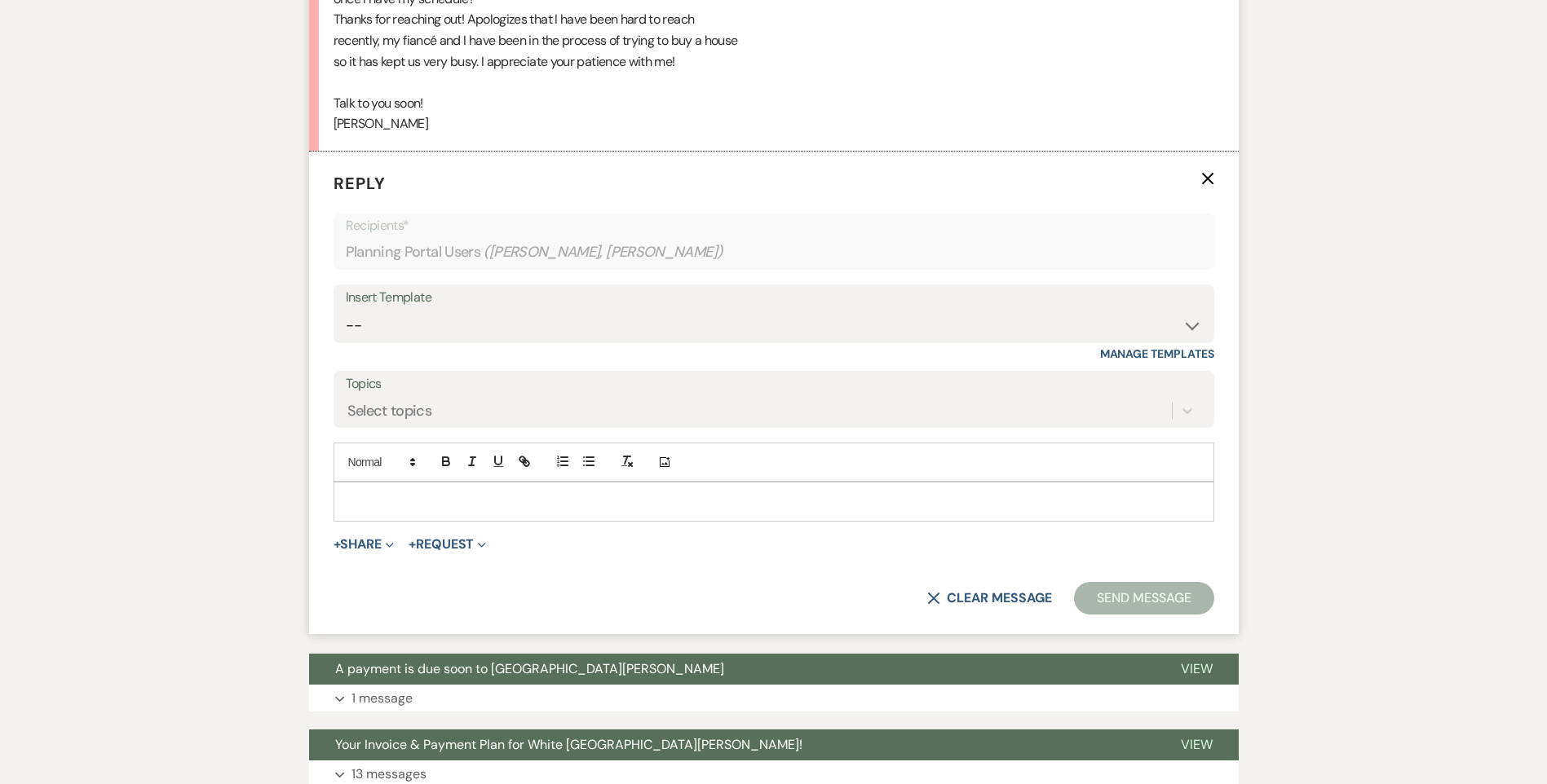
scroll to position [961, 0]
click at [439, 498] on p at bounding box center [774, 501] width 854 height 18
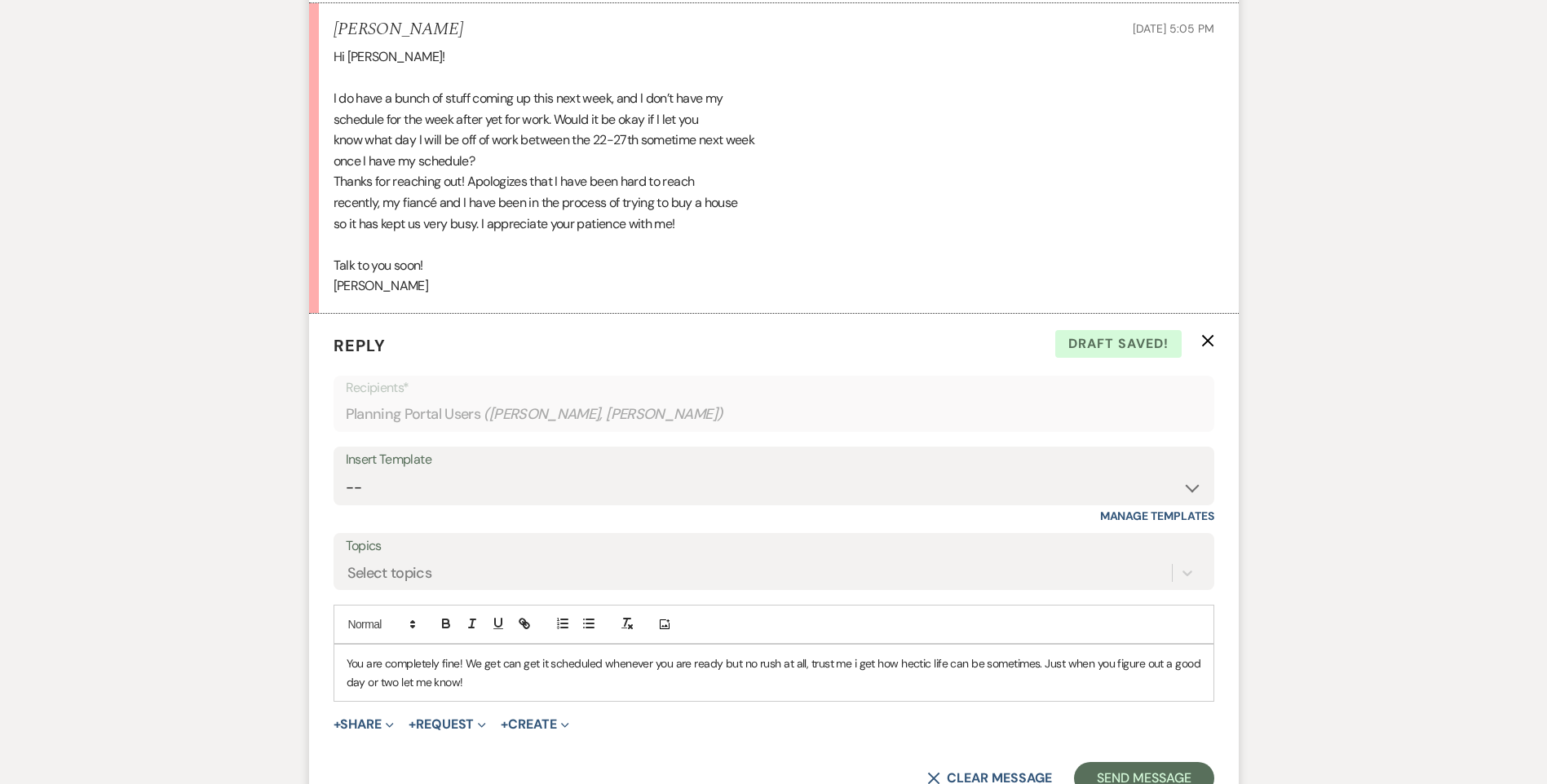
scroll to position [1042, 0]
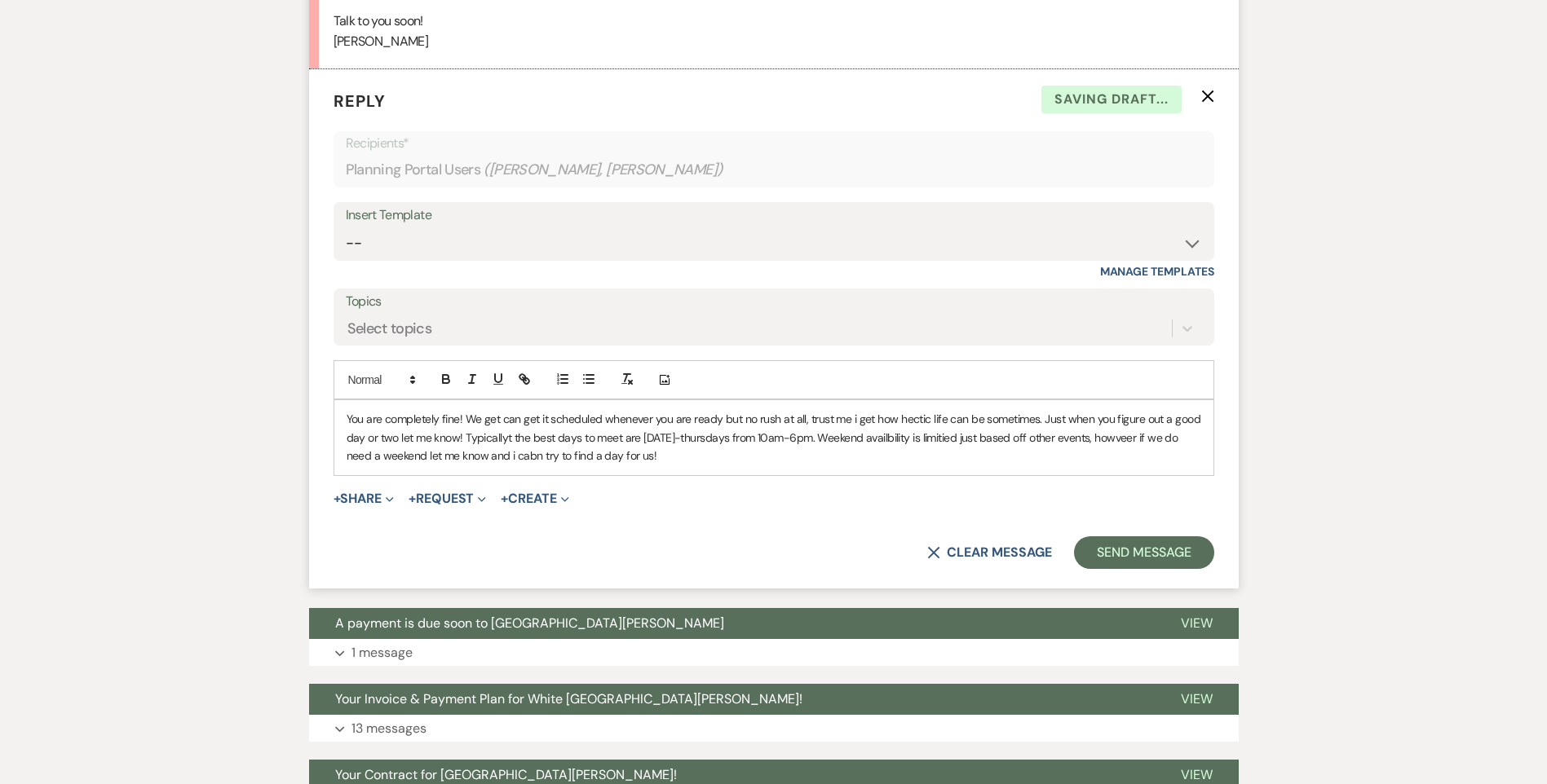
drag, startPoint x: 699, startPoint y: 463, endPoint x: 343, endPoint y: 423, distance: 358.2
click at [343, 423] on div "You are completely fine! We get can get it scheduled whenever you are ready but…" at bounding box center [774, 437] width 879 height 74
copy p "You are completely fine! We get can get it scheduled whenever you are ready but…"
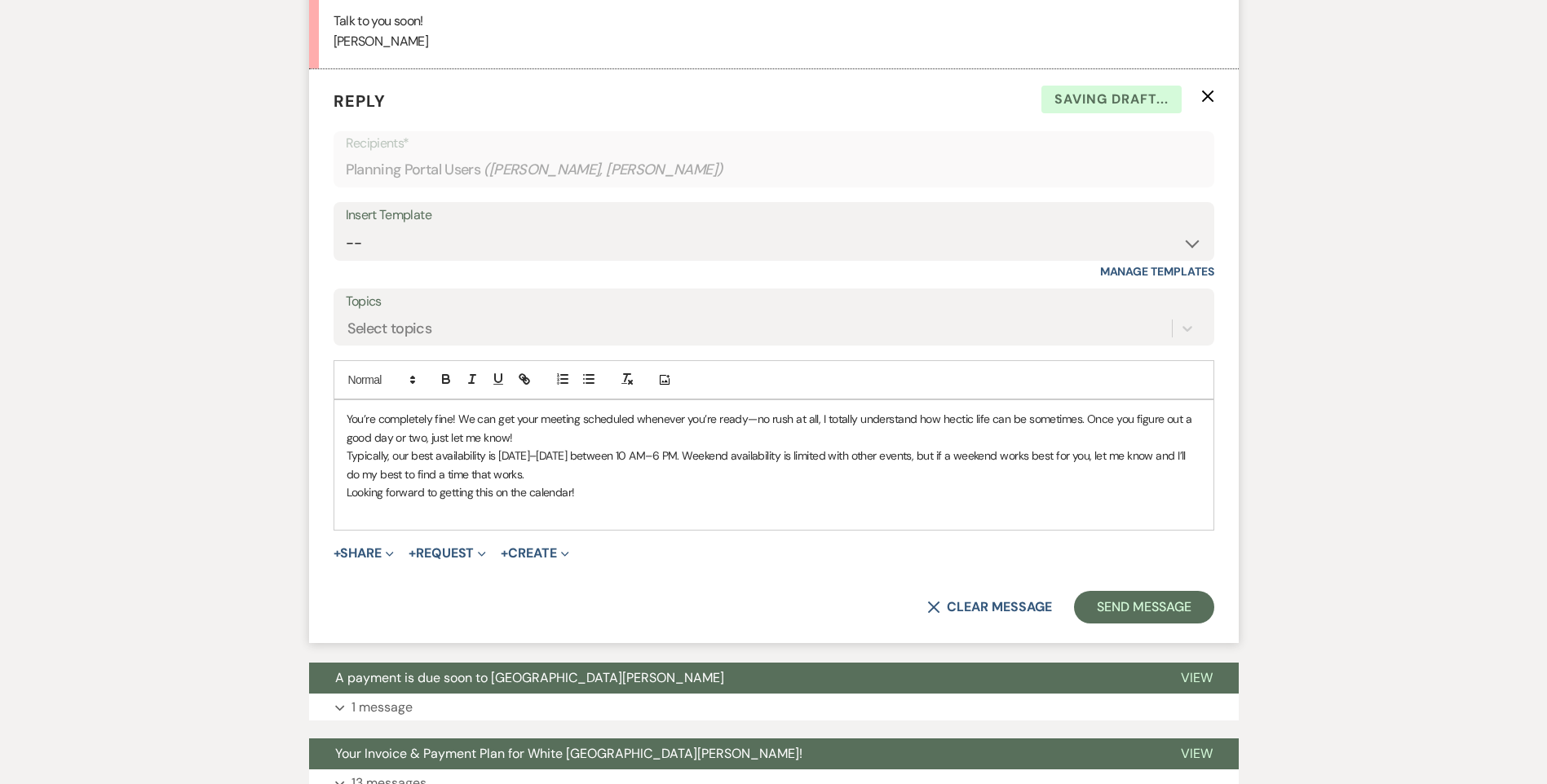
click at [545, 470] on p "Typically, our best availability is [DATE]–[DATE] between 10 AM–6 PM. Weekend a…" at bounding box center [774, 465] width 854 height 37
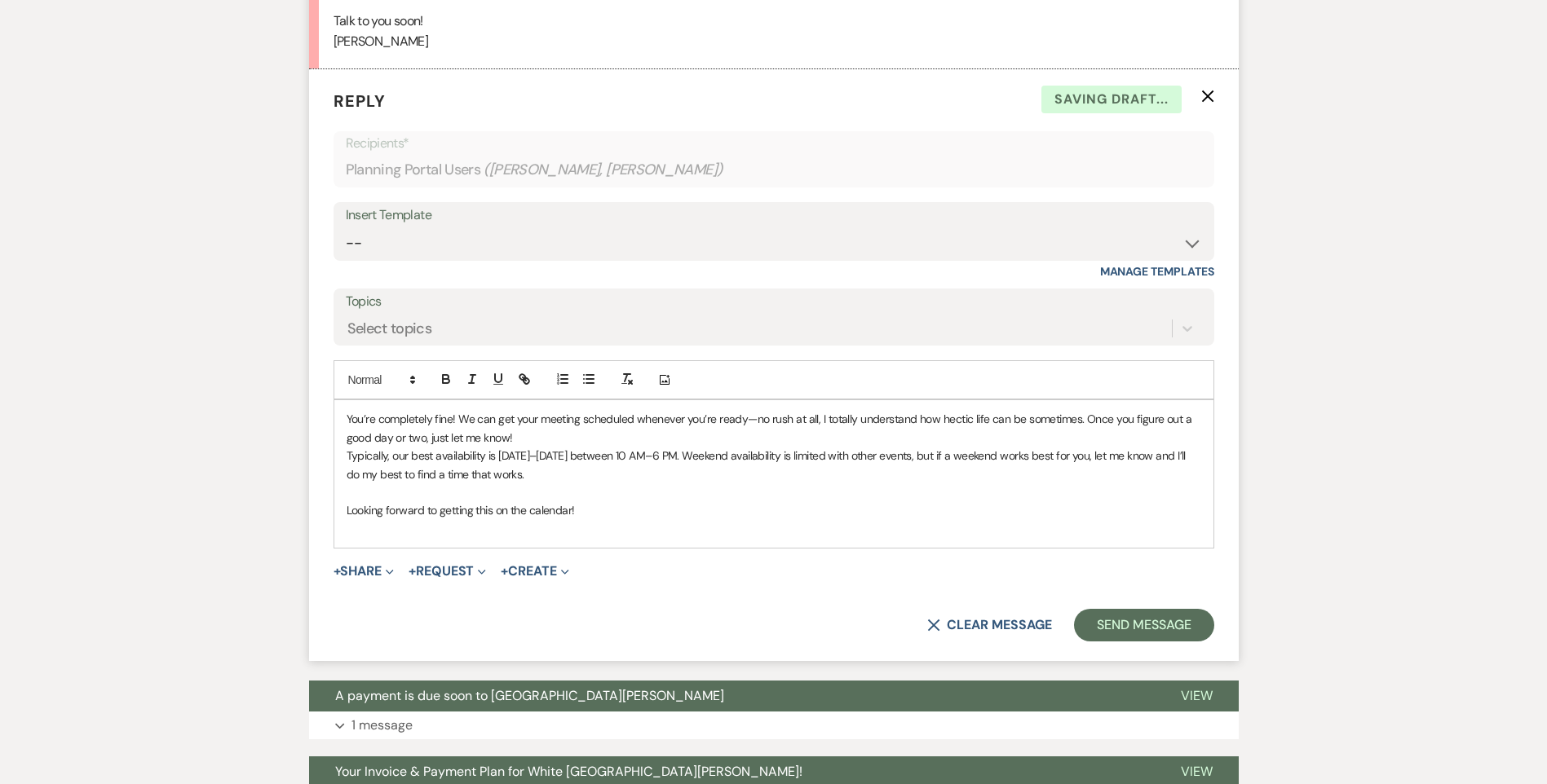
click at [540, 438] on p "You’re completely fine! We can get your meeting scheduled whenever you’re ready…" at bounding box center [774, 428] width 854 height 37
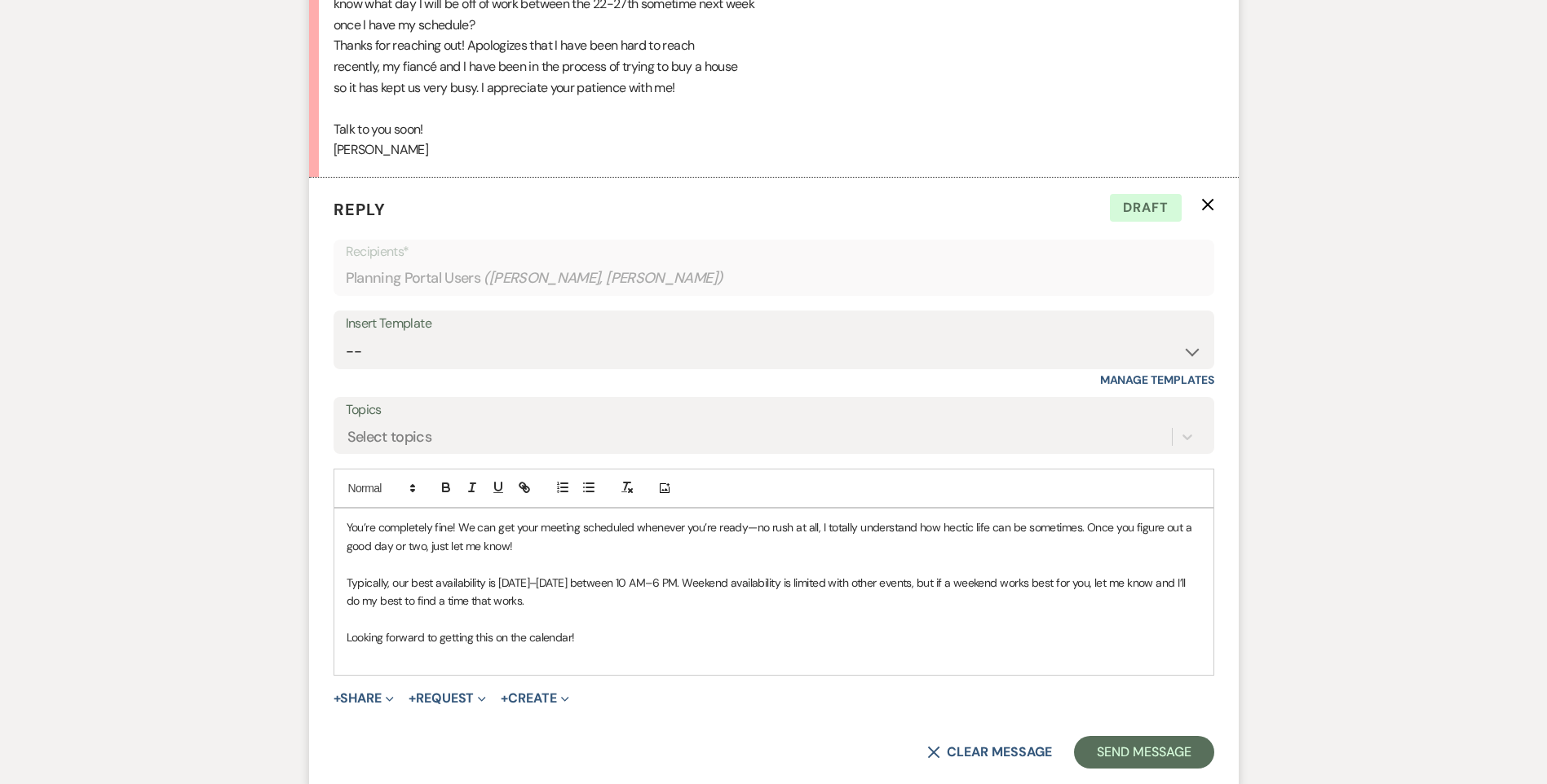
scroll to position [961, 0]
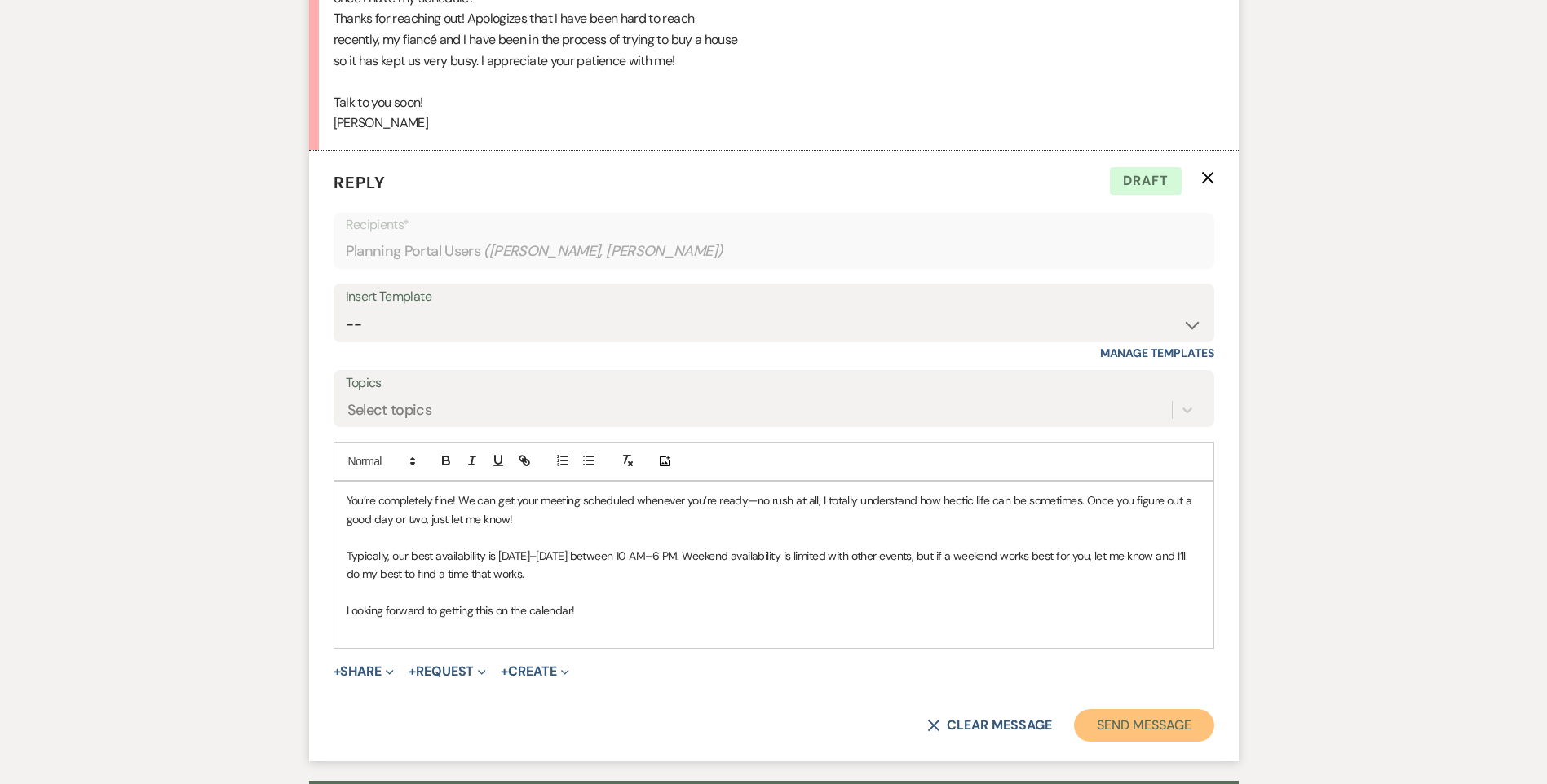
click at [1113, 728] on button "Send Message" at bounding box center [1144, 726] width 140 height 32
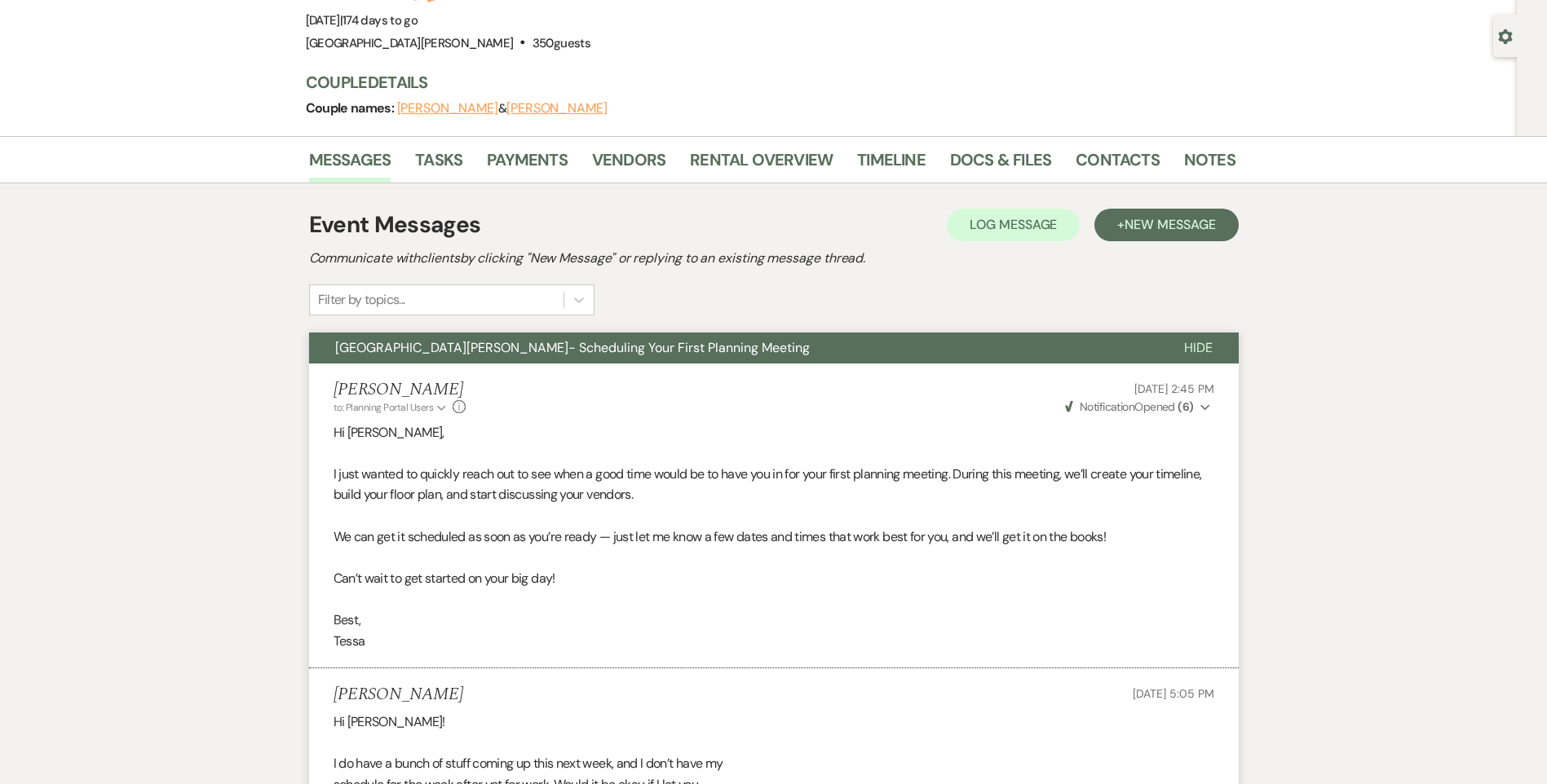
scroll to position [0, 0]
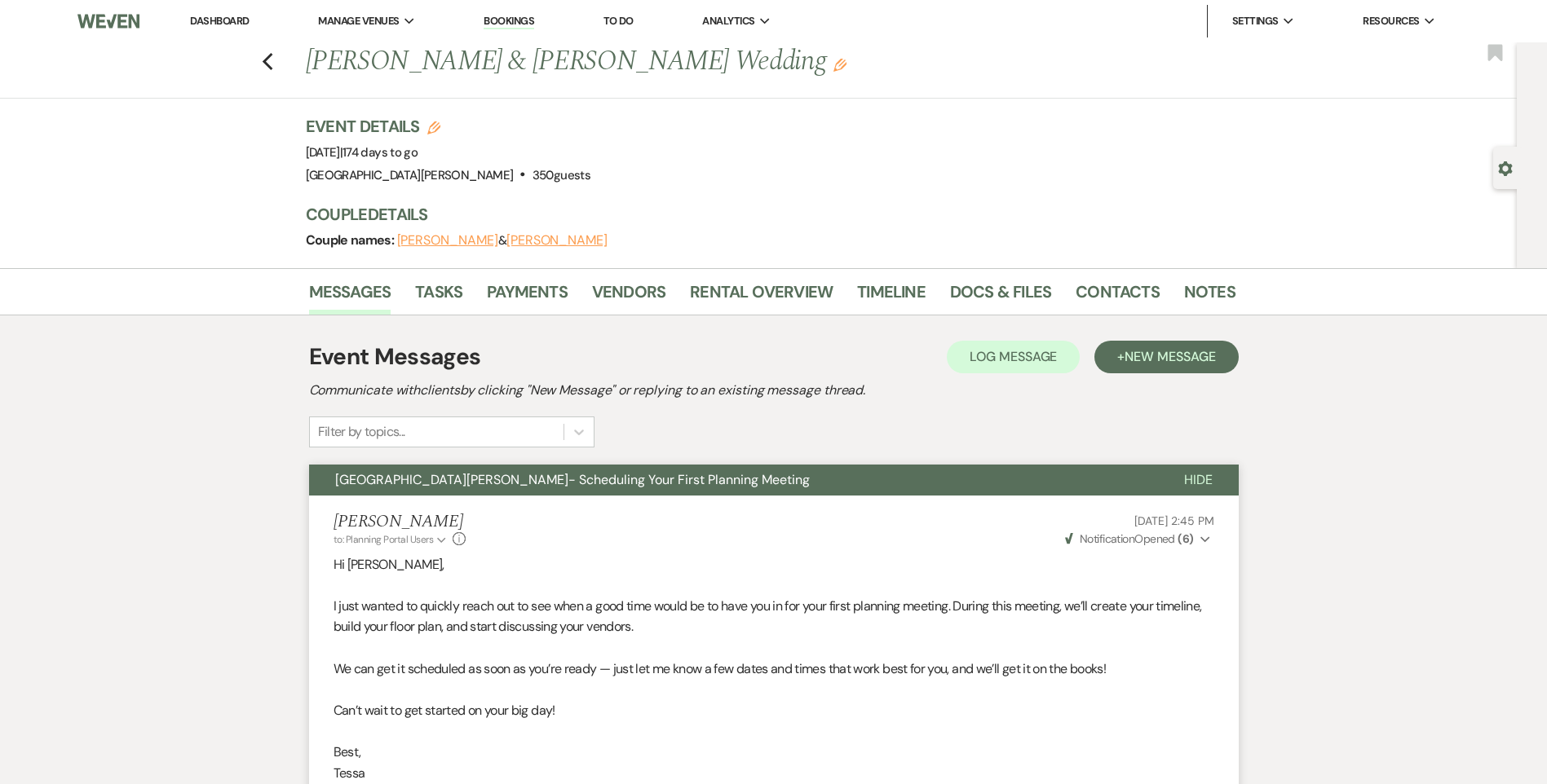
click at [1504, 169] on icon "Gear" at bounding box center [1505, 168] width 14 height 14
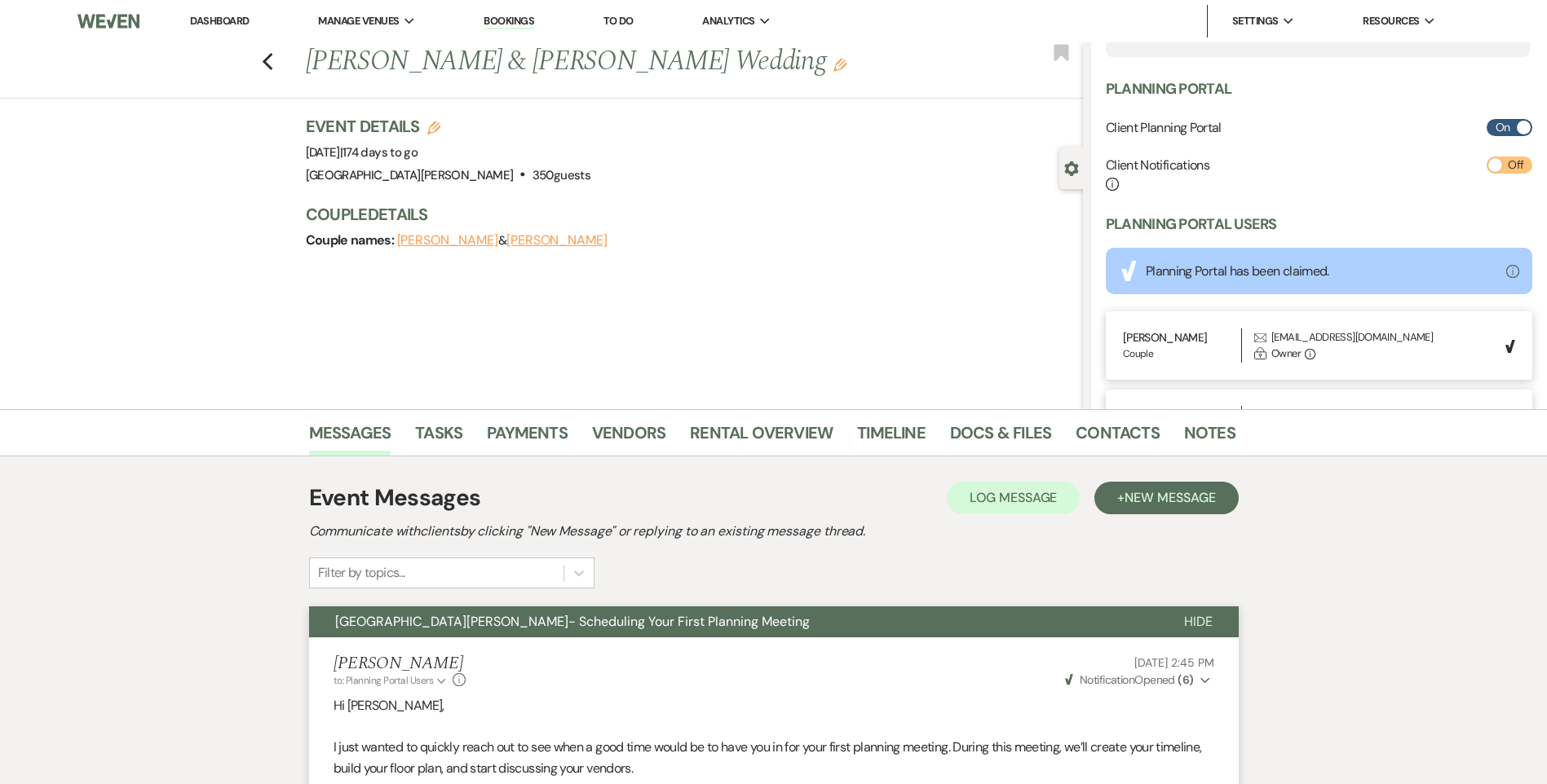
scroll to position [517, 0]
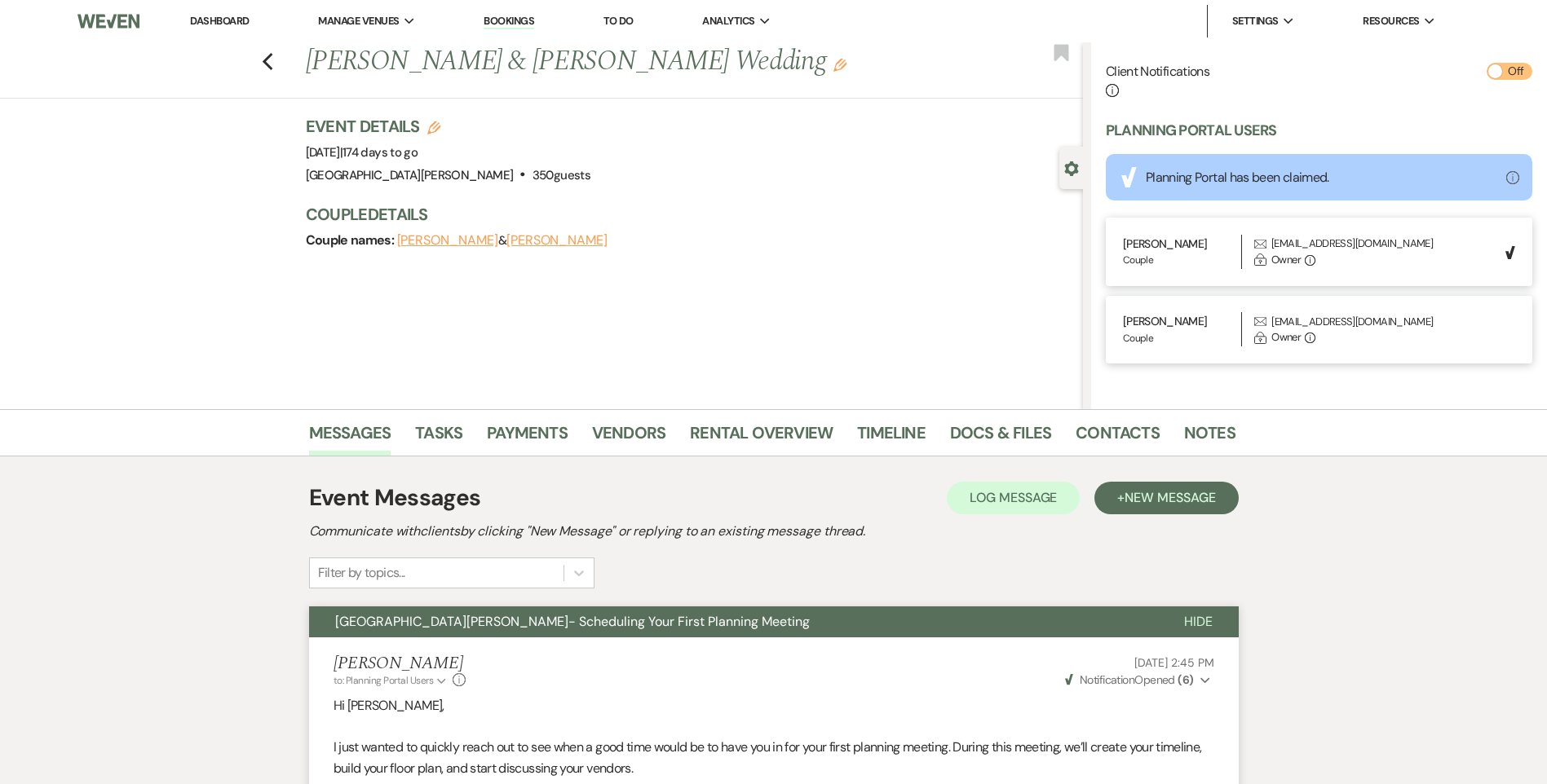
click at [236, 11] on li "Dashboard" at bounding box center [220, 21] width 75 height 32
click at [227, 21] on link "Dashboard" at bounding box center [220, 20] width 59 height 13
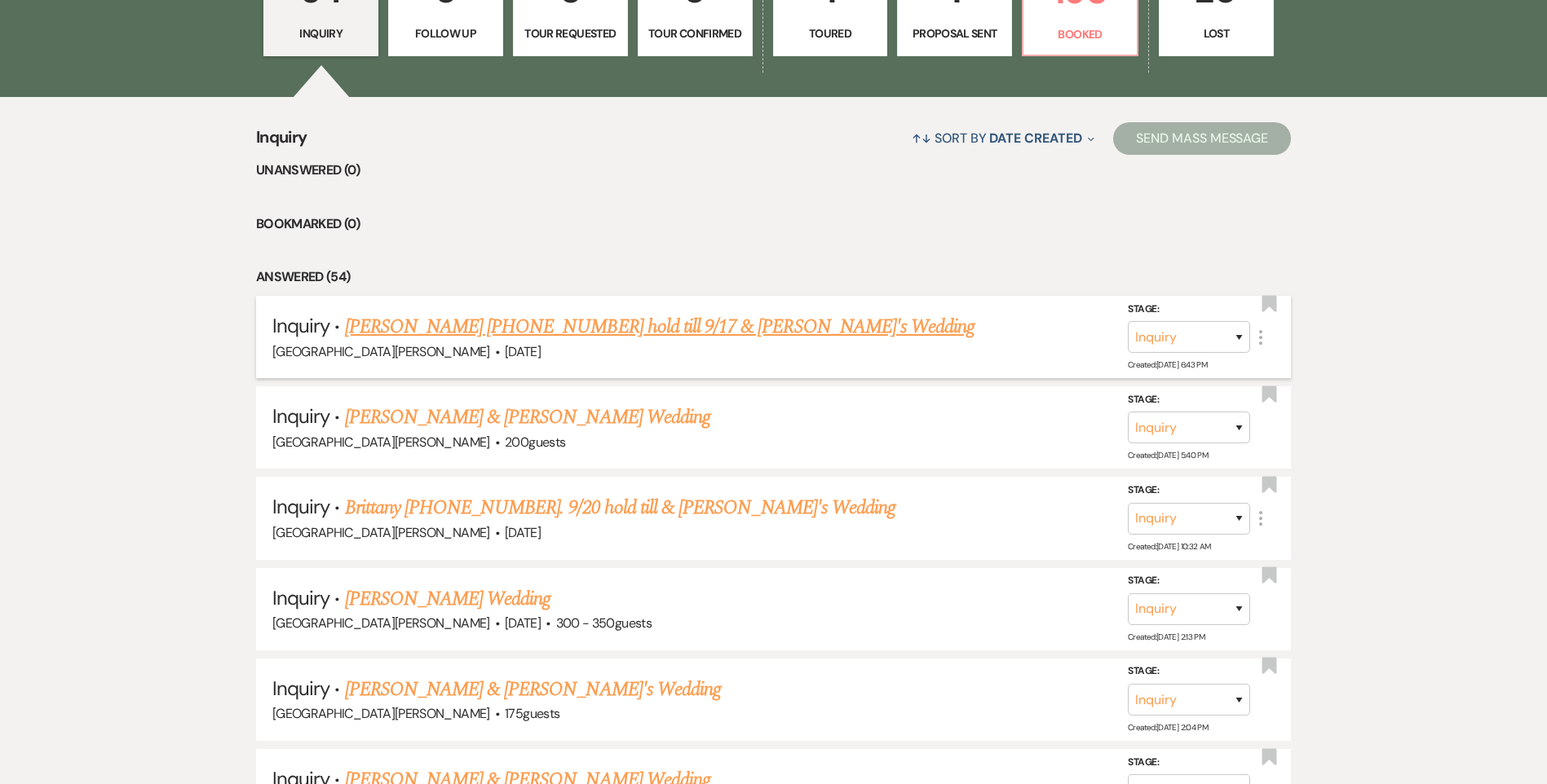
scroll to position [571, 0]
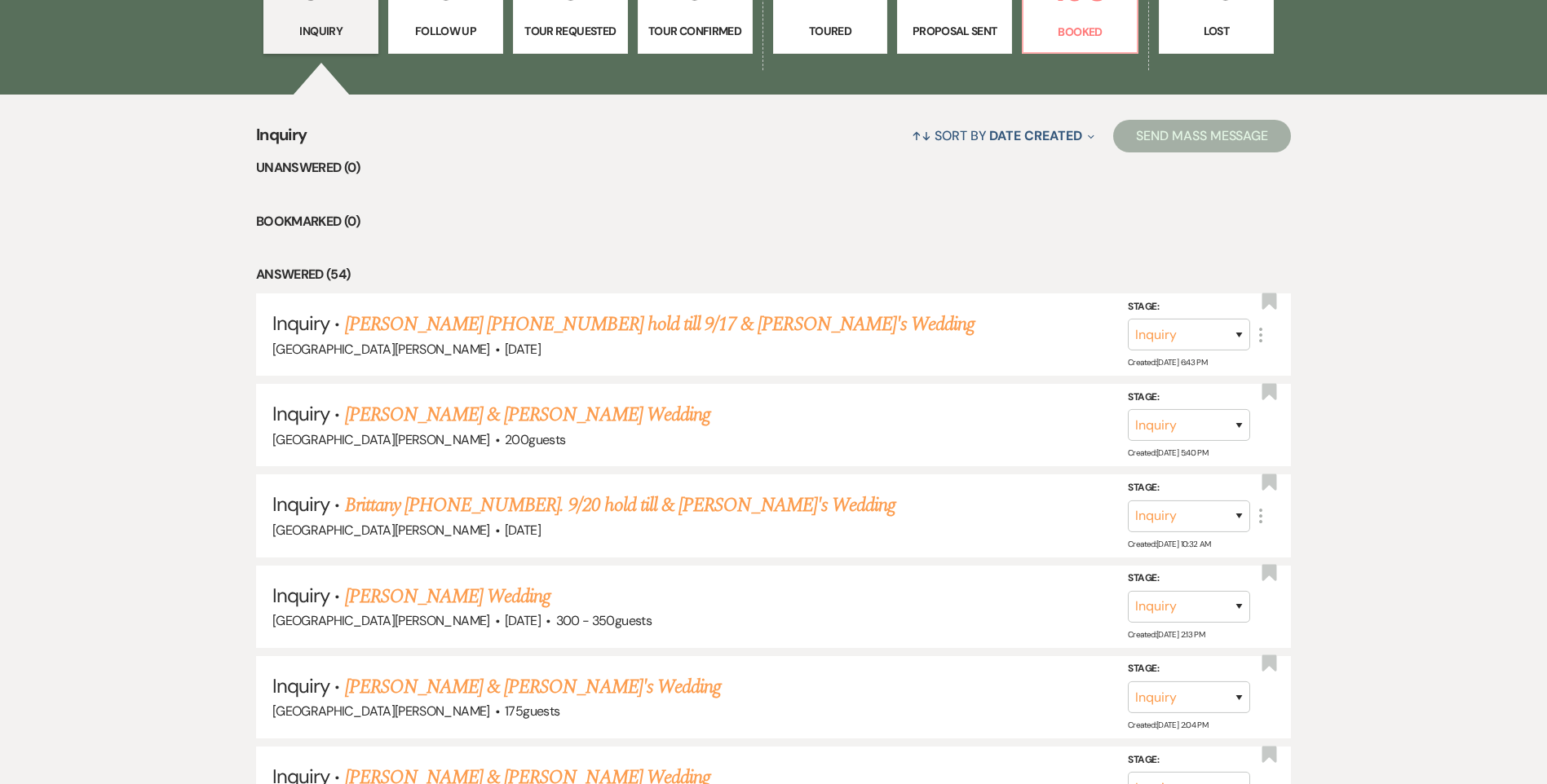
click at [1099, 55] on div "54 Inquiry 0 Follow Up 0 Tour Requested 0 Tour Confirmed 1 Toured 1 Proposal Se…" at bounding box center [774, 13] width 1174 height 167
click at [1090, 40] on p "Booked" at bounding box center [1080, 31] width 94 height 18
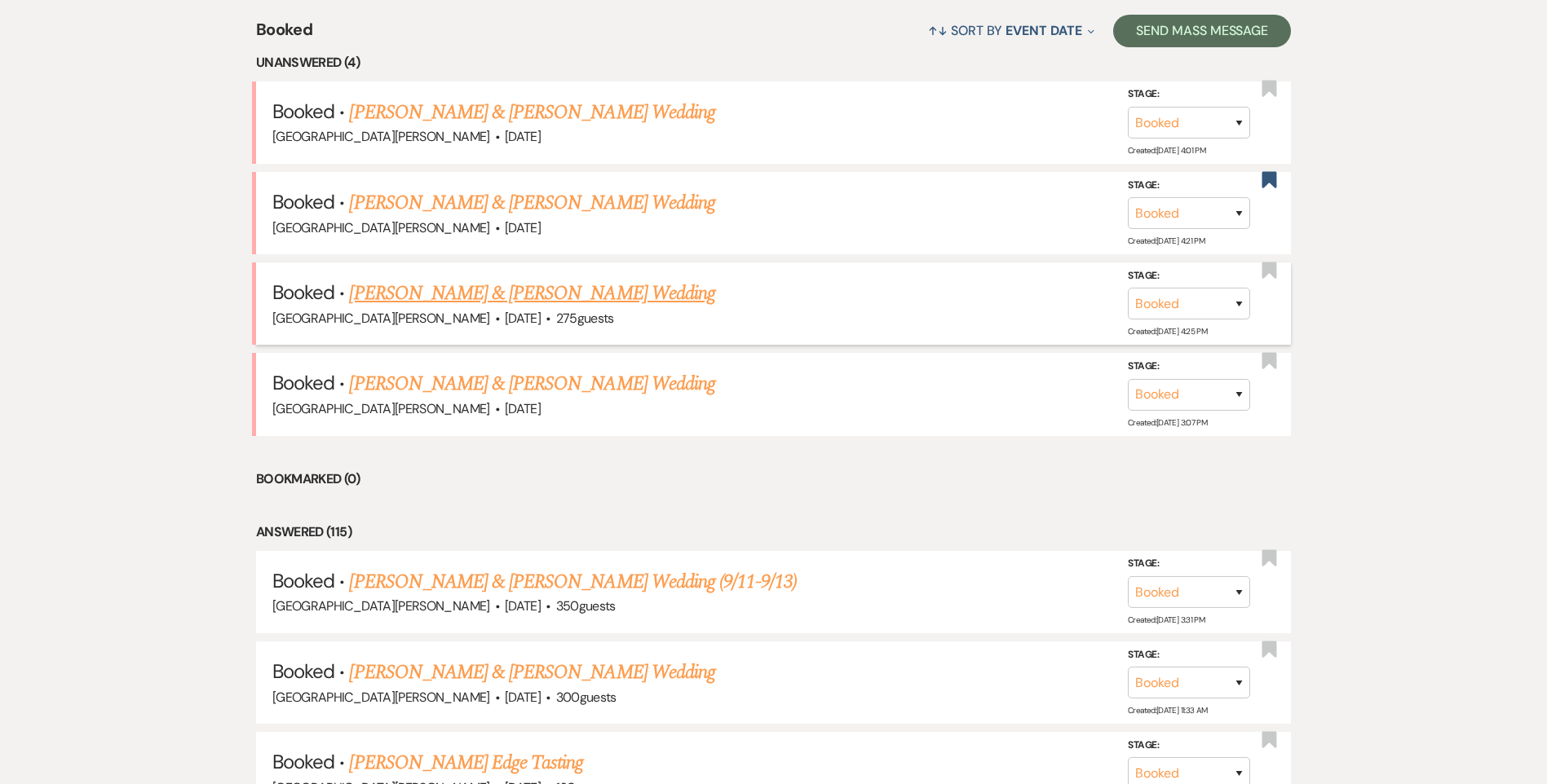
scroll to position [734, 0]
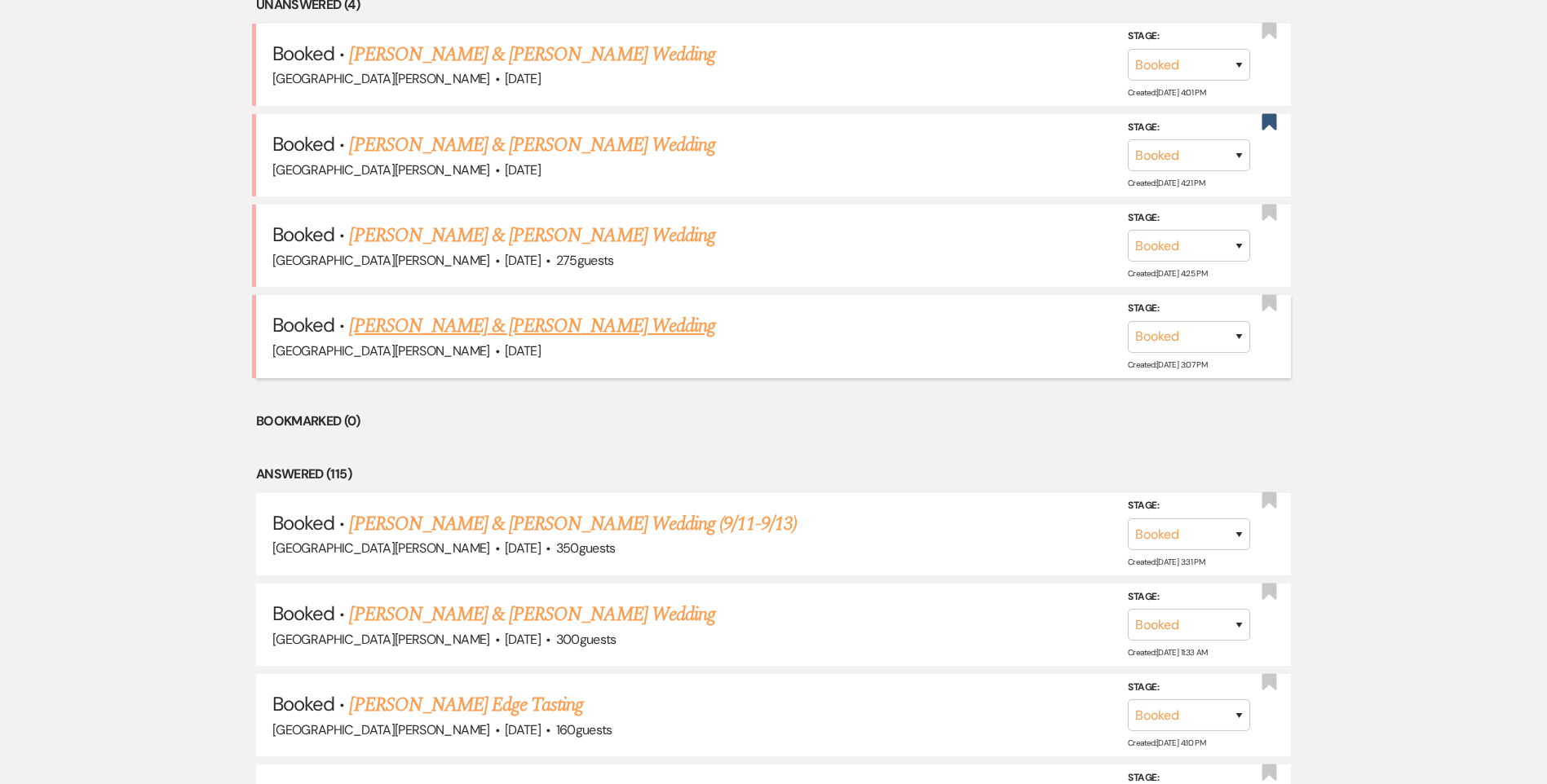
click at [549, 323] on link "[PERSON_NAME] & [PERSON_NAME] Wedding" at bounding box center [532, 326] width 366 height 30
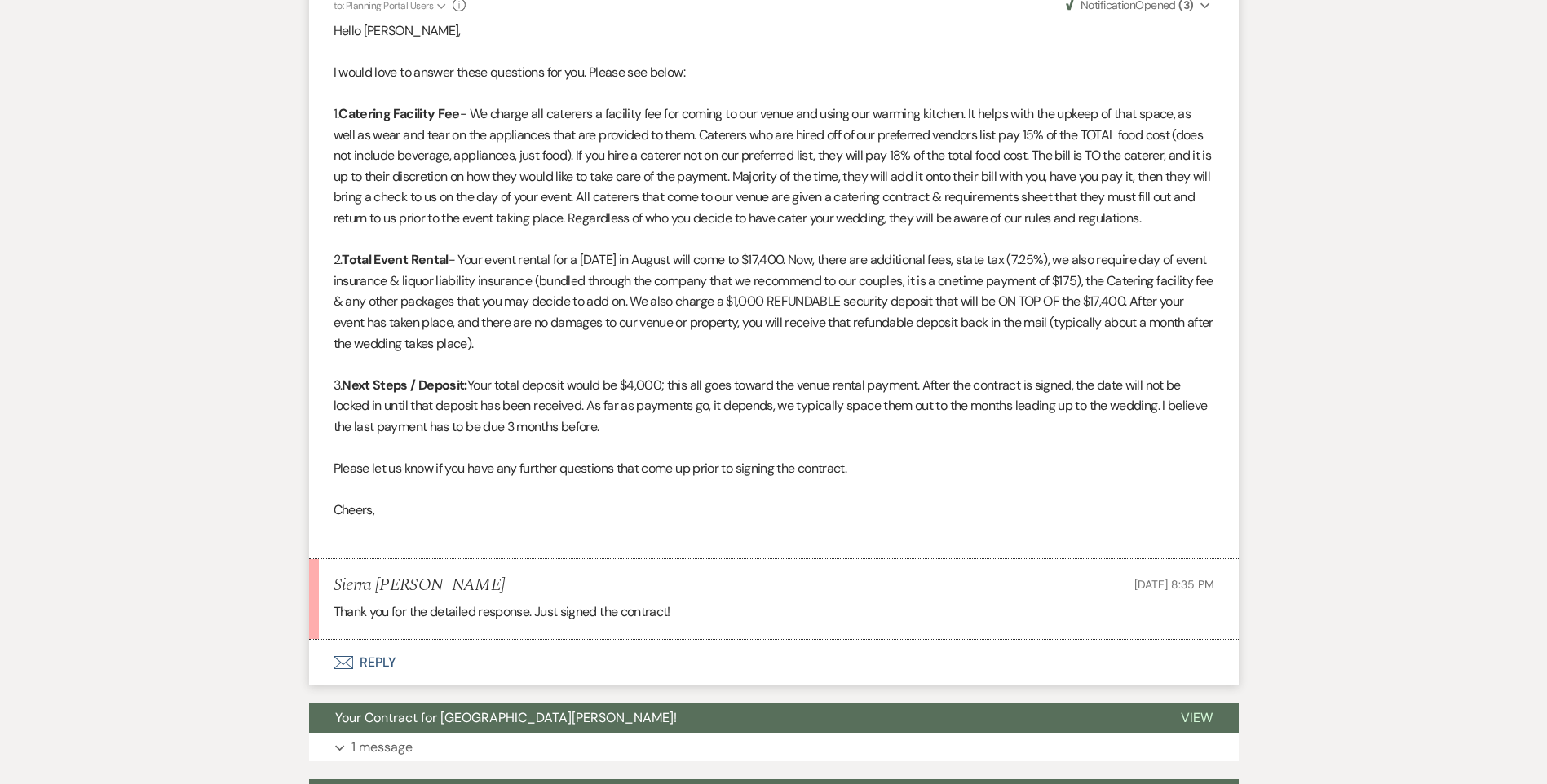
scroll to position [1071, 0]
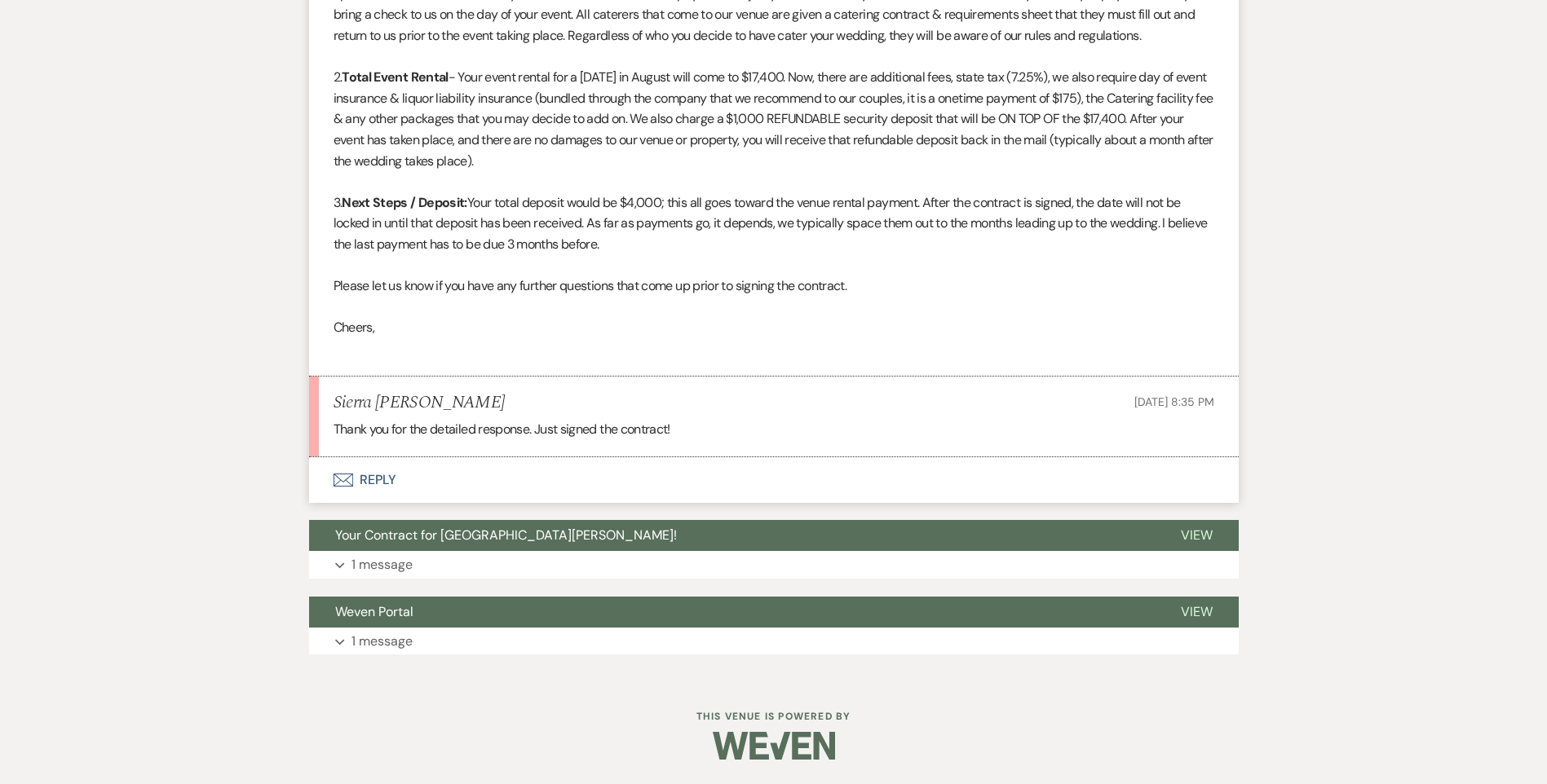
click at [529, 424] on p "Thank you for the detailed response. Just signed the contract!" at bounding box center [774, 430] width 881 height 22
click at [565, 412] on li "Sierra [PERSON_NAME] [DATE] 8:35 PM Thank you for the detailed response. Just s…" at bounding box center [774, 417] width 929 height 81
click at [624, 434] on p "Thank you for the detailed response. Just signed the contract!" at bounding box center [774, 430] width 881 height 22
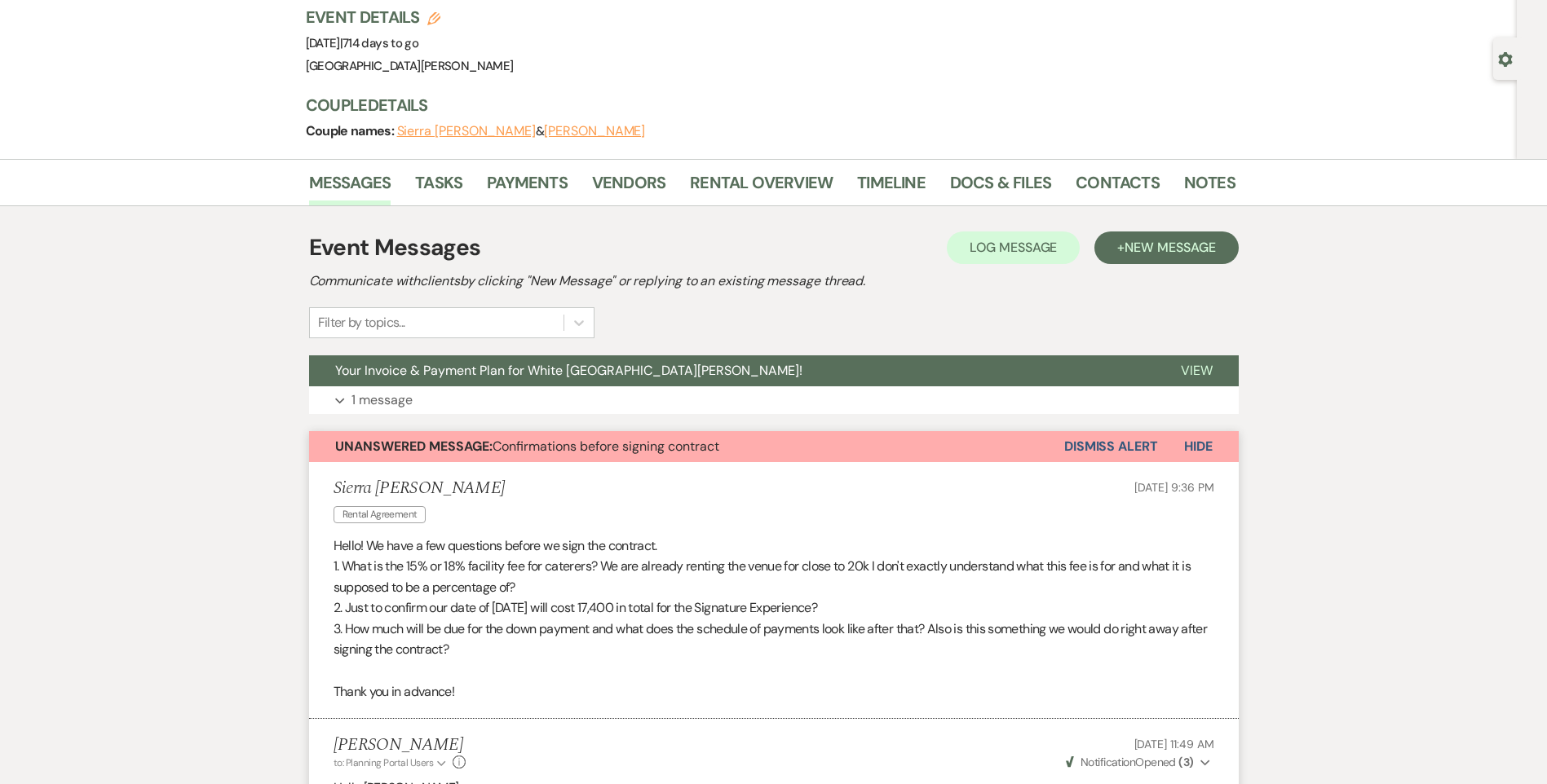
scroll to position [245, 0]
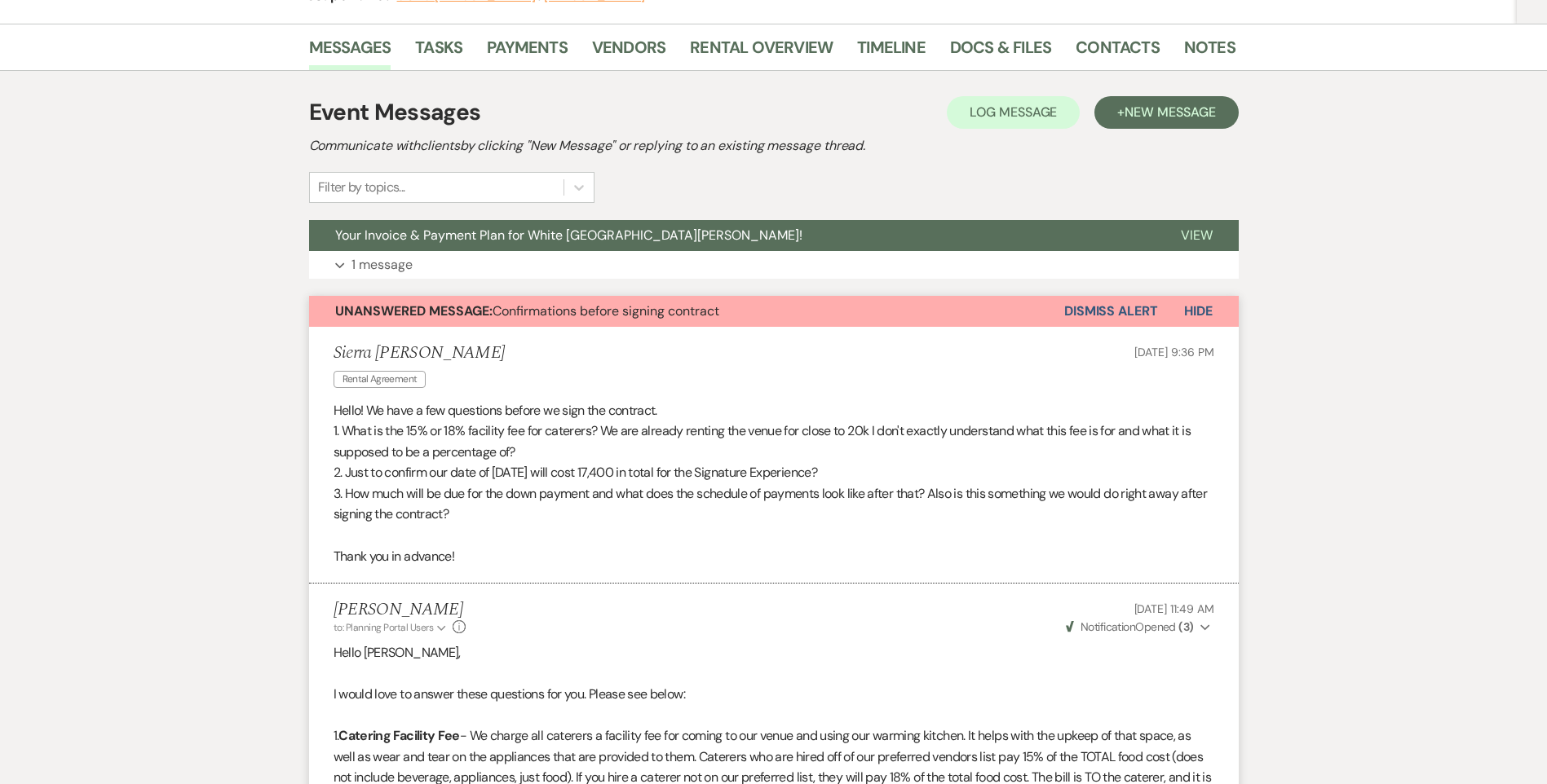
click at [1134, 309] on button "Dismiss Alert" at bounding box center [1111, 311] width 94 height 31
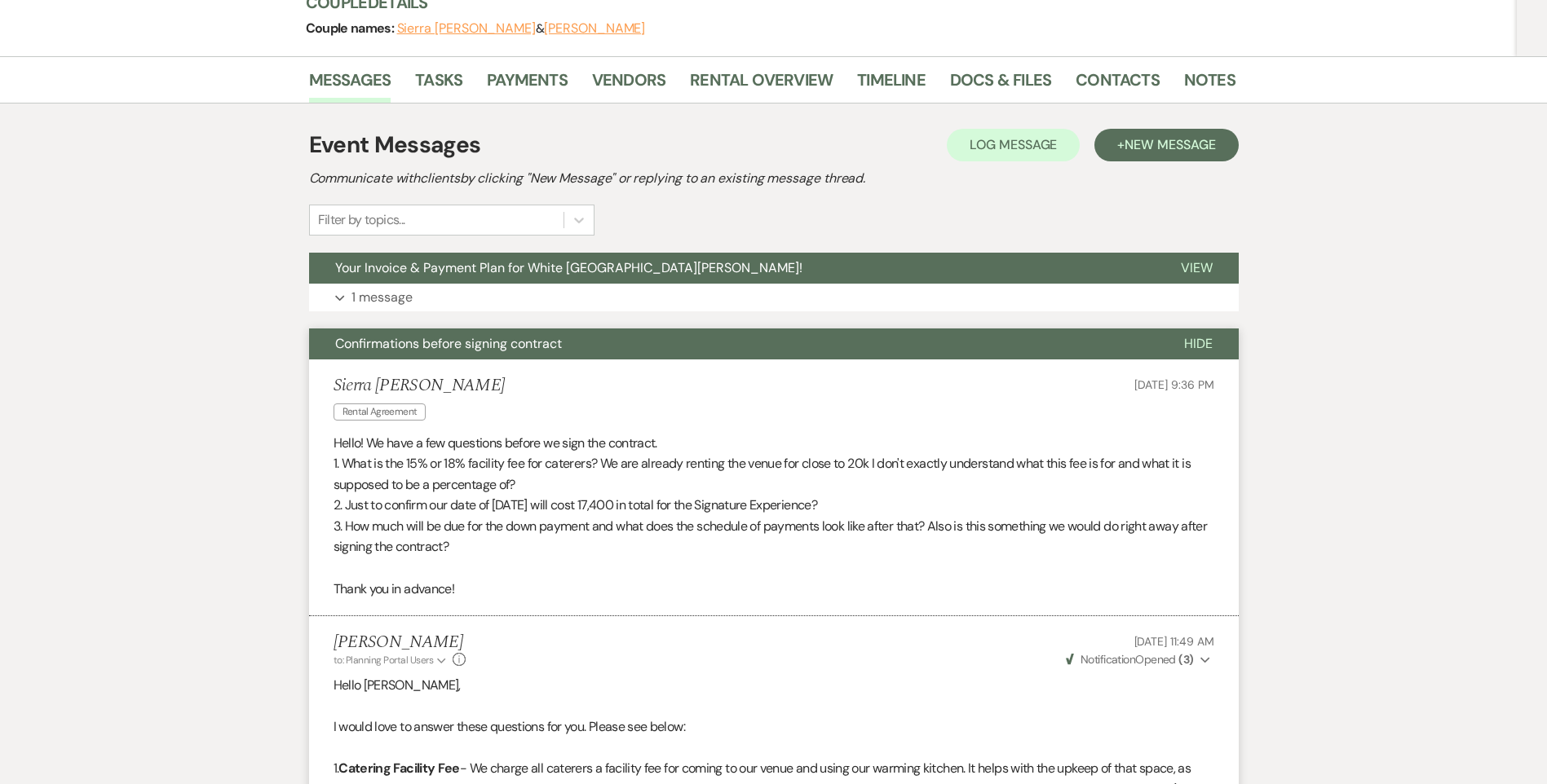
scroll to position [0, 0]
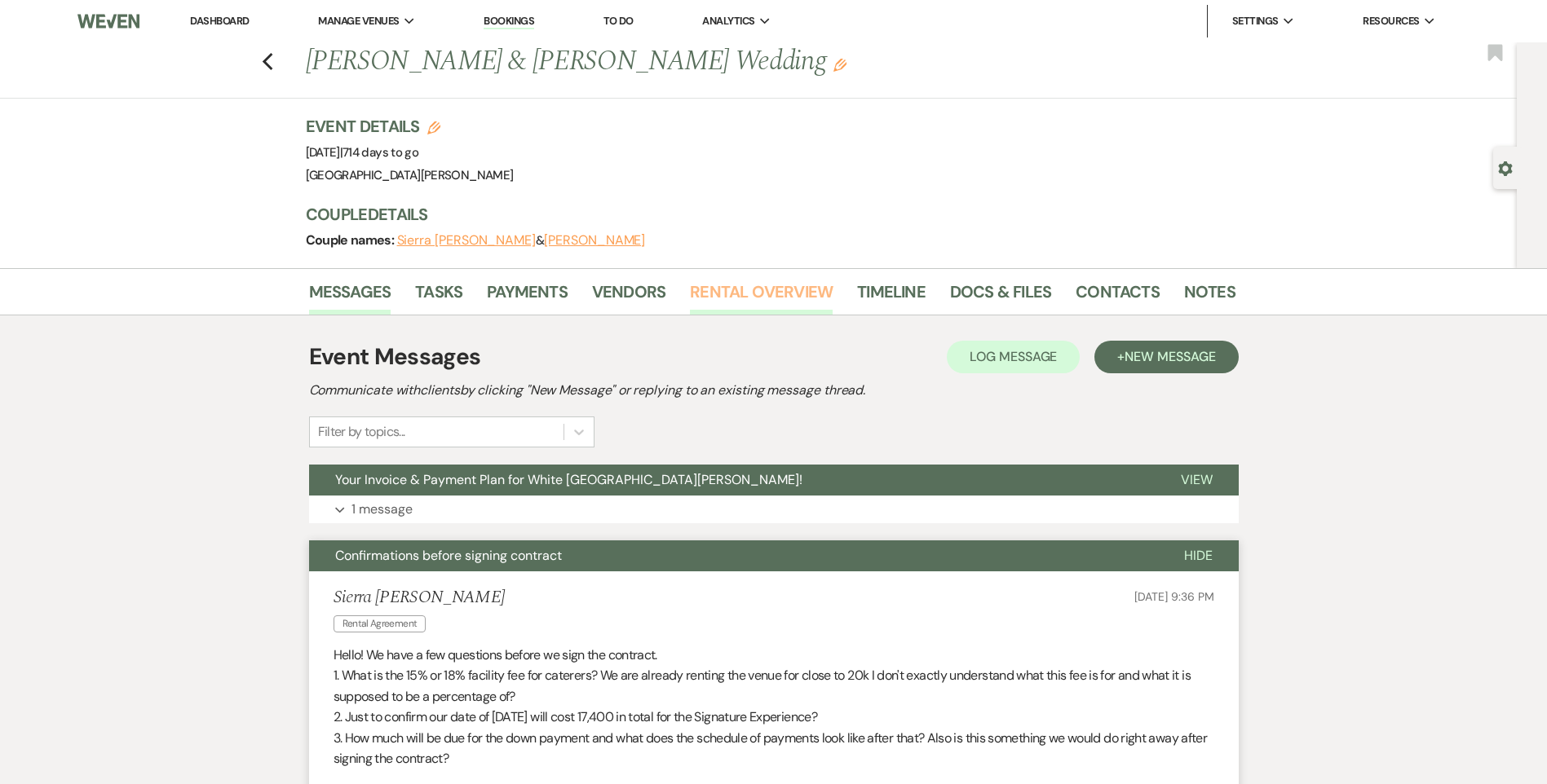
click at [727, 303] on link "Rental Overview" at bounding box center [761, 297] width 143 height 36
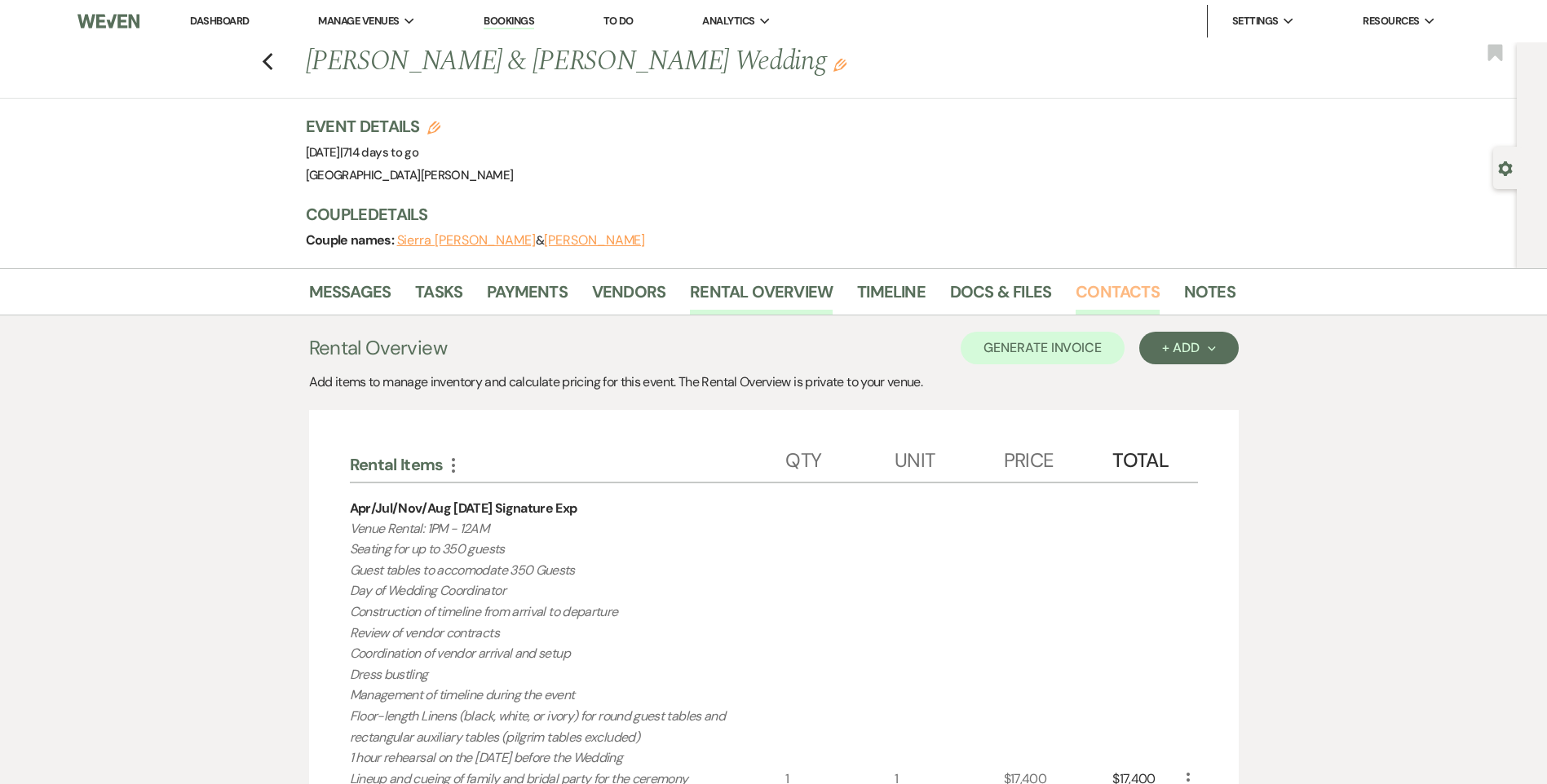
click at [1108, 289] on link "Contacts" at bounding box center [1118, 297] width 84 height 36
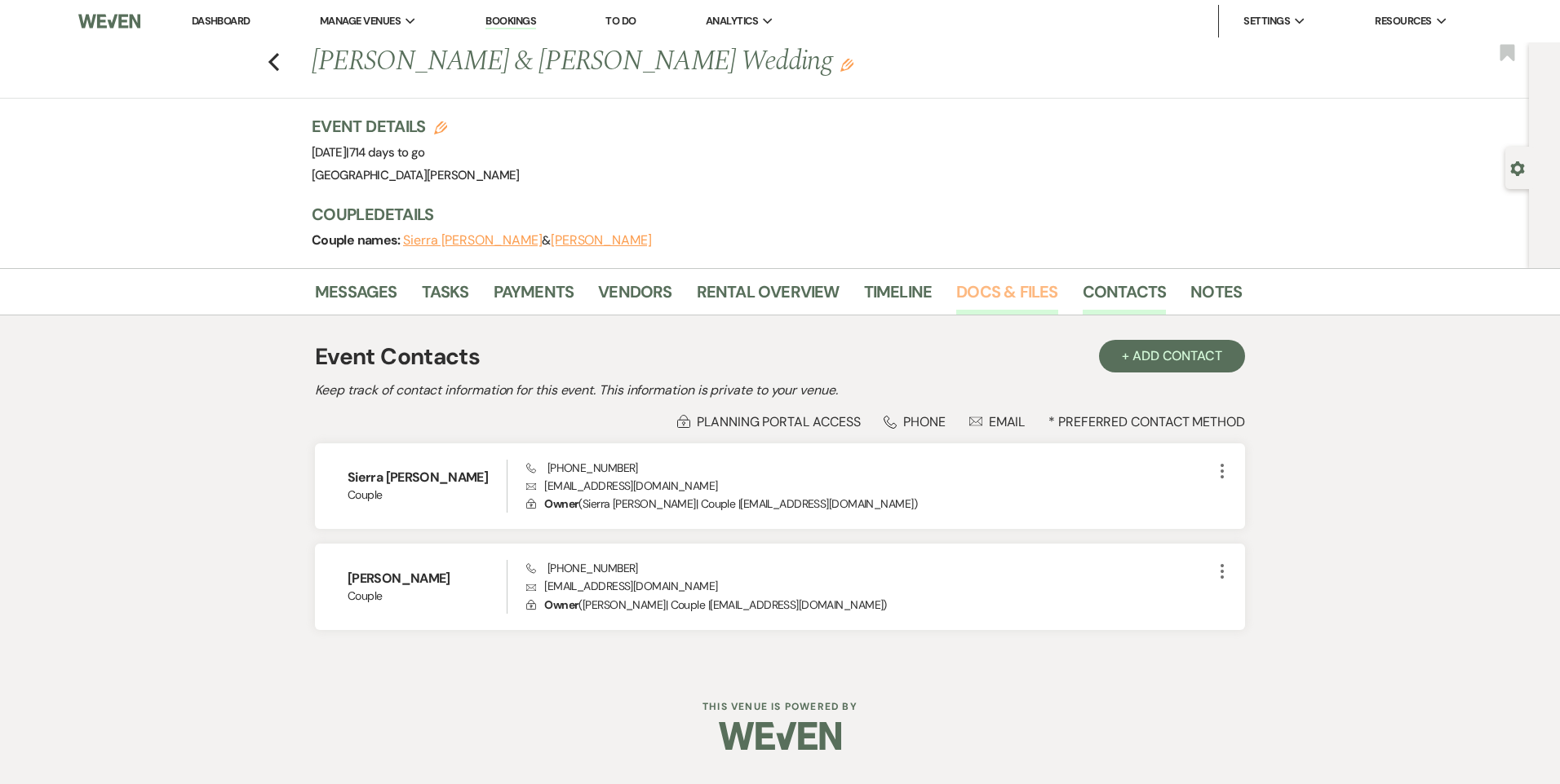
click at [984, 291] on link "Docs & Files" at bounding box center [1006, 297] width 101 height 36
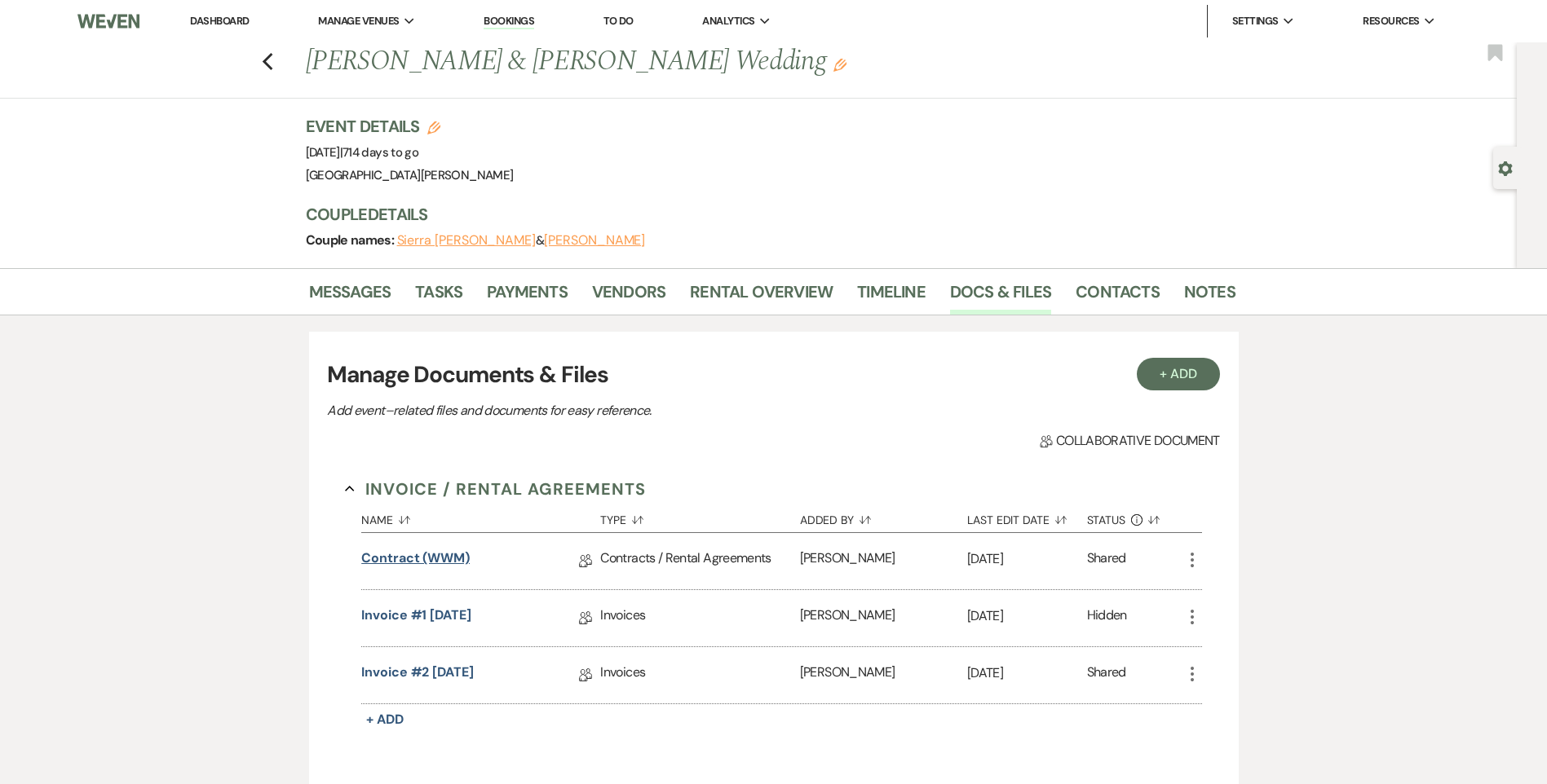
click at [413, 554] on link "Contract (WWM)" at bounding box center [415, 561] width 108 height 25
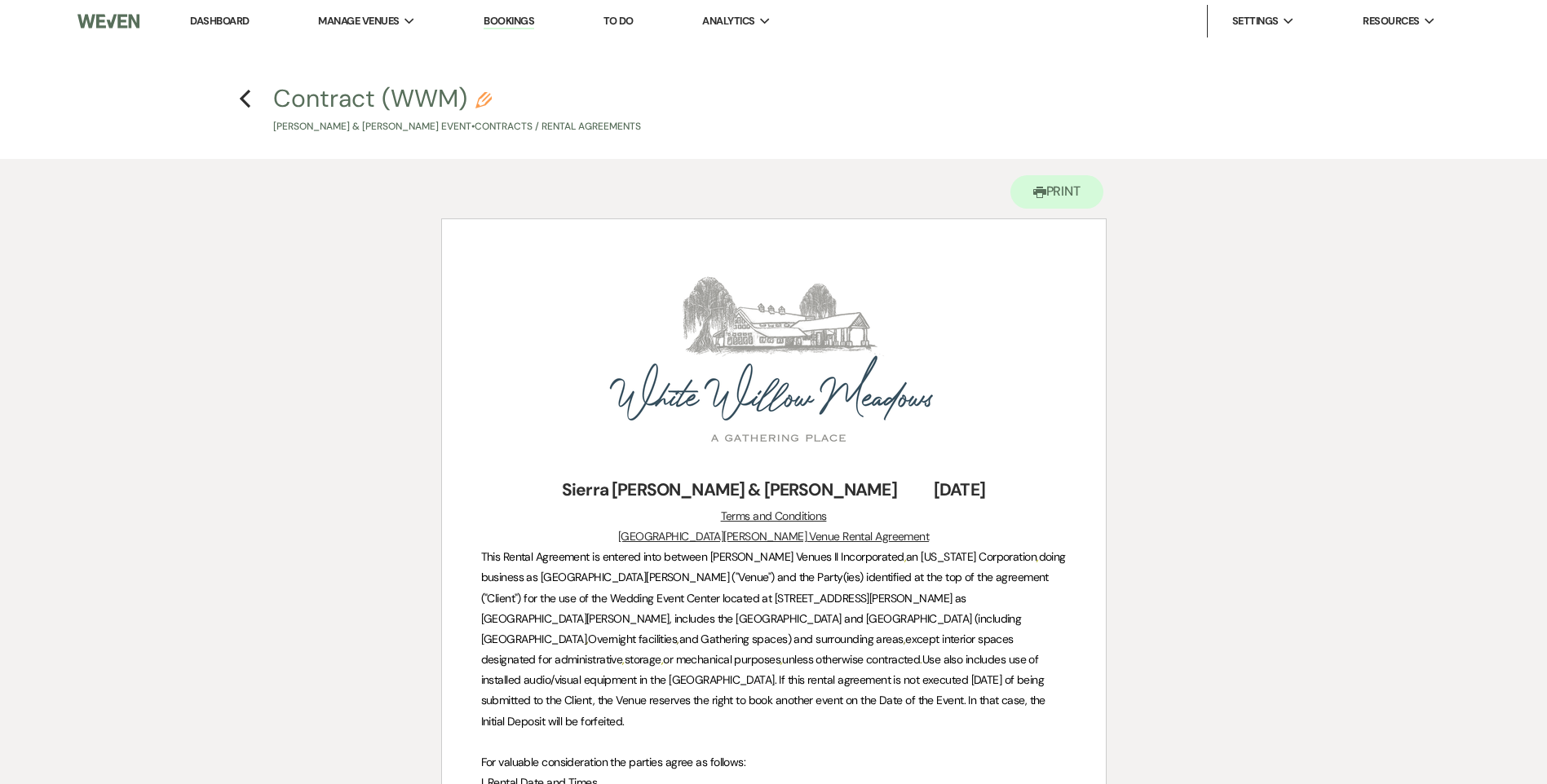
click at [210, 20] on link "Dashboard" at bounding box center [220, 20] width 59 height 13
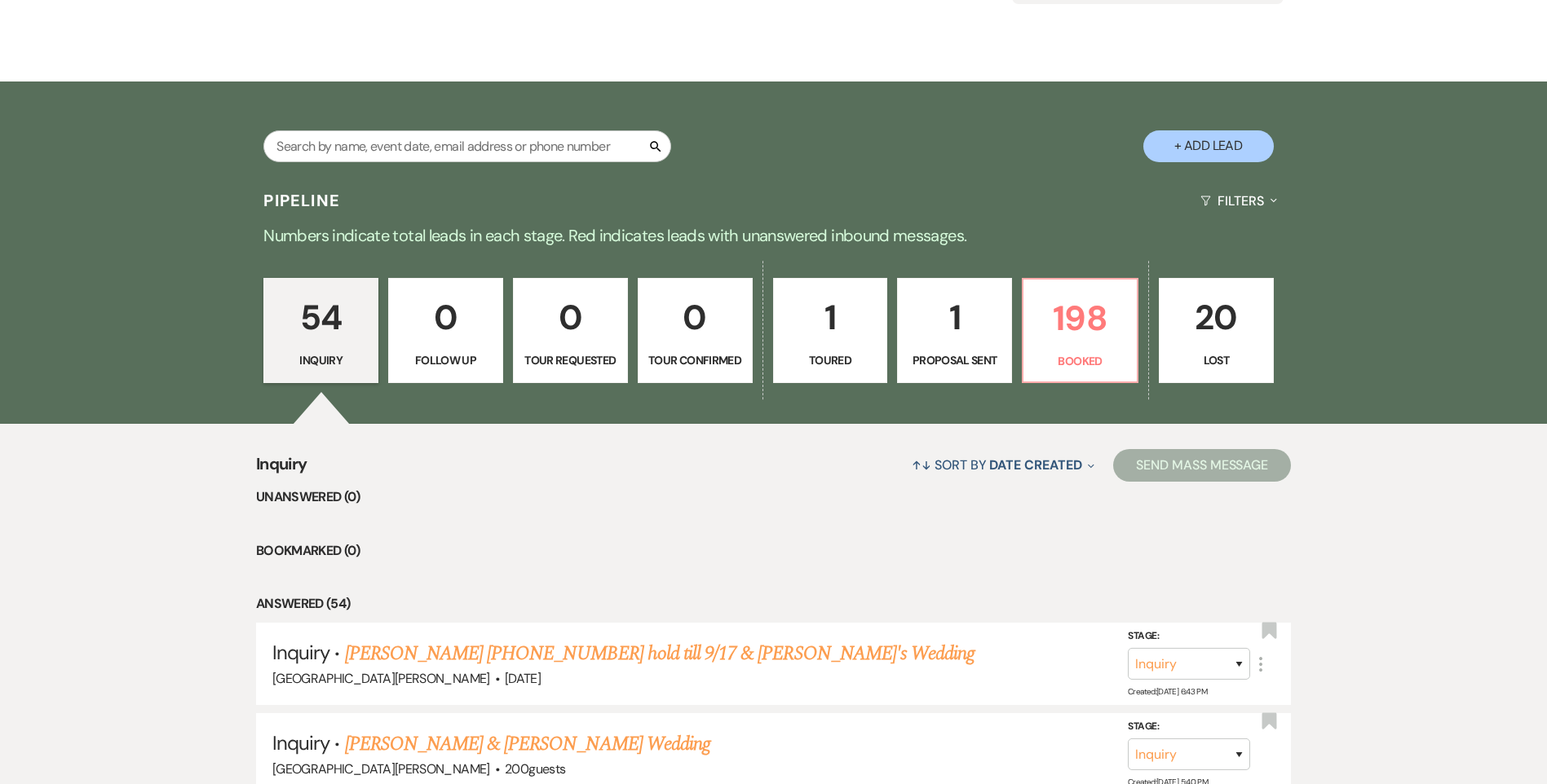
scroll to position [408, 0]
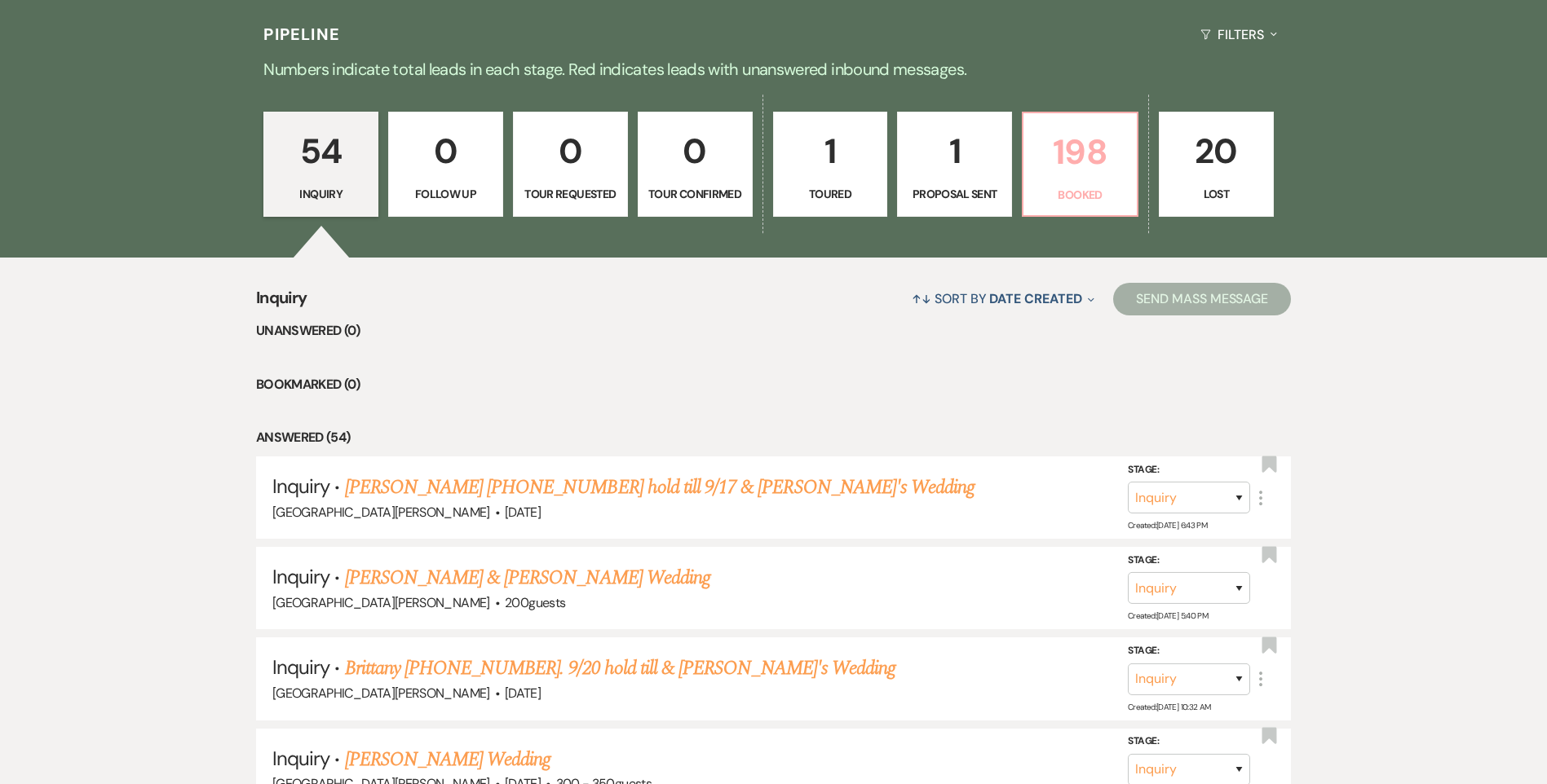
click at [1075, 139] on p "198" at bounding box center [1080, 151] width 94 height 55
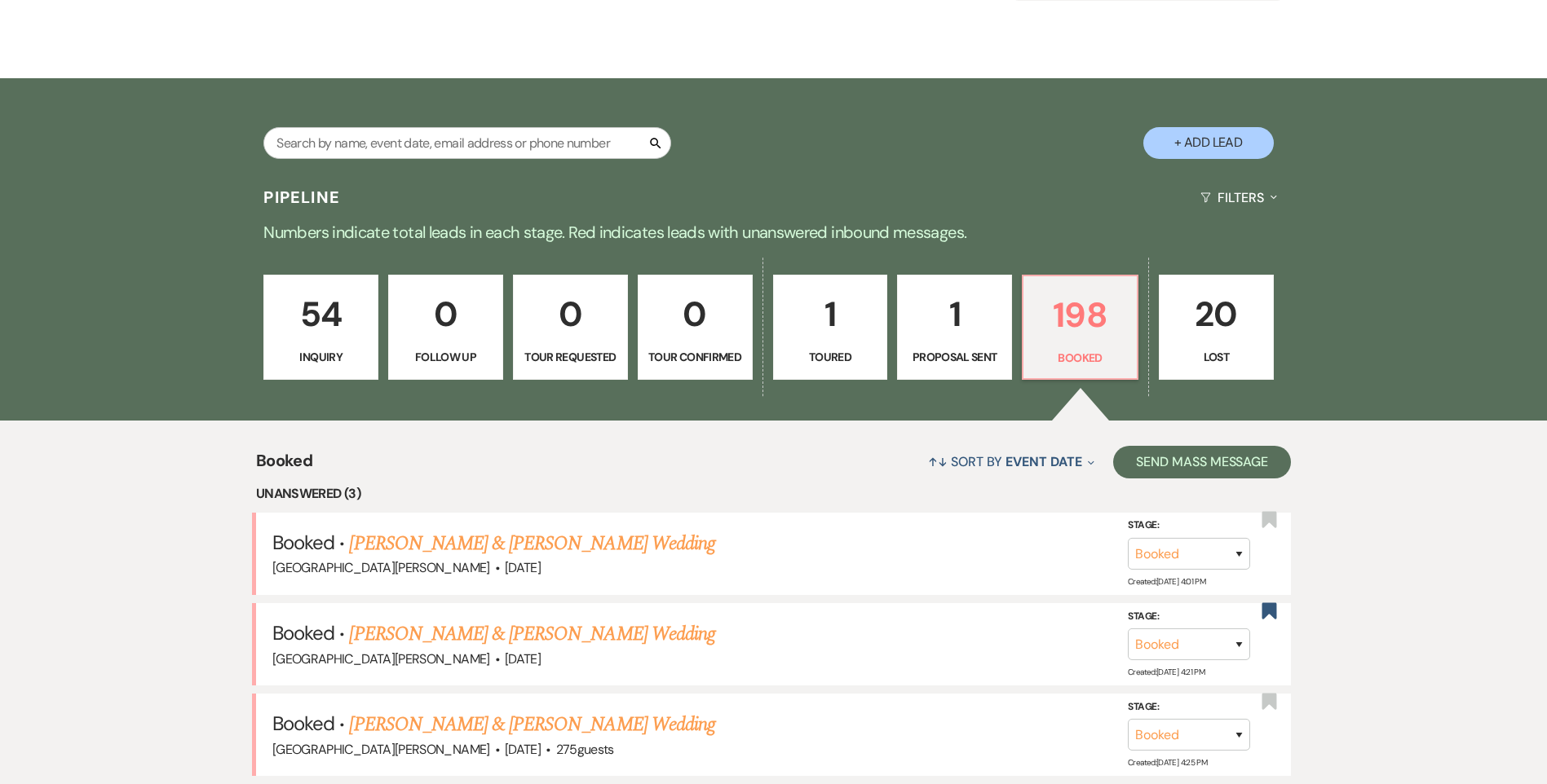
scroll to position [82, 0]
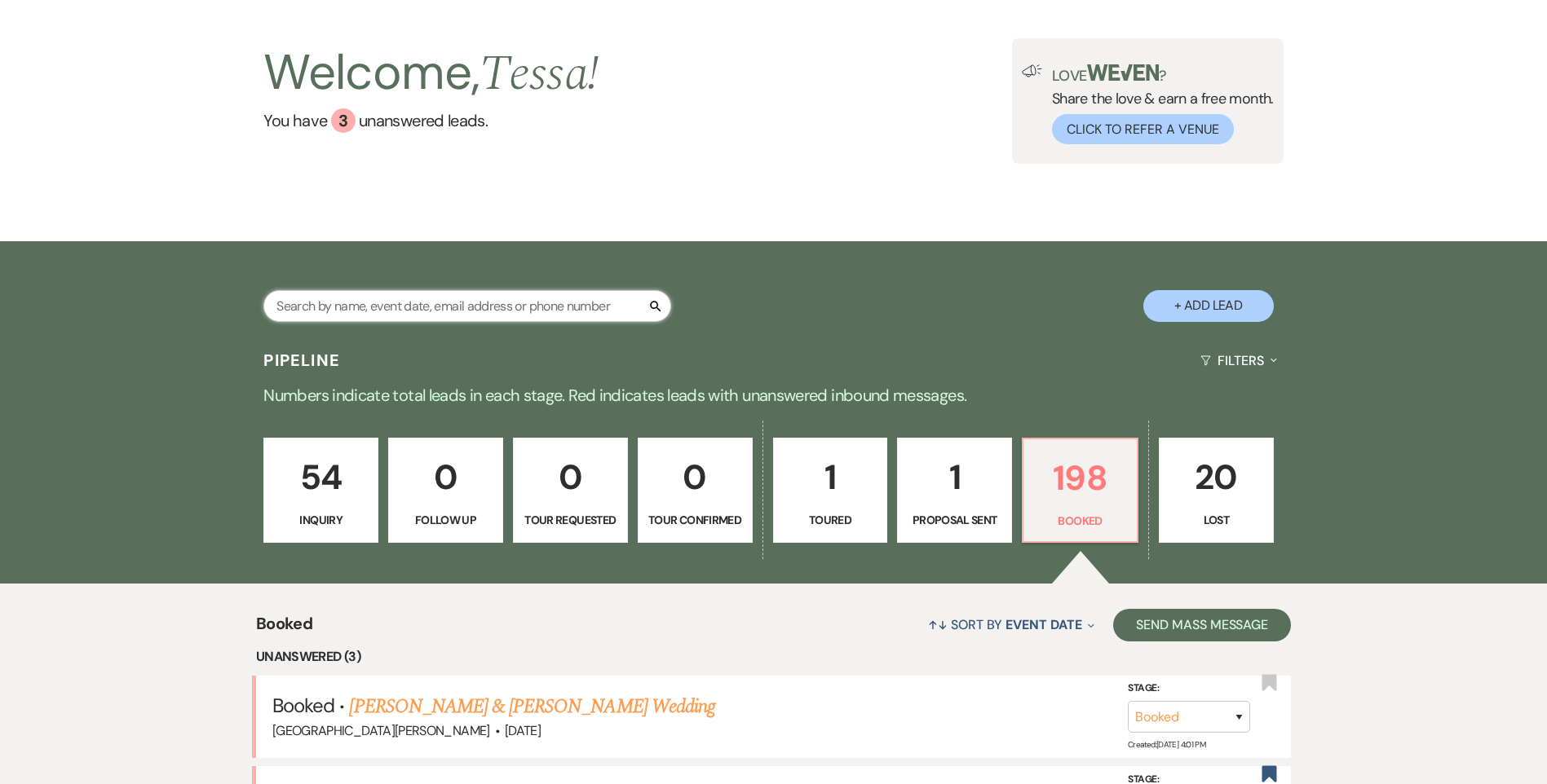
click at [452, 296] on input "text" at bounding box center [467, 306] width 408 height 31
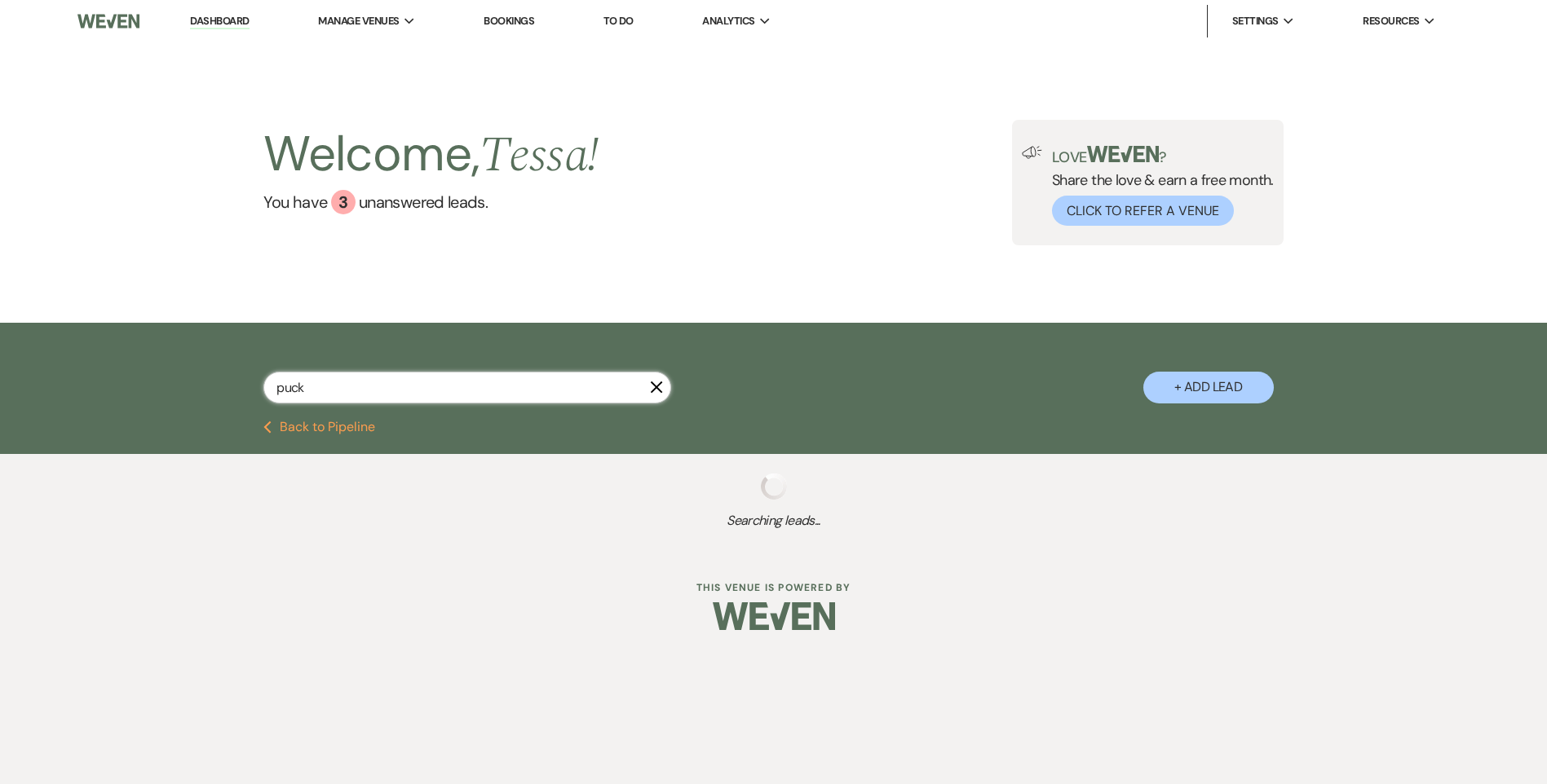
type input "pucke"
select select "8"
select select "5"
select select "8"
select select "5"
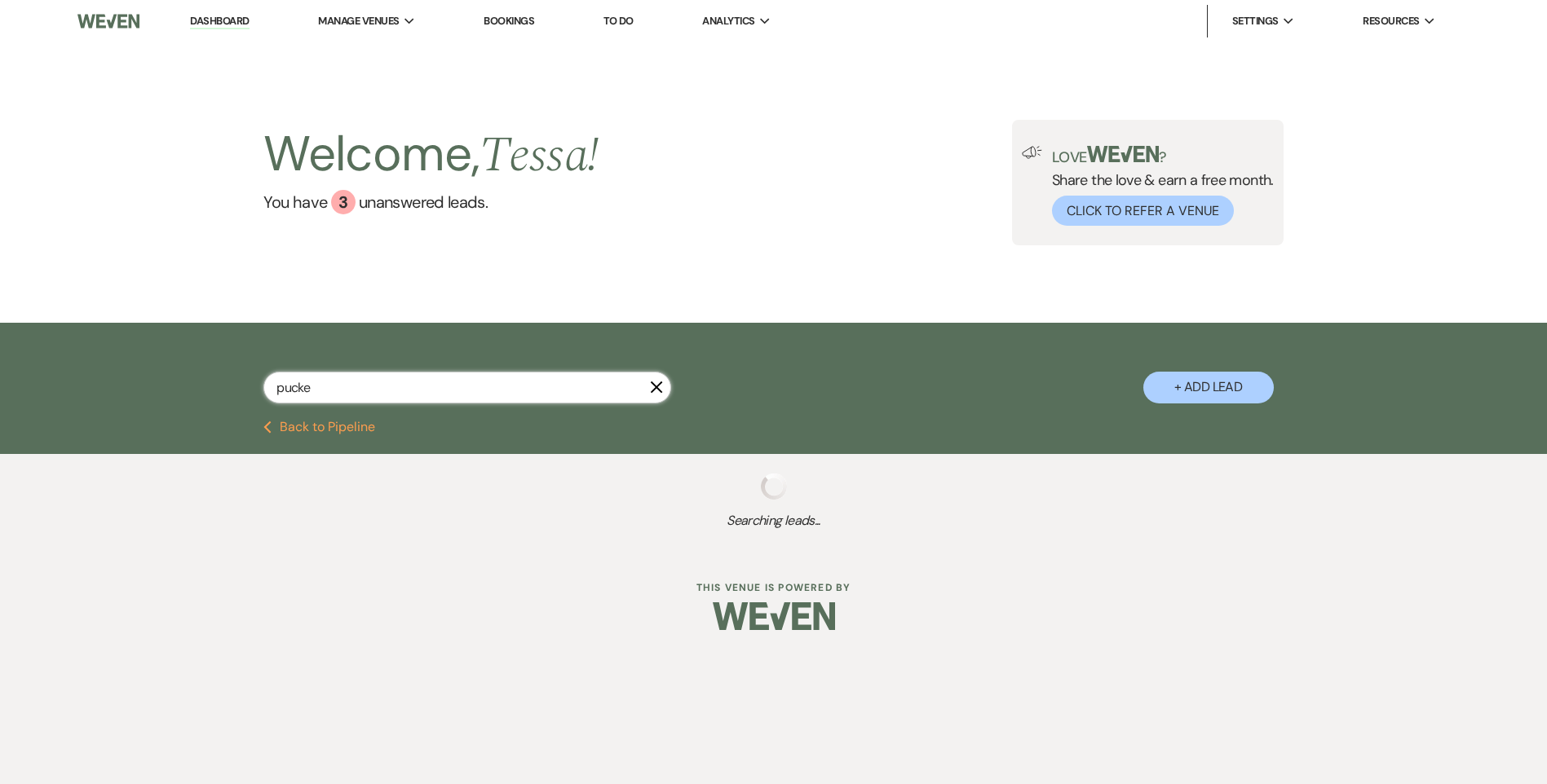
select select "8"
select select "11"
select select "8"
select select "11"
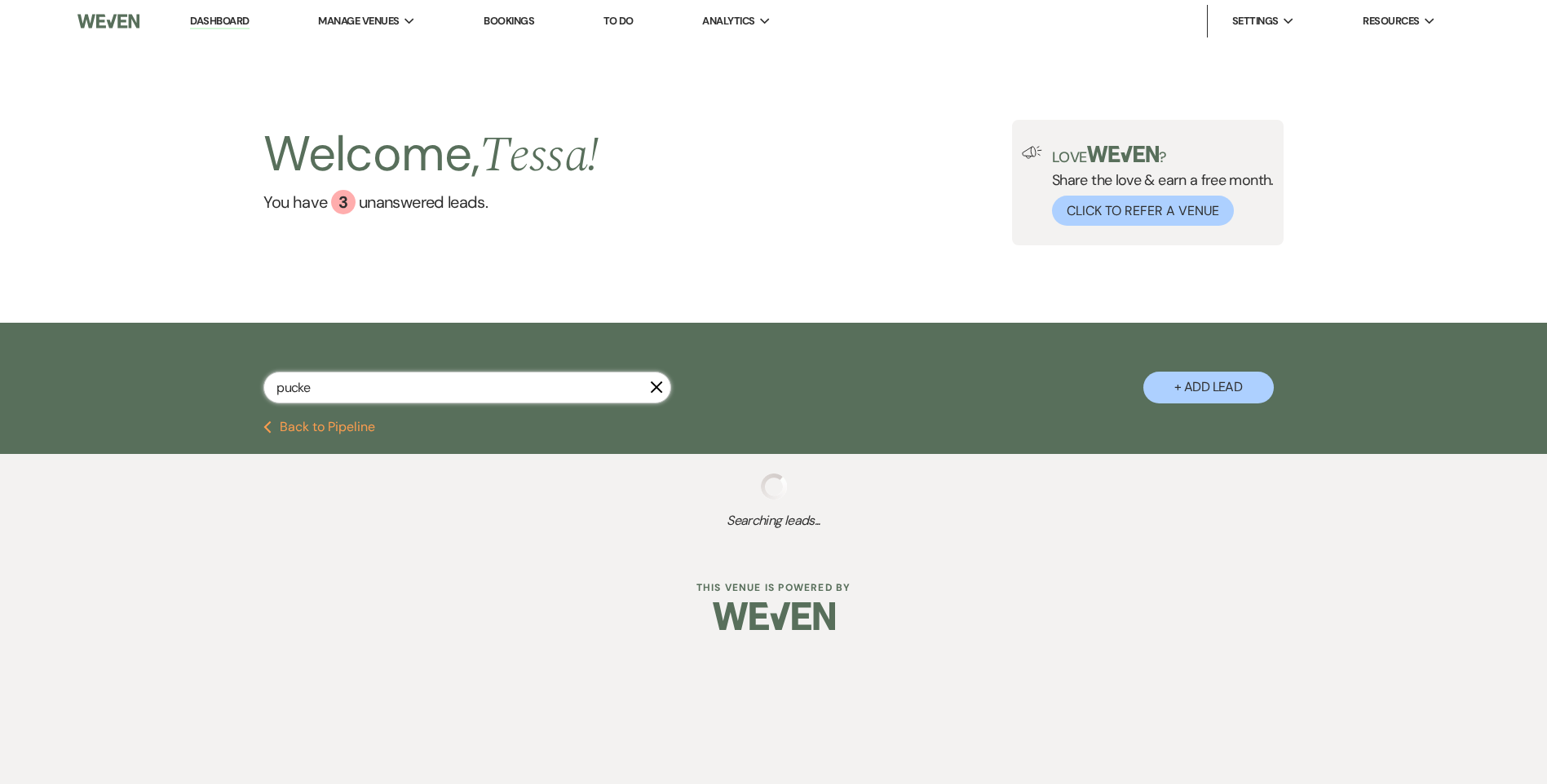
select select "8"
select select "6"
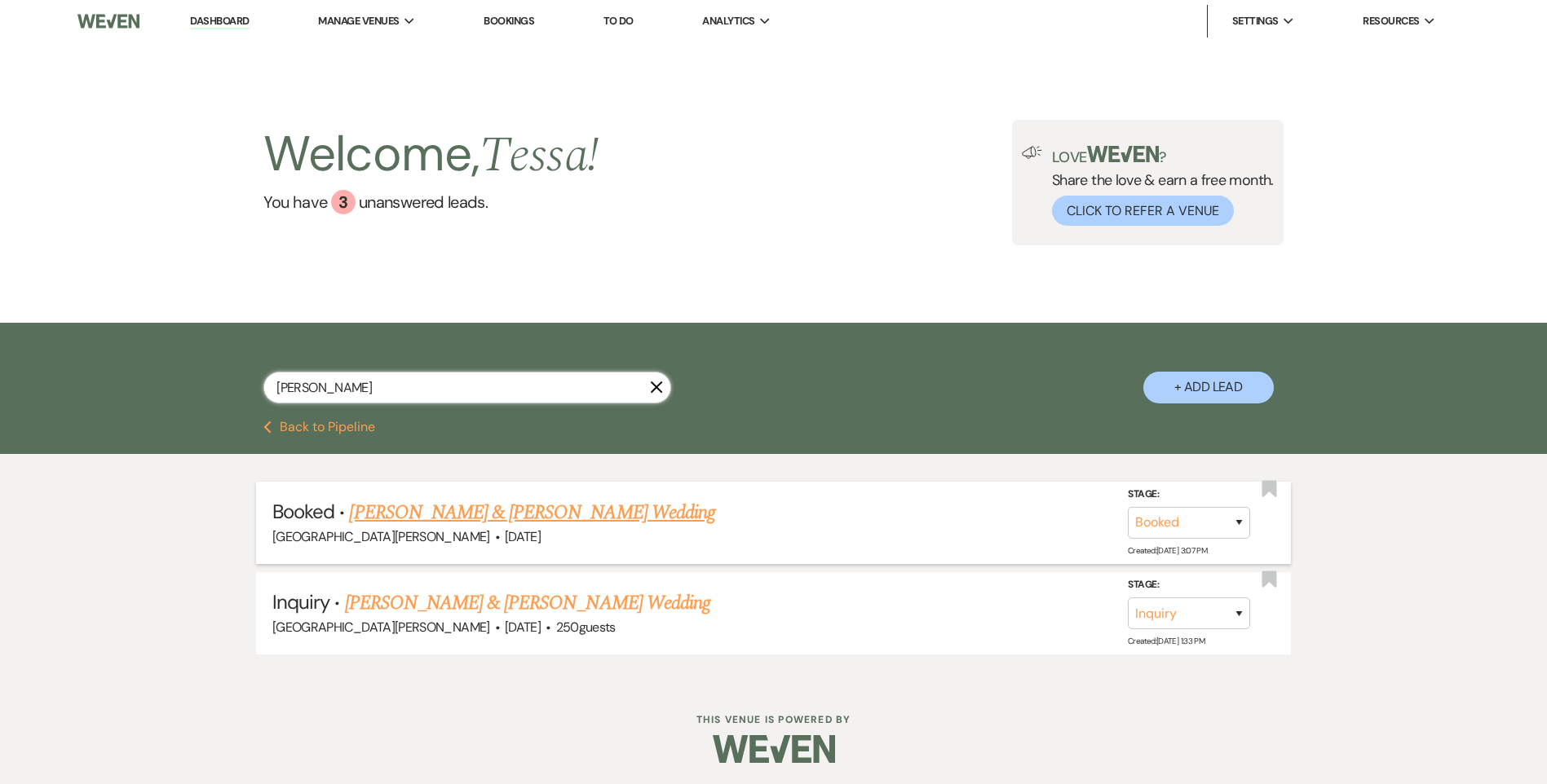
type input "[PERSON_NAME]"
click at [475, 511] on link "[PERSON_NAME] & [PERSON_NAME] Wedding" at bounding box center [532, 513] width 366 height 30
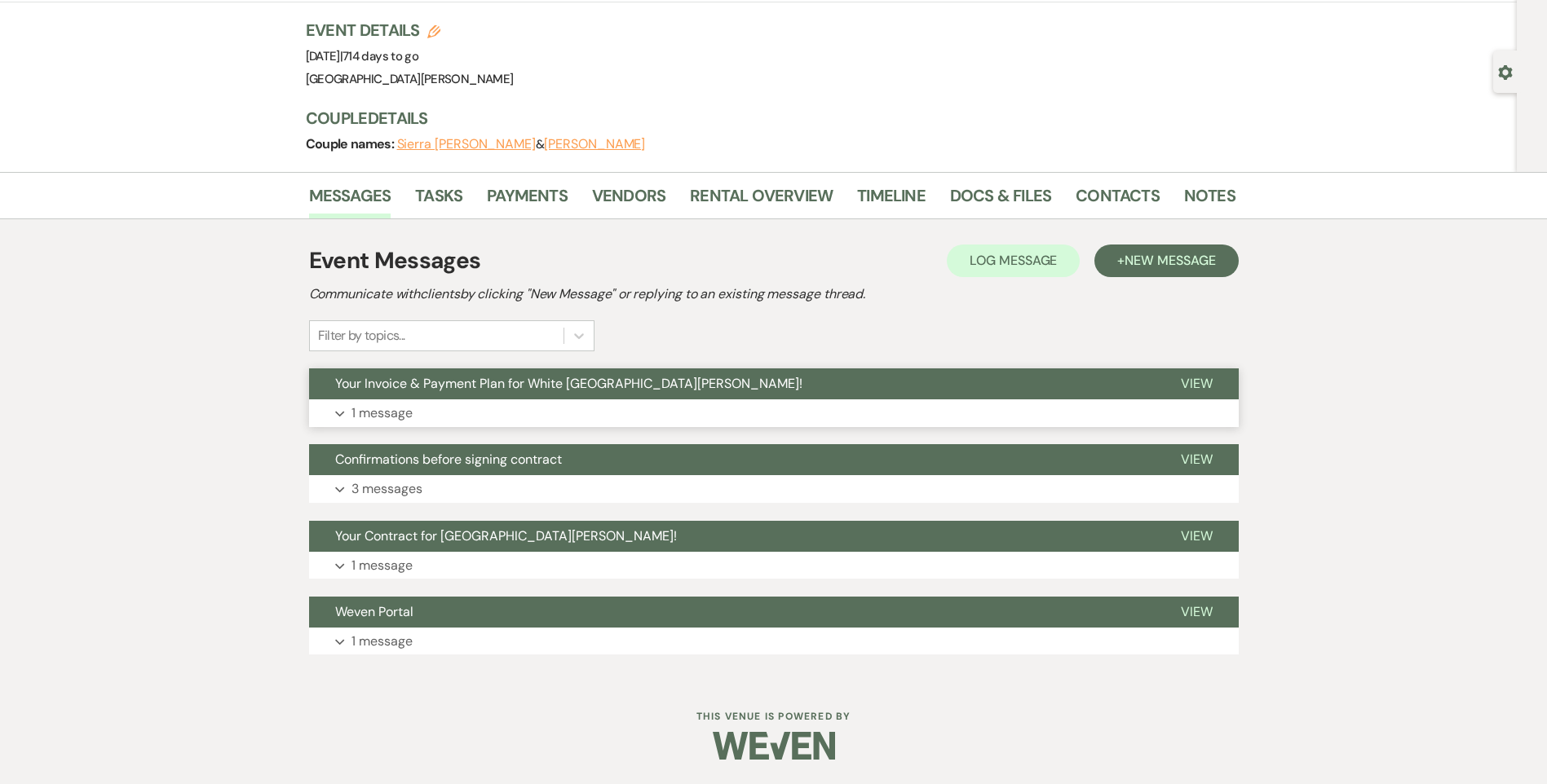
click at [467, 402] on button "Expand 1 message" at bounding box center [774, 413] width 929 height 28
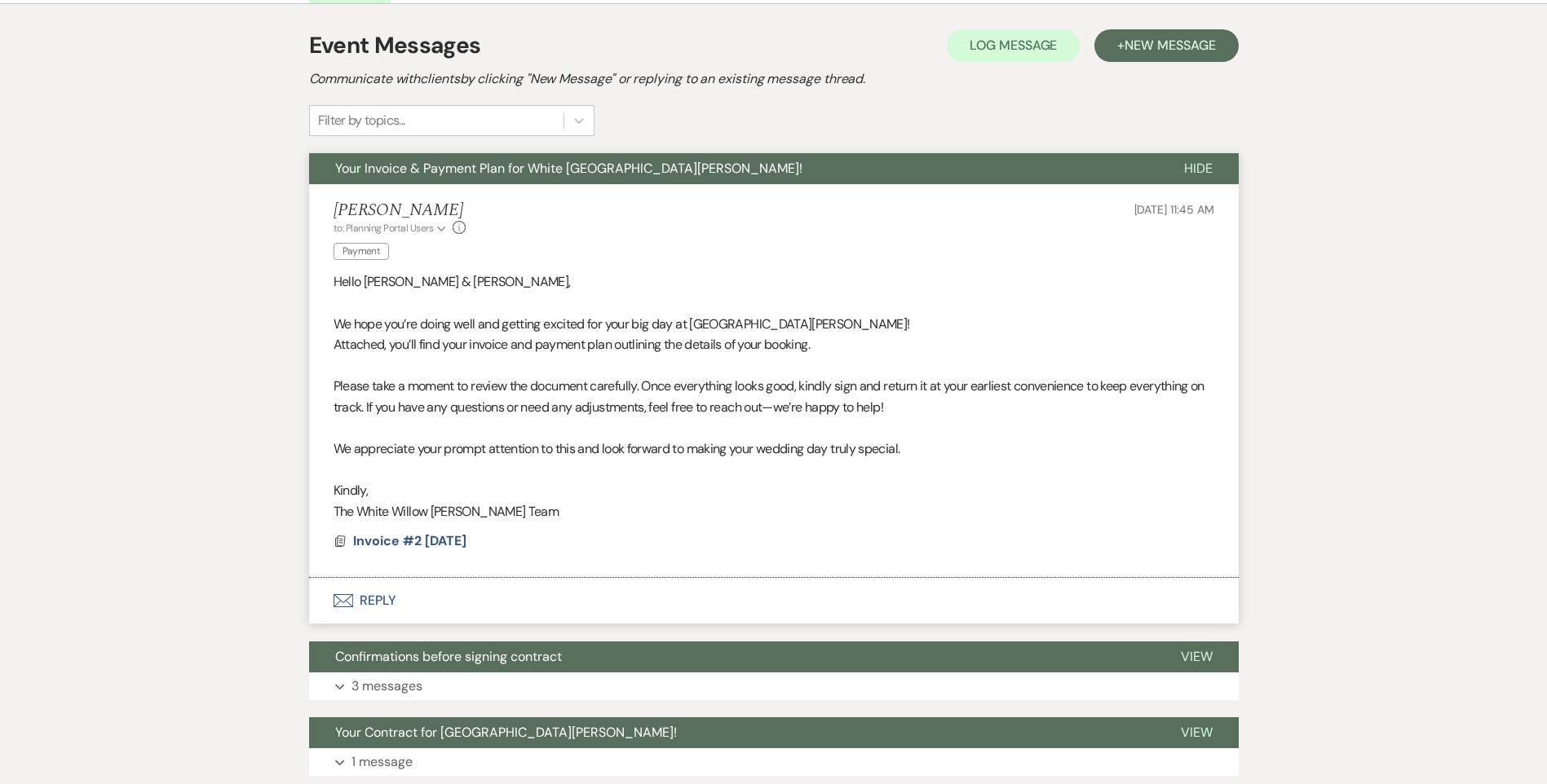
scroll to position [509, 0]
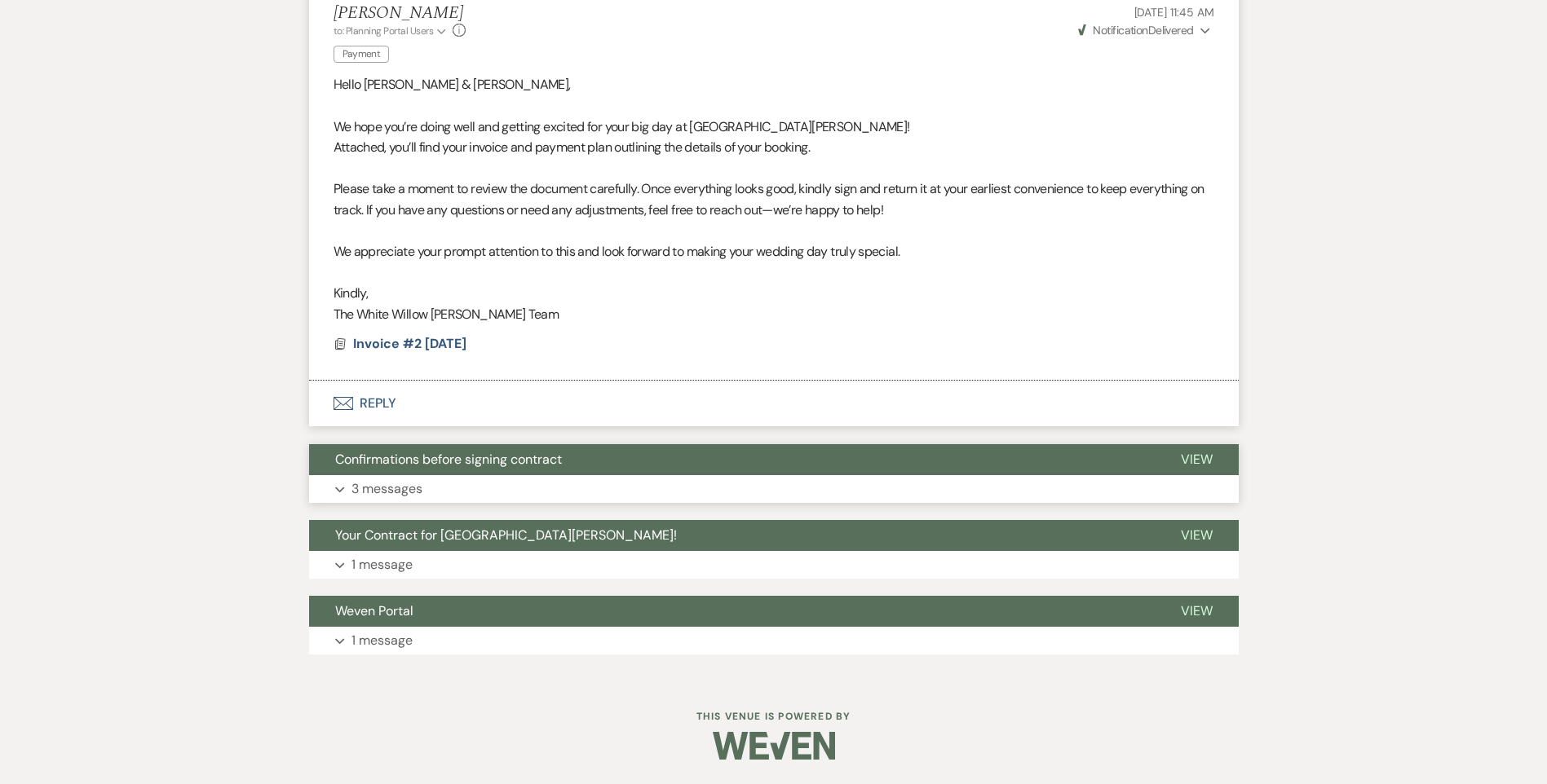
click at [426, 490] on button "Expand 3 messages" at bounding box center [774, 488] width 929 height 28
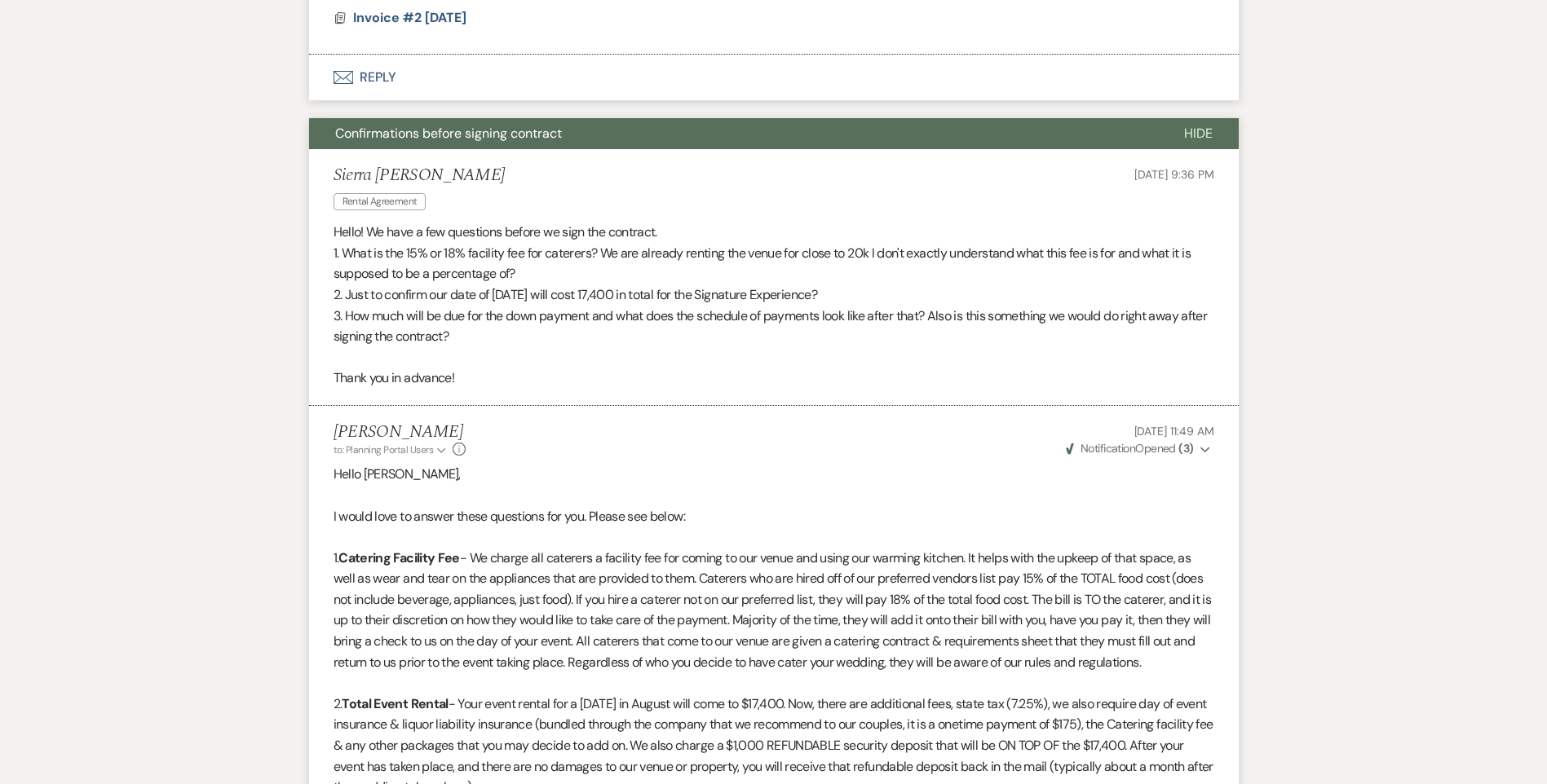
scroll to position [1324, 0]
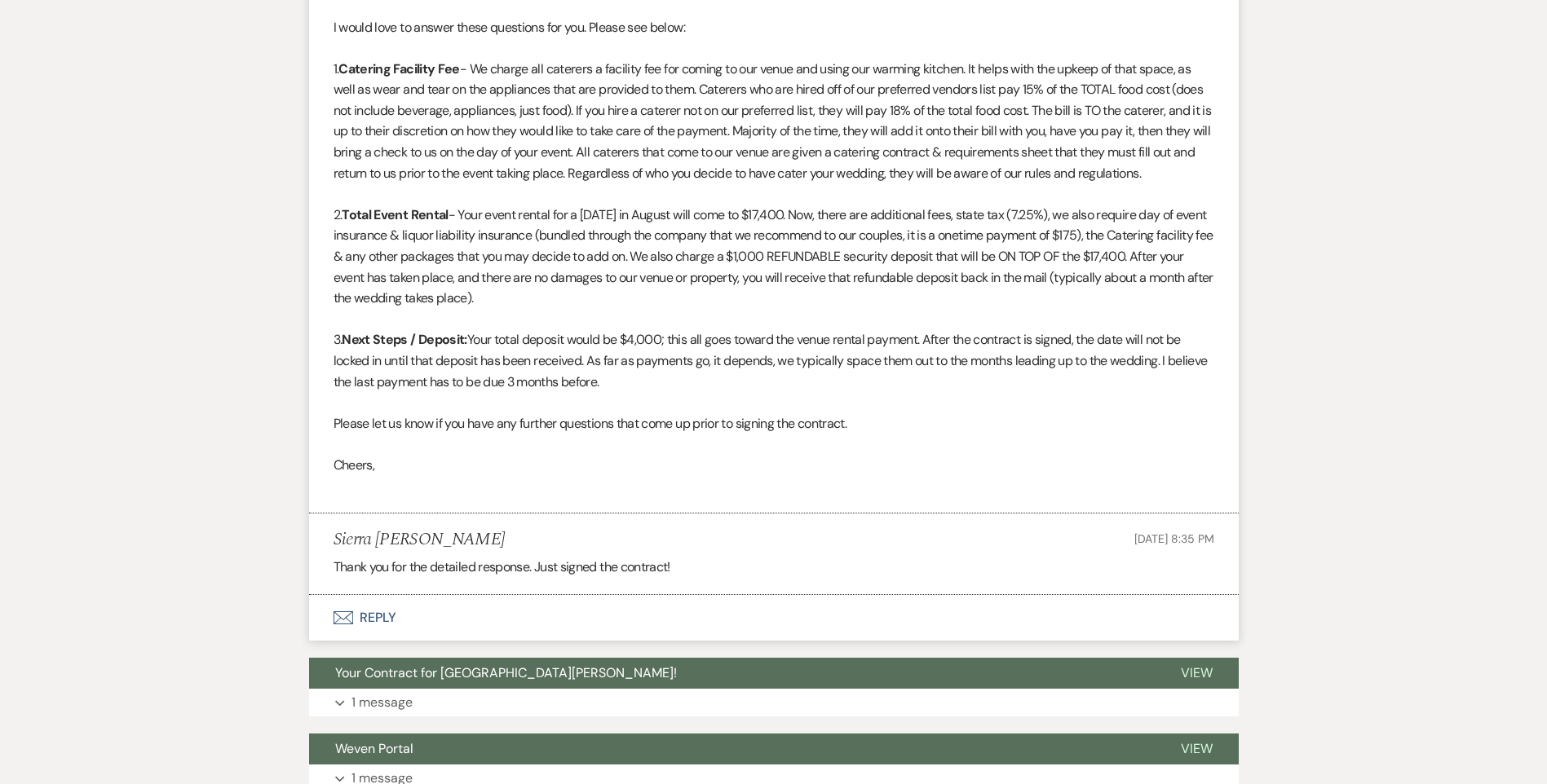
click at [377, 632] on button "Envelope Reply" at bounding box center [774, 617] width 929 height 46
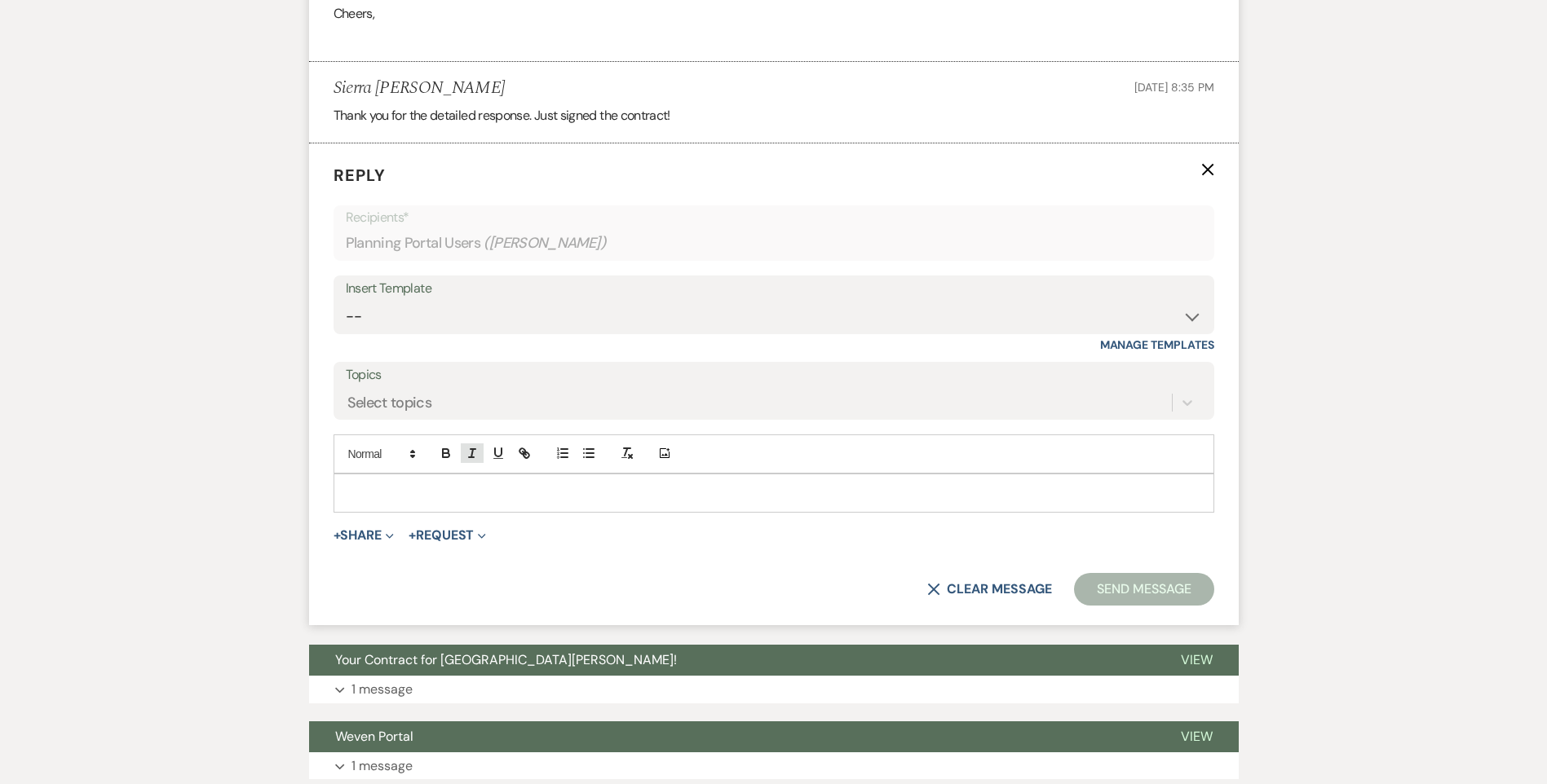
scroll to position [1789, 0]
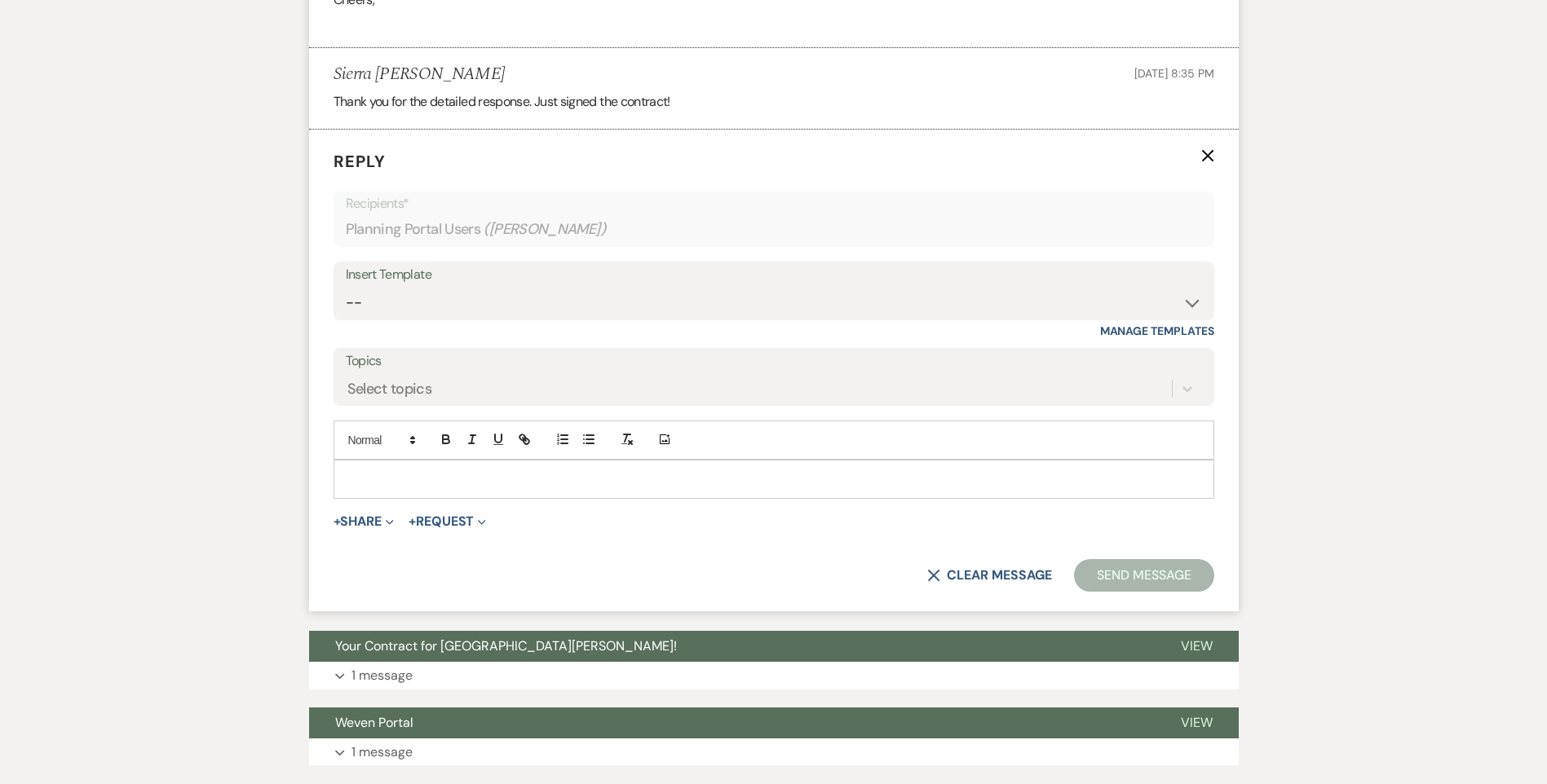
click at [432, 490] on div at bounding box center [774, 479] width 879 height 38
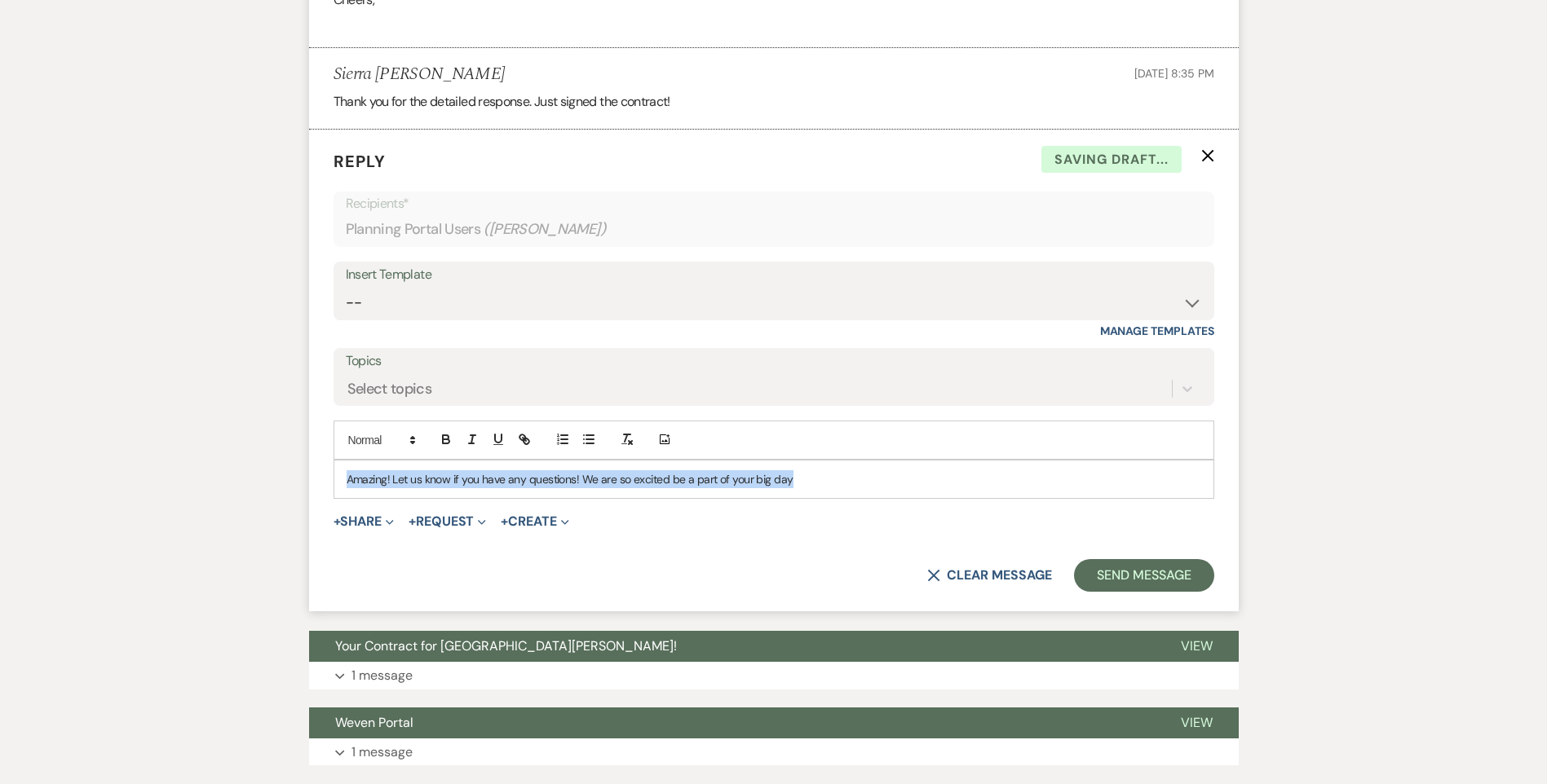
drag, startPoint x: 798, startPoint y: 496, endPoint x: 236, endPoint y: 456, distance: 563.4
copy p "Amazing! Let us know if you have any questions! We are so excited be a part of …"
click at [342, 498] on div "“Amazing! Let us know if you have any questions—we’re so excited to be a part o…" at bounding box center [774, 479] width 879 height 38
click at [528, 488] on p "Amazing! Let us know if you have any questions—we’re so excited to be a part of…" at bounding box center [774, 479] width 854 height 18
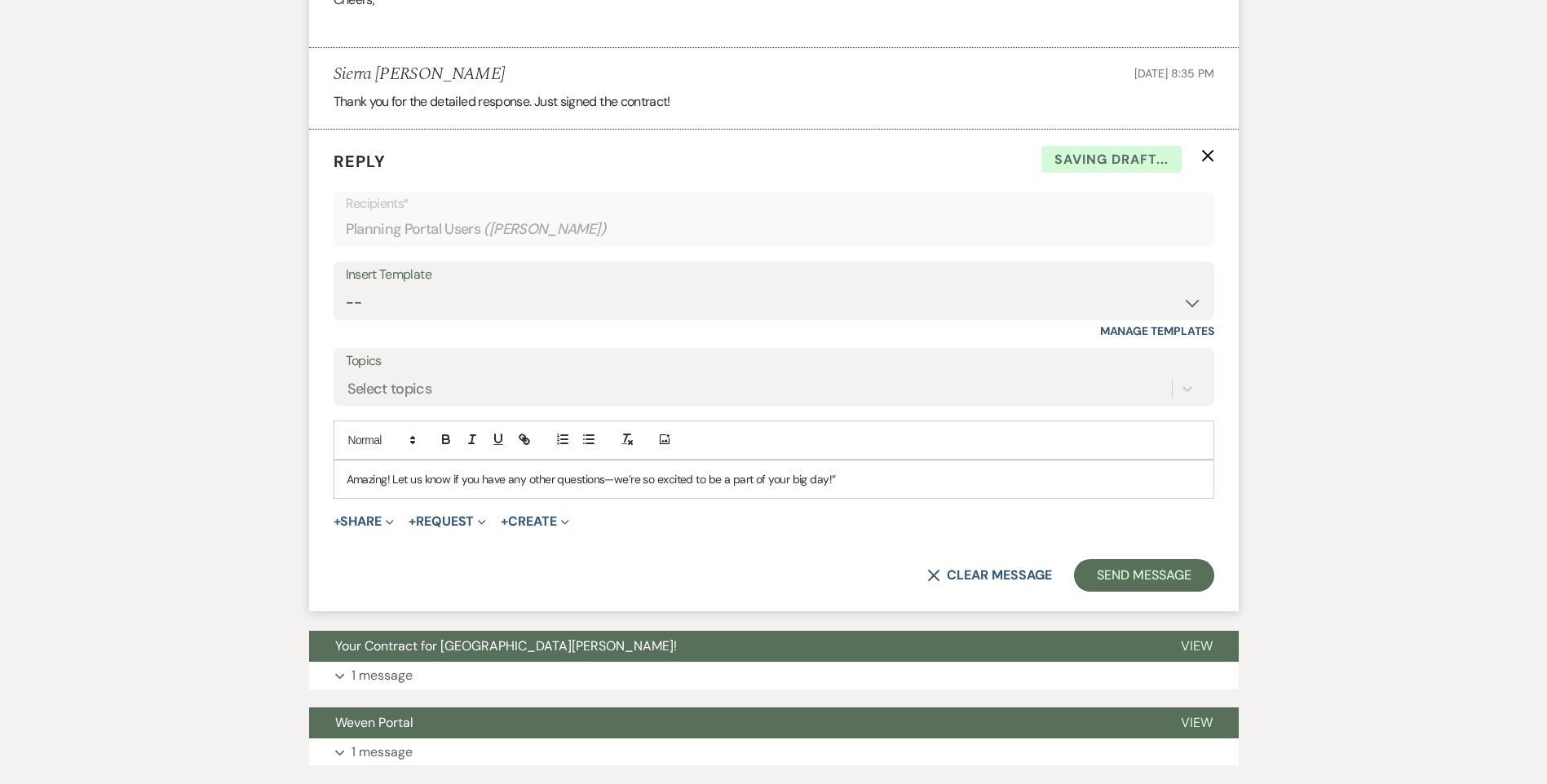
click at [836, 488] on p "Amazing! Let us know if you have any other questions—we’re so excited to be a p…" at bounding box center [774, 479] width 854 height 18
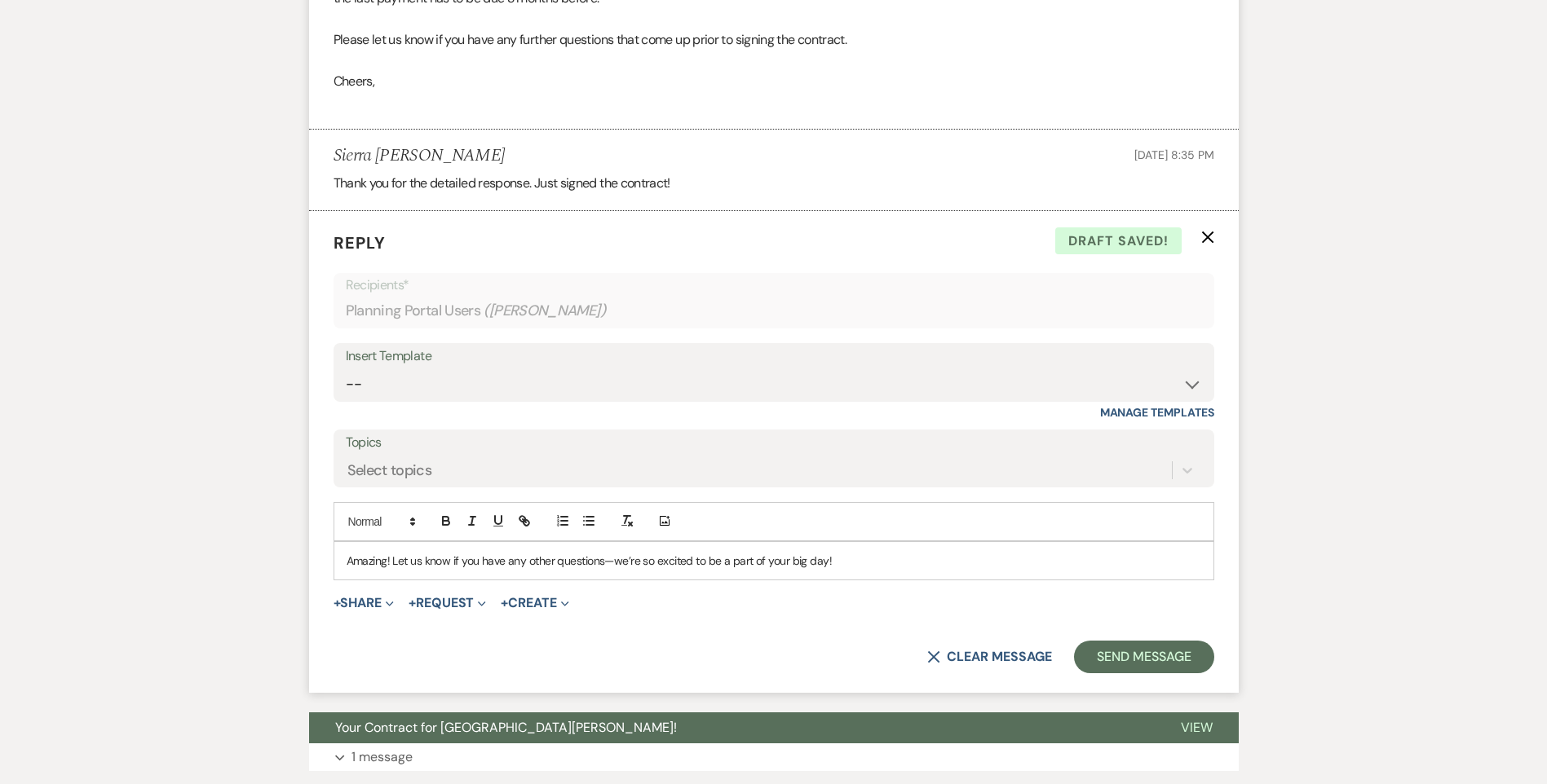
scroll to position [1871, 0]
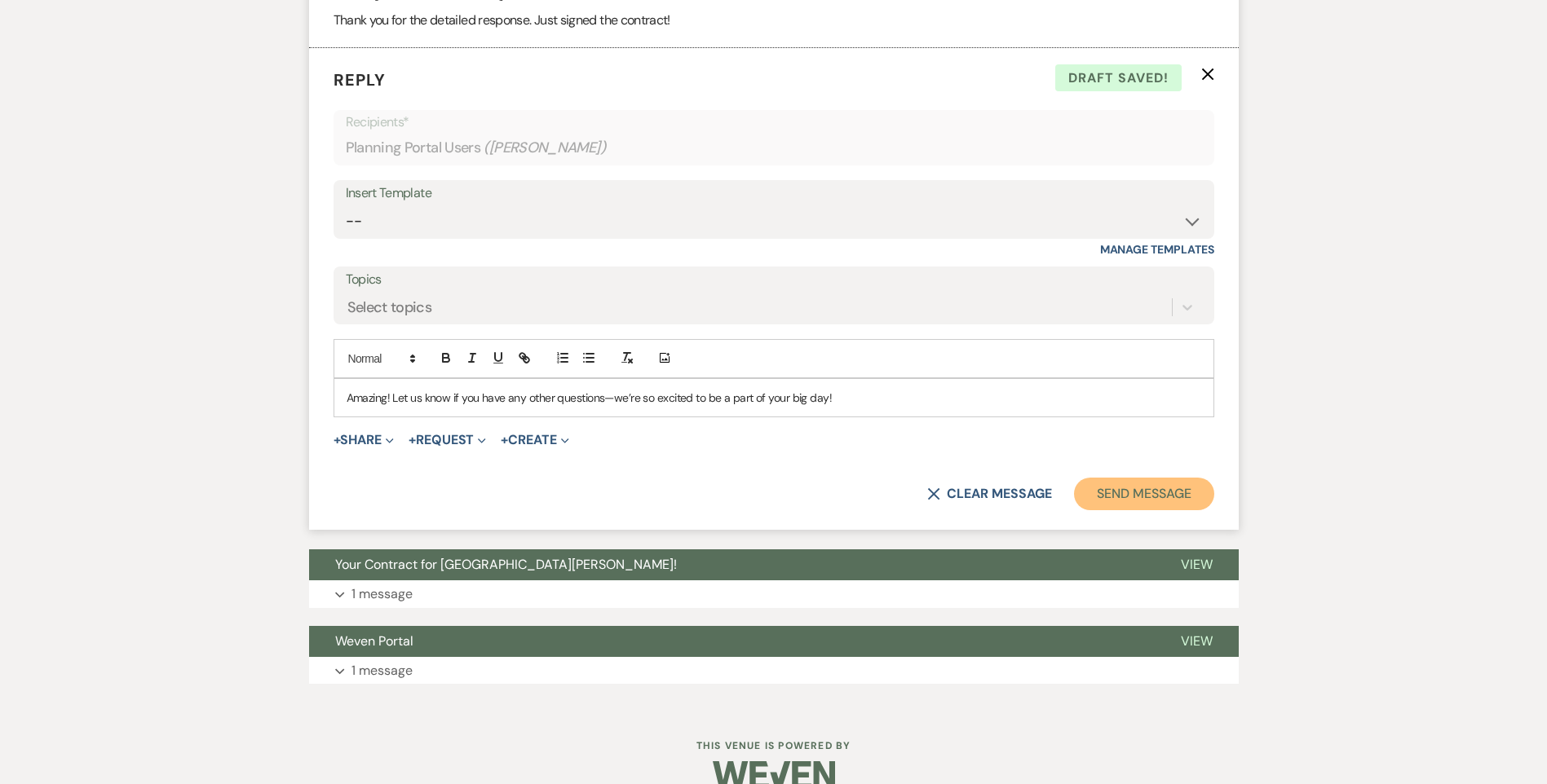
click at [1145, 511] on button "Send Message" at bounding box center [1144, 494] width 140 height 32
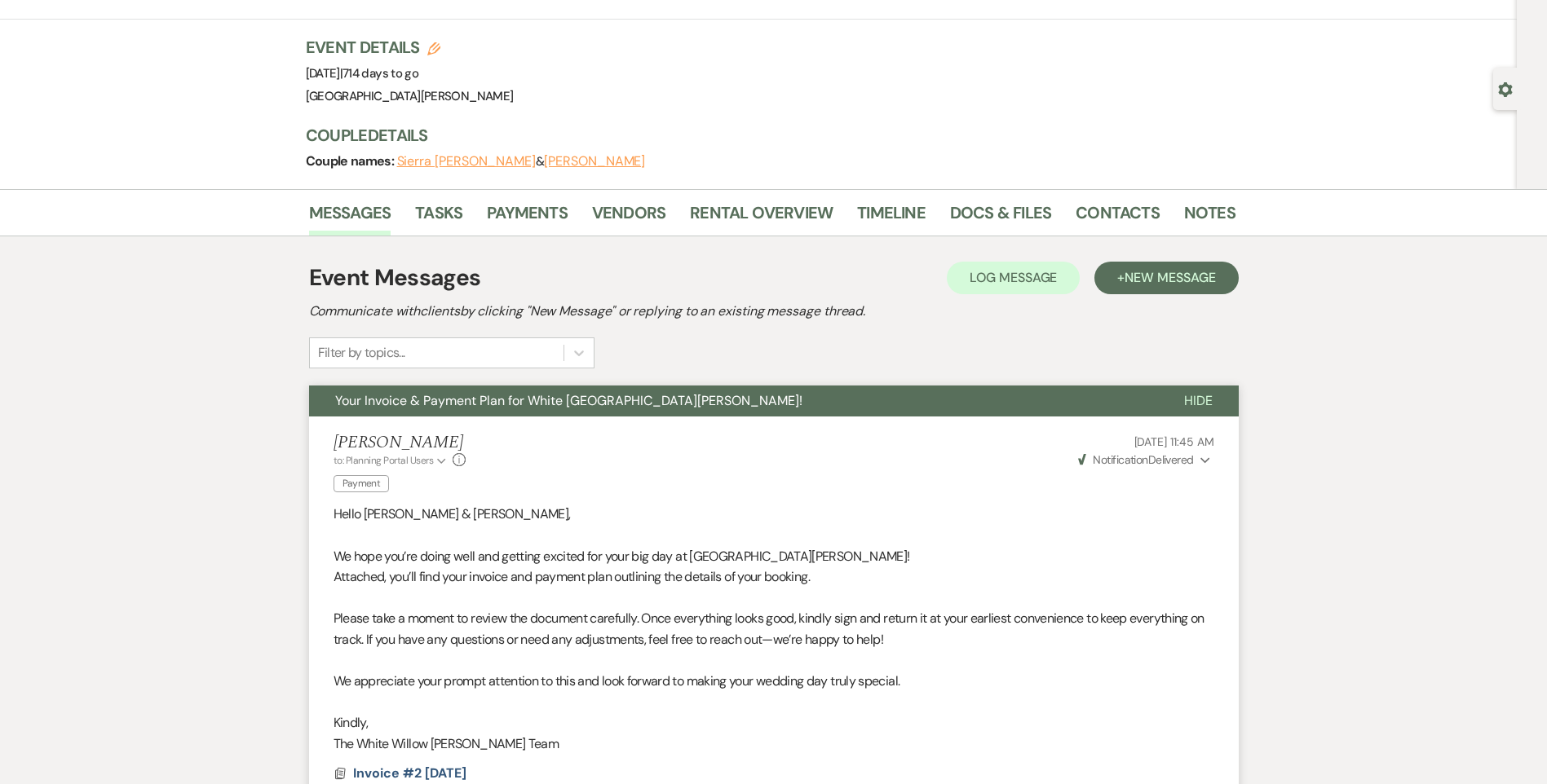
scroll to position [0, 0]
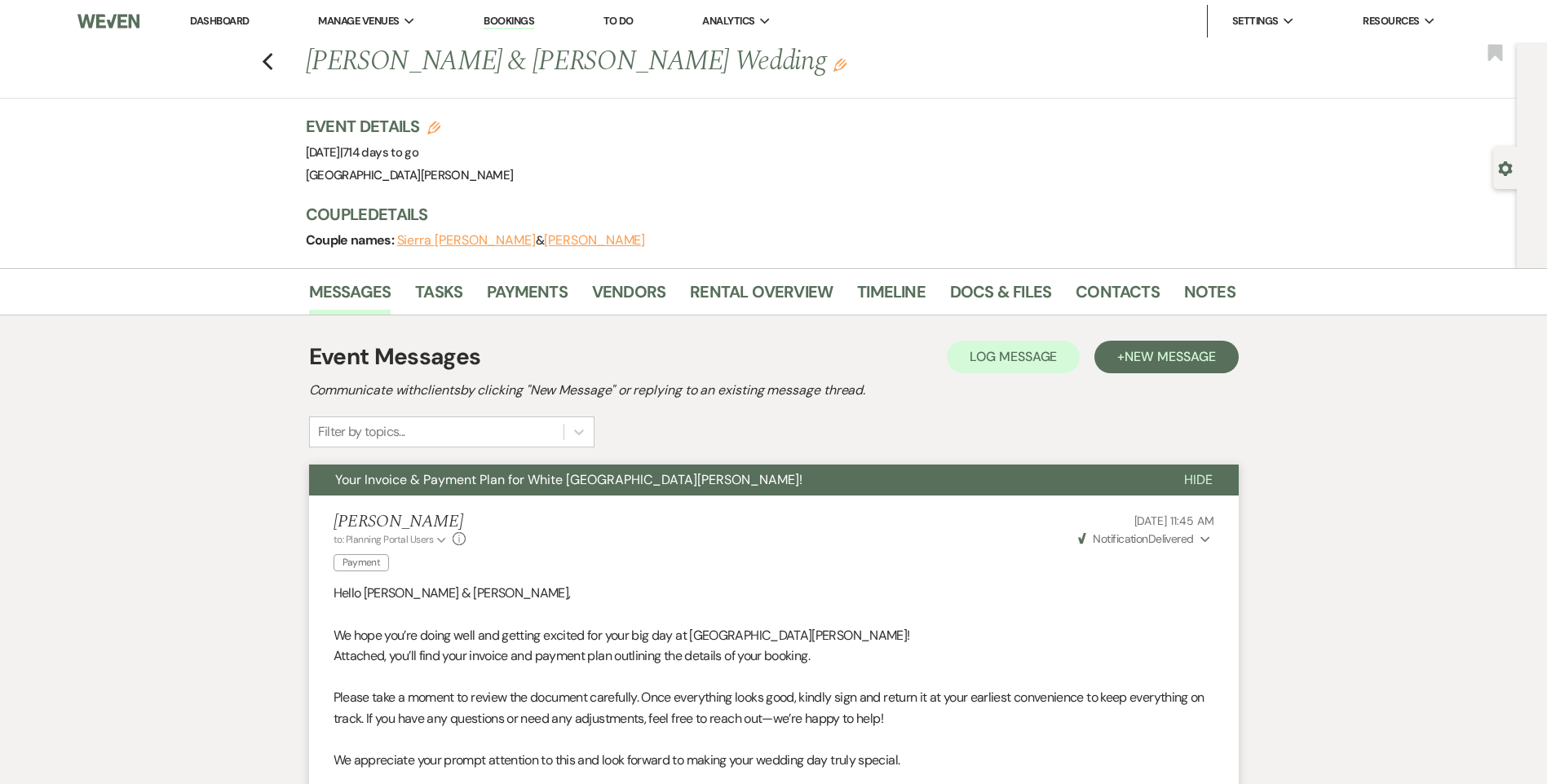
drag, startPoint x: 229, startPoint y: 20, endPoint x: 239, endPoint y: 33, distance: 16.4
click at [229, 20] on link "Dashboard" at bounding box center [220, 20] width 59 height 13
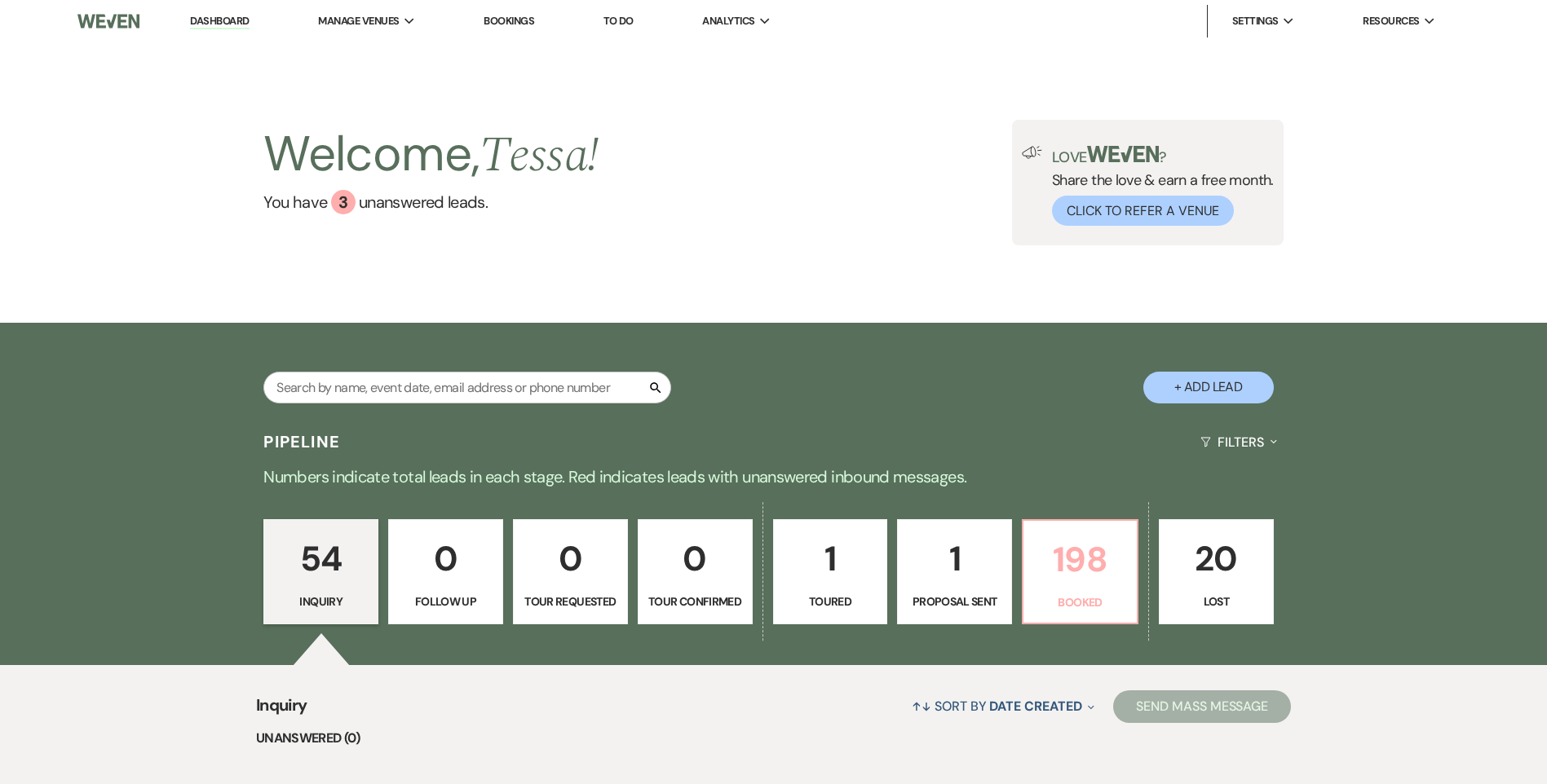
click at [1109, 571] on p "198" at bounding box center [1080, 559] width 94 height 55
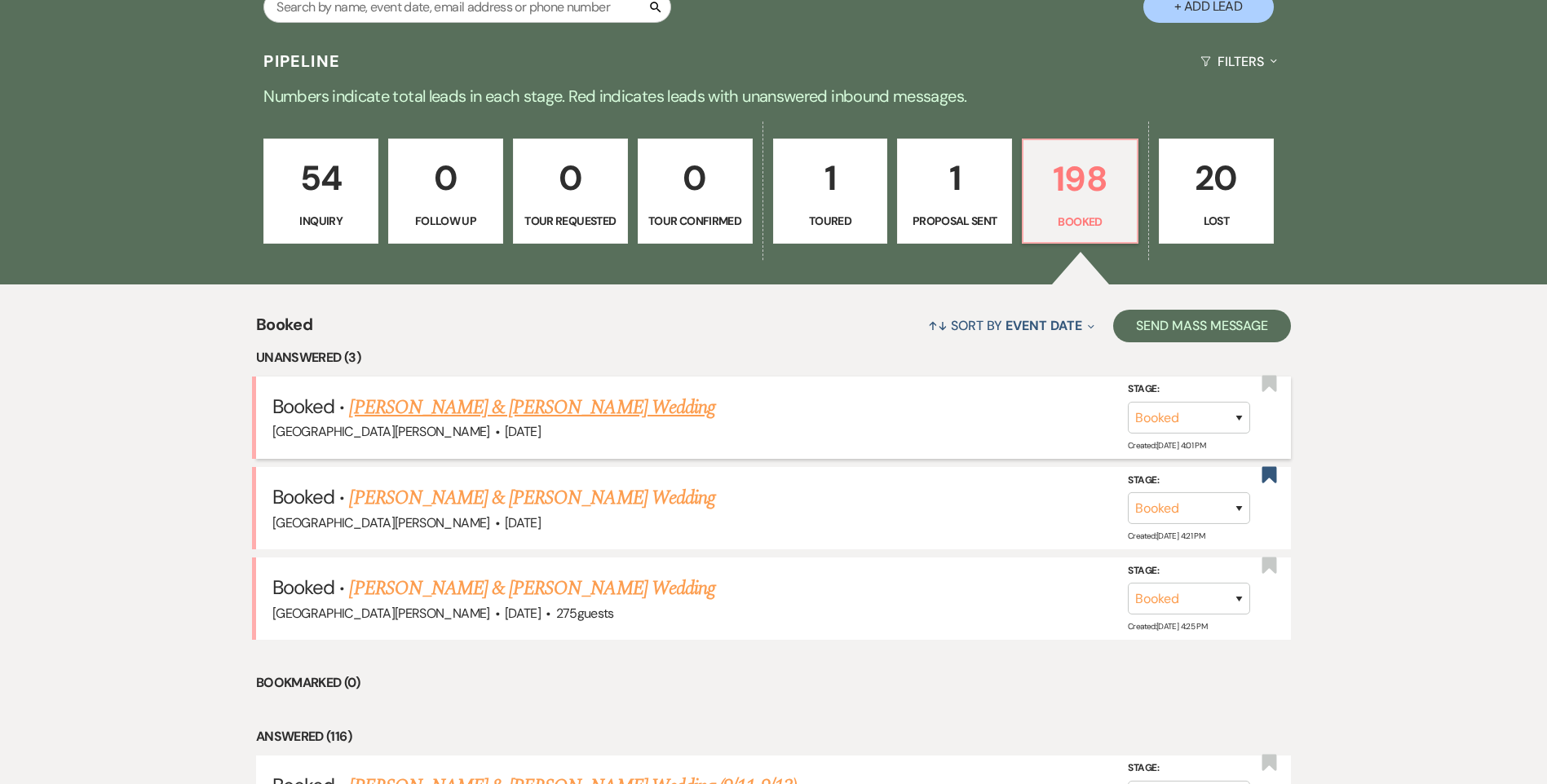
scroll to position [408, 0]
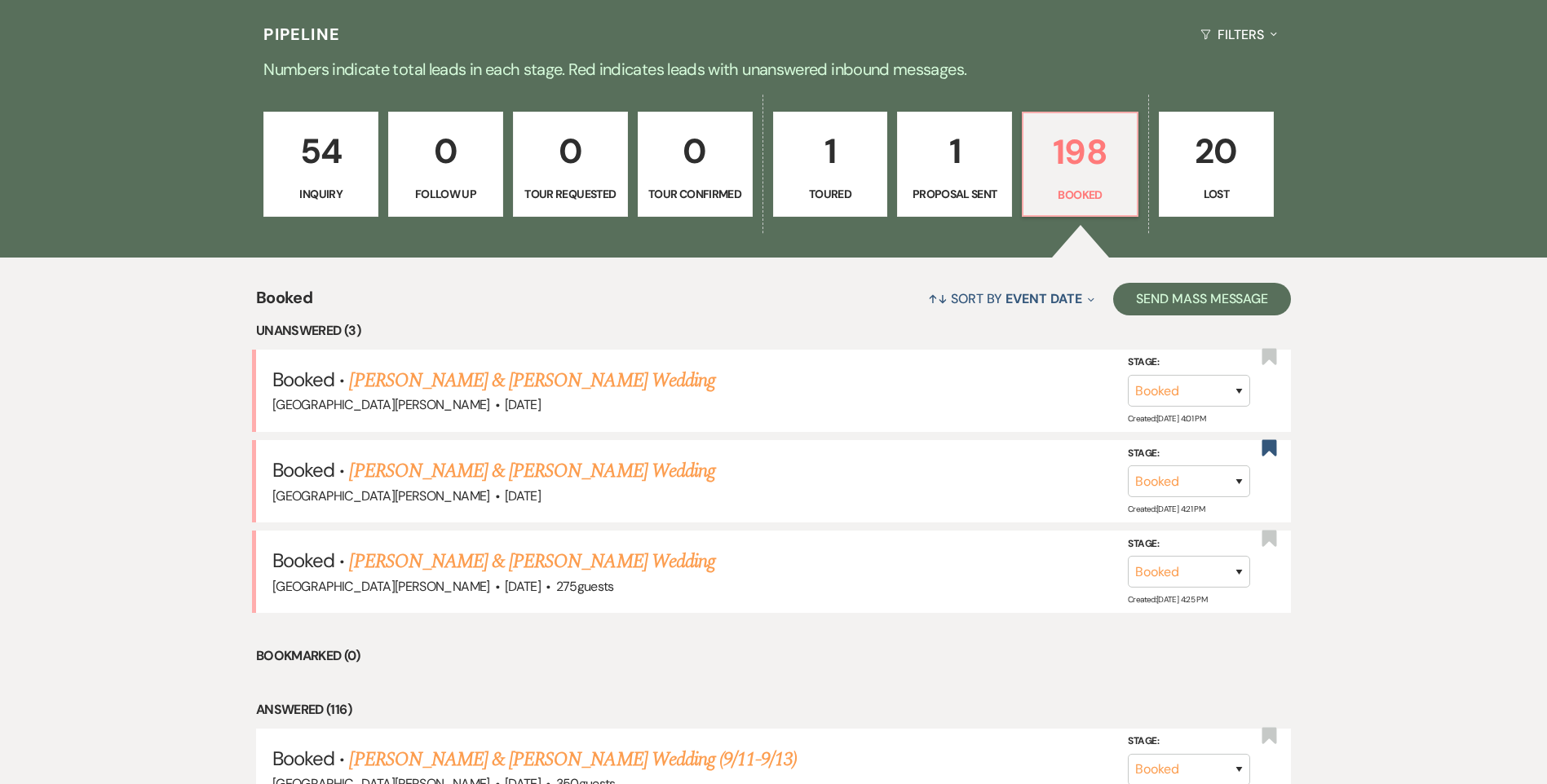
drag, startPoint x: 430, startPoint y: 568, endPoint x: 422, endPoint y: 574, distance: 10.0
click at [431, 567] on link "[PERSON_NAME] & [PERSON_NAME] Wedding" at bounding box center [532, 561] width 366 height 30
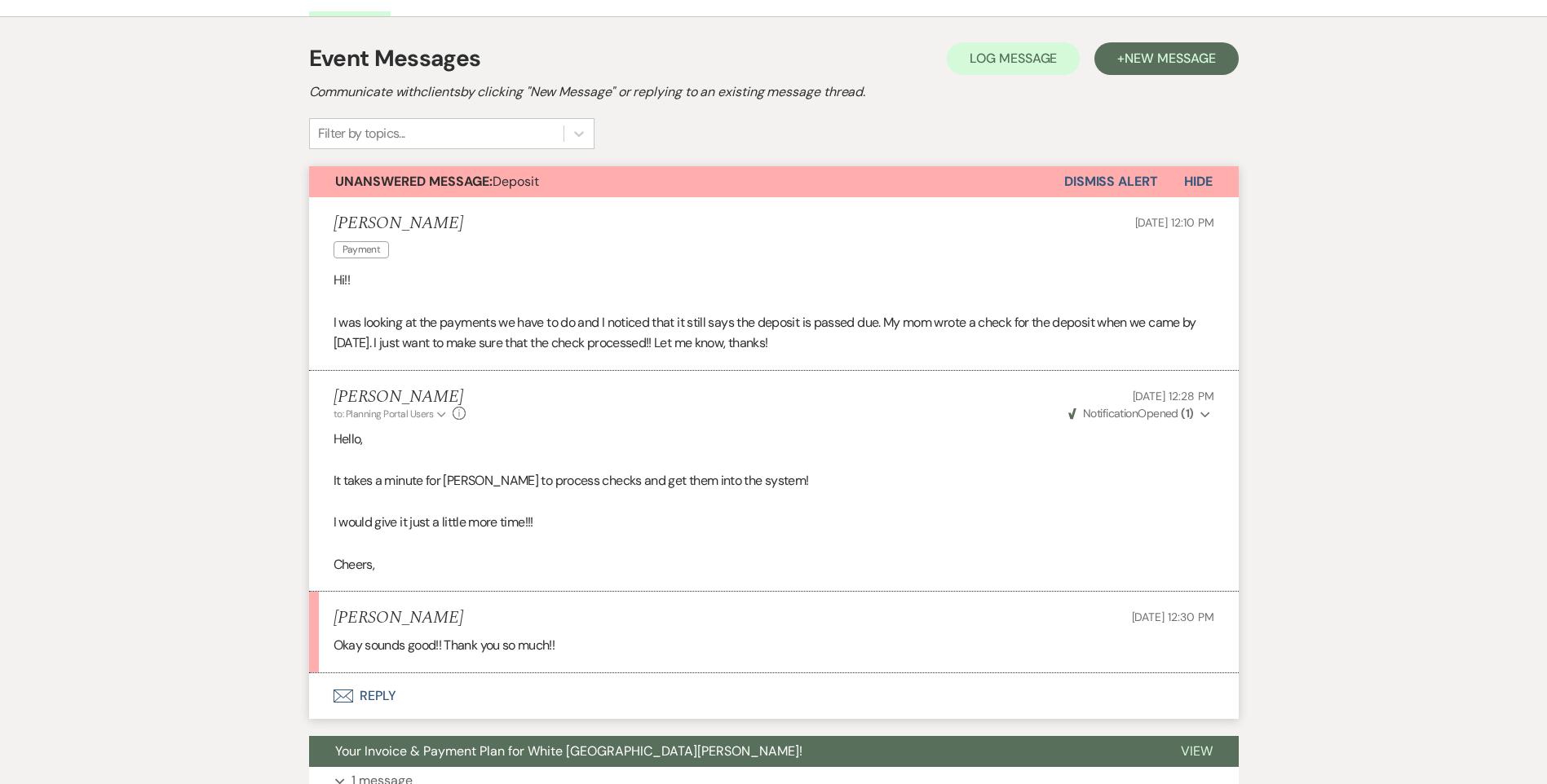
scroll to position [326, 0]
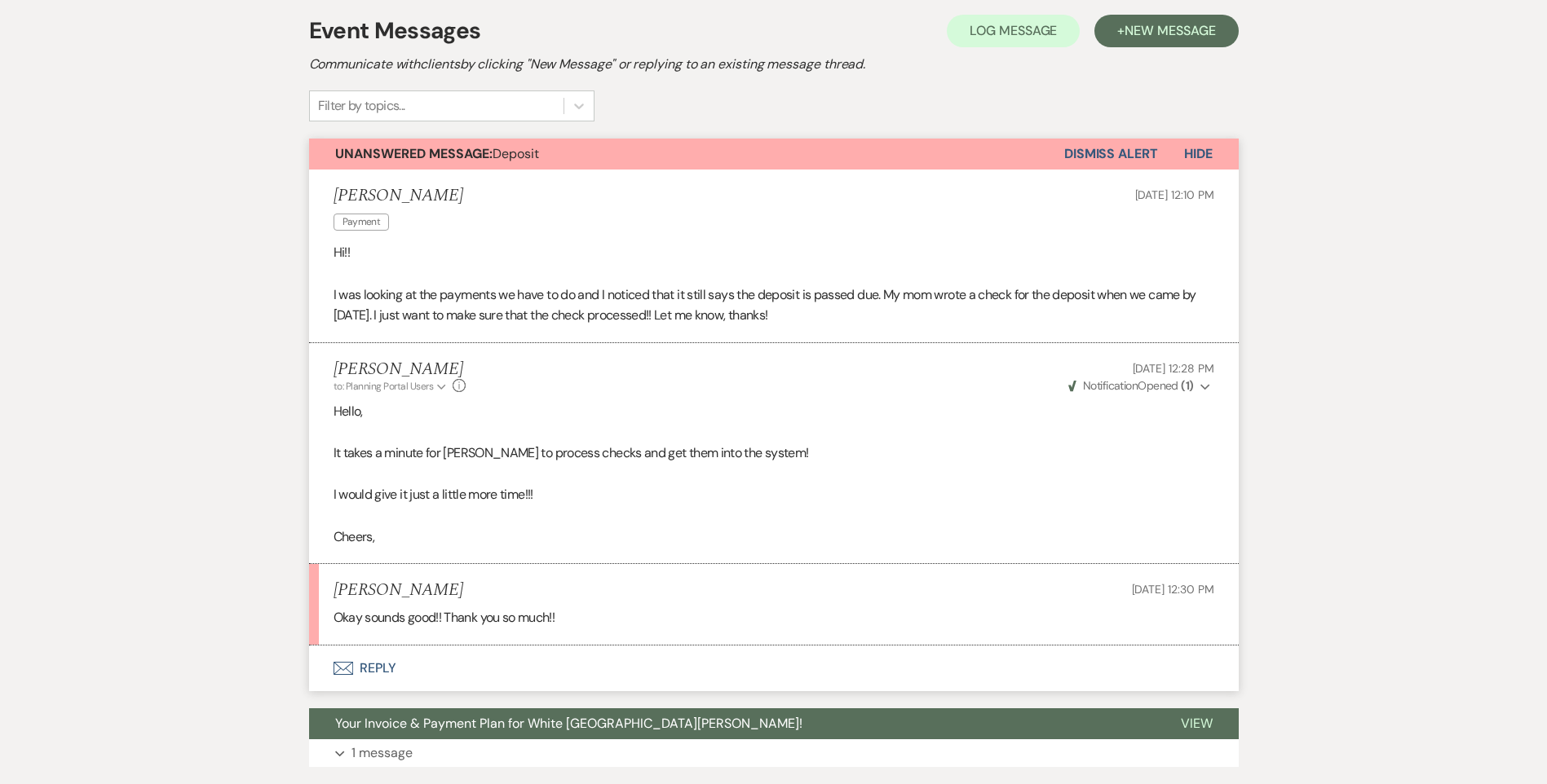
click at [1125, 153] on button "Dismiss Alert" at bounding box center [1111, 154] width 94 height 31
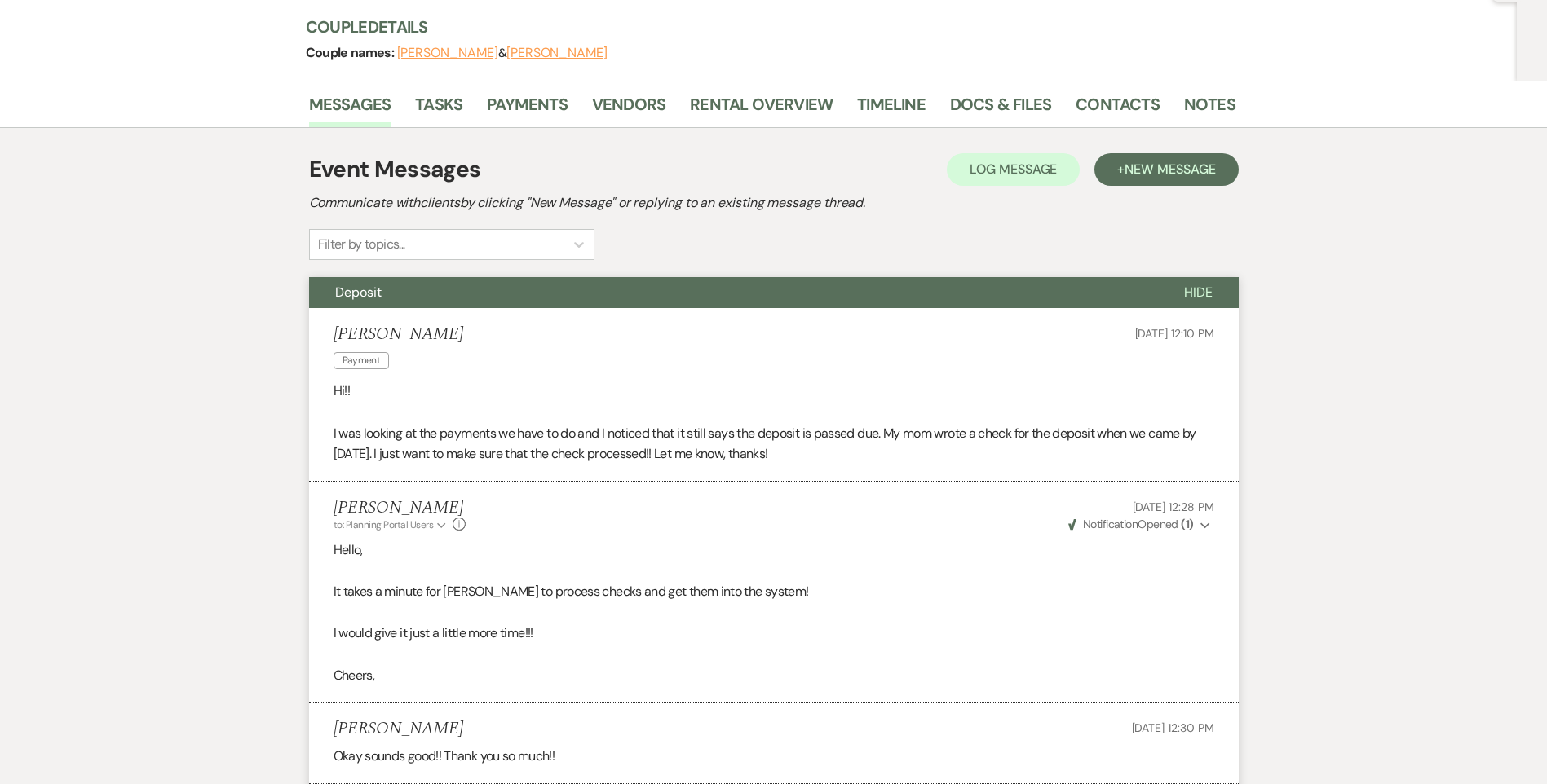
scroll to position [0, 0]
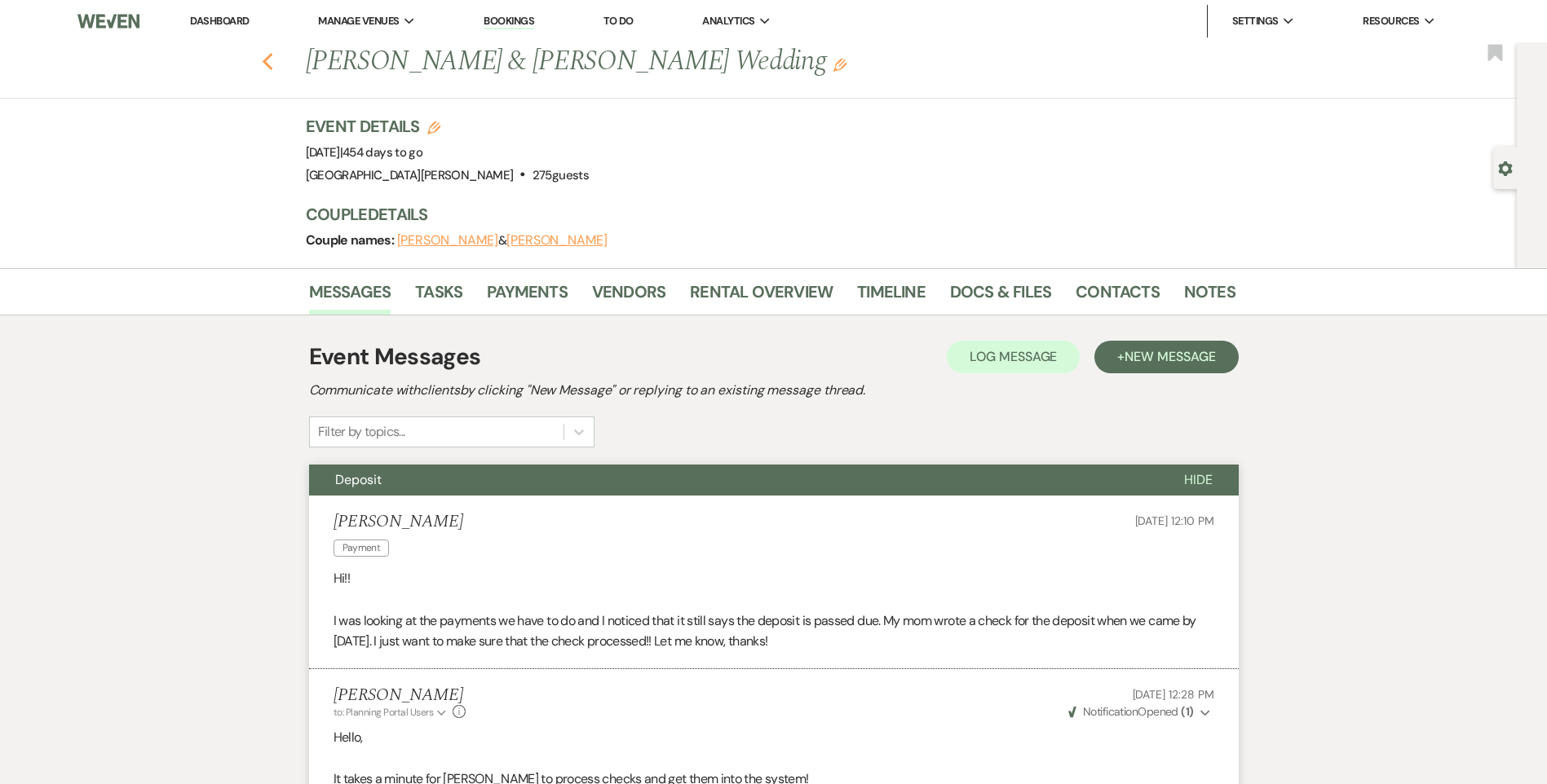
click at [272, 60] on use "button" at bounding box center [267, 62] width 11 height 18
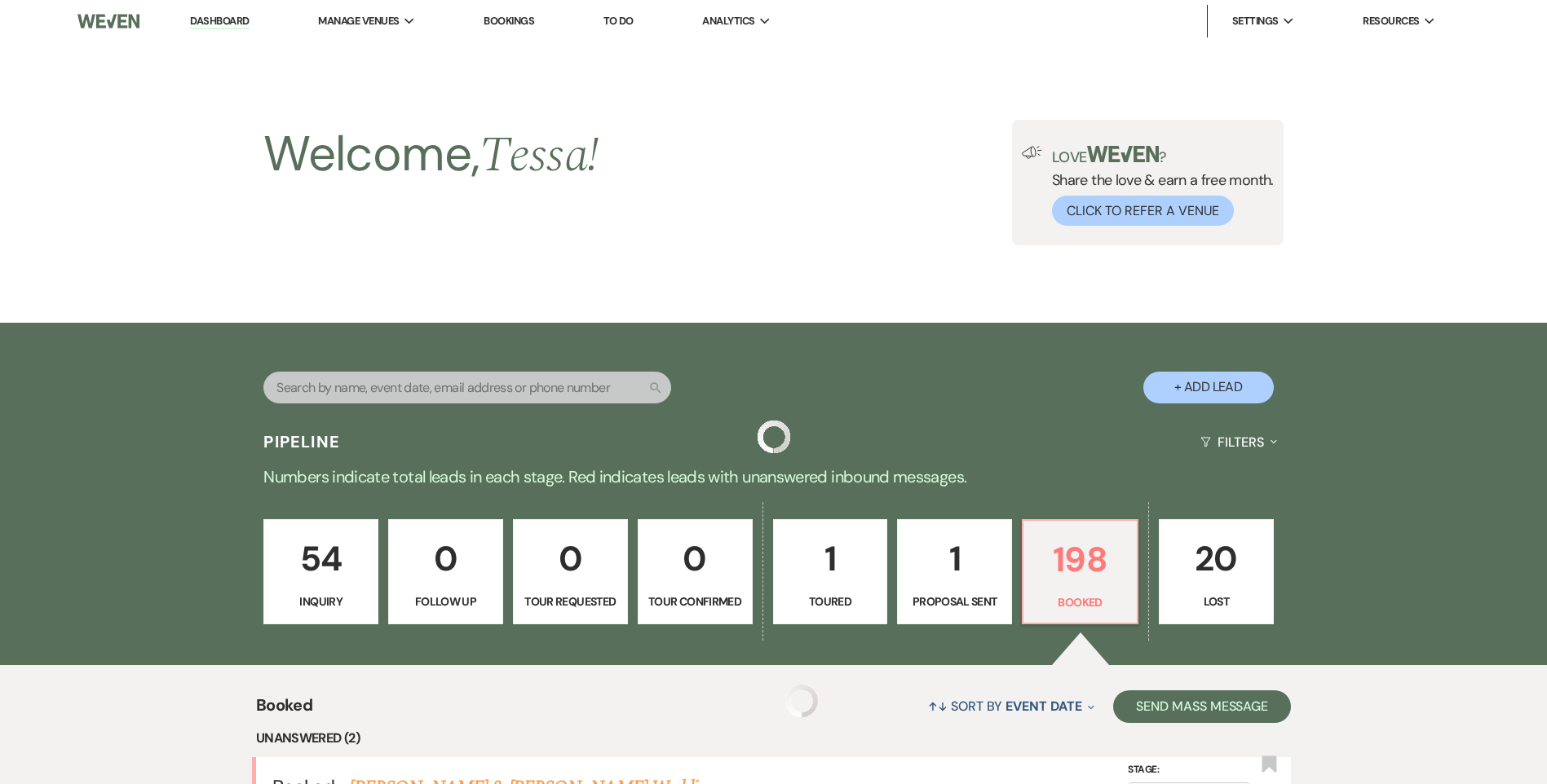
scroll to position [408, 0]
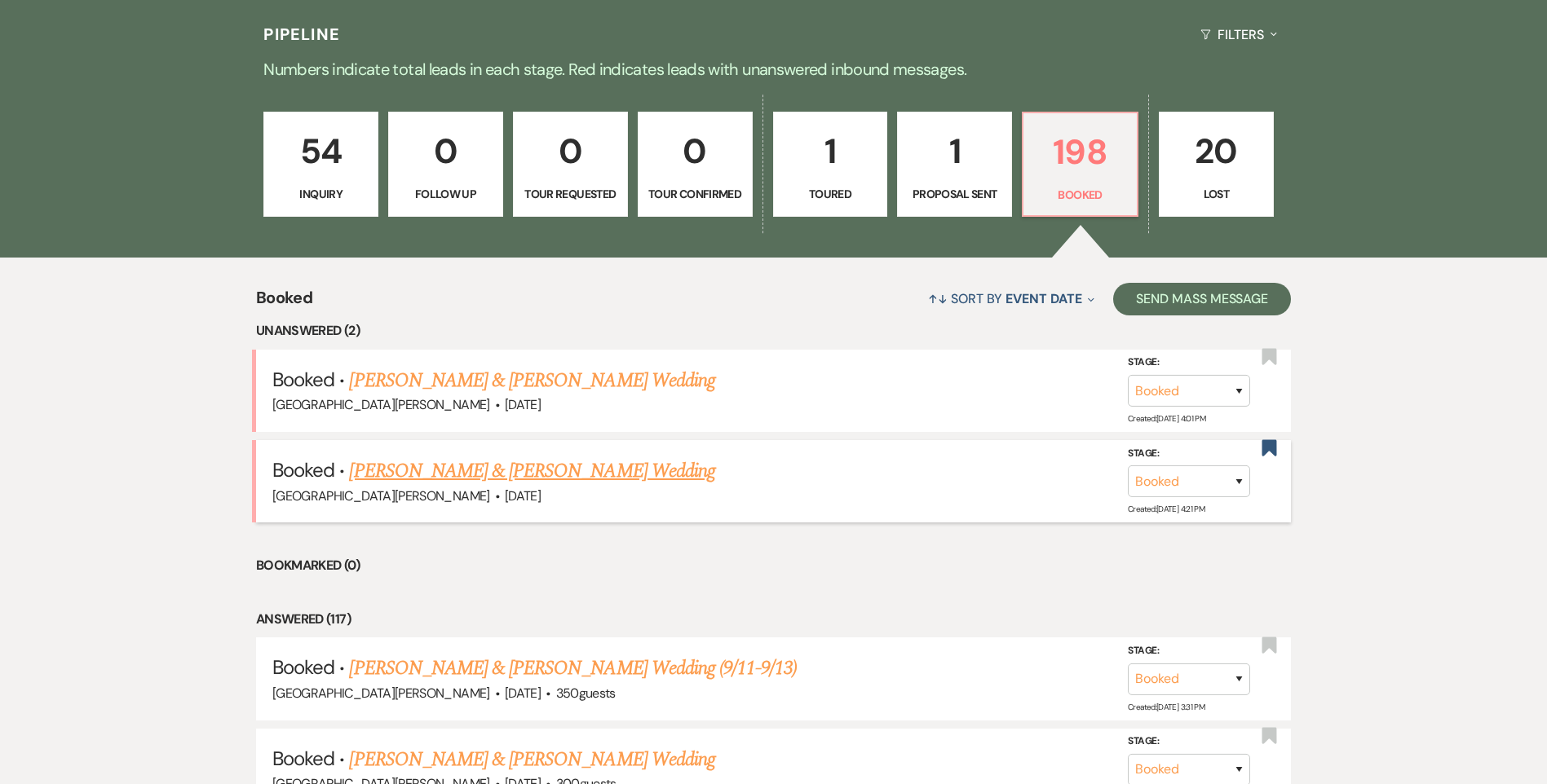
click at [553, 475] on link "[PERSON_NAME] & [PERSON_NAME] Wedding" at bounding box center [532, 470] width 366 height 30
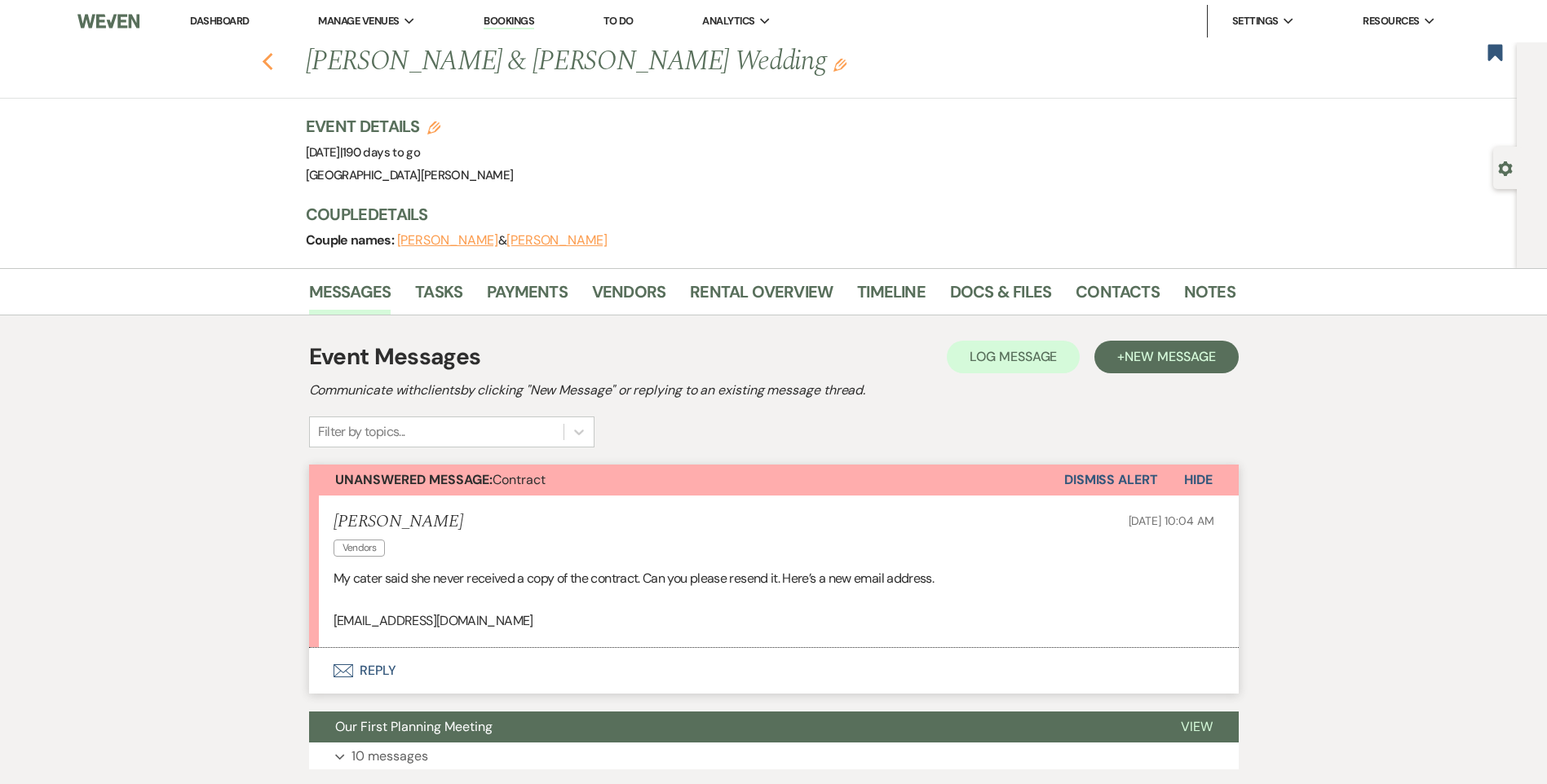
click at [274, 64] on icon "Previous" at bounding box center [268, 62] width 13 height 20
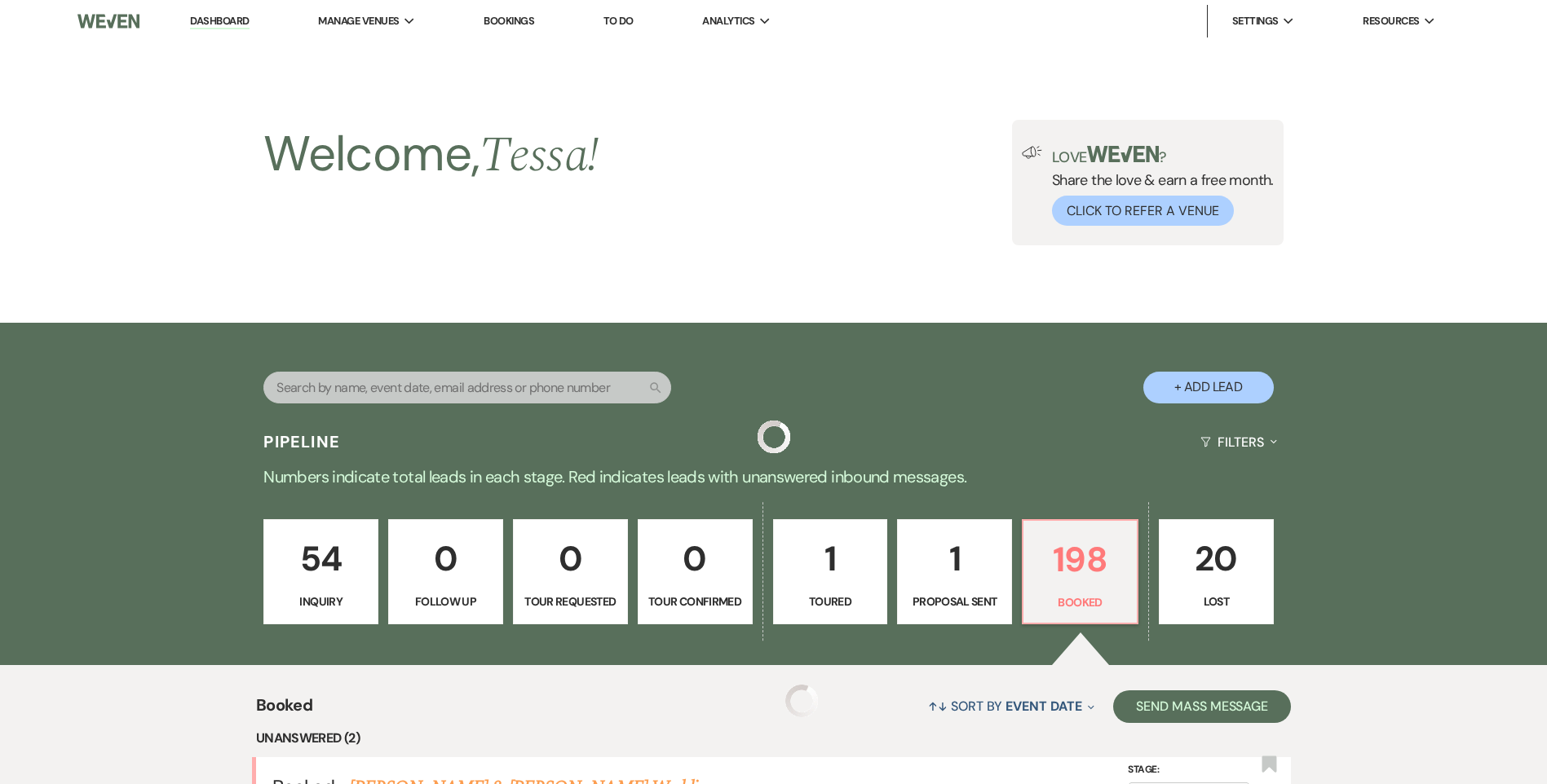
scroll to position [408, 0]
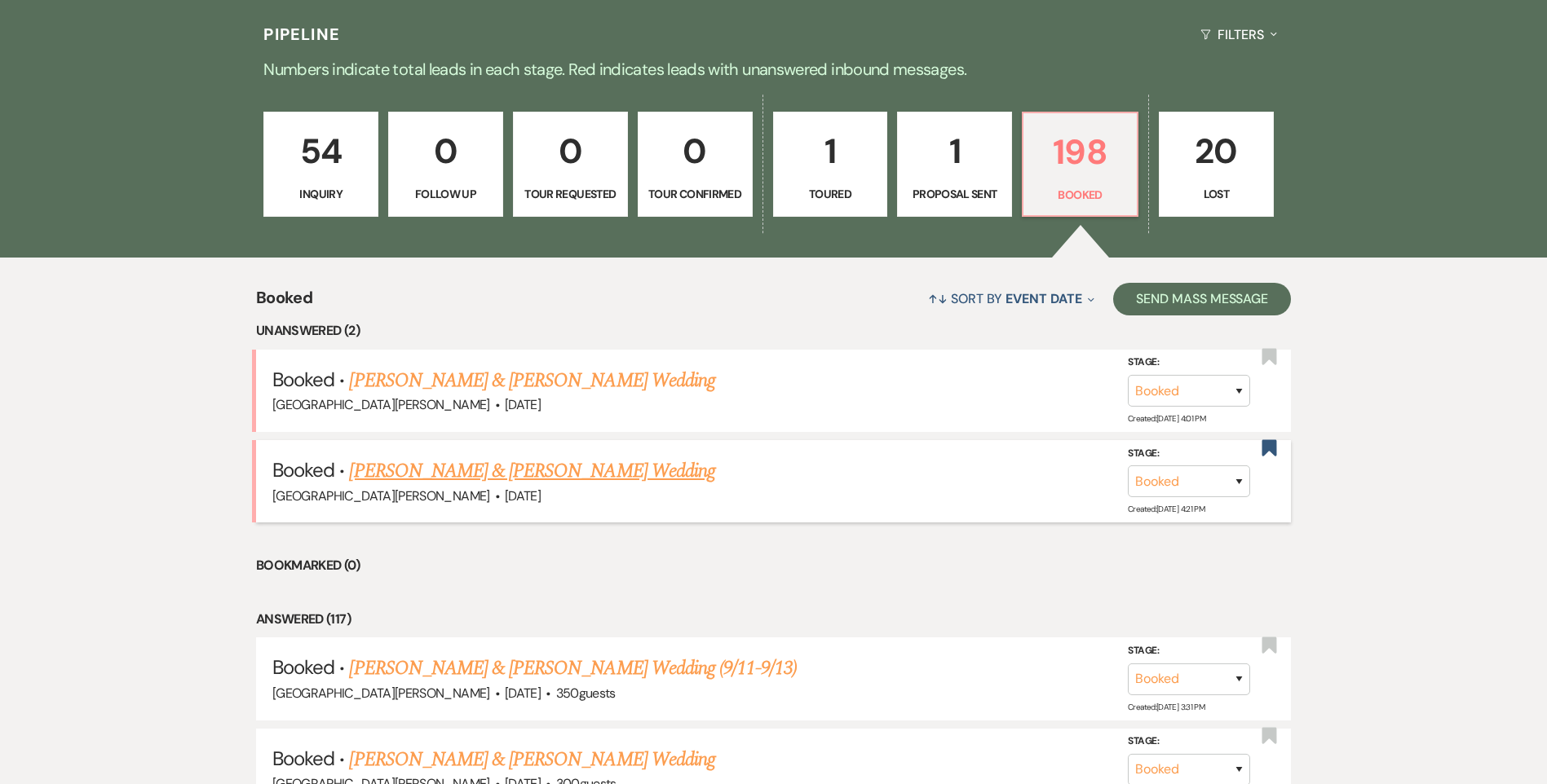
click at [505, 472] on link "[PERSON_NAME] & [PERSON_NAME] Wedding" at bounding box center [532, 470] width 366 height 30
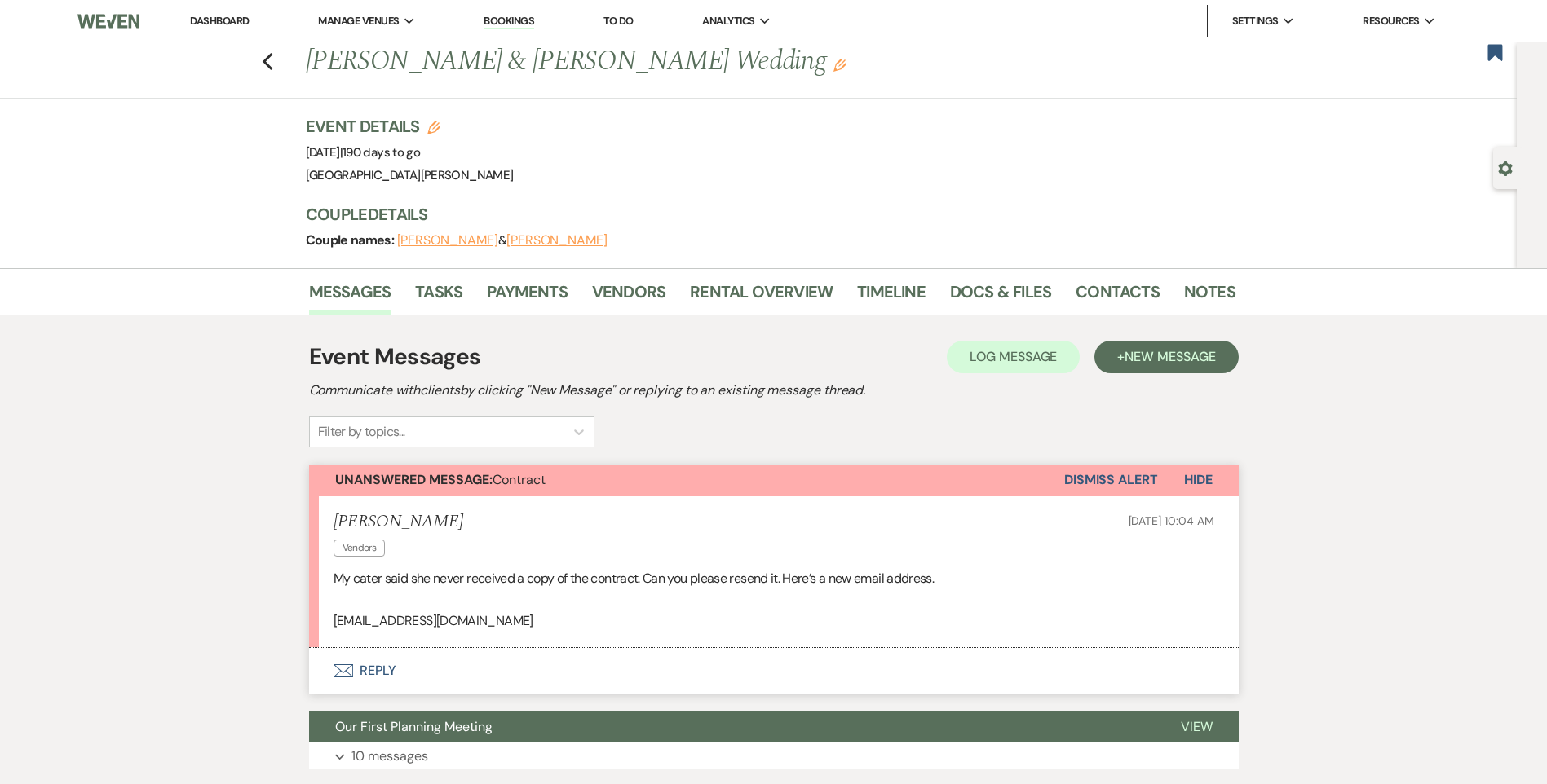
click at [280, 67] on div "Previous [PERSON_NAME] & [PERSON_NAME] Wedding Edit Bookmark" at bounding box center [754, 70] width 1525 height 56
click at [274, 65] on icon "Previous" at bounding box center [268, 62] width 13 height 20
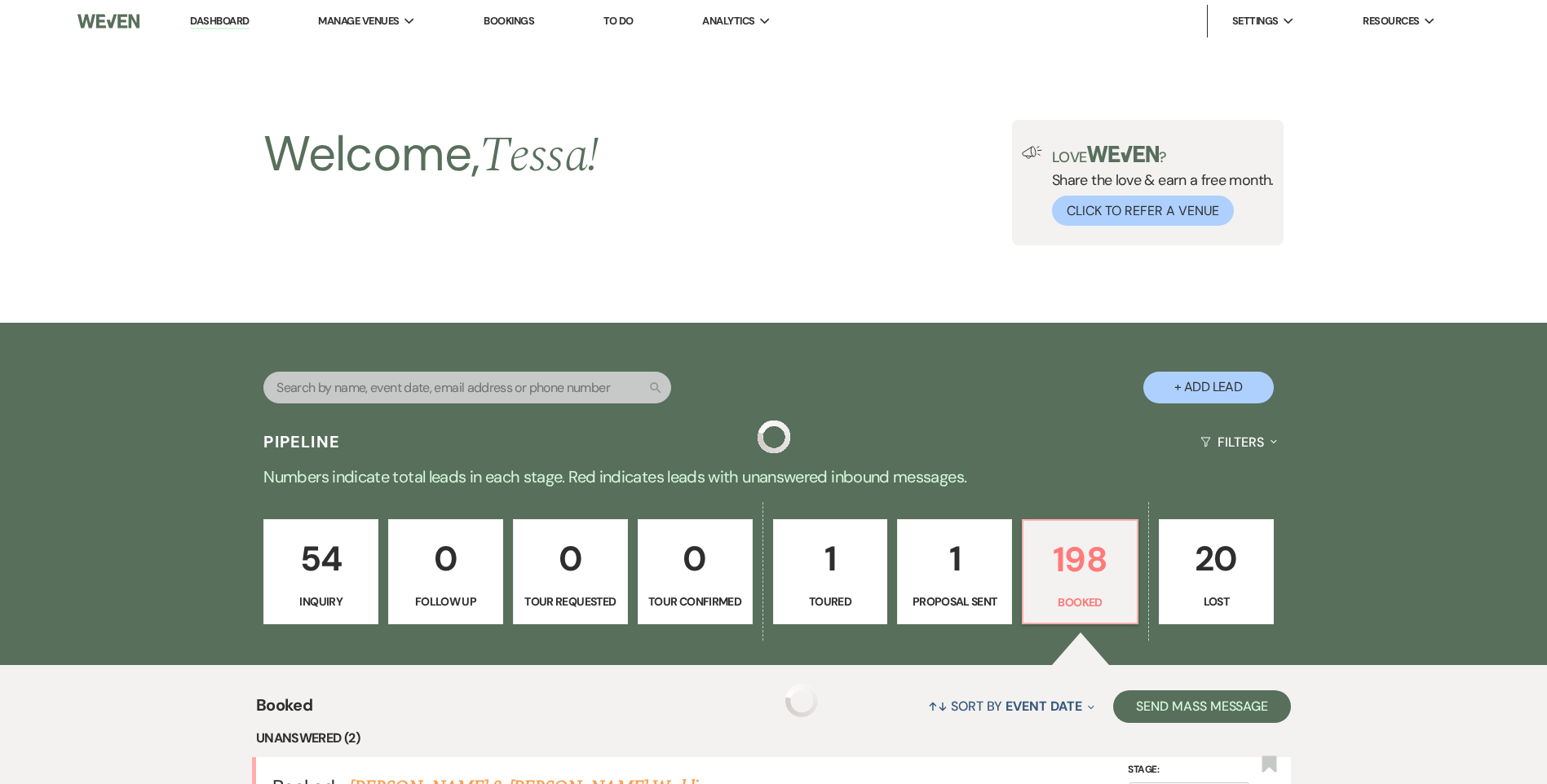
scroll to position [408, 0]
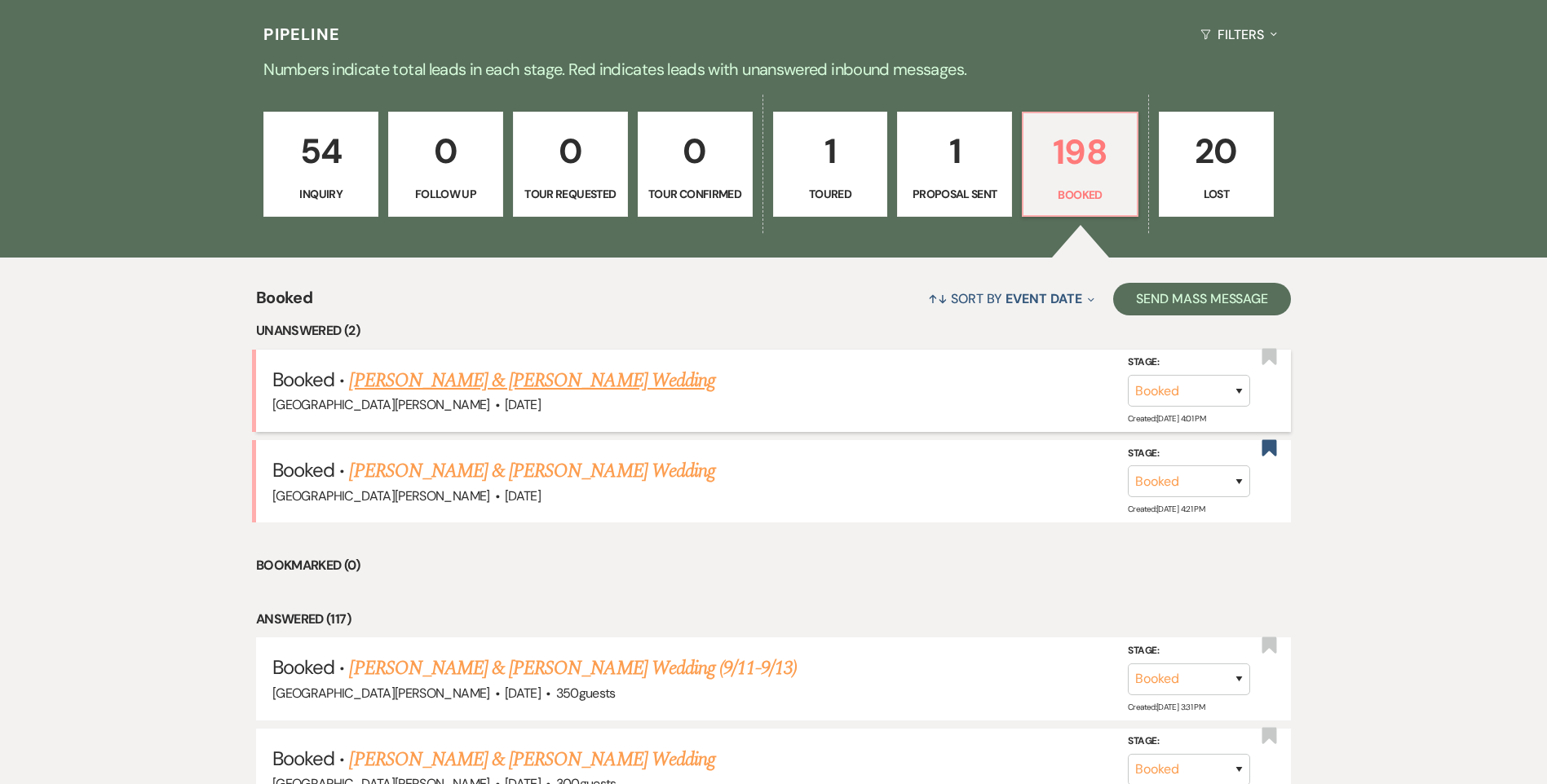
click at [568, 379] on link "[PERSON_NAME] & [PERSON_NAME] Wedding" at bounding box center [532, 381] width 366 height 30
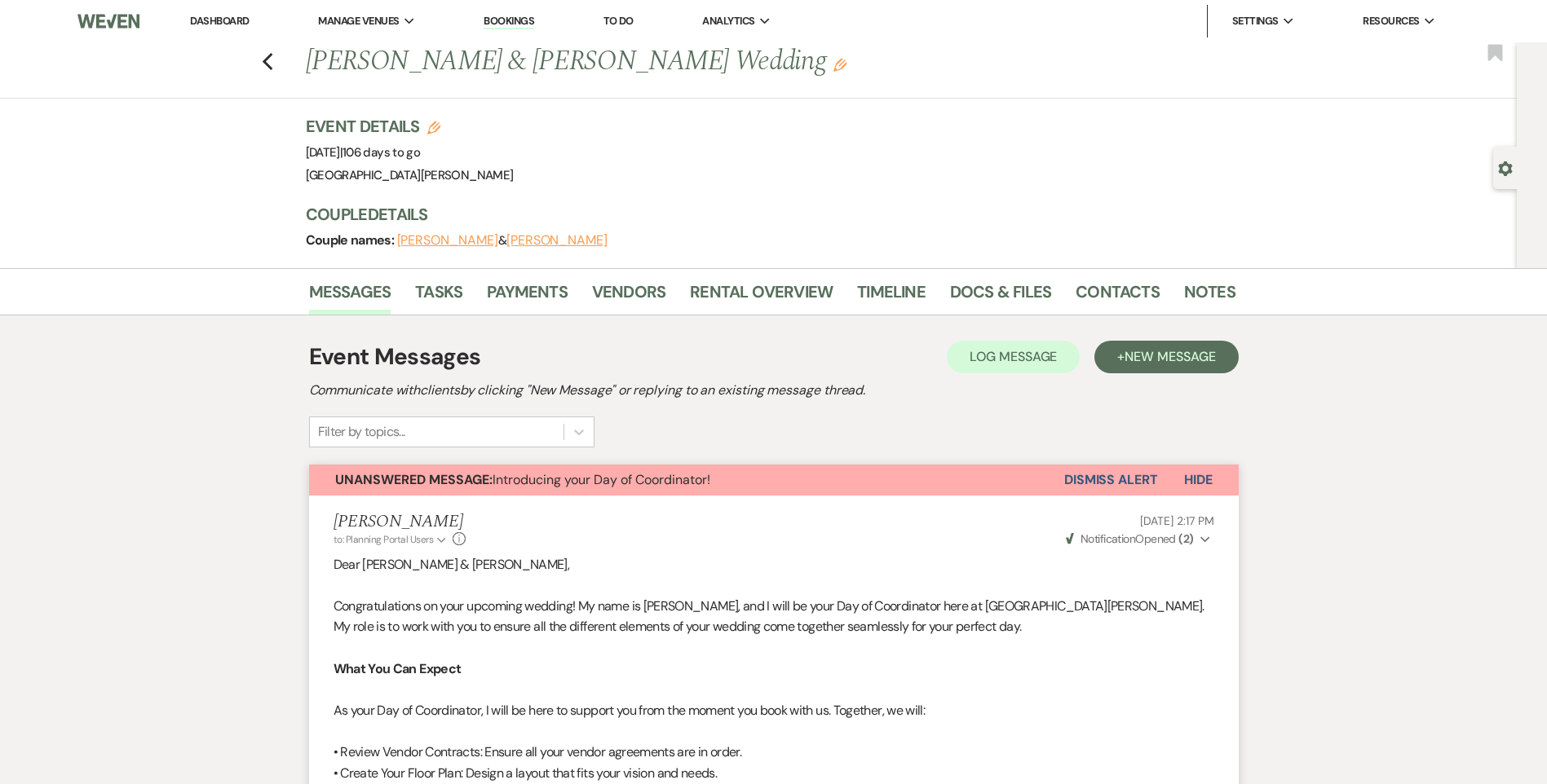
click at [267, 68] on div "Previous [PERSON_NAME] & [PERSON_NAME] Wedding Edit Bookmark" at bounding box center [754, 70] width 1525 height 56
click at [274, 58] on icon "Previous" at bounding box center [268, 62] width 13 height 20
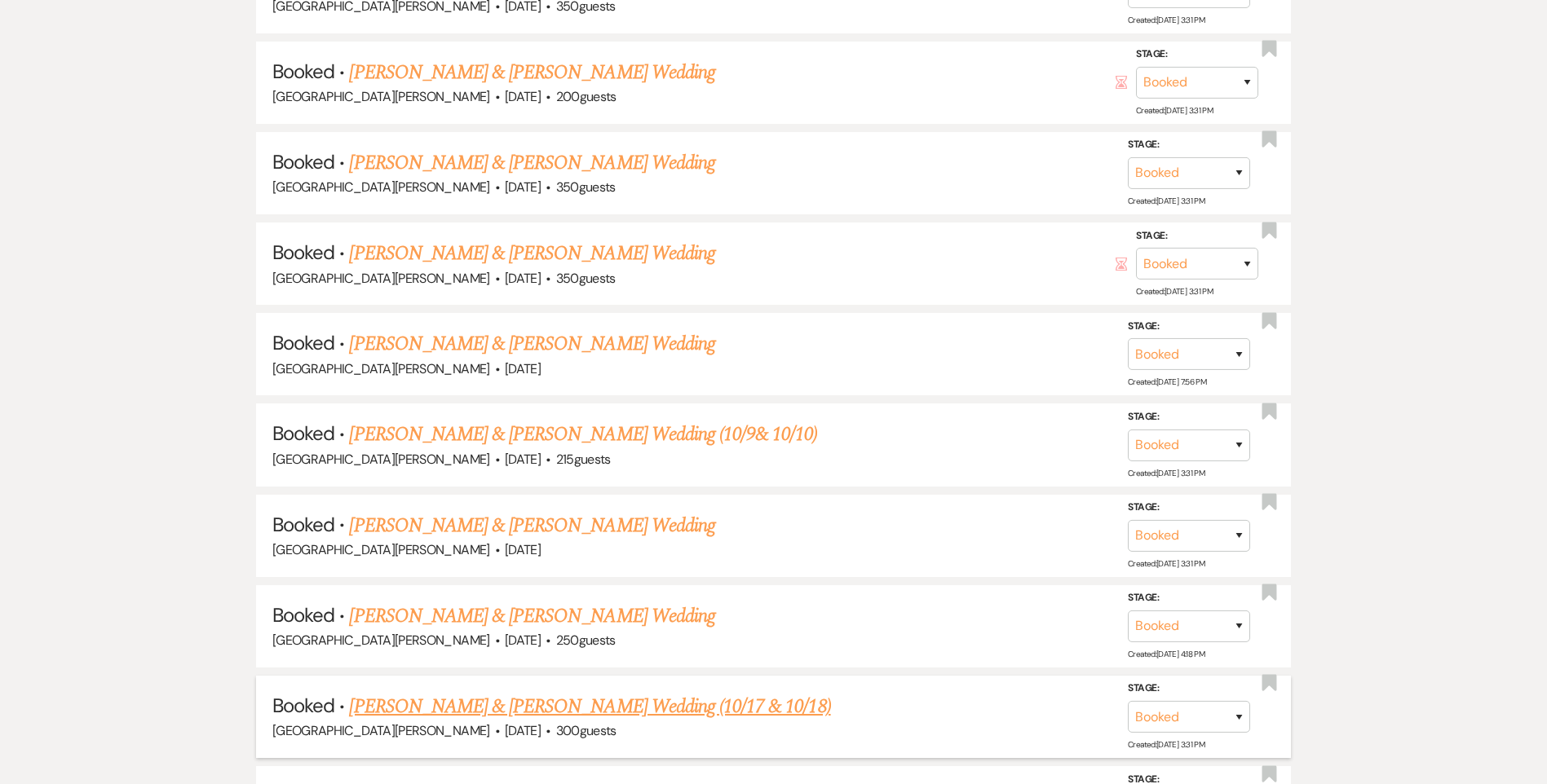
scroll to position [1874, 0]
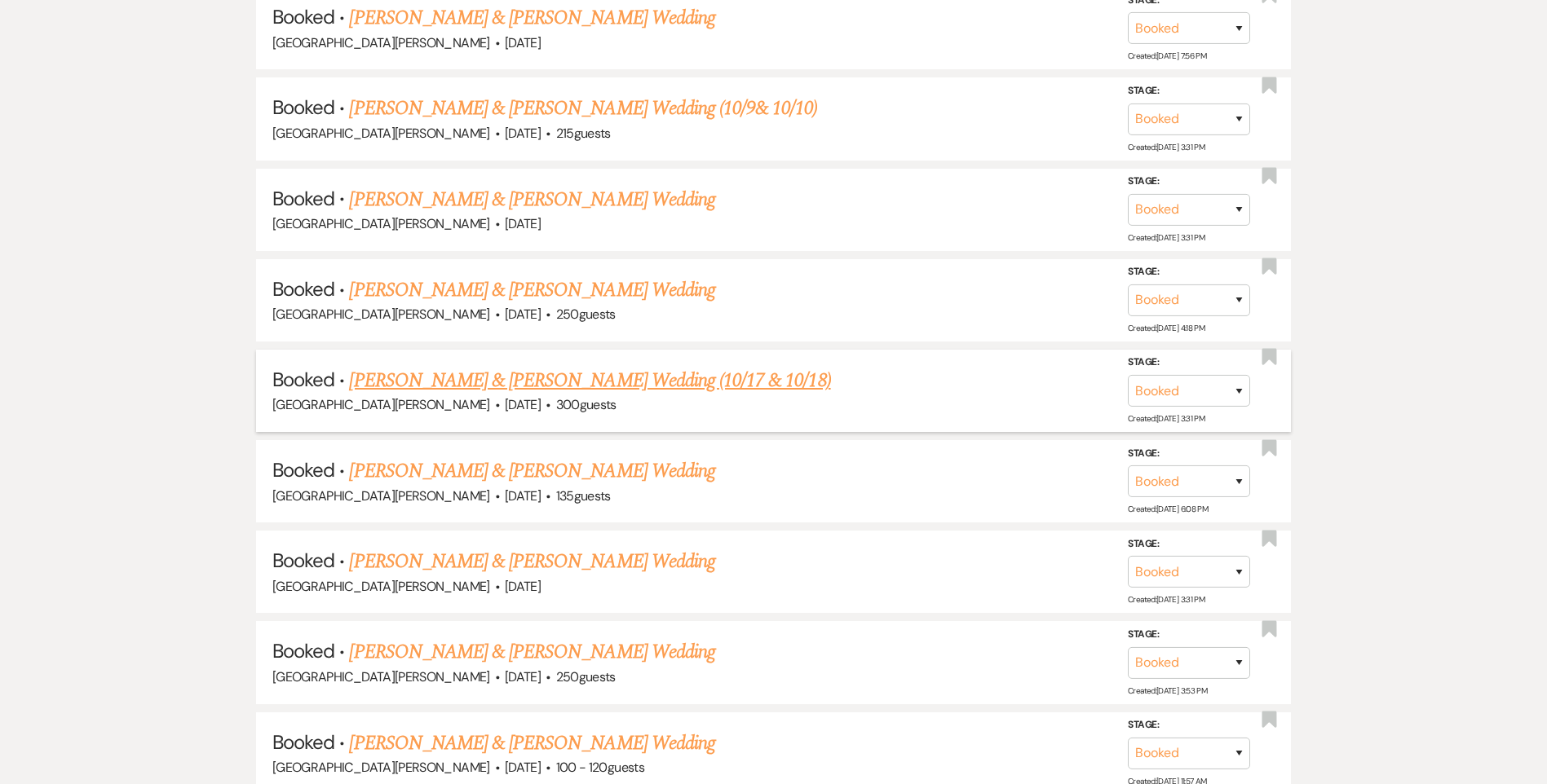
click at [454, 376] on link "[PERSON_NAME] & [PERSON_NAME] Wedding (10/17 & 10/18)" at bounding box center [589, 381] width 481 height 30
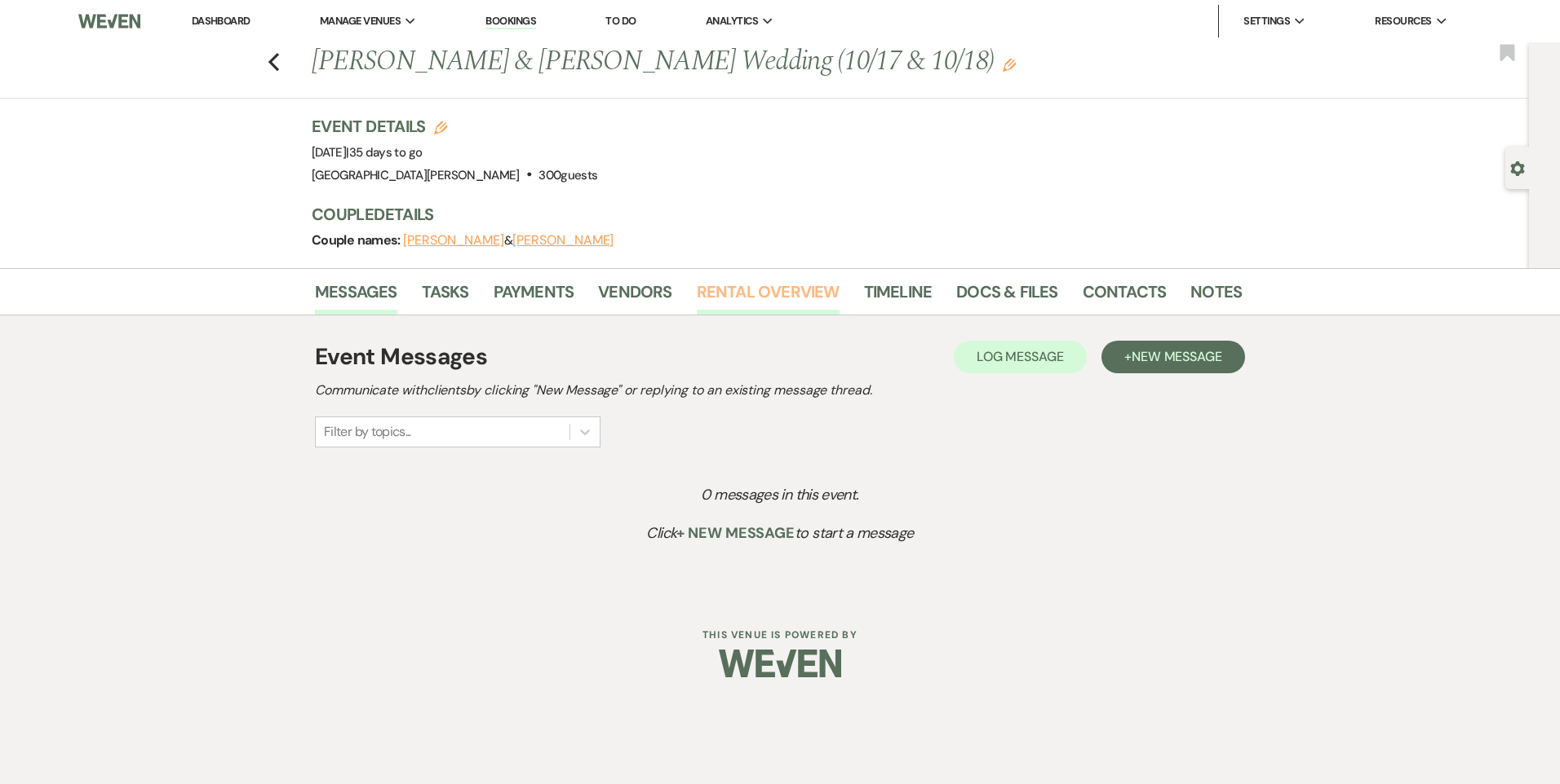
click at [754, 294] on link "Rental Overview" at bounding box center [767, 297] width 143 height 36
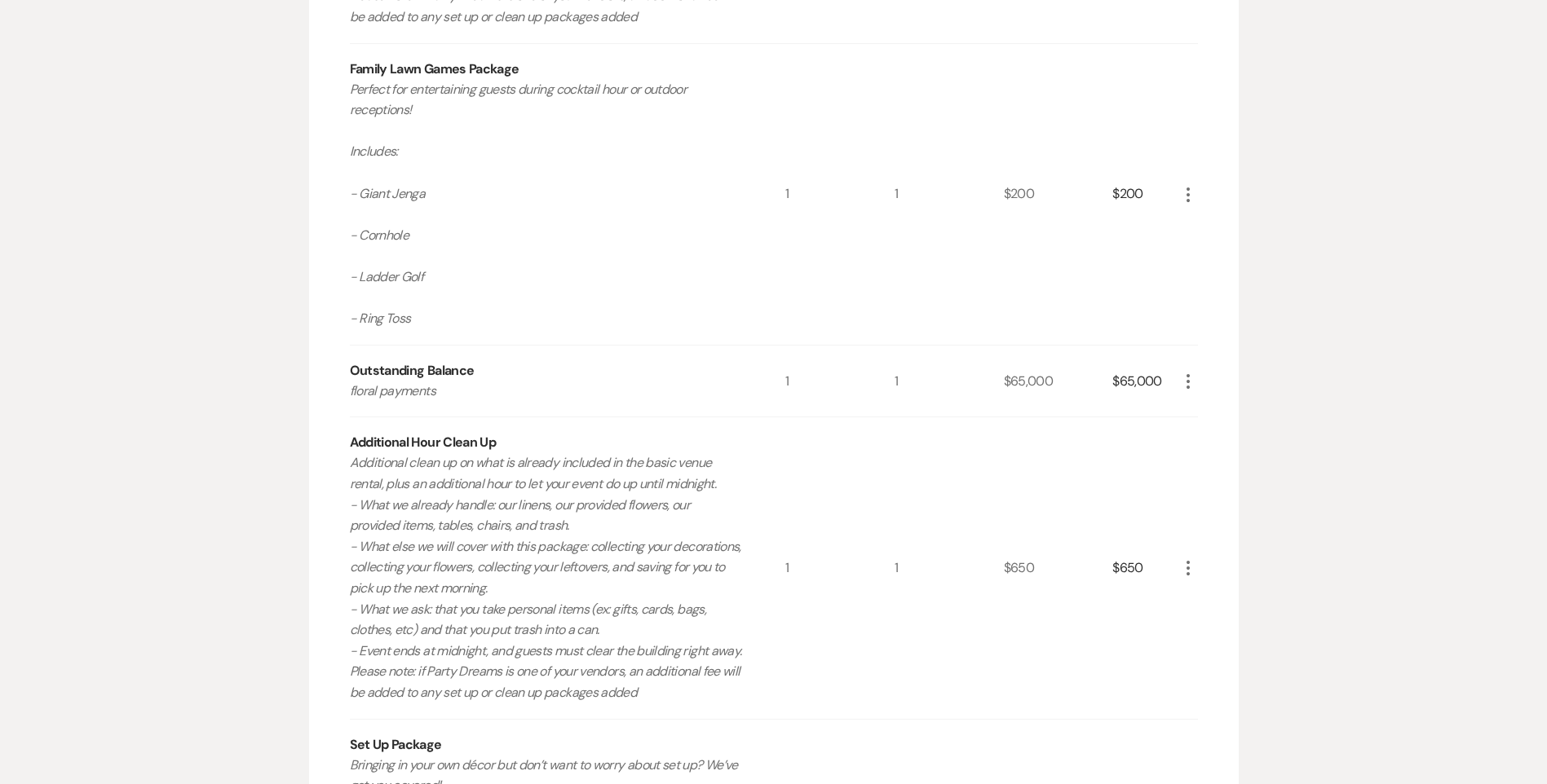
scroll to position [1258, 0]
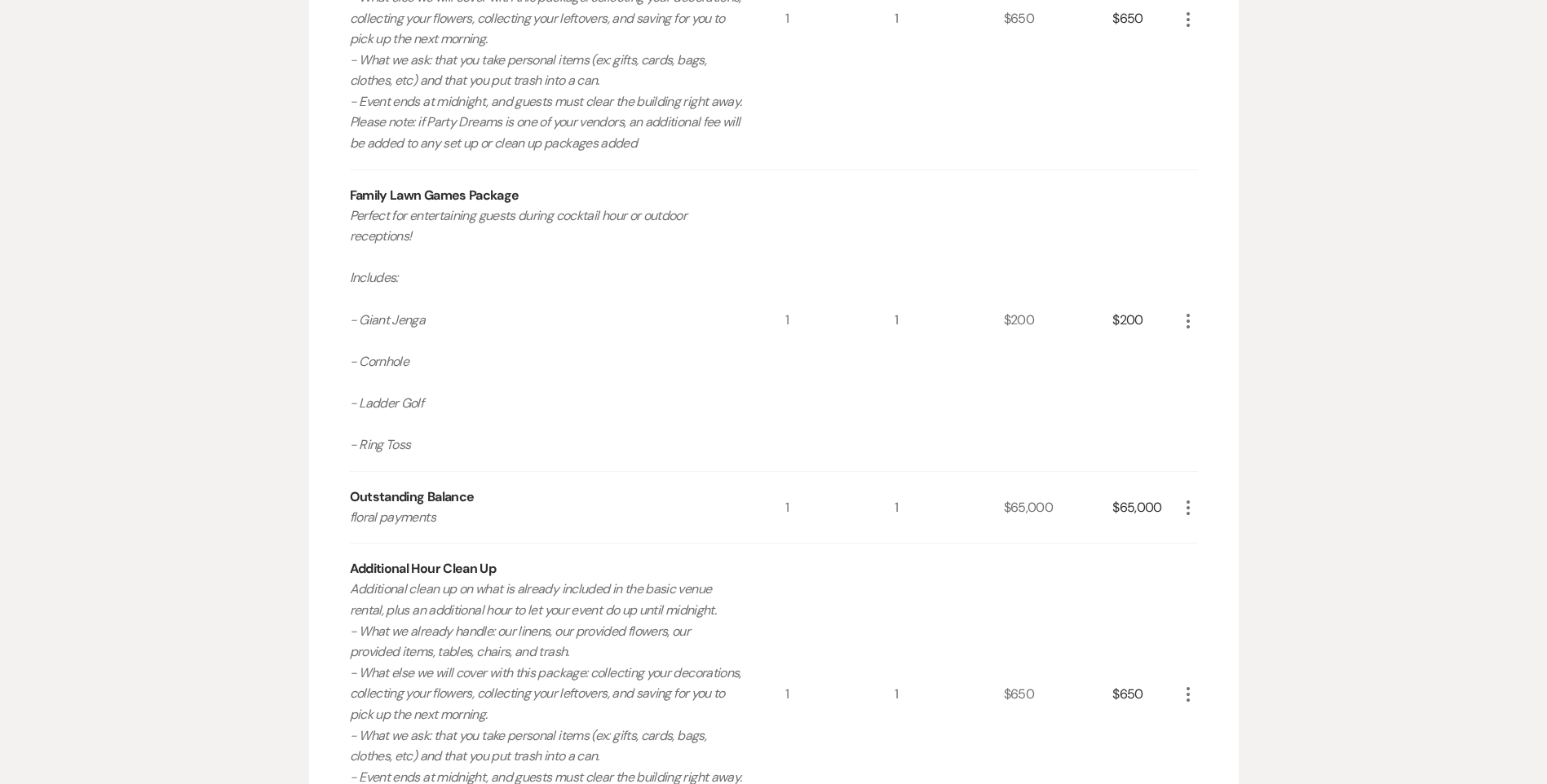
click at [1196, 513] on icon "More" at bounding box center [1188, 508] width 20 height 20
click at [1197, 540] on icon "Pencil" at bounding box center [1201, 540] width 10 height 13
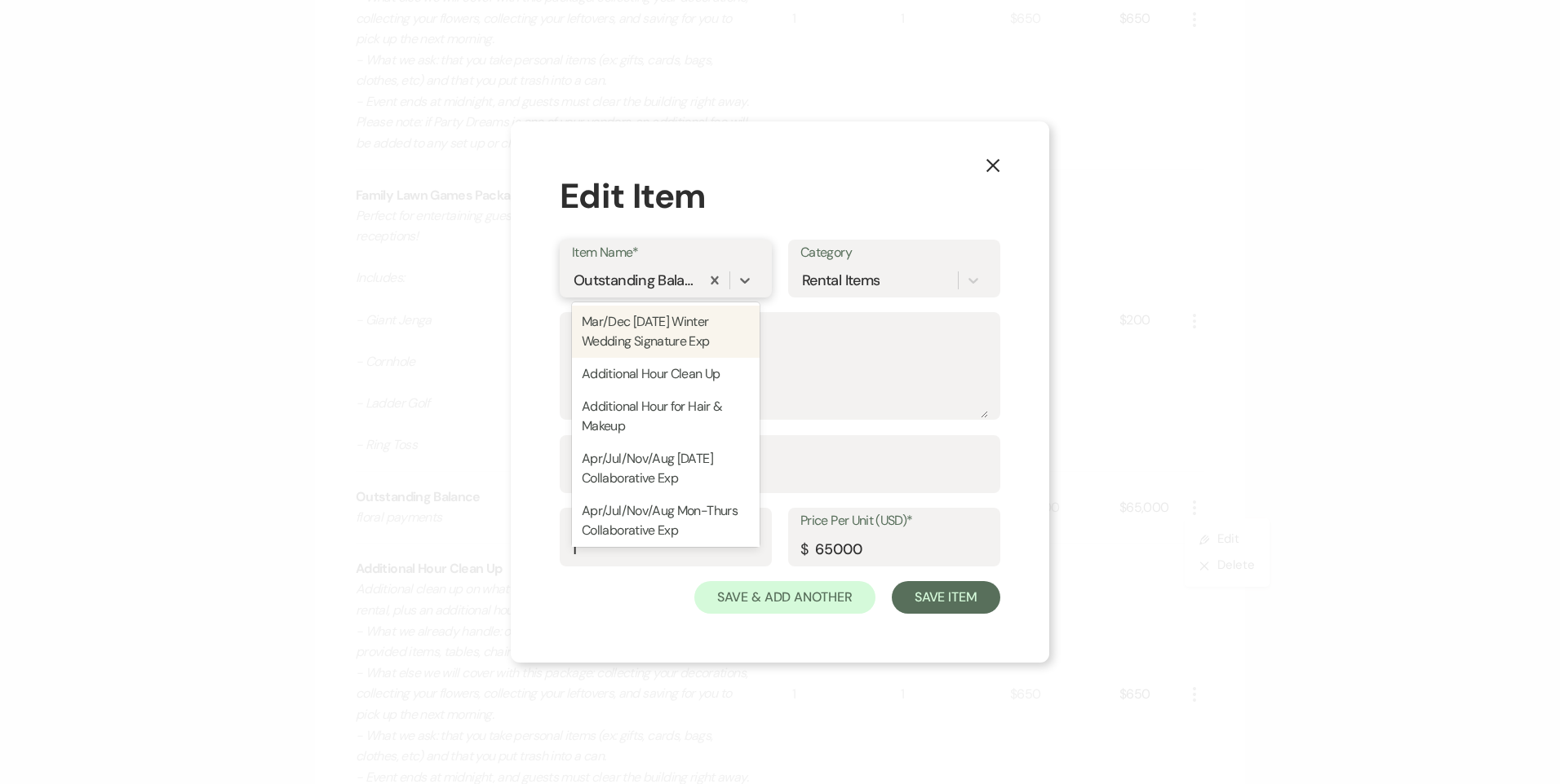
click at [689, 287] on div "Outstanding Balance" at bounding box center [635, 280] width 122 height 22
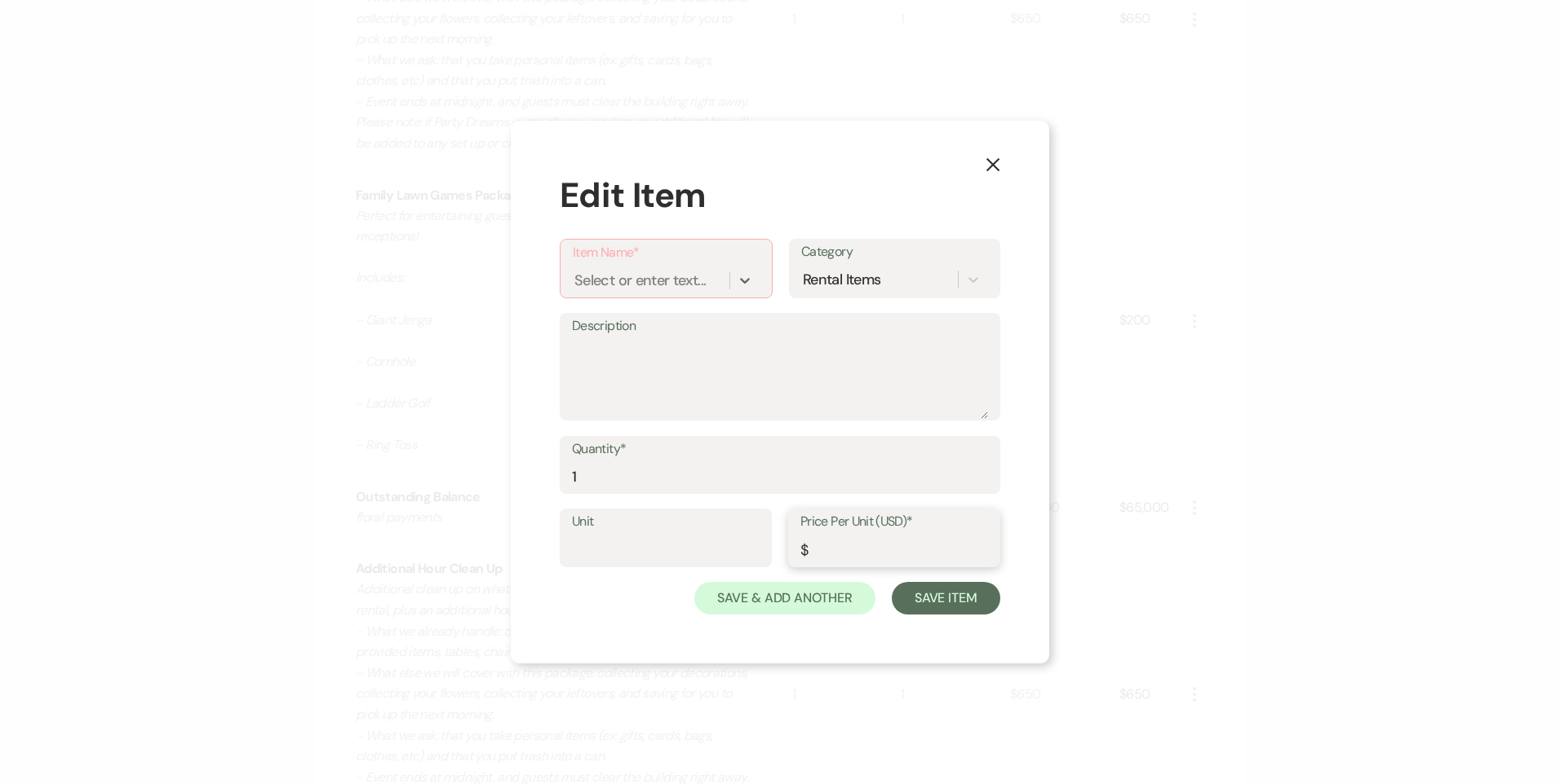
click at [830, 545] on input "Price Per Unit (USD)*" at bounding box center [894, 549] width 187 height 31
type input "90176.12"
click at [658, 288] on div "Select or enter text..." at bounding box center [640, 280] width 131 height 22
type input "Floral Payment"
click at [635, 312] on div "+ Add "Floral Payment"" at bounding box center [666, 322] width 186 height 32
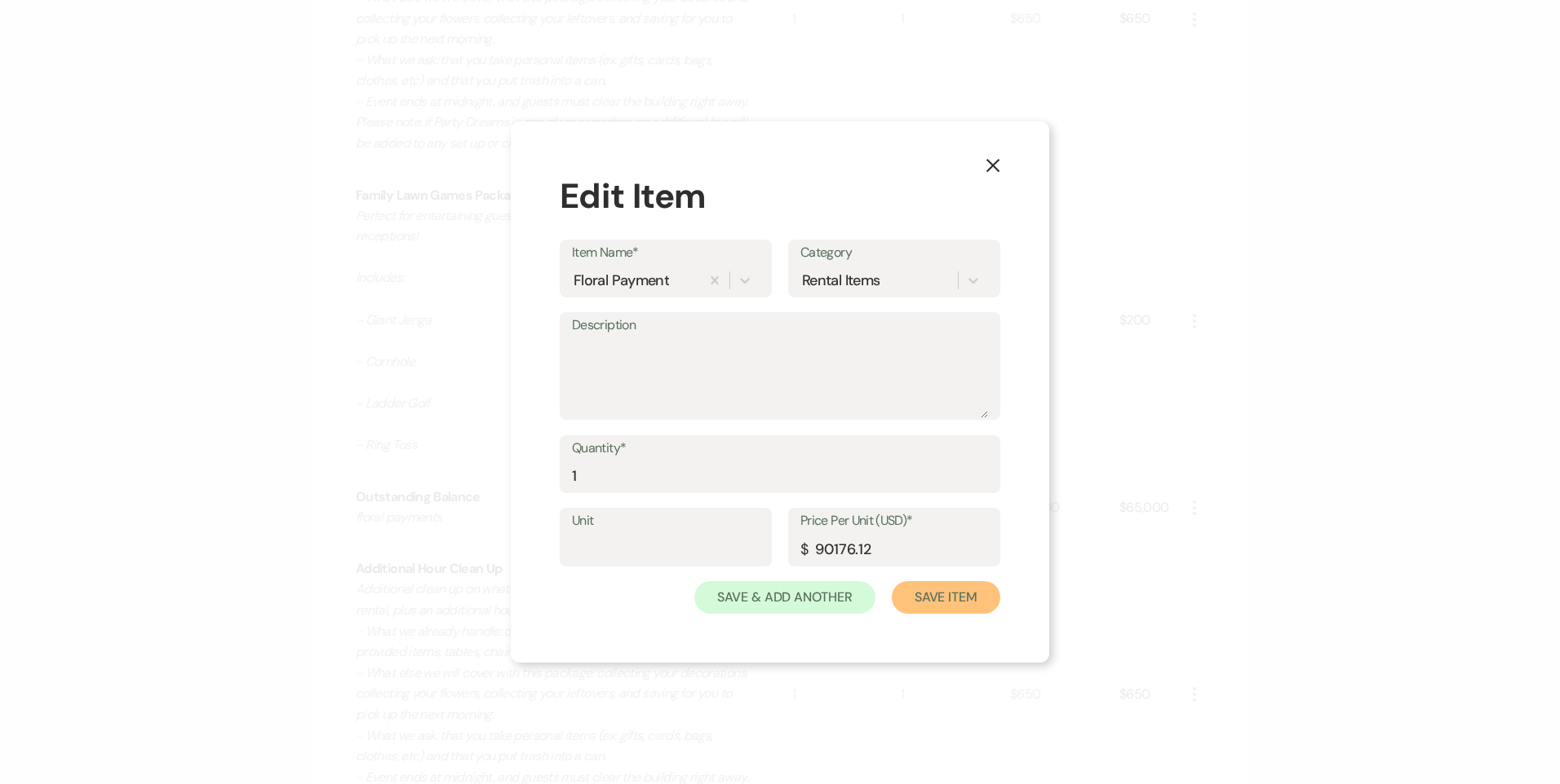
click at [930, 600] on button "Save Item" at bounding box center [945, 598] width 108 height 32
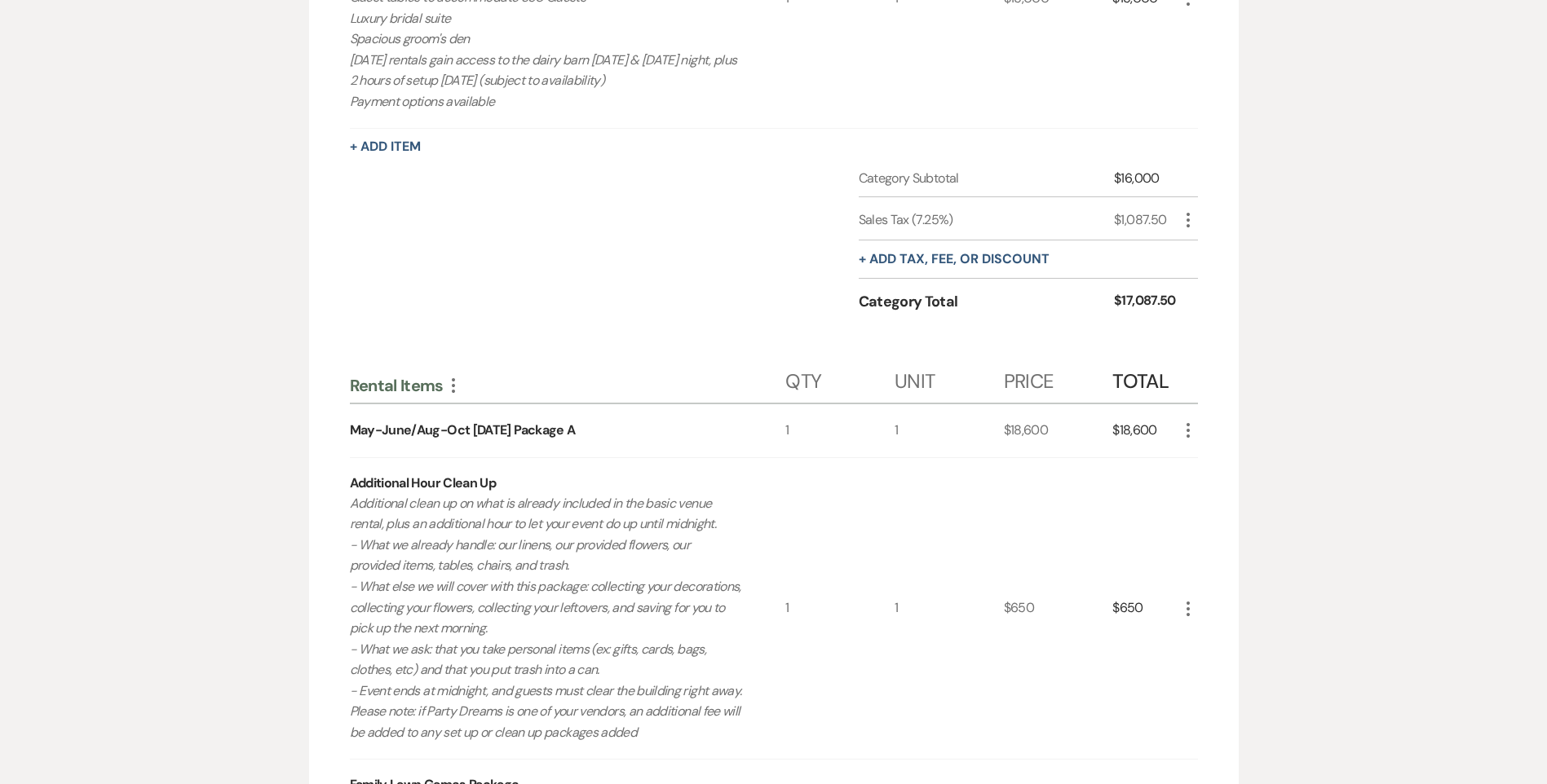
scroll to position [261, 0]
